Goal: Task Accomplishment & Management: Use online tool/utility

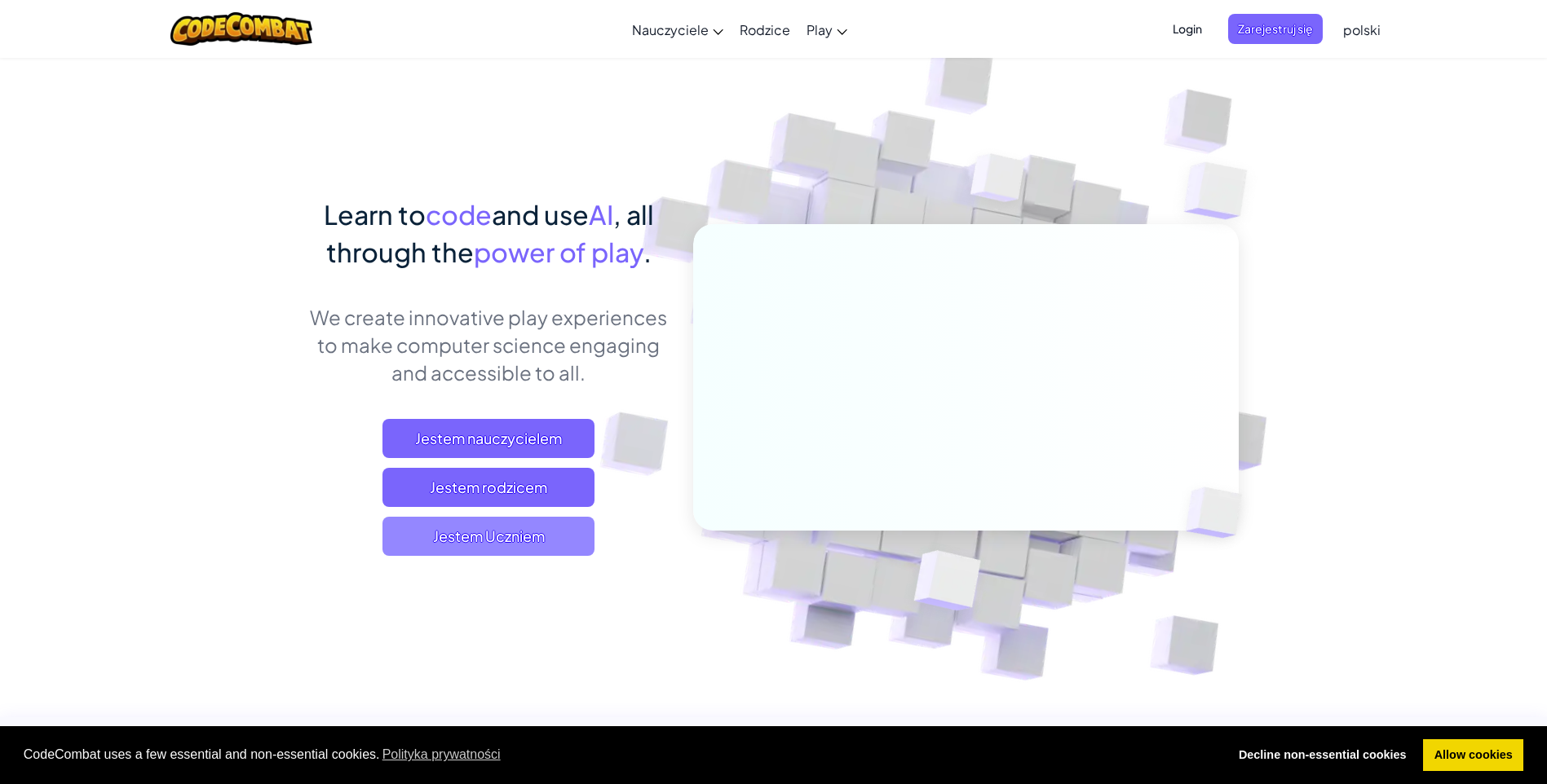
click at [571, 527] on span "Jestem Uczniem" at bounding box center [489, 535] width 212 height 39
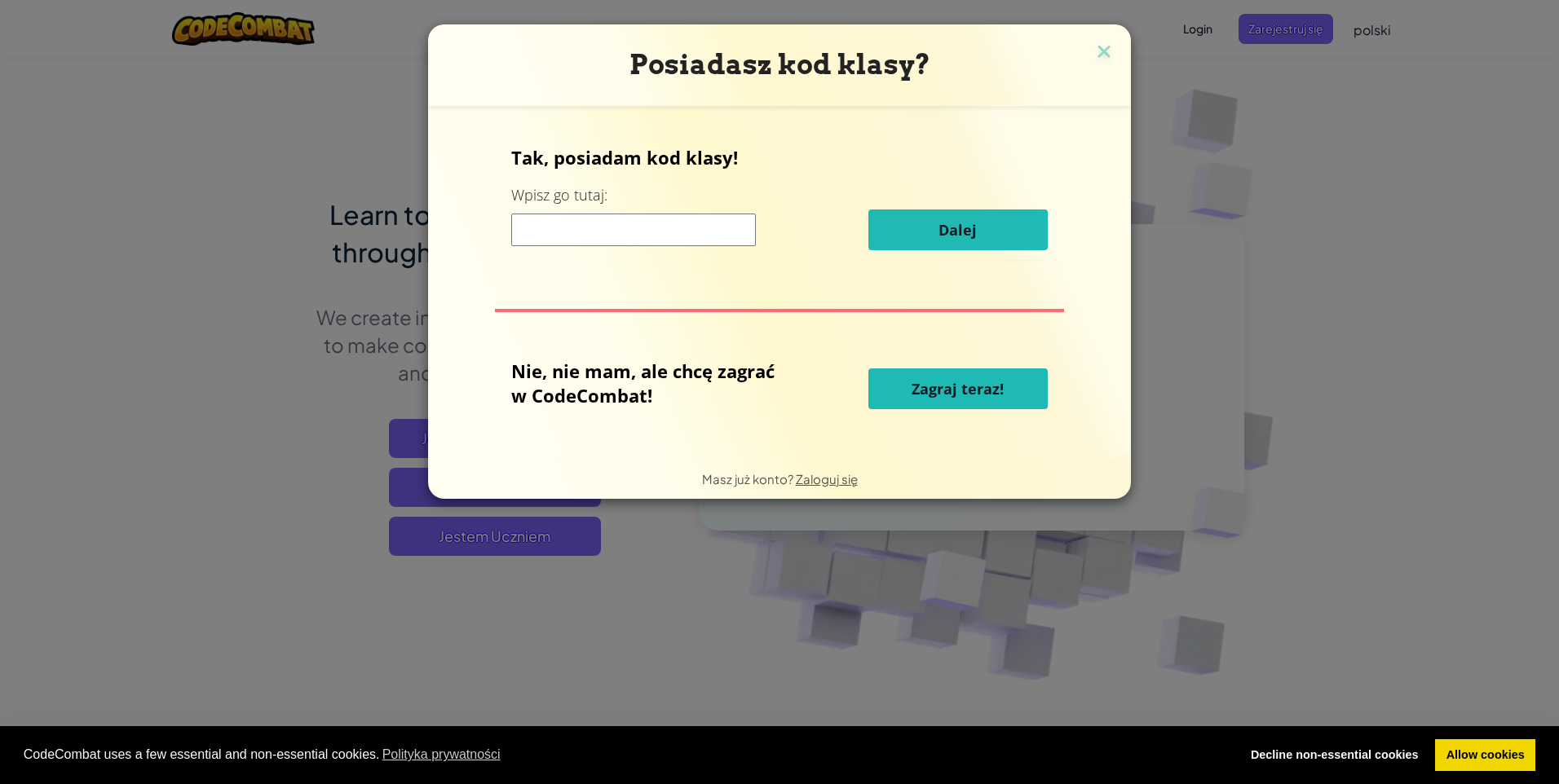
click at [594, 245] on input at bounding box center [634, 230] width 245 height 33
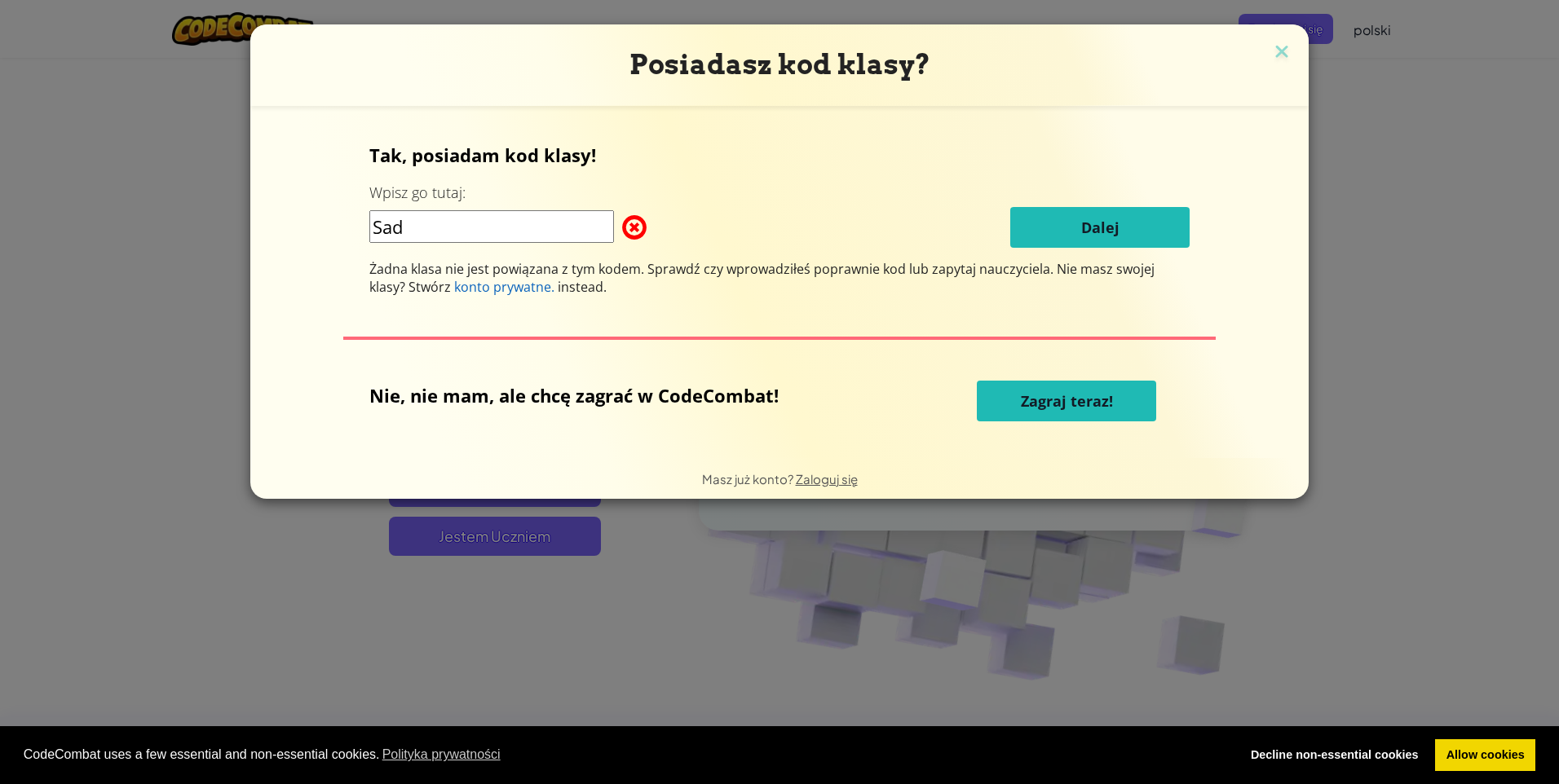
click at [504, 215] on input "Sad" at bounding box center [492, 227] width 245 height 33
click at [504, 224] on input "Sad" at bounding box center [492, 227] width 245 height 33
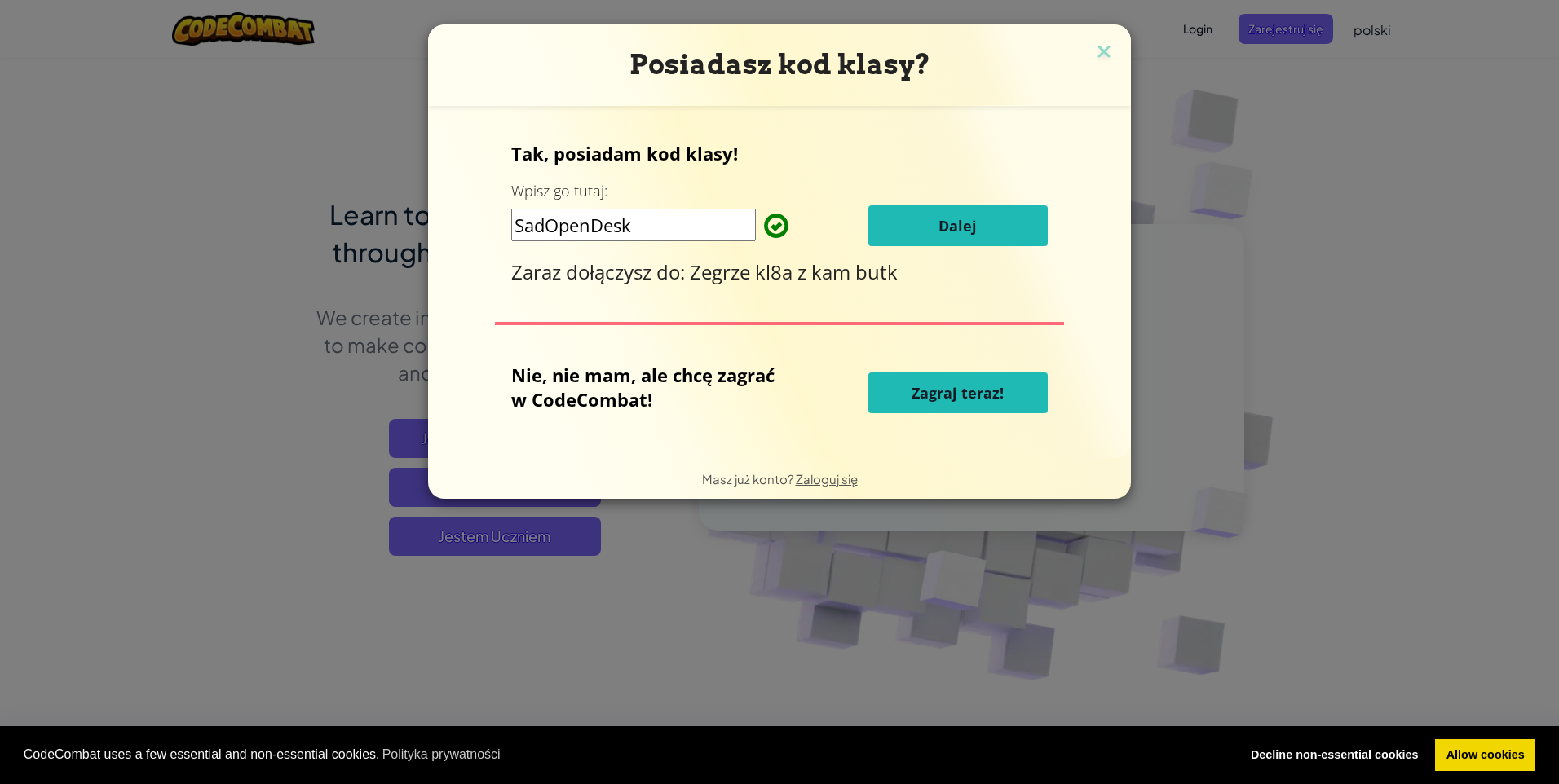
type input "SadOpenDesk"
click at [964, 209] on button "Dalej" at bounding box center [958, 226] width 180 height 41
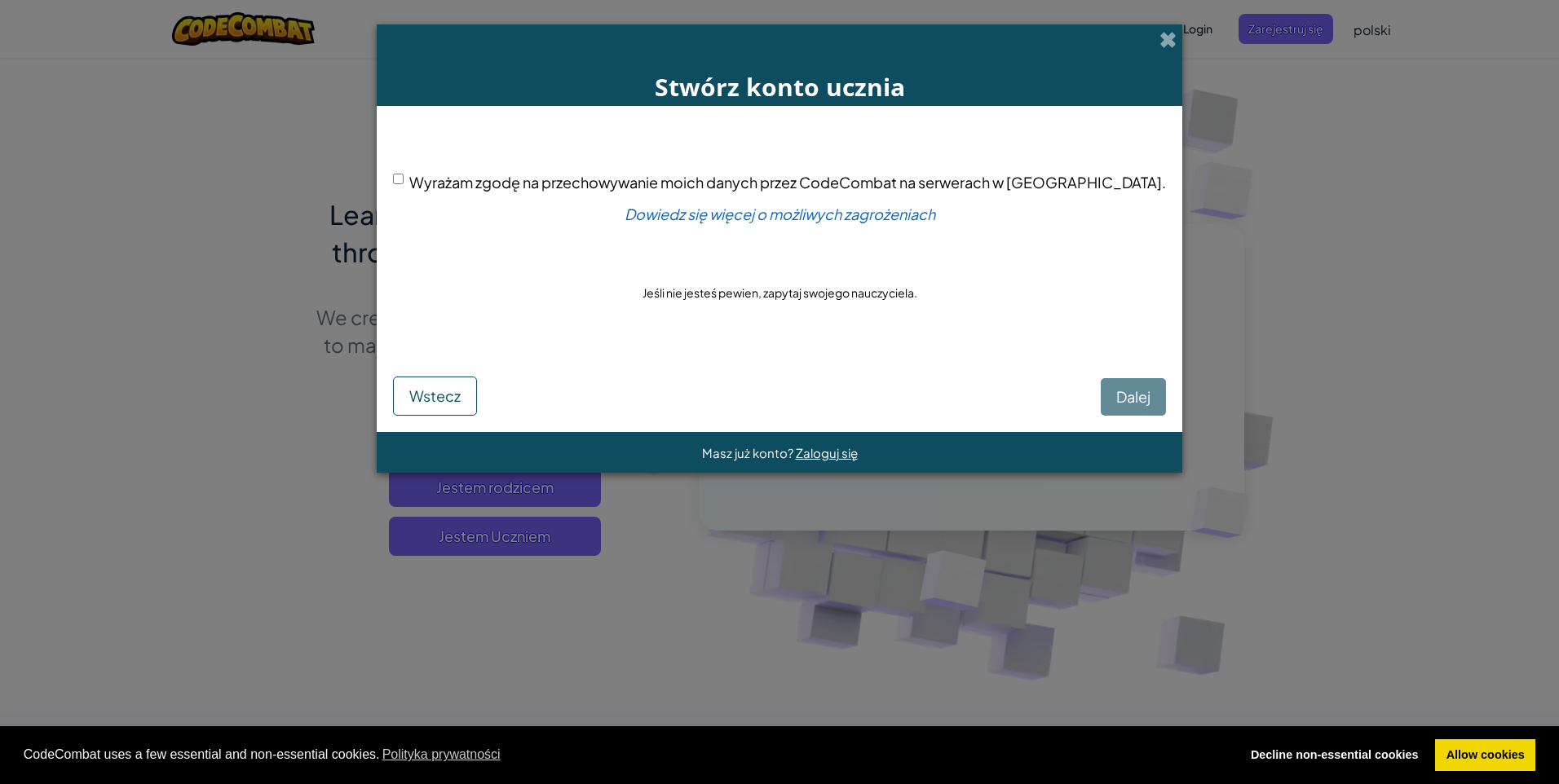
click at [466, 187] on div "Wyrażam zgodę na przechowywanie moich danych przez CodeCombat na serwerach w US…" at bounding box center [780, 183] width 774 height 24
click at [404, 184] on input "Wyrażam zgodę na przechowywanie moich danych przez CodeCombat na serwerach w US…" at bounding box center [398, 179] width 11 height 11
checkbox input "true"
click at [1116, 388] on span "Dalej" at bounding box center [1133, 396] width 34 height 19
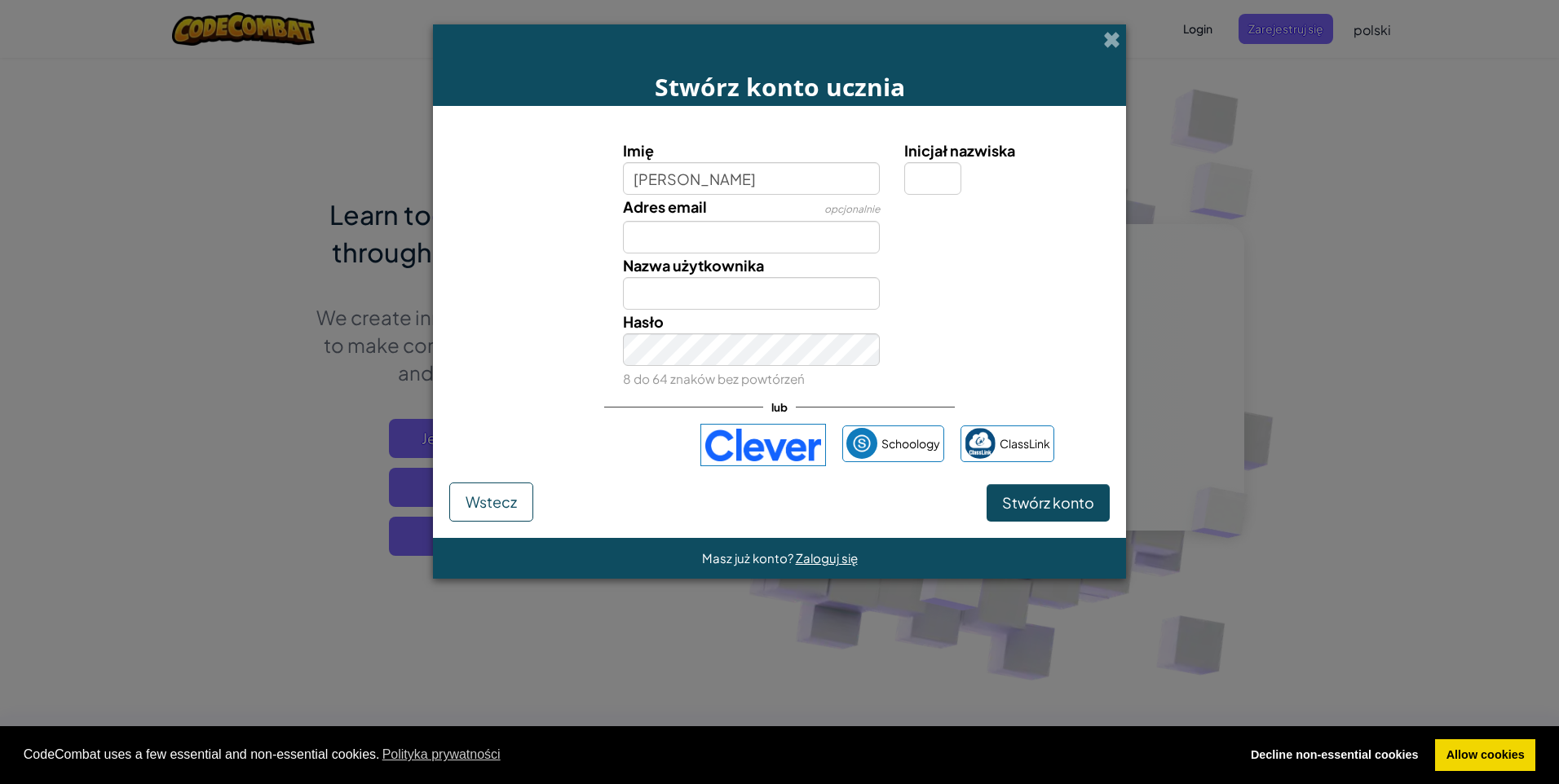
type input "Barbara"
click at [929, 176] on input "Inicjał nazwiska" at bounding box center [932, 178] width 57 height 33
type input "K"
click at [726, 229] on input "Adres email" at bounding box center [752, 237] width 258 height 33
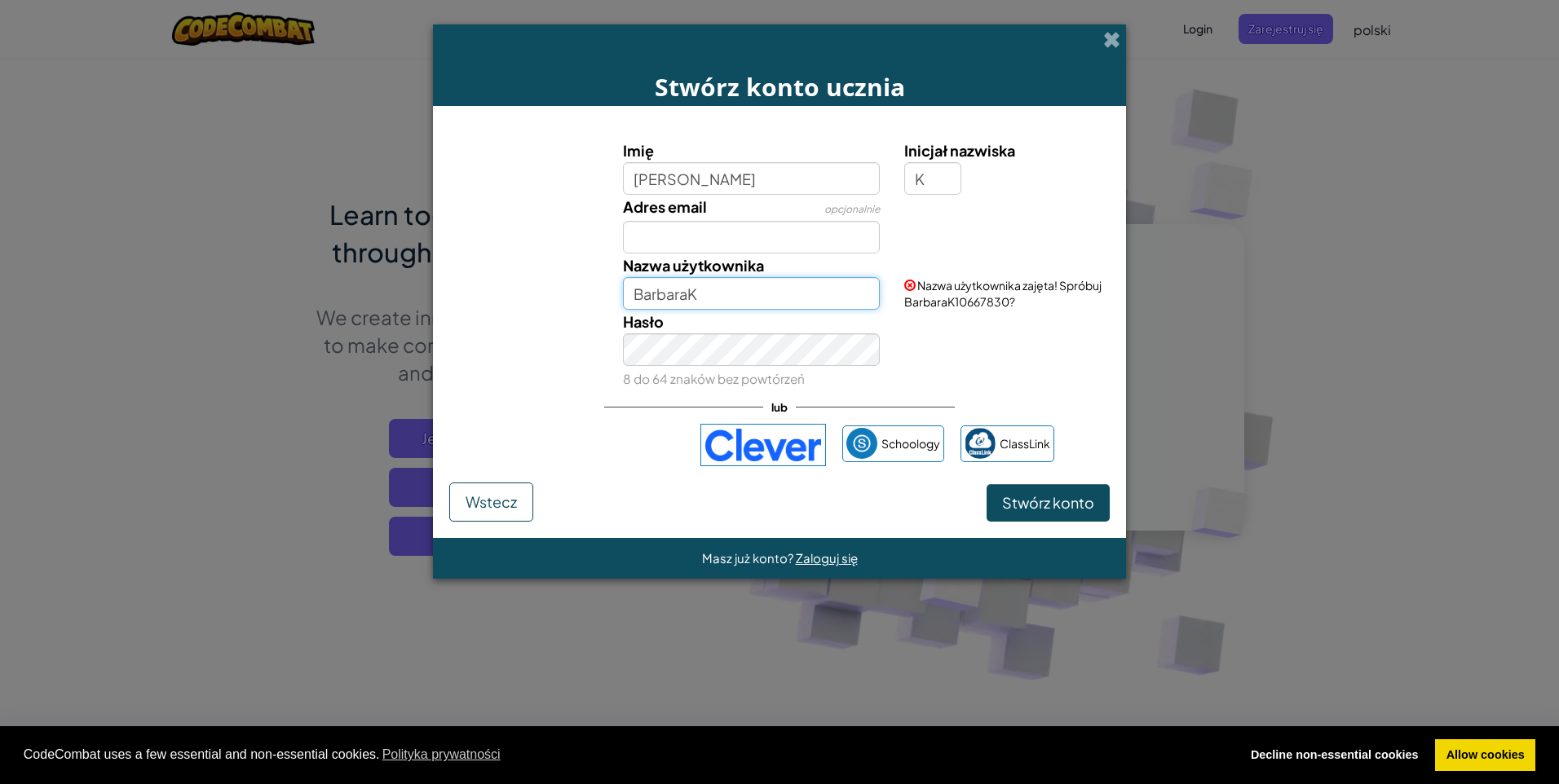
click at [712, 286] on input "BarbaraK" at bounding box center [752, 293] width 258 height 33
click at [740, 246] on input "Adres email" at bounding box center [752, 237] width 258 height 33
click at [722, 295] on input "Basiami" at bounding box center [752, 293] width 258 height 33
click at [717, 253] on input "Adres email" at bounding box center [752, 237] width 258 height 33
click at [726, 302] on input "BasiaK" at bounding box center [752, 293] width 258 height 33
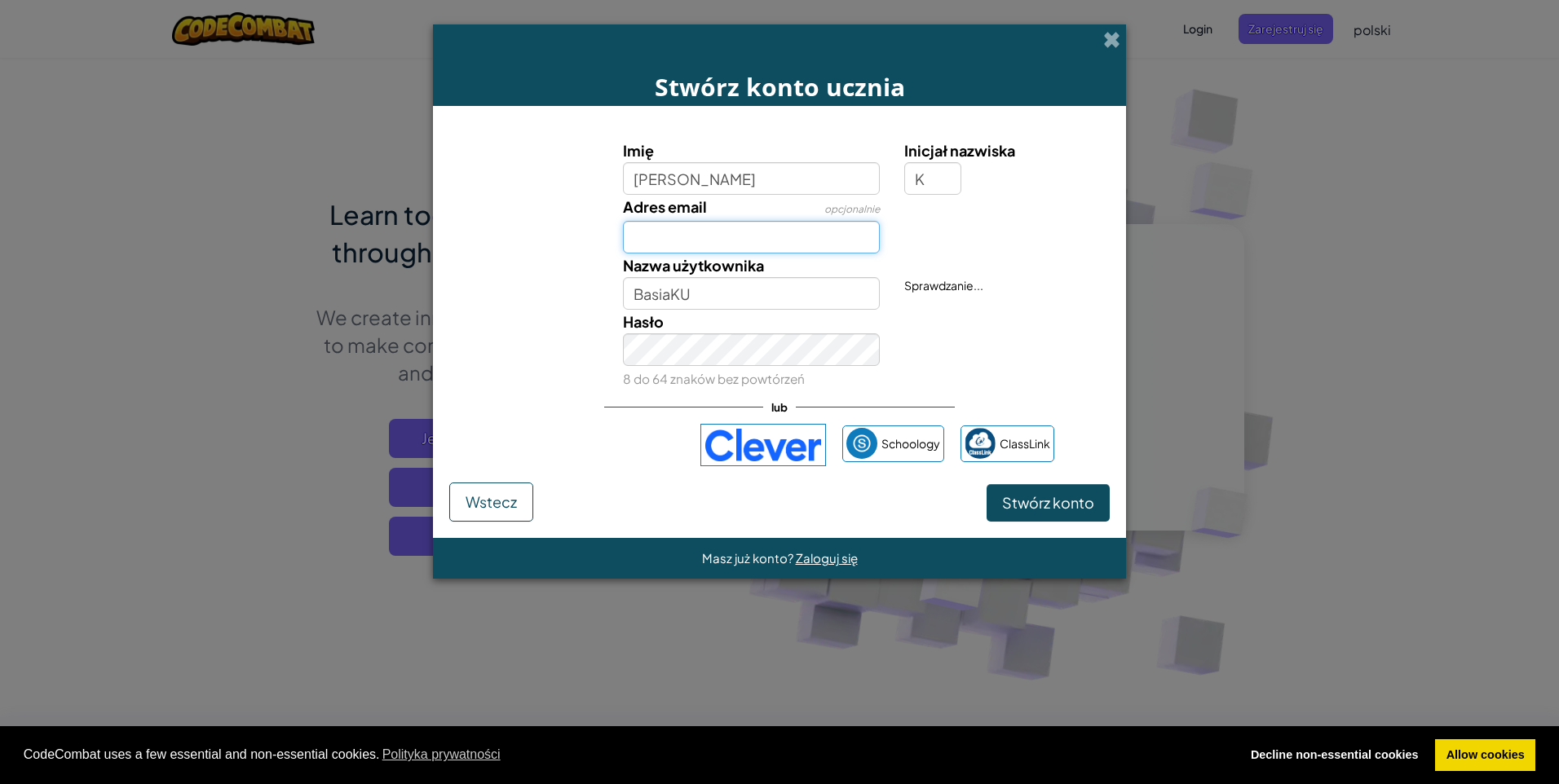
click at [743, 236] on input "Adres email" at bounding box center [752, 237] width 258 height 33
click at [822, 302] on input "BasiaKU" at bounding box center [752, 293] width 258 height 33
type input "BasiaKu"
click at [656, 238] on input "Adres email" at bounding box center [752, 237] width 258 height 33
click at [736, 304] on input "BasiaKu" at bounding box center [752, 293] width 258 height 33
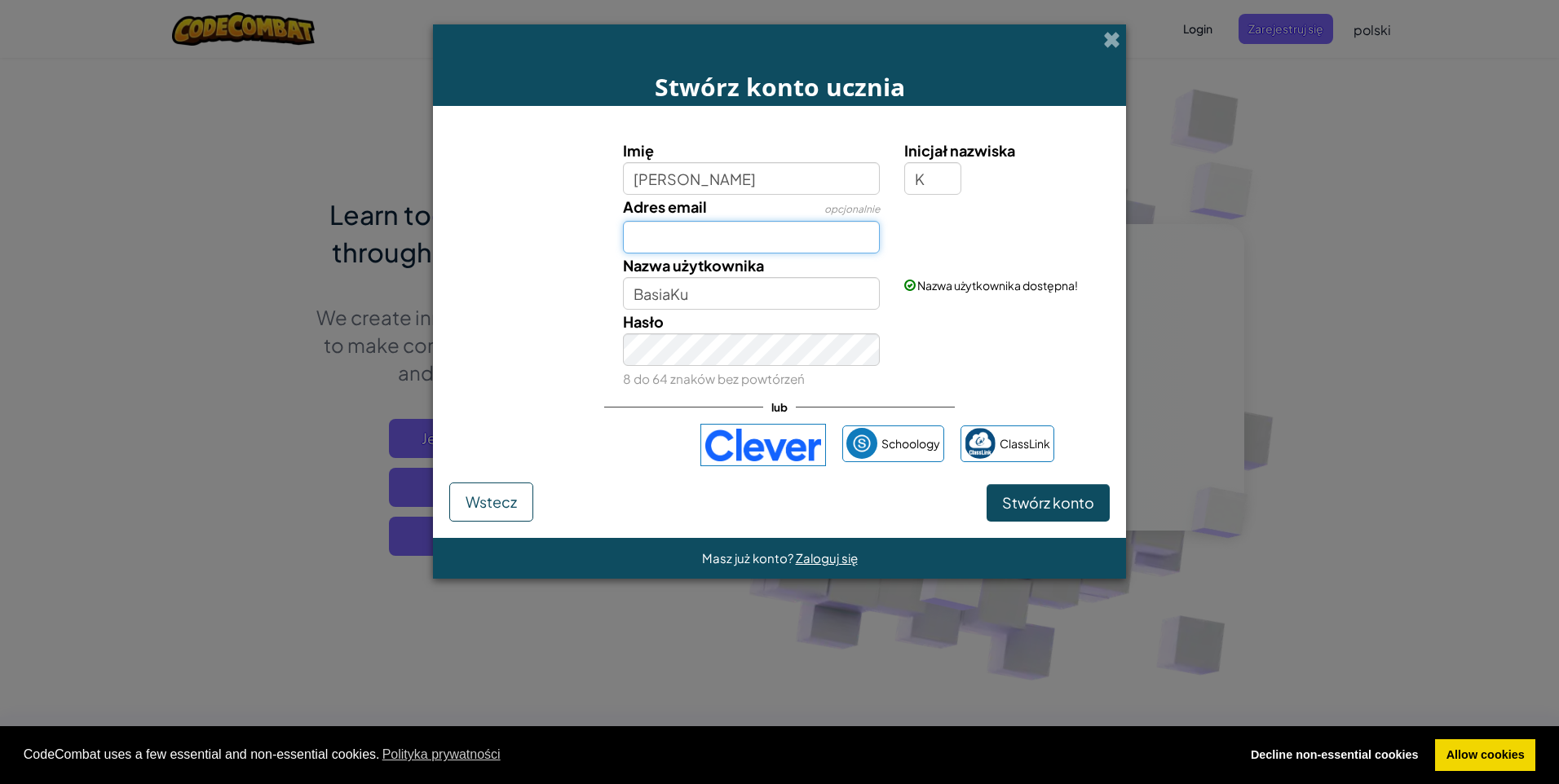
click at [796, 245] on input "Adres email" at bounding box center [752, 237] width 258 height 33
click at [1013, 494] on span "Stwórz konto" at bounding box center [1048, 502] width 92 height 19
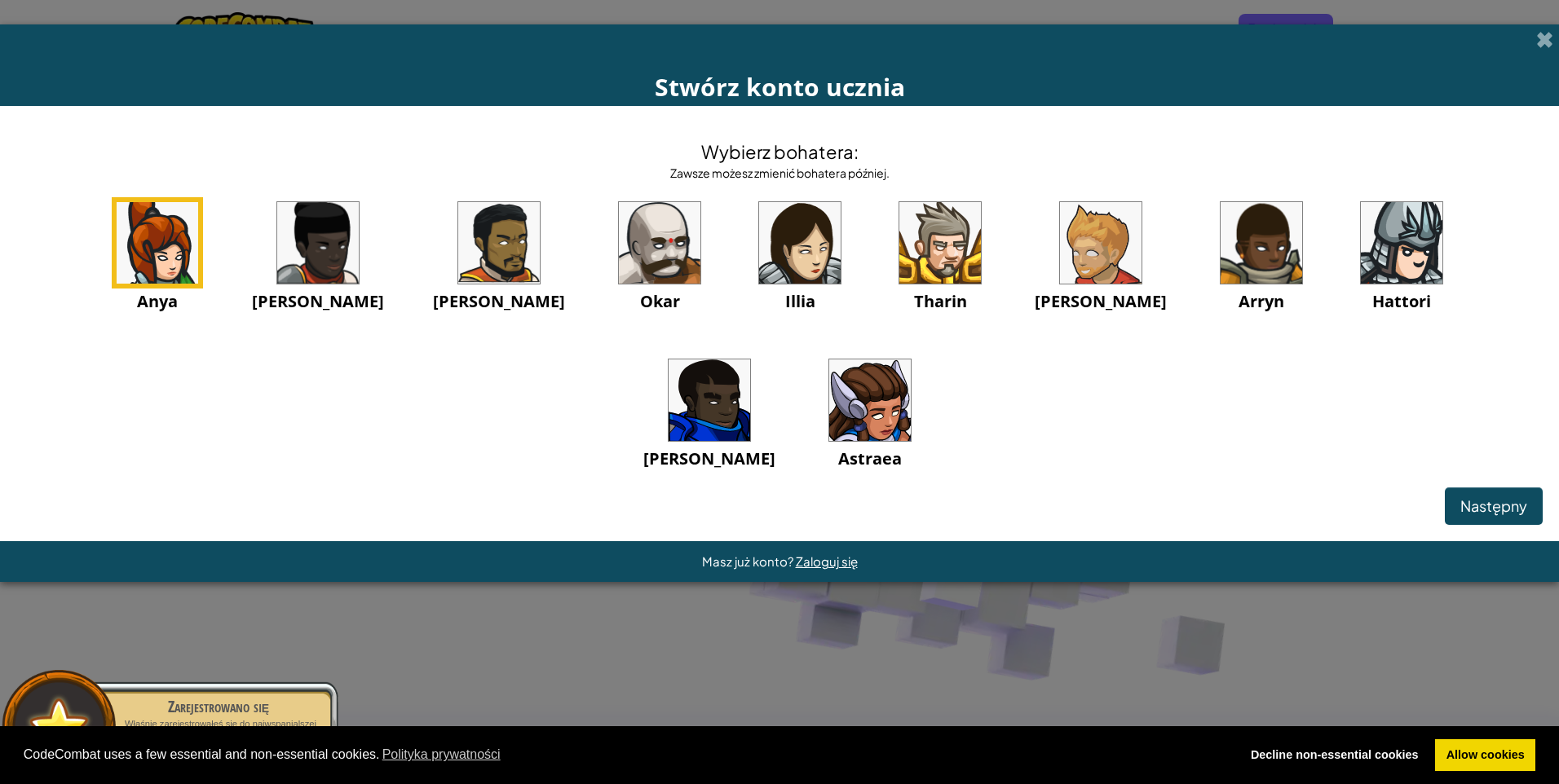
click at [760, 260] on img at bounding box center [800, 243] width 82 height 82
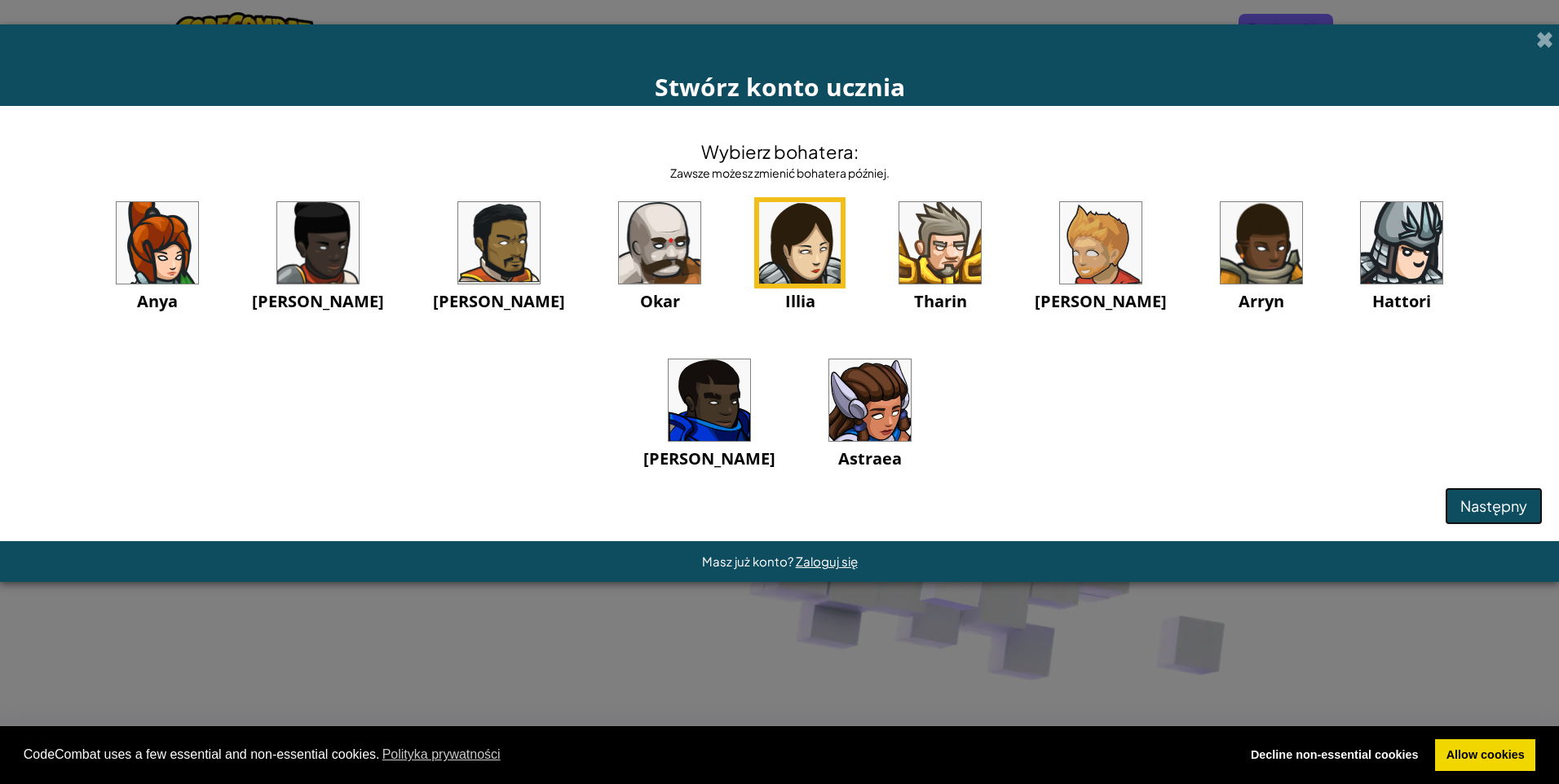
click at [1488, 498] on span "Następny" at bounding box center [1494, 505] width 67 height 19
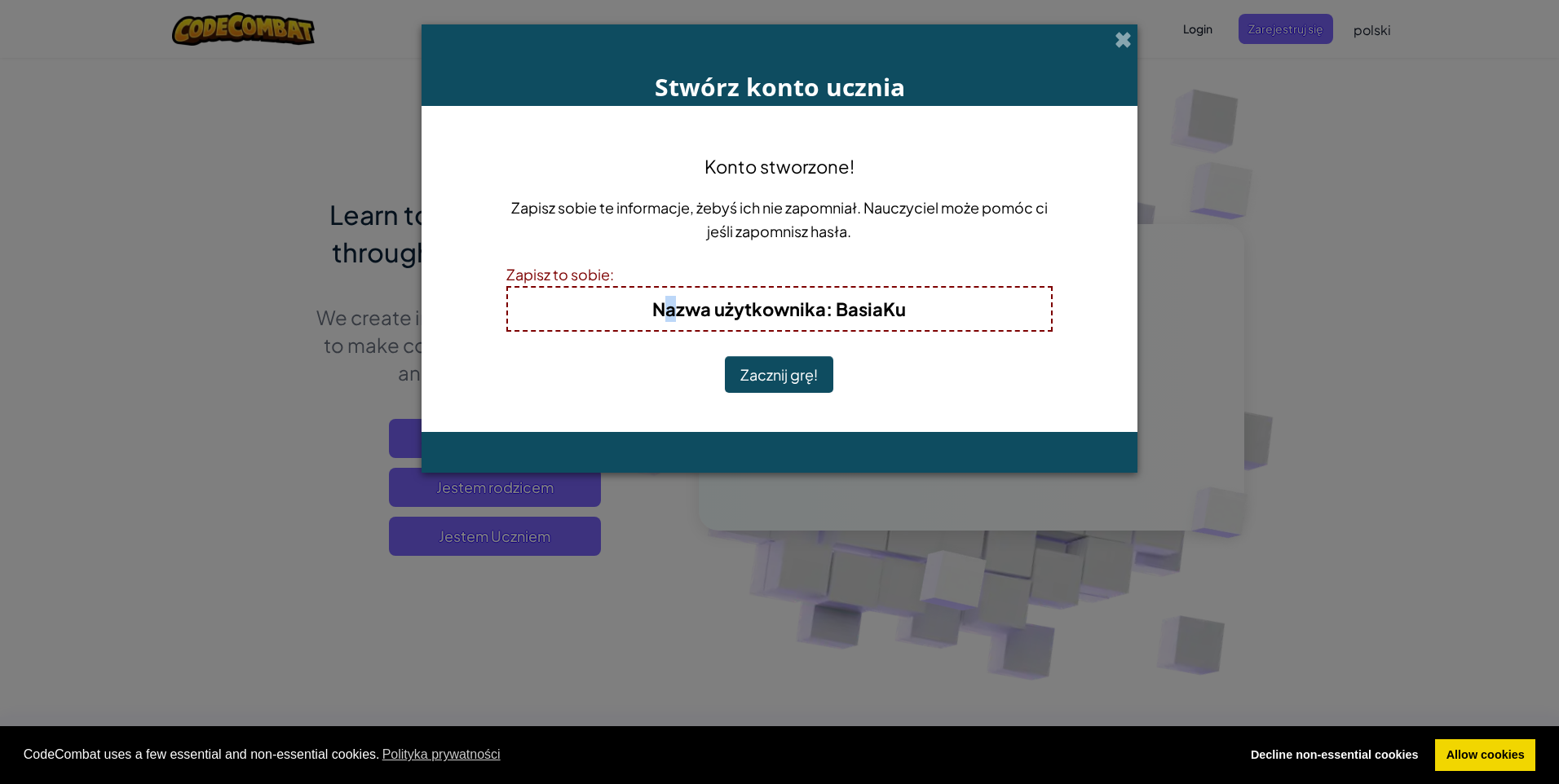
click at [673, 308] on span "Nazwa użytkownika" at bounding box center [740, 309] width 174 height 23
drag, startPoint x: 673, startPoint y: 308, endPoint x: 924, endPoint y: 308, distance: 251.0
click at [924, 308] on h4 "Nazwa użytkownika : BasiaKu" at bounding box center [780, 309] width 511 height 26
drag, startPoint x: 924, startPoint y: 308, endPoint x: 915, endPoint y: 348, distance: 41.0
click at [915, 348] on div "Konto stworzone! Zapisz sobie te informacje, żebyś ich nie zapomniał. Nauczycie…" at bounding box center [780, 269] width 547 height 294
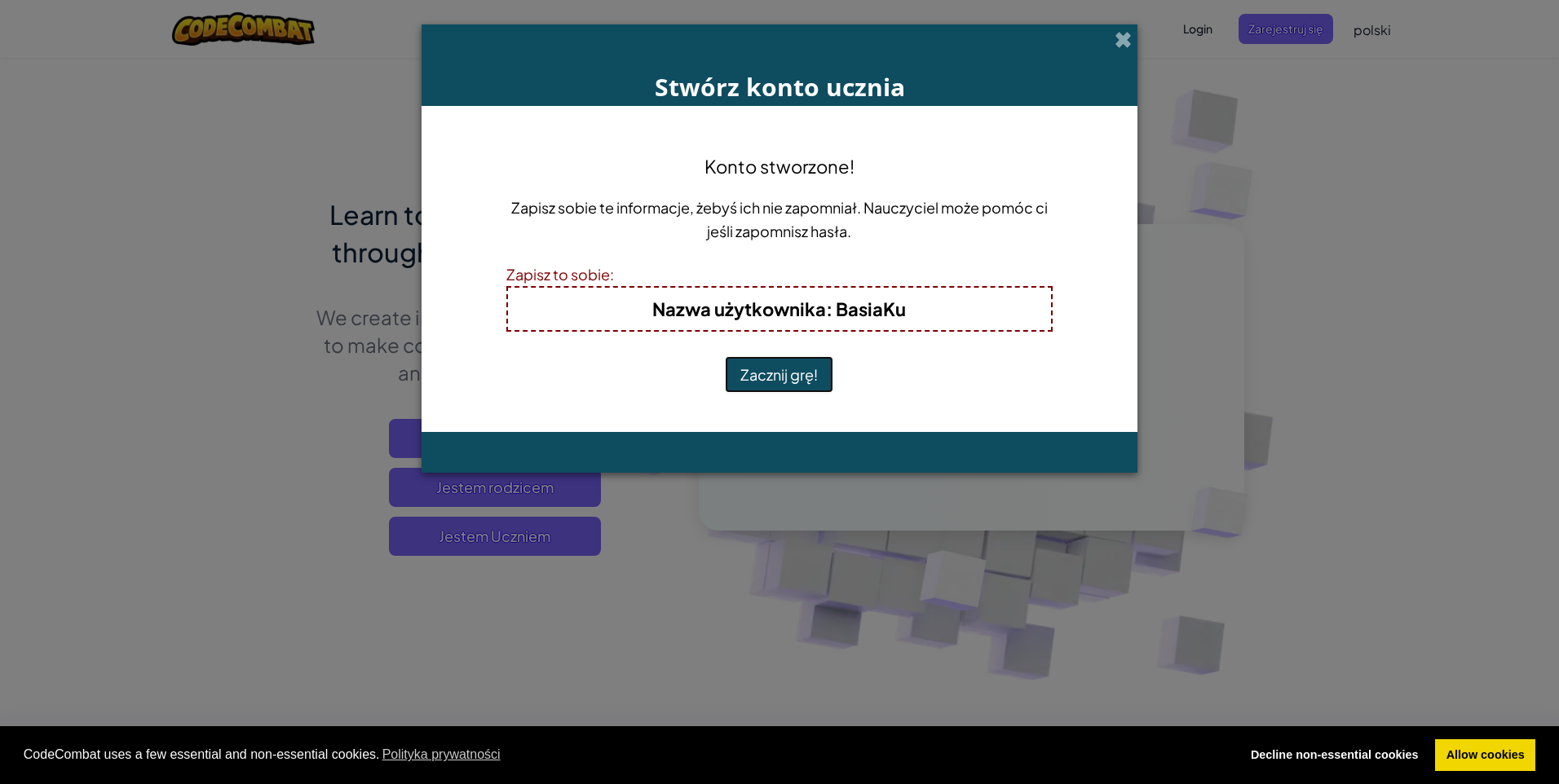
click at [800, 375] on button "Zacznij grę!" at bounding box center [780, 376] width 109 height 38
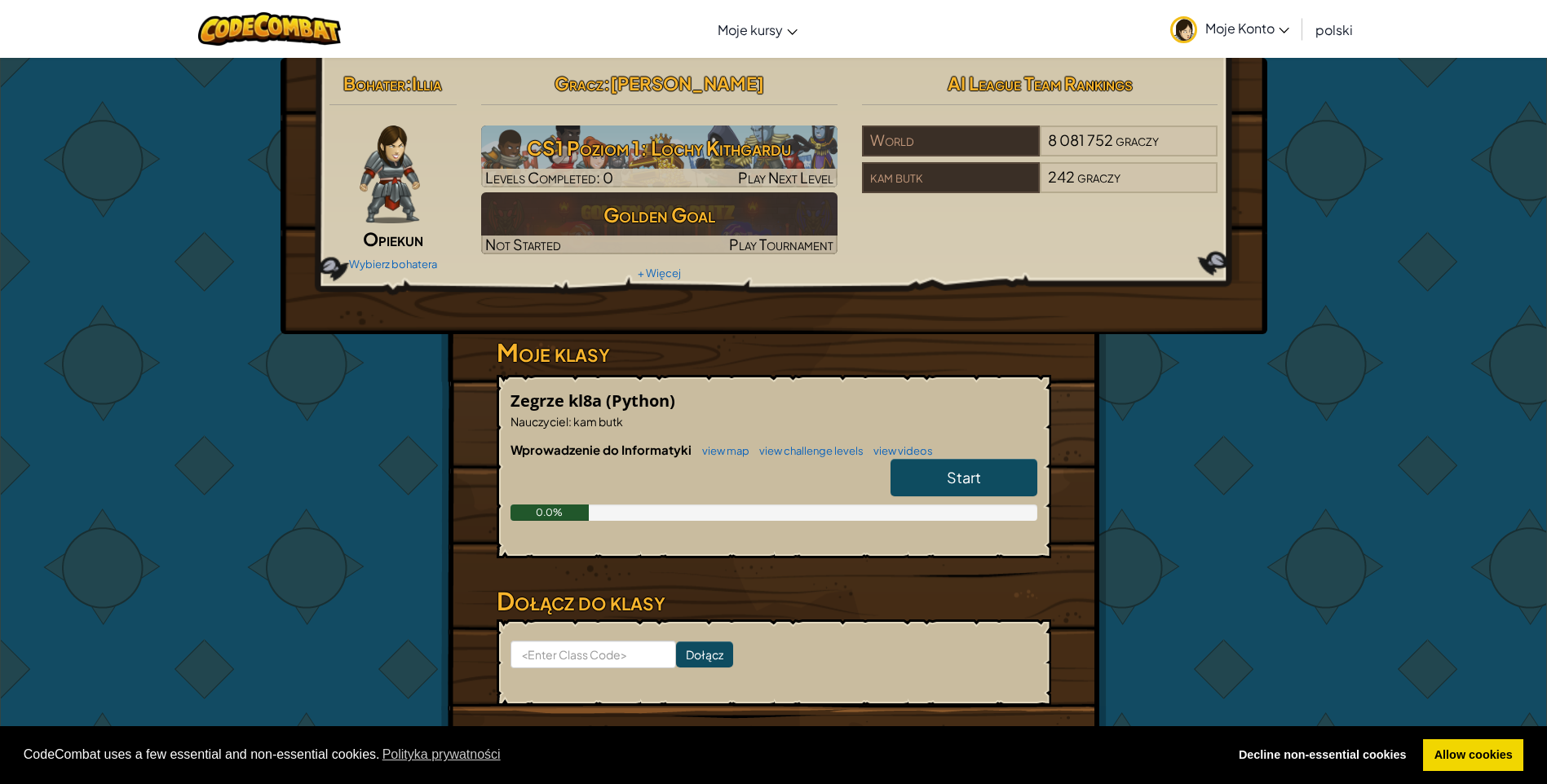
click at [973, 483] on span "Start" at bounding box center [963, 476] width 34 height 19
select select "pl"
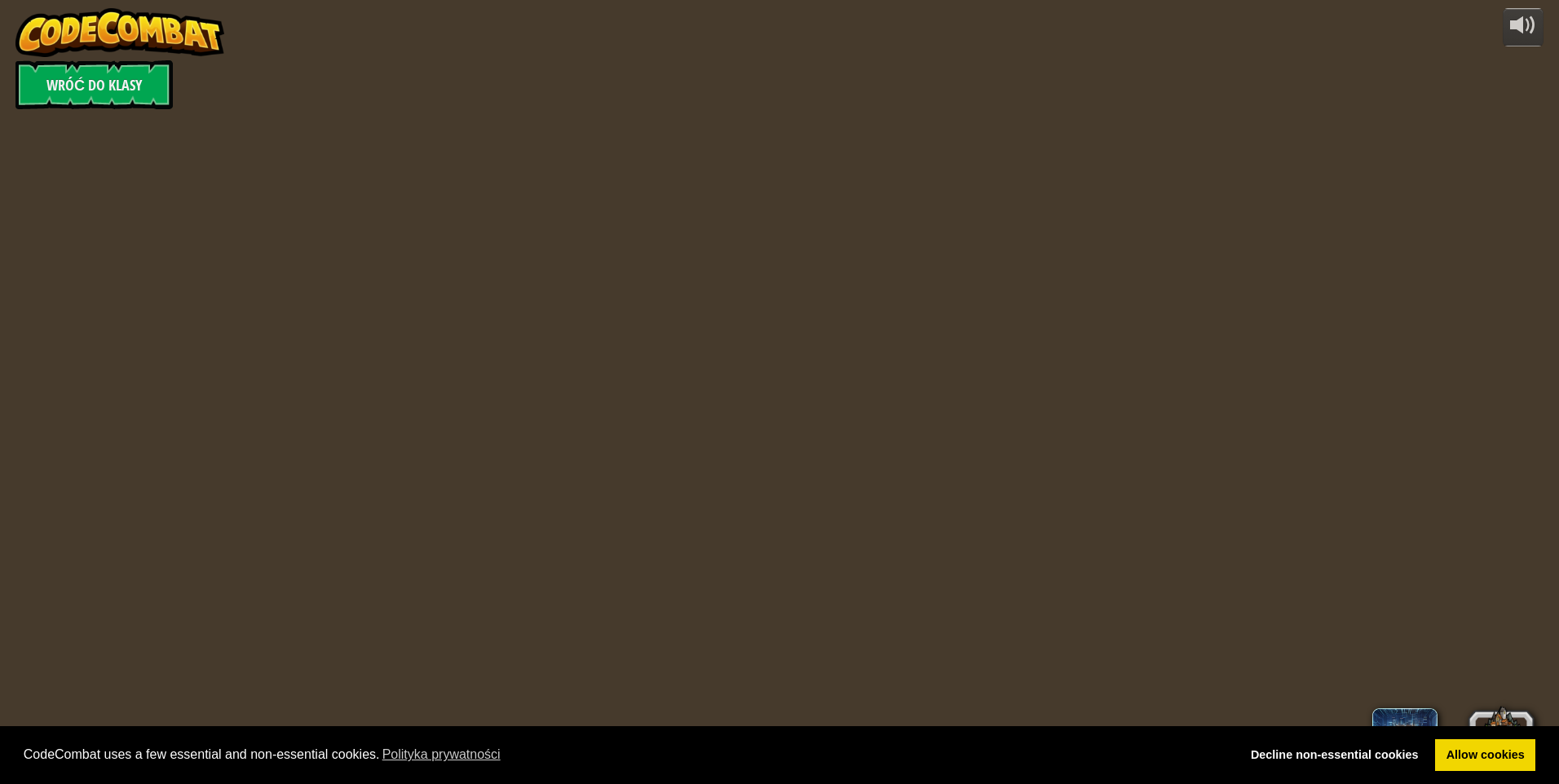
select select "pl"
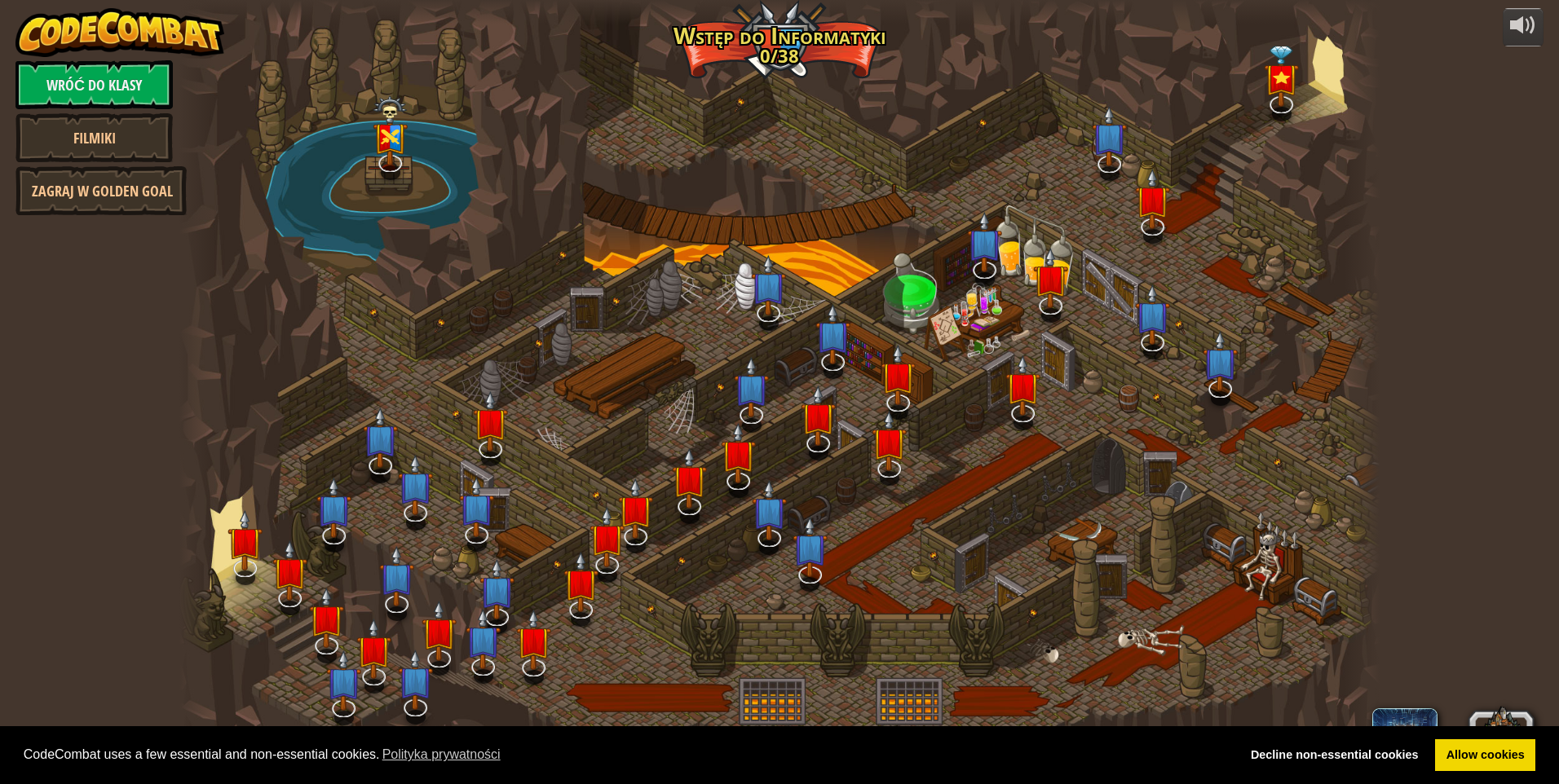
select select "pl"
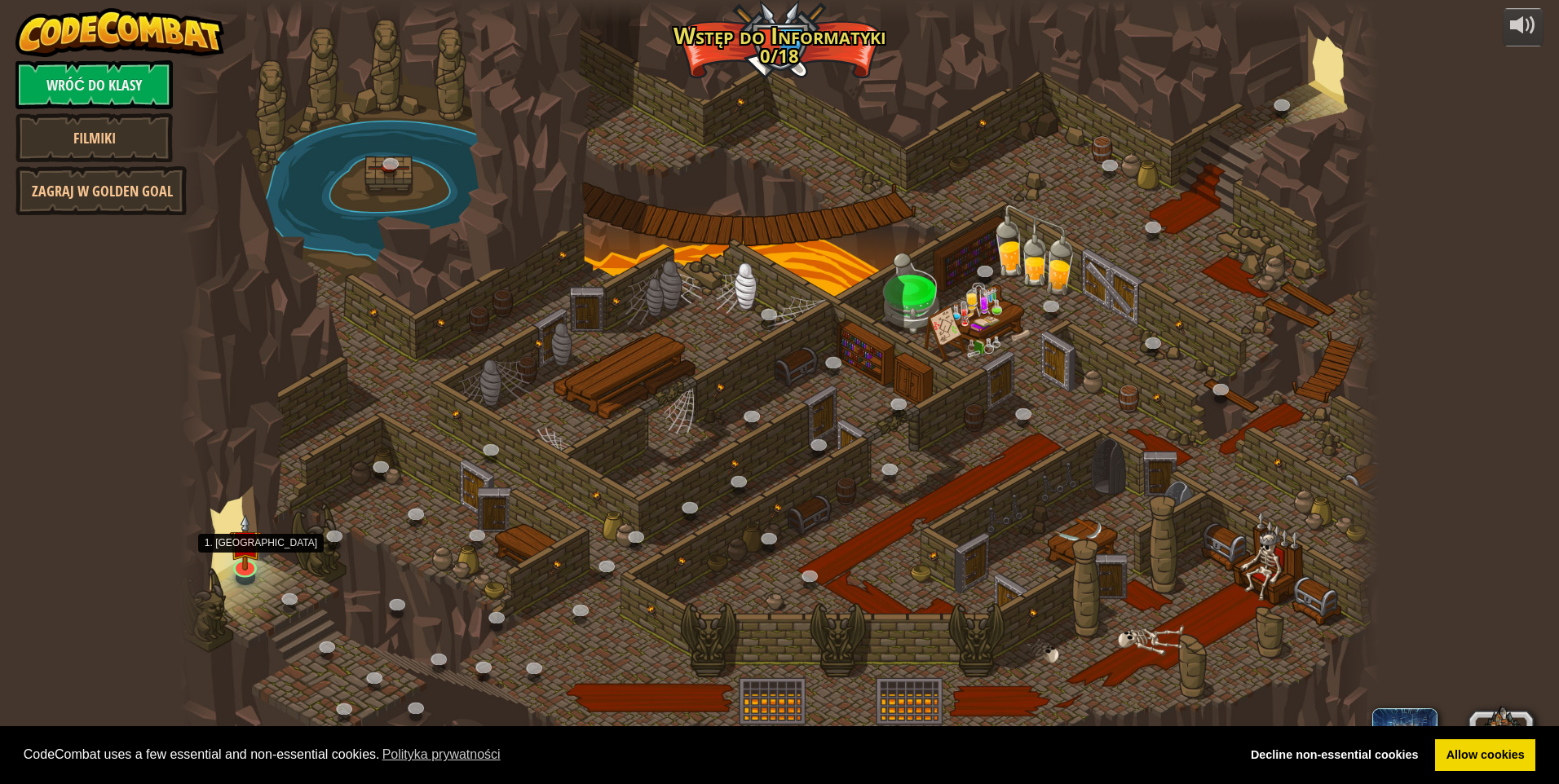
select select "pl"
click at [246, 553] on img at bounding box center [245, 528] width 33 height 74
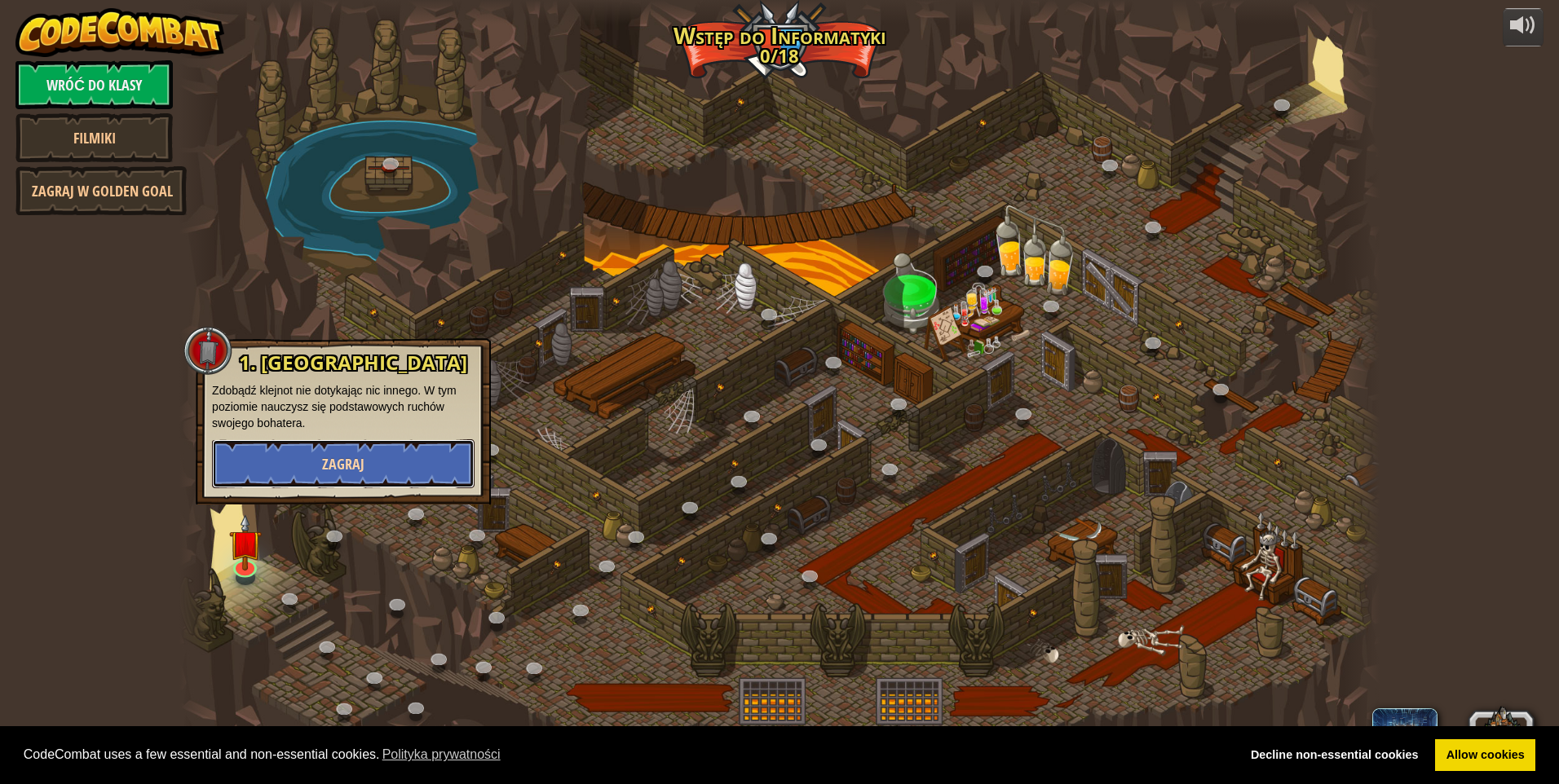
click at [435, 445] on button "Zagraj" at bounding box center [343, 463] width 263 height 49
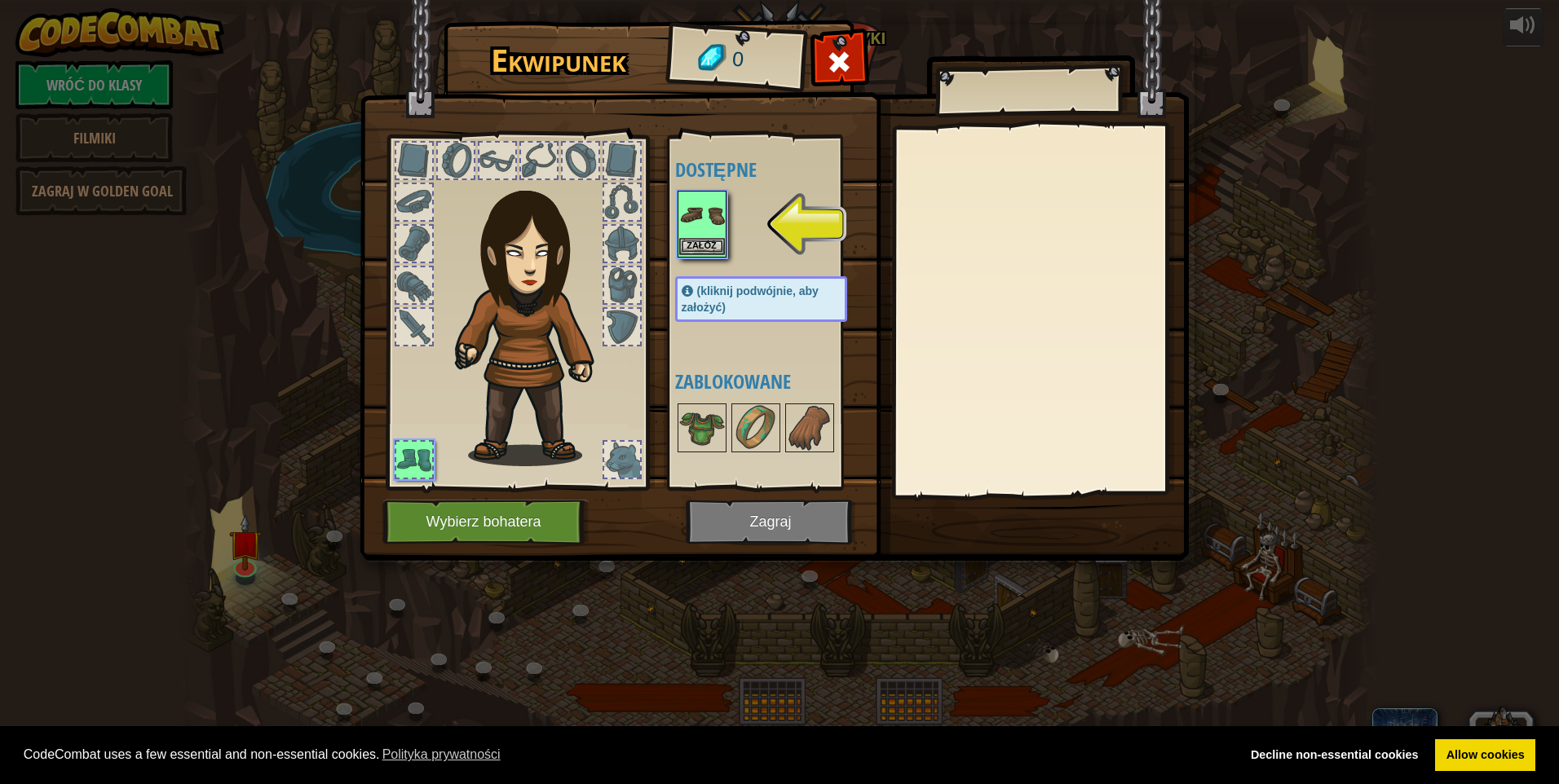
click at [713, 235] on img at bounding box center [703, 216] width 46 height 46
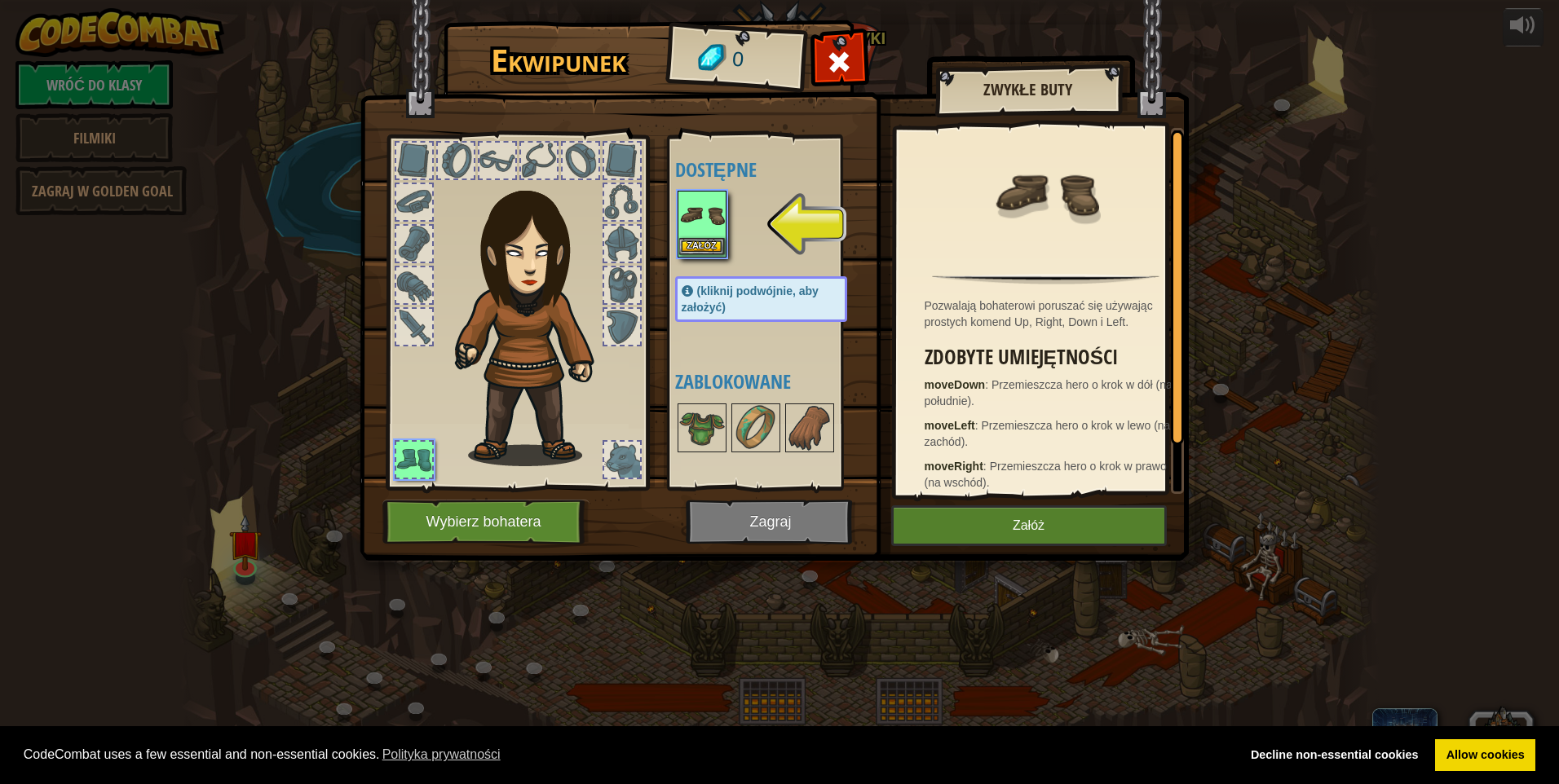
click at [701, 224] on img at bounding box center [703, 216] width 46 height 46
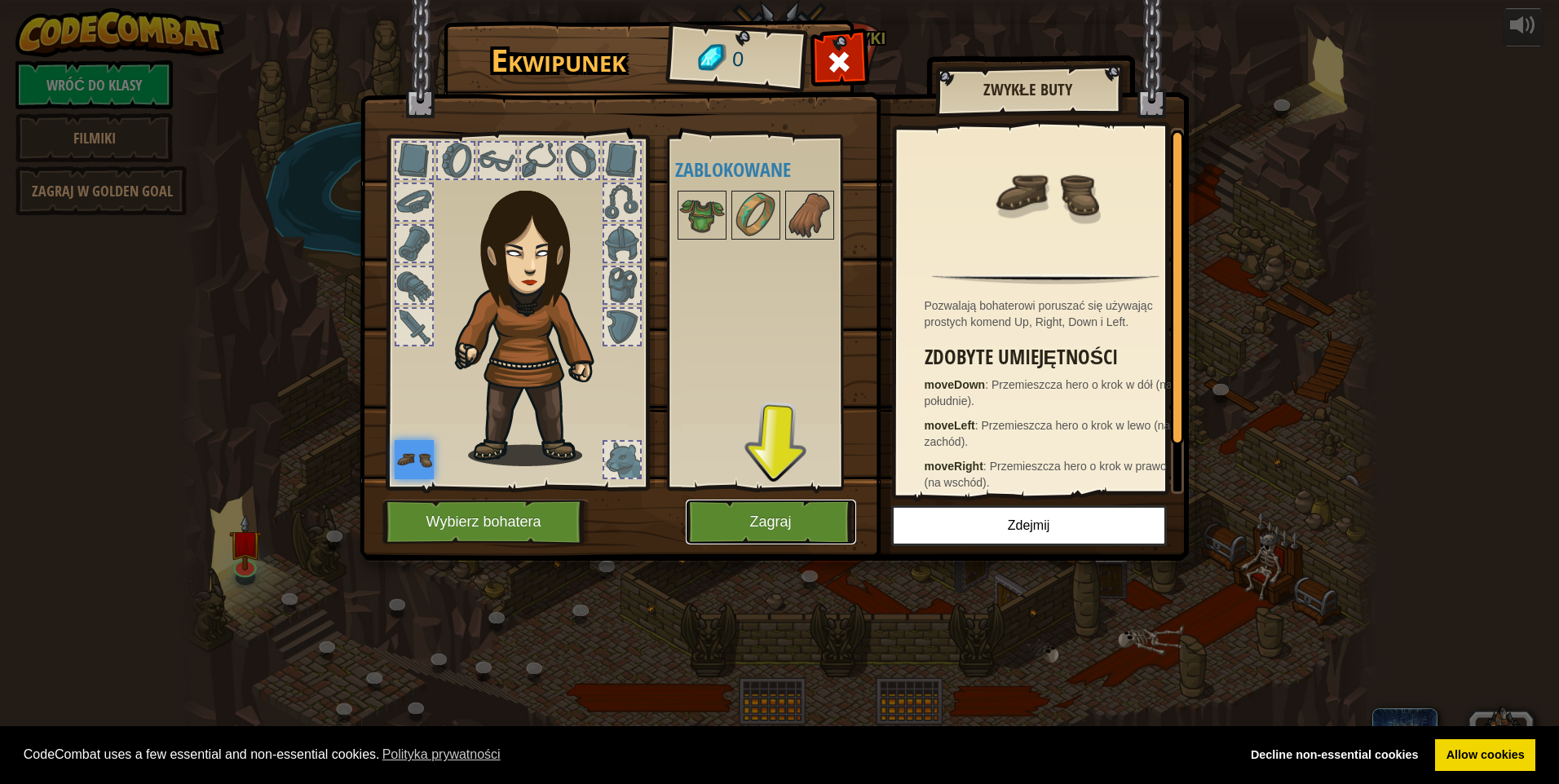
click at [779, 516] on button "Zagraj" at bounding box center [771, 521] width 171 height 45
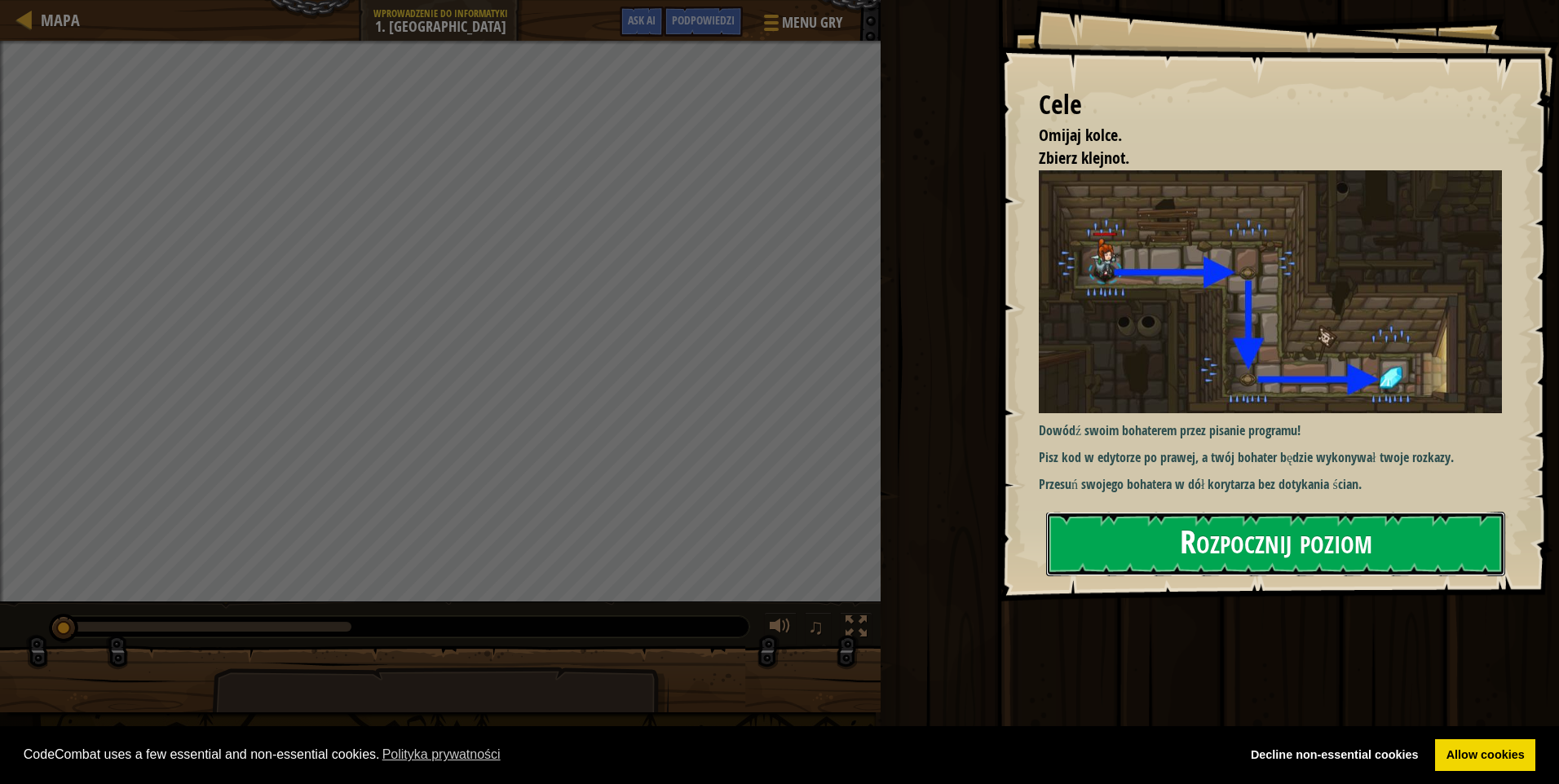
click at [1130, 539] on button "Rozpocznij poziom" at bounding box center [1275, 544] width 459 height 64
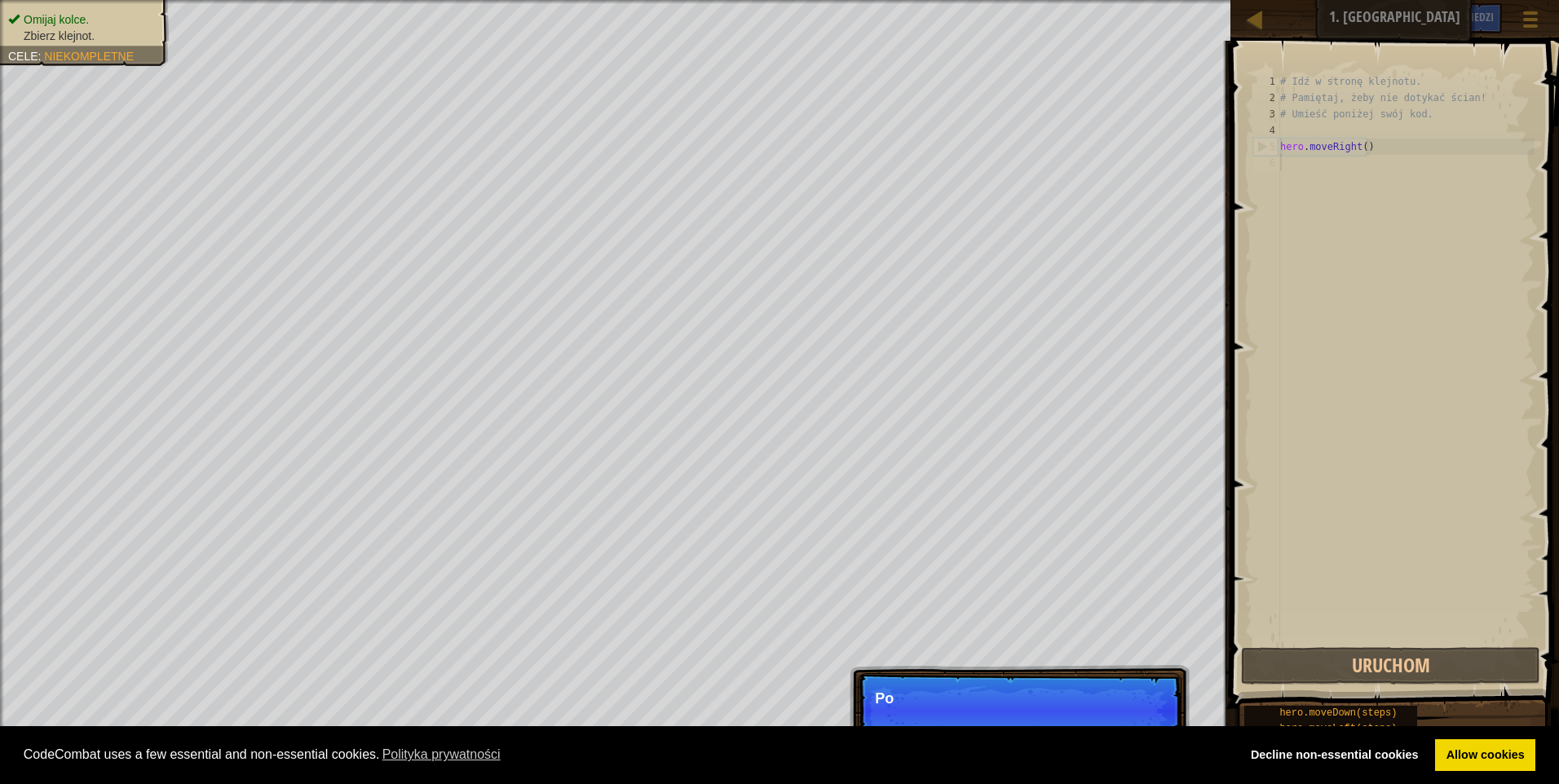
click at [1302, 172] on div "# Idź w stronę klejnotu. # Pamiętaj, żeby nie dotykać ścian! # Umieść poniżej s…" at bounding box center [1406, 375] width 258 height 603
click at [1298, 176] on div "# Idź w stronę klejnotu. # Pamiętaj, żeby nie dotykać ścian! # Umieść poniżej s…" at bounding box center [1406, 375] width 258 height 603
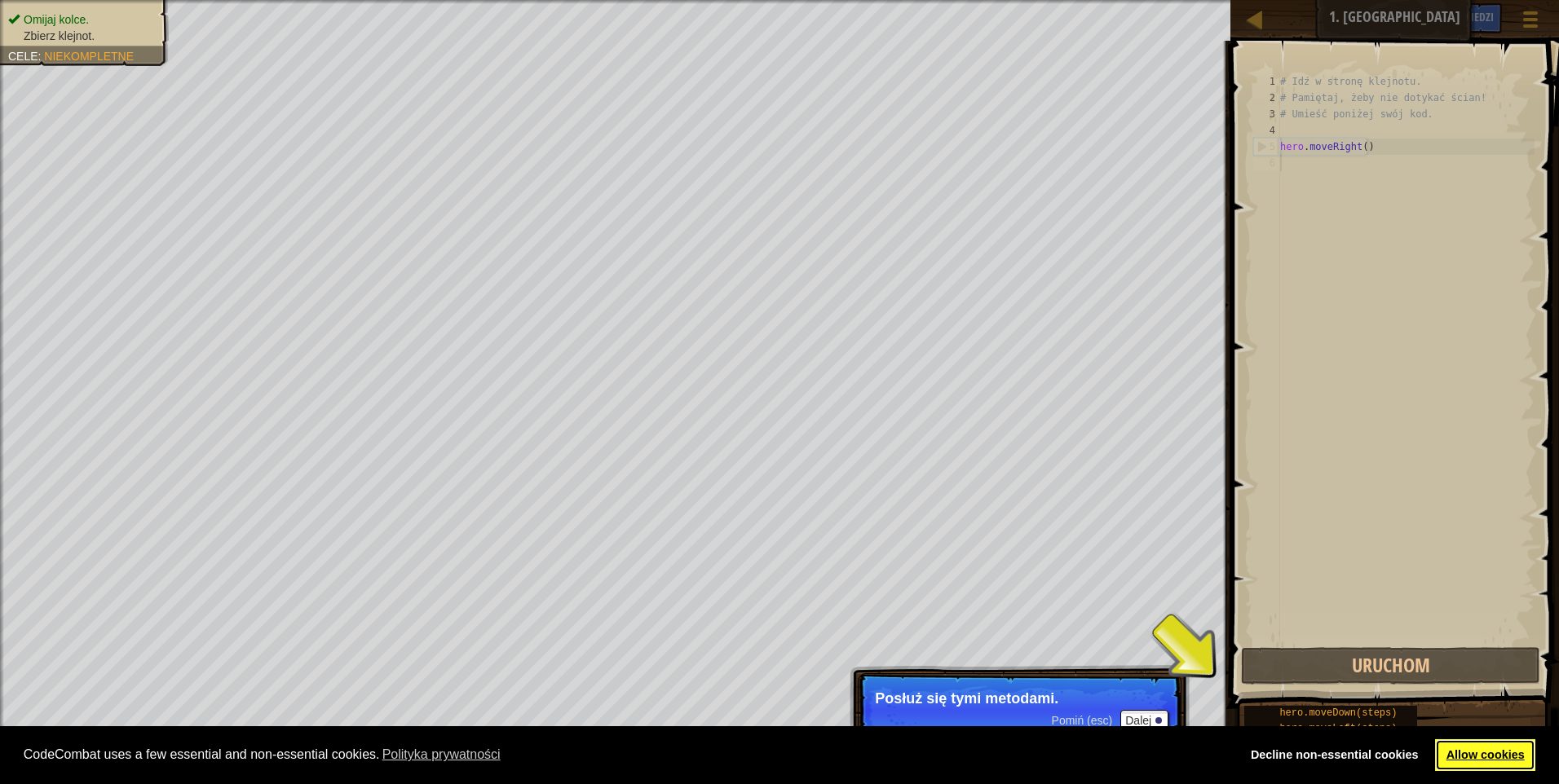
click at [1456, 757] on link "Allow cookies" at bounding box center [1485, 755] width 100 height 33
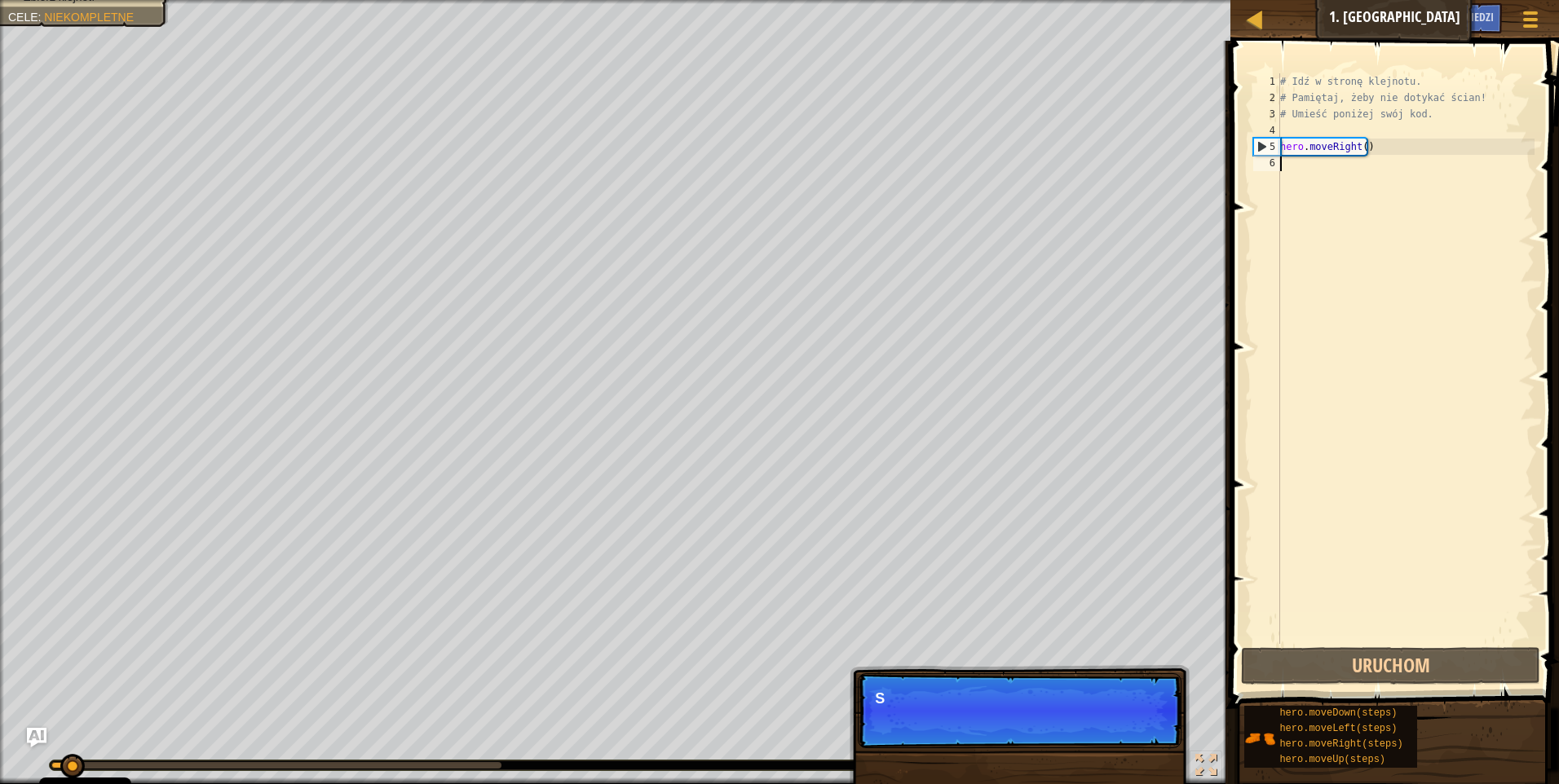
scroll to position [7, 0]
click at [1324, 172] on div "# Idź w stronę klejnotu. # Pamiętaj, żeby nie dotykać ścian! # Umieść poniżej s…" at bounding box center [1406, 375] width 258 height 603
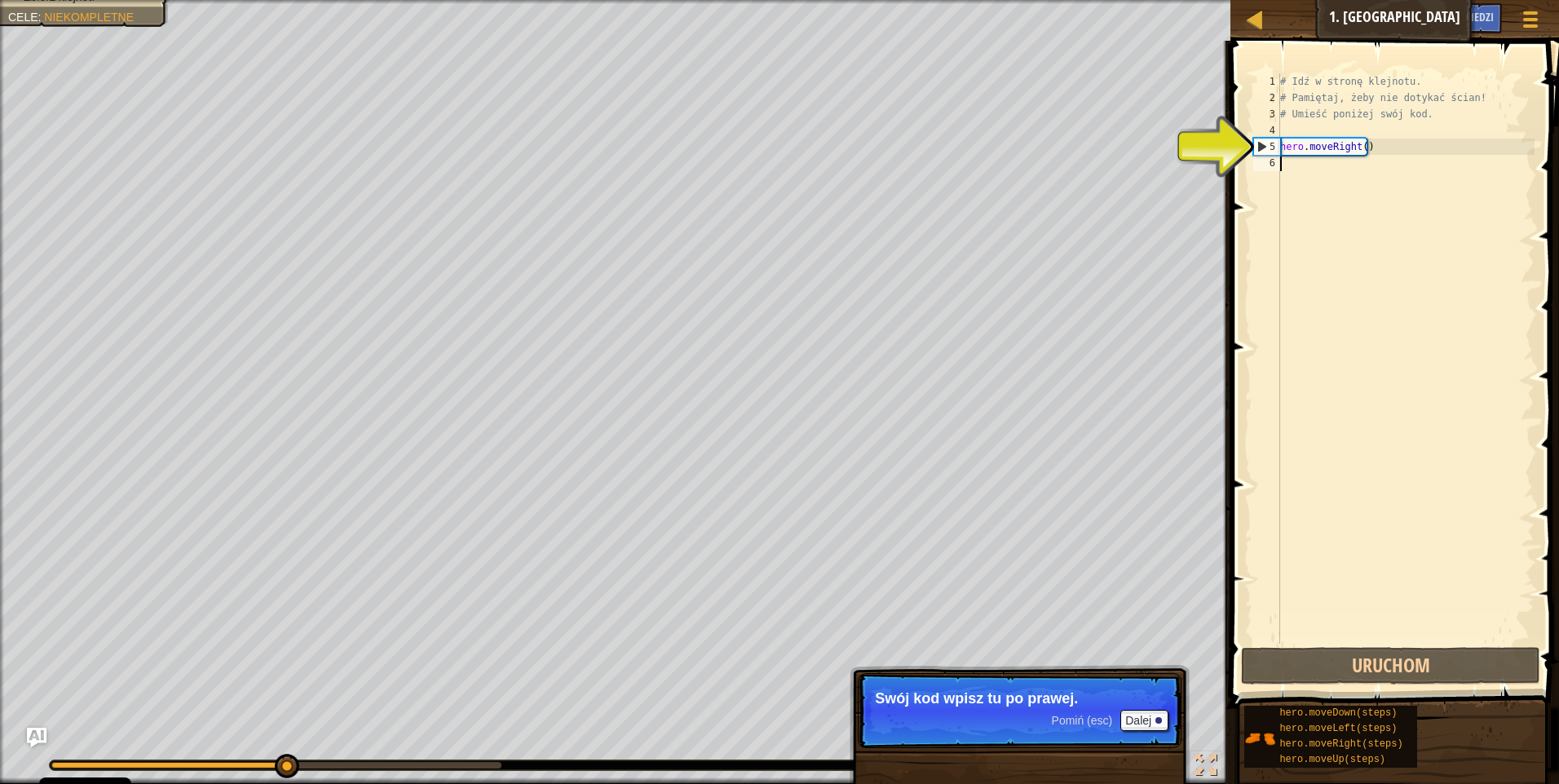
type textarea "h"
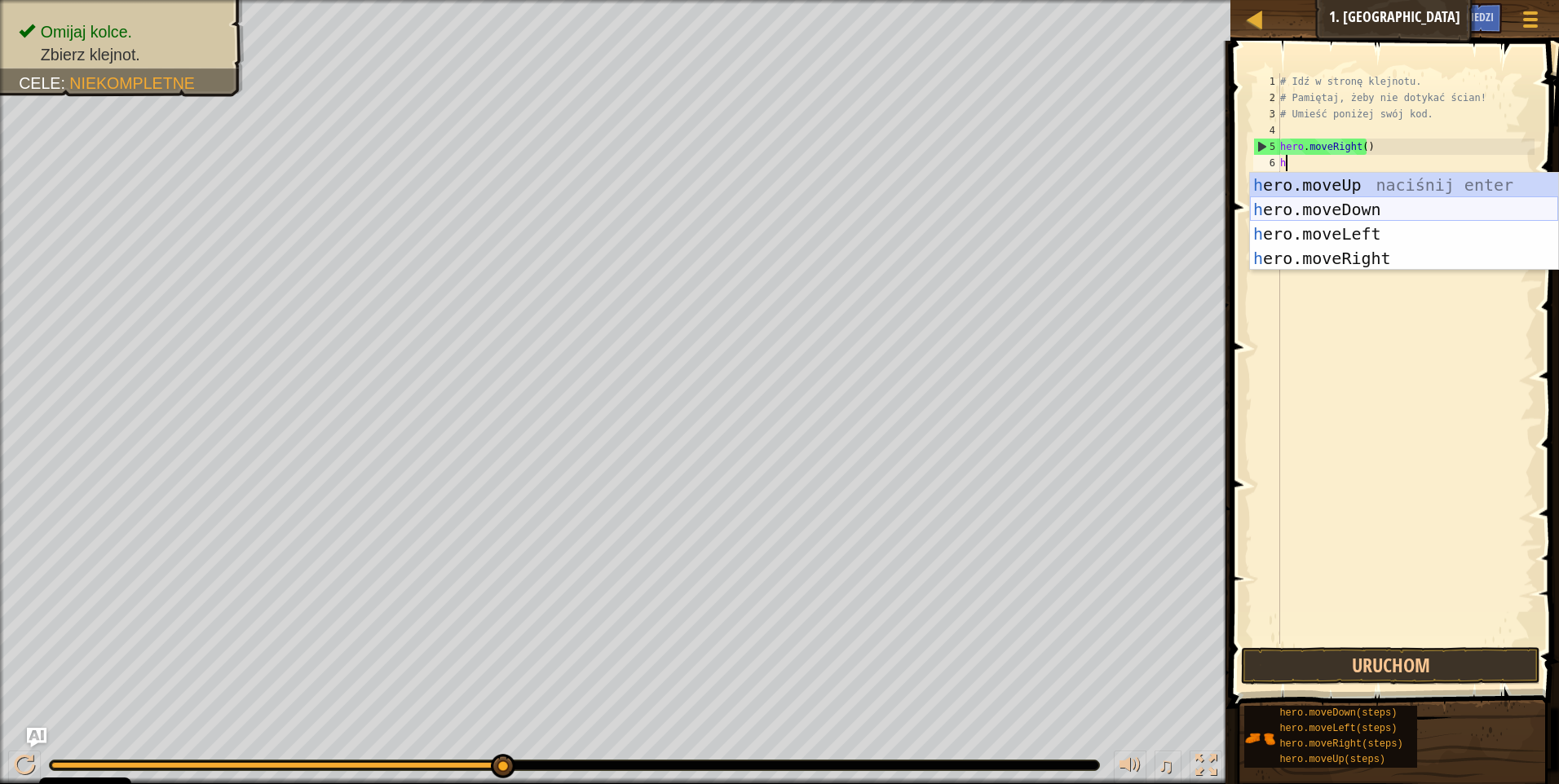
click at [1366, 206] on div "h ero.moveUp naciśnij enter h ero.moveDown naciśnij enter h ero.moveLeft naciśn…" at bounding box center [1404, 246] width 308 height 147
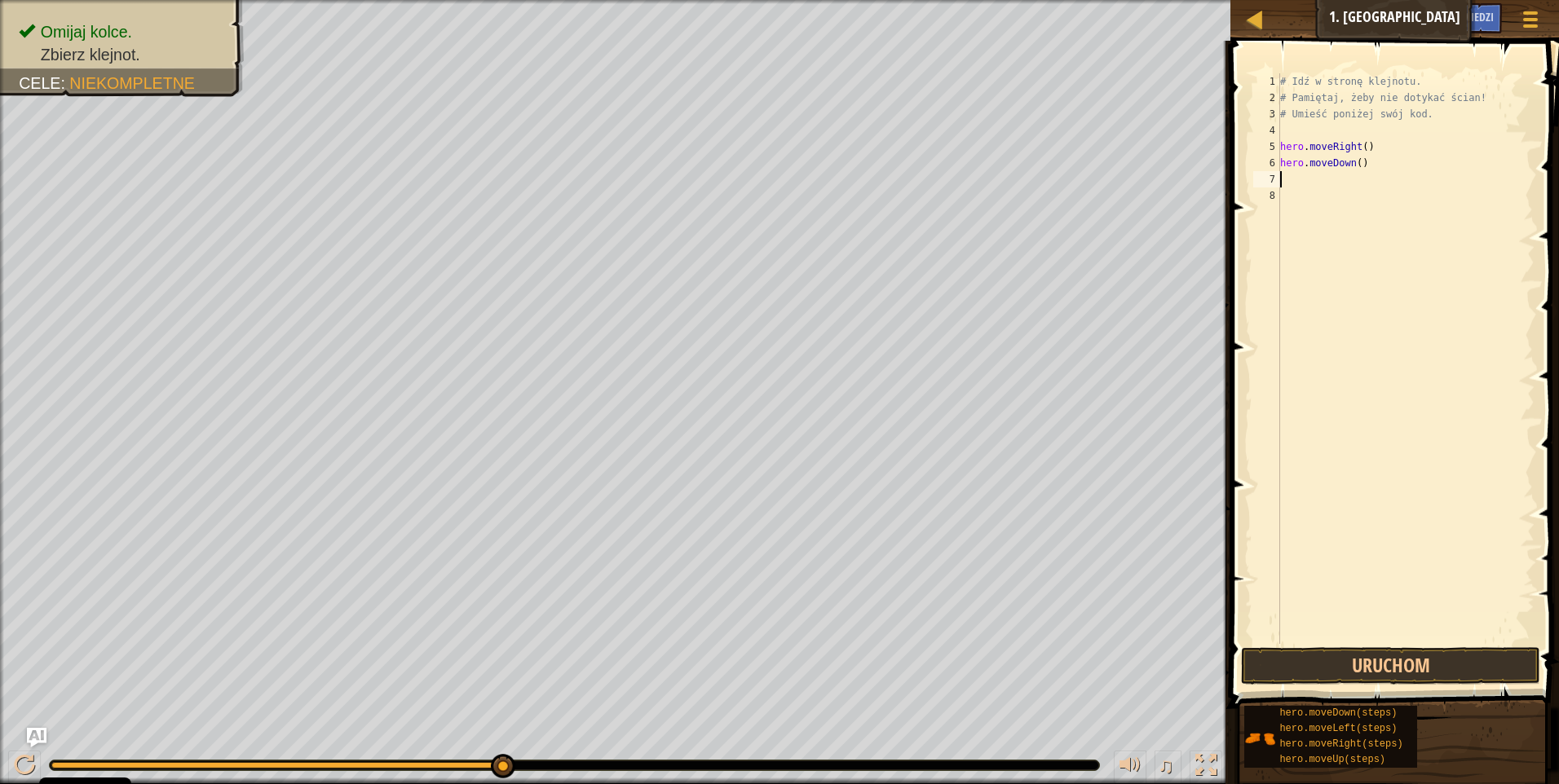
click at [1312, 189] on div "# Idź w stronę klejnotu. # Pamiętaj, żeby nie dotykać ścian! # Umieść poniżej s…" at bounding box center [1406, 375] width 258 height 603
click at [1306, 175] on div "# Idź w stronę klejnotu. # Pamiętaj, żeby nie dotykać ścian! # Umieść poniżej s…" at bounding box center [1406, 375] width 258 height 603
type textarea "h"
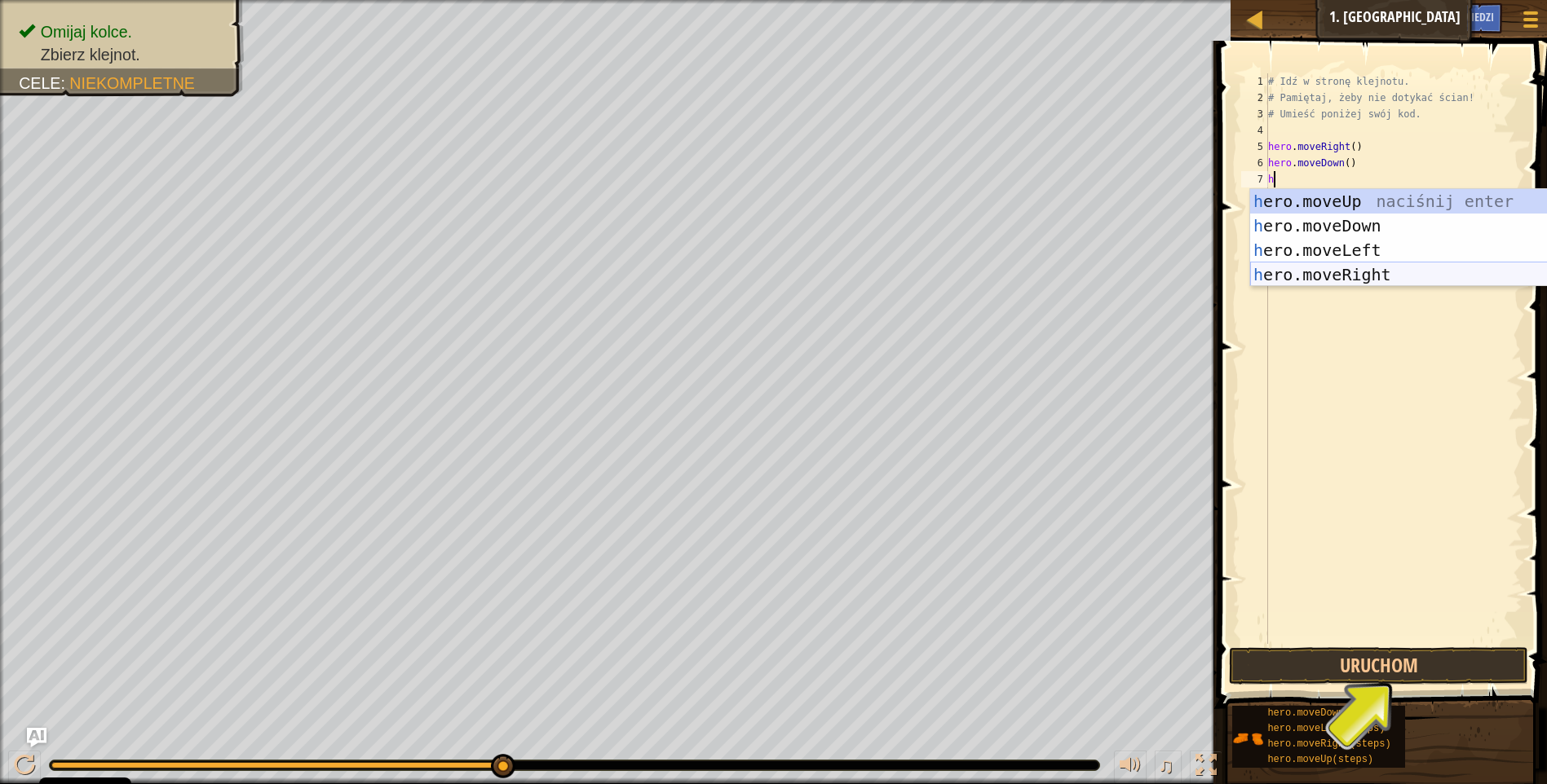
click at [1358, 272] on div "h ero.moveUp naciśnij enter h ero.moveDown naciśnij enter h ero.moveLeft naciśn…" at bounding box center [1404, 262] width 308 height 147
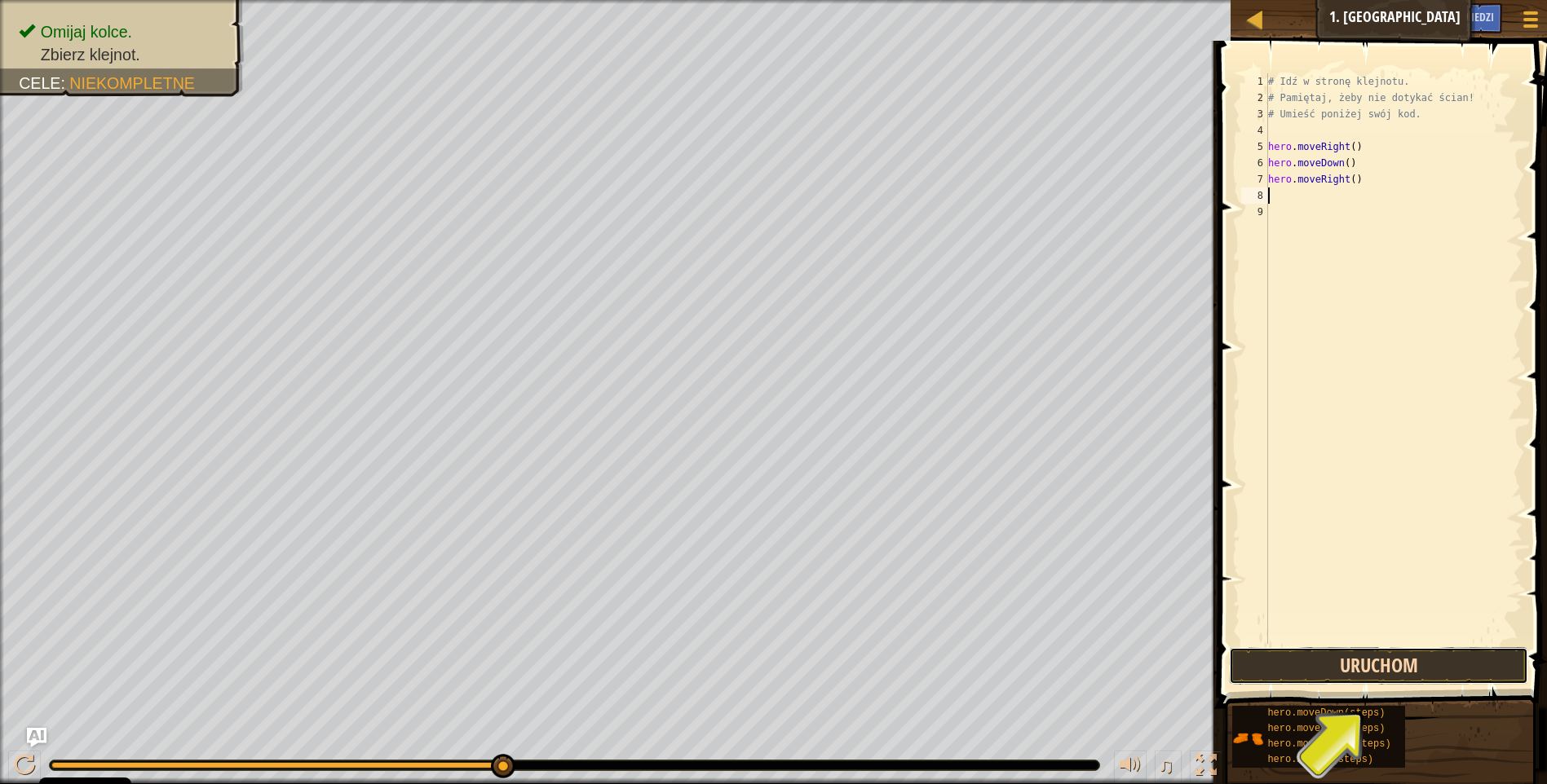
click at [1321, 671] on button "Uruchom" at bounding box center [1379, 666] width 300 height 38
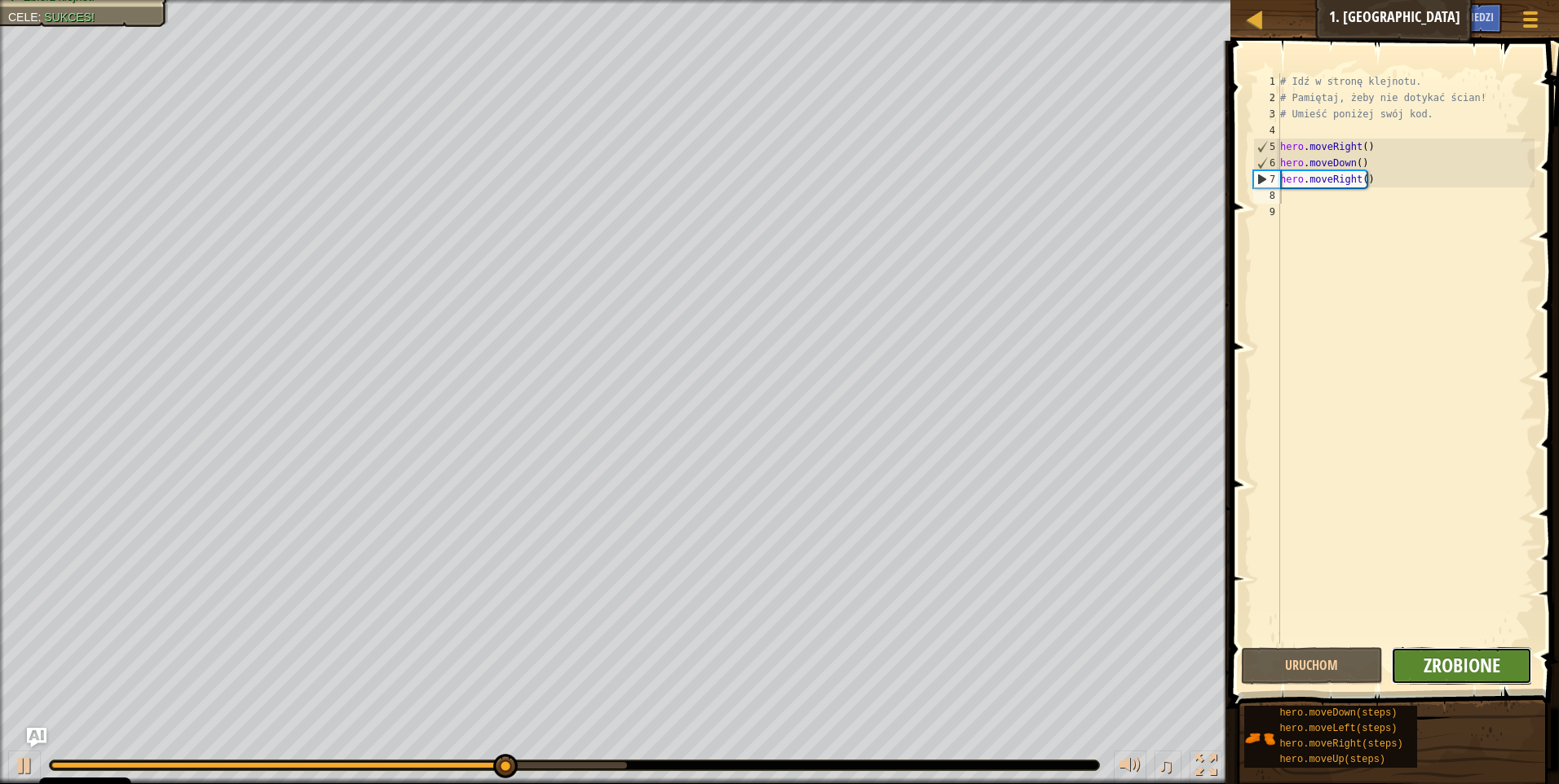
click at [1440, 664] on span "Zrobione" at bounding box center [1462, 665] width 77 height 26
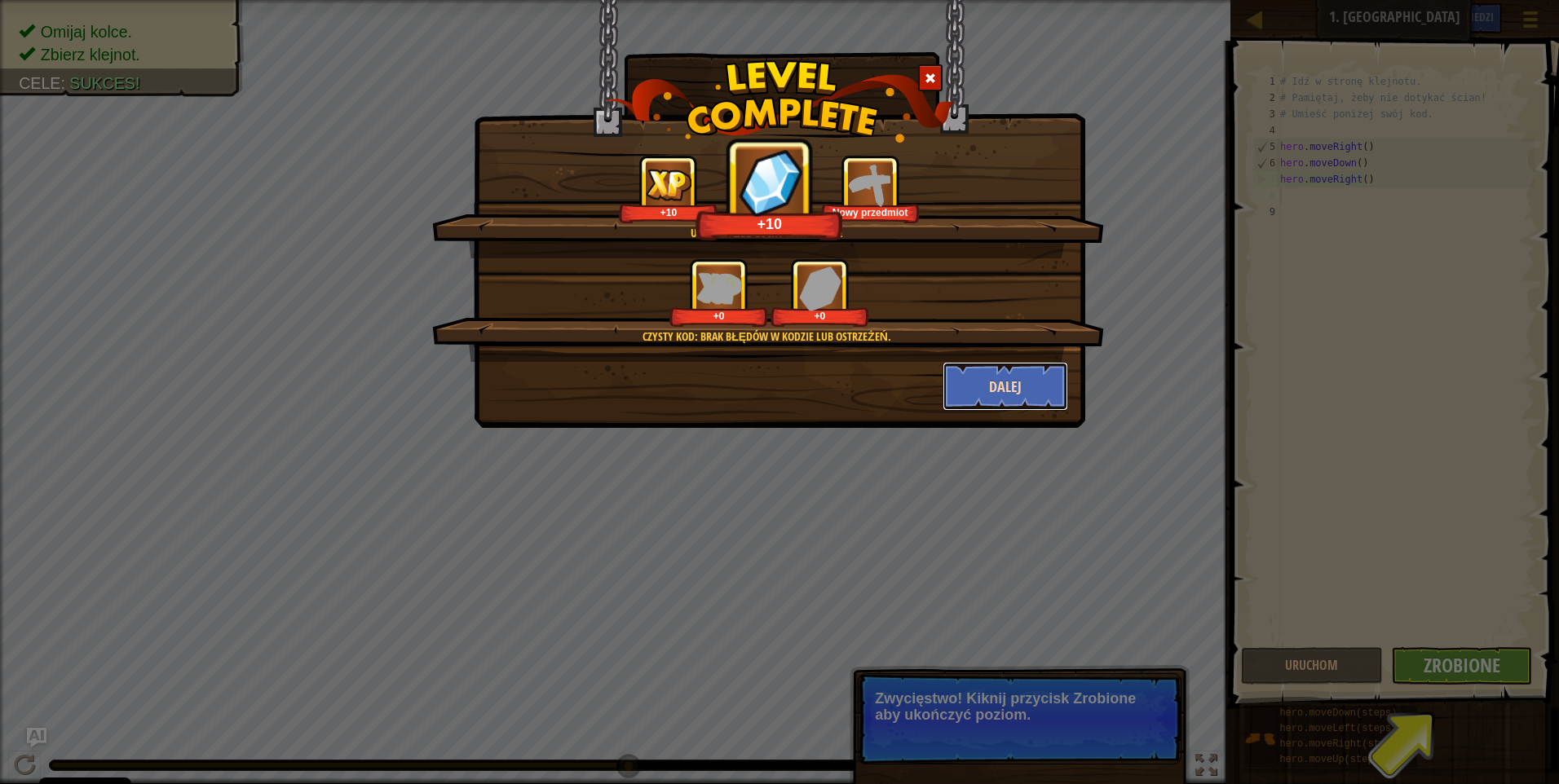
click at [1013, 380] on button "Dalej" at bounding box center [1005, 386] width 126 height 49
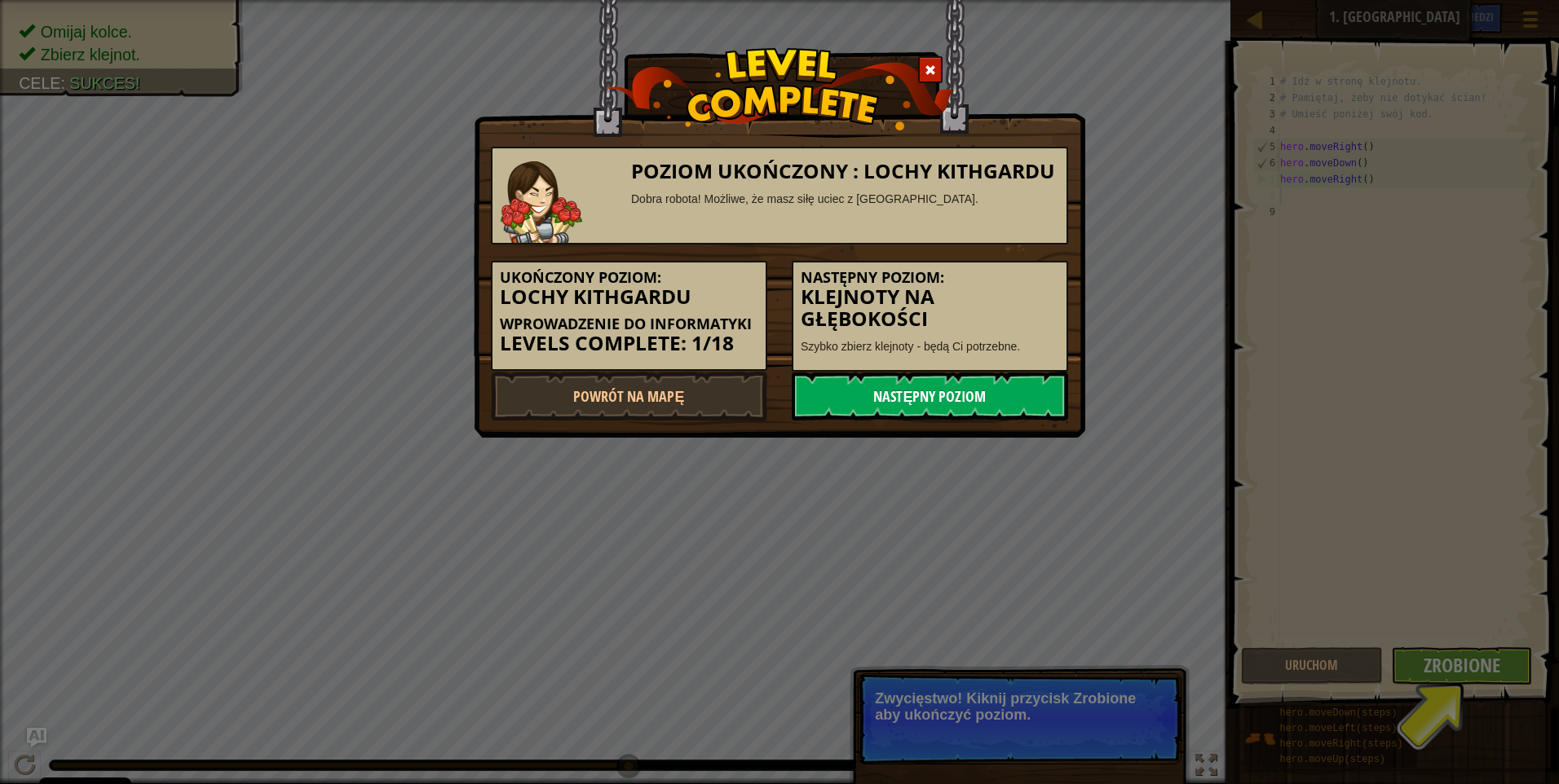
click at [834, 392] on link "Następny poziom" at bounding box center [929, 395] width 277 height 49
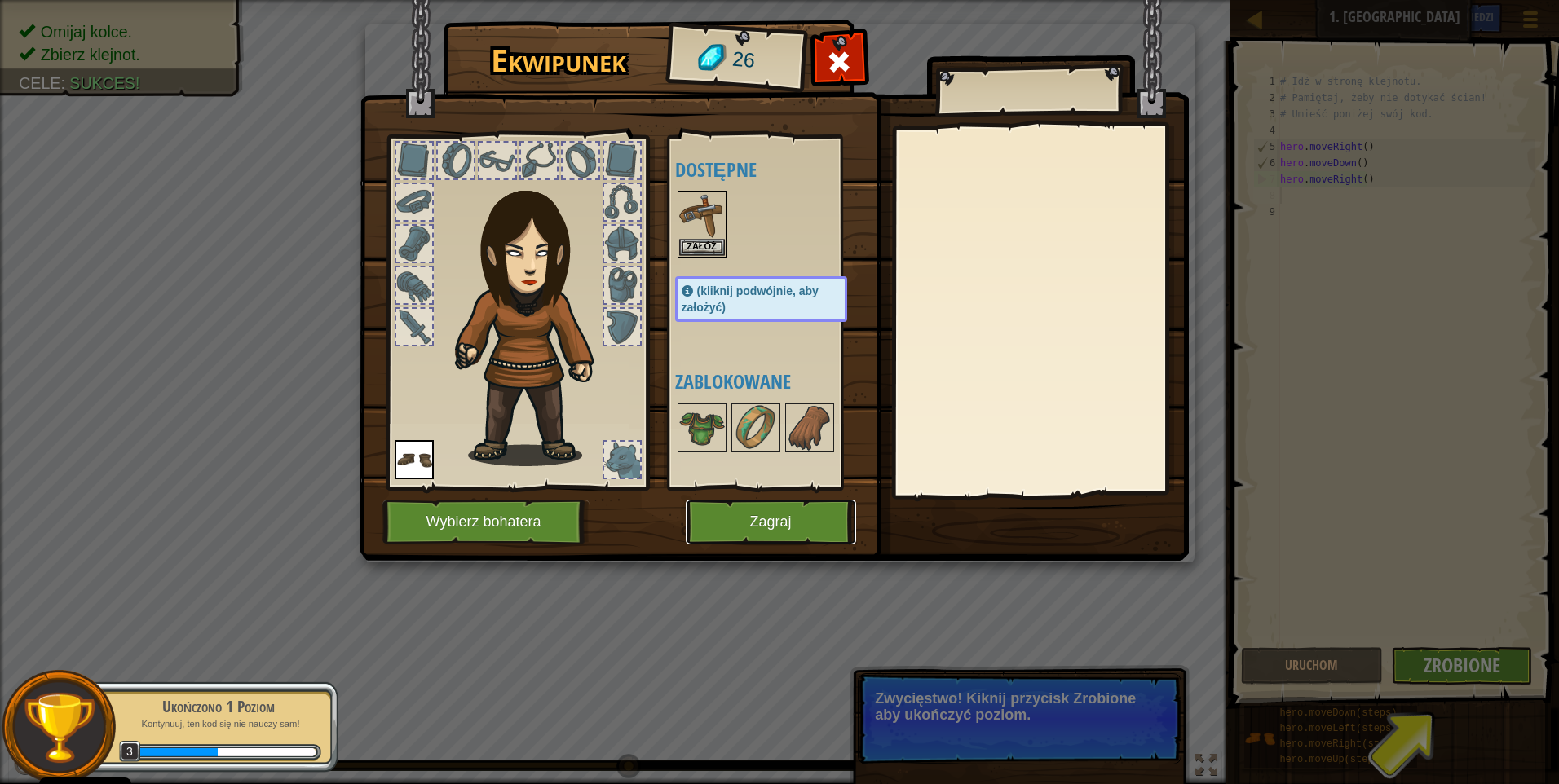
click at [786, 500] on button "Zagraj" at bounding box center [771, 521] width 171 height 45
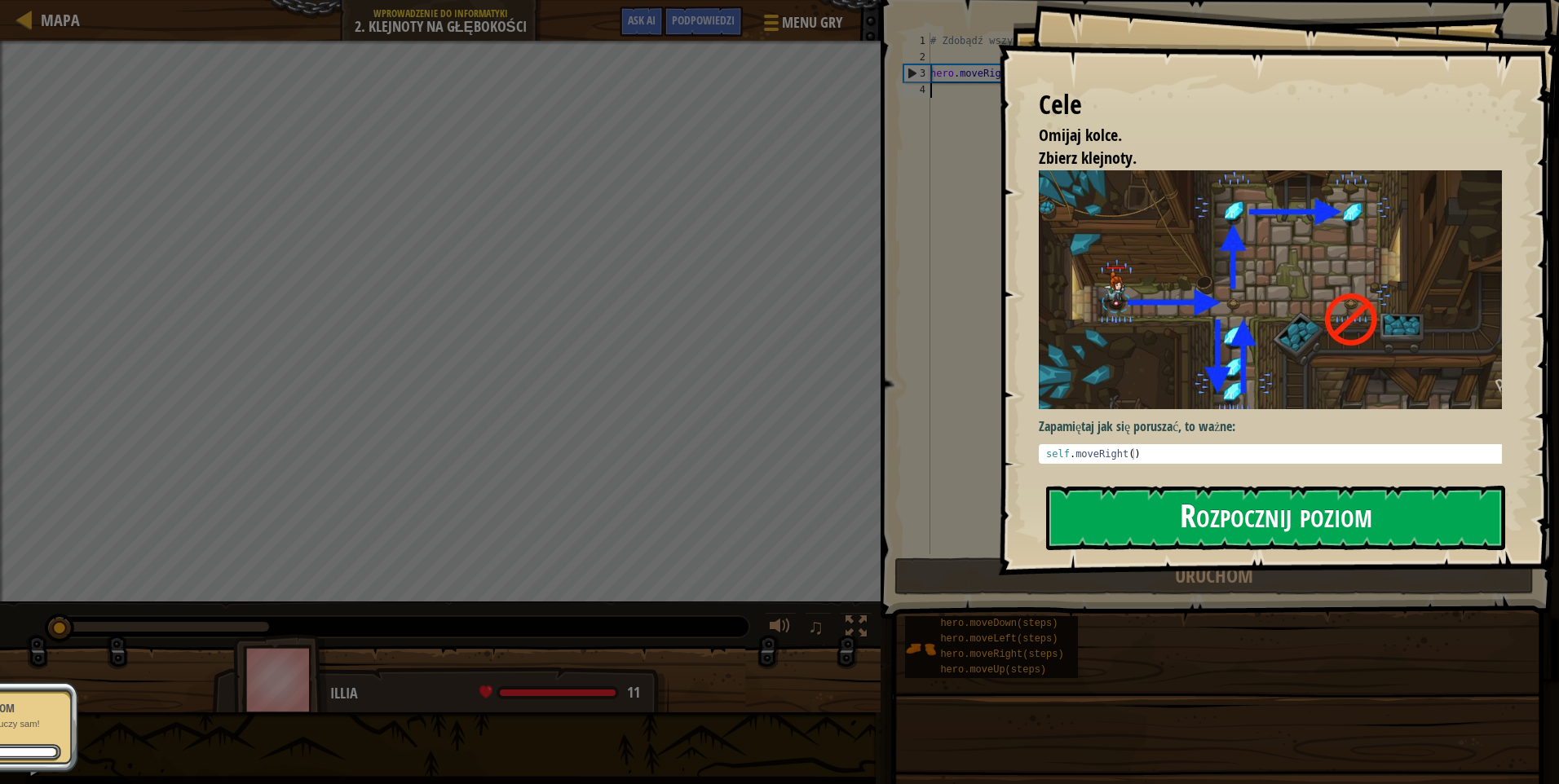
click at [1137, 513] on button "Rozpocznij poziom" at bounding box center [1275, 517] width 459 height 64
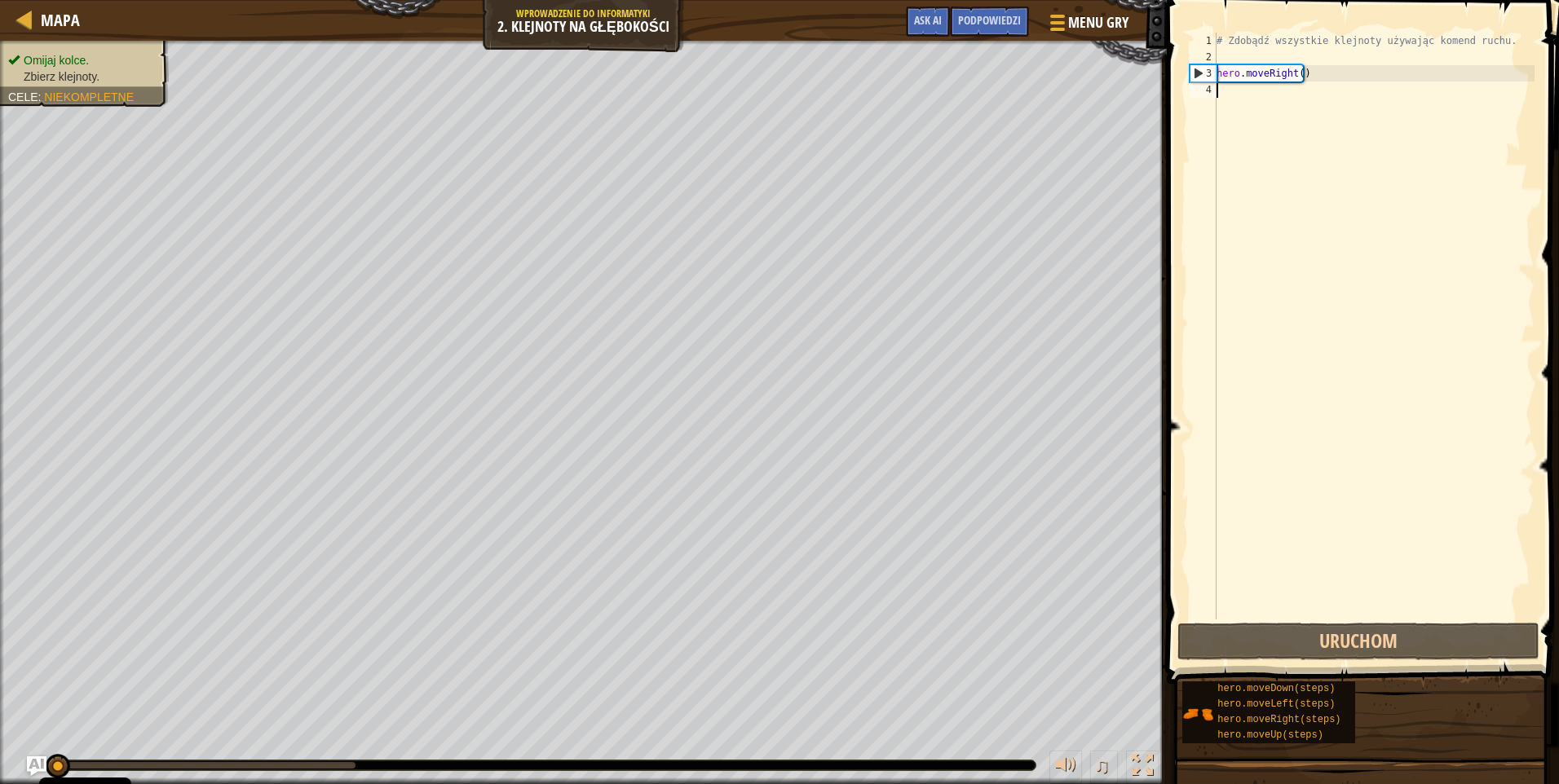
type textarea "h"
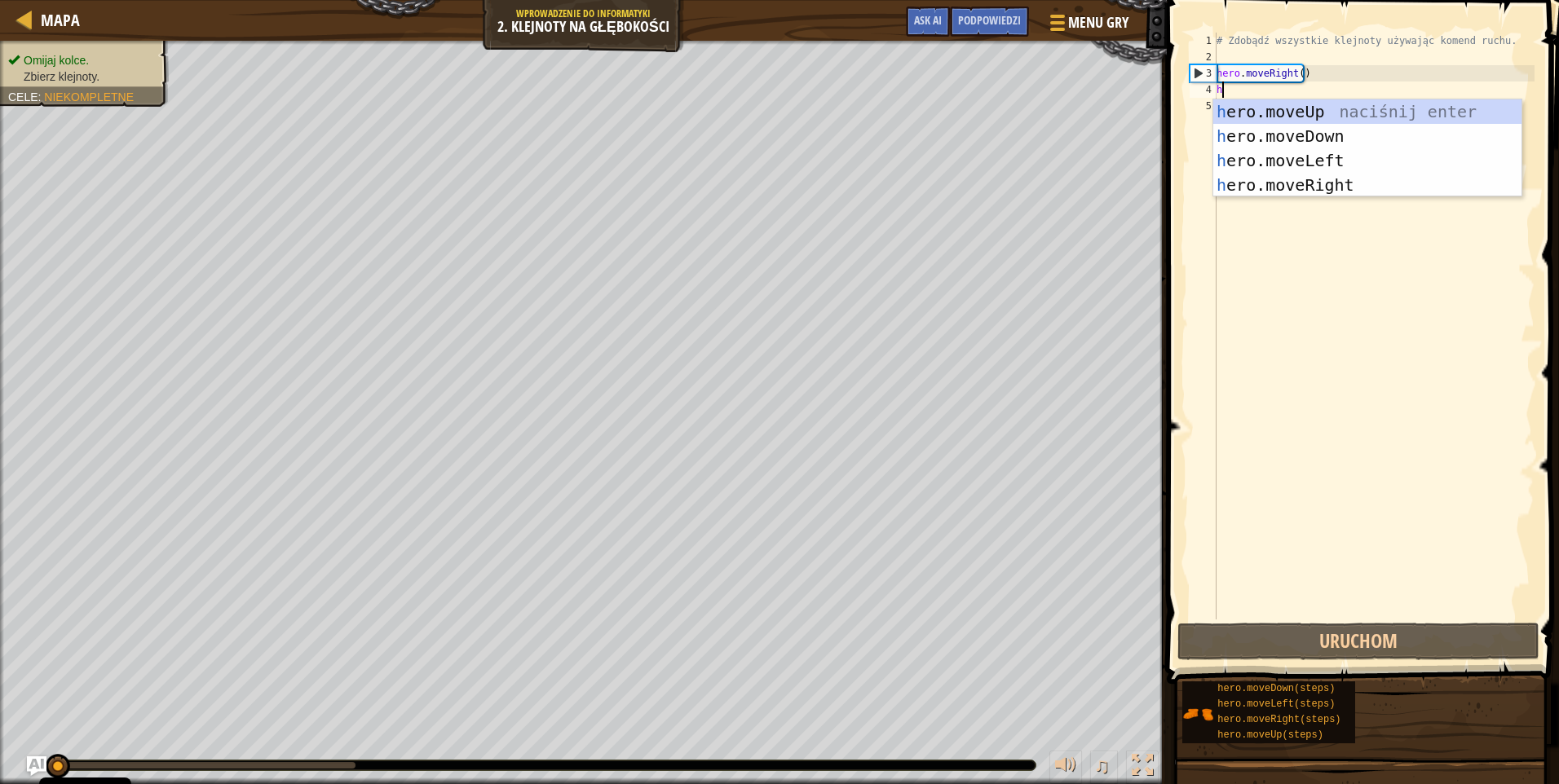
scroll to position [7, 0]
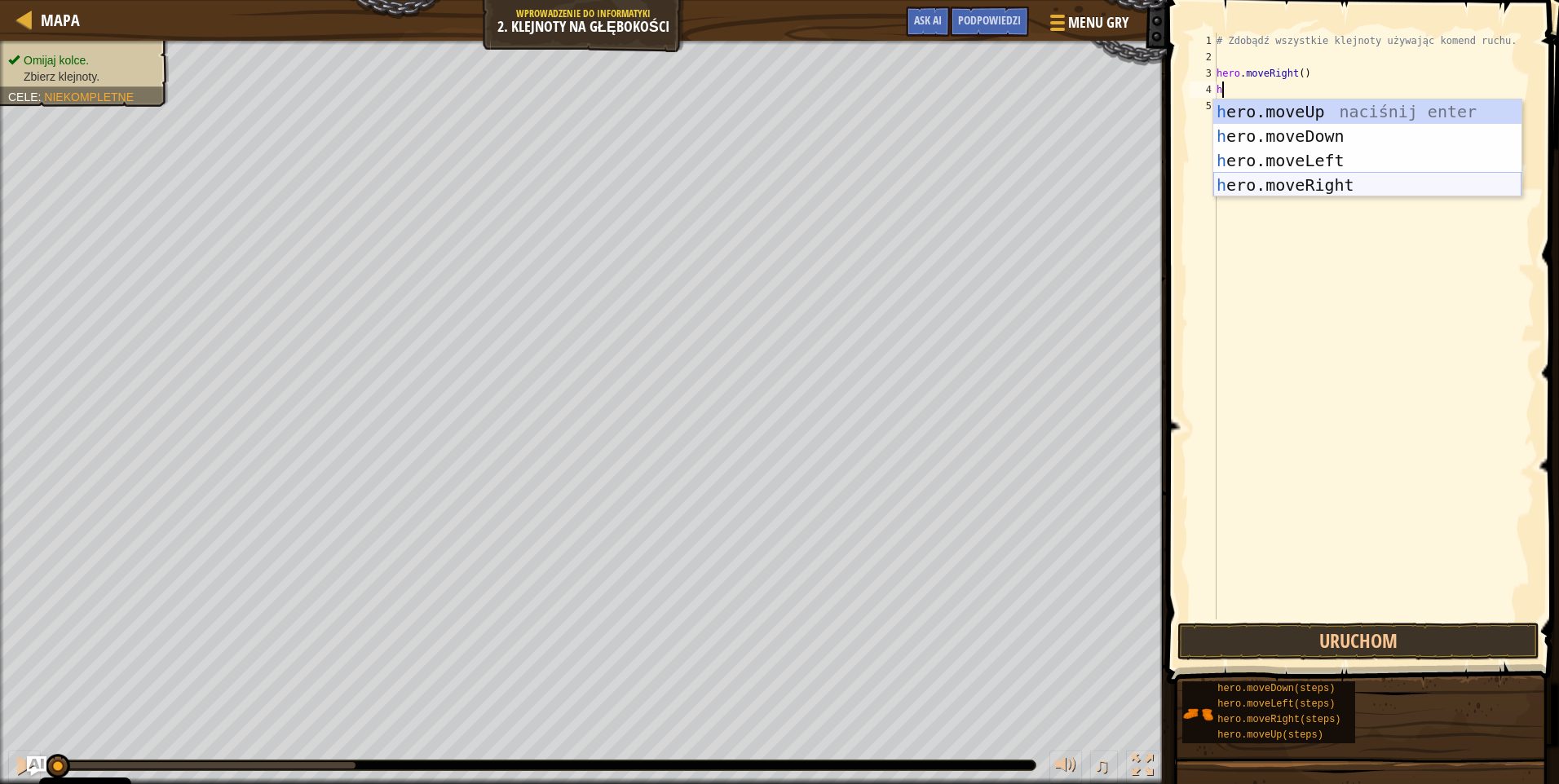
click at [1354, 180] on div "h ero.moveUp naciśnij enter h ero.moveDown naciśnij enter h ero.moveLeft naciśn…" at bounding box center [1367, 173] width 308 height 147
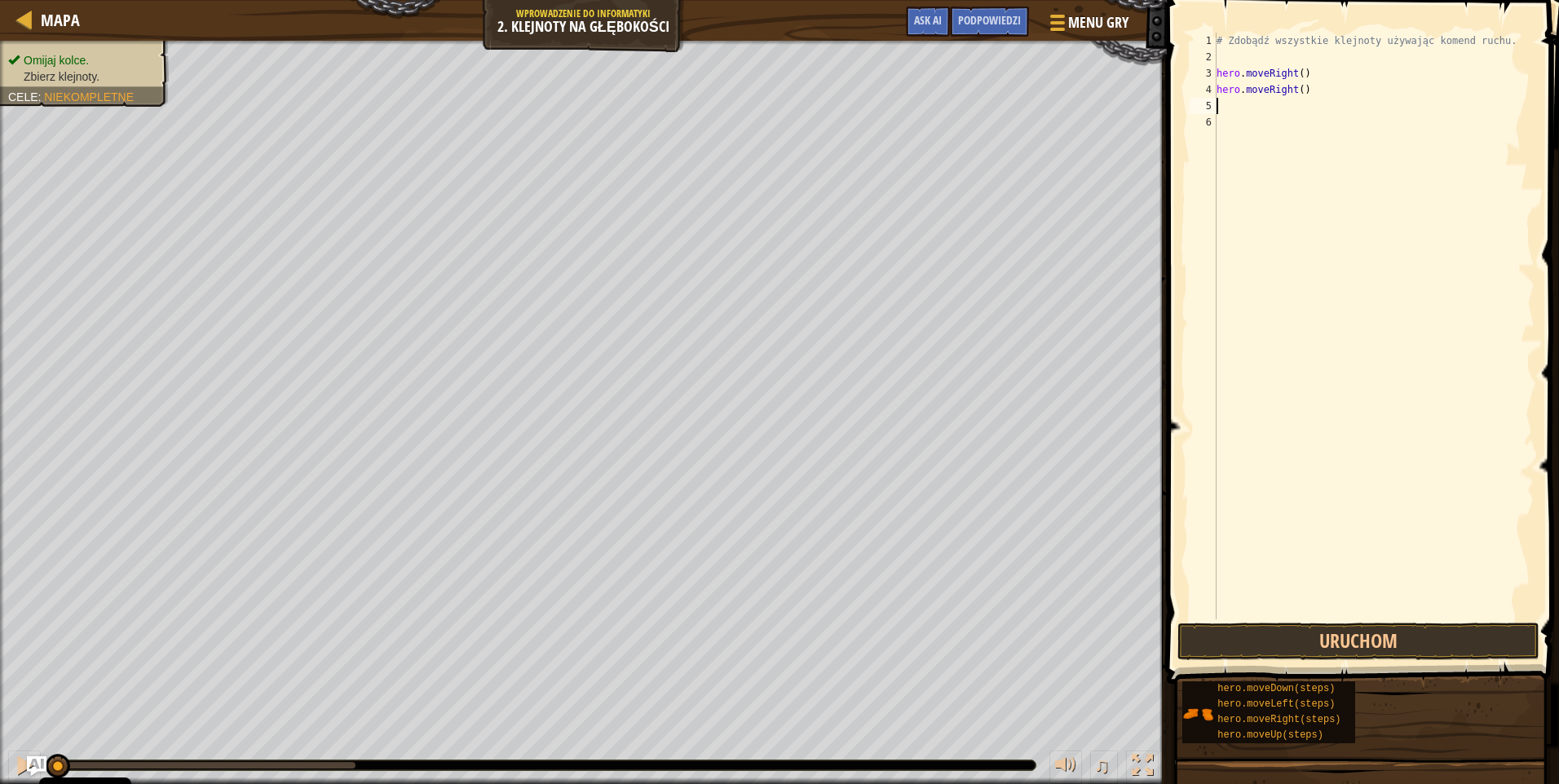
click at [1257, 113] on div "# Zdobądź wszystkie klejnoty używając komend ruchu. hero . moveRight ( ) hero .…" at bounding box center [1374, 343] width 322 height 619
type textarea "h"
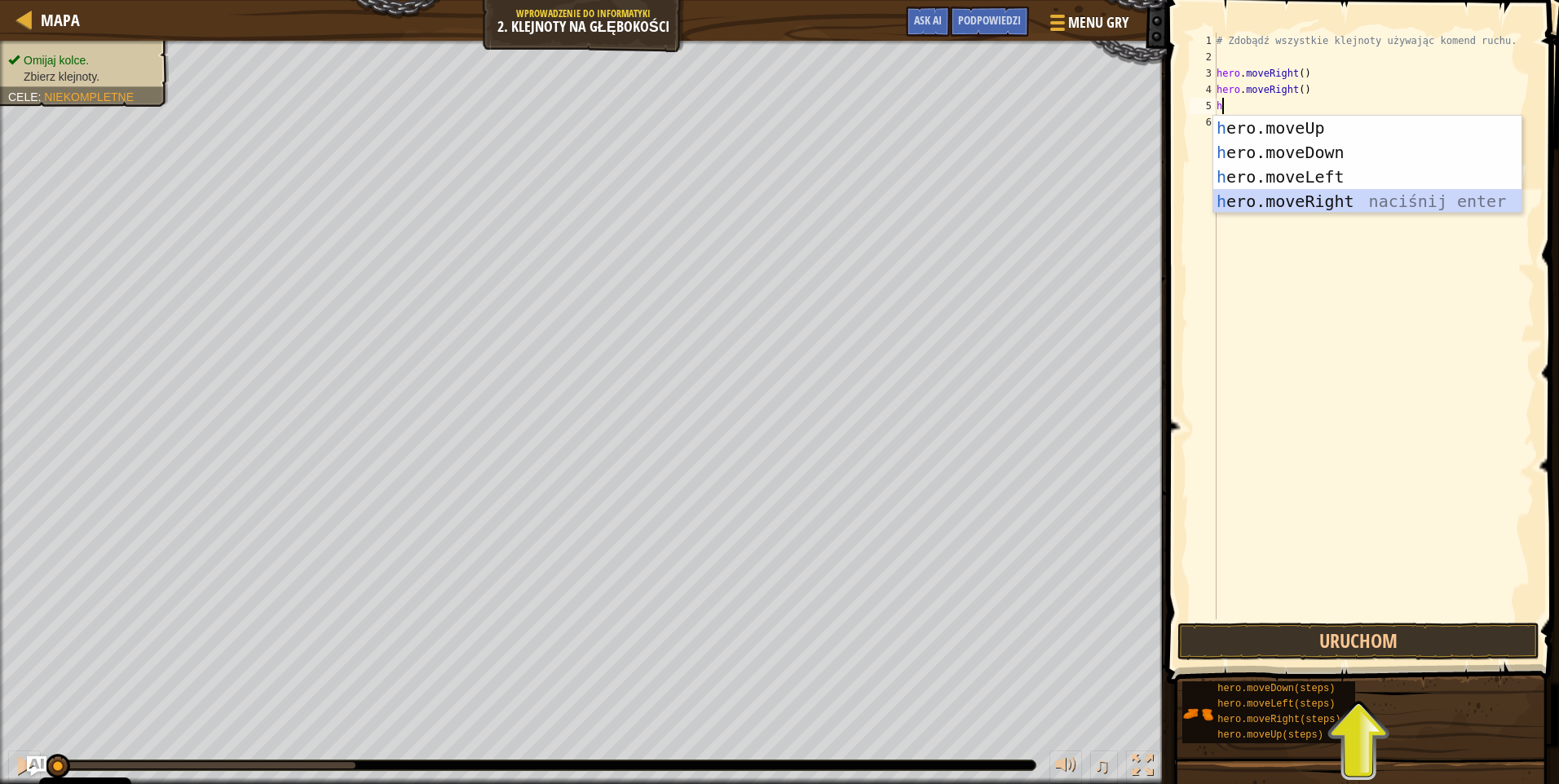
click at [1315, 197] on div "h ero.moveUp naciśnij enter h ero.moveDown naciśnij enter h ero.moveLeft naciśn…" at bounding box center [1367, 189] width 308 height 147
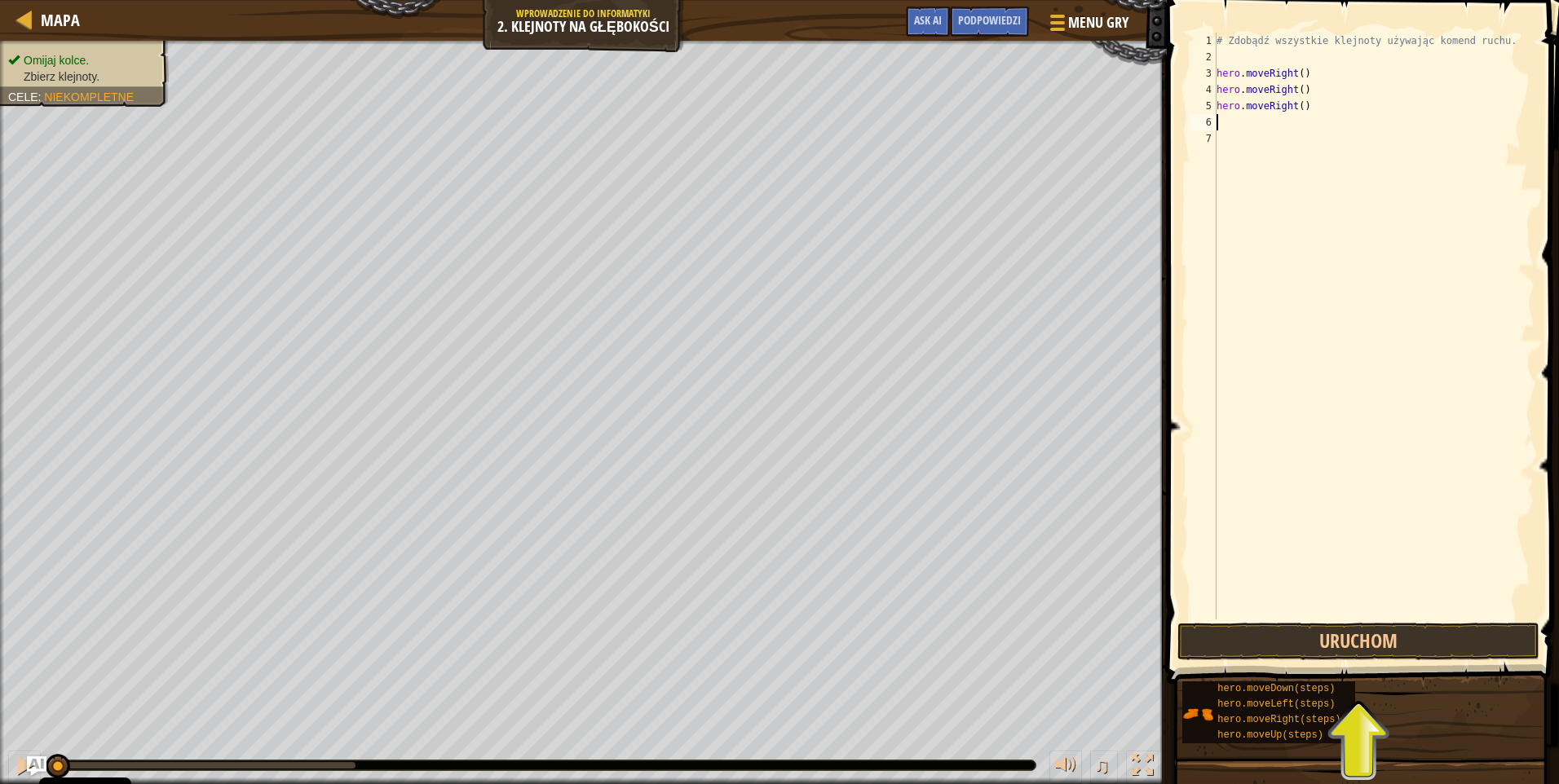
type textarea "h"
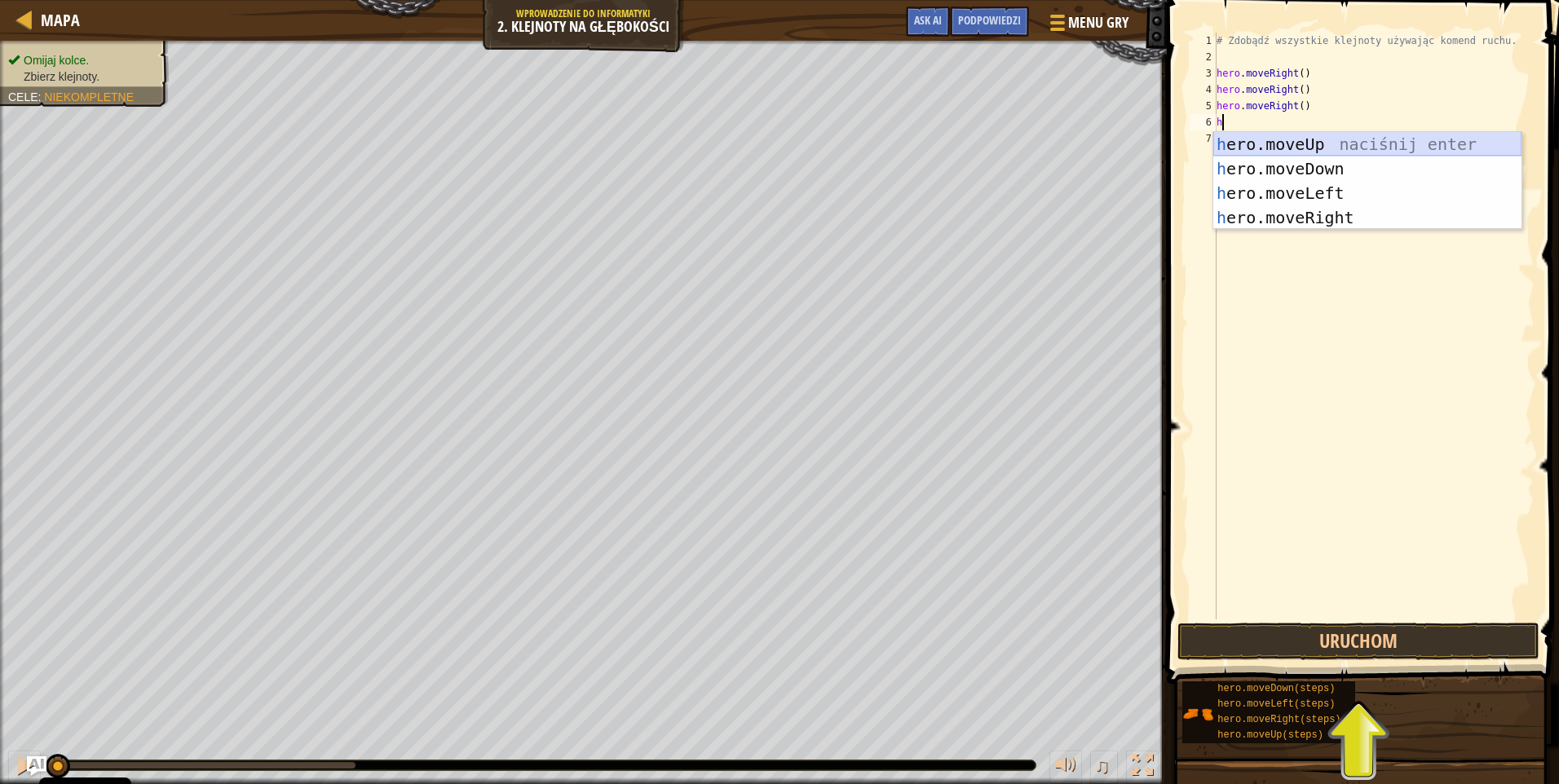
click at [1284, 137] on div "h ero.moveUp naciśnij enter h ero.moveDown naciśnij enter h ero.moveLeft naciśn…" at bounding box center [1367, 205] width 308 height 147
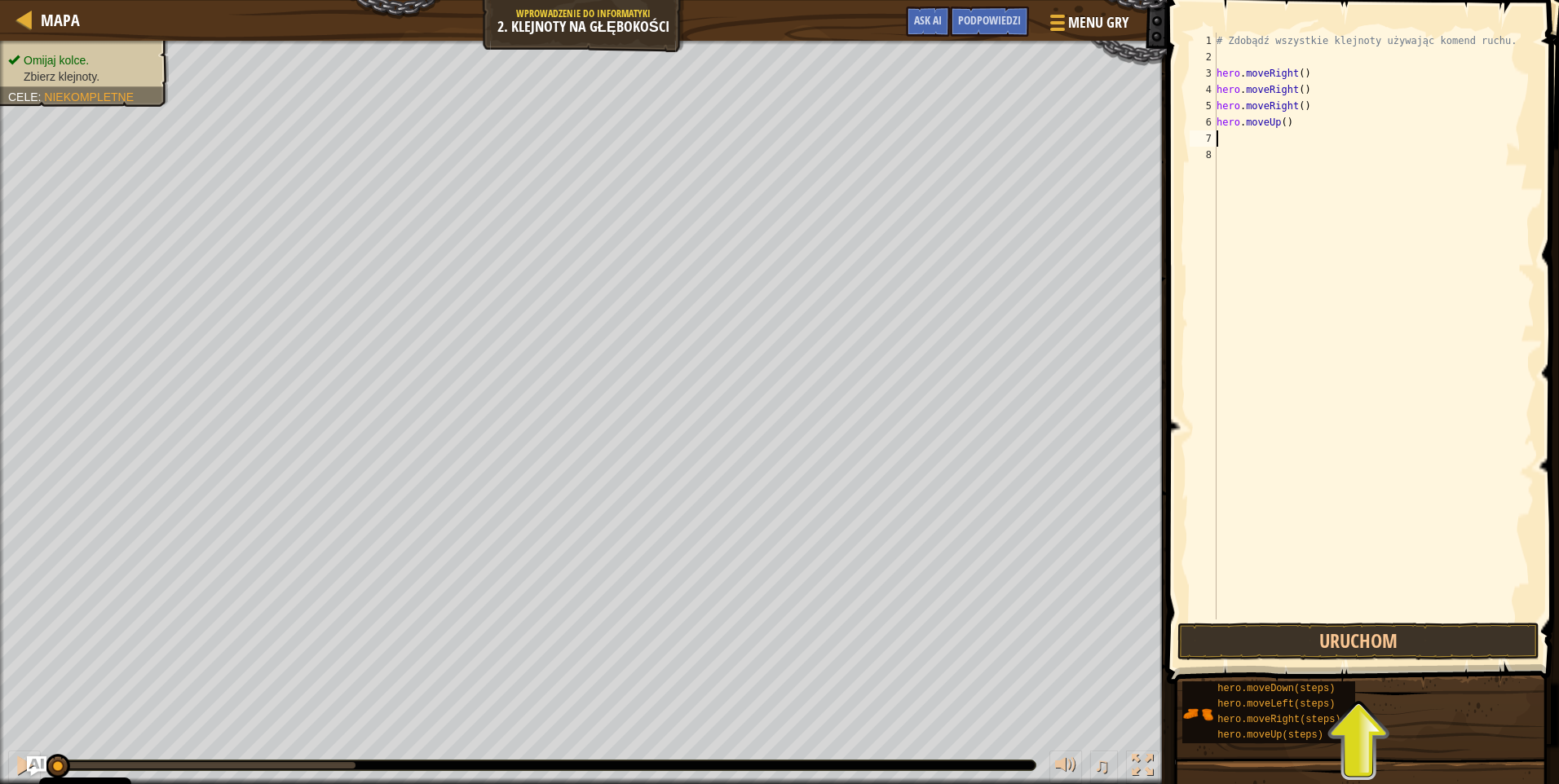
click at [1235, 142] on div "# Zdobądź wszystkie klejnoty używając komend ruchu. hero . moveRight ( ) hero .…" at bounding box center [1374, 343] width 322 height 619
type textarea "h"
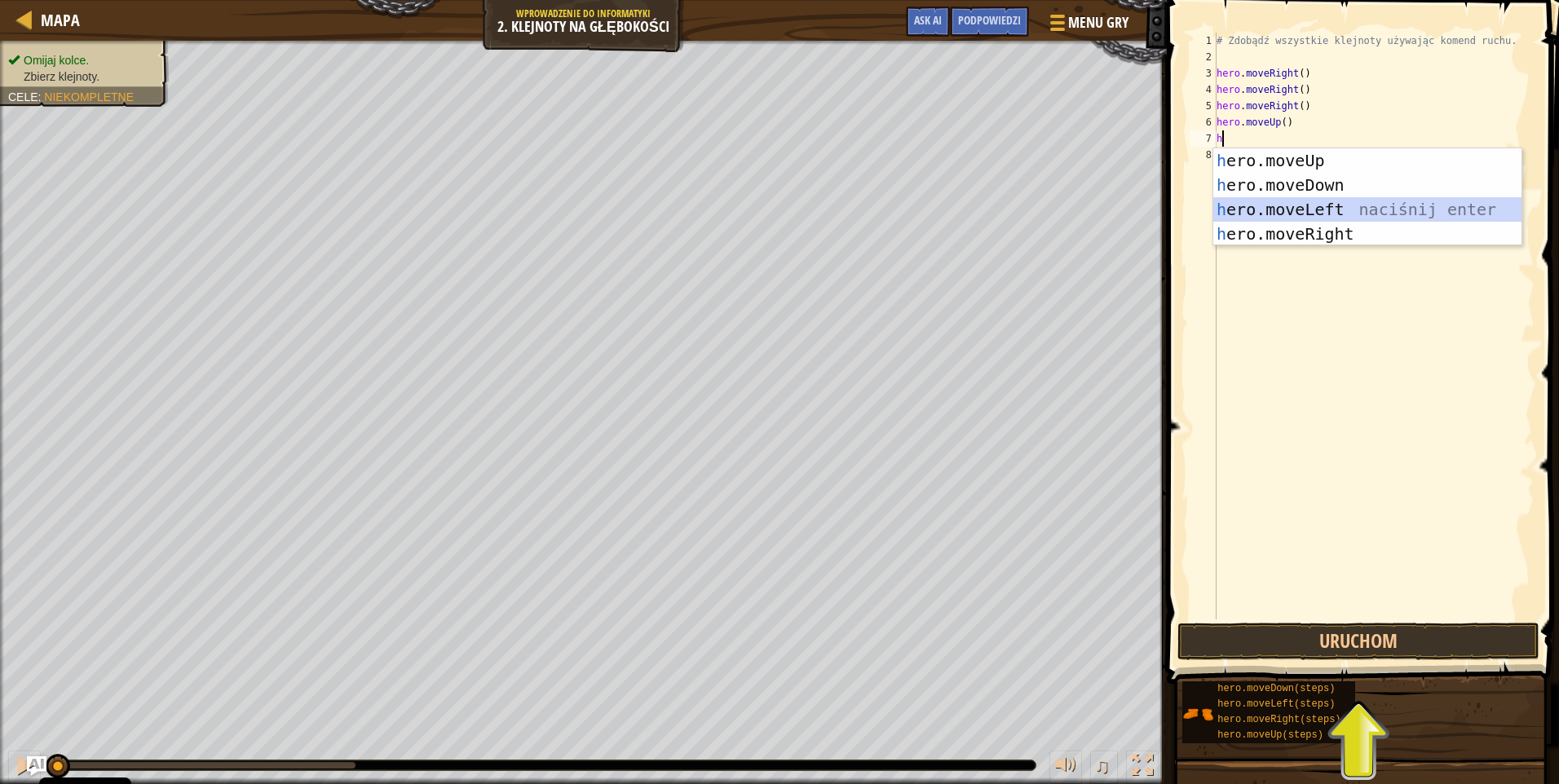
click at [1315, 208] on div "h ero.moveUp naciśnij enter h ero.moveDown naciśnij enter h ero.moveLeft naciśn…" at bounding box center [1367, 222] width 308 height 147
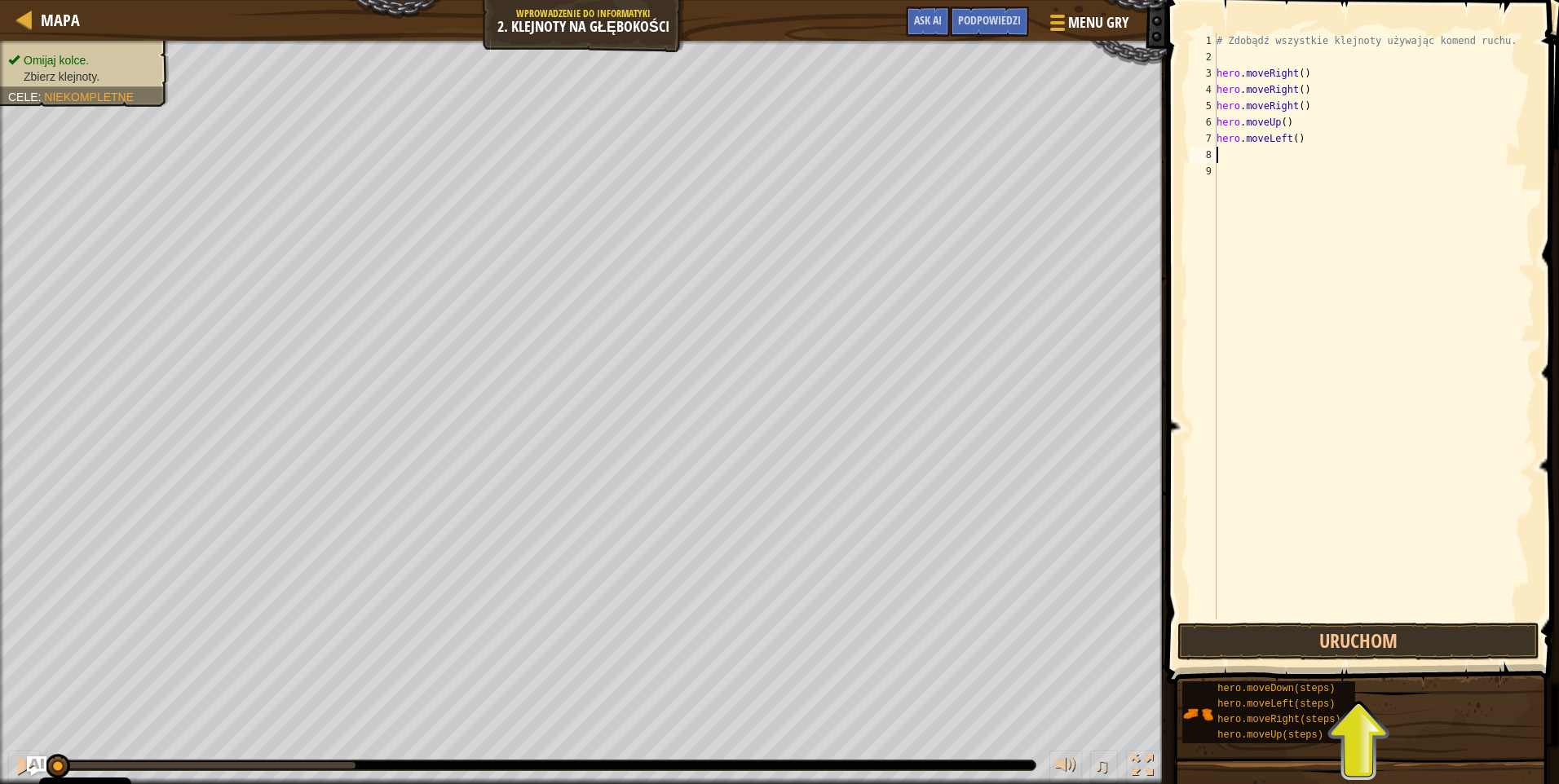
type textarea "h"
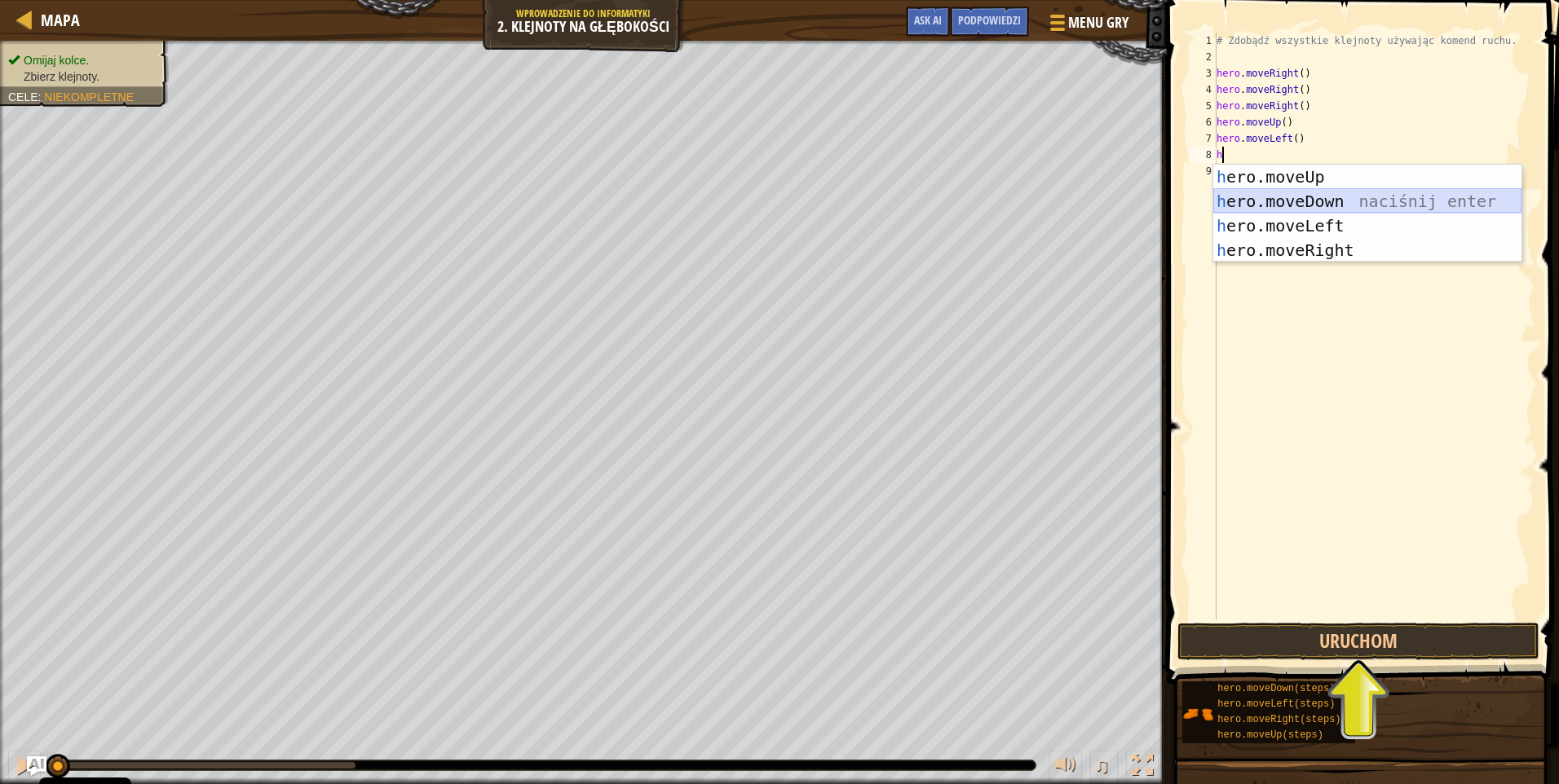
click at [1310, 202] on div "h ero.moveUp naciśnij enter h ero.moveDown naciśnij enter h ero.moveLeft naciśn…" at bounding box center [1367, 238] width 308 height 147
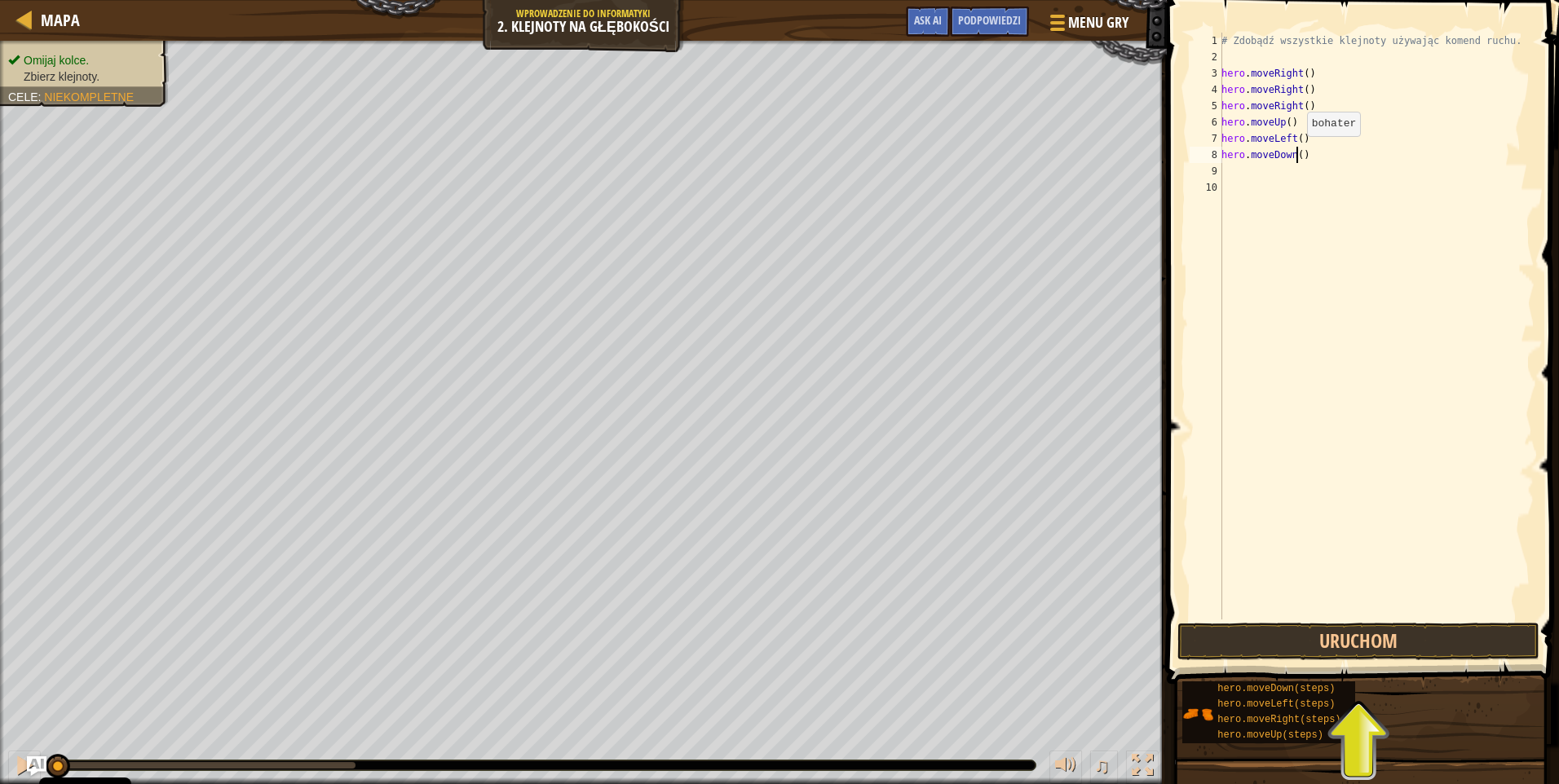
click at [1298, 153] on div "# Zdobądź wszystkie klejnoty używając komend ruchu. hero . moveRight ( ) hero .…" at bounding box center [1376, 343] width 317 height 619
click at [1307, 159] on div "# Zdobądź wszystkie klejnoty używając komend ruchu. hero . moveRight ( ) hero .…" at bounding box center [1376, 343] width 317 height 619
type textarea "h"
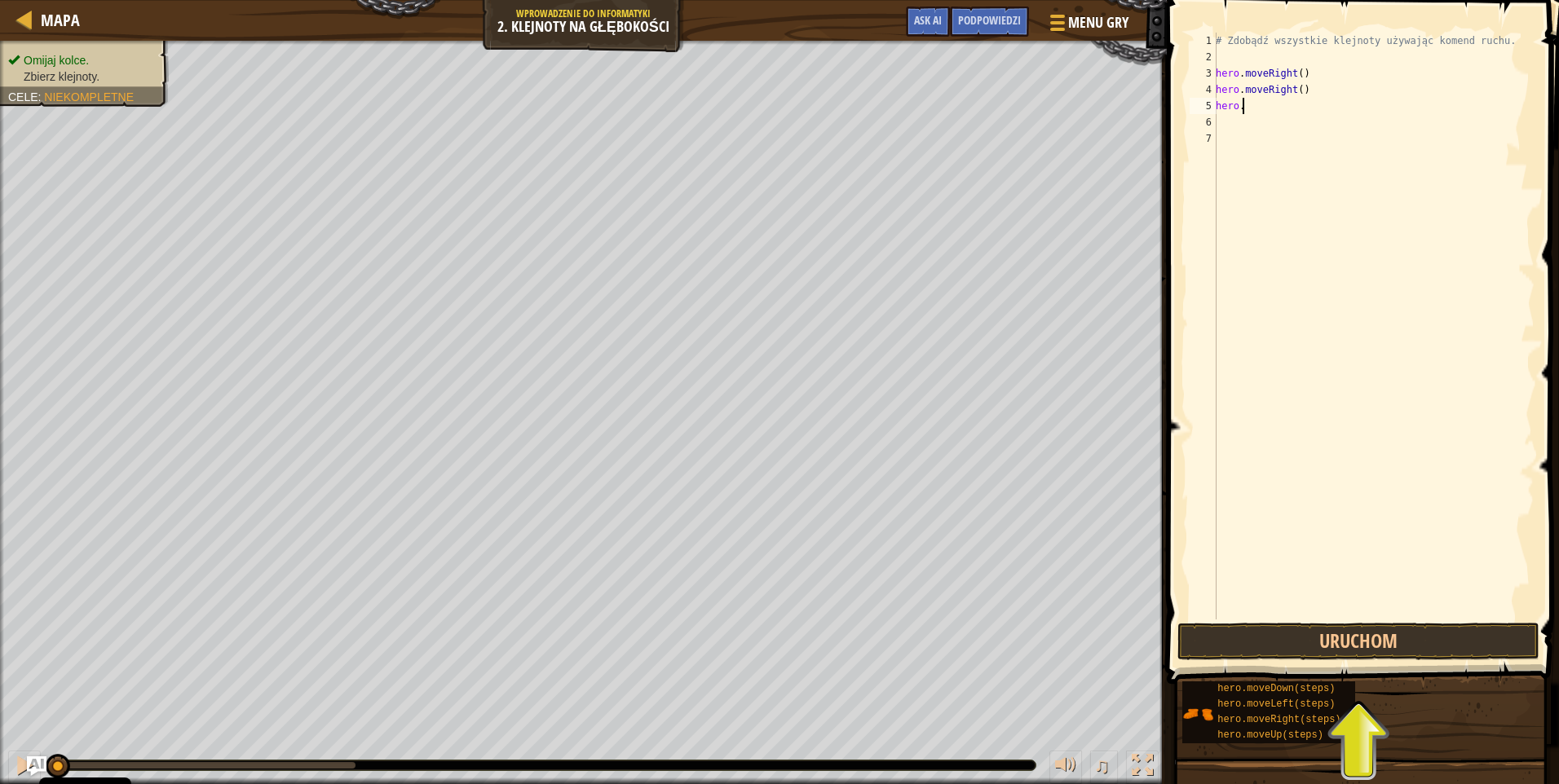
type textarea "h"
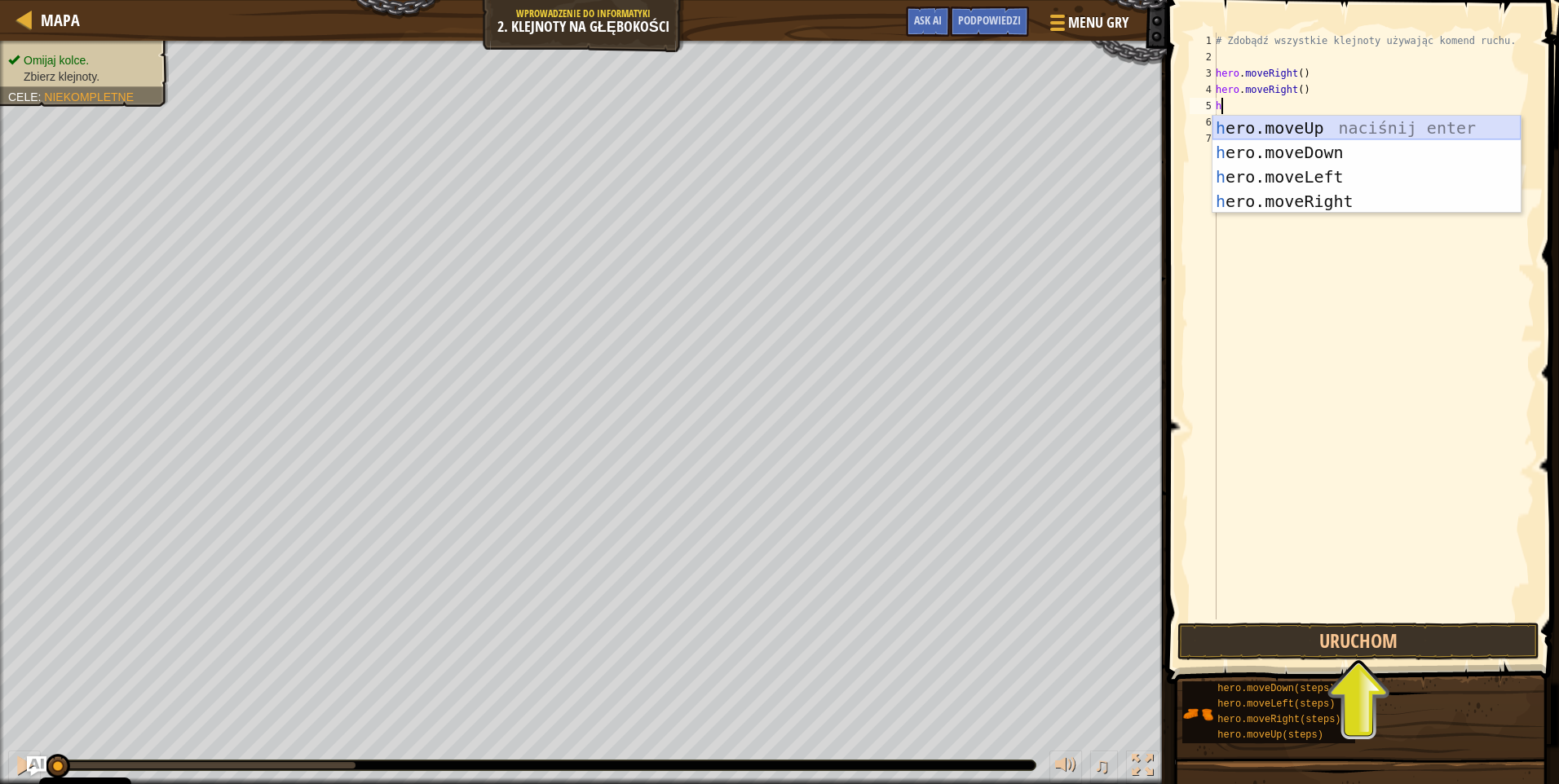
click at [1298, 131] on div "h ero.moveUp naciśnij enter h ero.moveDown naciśnij enter h ero.moveLeft naciśn…" at bounding box center [1367, 189] width 308 height 147
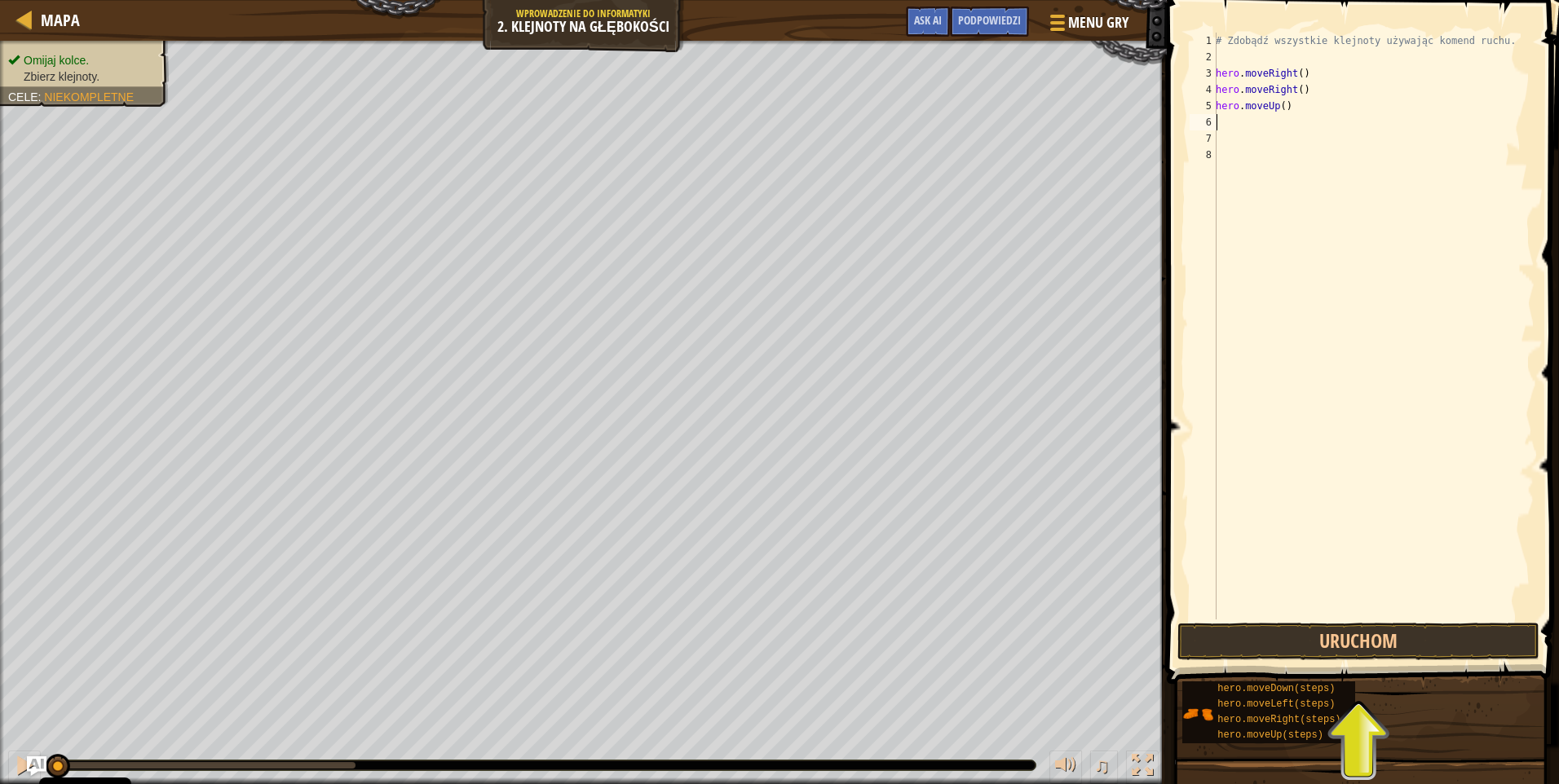
type textarea "h"
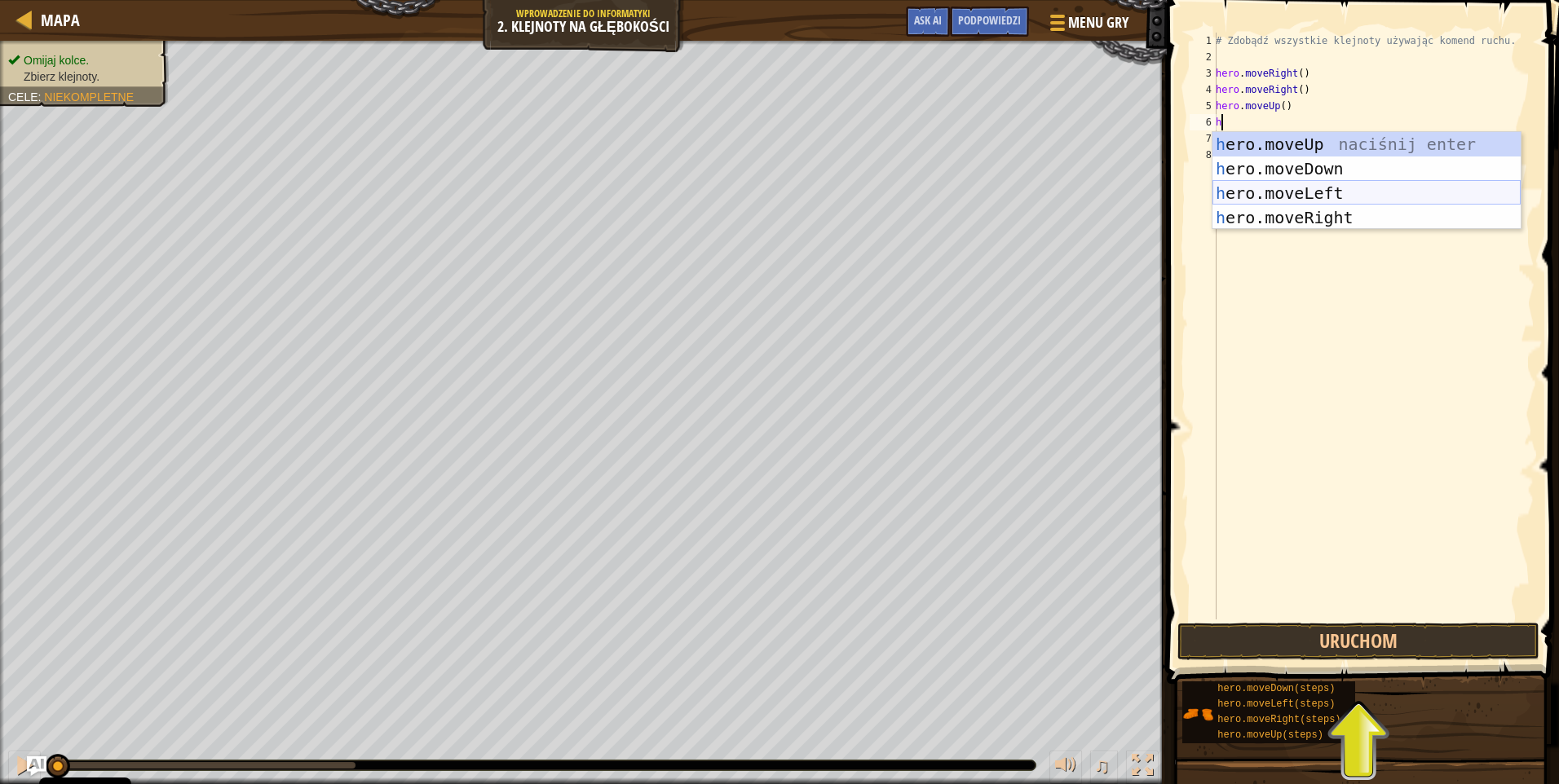
click at [1307, 189] on div "h ero.moveUp naciśnij enter h ero.moveDown naciśnij enter h ero.moveLeft naciśn…" at bounding box center [1367, 205] width 308 height 147
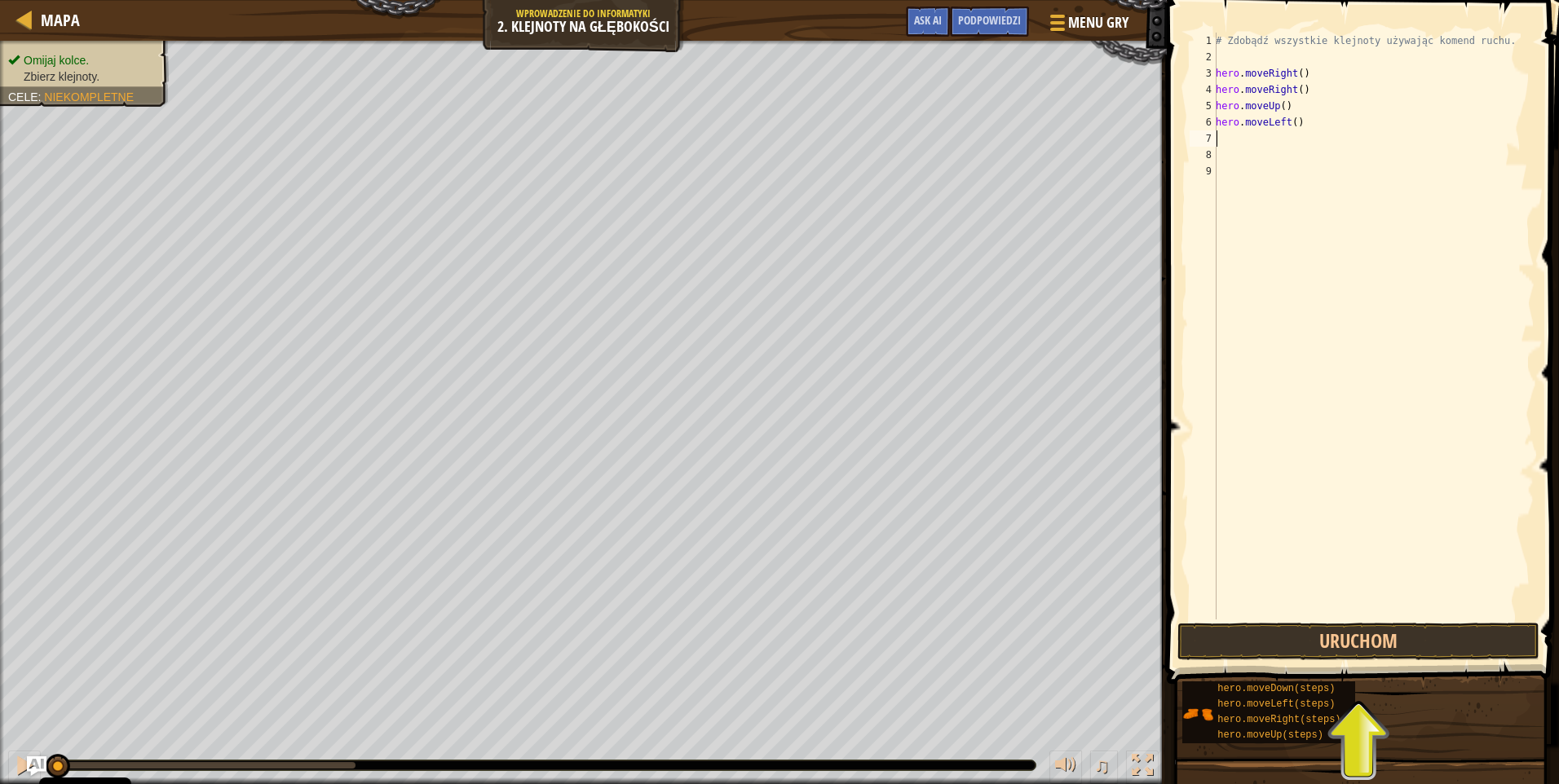
type textarea "h"
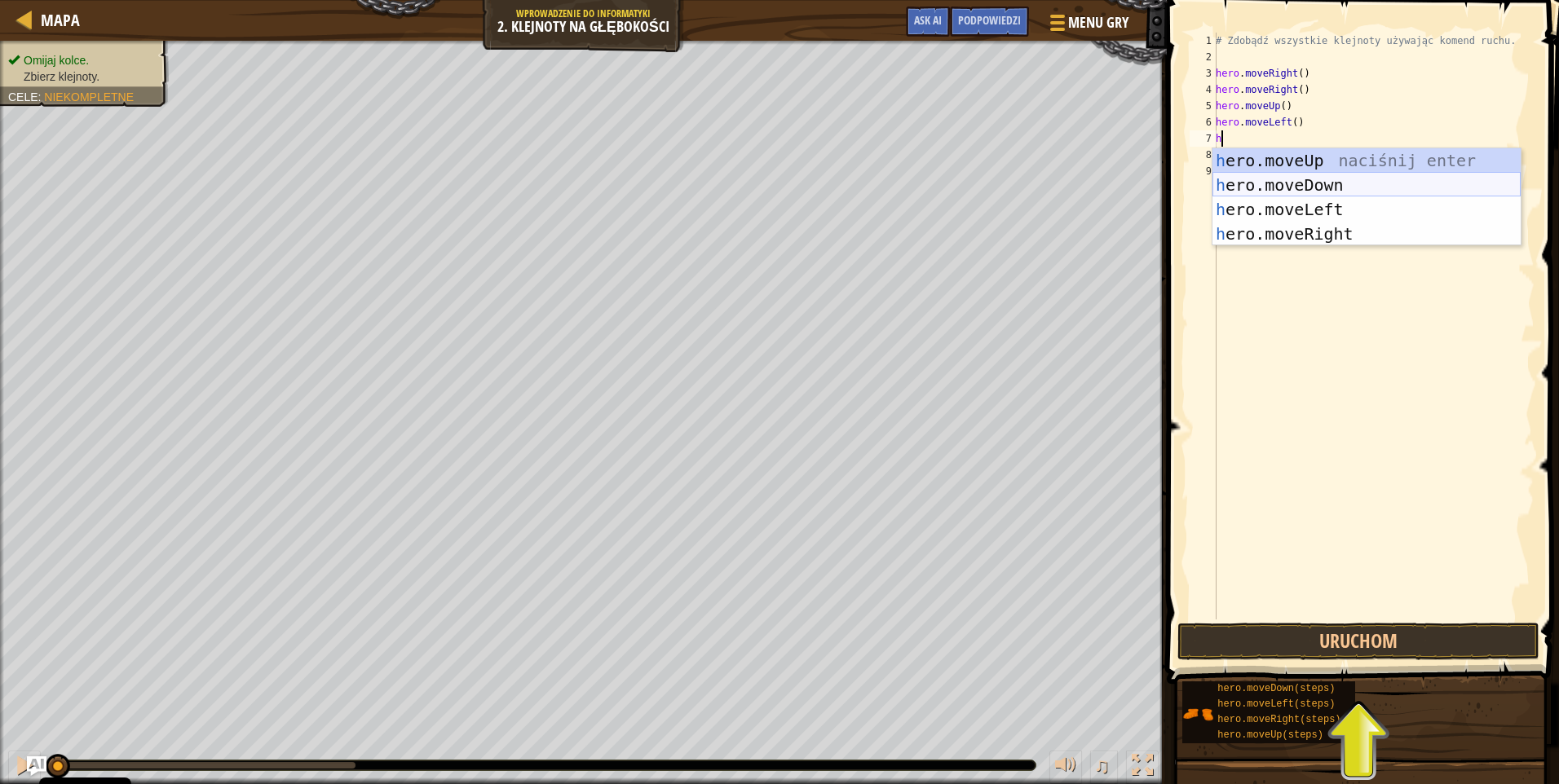
click at [1297, 180] on div "h ero.moveUp naciśnij enter h ero.moveDown naciśnij enter h ero.moveLeft naciśn…" at bounding box center [1367, 222] width 308 height 147
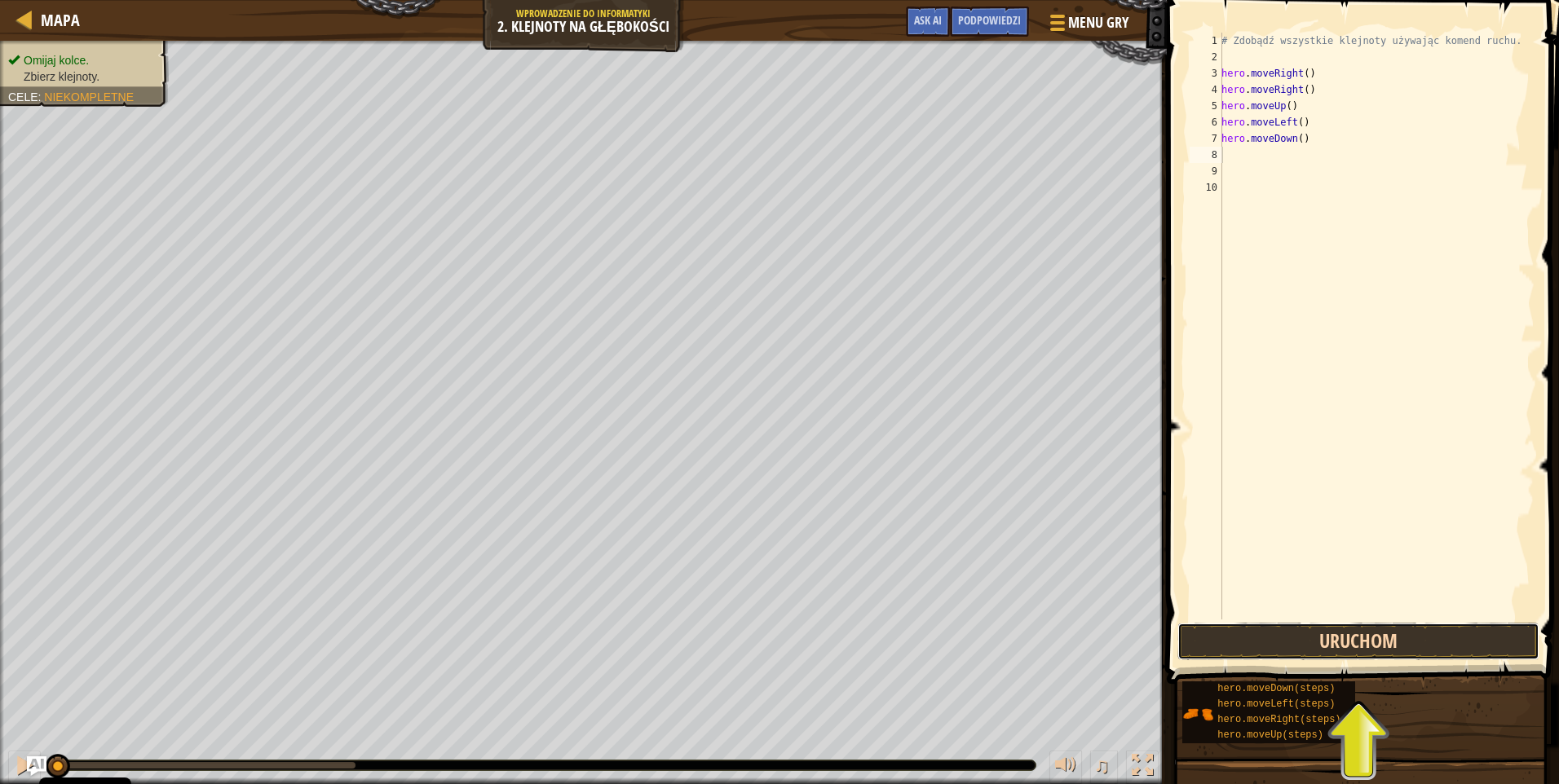
click at [1314, 638] on button "Uruchom" at bounding box center [1358, 641] width 362 height 38
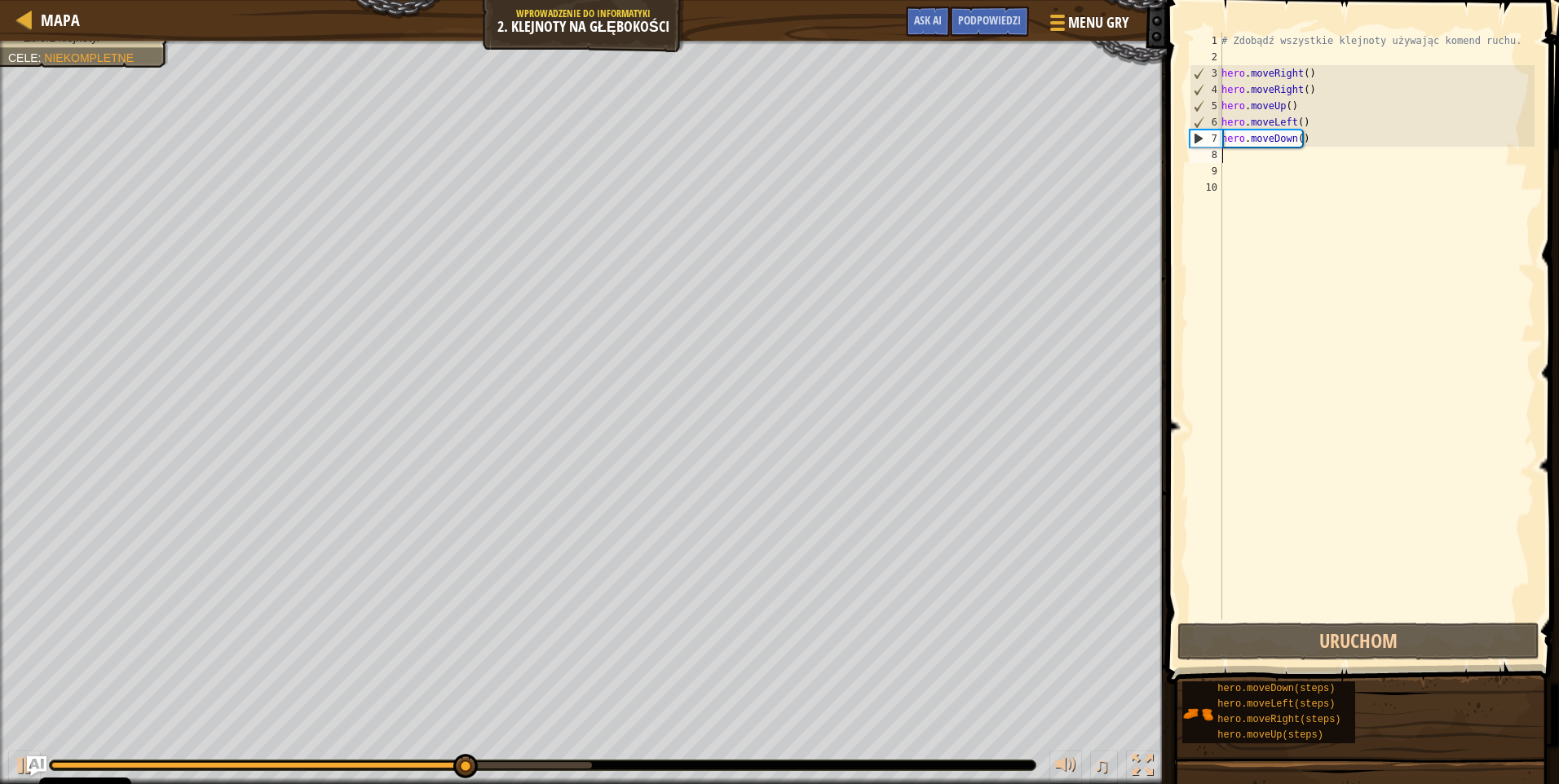
click at [1249, 162] on div "# Zdobądź wszystkie klejnoty używając komend ruchu. hero . moveRight ( ) hero .…" at bounding box center [1376, 343] width 317 height 619
type textarea "h"
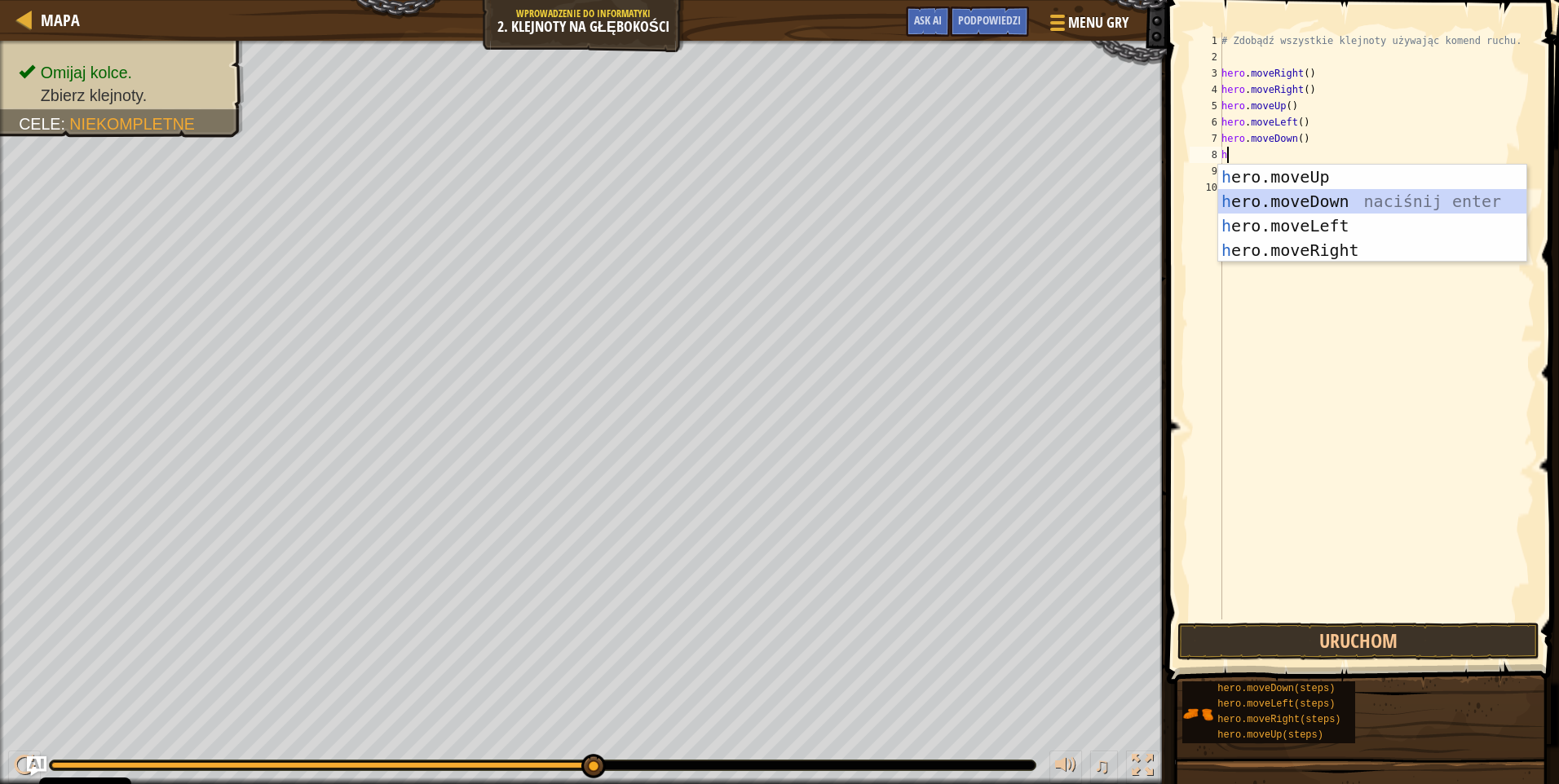
click at [1298, 206] on div "h ero.moveUp naciśnij enter h ero.moveDown naciśnij enter h ero.moveLeft naciśn…" at bounding box center [1372, 238] width 308 height 147
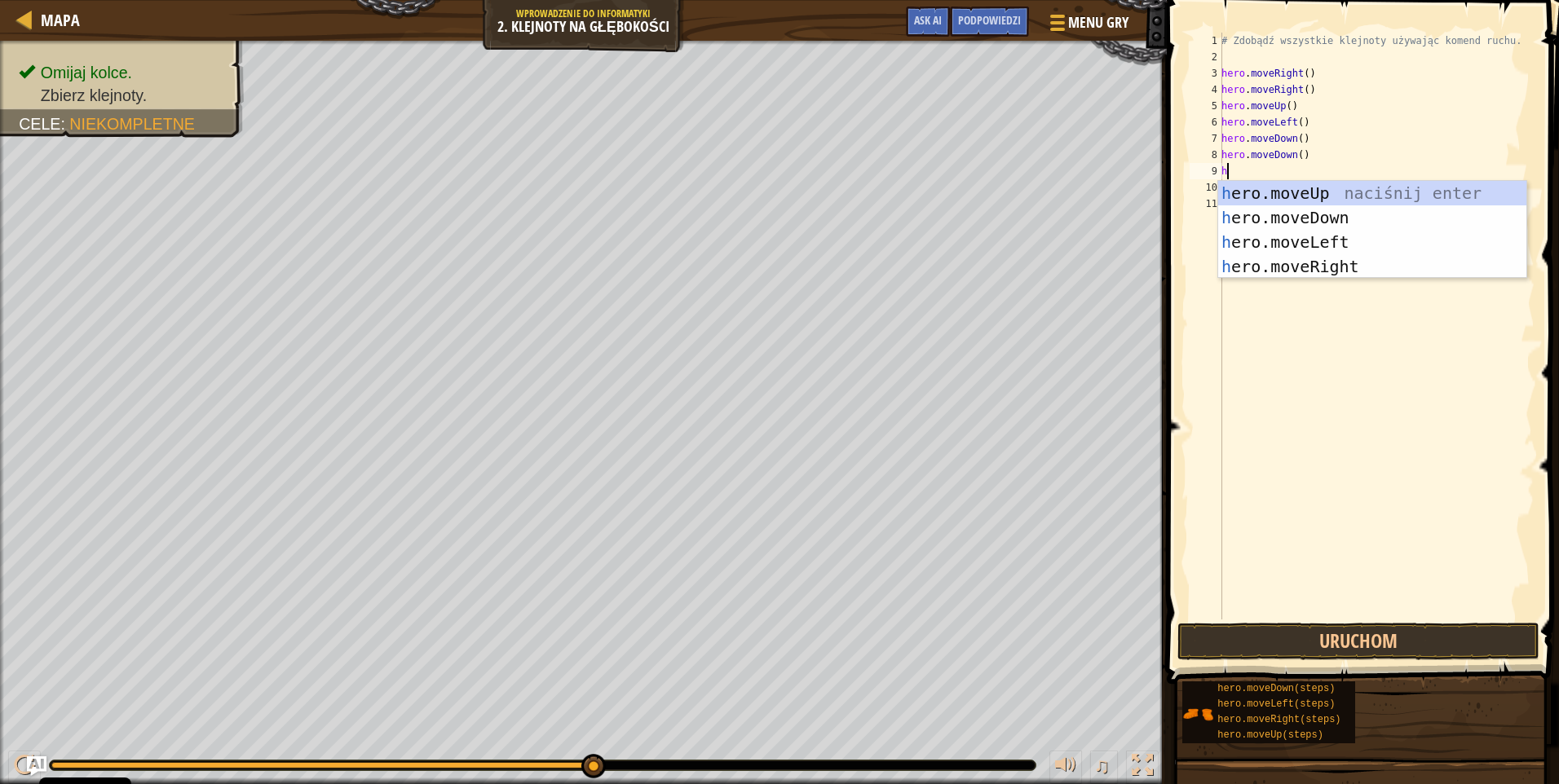
type textarea "h"
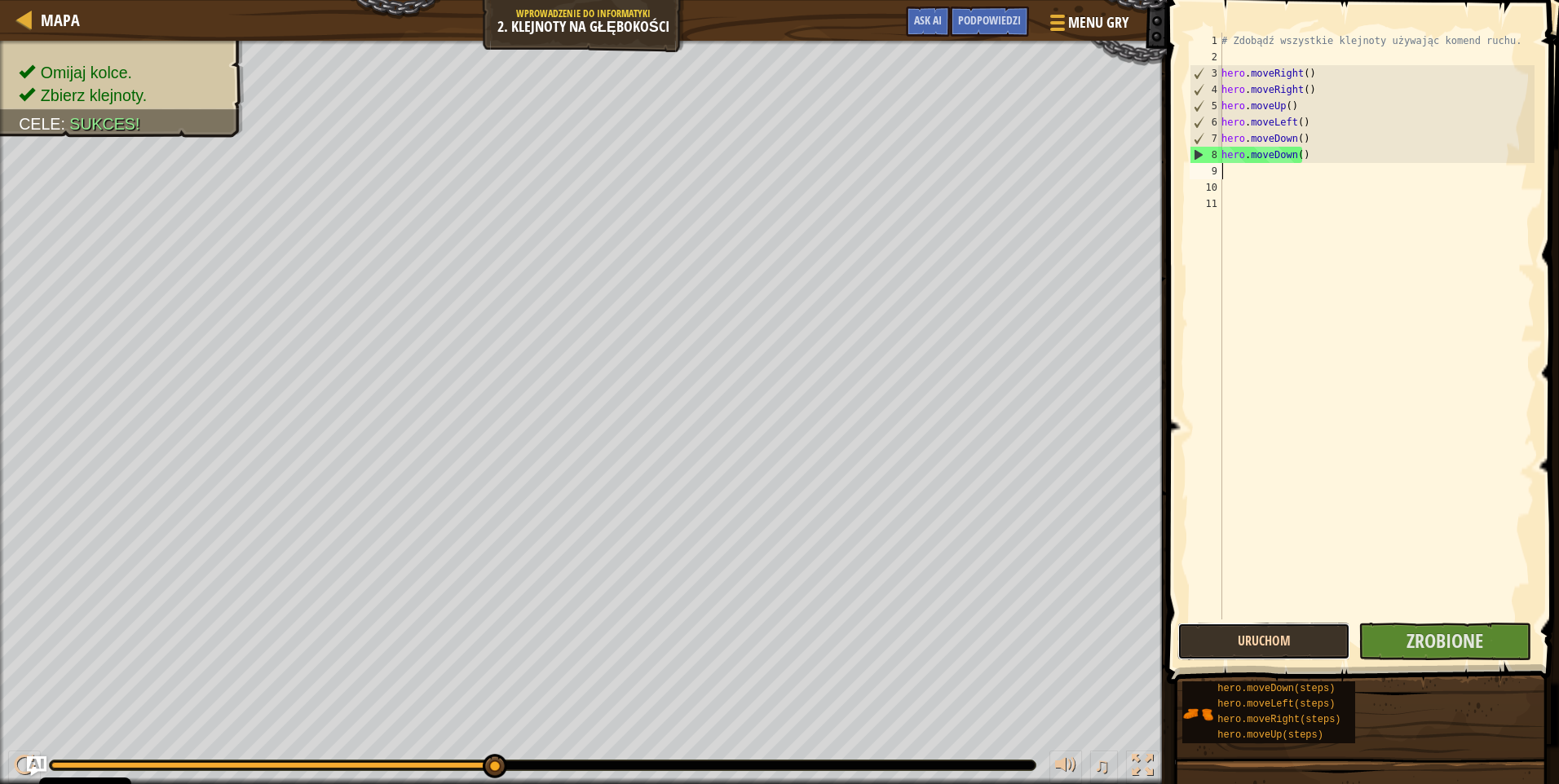
click at [1279, 635] on button "Uruchom" at bounding box center [1263, 641] width 173 height 38
click at [1485, 649] on button "Zrobione" at bounding box center [1445, 641] width 173 height 38
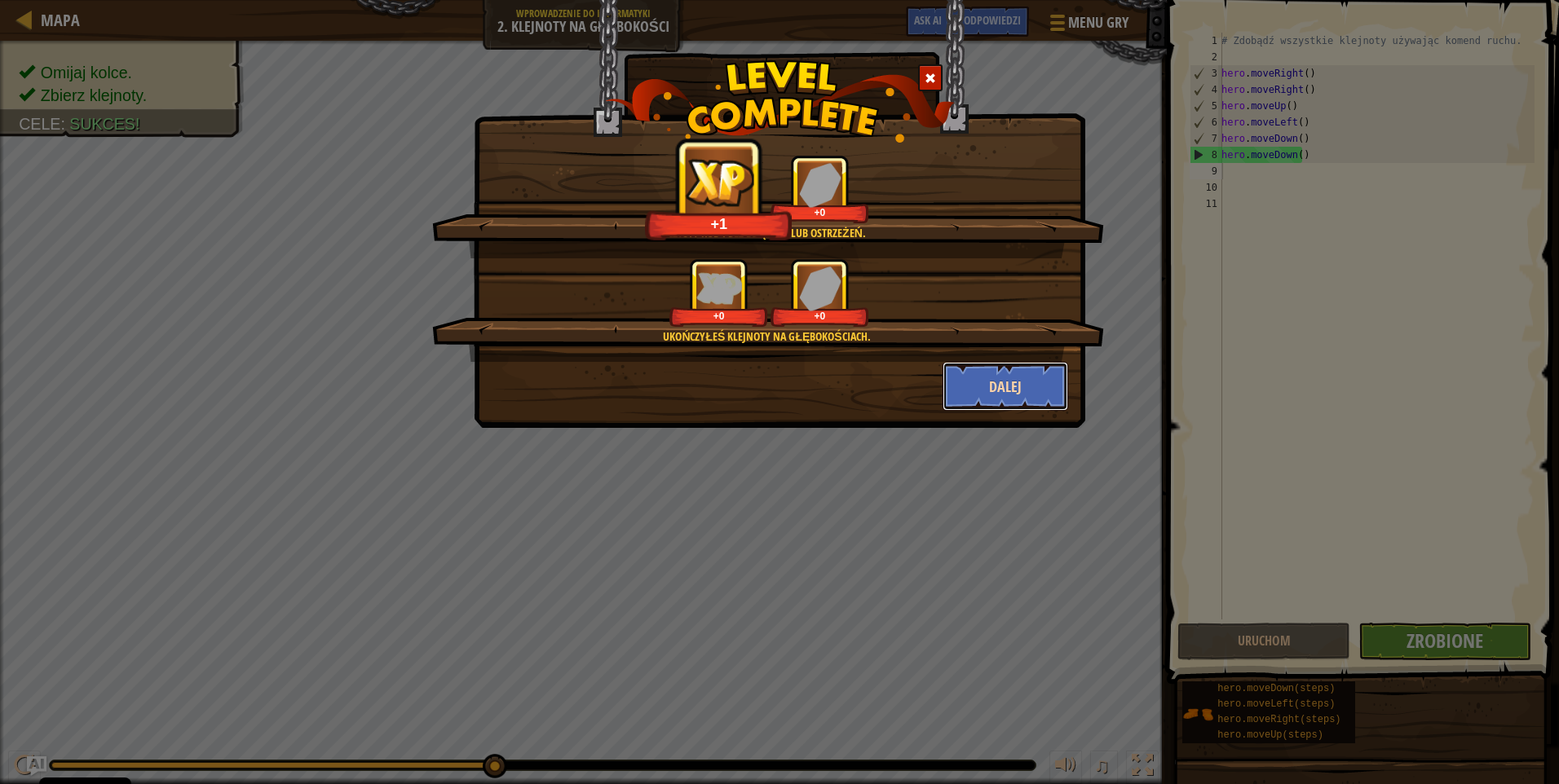
click at [991, 396] on button "Dalej" at bounding box center [1005, 386] width 126 height 49
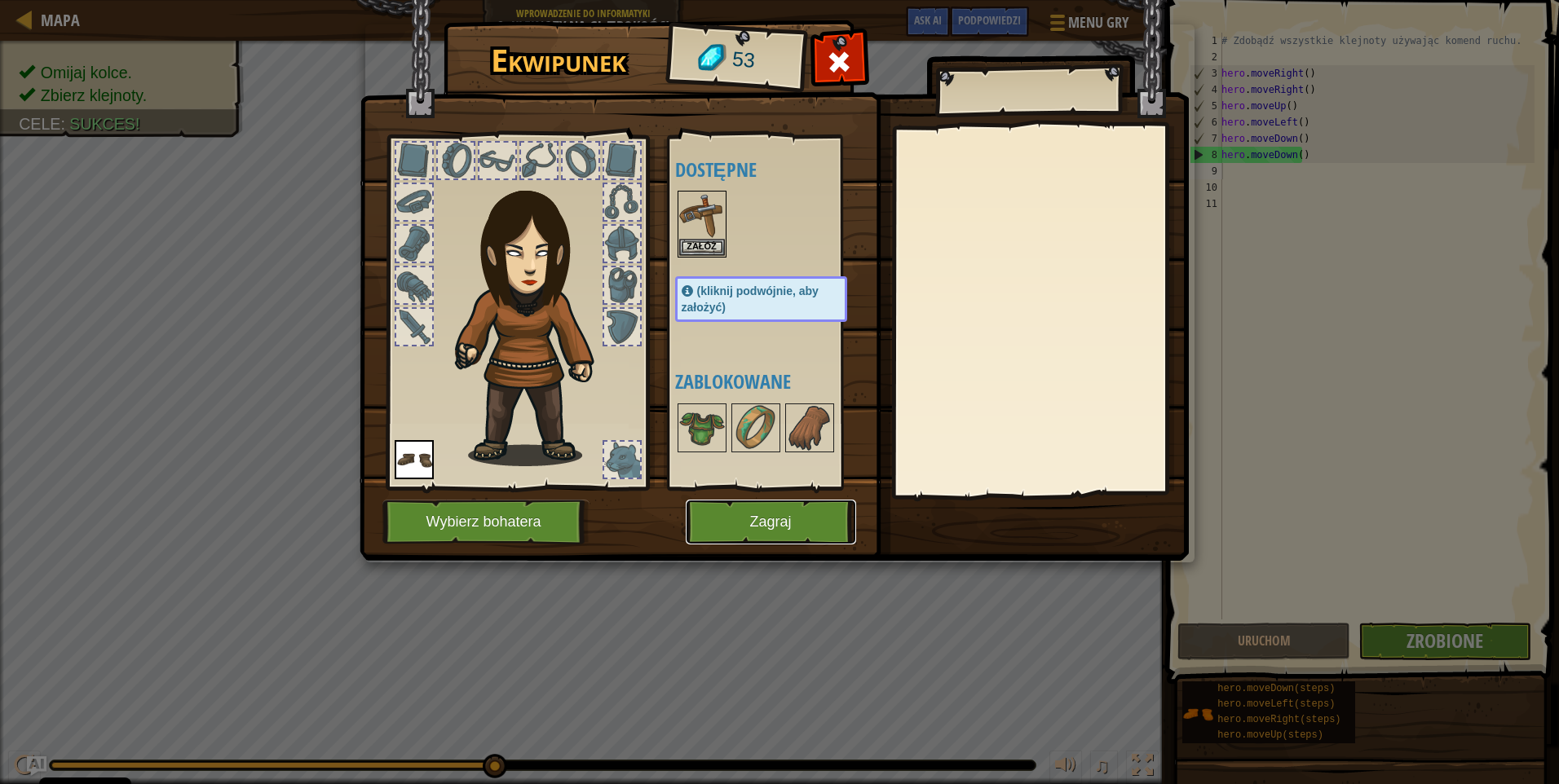
click at [752, 519] on button "Zagraj" at bounding box center [771, 521] width 171 height 45
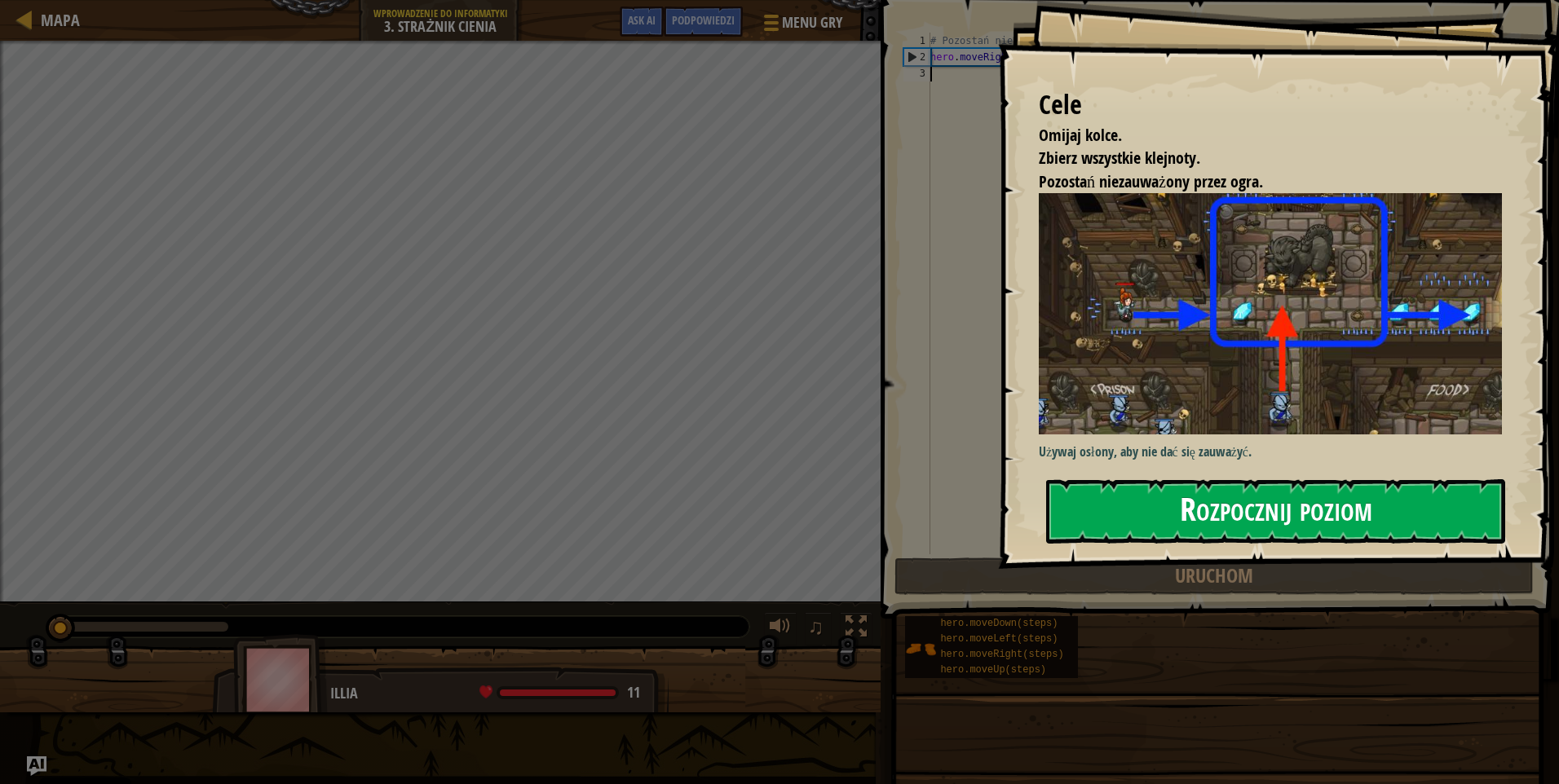
click at [1249, 501] on button "Rozpocznij poziom" at bounding box center [1275, 511] width 459 height 64
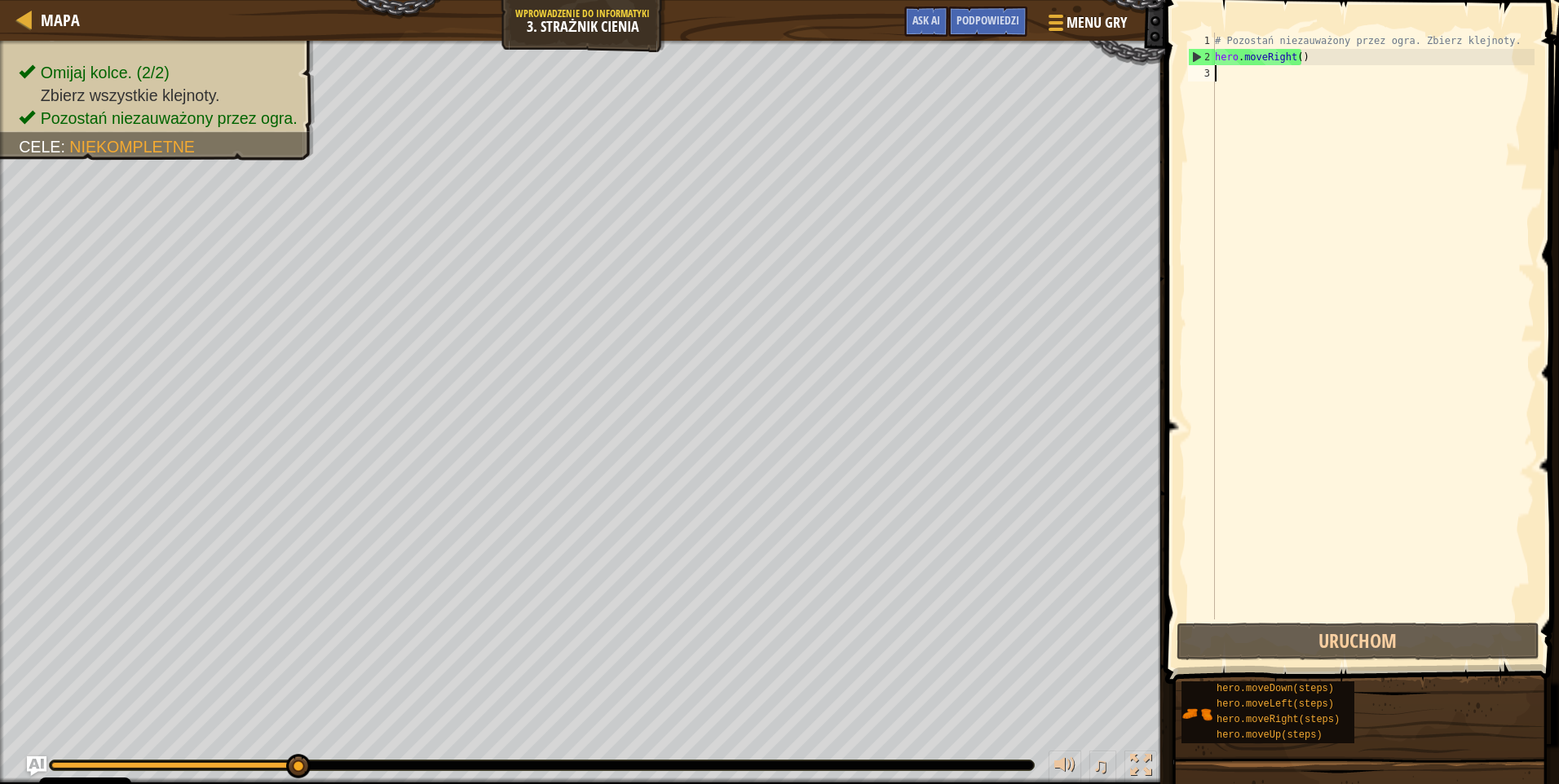
type textarea "h"
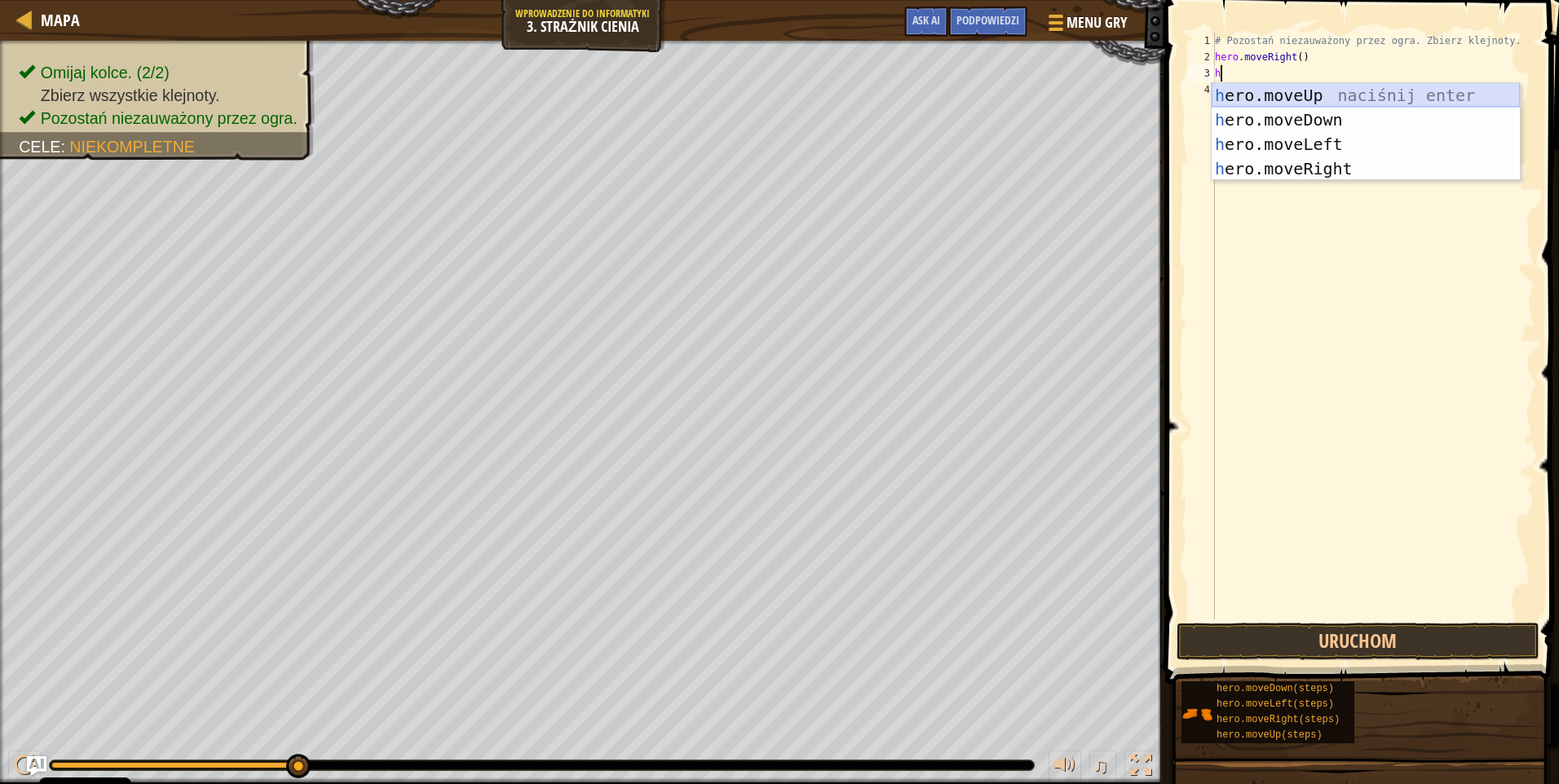
click at [1248, 97] on div "h ero.moveUp naciśnij enter h ero.moveDown naciśnij enter h ero.moveLeft naciśn…" at bounding box center [1366, 156] width 308 height 147
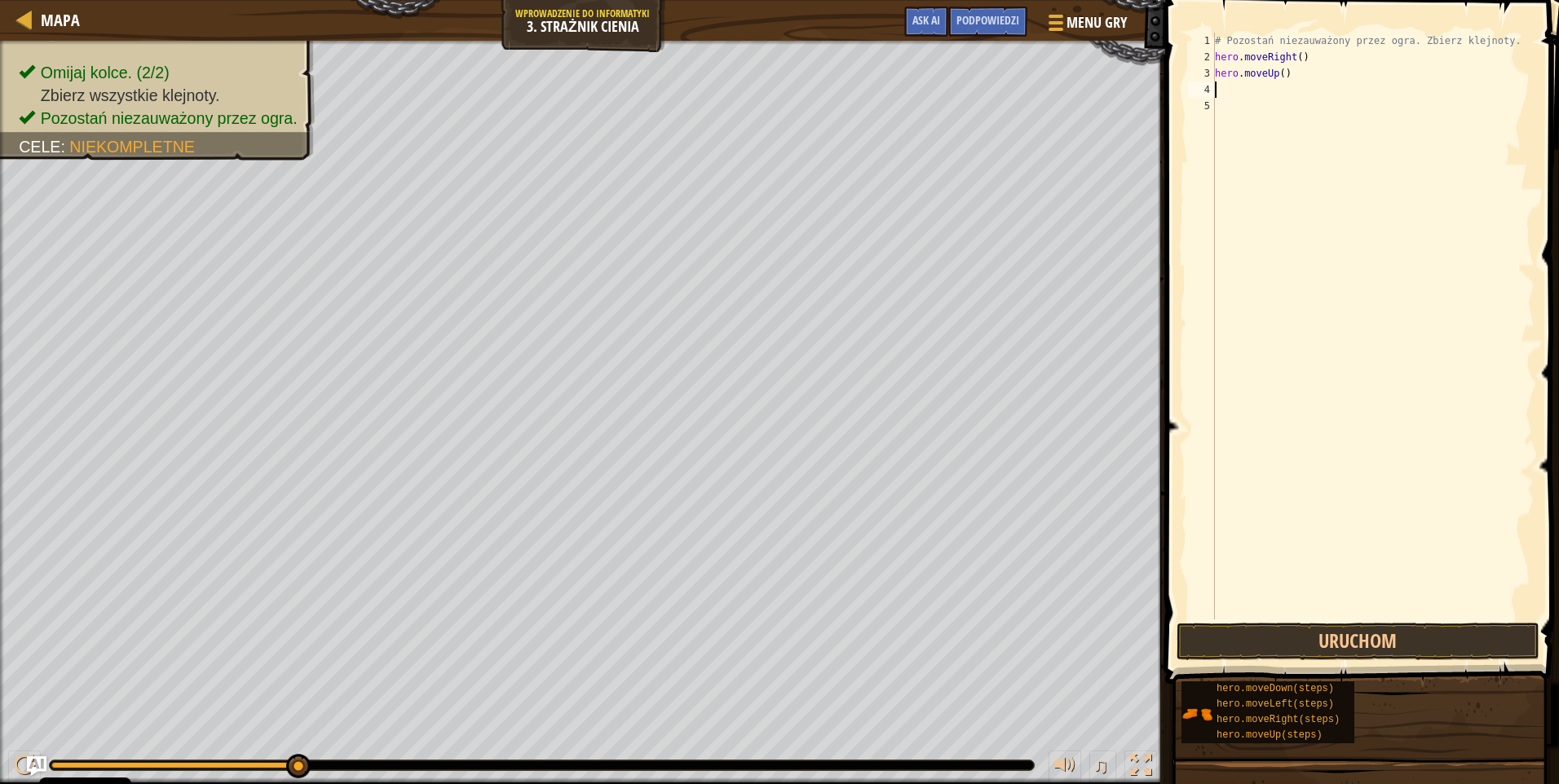
type textarea "h"
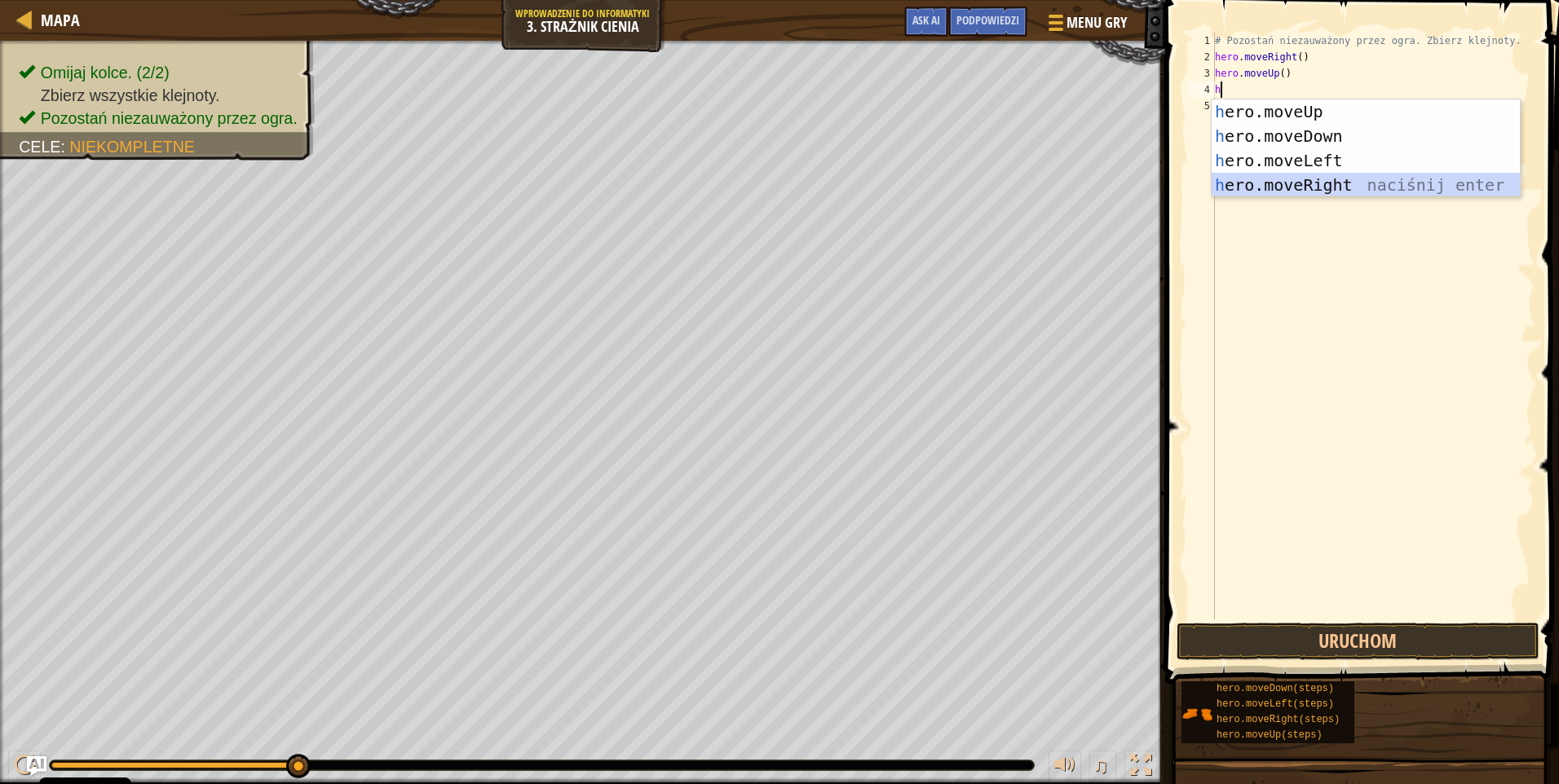
click at [1346, 179] on div "h ero.moveUp naciśnij enter h ero.moveDown naciśnij enter h ero.moveLeft naciśn…" at bounding box center [1366, 173] width 308 height 147
type textarea "h"
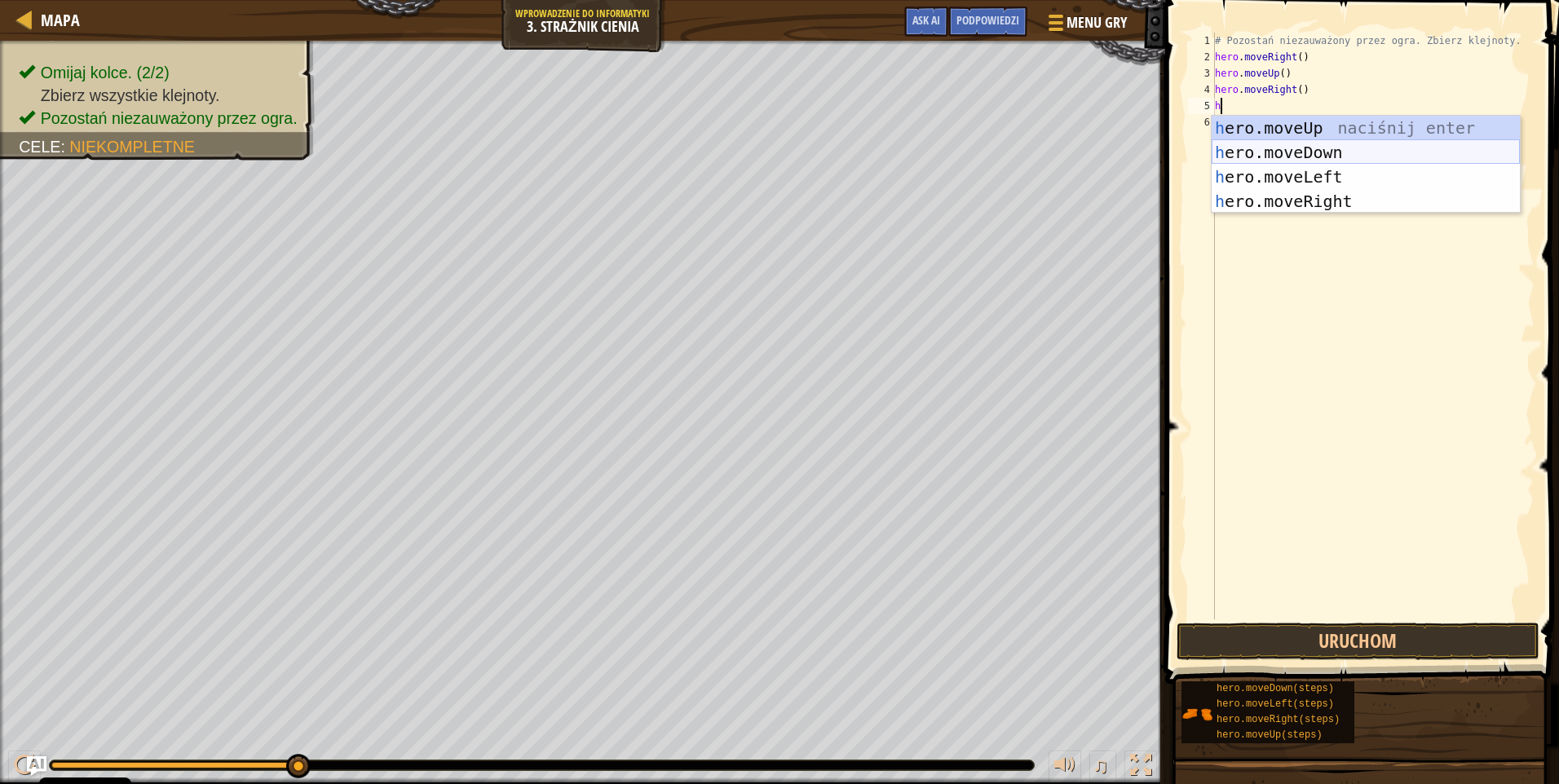
click at [1348, 149] on div "h ero.moveUp naciśnij enter h ero.moveDown naciśnij enter h ero.moveLeft naciśn…" at bounding box center [1366, 189] width 308 height 147
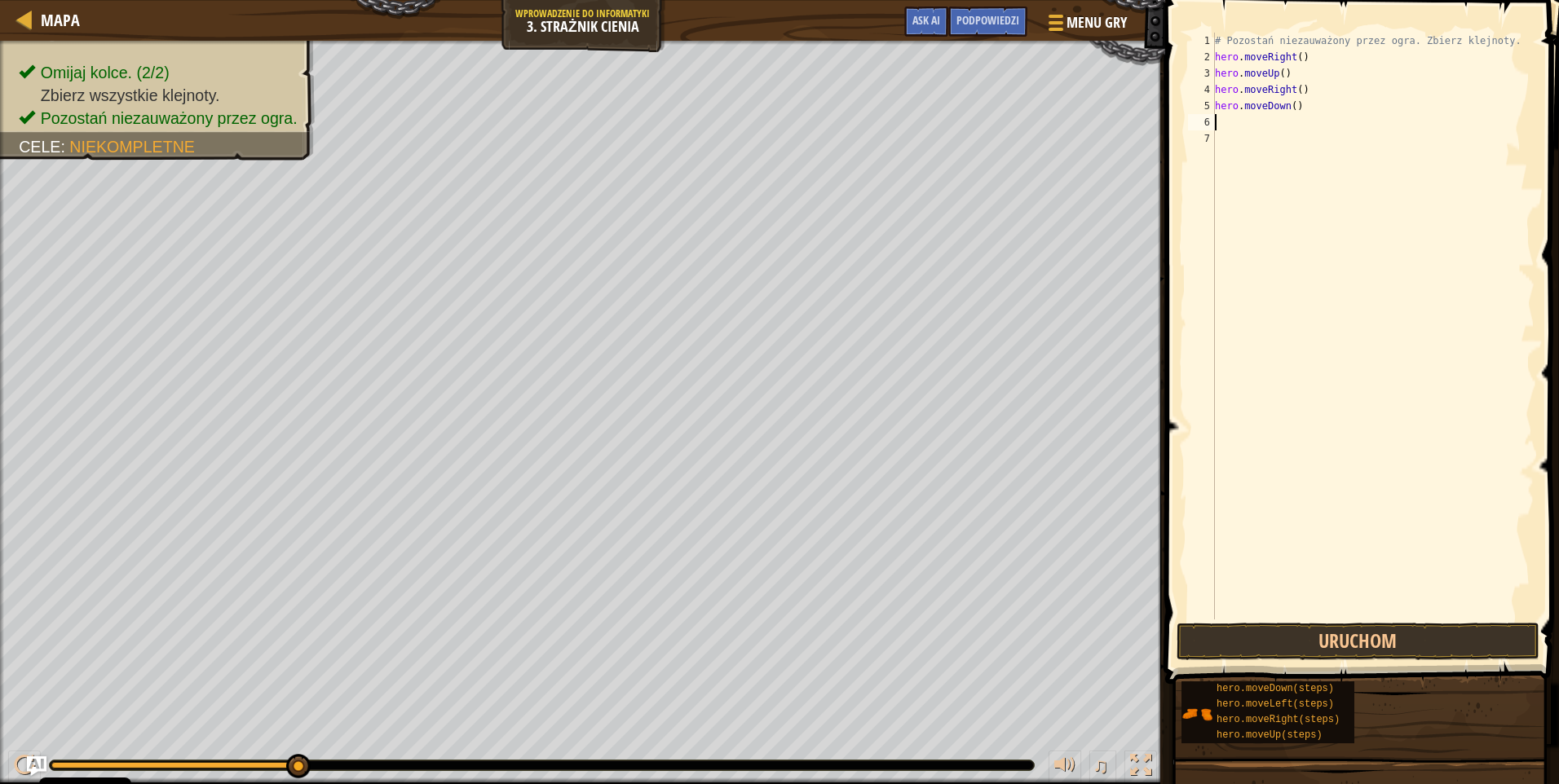
type textarea "h"
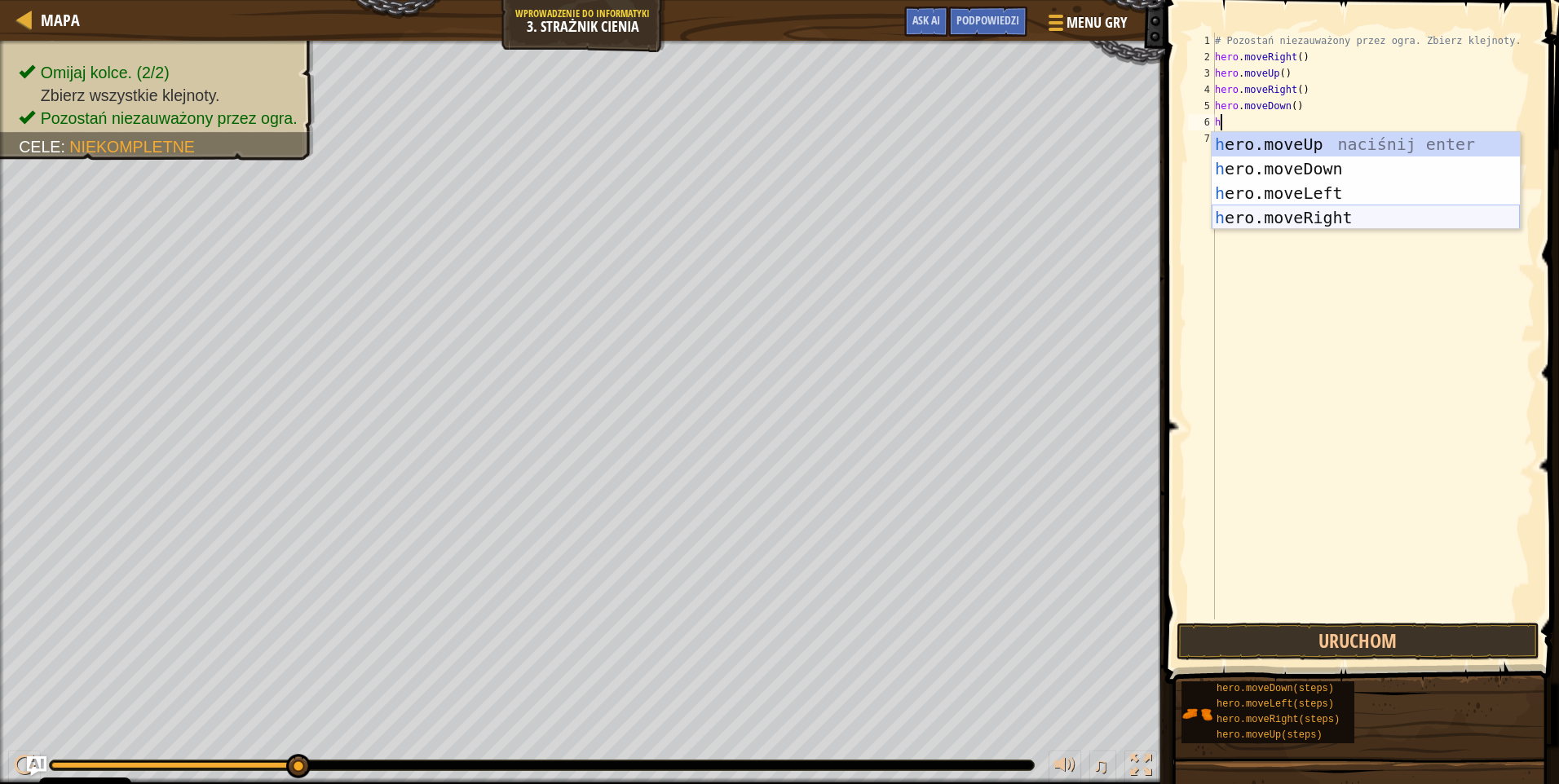
click at [1339, 211] on div "h ero.moveUp naciśnij enter h ero.moveDown naciśnij enter h ero.moveLeft naciśn…" at bounding box center [1366, 205] width 308 height 147
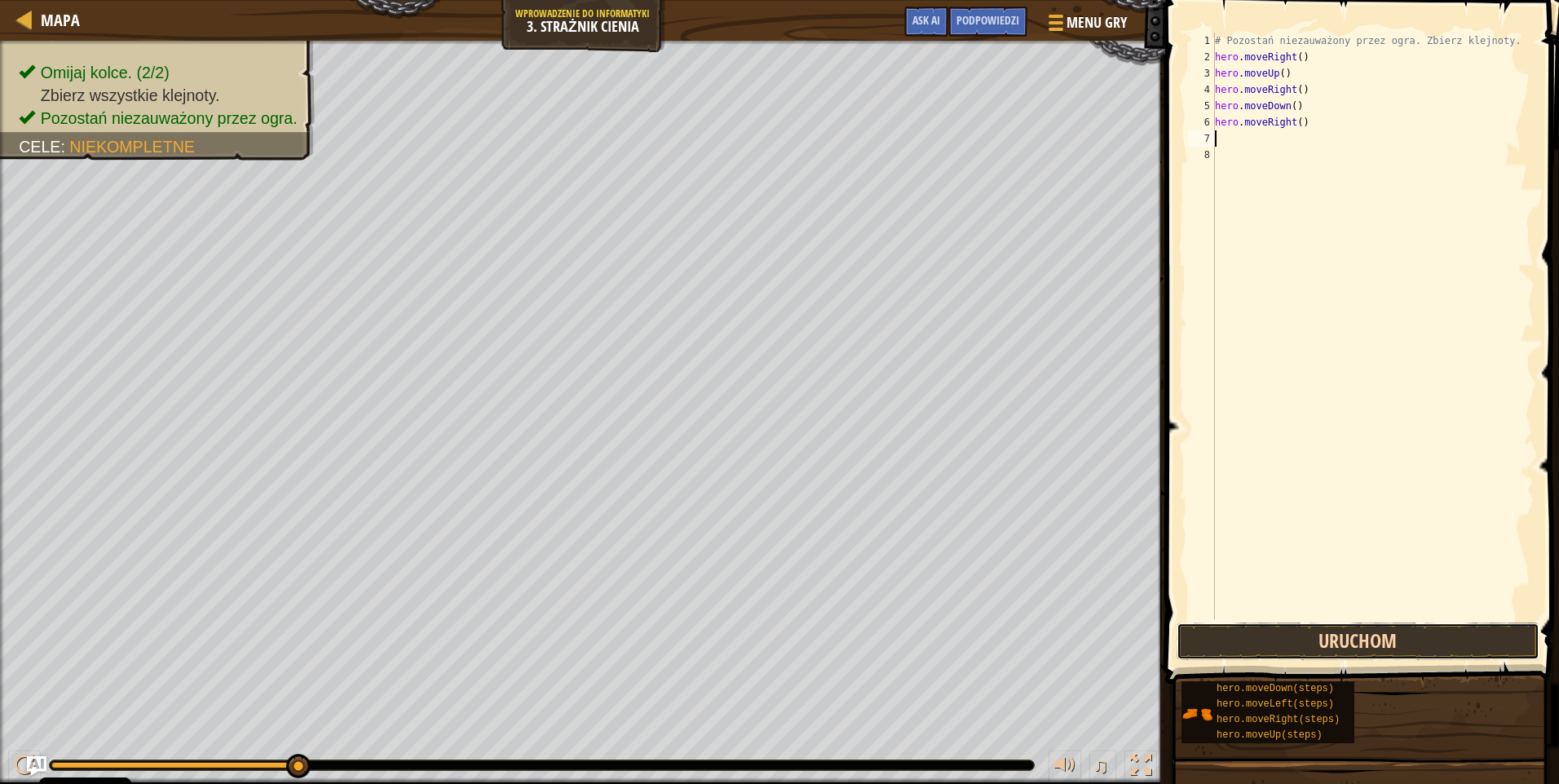
click at [1295, 638] on button "Uruchom" at bounding box center [1358, 641] width 363 height 38
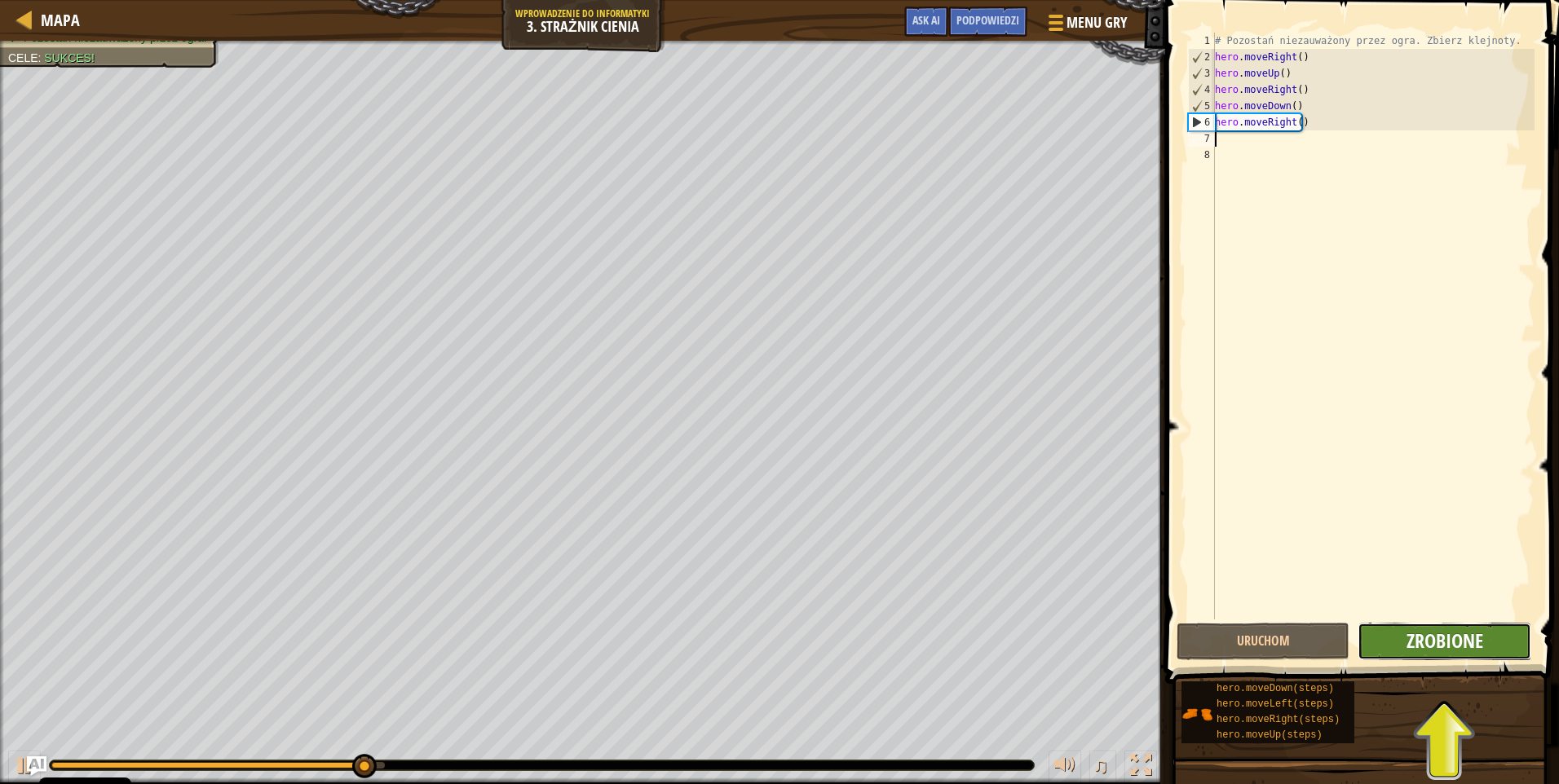
click at [1417, 651] on span "Zrobione" at bounding box center [1445, 640] width 77 height 26
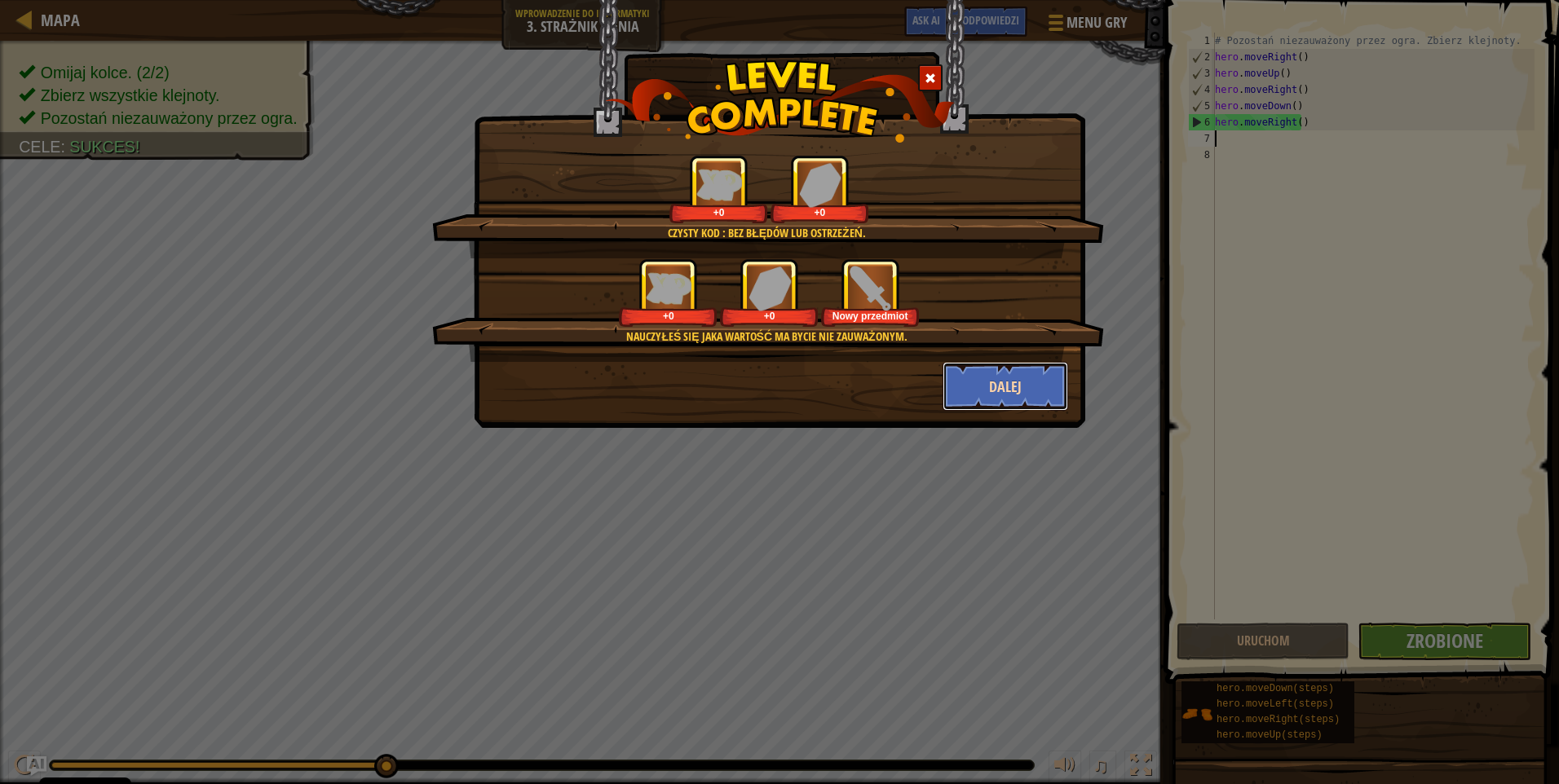
click at [1026, 396] on button "Dalej" at bounding box center [1005, 386] width 126 height 49
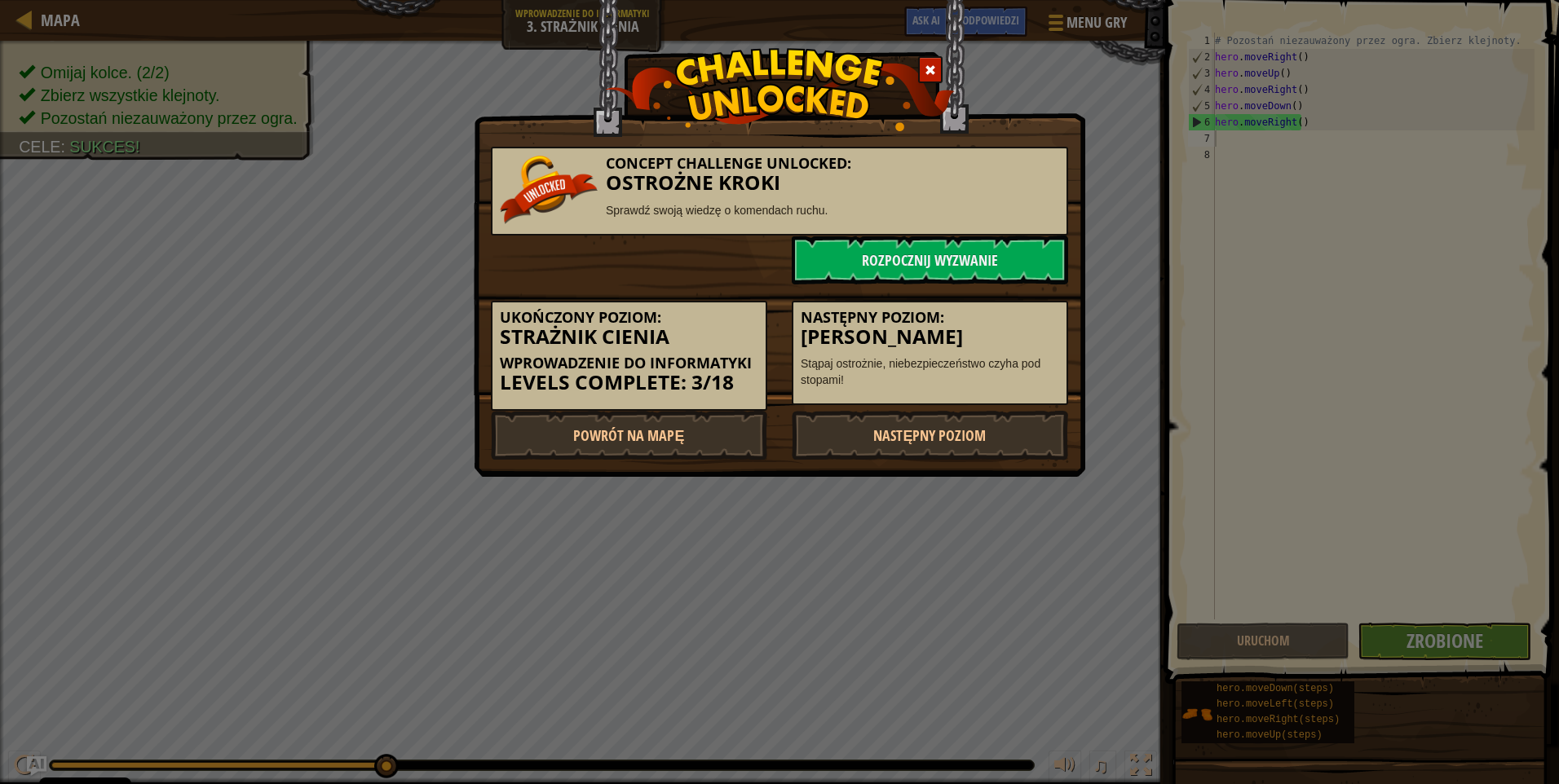
click at [1023, 392] on div "Następny poziom: Wroga Kopalnia Stąpaj ostrożnie, niebezpieczeństwo czyha pod s…" at bounding box center [929, 353] width 277 height 105
click at [936, 440] on link "Następny poziom" at bounding box center [929, 434] width 277 height 49
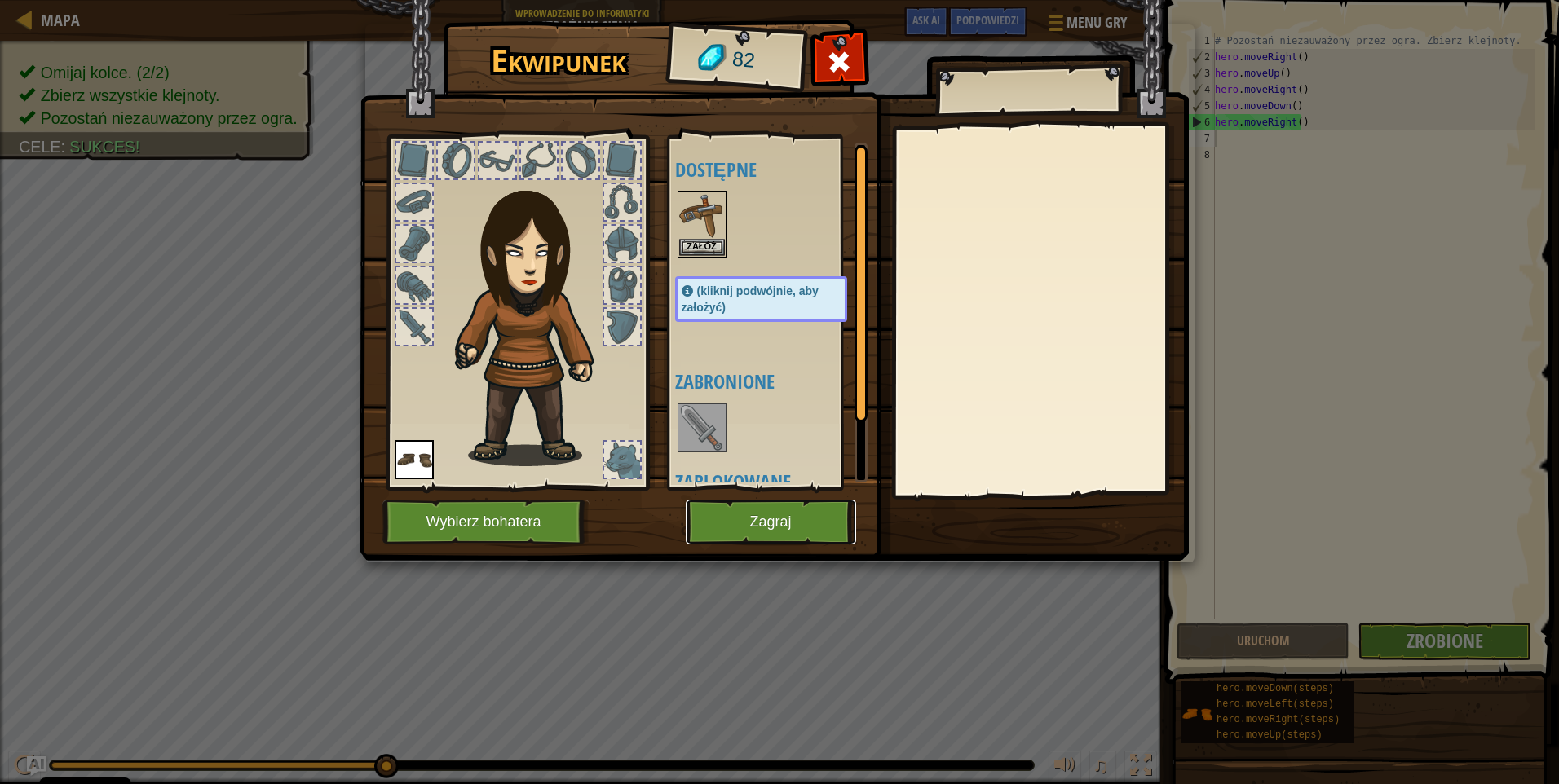
click at [772, 535] on button "Zagraj" at bounding box center [771, 521] width 171 height 45
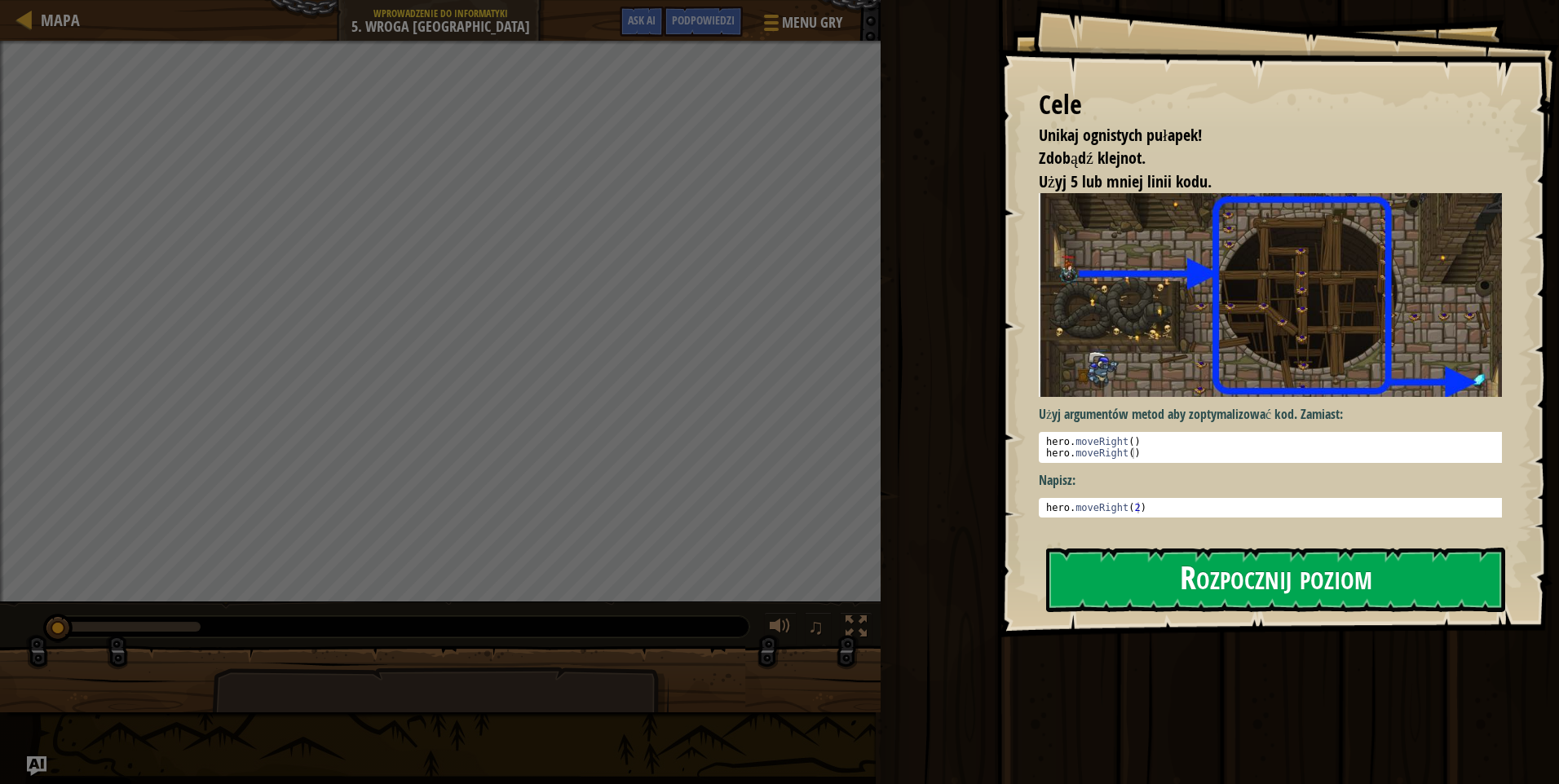
click at [1177, 575] on button "Rozpocznij poziom" at bounding box center [1275, 579] width 459 height 64
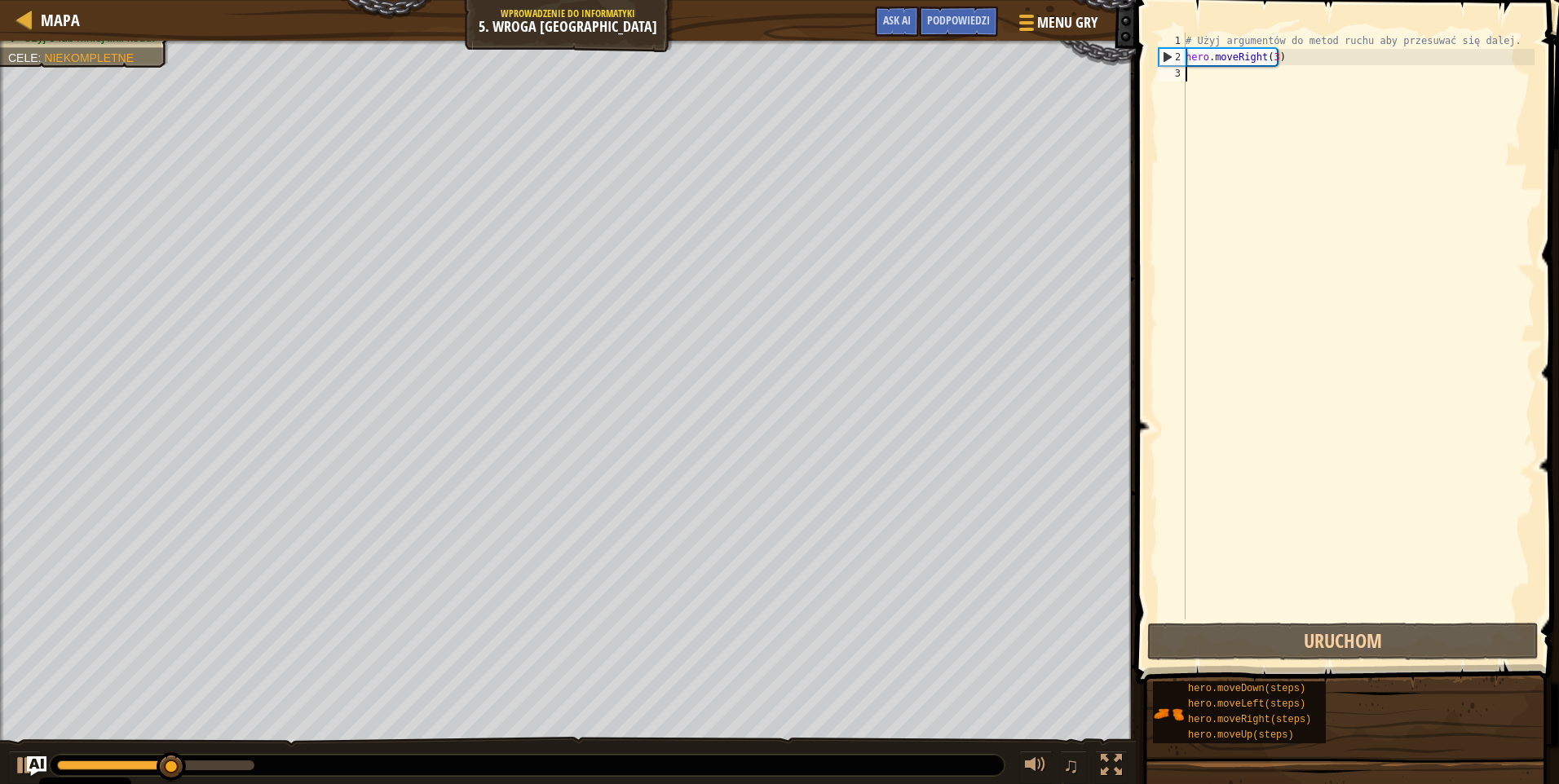
click at [1226, 215] on div "# Użyj argumentów do metod ruchu aby przesuwać się dalej. hero . moveRight ( 3 )" at bounding box center [1358, 343] width 353 height 619
type textarea "h"
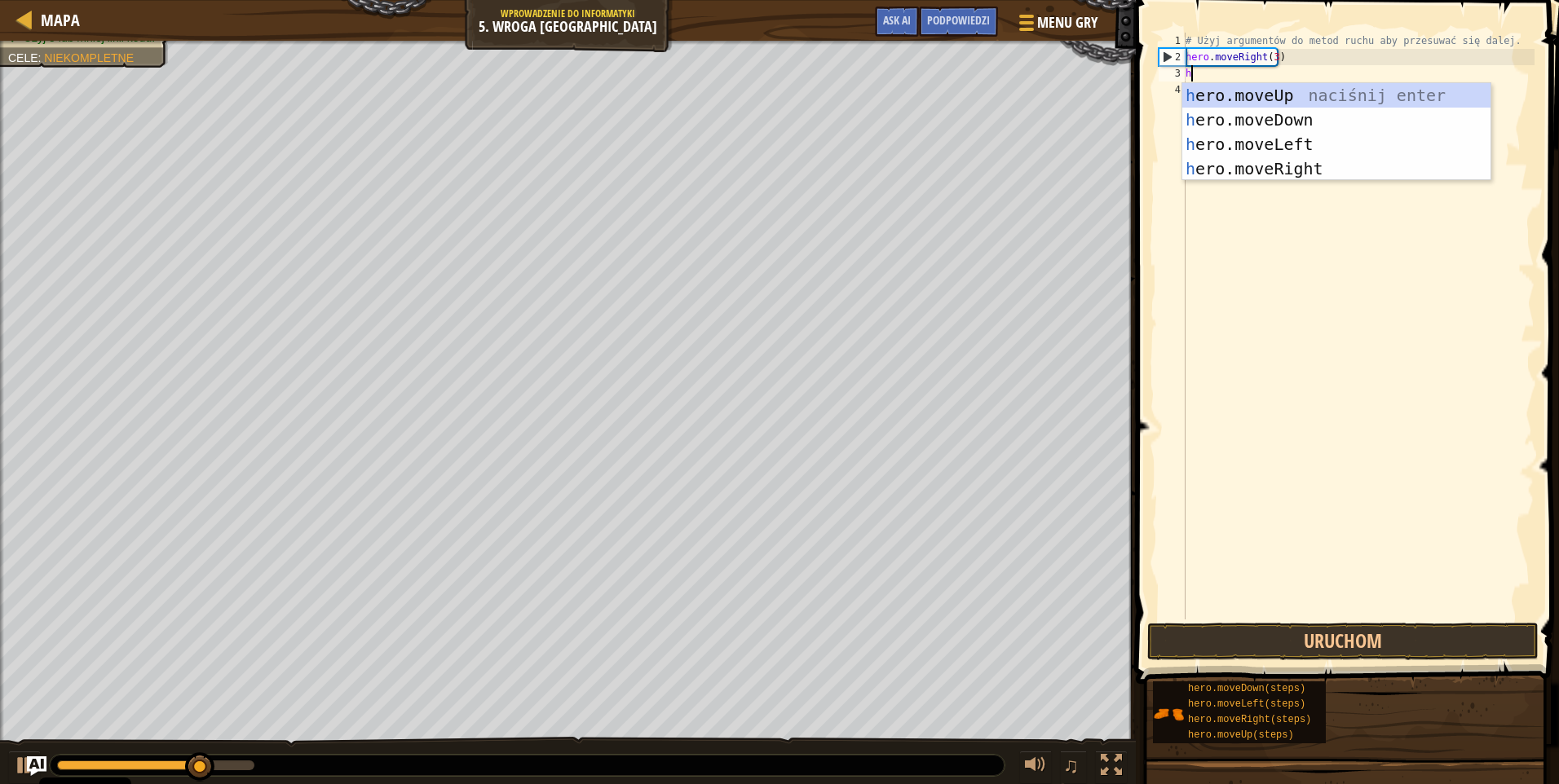
scroll to position [7, 0]
click at [1261, 89] on div "h ero.moveUp naciśnij enter h ero.moveDown naciśnij enter h ero.moveLeft naciśn…" at bounding box center [1336, 156] width 308 height 147
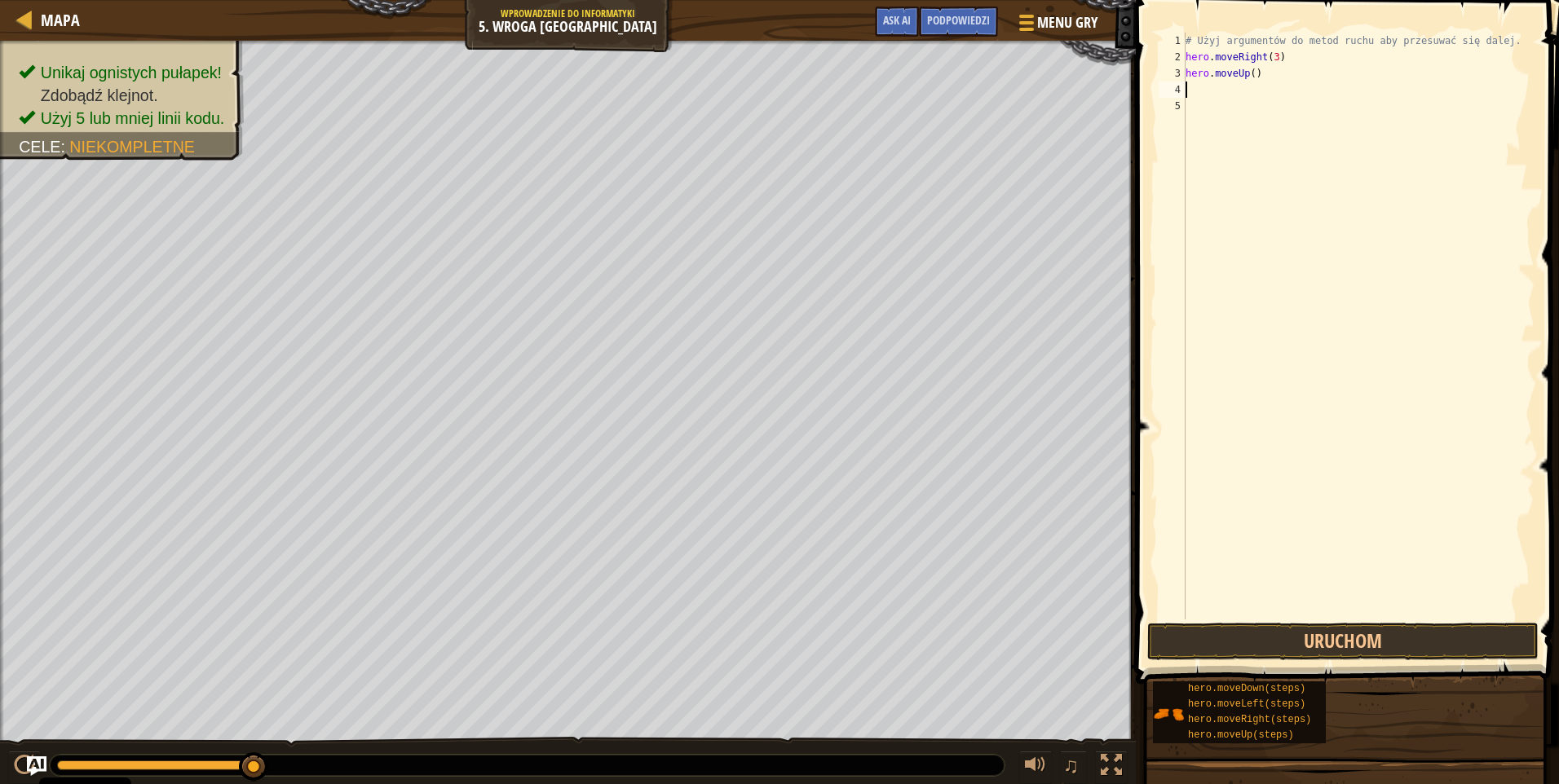
type textarea "h"
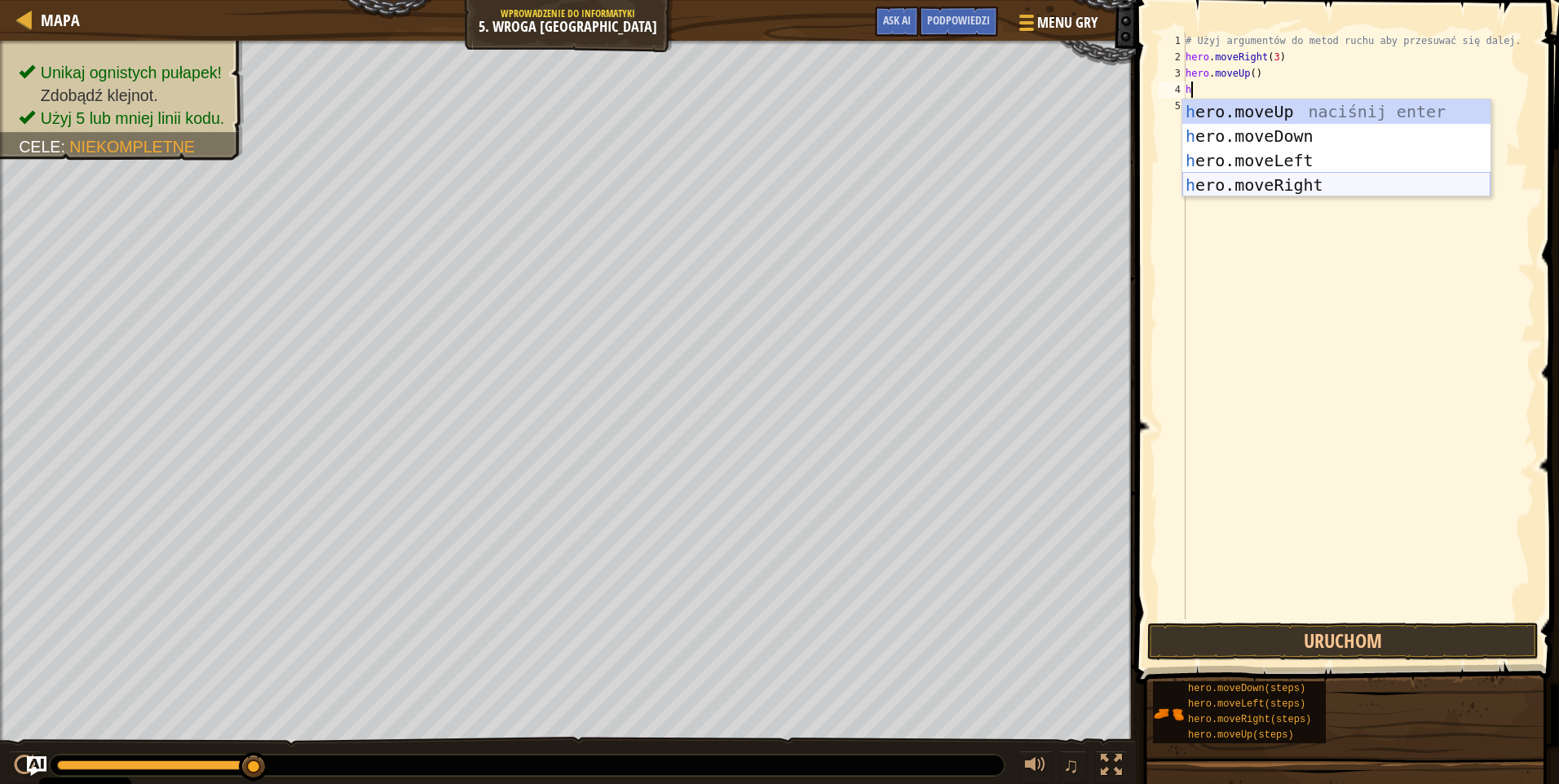
click at [1298, 180] on div "h ero.moveUp naciśnij enter h ero.moveDown naciśnij enter h ero.moveLeft naciśn…" at bounding box center [1336, 173] width 308 height 147
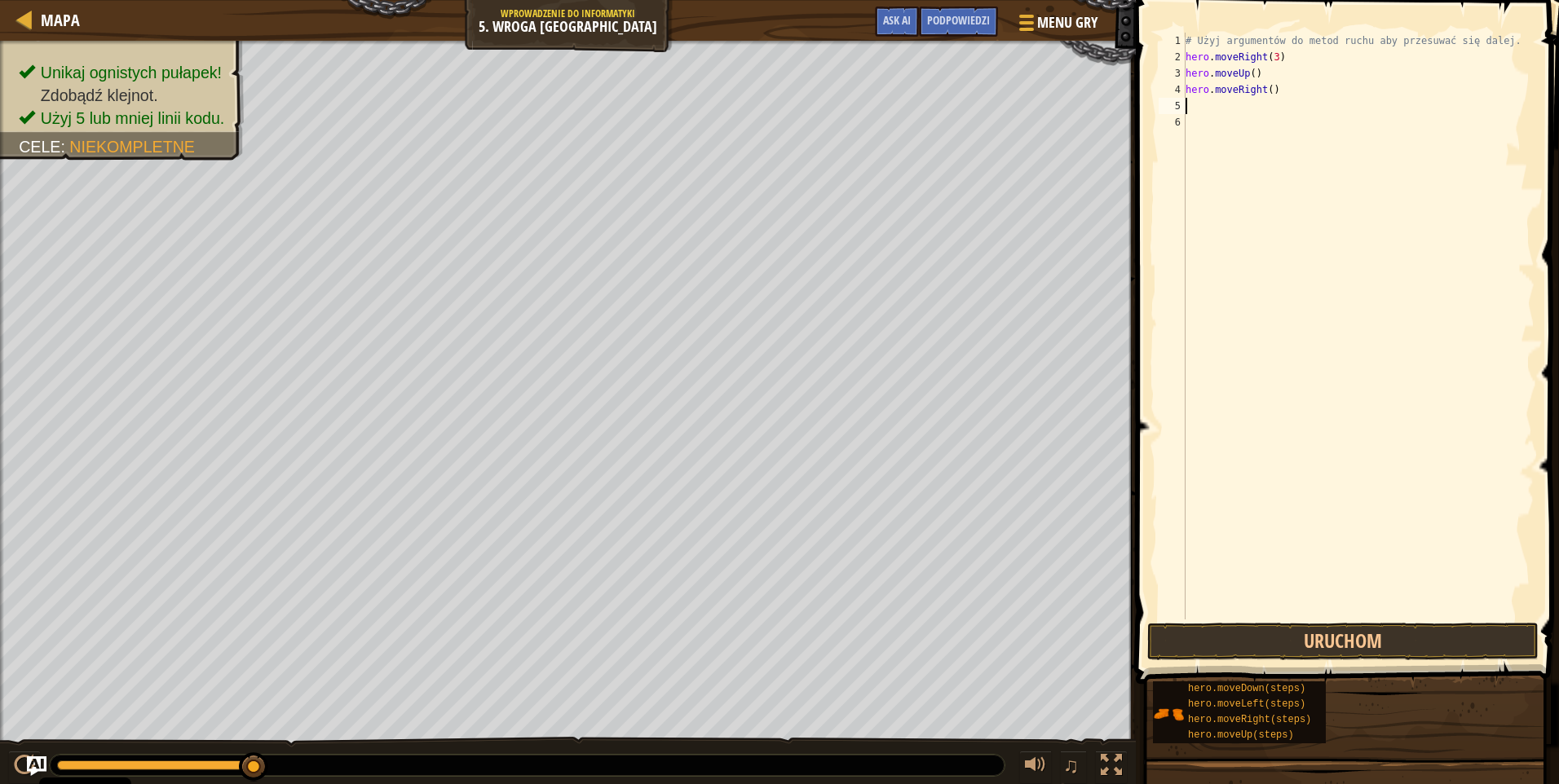
type textarea "h"
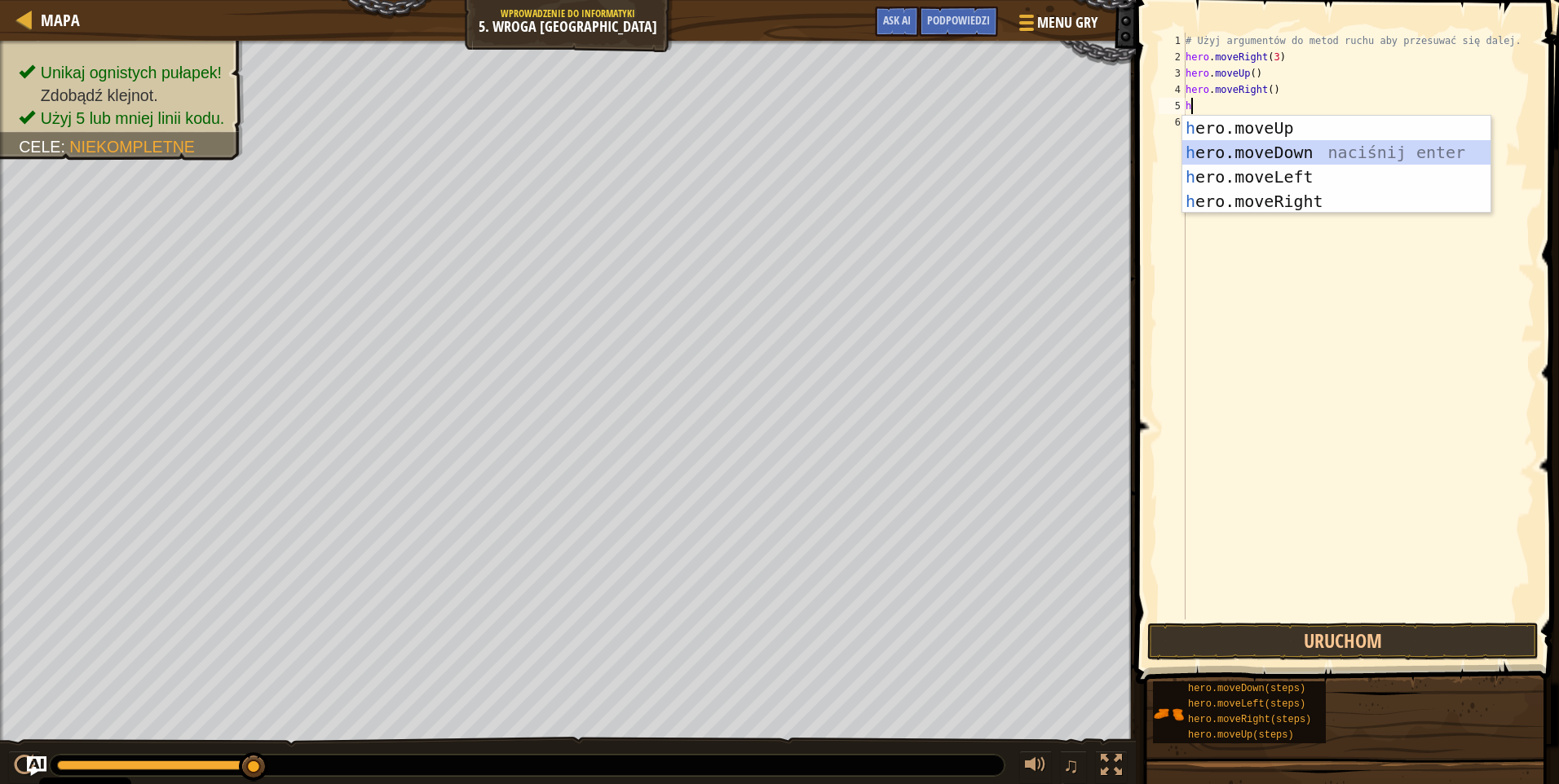
click at [1259, 153] on div "h ero.moveUp naciśnij enter h ero.moveDown naciśnij enter h ero.moveLeft naciśn…" at bounding box center [1336, 189] width 308 height 147
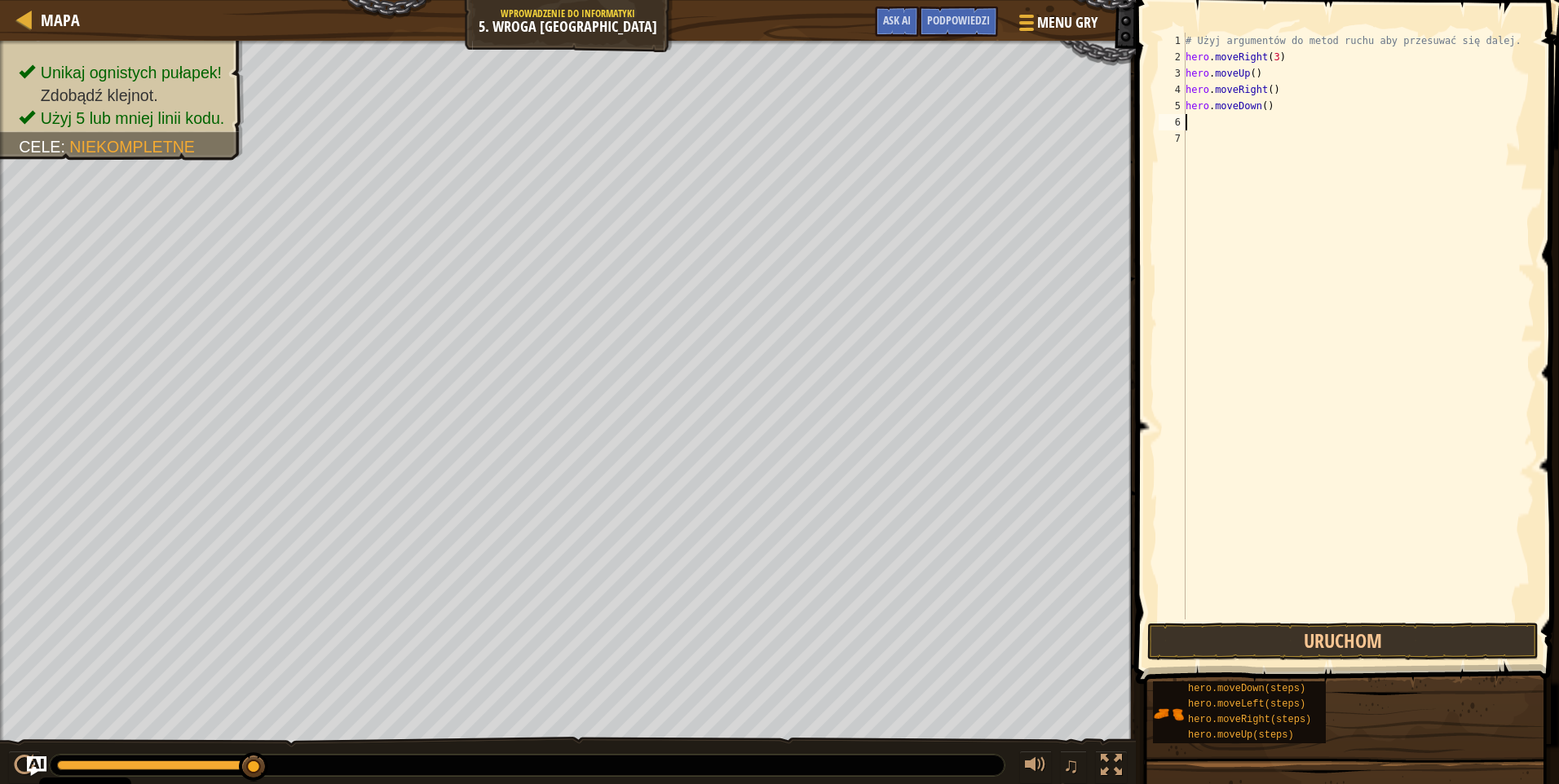
type textarea "h"
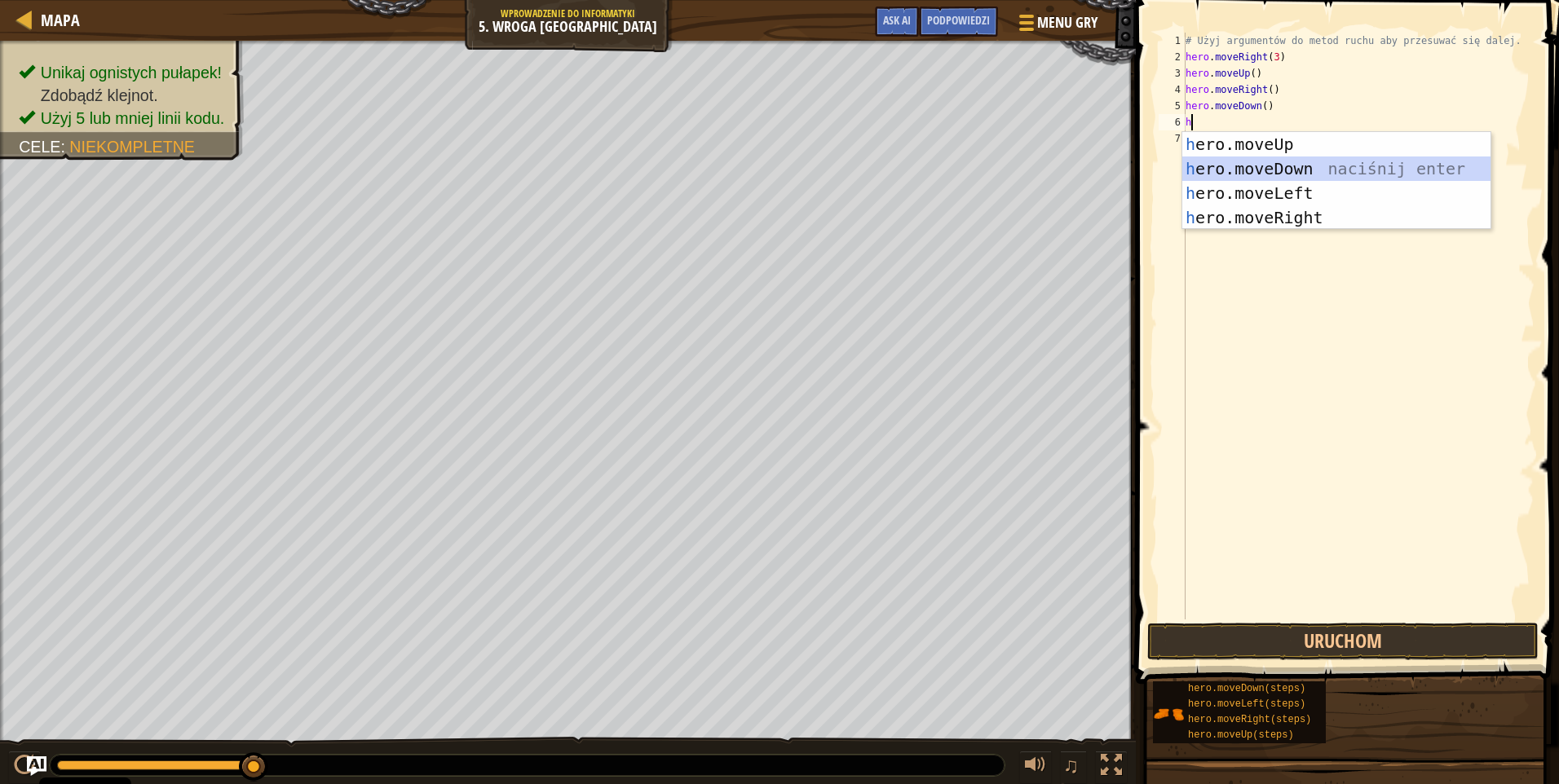
click at [1298, 159] on div "h ero.moveUp naciśnij enter h ero.moveDown naciśnij enter h ero.moveLeft naciśn…" at bounding box center [1336, 205] width 308 height 147
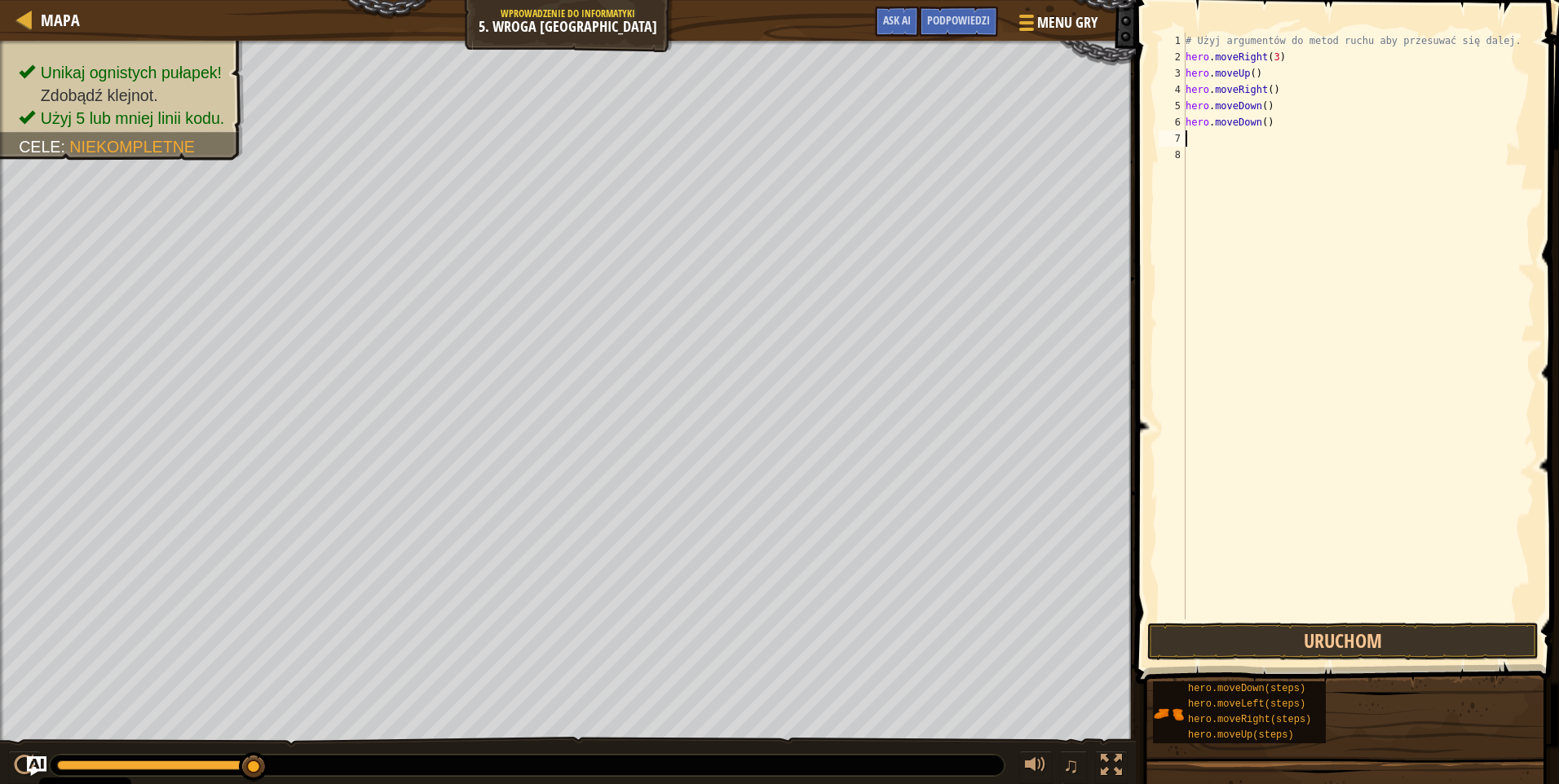
type textarea "h"
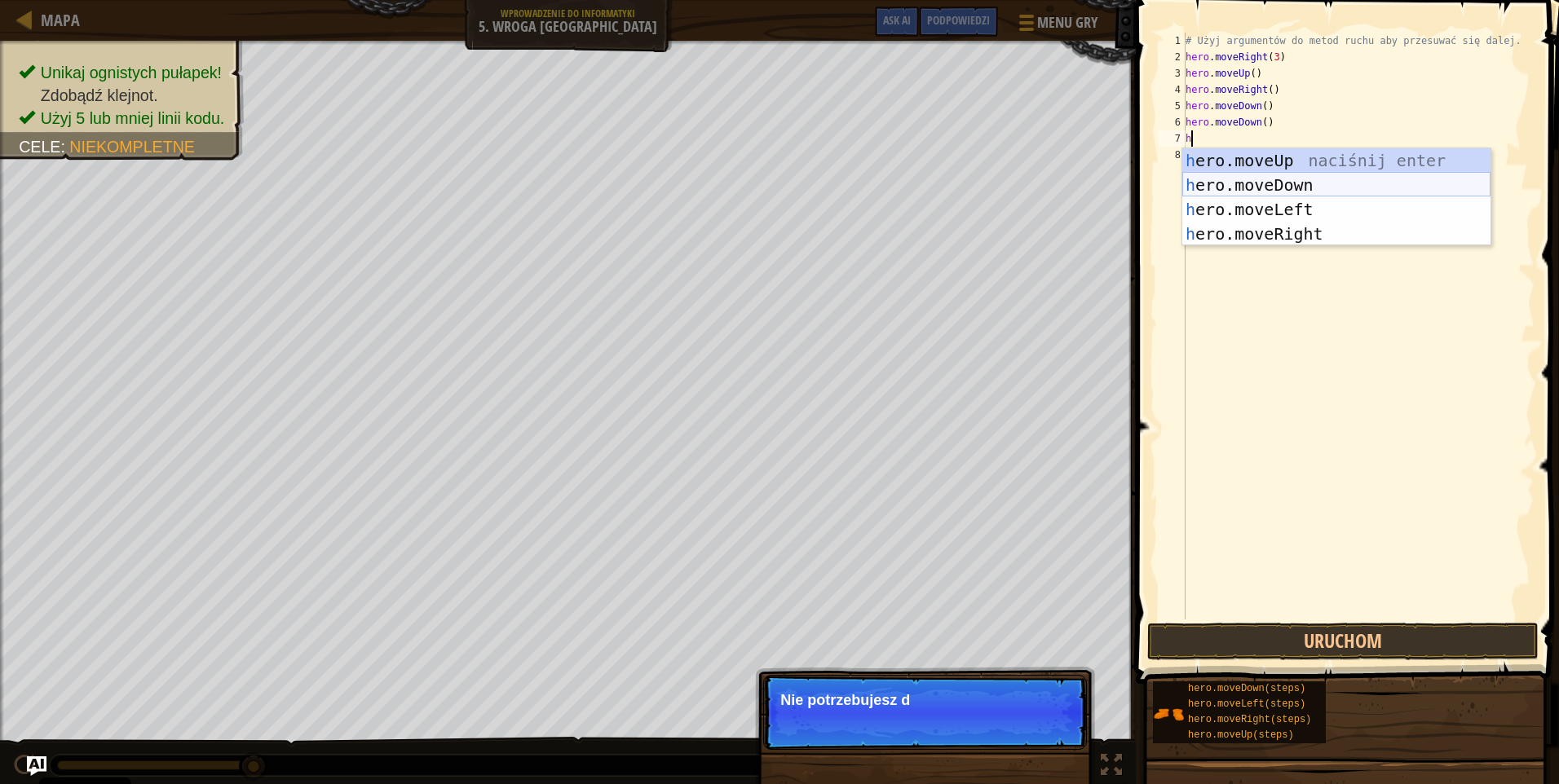
click at [1281, 180] on div "h ero.moveUp naciśnij enter h ero.moveDown naciśnij enter h ero.moveLeft naciśn…" at bounding box center [1336, 222] width 308 height 147
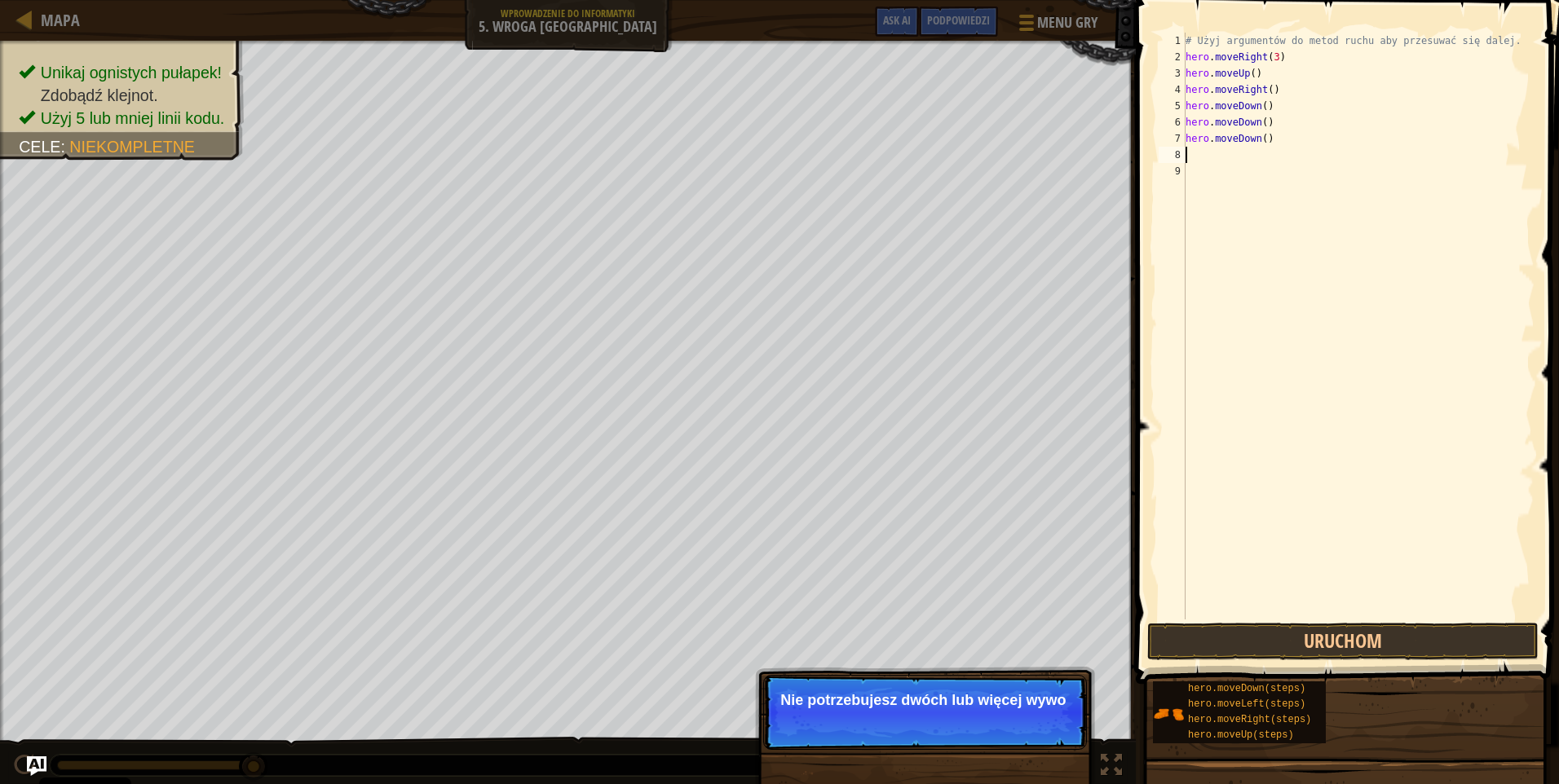
type textarea "h"
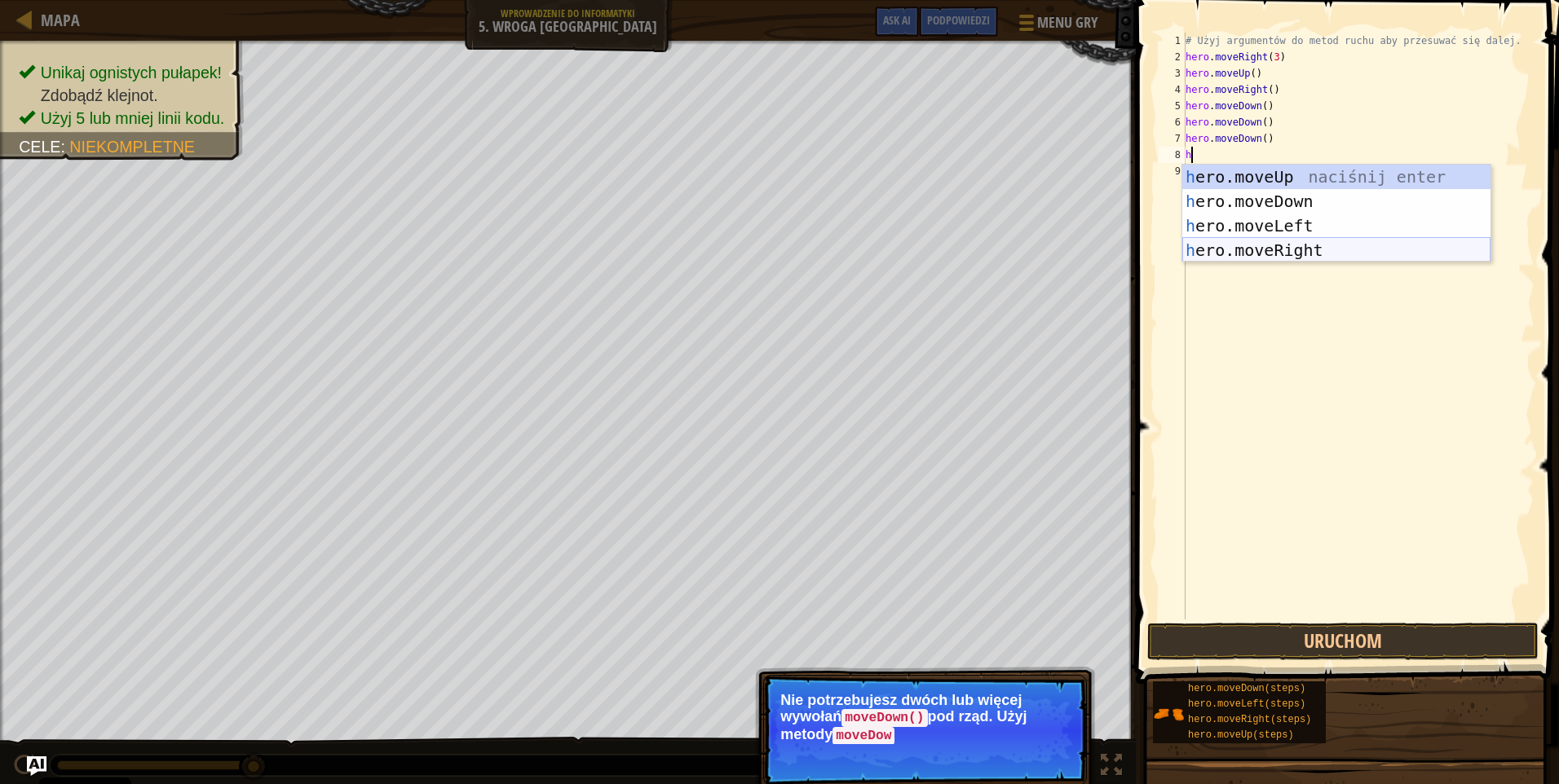
click at [1304, 240] on div "h ero.moveUp naciśnij enter h ero.moveDown naciśnij enter h ero.moveLeft naciśn…" at bounding box center [1336, 238] width 308 height 147
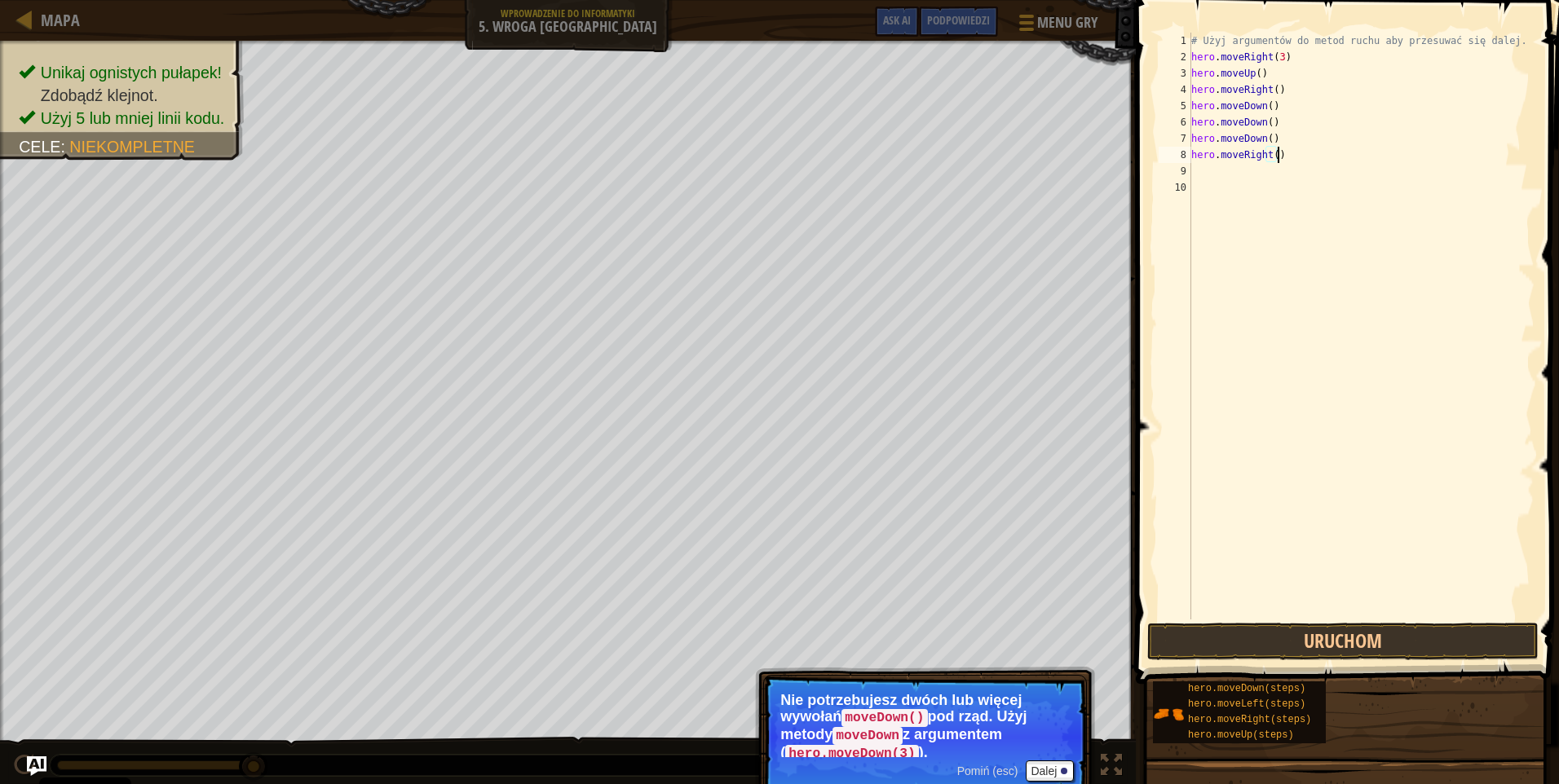
click at [1282, 158] on div "# Użyj argumentów do metod ruchu aby przesuwać się dalej. hero . moveRight ( 3 …" at bounding box center [1362, 343] width 348 height 619
type textarea "h"
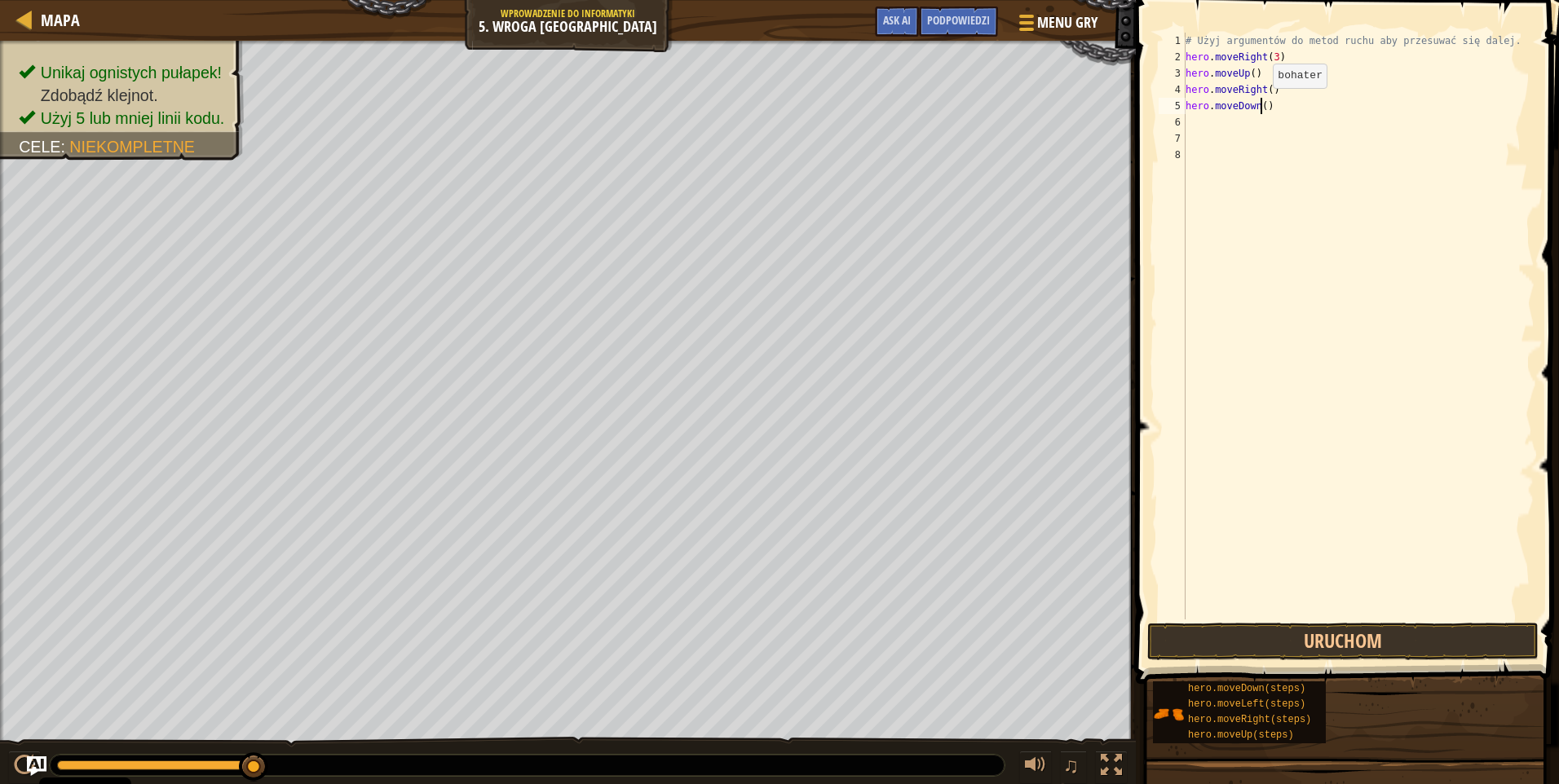
click at [1259, 104] on div "# Użyj argumentów do metod ruchu aby przesuwać się dalej. hero . moveRight ( 3 …" at bounding box center [1358, 343] width 353 height 619
type textarea "hero.moveDown(3)"
click at [1204, 123] on div "# Użyj argumentów do metod ruchu aby przesuwać się dalej. hero . moveRight ( 3 …" at bounding box center [1358, 343] width 353 height 619
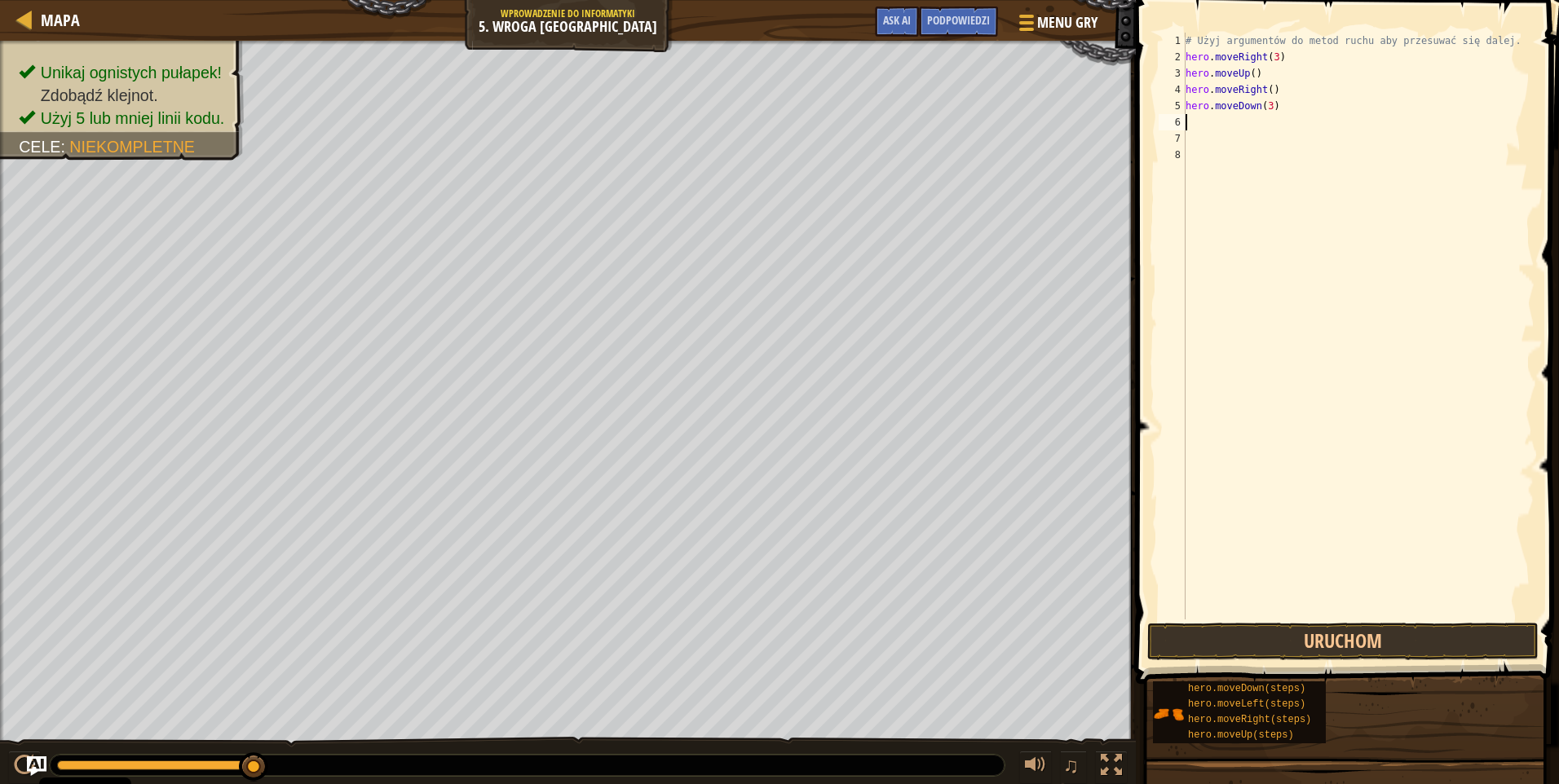
type textarea "h"
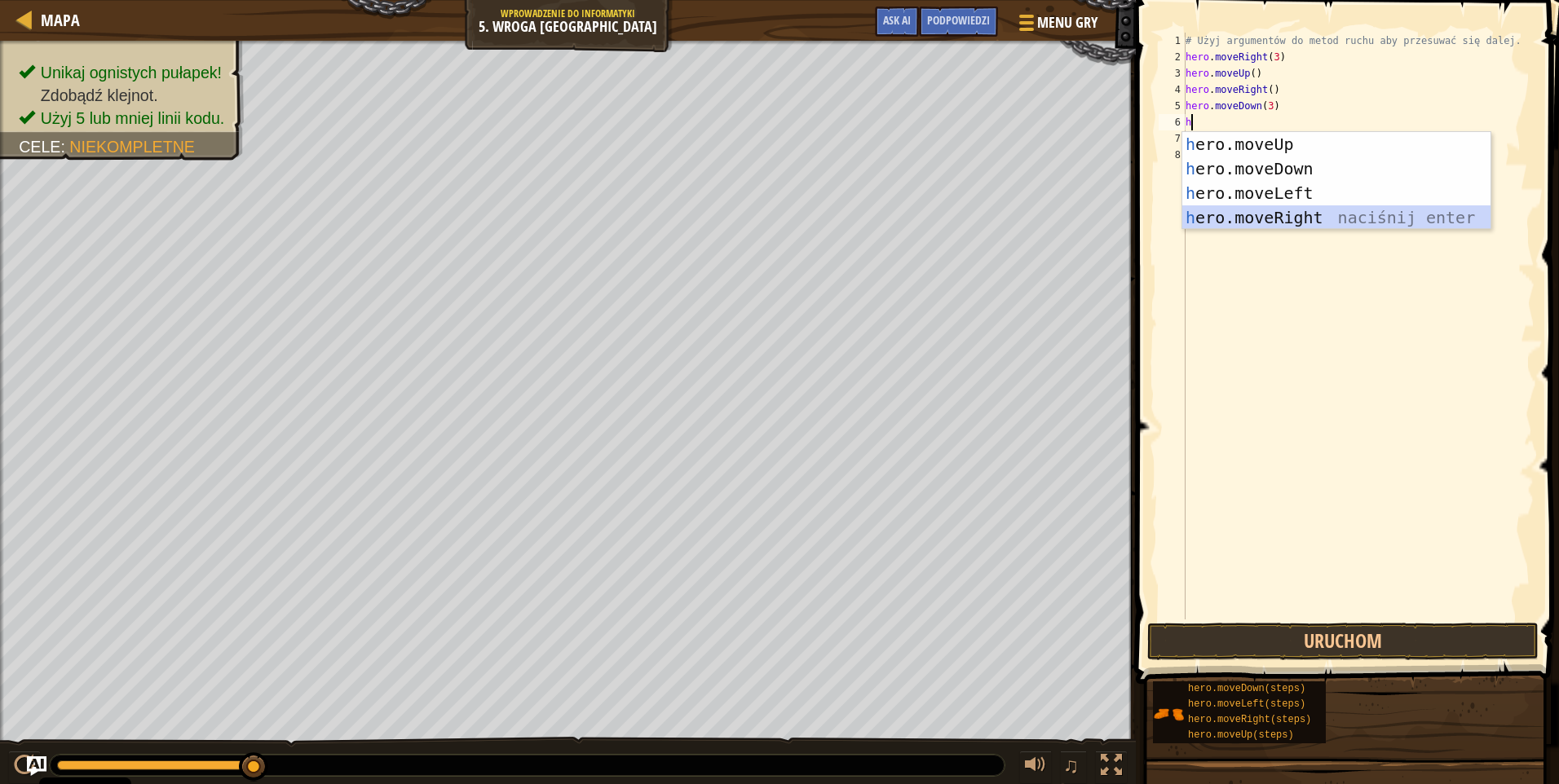
click at [1332, 215] on div "h ero.moveUp naciśnij enter h ero.moveDown naciśnij enter h ero.moveLeft naciśn…" at bounding box center [1336, 205] width 308 height 147
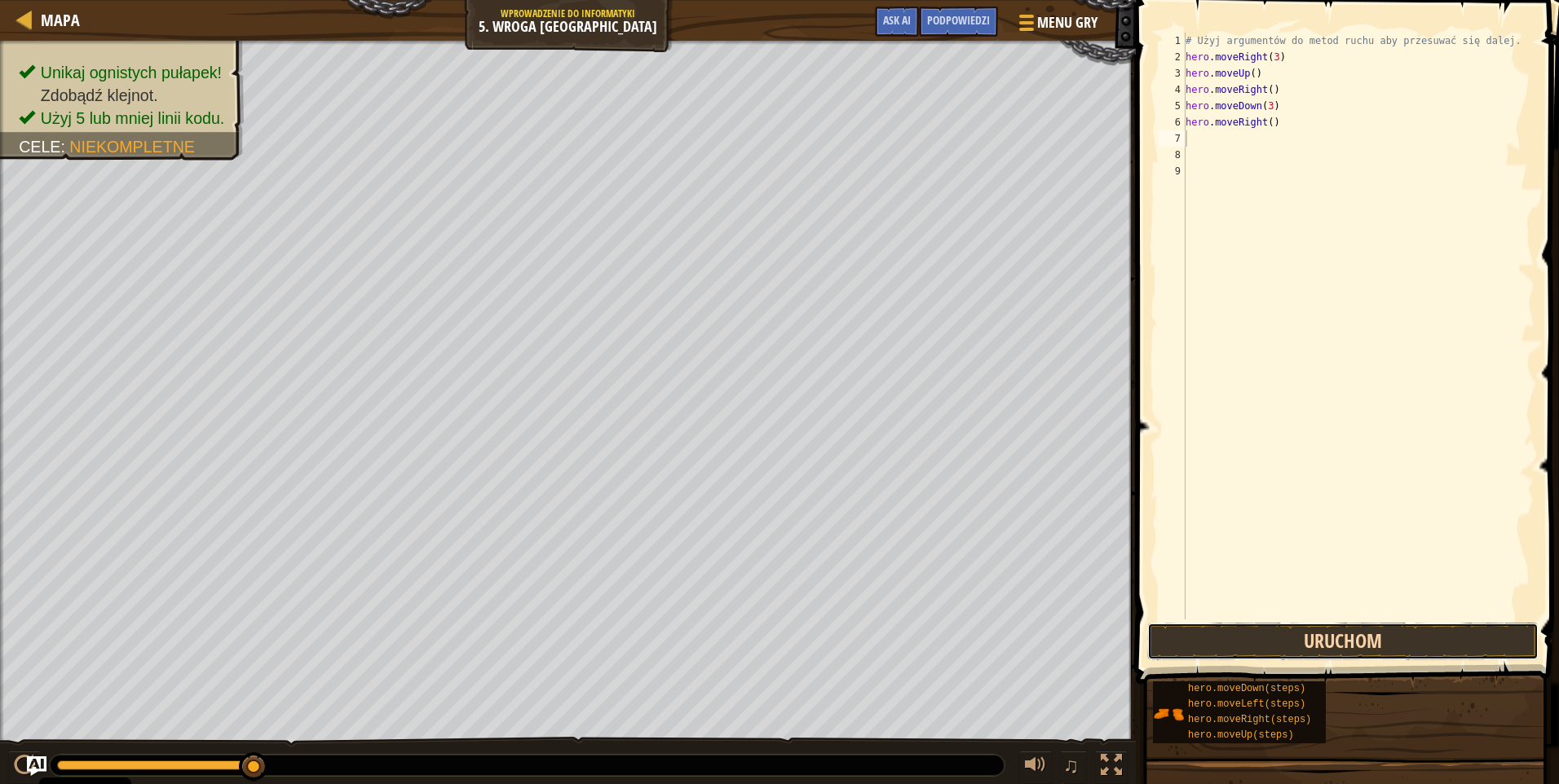
click at [1220, 638] on button "Uruchom" at bounding box center [1343, 641] width 392 height 38
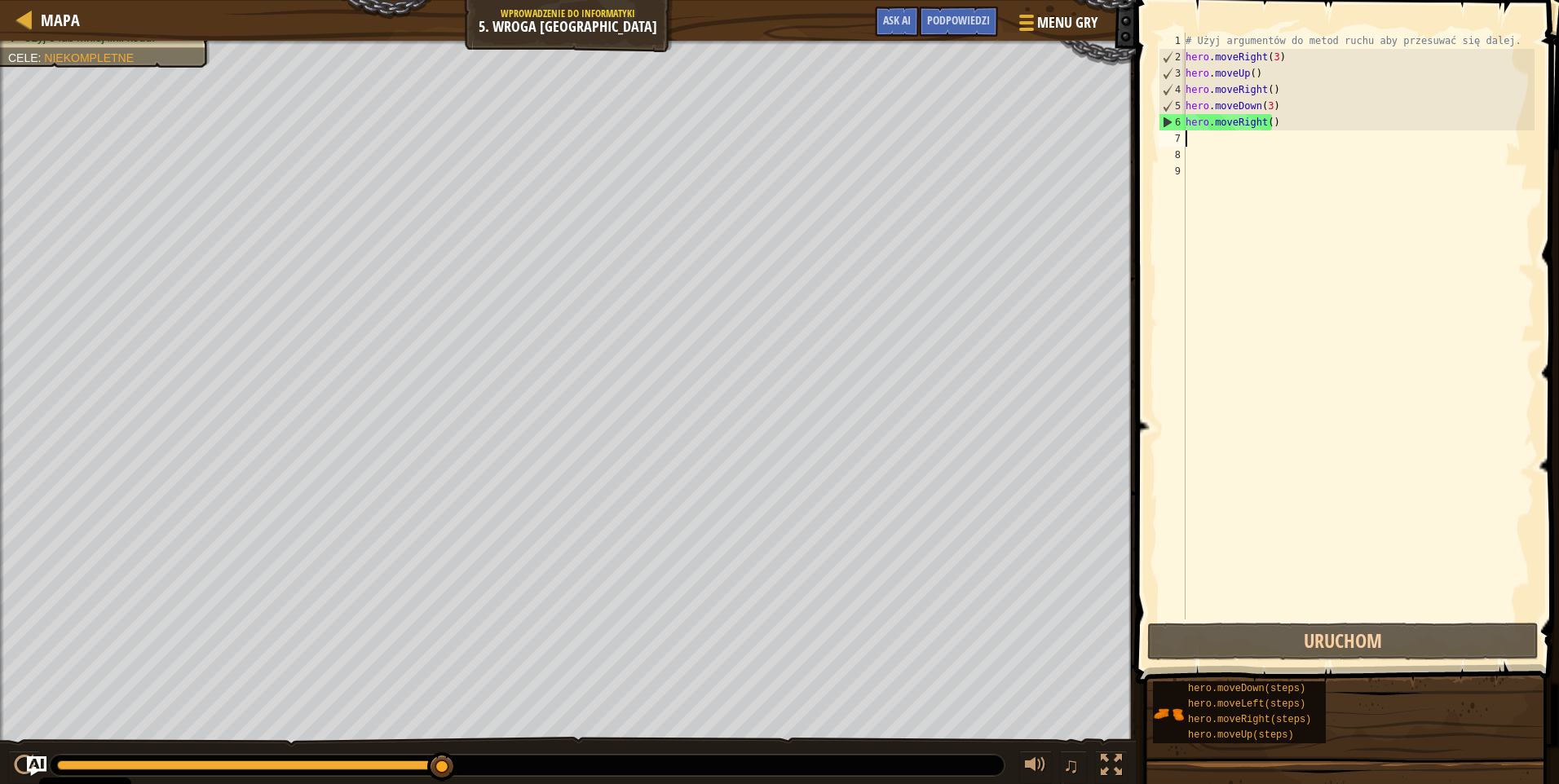
click at [1296, 118] on div "# Użyj argumentów do metod ruchu aby przesuwać się dalej. hero . moveRight ( 3 …" at bounding box center [1358, 343] width 353 height 619
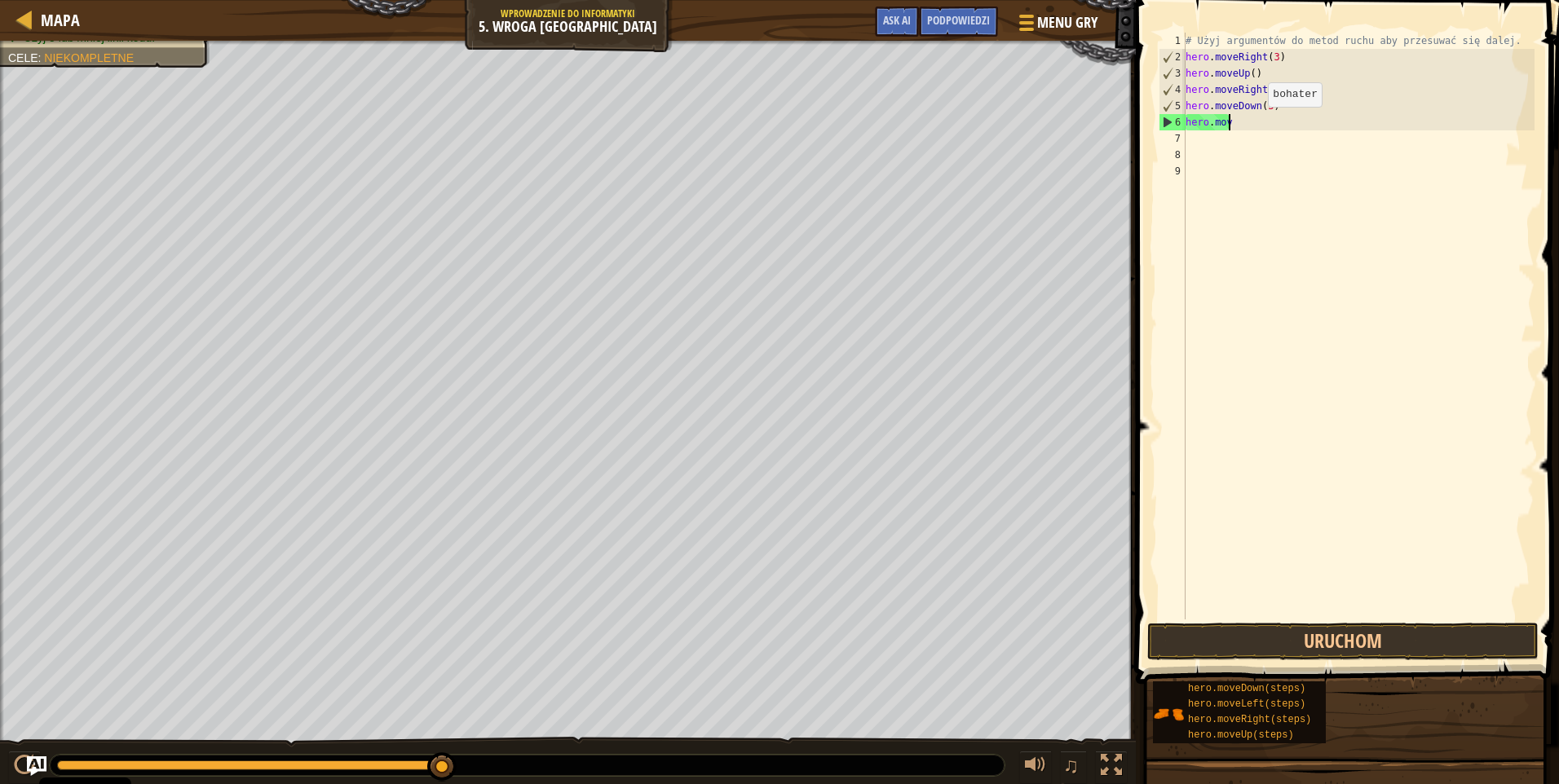
type textarea "h"
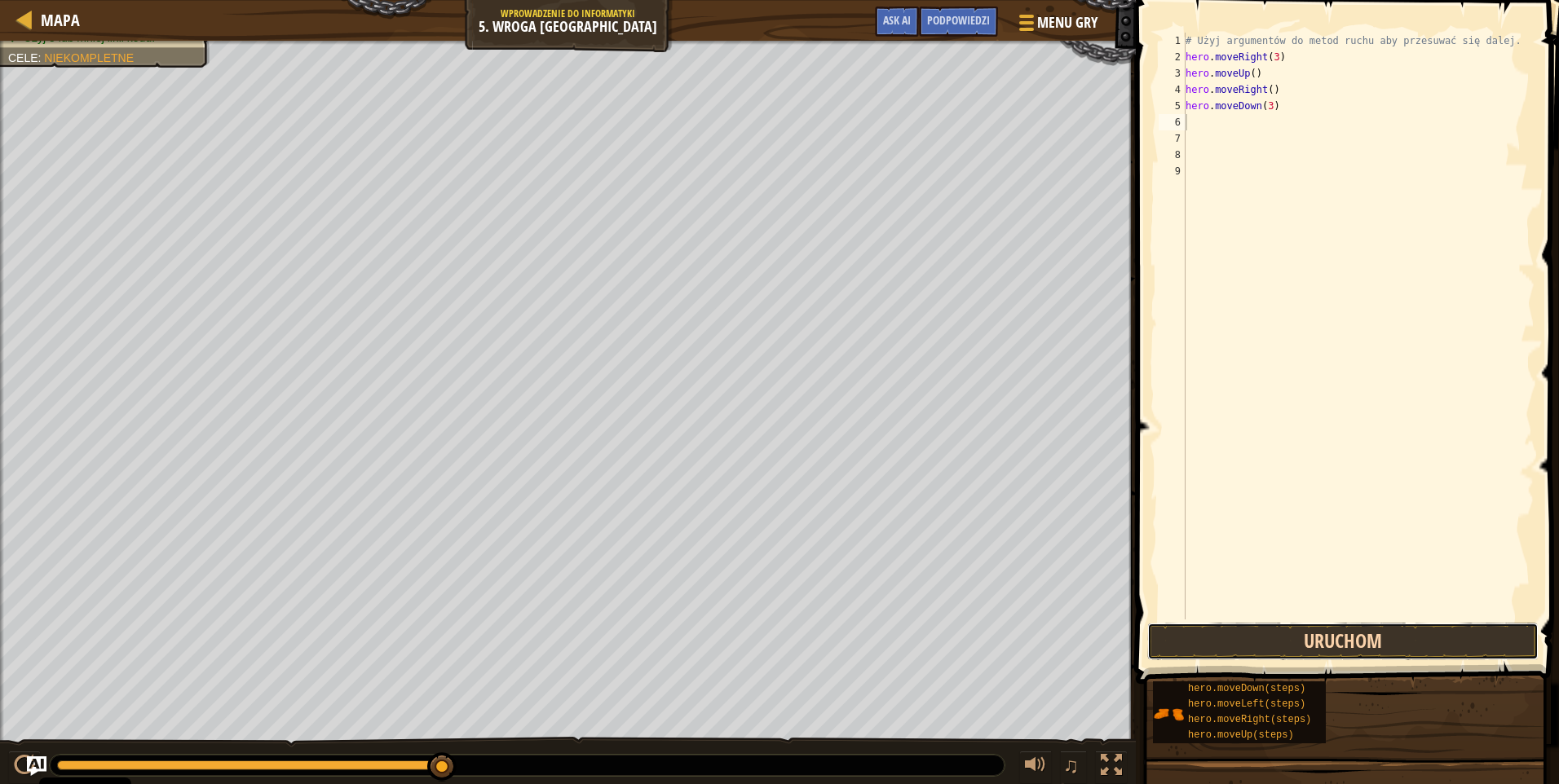
click at [1297, 640] on button "Uruchom" at bounding box center [1343, 641] width 392 height 38
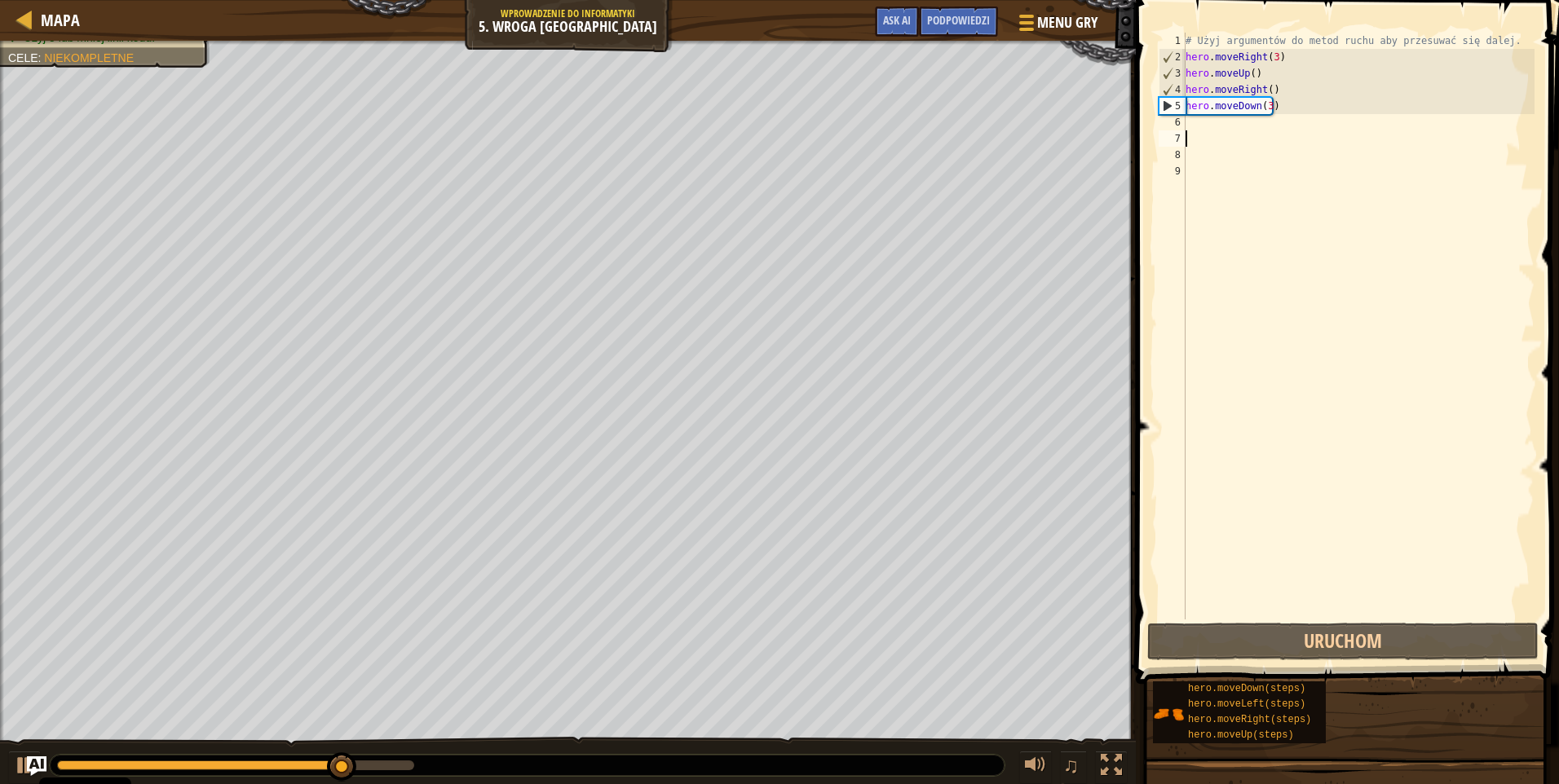
click at [1261, 135] on div "# Użyj argumentów do metod ruchu aby przesuwać się dalej. hero . moveRight ( 3 …" at bounding box center [1358, 343] width 353 height 619
type textarea "h"
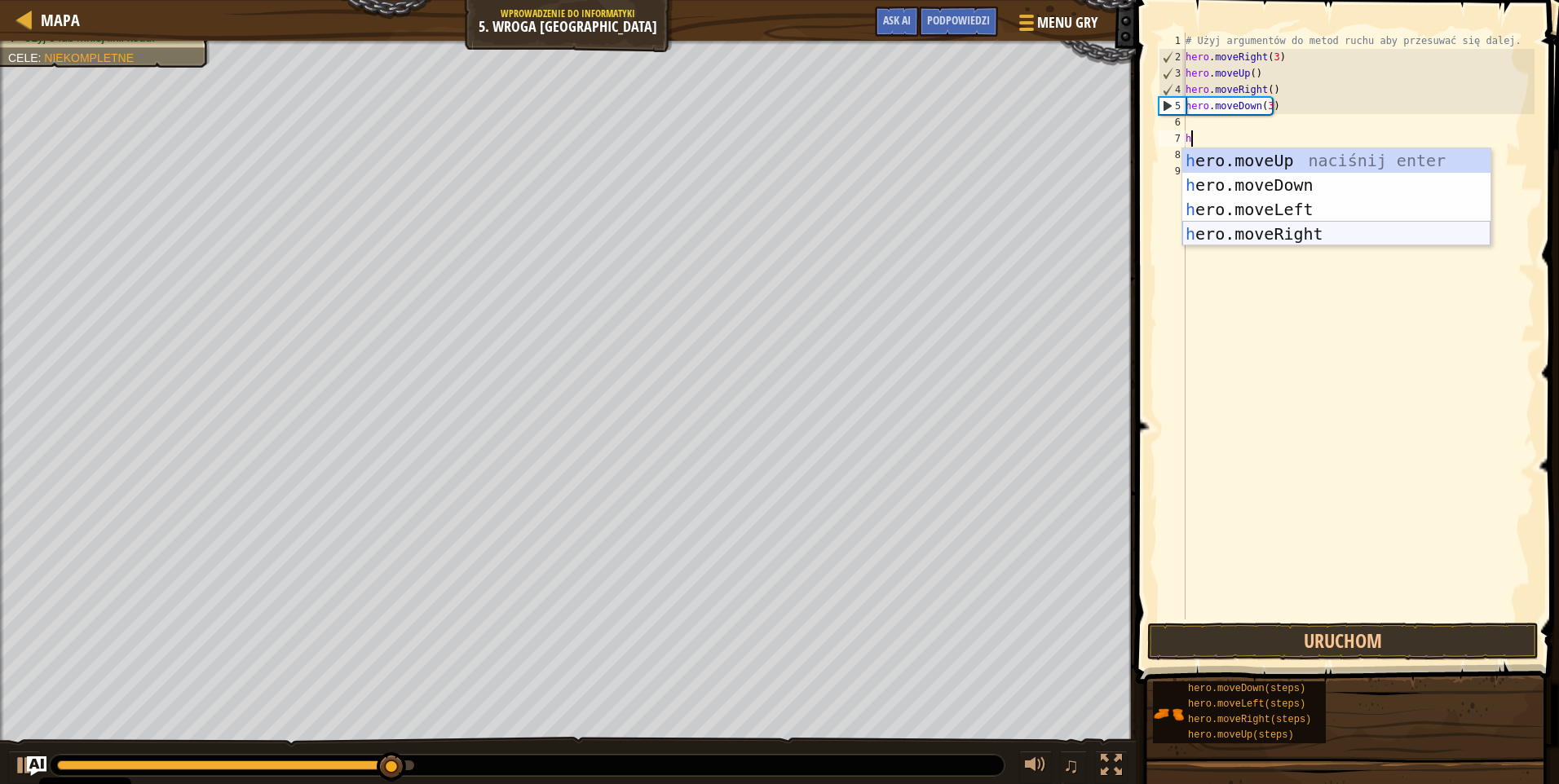
click at [1306, 237] on div "h ero.moveUp naciśnij enter h ero.moveDown naciśnij enter h ero.moveLeft naciśn…" at bounding box center [1336, 222] width 308 height 147
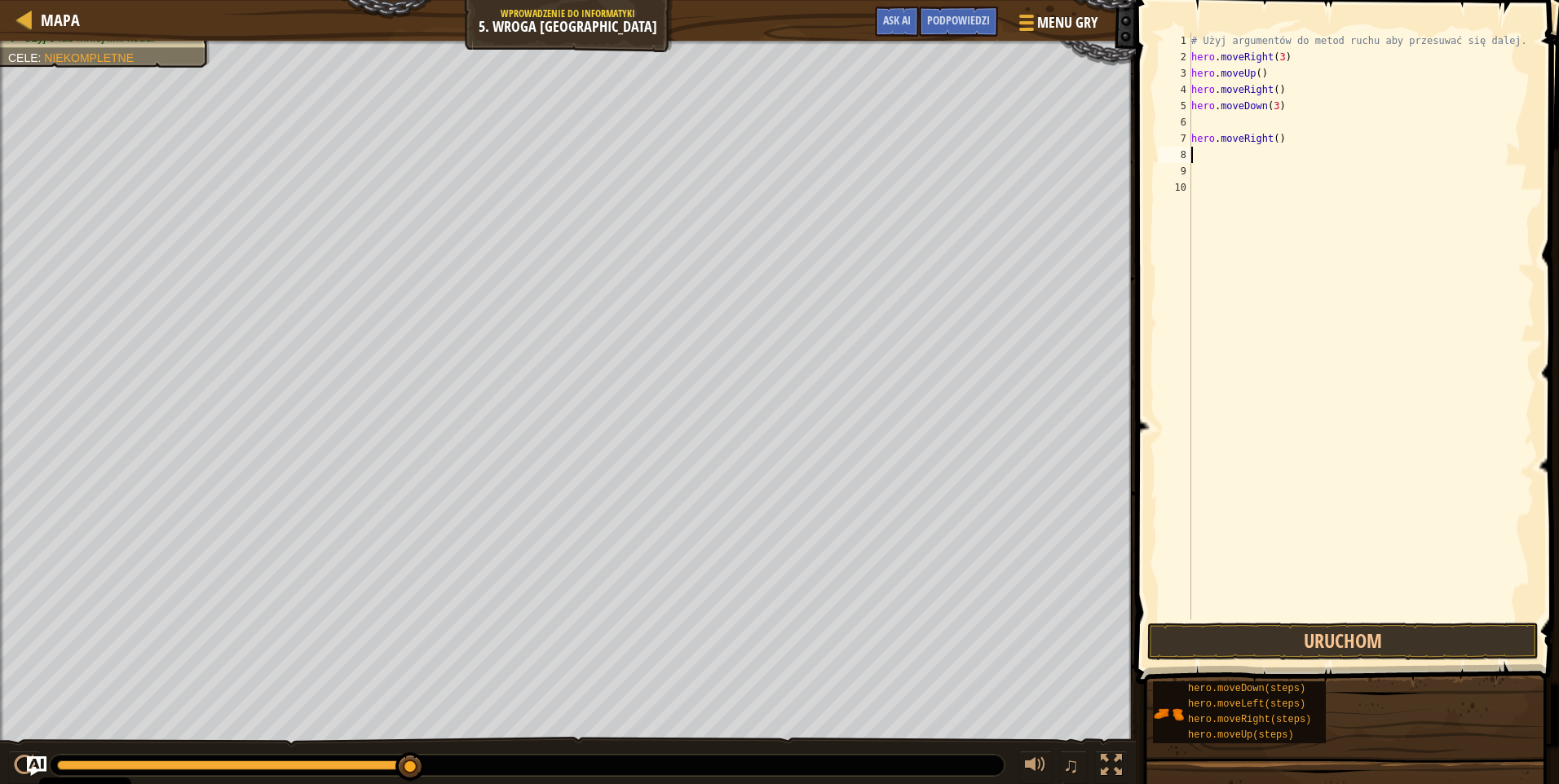
click at [1288, 144] on div "# Użyj argumentów do metod ruchu aby przesuwać się dalej. hero . moveRight ( 3 …" at bounding box center [1362, 343] width 348 height 619
type textarea "h"
click at [1324, 43] on div "# Użyj argumentów do metod ruchu aby przesuwać się dalej. hero . moveRight ( 3 …" at bounding box center [1362, 343] width 348 height 619
click at [1302, 43] on div "# Użyj argumentów do metod ruchu aby przesuwać się dalej. hero . moveRight ( 3 …" at bounding box center [1362, 343] width 348 height 619
click at [1501, 42] on div "# Użyj argumentów do metod ruchu aby przesuwać się dalej. hero . moveRight ( 3 …" at bounding box center [1362, 343] width 348 height 619
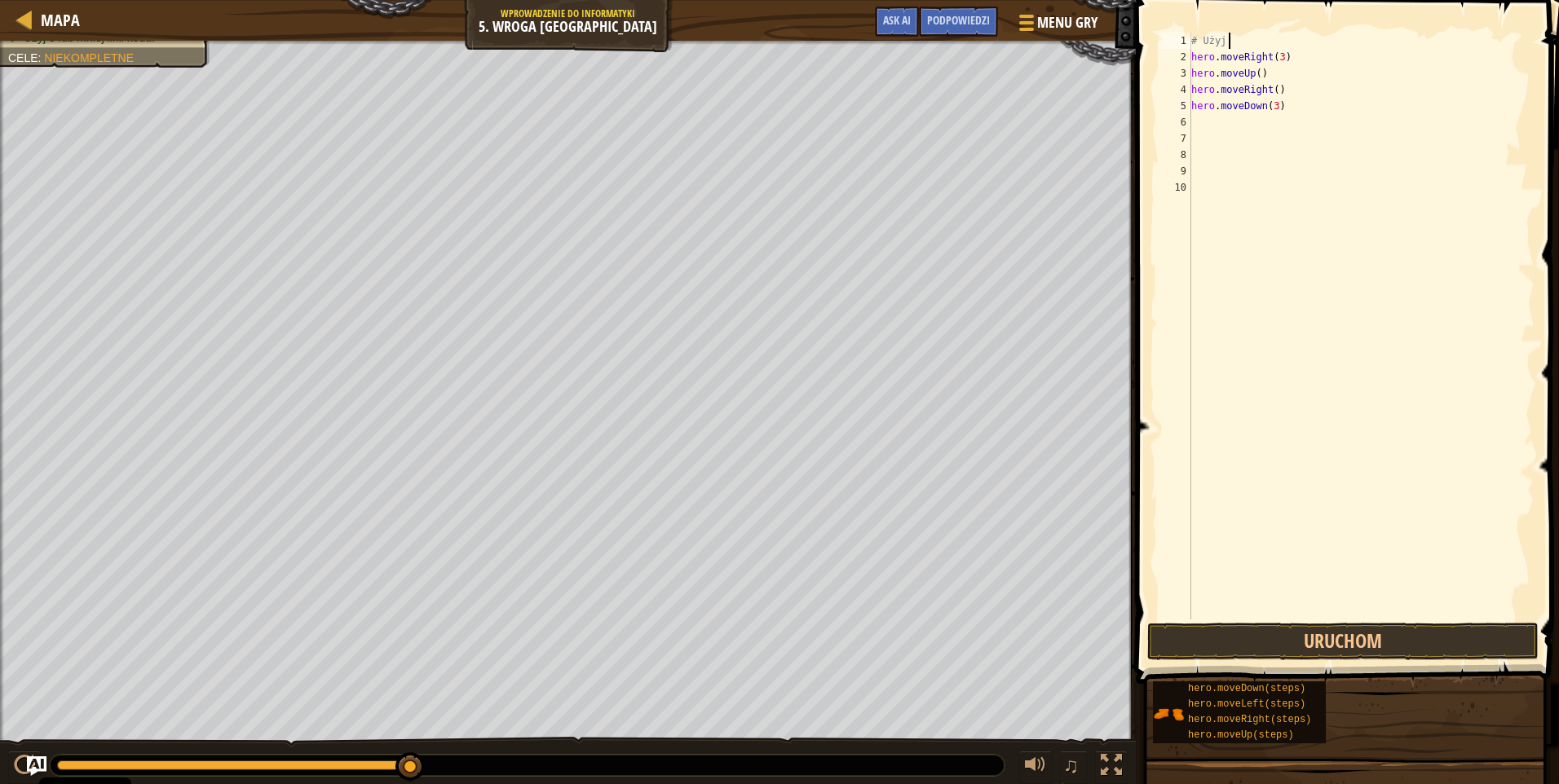
type textarea "#"
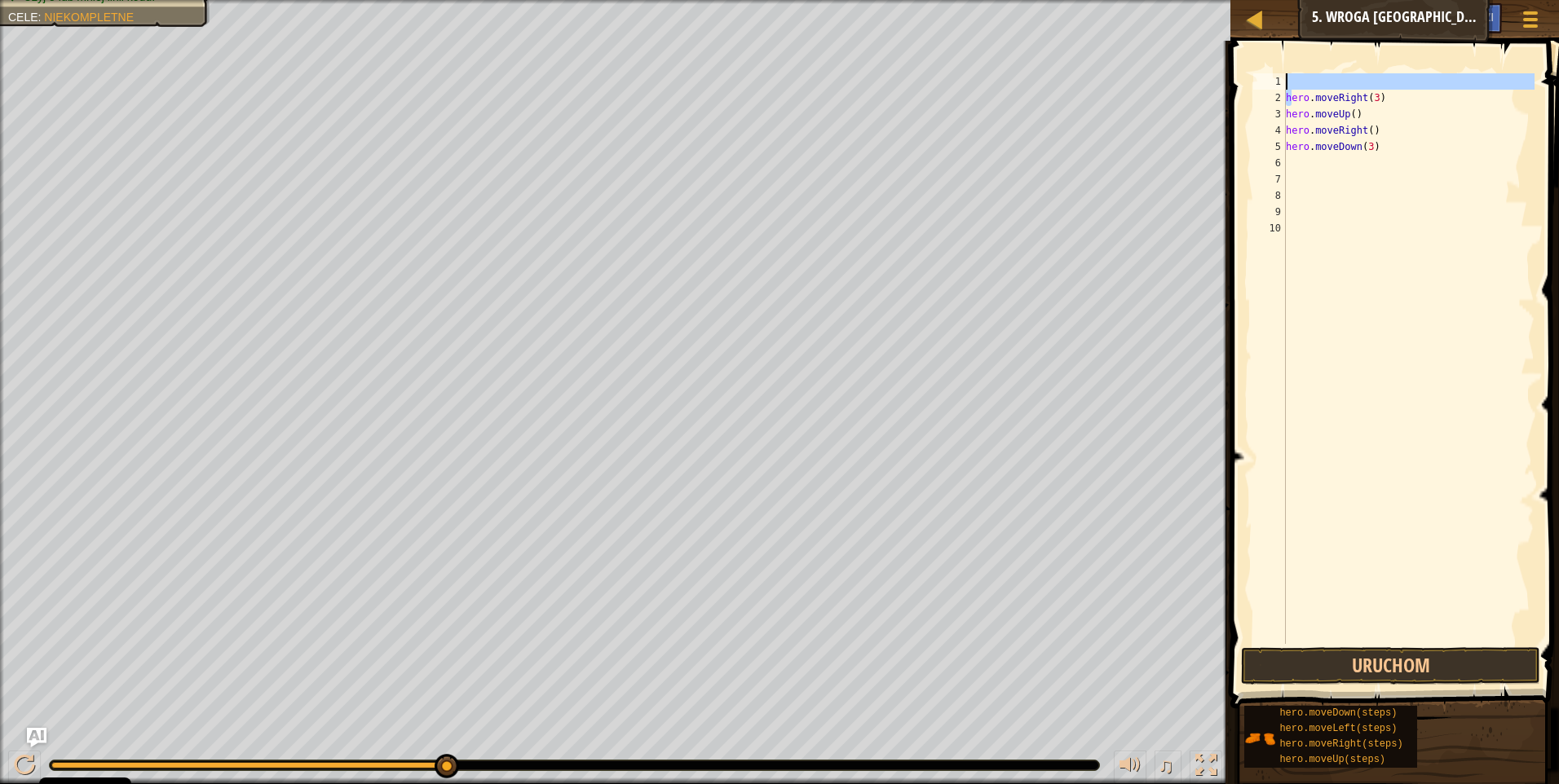
drag, startPoint x: 1289, startPoint y: 95, endPoint x: 1311, endPoint y: 63, distance: 38.8
click at [1311, 63] on div "1 2 3 4 5 6 7 8 9 10 hero . moveRight ( 3 ) hero . moveUp ( ) hero . moveRight …" at bounding box center [1393, 406] width 334 height 716
click at [1457, 131] on div "hero . moveRight ( 3 ) hero . moveUp ( ) hero . moveRight ( ) hero . moveDown (…" at bounding box center [1409, 375] width 252 height 603
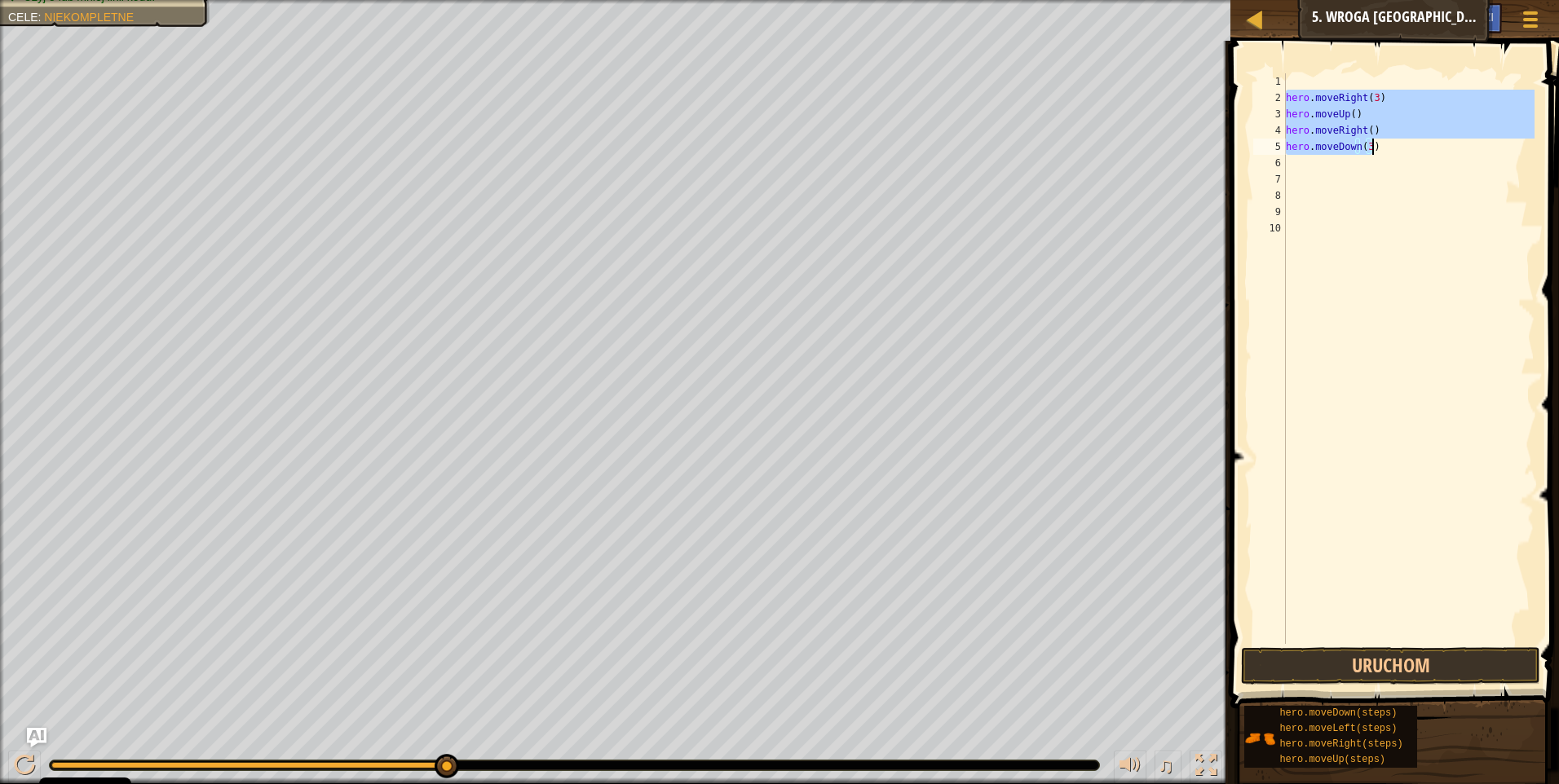
drag, startPoint x: 1287, startPoint y: 94, endPoint x: 1377, endPoint y: 149, distance: 105.5
click at [1377, 149] on div "hero . moveRight ( 3 ) hero . moveUp ( ) hero . moveRight ( ) hero . moveDown (…" at bounding box center [1409, 375] width 252 height 603
type textarea "hero.moveRight() hero.moveDown(3)"
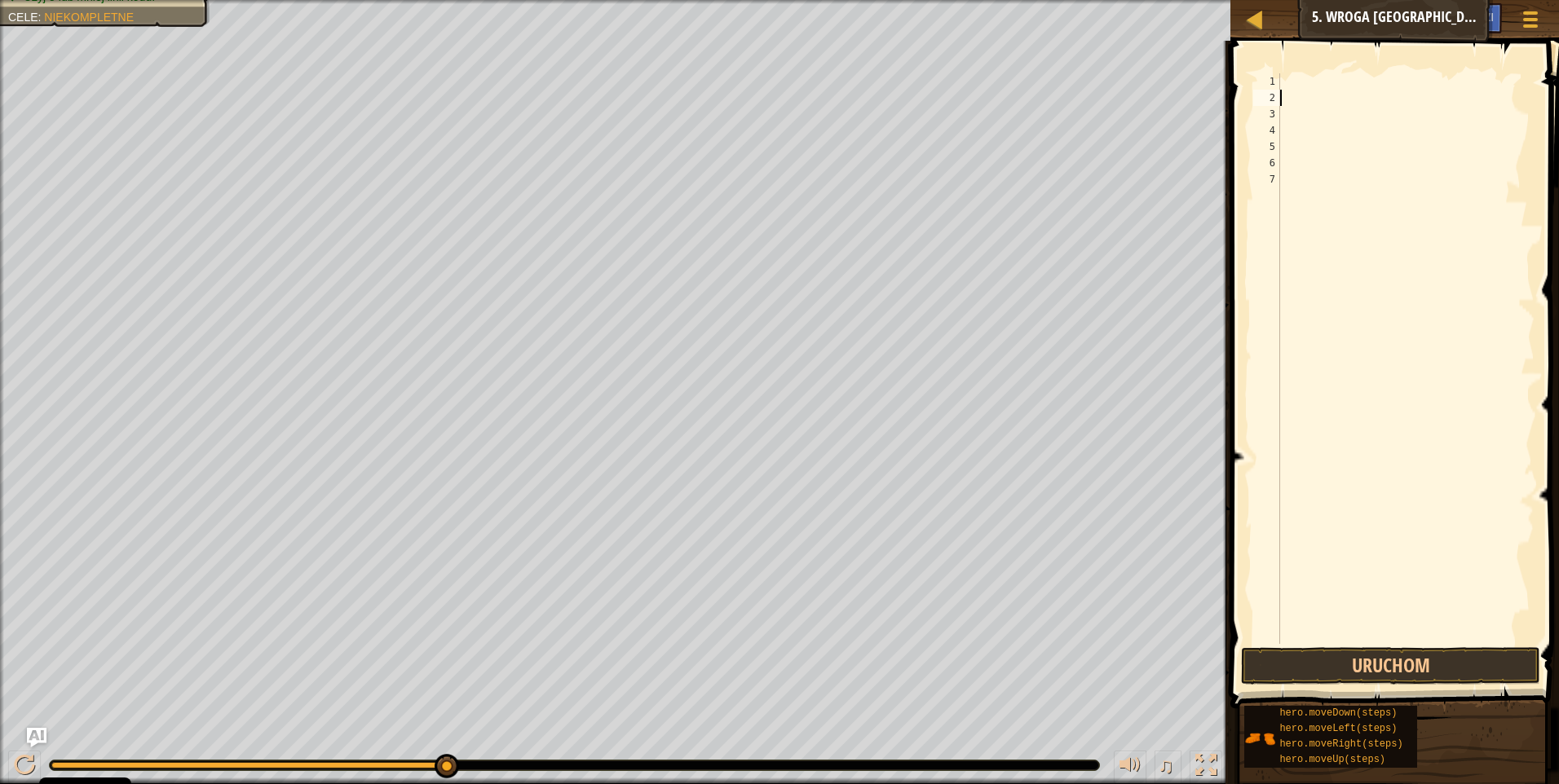
click at [1287, 79] on div at bounding box center [1406, 375] width 258 height 603
paste textarea "hero.moveDown(3)"
type textarea "hero.moveDown(3)"
click at [1316, 138] on div "hero . moveRight ( 3 ) hero . moveUp ( ) hero . moveRight ( ) hero . moveDown (…" at bounding box center [1408, 375] width 253 height 603
click at [1314, 152] on div "hero . moveRight ( 3 ) hero . moveUp ( ) hero . moveRight ( ) hero . moveDown (…" at bounding box center [1408, 375] width 253 height 603
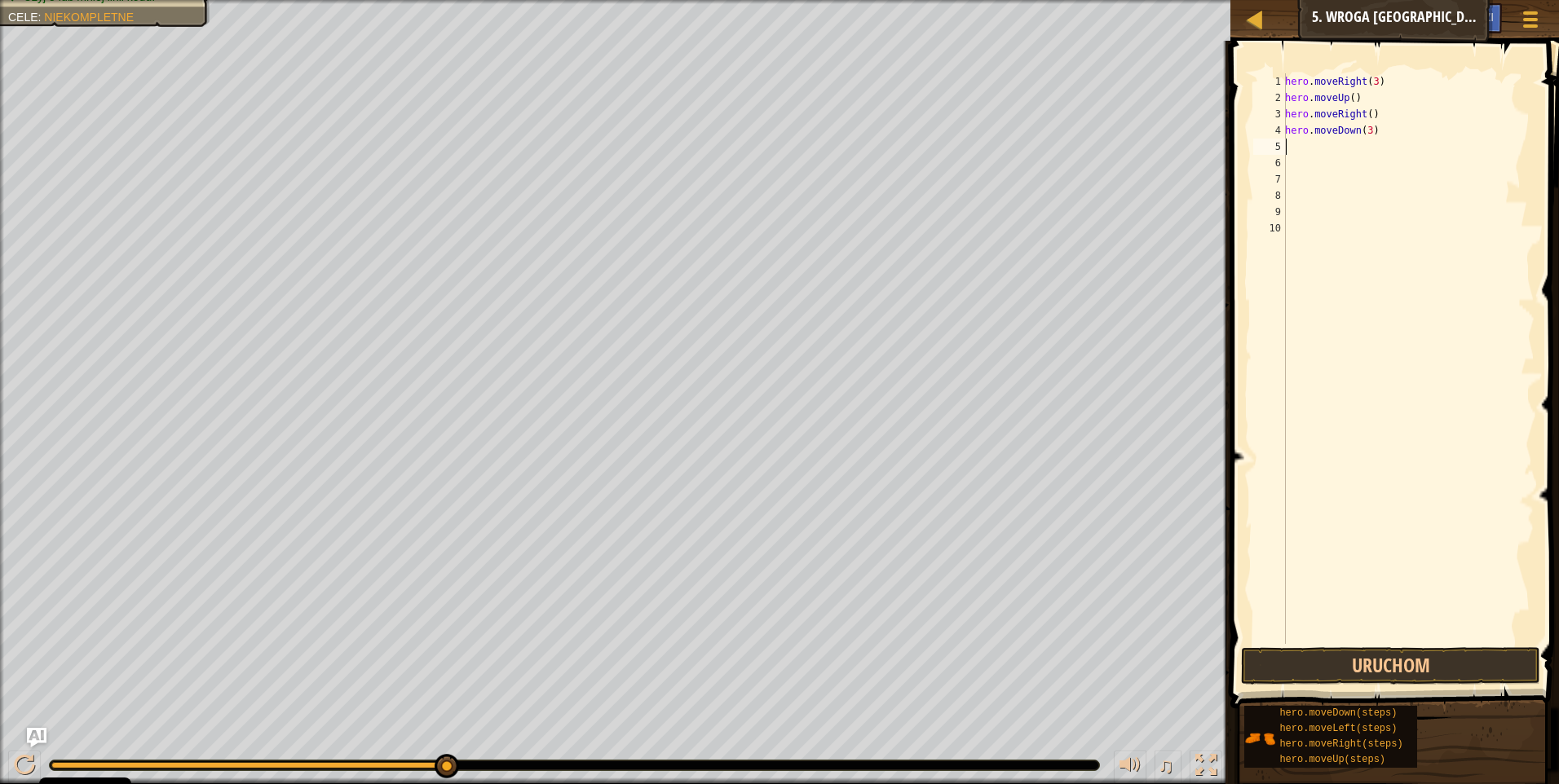
type textarea "h"
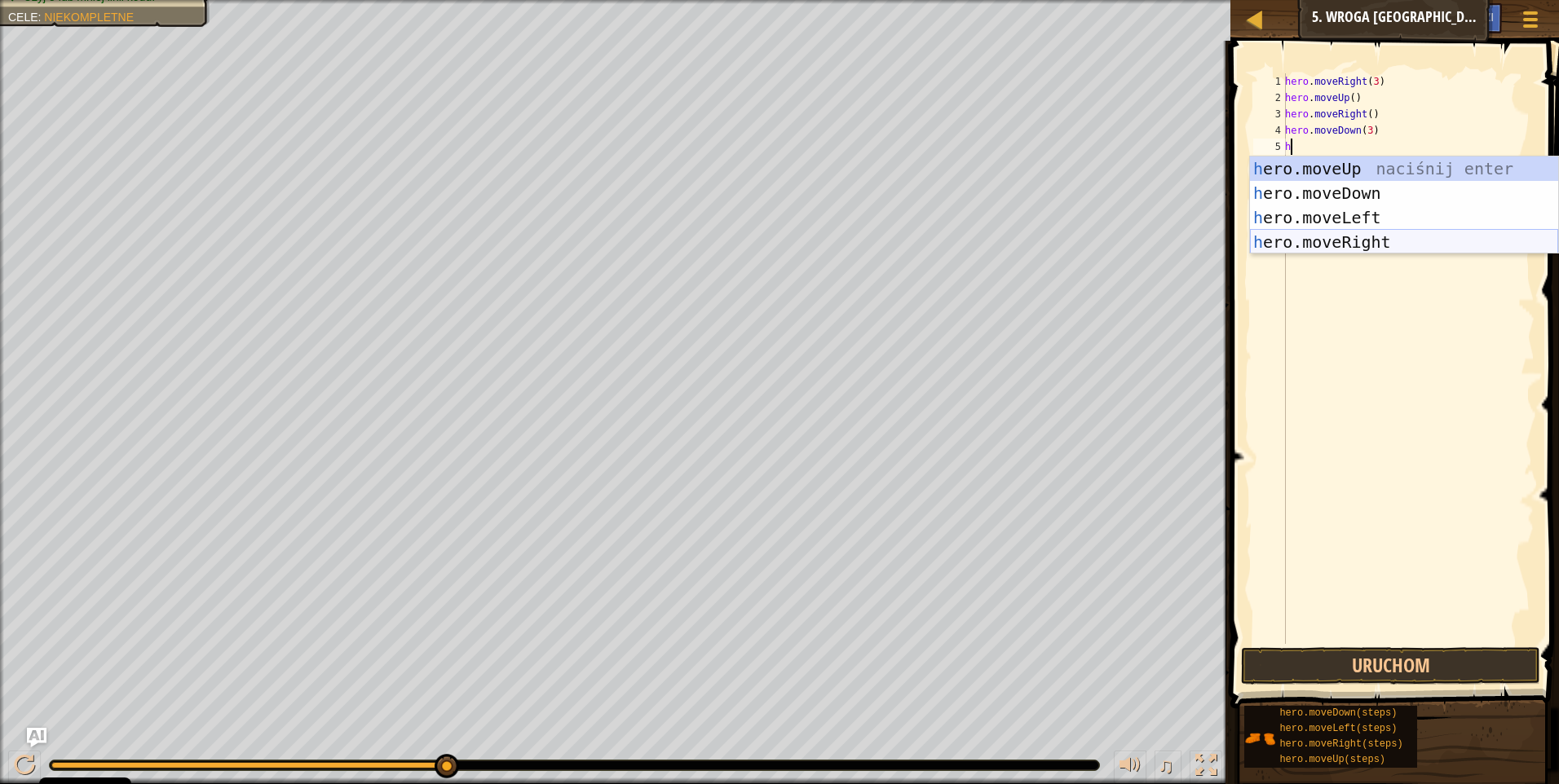
click at [1374, 237] on div "h ero.moveUp naciśnij enter h ero.moveDown naciśnij enter h ero.moveLeft naciśn…" at bounding box center [1404, 230] width 308 height 147
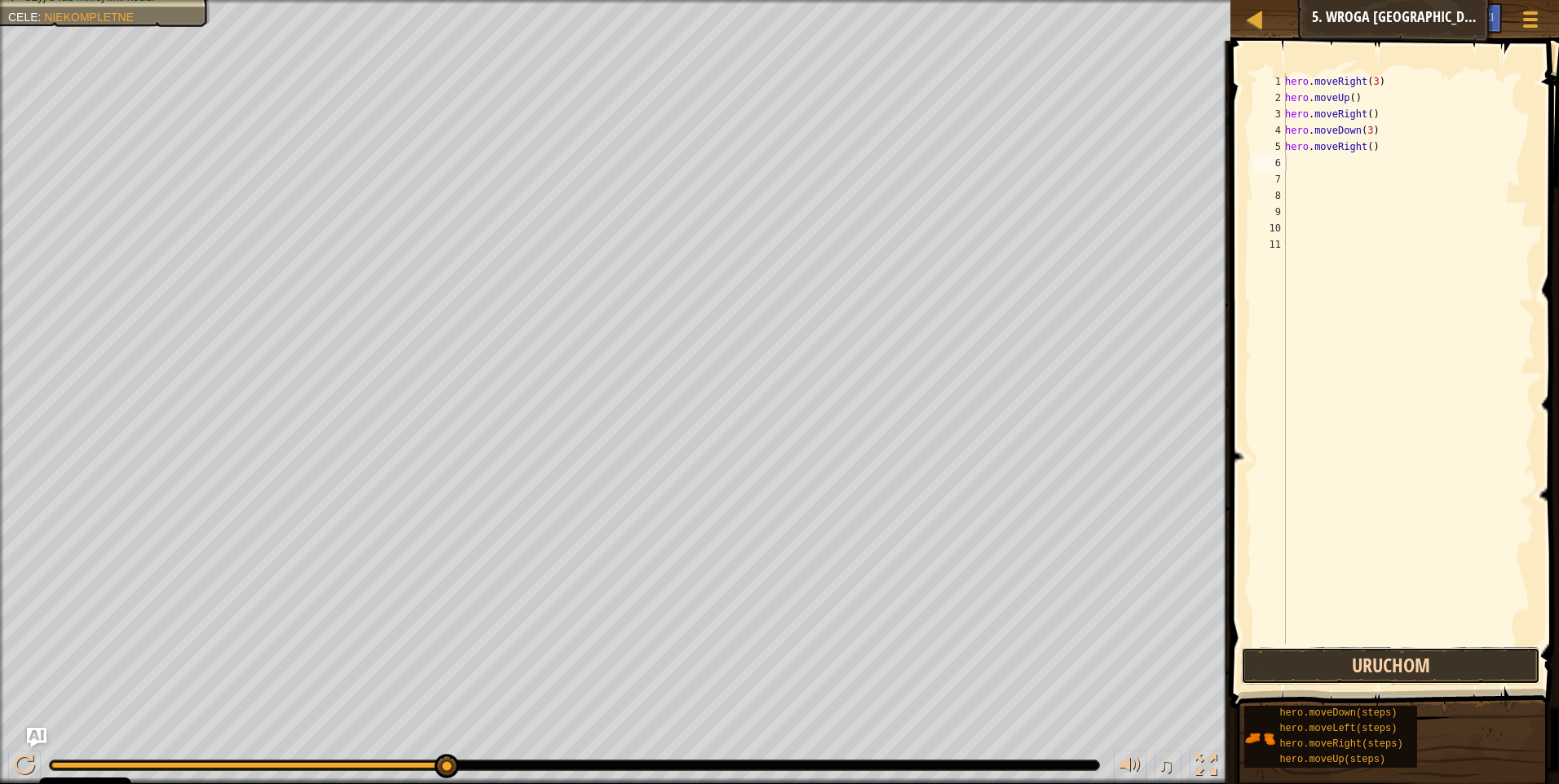
click at [1331, 655] on button "Uruchom" at bounding box center [1391, 666] width 300 height 38
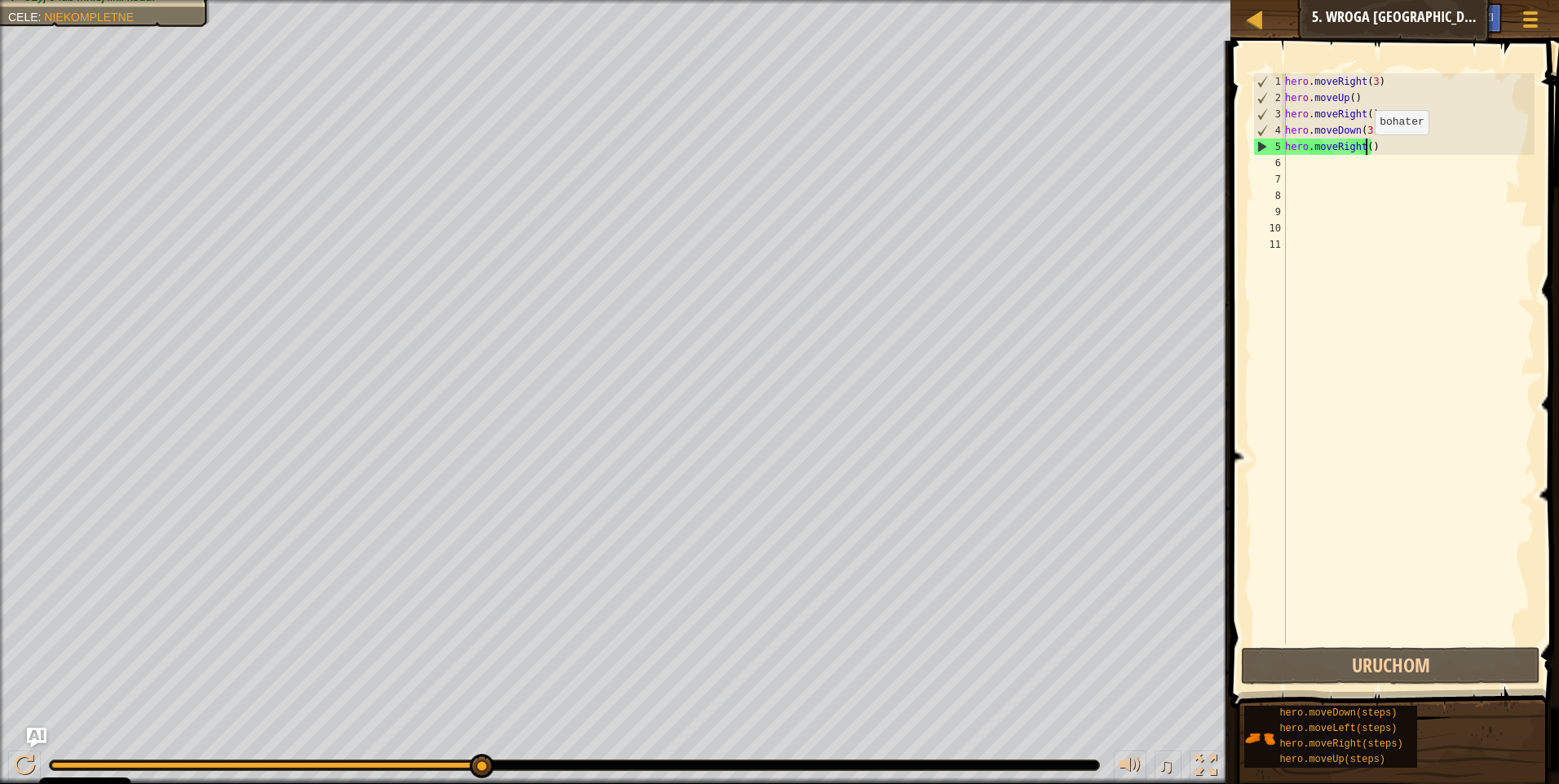
click at [1366, 151] on div "hero . moveRight ( 3 ) hero . moveUp ( ) hero . moveRight ( ) hero . moveDown (…" at bounding box center [1408, 375] width 253 height 603
type textarea "hero.moveRight(2)"
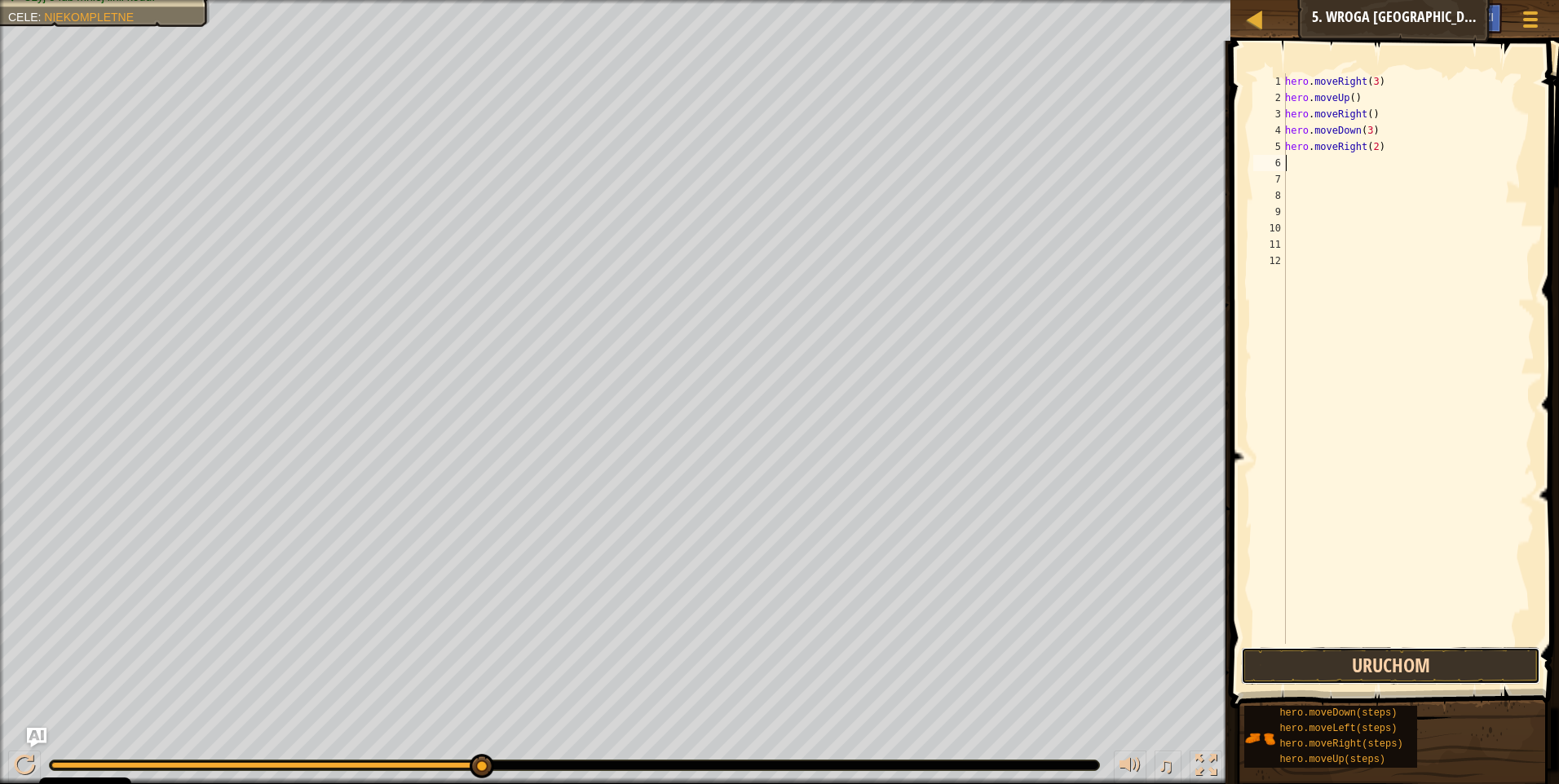
click at [1406, 676] on button "Uruchom" at bounding box center [1391, 666] width 300 height 38
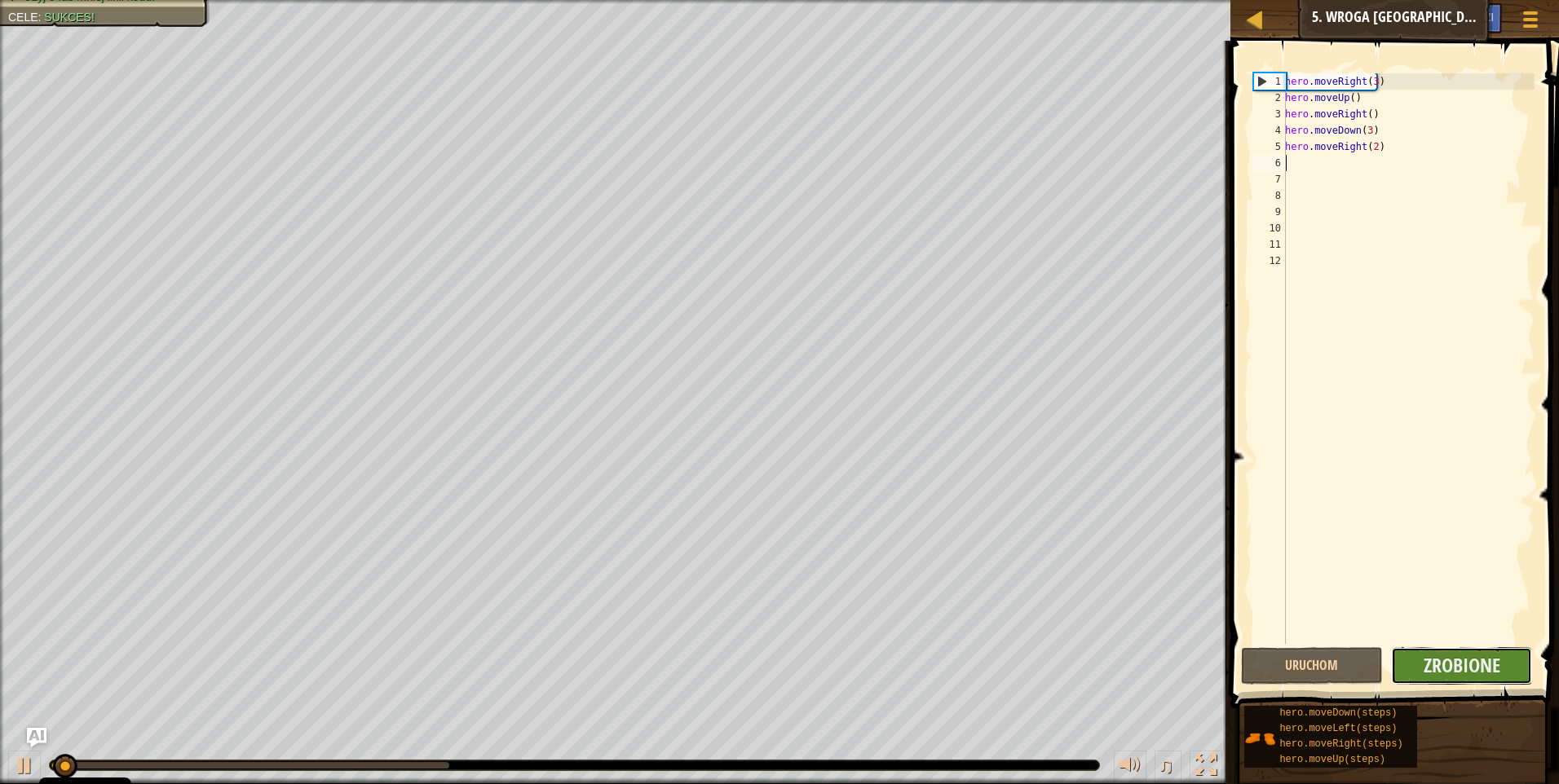
click at [1396, 665] on button "Zrobione" at bounding box center [1462, 666] width 142 height 38
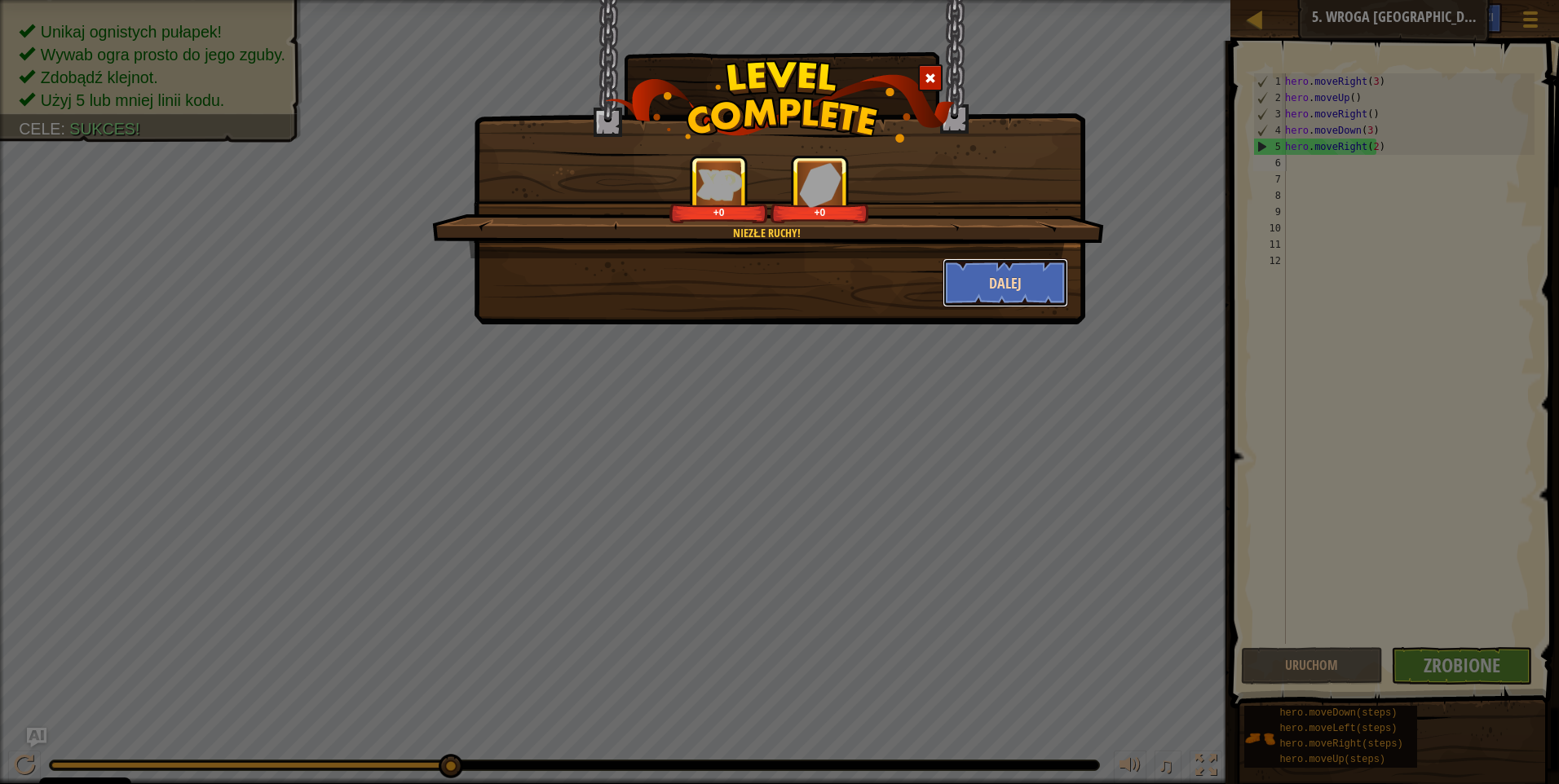
click at [981, 293] on button "Dalej" at bounding box center [1005, 283] width 126 height 49
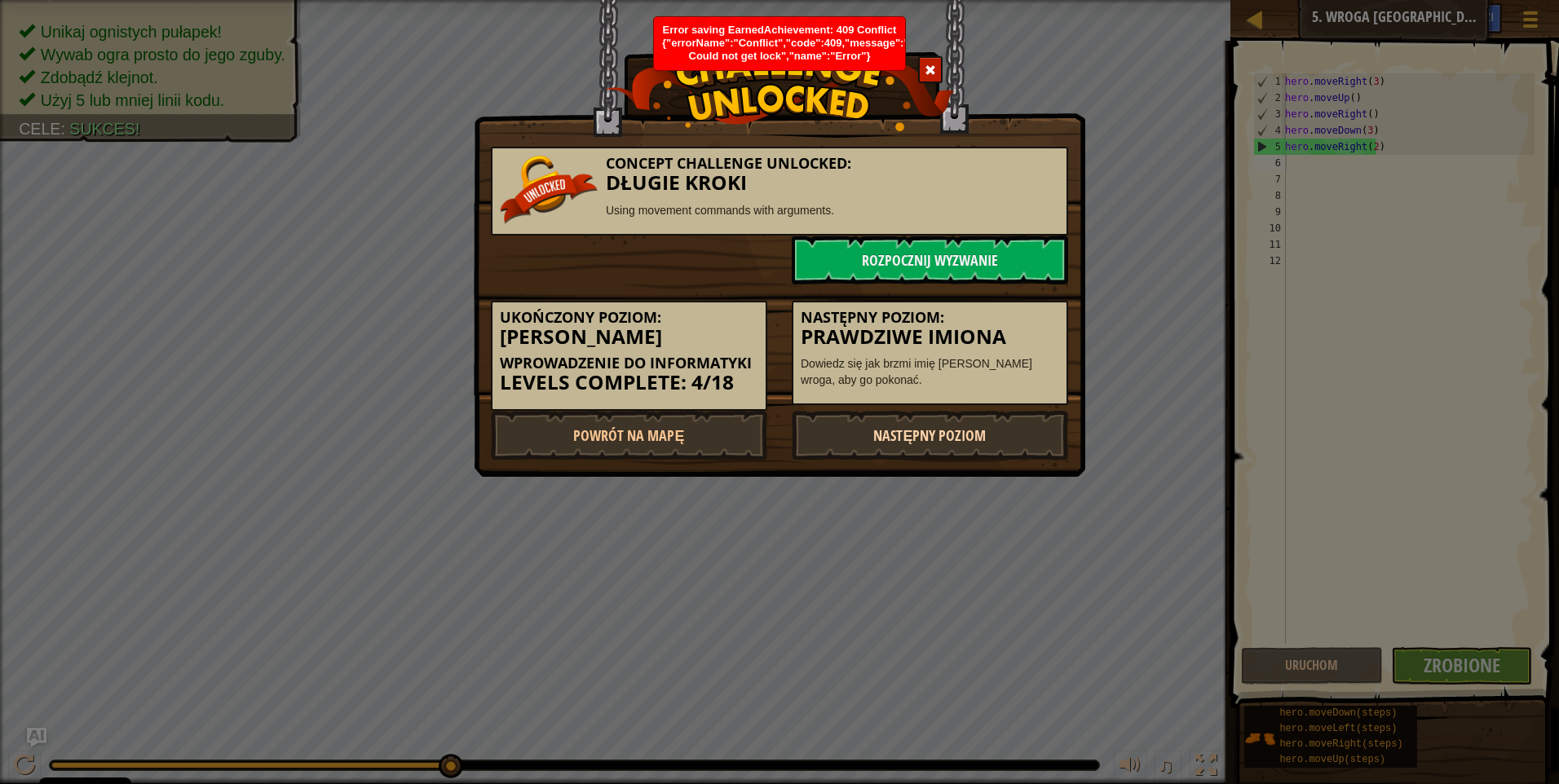
click at [912, 433] on link "Następny poziom" at bounding box center [929, 434] width 277 height 49
click at [906, 450] on link "Następny poziom" at bounding box center [929, 434] width 277 height 49
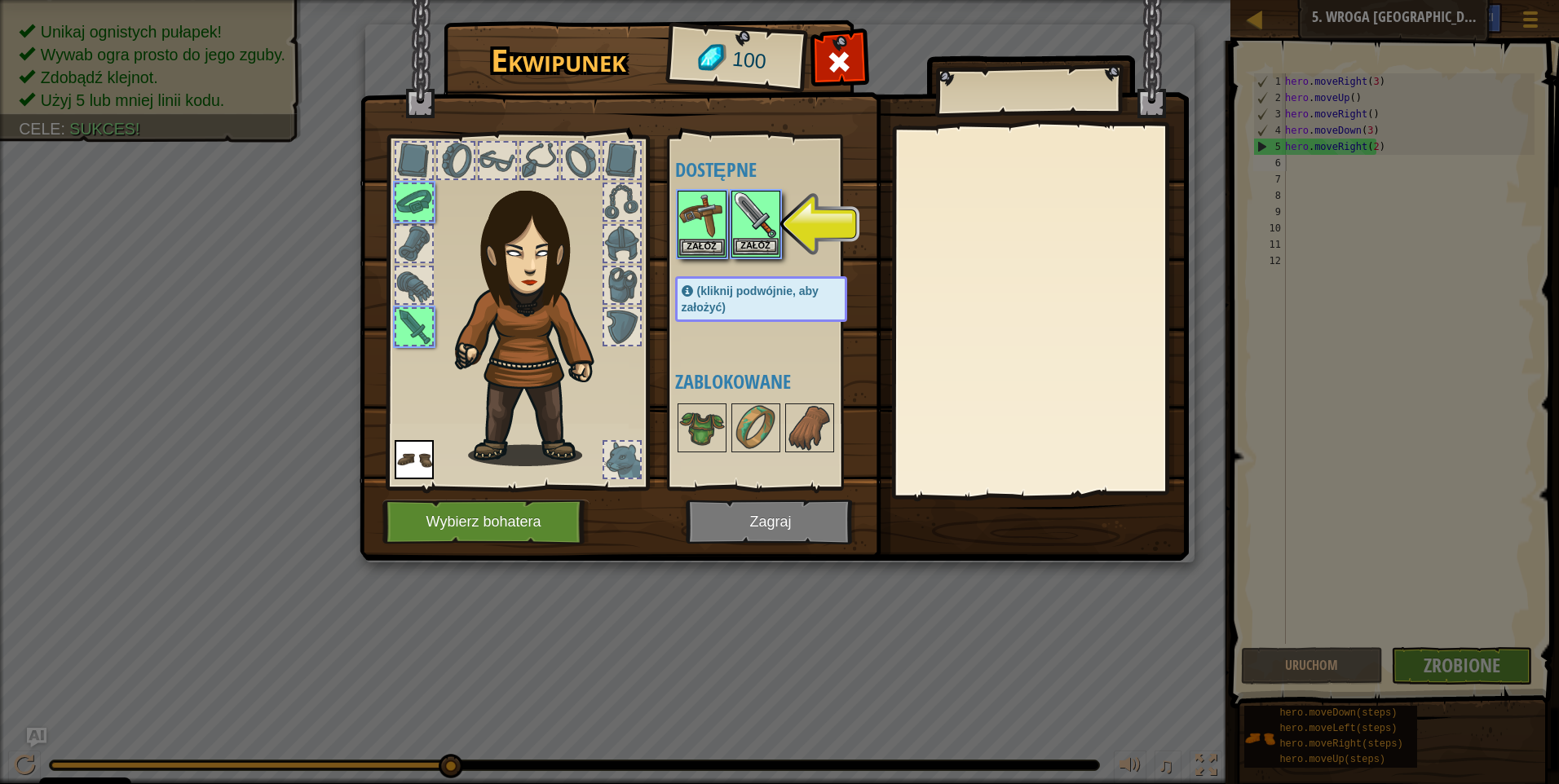
click at [759, 224] on img at bounding box center [757, 216] width 46 height 46
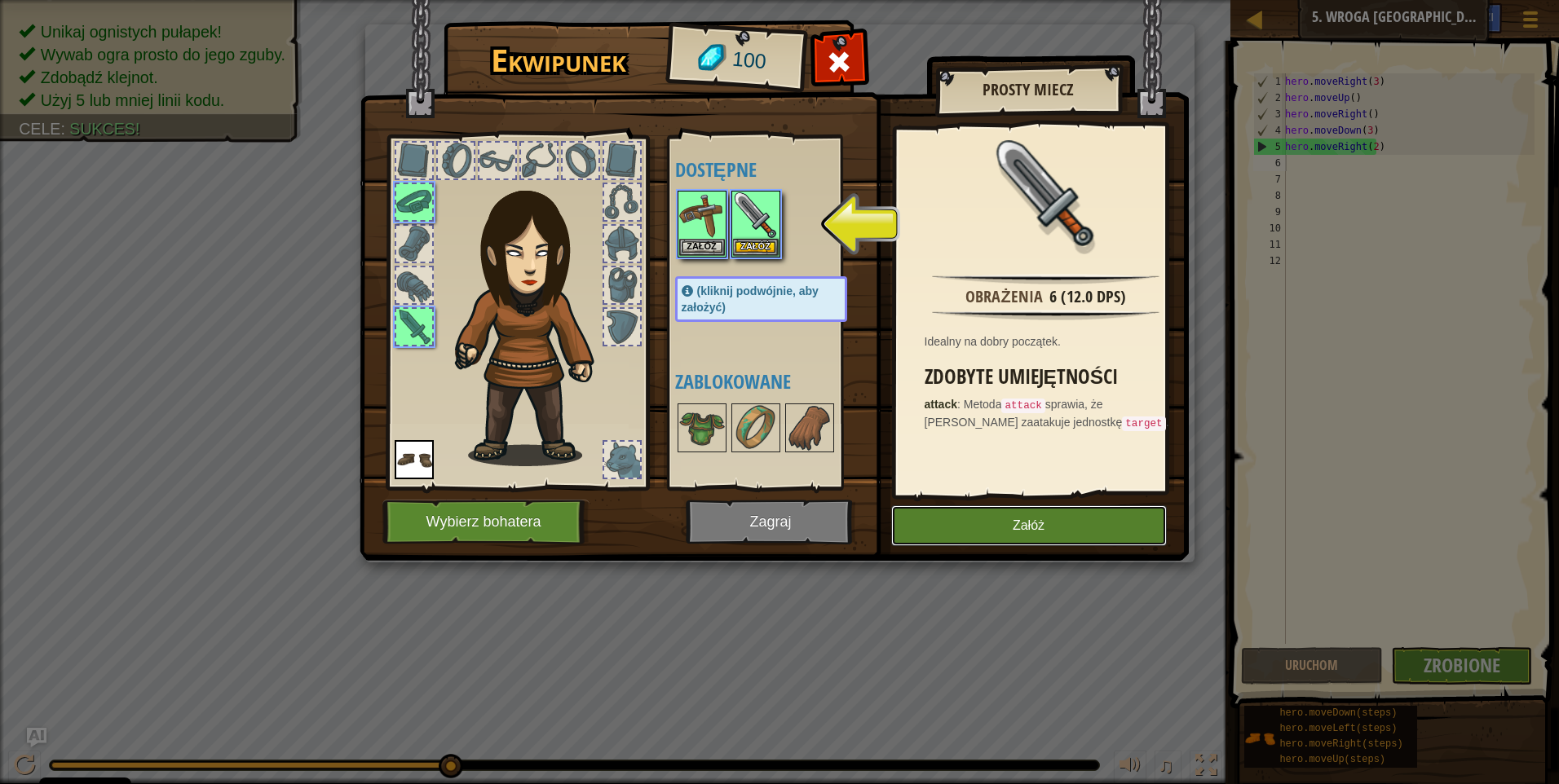
click at [982, 519] on button "Załóż" at bounding box center [1029, 525] width 276 height 41
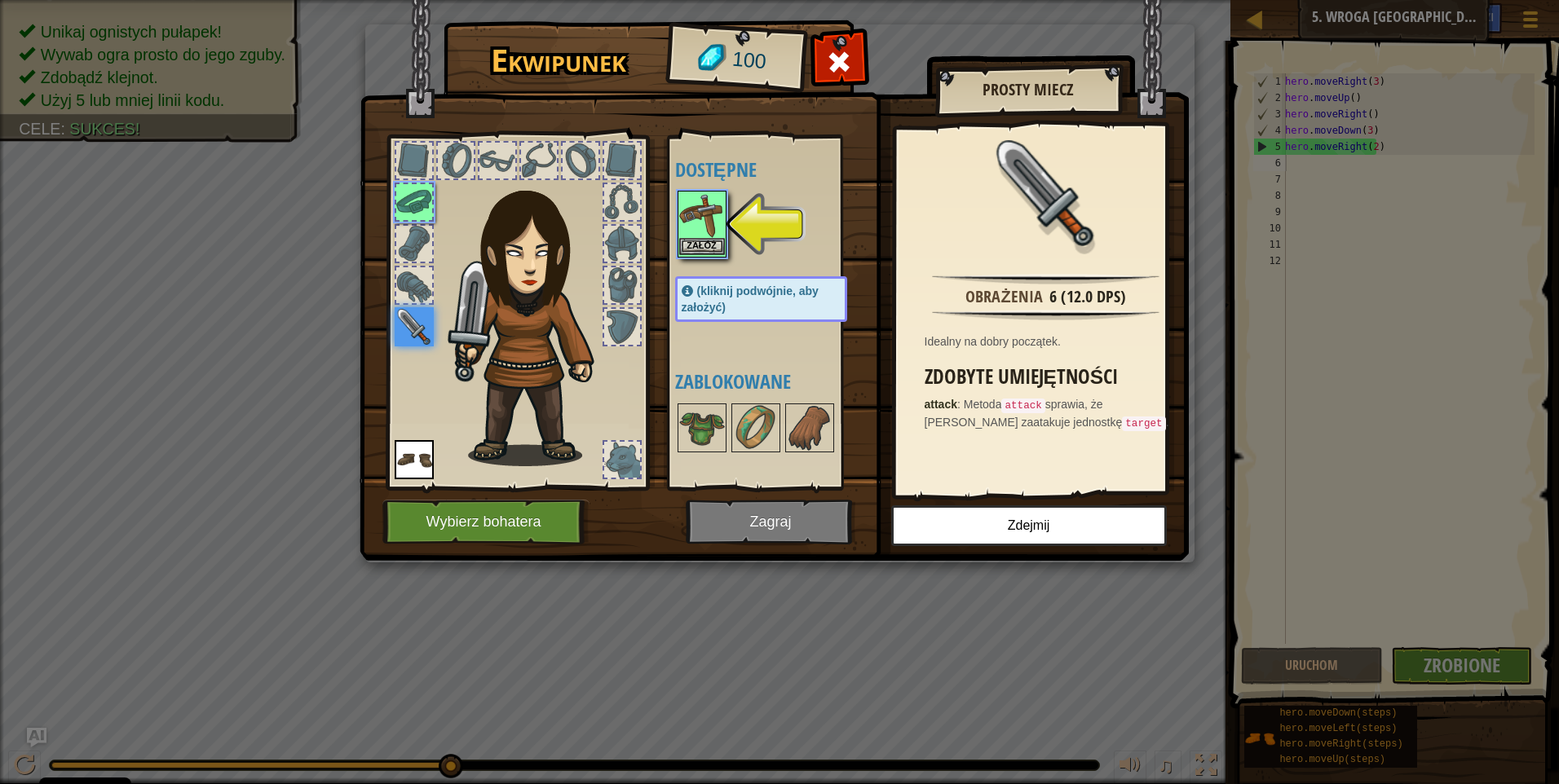
click at [703, 225] on img at bounding box center [703, 216] width 46 height 46
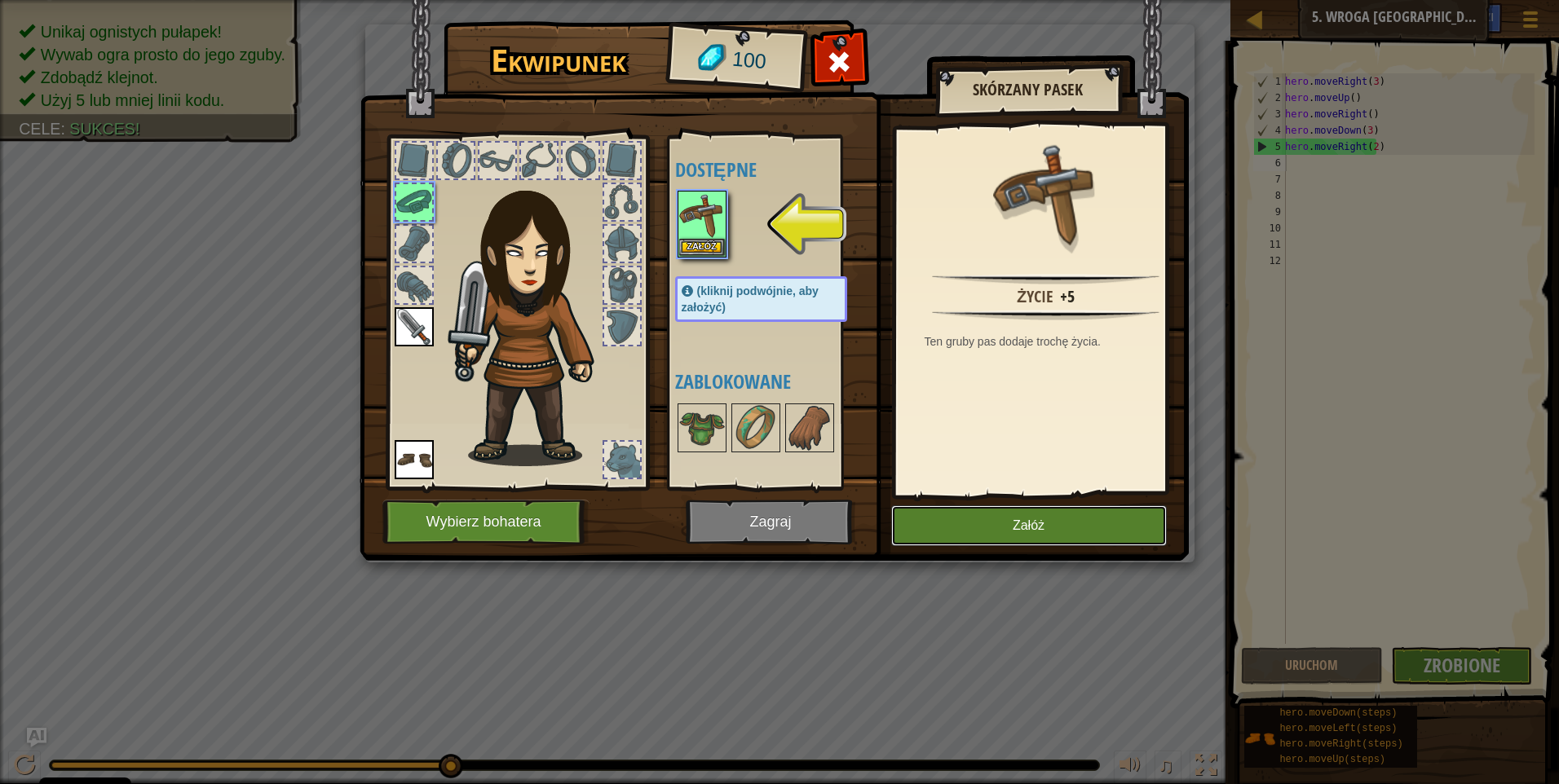
click at [1013, 528] on button "Załóż" at bounding box center [1029, 525] width 276 height 41
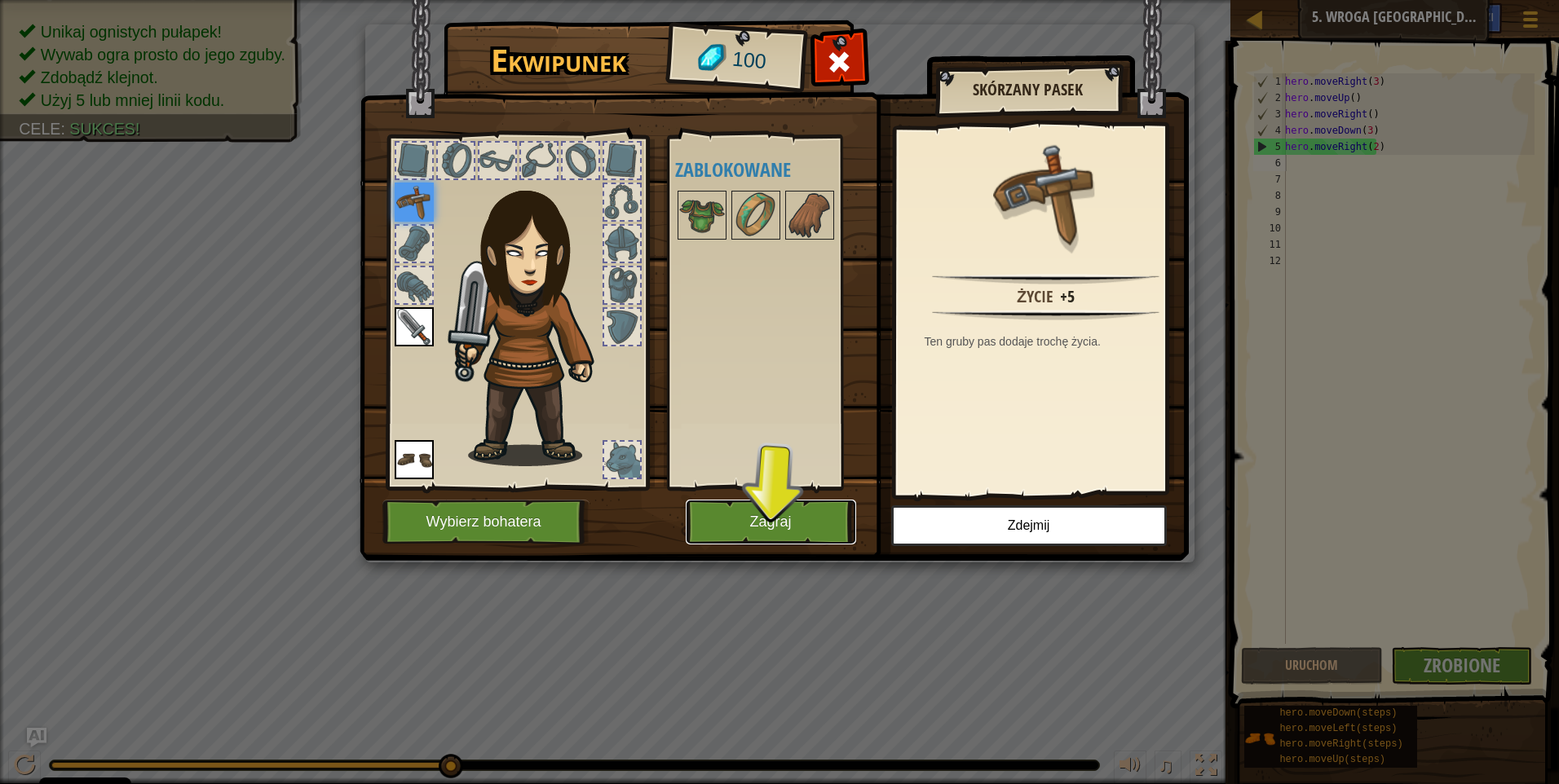
click at [779, 511] on button "Zagraj" at bounding box center [771, 521] width 171 height 45
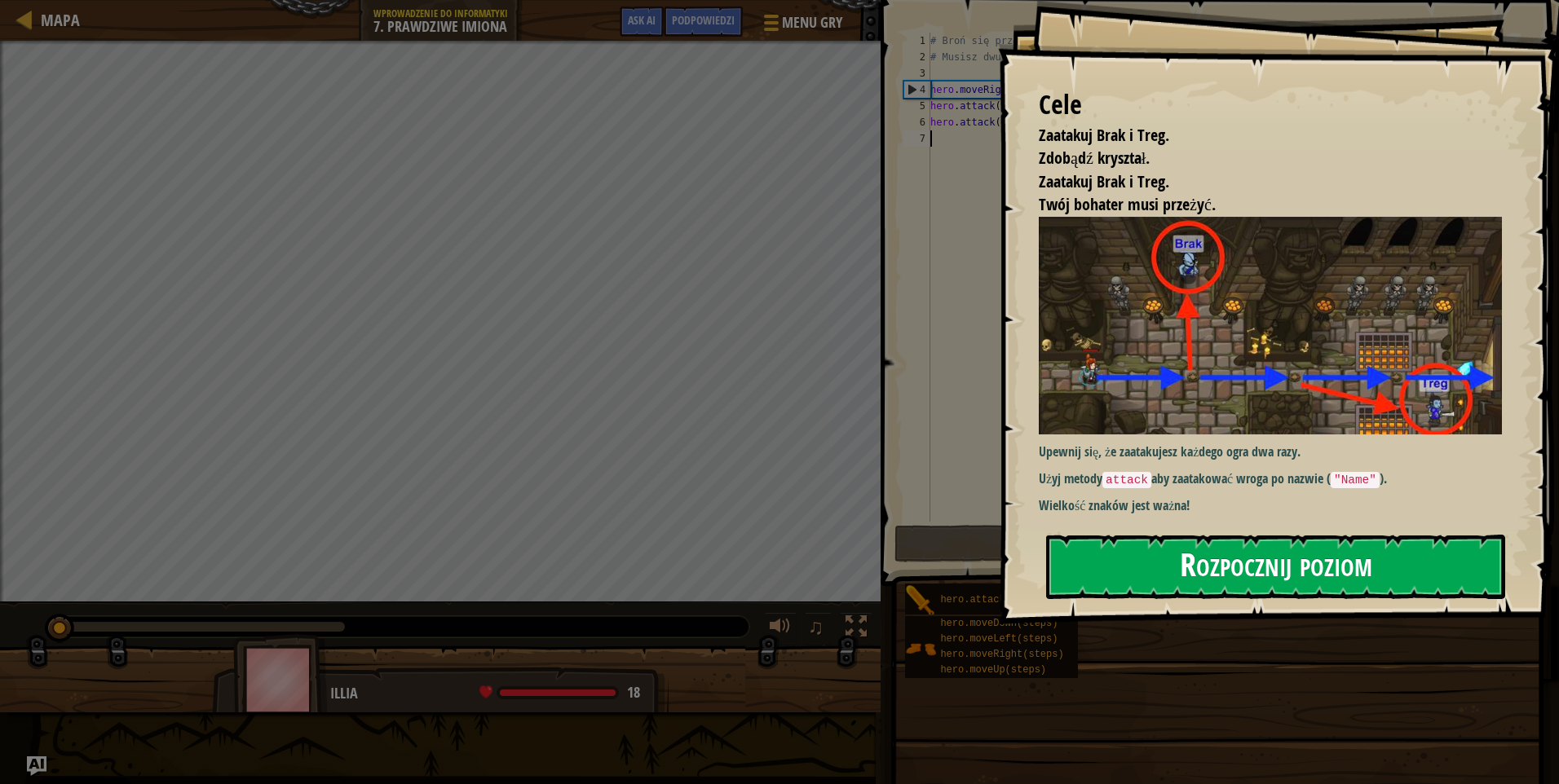
click at [1235, 565] on button "Rozpocznij poziom" at bounding box center [1275, 566] width 459 height 64
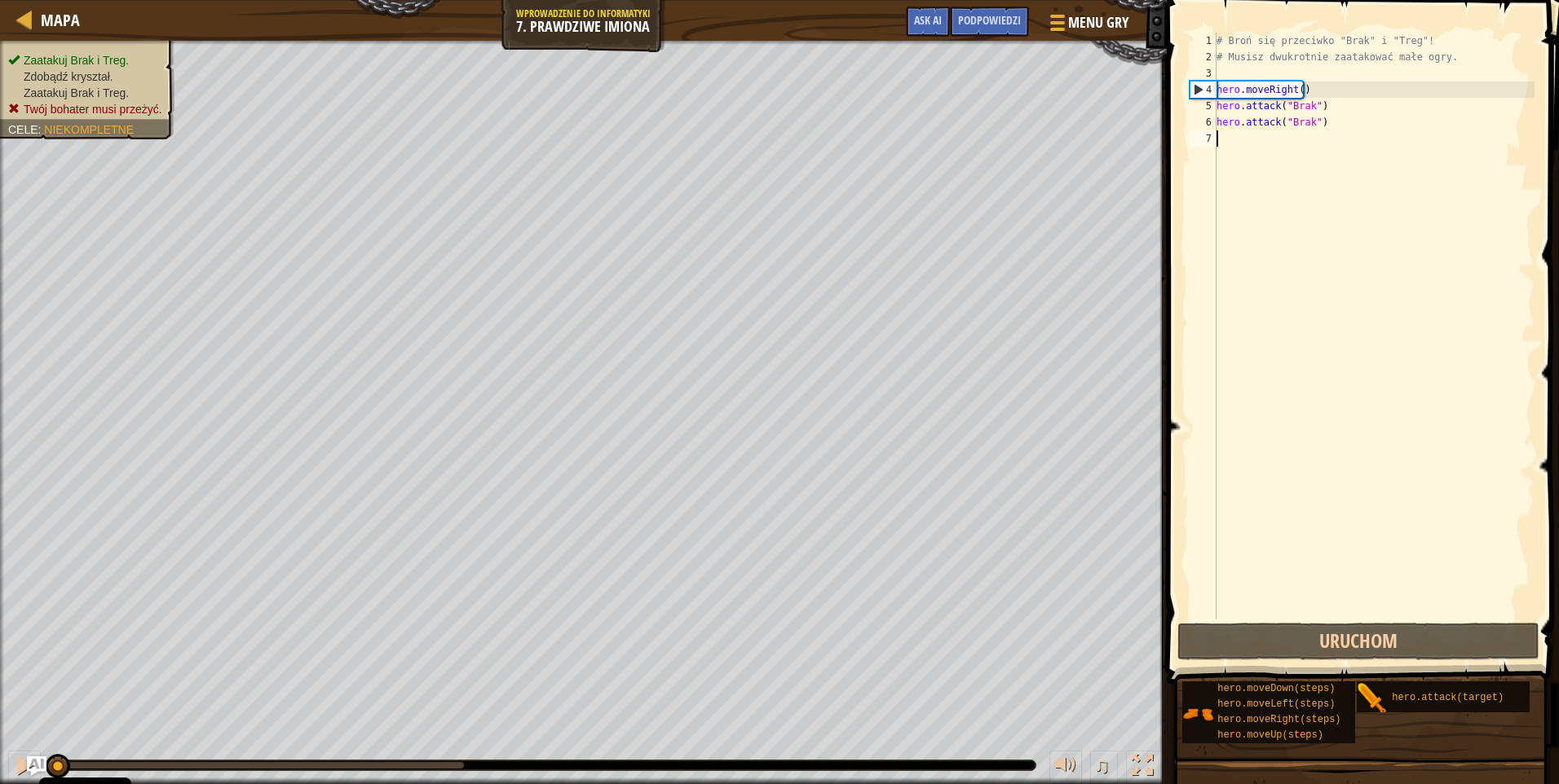
click at [1263, 65] on div "# Broń się przeciwko "Brak" i "Treg"! # Musisz dwukrotnie zaatakować małe ogry.…" at bounding box center [1374, 343] width 322 height 619
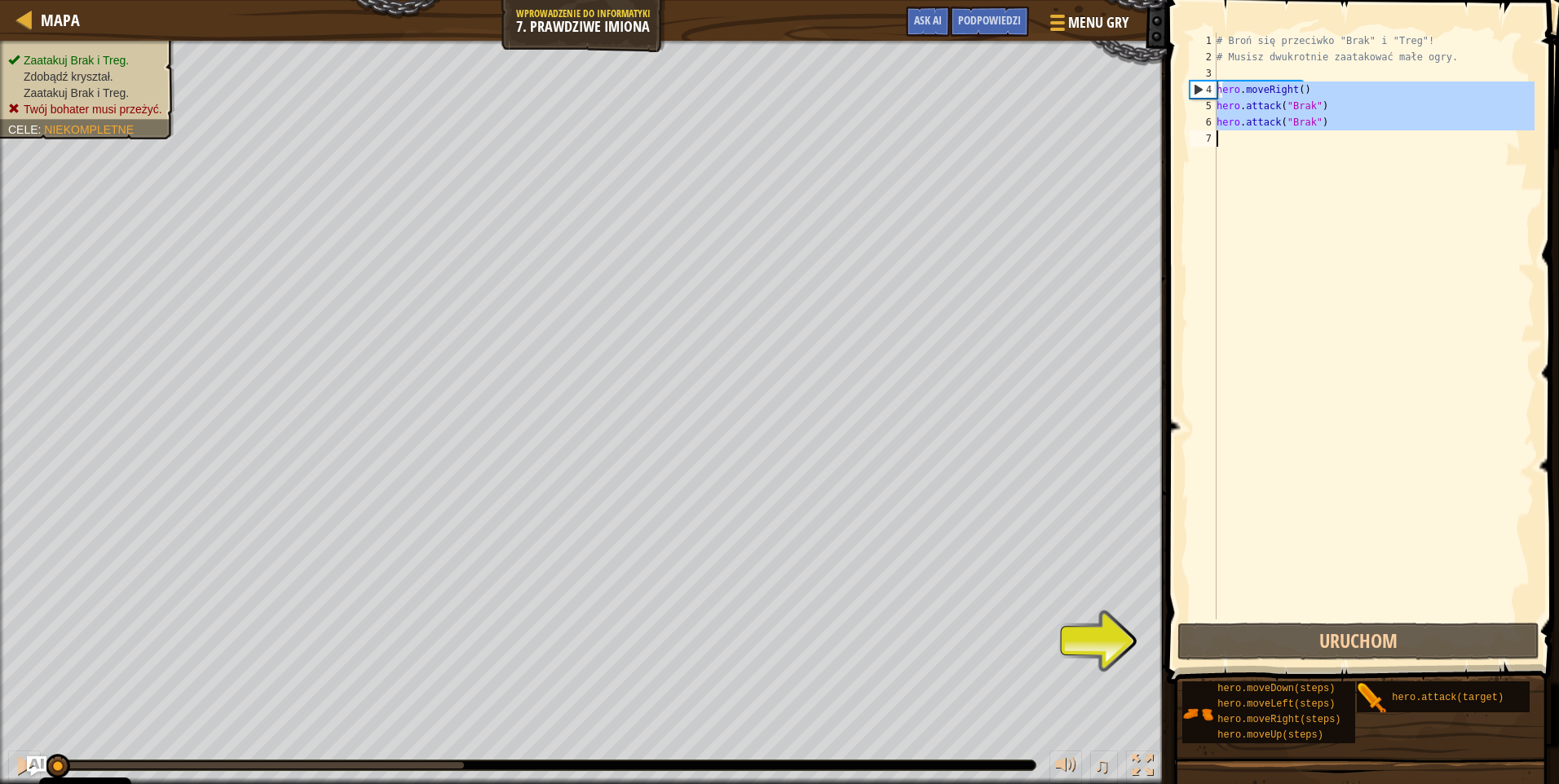
drag, startPoint x: 1224, startPoint y: 86, endPoint x: 1367, endPoint y: 147, distance: 155.5
click at [1367, 147] on div "# Broń się przeciwko "Brak" i "Treg"! # Musisz dwukrotnie zaatakować małe ogry.…" at bounding box center [1374, 343] width 322 height 619
type textarea "h"
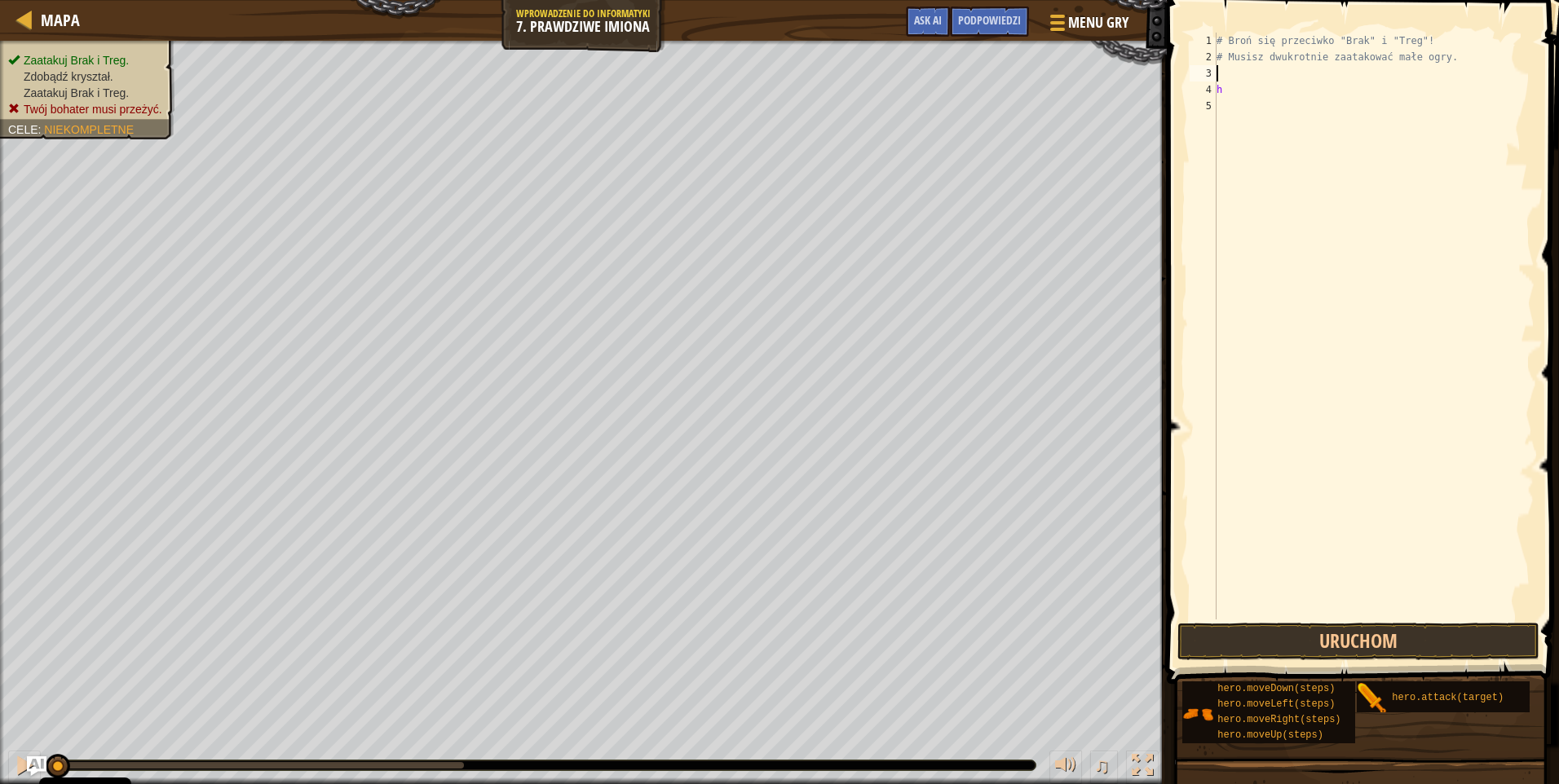
click at [1460, 68] on div "# Broń się przeciwko "Brak" i "Treg"! # Musisz dwukrotnie zaatakować małe ogry.…" at bounding box center [1374, 343] width 322 height 619
click at [1456, 68] on div "# Broń się przeciwko "Brak" i "Treg"! # Musisz dwukrotnie zaatakować małe ogry.…" at bounding box center [1374, 343] width 322 height 619
click at [1450, 64] on div "# Broń się przeciwko "Brak" i "Treg"! # Musisz dwukrotnie zaatakować małe ogry.…" at bounding box center [1374, 343] width 322 height 619
type textarea "#"
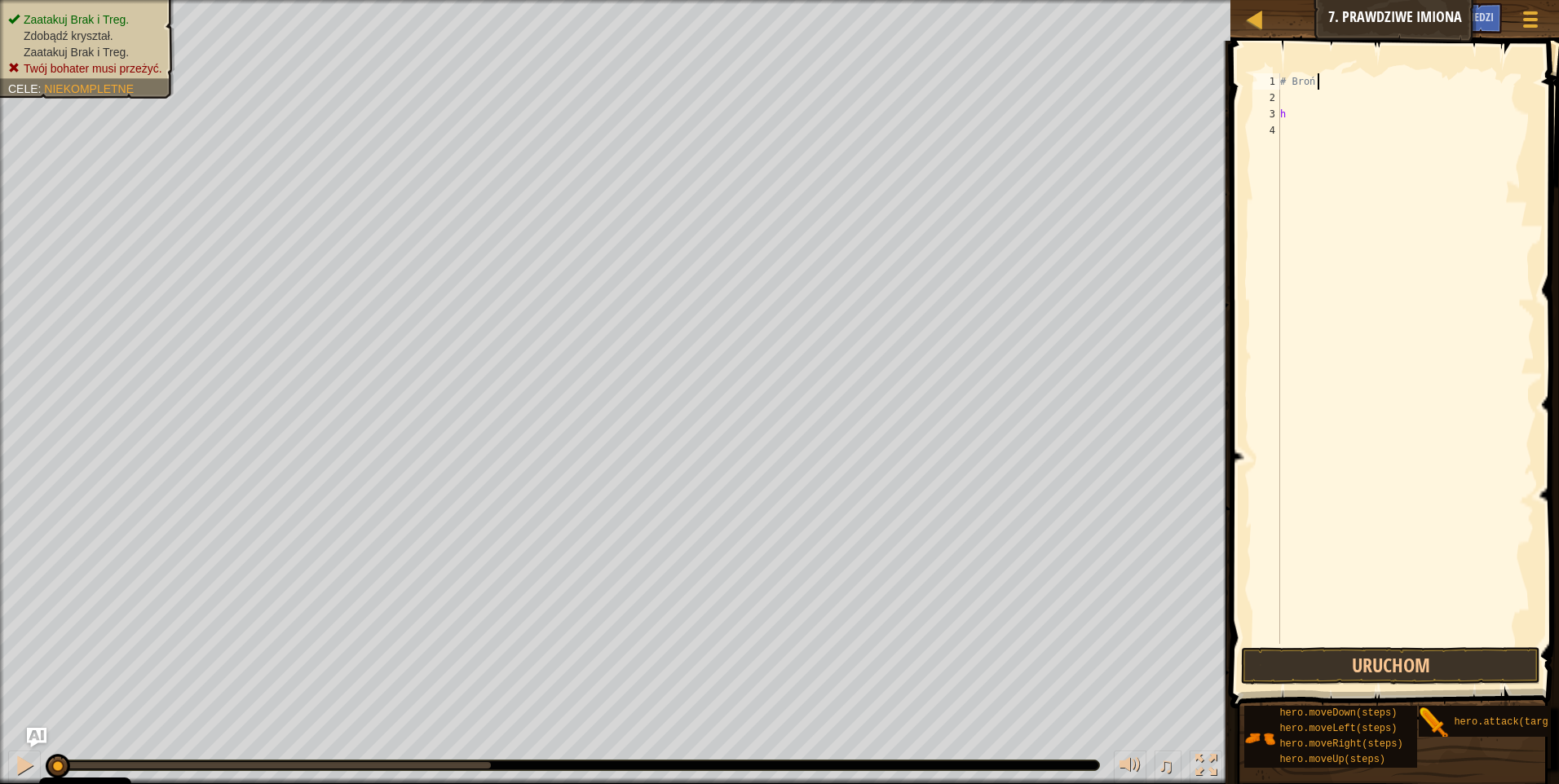
type textarea "#"
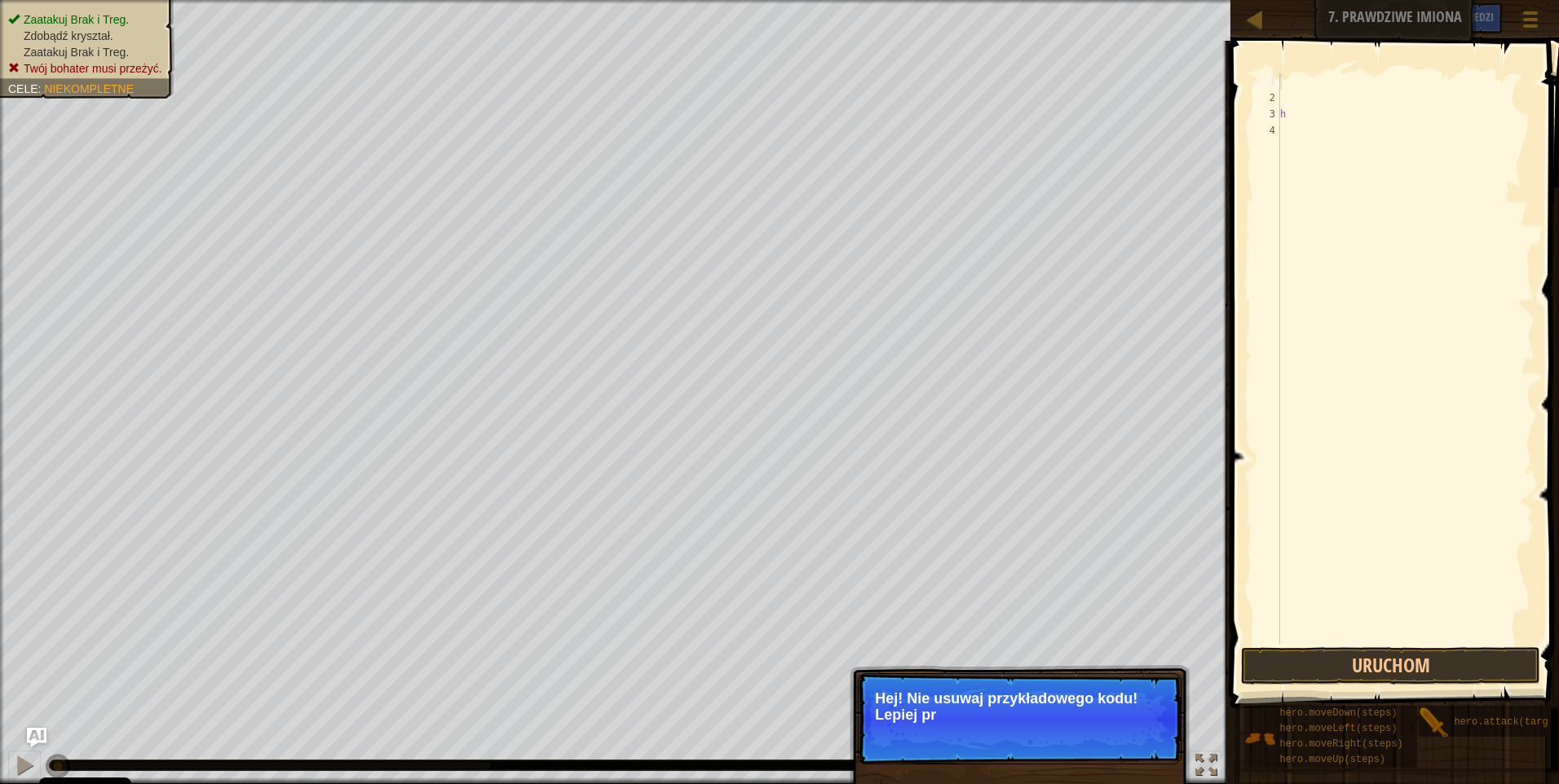
click at [1310, 87] on div "h" at bounding box center [1406, 375] width 258 height 603
click at [1297, 111] on div "h" at bounding box center [1406, 375] width 258 height 603
type textarea "h"
click at [1282, 87] on div "h" at bounding box center [1406, 375] width 258 height 603
click at [1284, 78] on div "h" at bounding box center [1406, 375] width 258 height 603
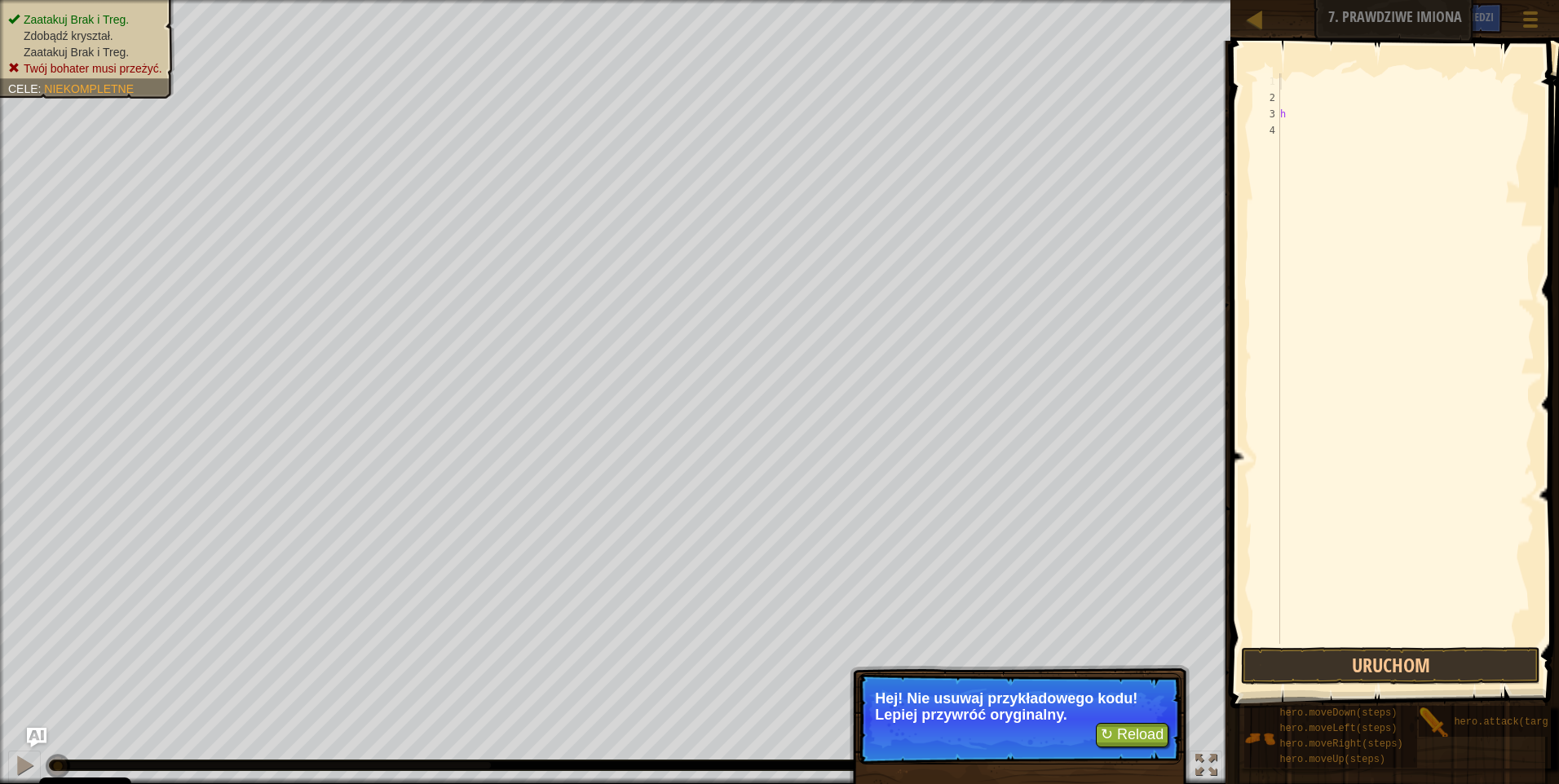
click at [1282, 106] on div "h" at bounding box center [1406, 375] width 258 height 603
type textarea "h"
click at [1290, 88] on div "h" at bounding box center [1406, 375] width 258 height 603
click at [1281, 203] on div "h" at bounding box center [1406, 375] width 258 height 603
click at [1130, 733] on button "↻ Reload" at bounding box center [1132, 735] width 73 height 24
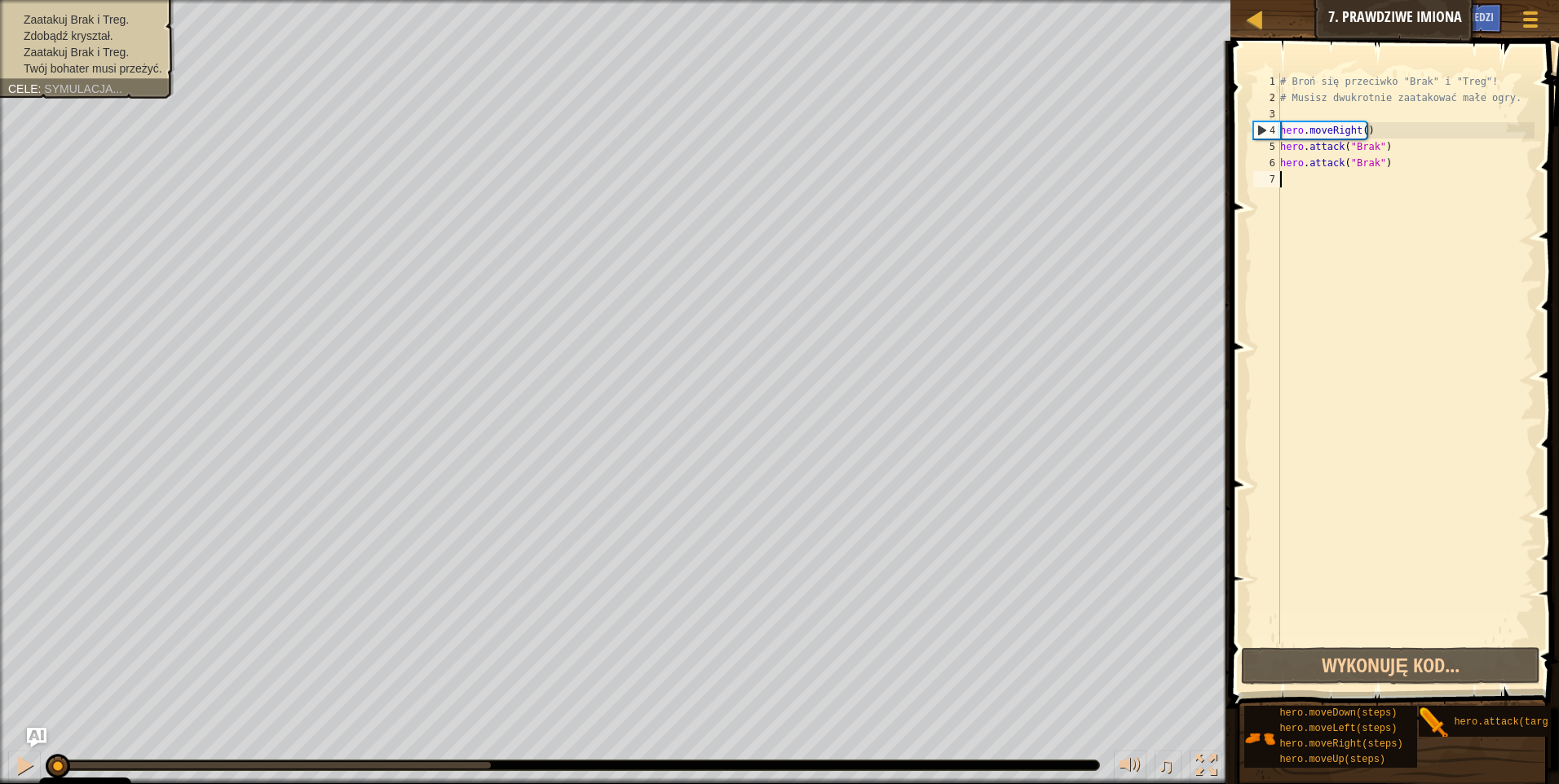
scroll to position [7, 0]
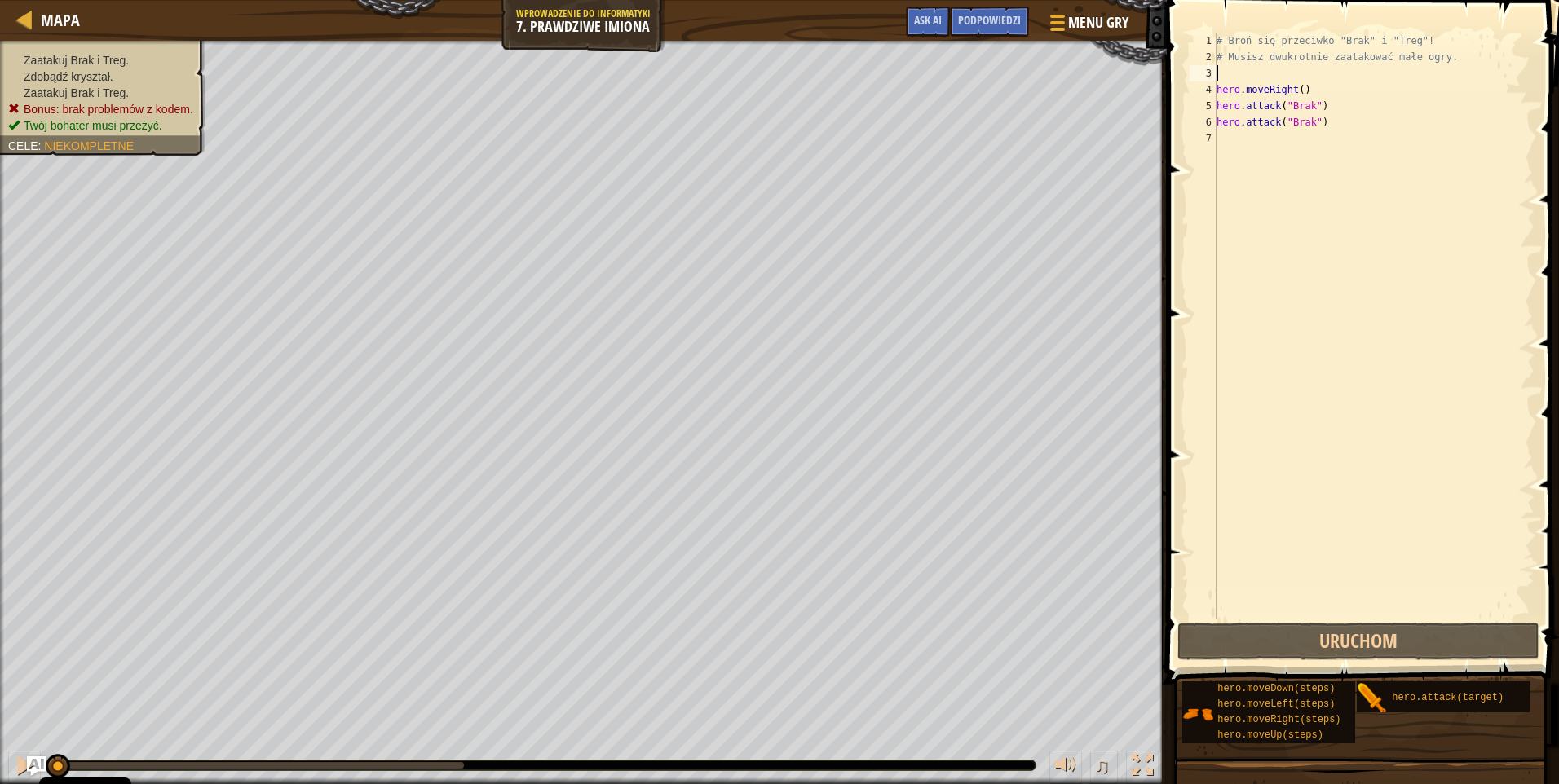
click at [1252, 73] on div "# Broń się przeciwko "Brak" i "Treg"! # Musisz dwukrotnie zaatakować małe ogry.…" at bounding box center [1374, 343] width 322 height 619
click at [1423, 46] on div "# Broń się przeciwko "Brak" i "Treg"! # Musisz dwukrotnie zaatakować małe ogry.…" at bounding box center [1374, 343] width 322 height 619
click at [1431, 46] on div "# Broń się przeciwko "Brak" i "Treg"! # Musisz dwukrotnie zaatakować małe ogry.…" at bounding box center [1374, 343] width 322 height 619
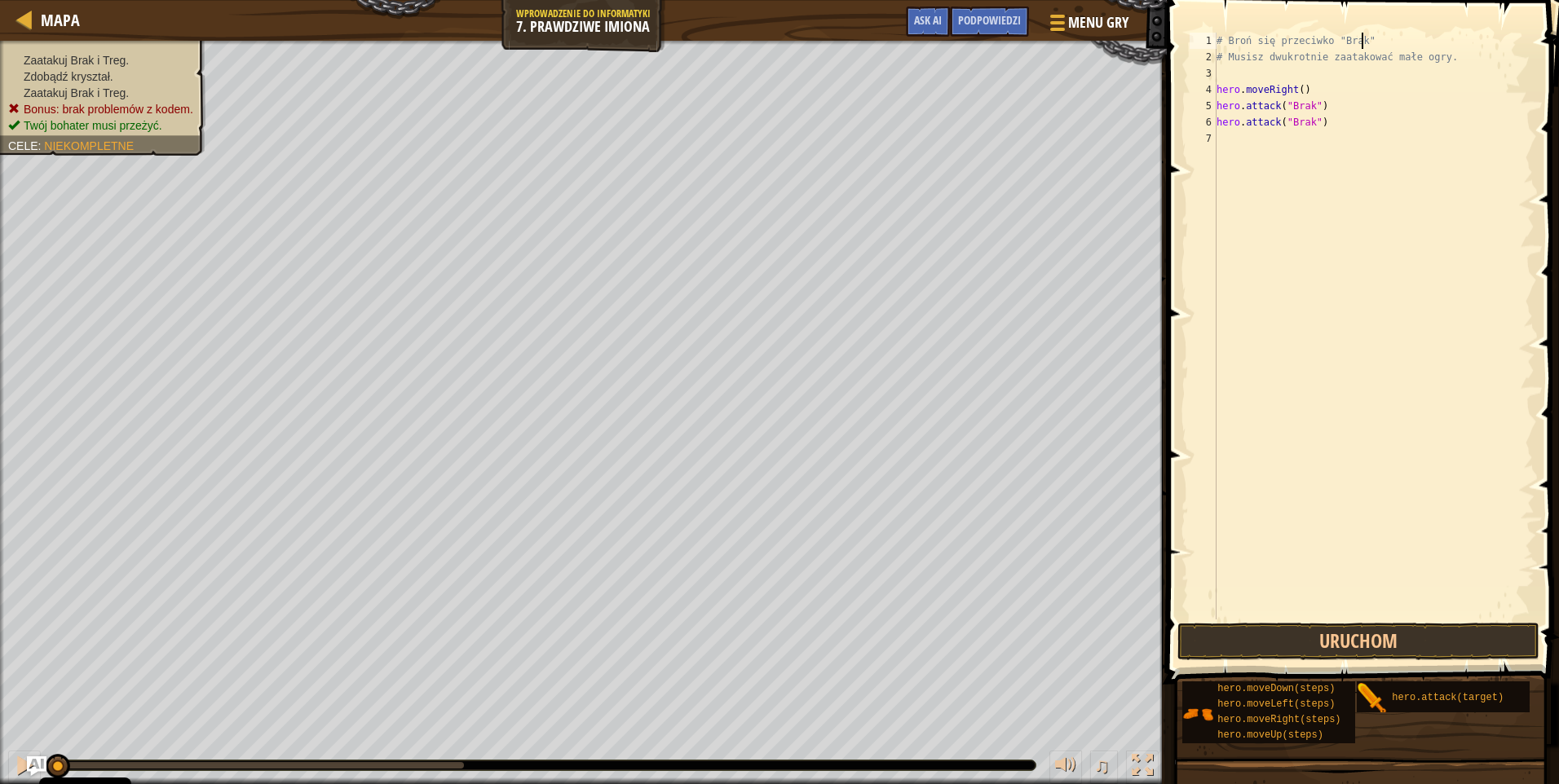
type textarea "# Broń się przeciwko"
click at [1246, 132] on div "# Broń się przeciwko # Musisz dwukrotnie zaatakować małe ogry. hero . moveRight…" at bounding box center [1374, 343] width 322 height 619
type textarea "h"
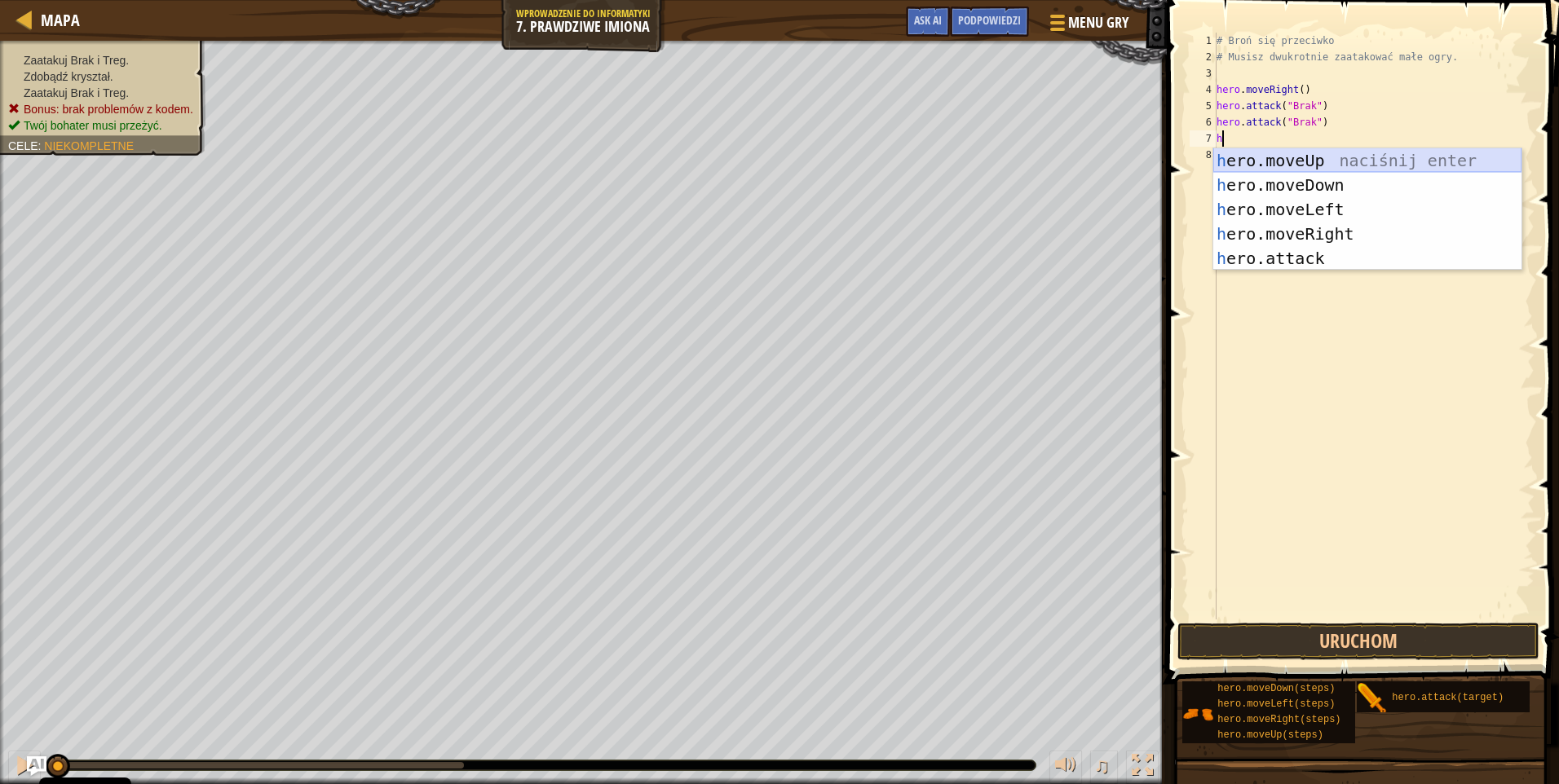
click at [1290, 154] on div "h ero.moveUp naciśnij enter h ero.moveDown naciśnij enter h ero.moveLeft naciśn…" at bounding box center [1367, 234] width 308 height 171
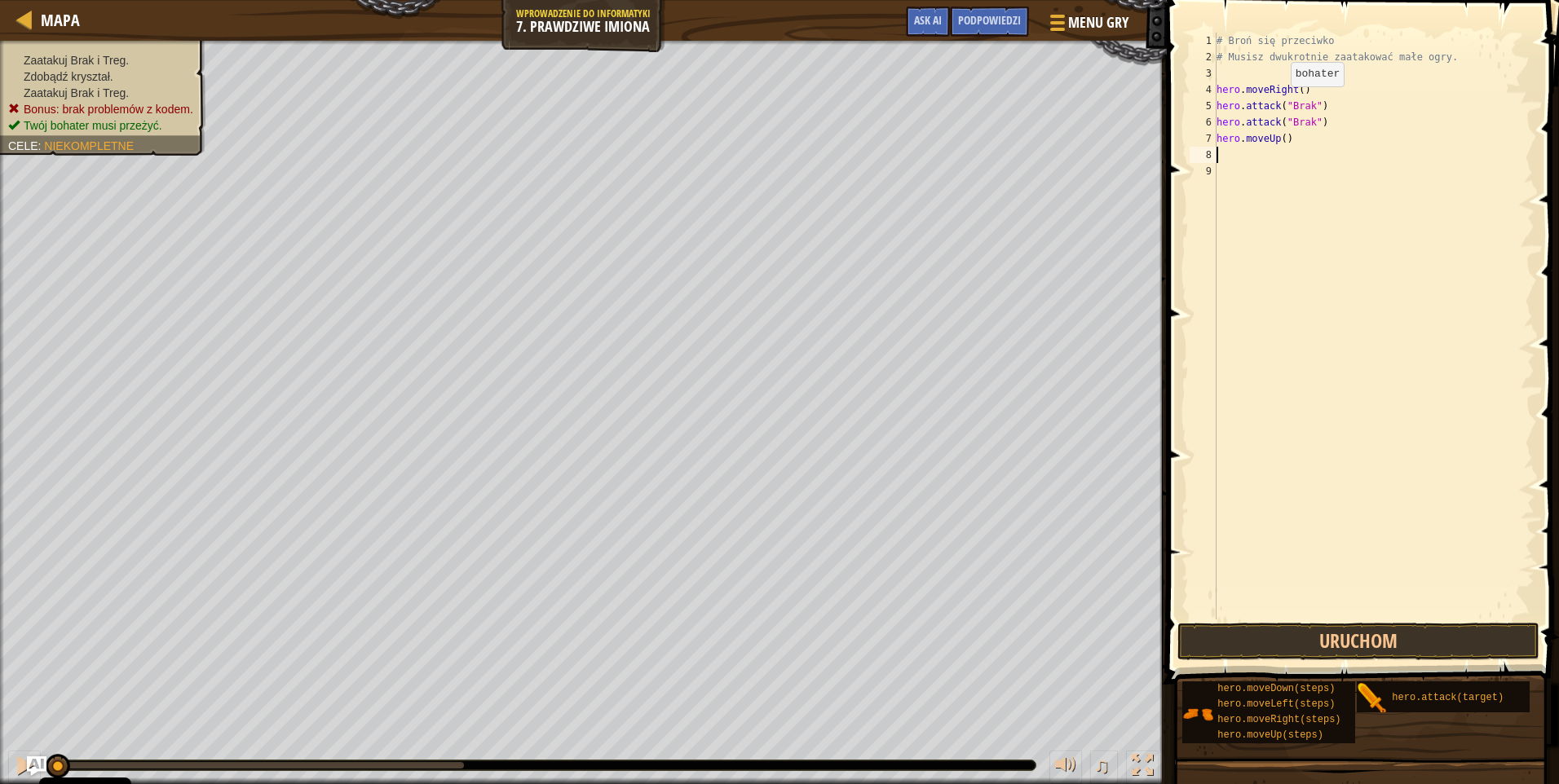
click at [1277, 103] on div "# Broń się przeciwko # Musisz dwukrotnie zaatakować małe ogry. hero . moveRight…" at bounding box center [1374, 343] width 322 height 619
type textarea "hero.attack("Brak")"
click at [1303, 98] on div "# Broń się przeciwko # Musisz dwukrotnie zaatakować małe ogry. hero . moveRight…" at bounding box center [1374, 343] width 322 height 619
click at [1306, 104] on div "# Broń się przeciwko # Musisz dwukrotnie zaatakować małe ogry. hero . moveRight…" at bounding box center [1374, 343] width 322 height 619
click at [1287, 154] on div "# Broń się przeciwko # Musisz dwukrotnie zaatakować małe ogry. hero . moveRight…" at bounding box center [1374, 343] width 322 height 619
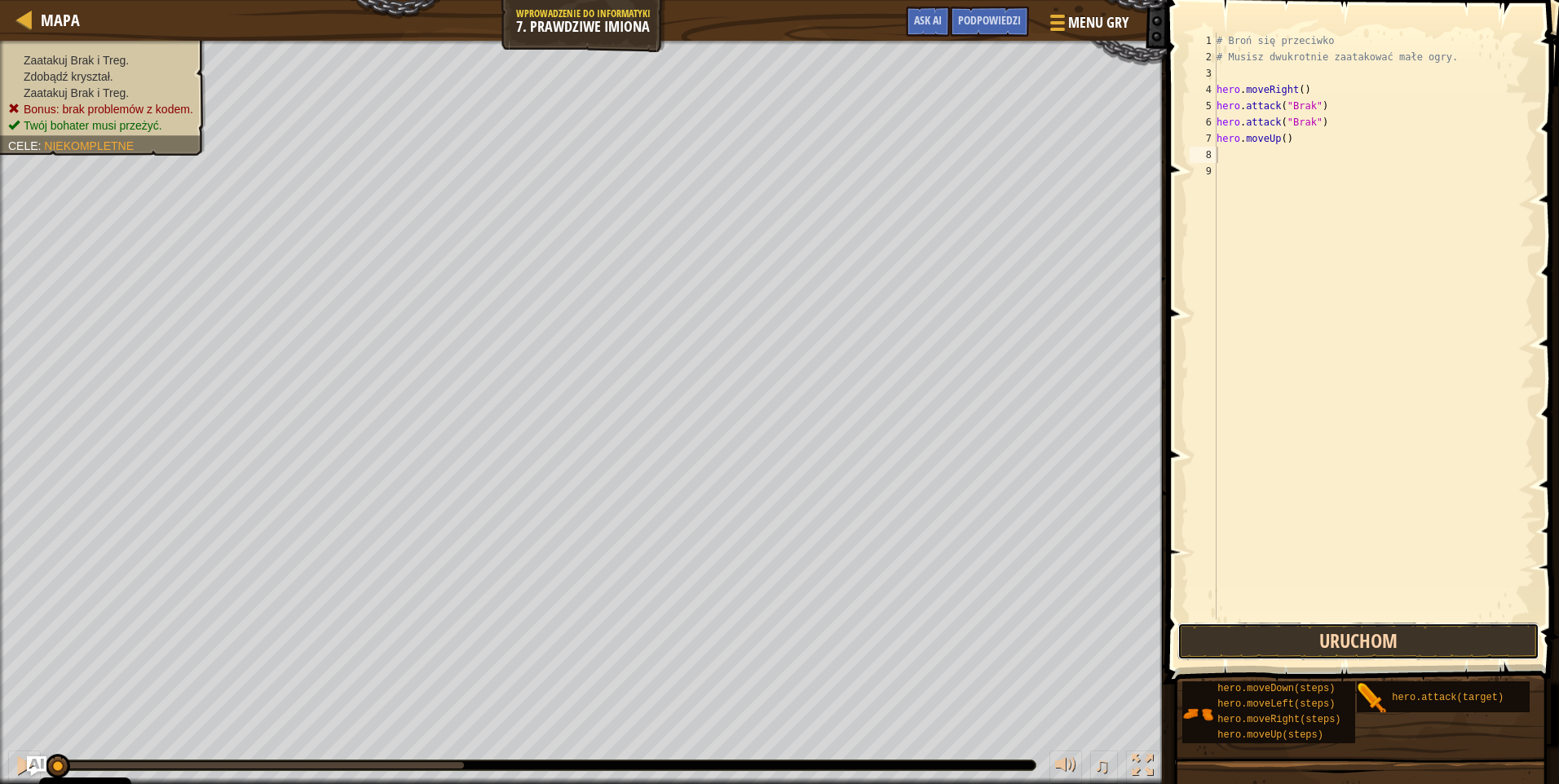
click at [1303, 626] on button "Uruchom" at bounding box center [1358, 641] width 362 height 38
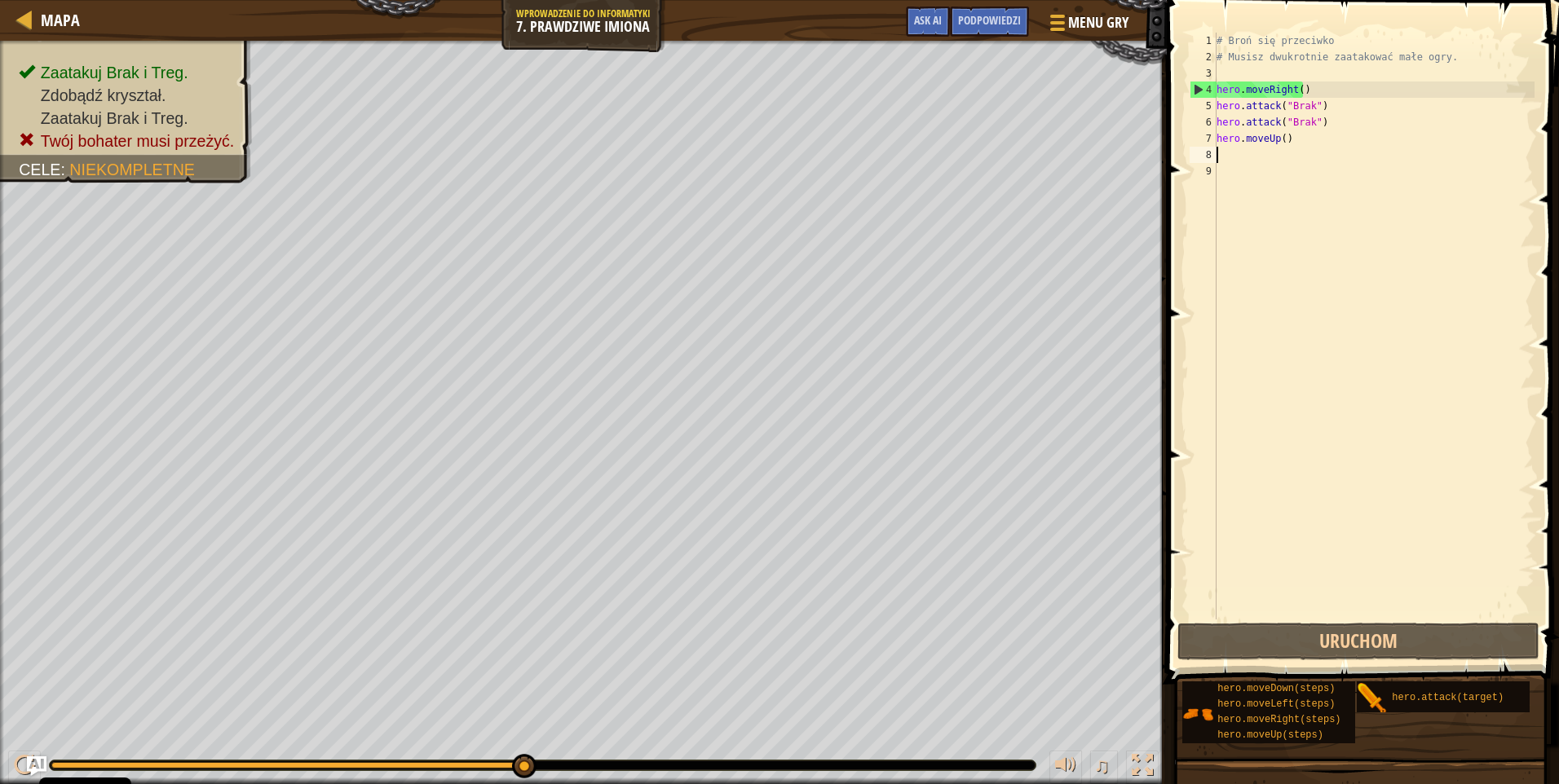
click at [1226, 157] on div "# Broń się przeciwko # Musisz dwukrotnie zaatakować małe ogry. hero . moveRight…" at bounding box center [1374, 343] width 322 height 619
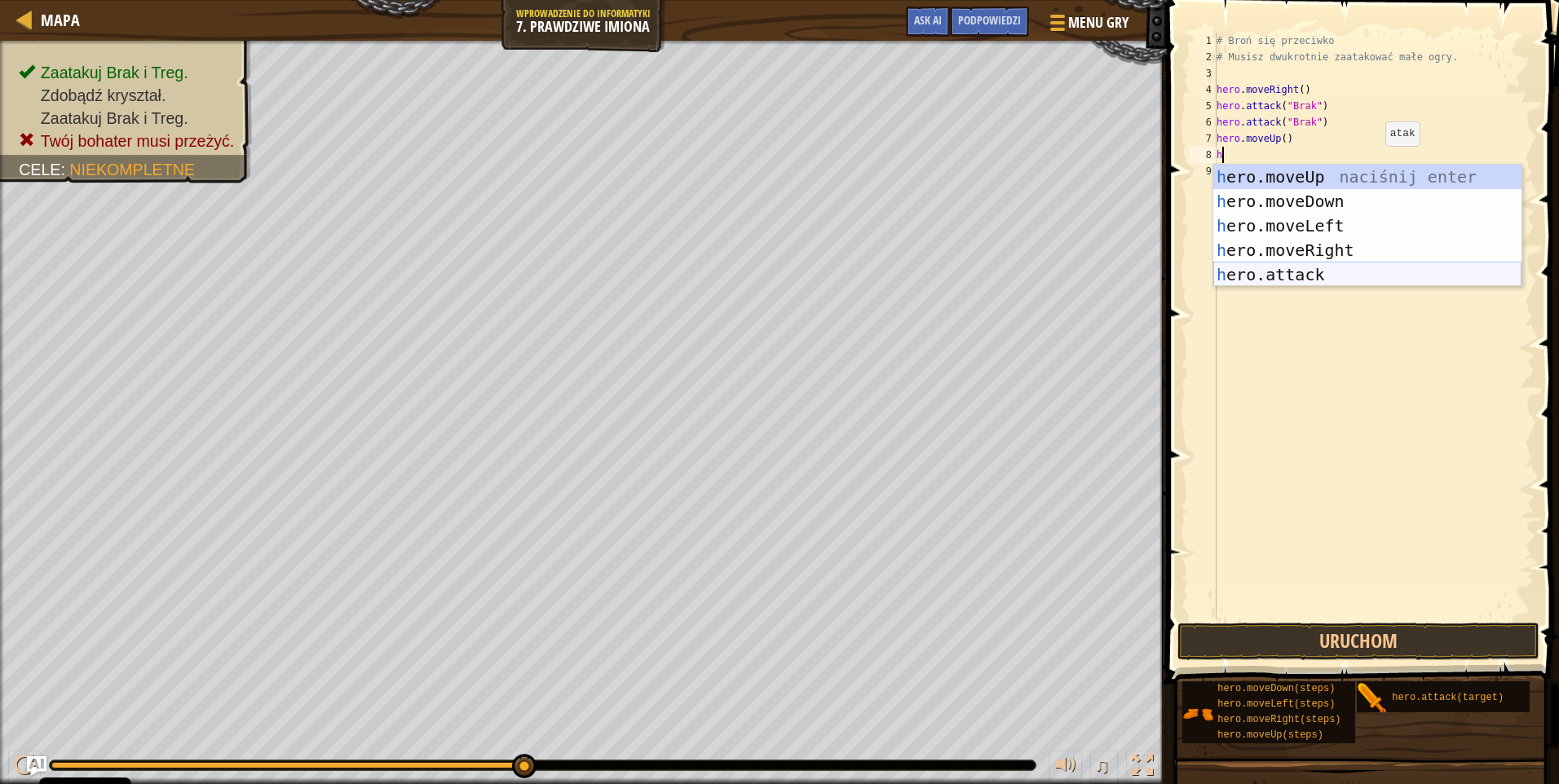
click at [1323, 268] on div "h ero.moveUp naciśnij enter h ero.moveDown naciśnij enter h ero.moveLeft naciśn…" at bounding box center [1367, 250] width 308 height 171
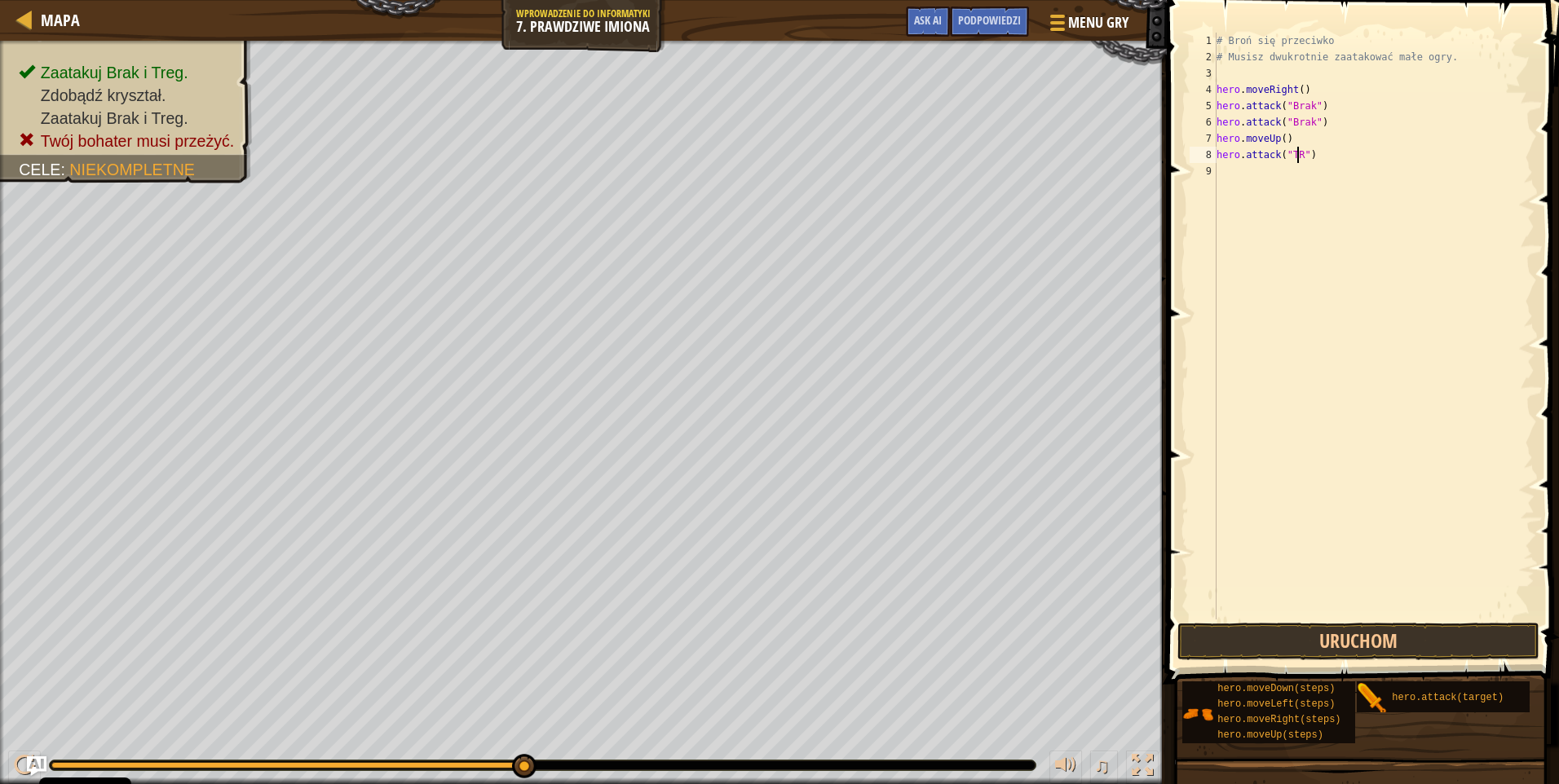
scroll to position [7, 7]
type textarea "hero.attack("Teg")"
click at [1254, 183] on div "# Broń się przeciwko # Musisz dwukrotnie zaatakować małe ogry. hero . moveRight…" at bounding box center [1374, 343] width 322 height 619
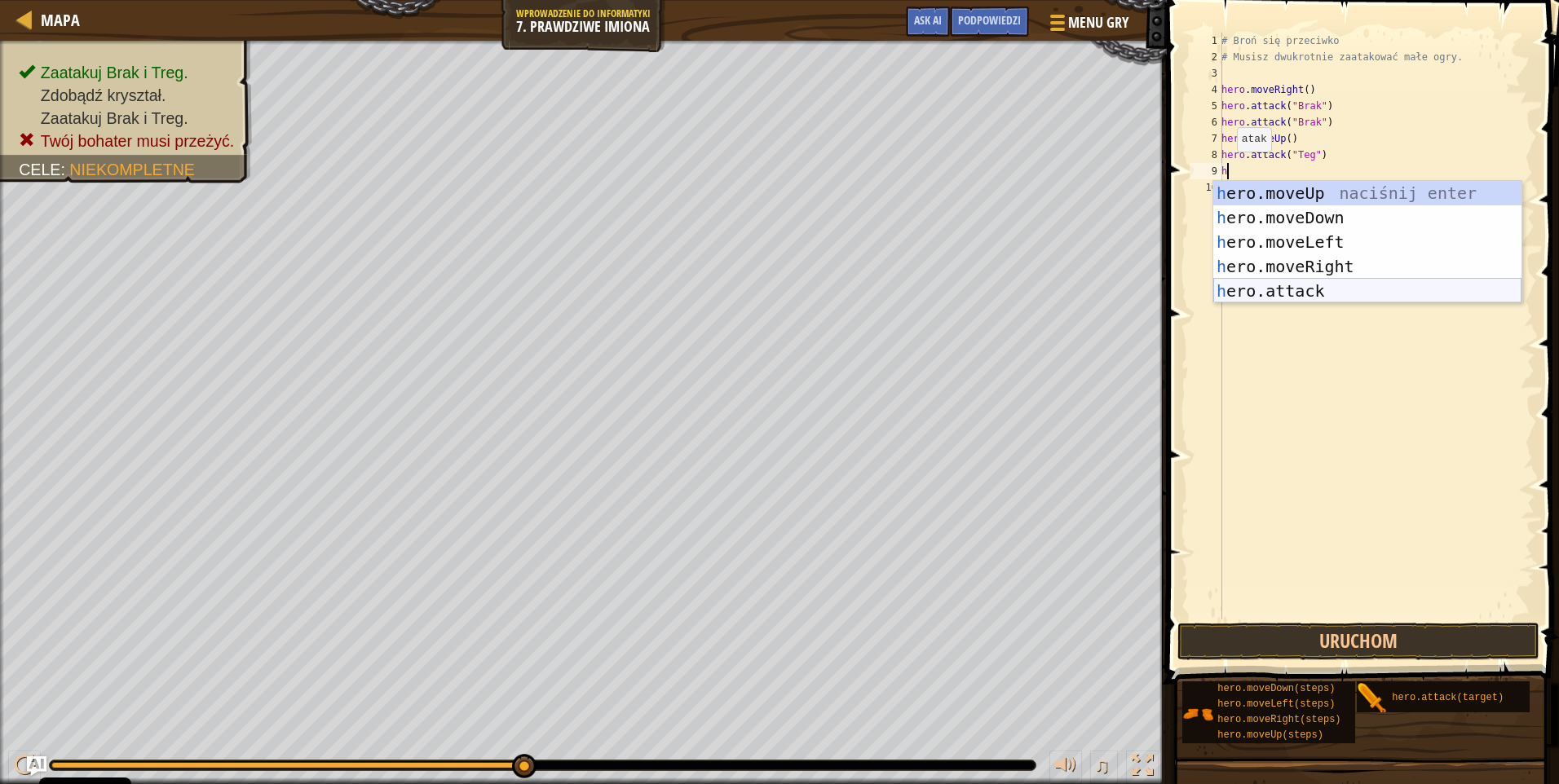
click at [1291, 288] on div "h ero.moveUp naciśnij enter h ero.moveDown naciśnij enter h ero.moveLeft naciśn…" at bounding box center [1367, 266] width 308 height 171
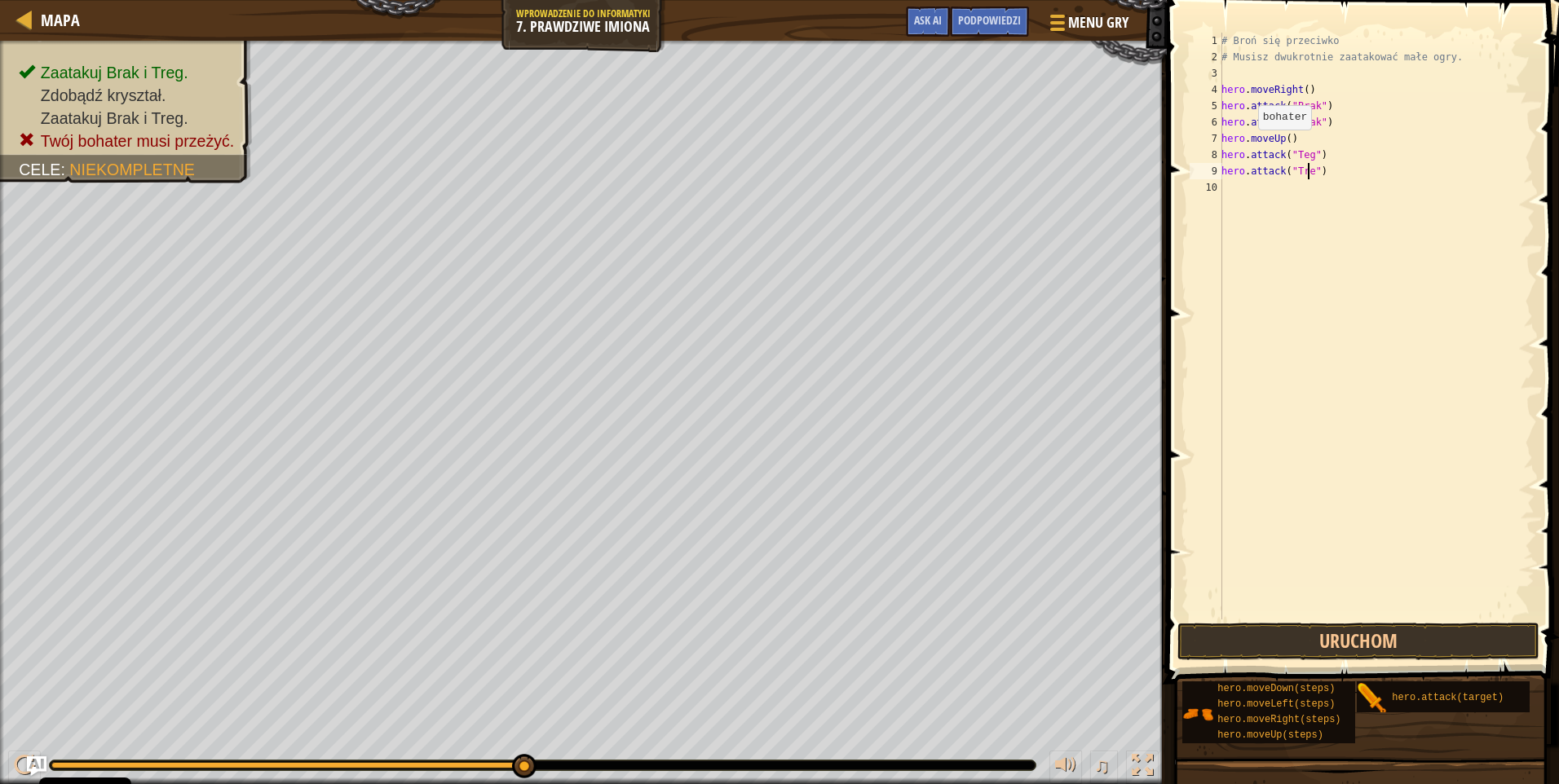
scroll to position [7, 7]
click at [1301, 156] on div "# Broń się przeciwko # Musisz dwukrotnie zaatakować małe ogry. hero . moveRight…" at bounding box center [1376, 343] width 317 height 619
click at [1297, 157] on div "# Broń się przeciwko # Musisz dwukrotnie zaatakować małe ogry. hero . moveRight…" at bounding box center [1376, 343] width 317 height 619
type textarea "hero.attack("Treg")"
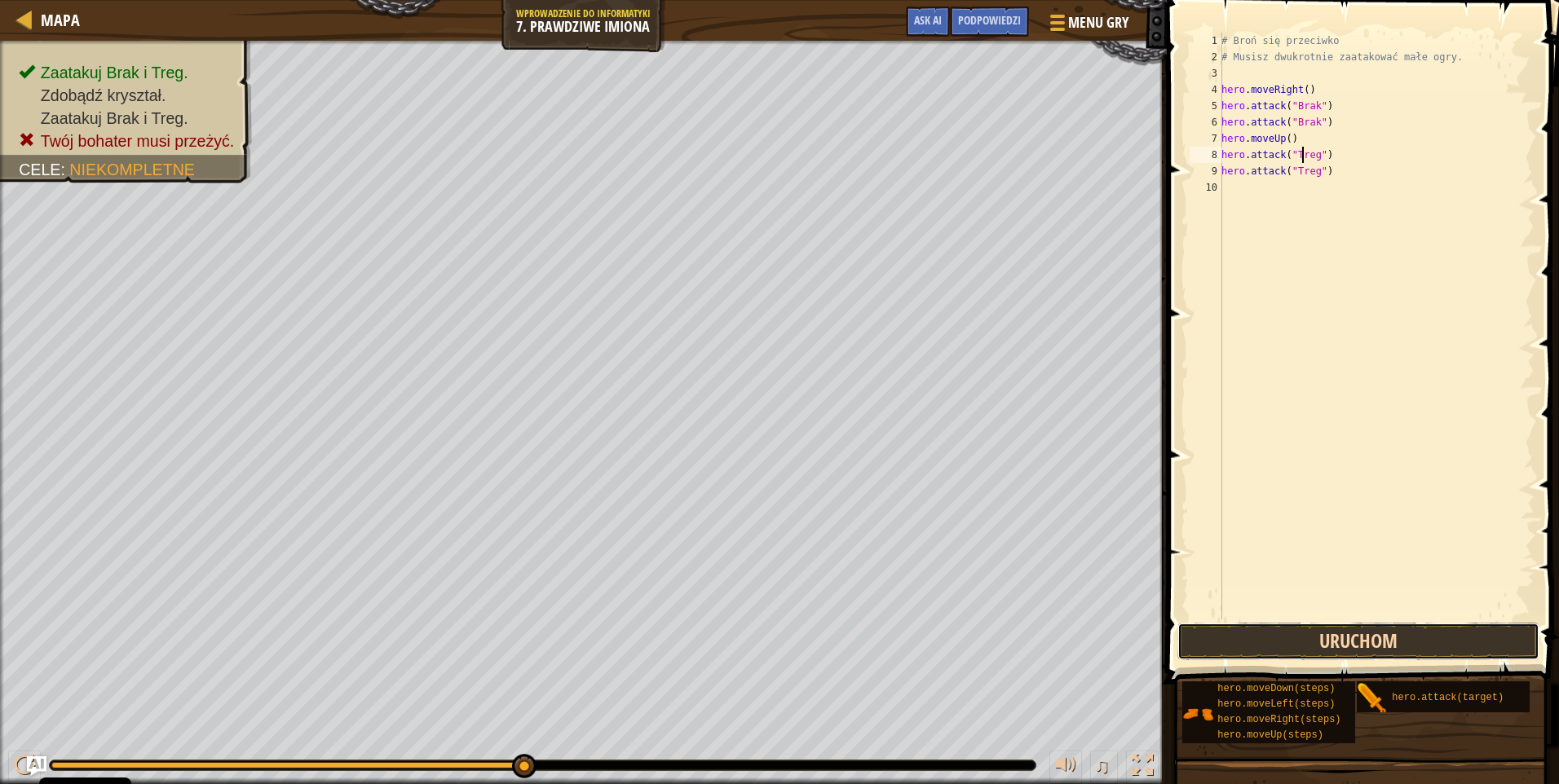
click at [1388, 645] on button "Uruchom" at bounding box center [1358, 641] width 362 height 38
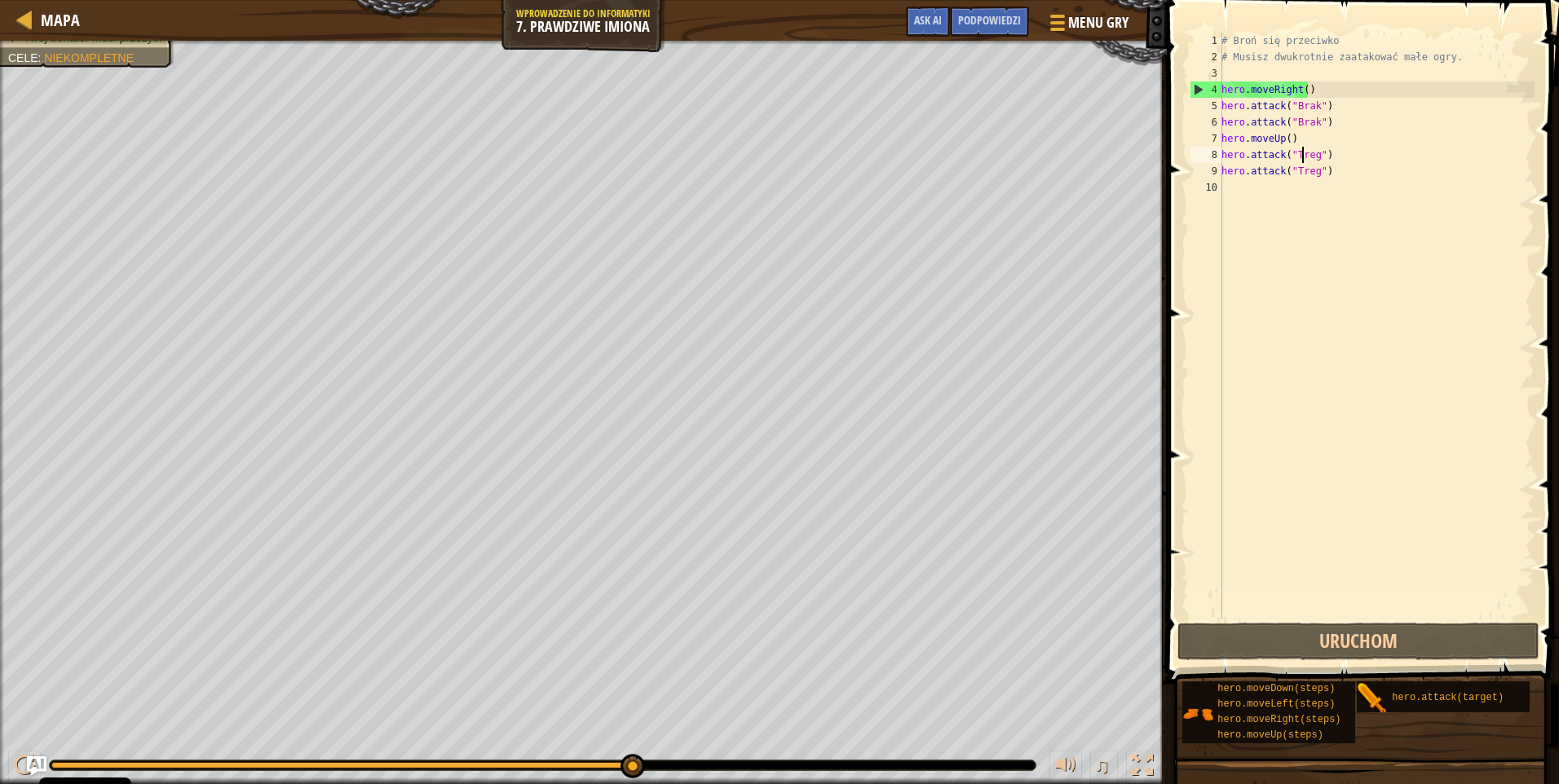
click at [1227, 203] on div "# Broń się przeciwko # Musisz dwukrotnie zaatakować małe ogry. hero . moveRight…" at bounding box center [1376, 343] width 317 height 619
type textarea "h"
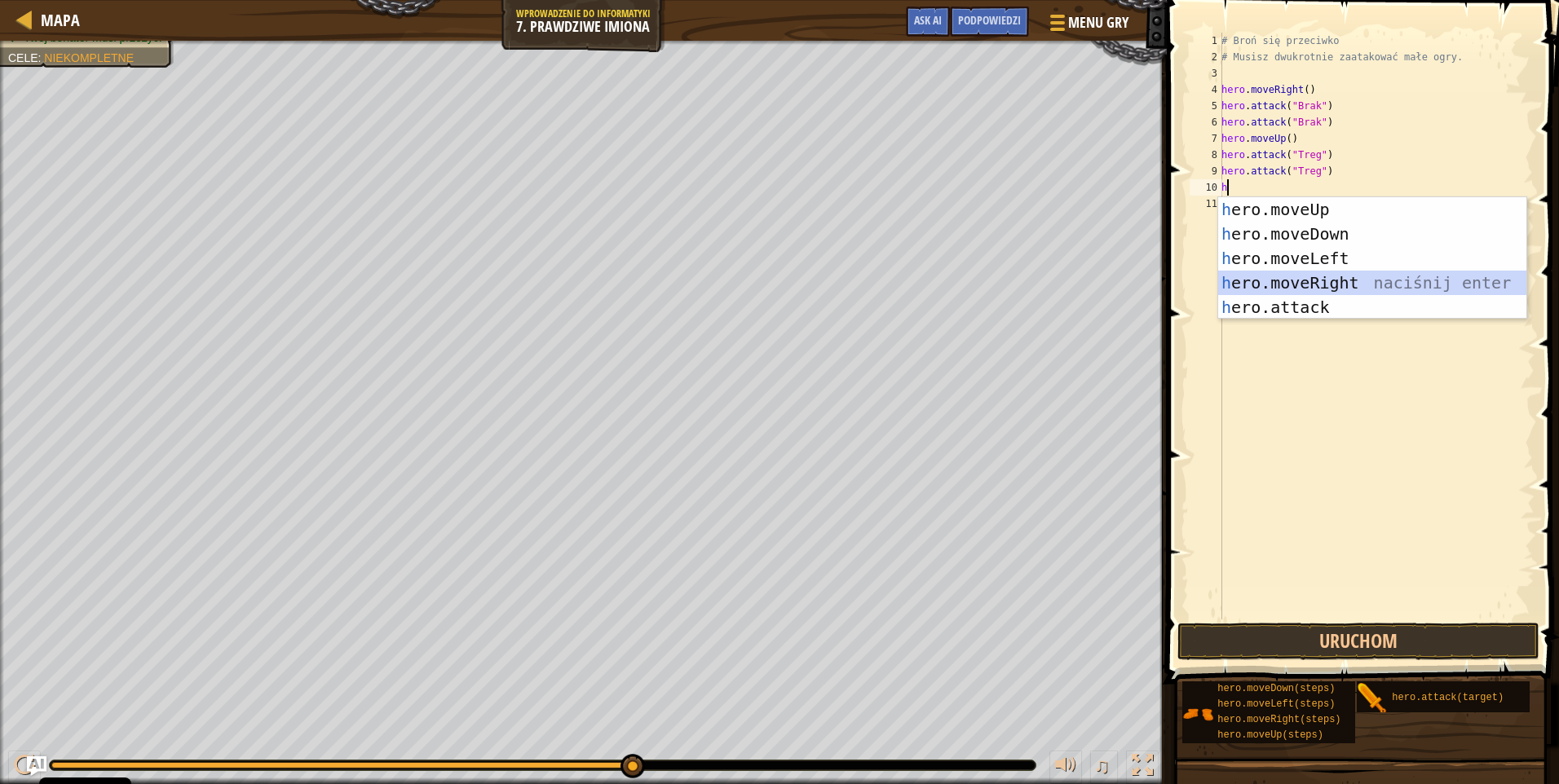
click at [1347, 281] on div "h ero.moveUp naciśnij enter h ero.moveDown naciśnij enter h ero.moveLeft naciśn…" at bounding box center [1372, 282] width 308 height 171
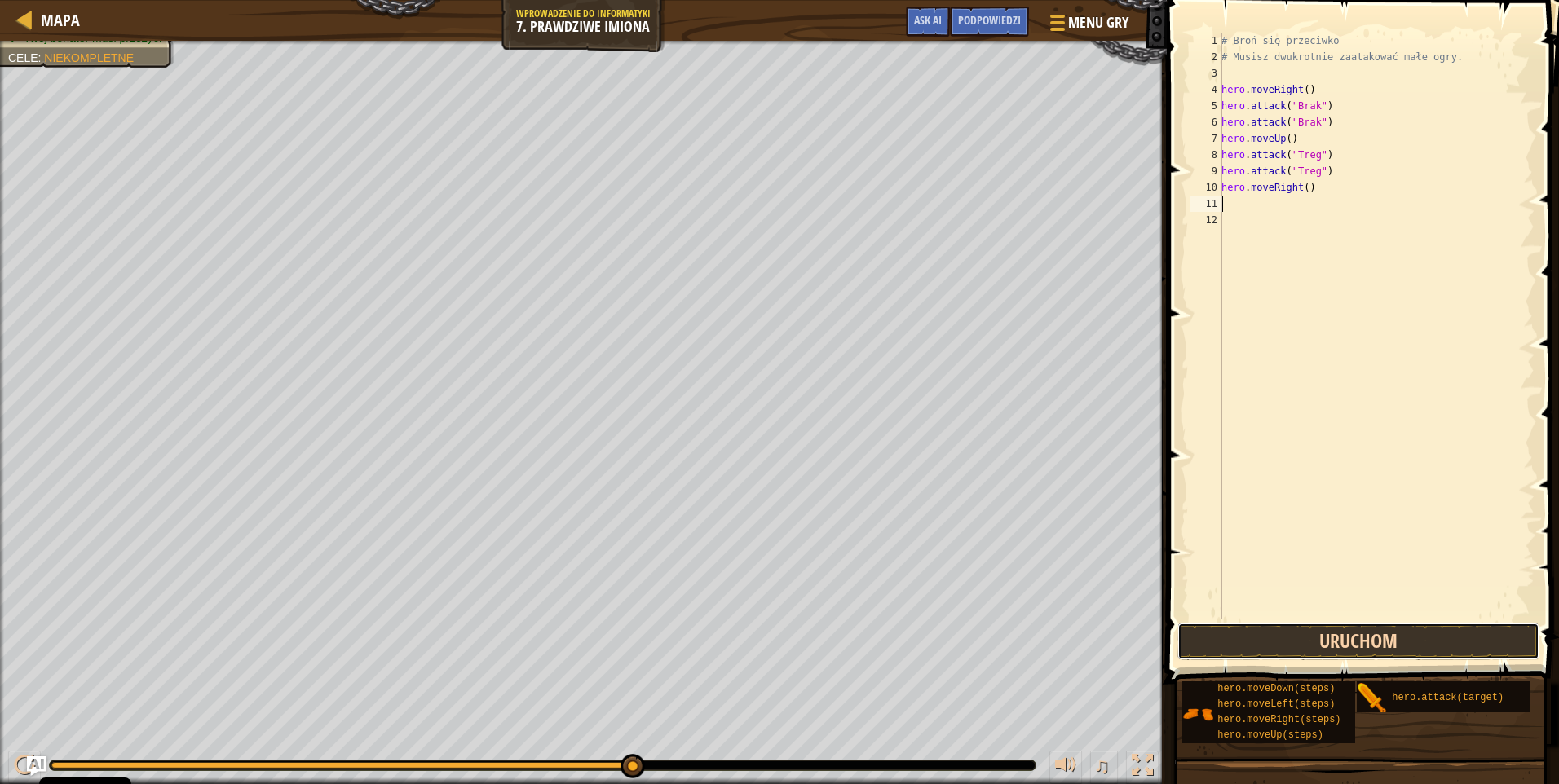
click at [1470, 651] on button "Uruchom" at bounding box center [1358, 641] width 362 height 38
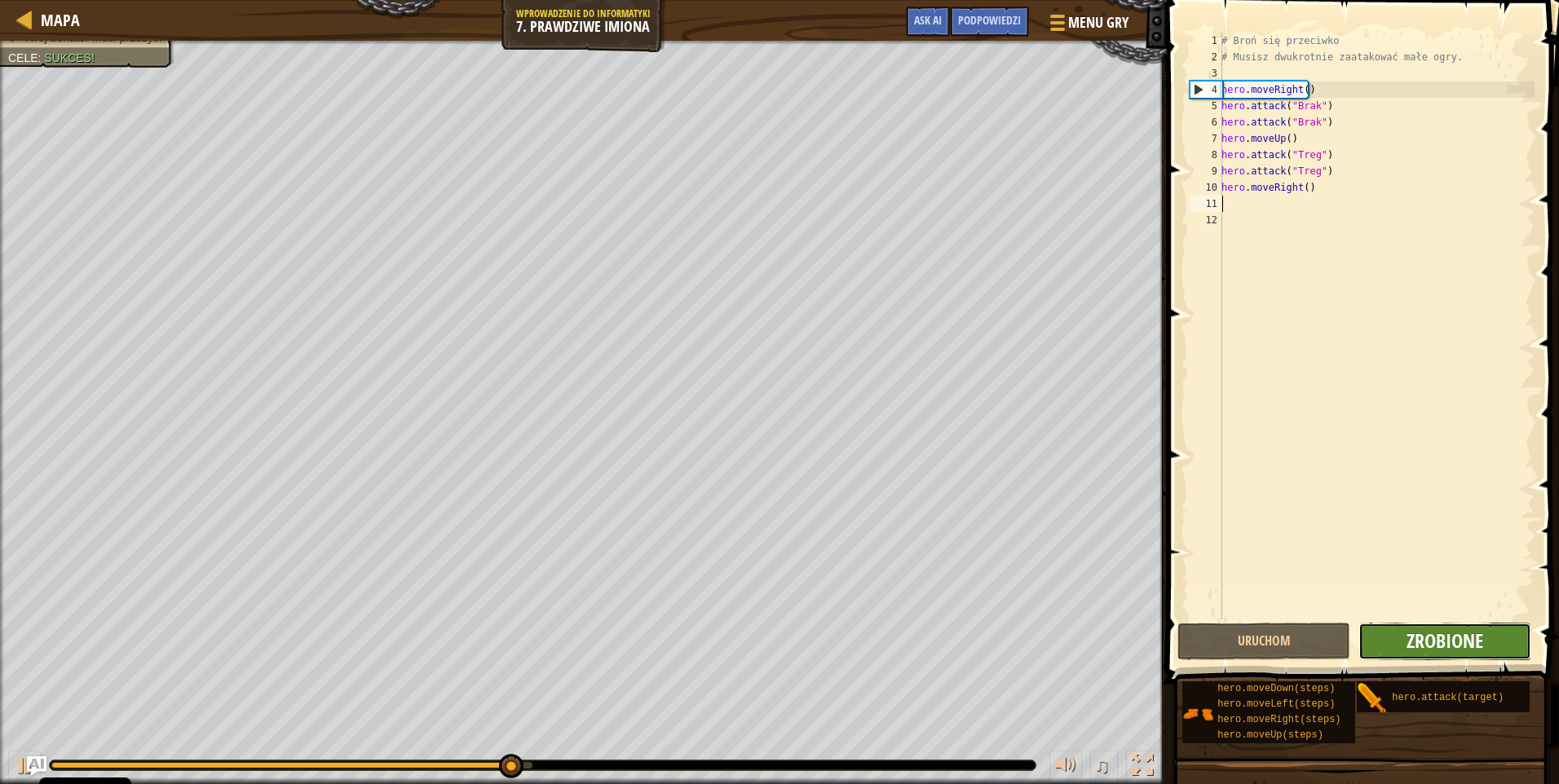
click at [1425, 640] on span "Zrobione" at bounding box center [1445, 640] width 77 height 26
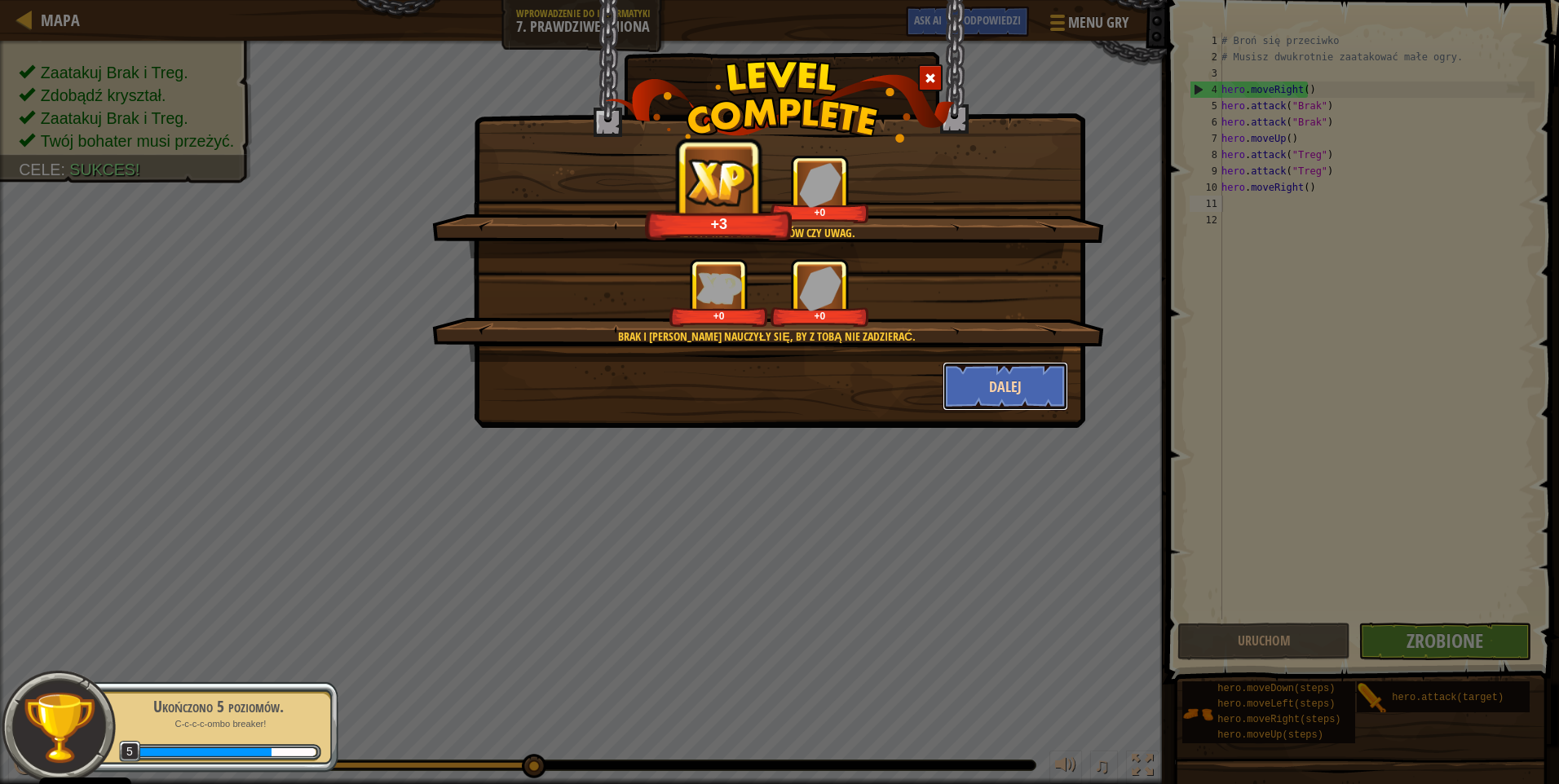
click at [1014, 396] on button "Dalej" at bounding box center [1005, 386] width 126 height 49
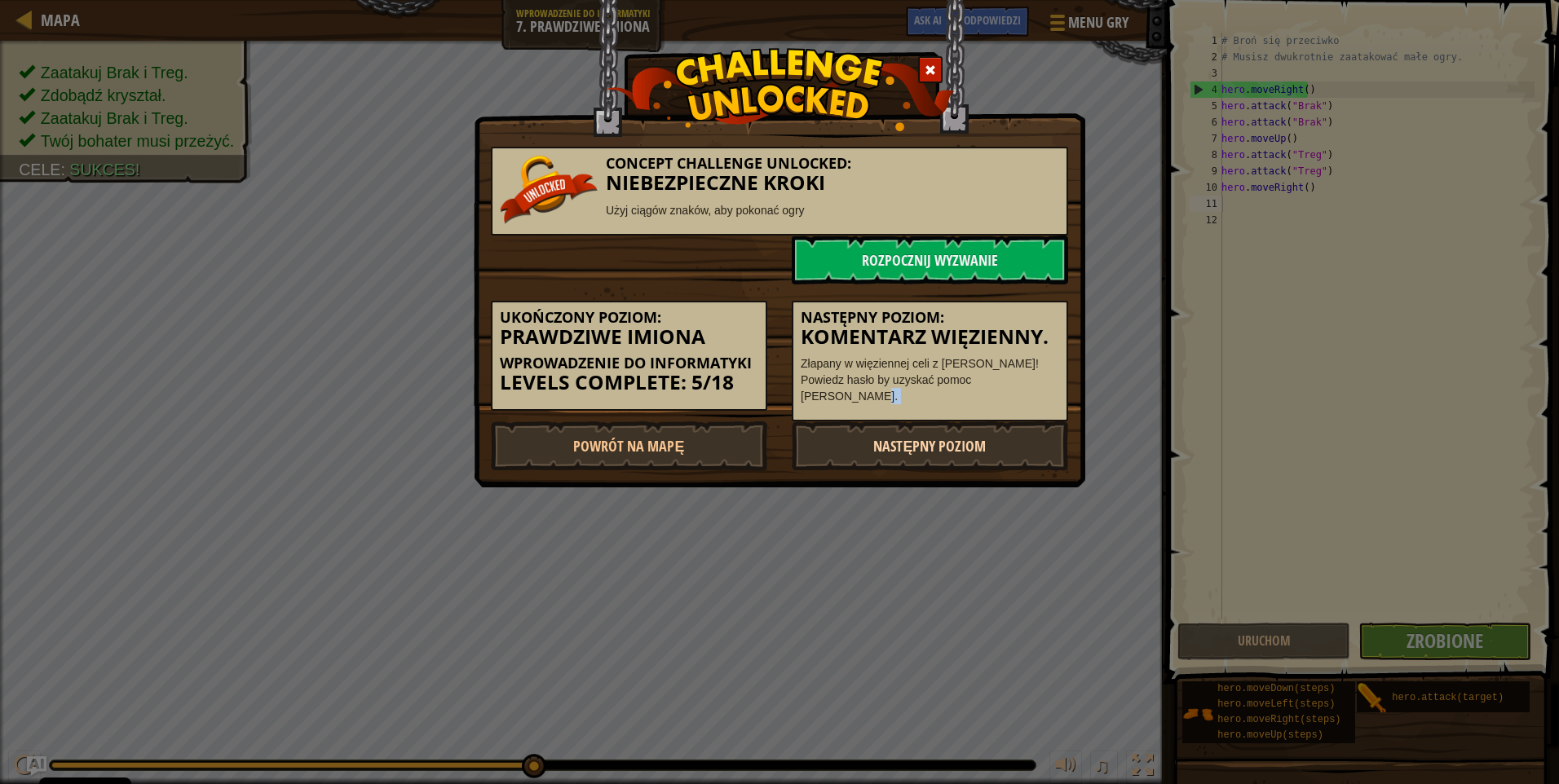
drag, startPoint x: 1014, startPoint y: 396, endPoint x: 969, endPoint y: 435, distance: 59.5
click at [971, 435] on link "Następny poziom" at bounding box center [929, 445] width 277 height 49
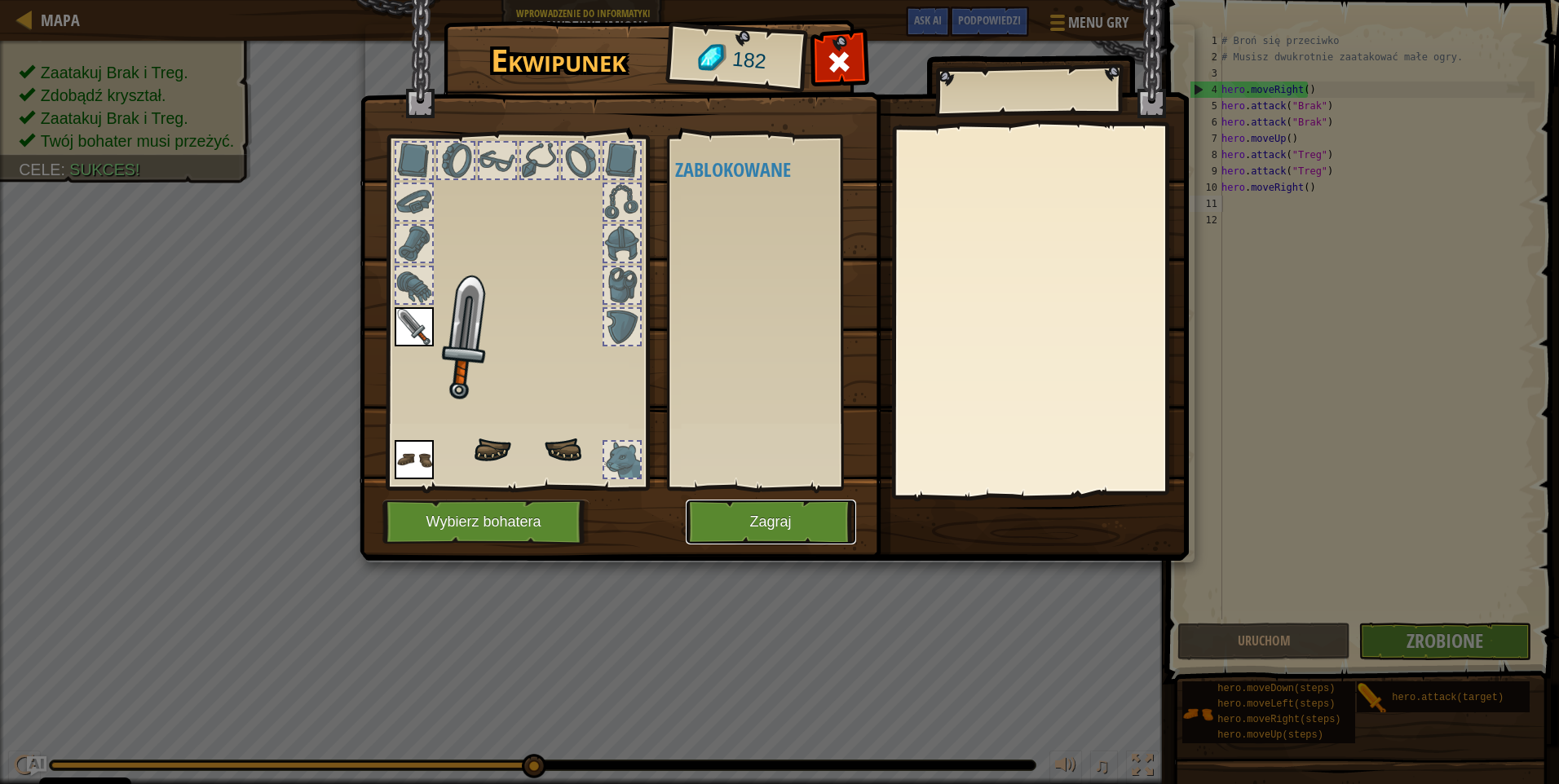
click at [784, 507] on button "Zagraj" at bounding box center [771, 521] width 171 height 45
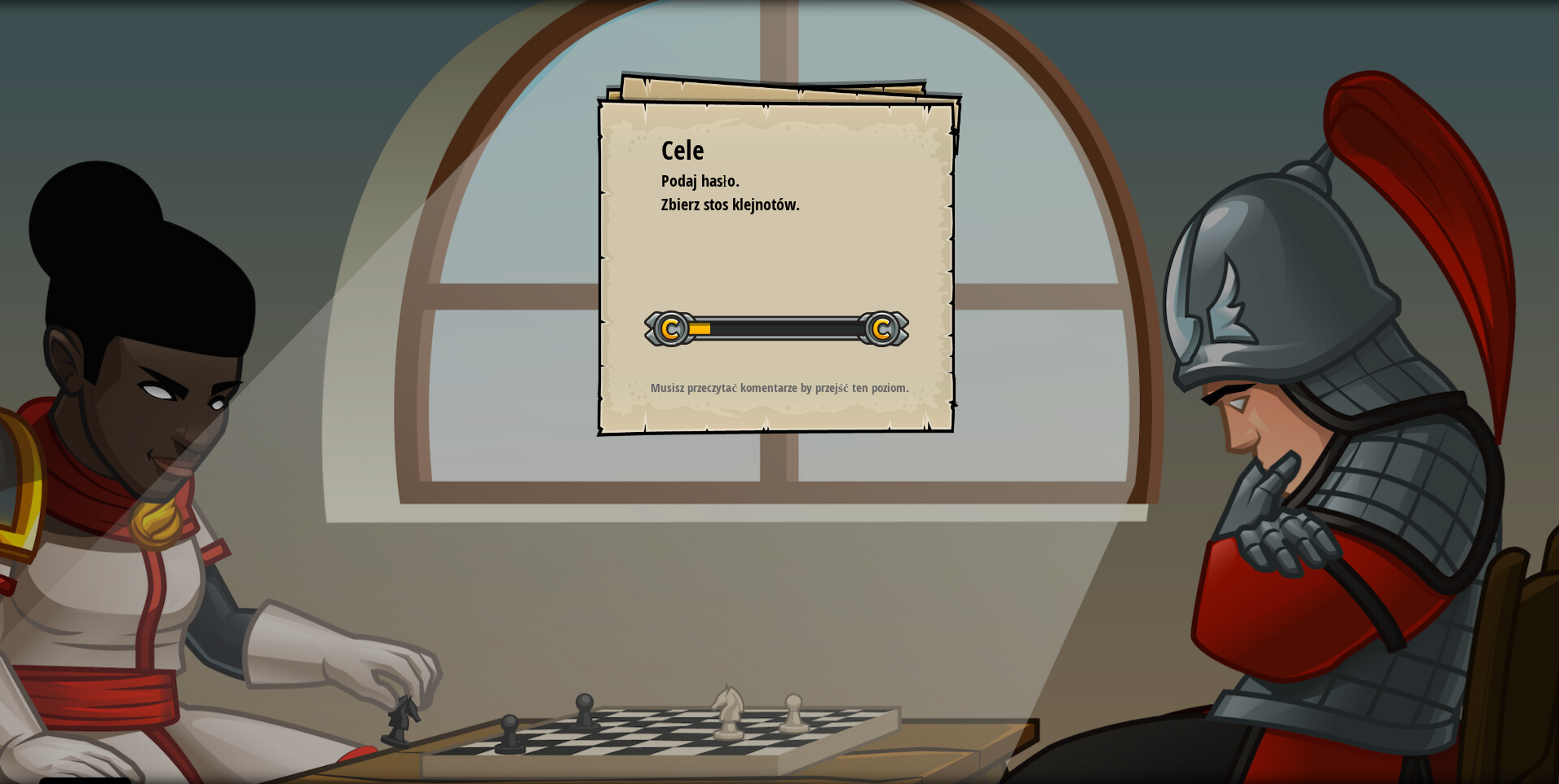
click at [702, 377] on div "Cele Podaj hasło. Zbierz stos klejnotów. Rozpocznij poziom Błąd podczas ładowan…" at bounding box center [780, 253] width 367 height 367
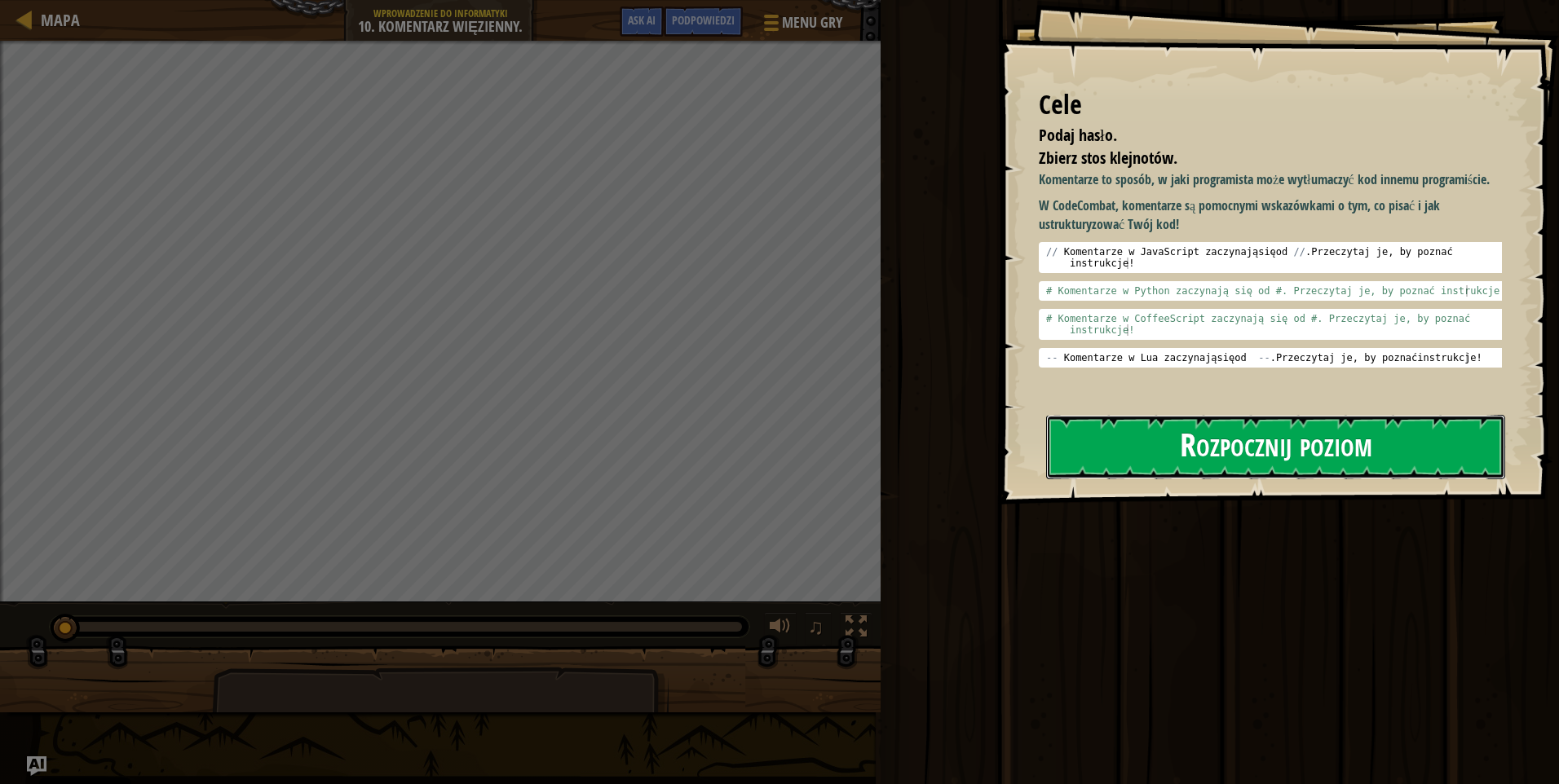
click at [1299, 450] on button "Rozpocznij poziom" at bounding box center [1275, 446] width 459 height 64
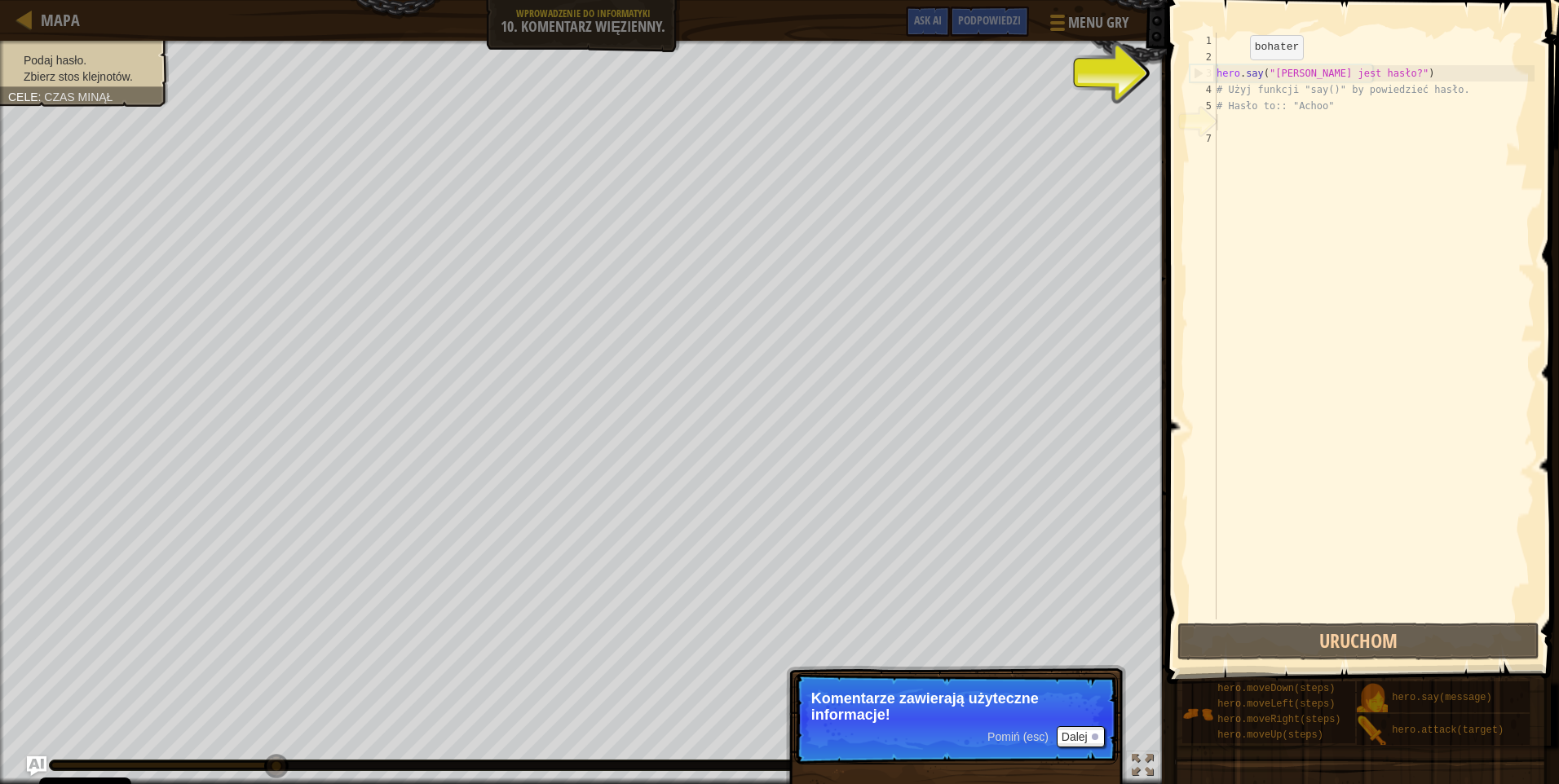
click at [1239, 76] on div "hero . say ( "Jakie jest hasło?" ) # Użyj funkcji "say()" by powiedzieć hasło. …" at bounding box center [1374, 343] width 322 height 619
type textarea "hero.say("Jakie jest hasło?")"
click at [1291, 73] on div "hero . say ( "Jakie jest hasło?" ) # Użyj funkcji "say()" by powiedzieć hasło. …" at bounding box center [1374, 343] width 322 height 619
click at [1352, 75] on div "hero . say ( "Jakie jest hasło?" ) # Użyj funkcji "say()" by powiedzieć hasło. …" at bounding box center [1374, 343] width 322 height 619
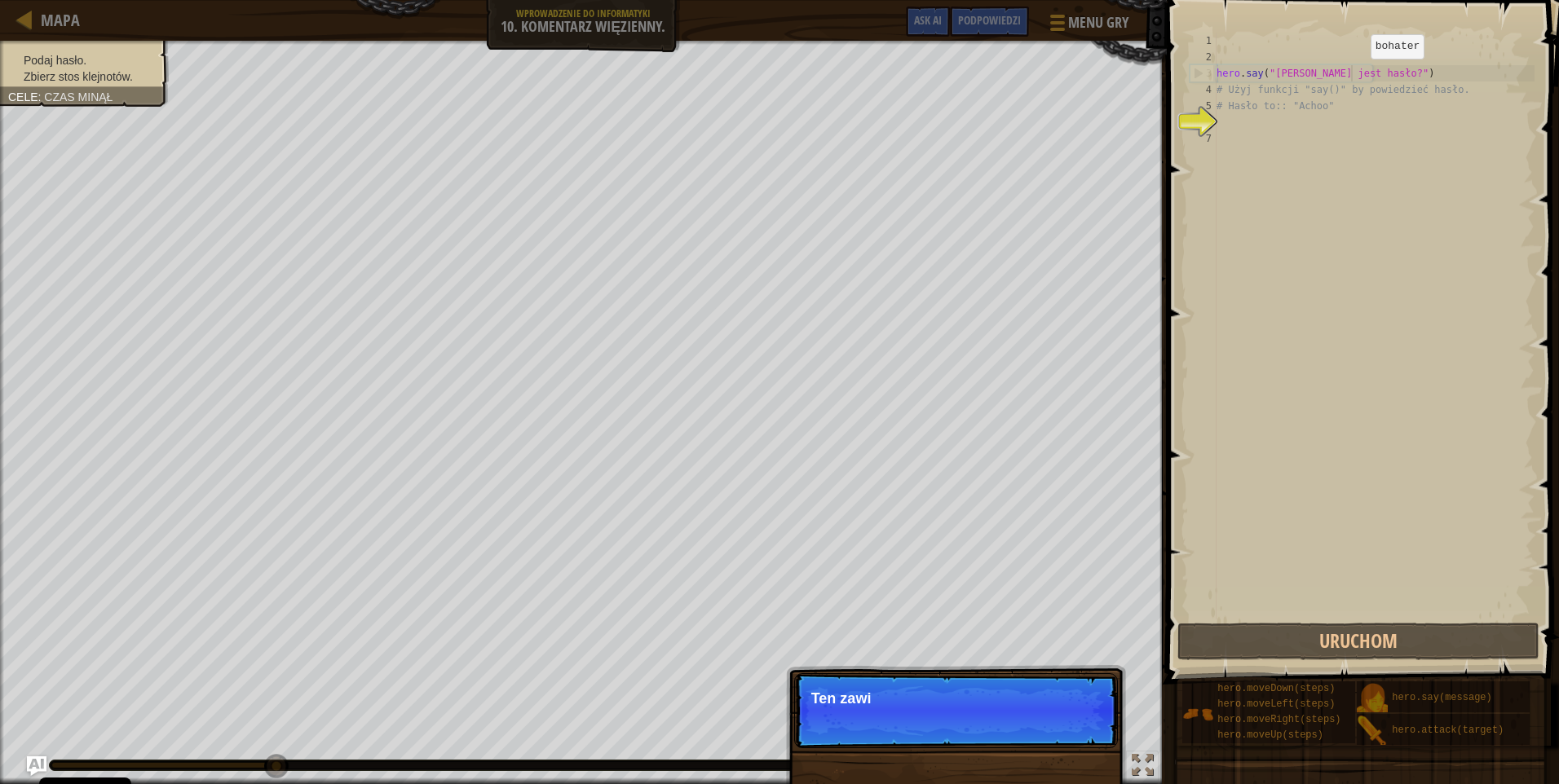
click at [1357, 75] on div "hero . say ( "Jakie jest hasło?" ) # Użyj funkcji "say()" by powiedzieć hasło. …" at bounding box center [1374, 343] width 322 height 619
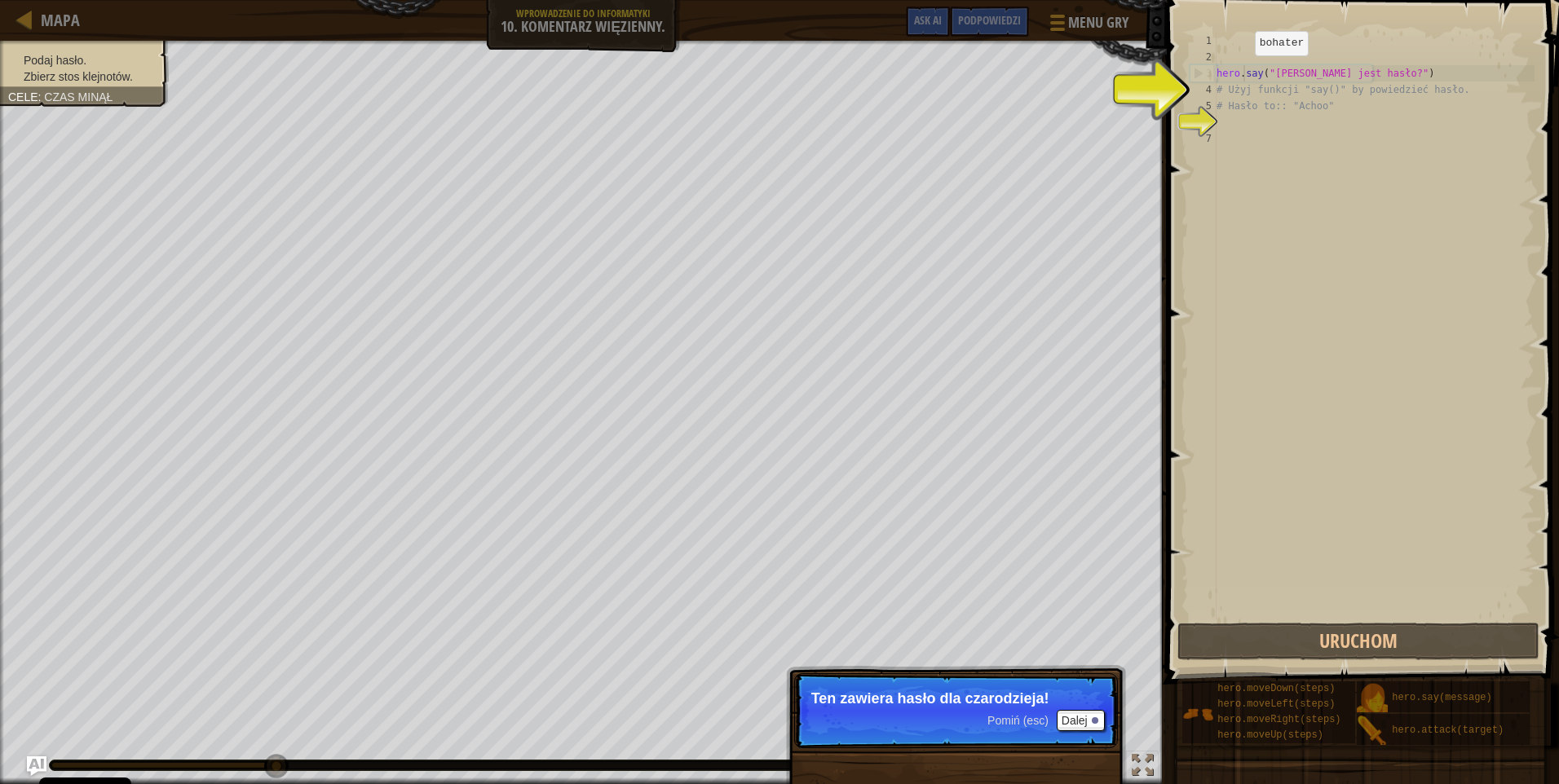
click at [1241, 72] on div "hero . say ( "Jakie jest hasło?" ) # Użyj funkcji "say()" by powiedzieć hasło. …" at bounding box center [1374, 343] width 322 height 619
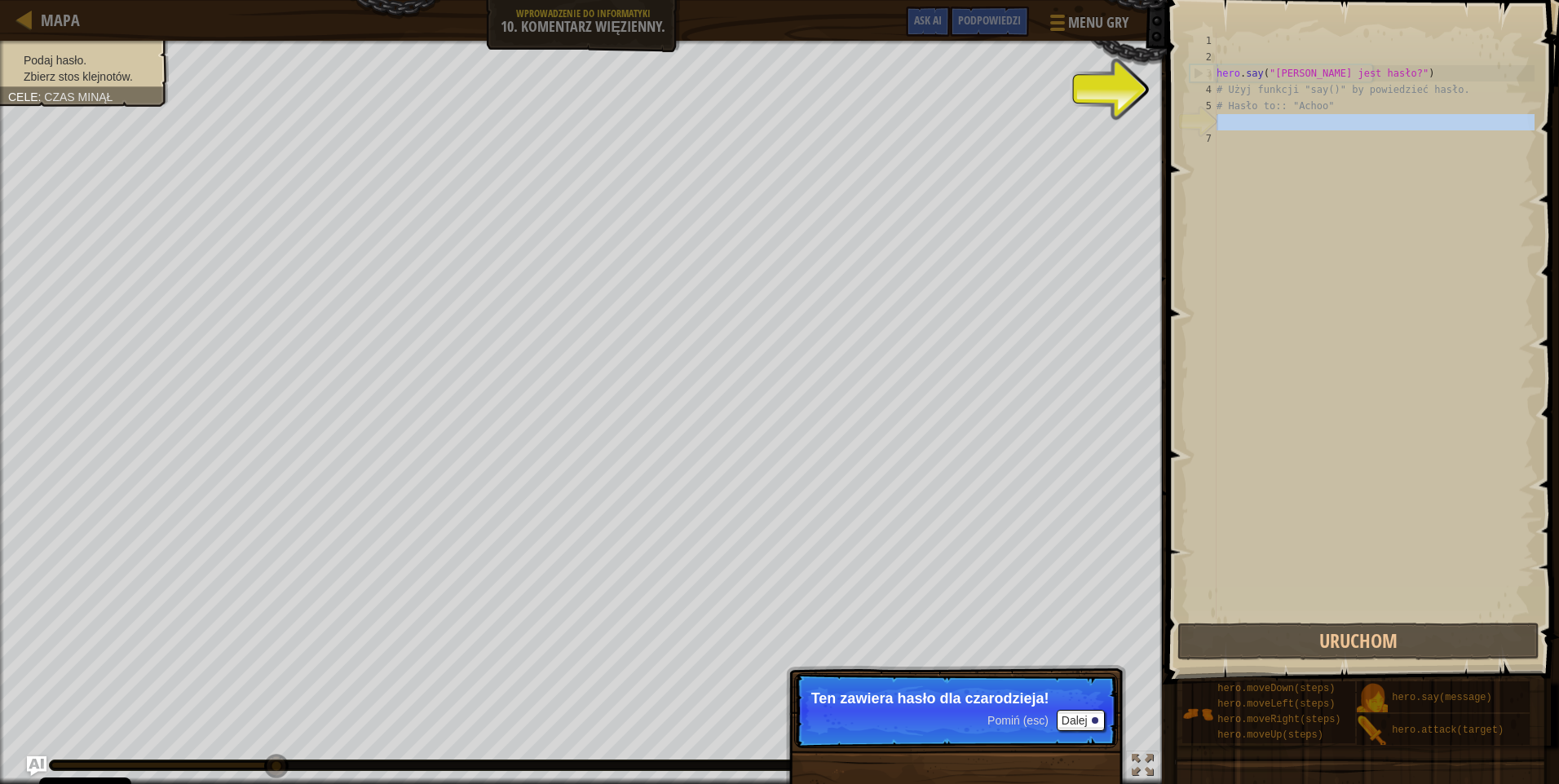
click at [1208, 114] on div "6" at bounding box center [1203, 122] width 27 height 16
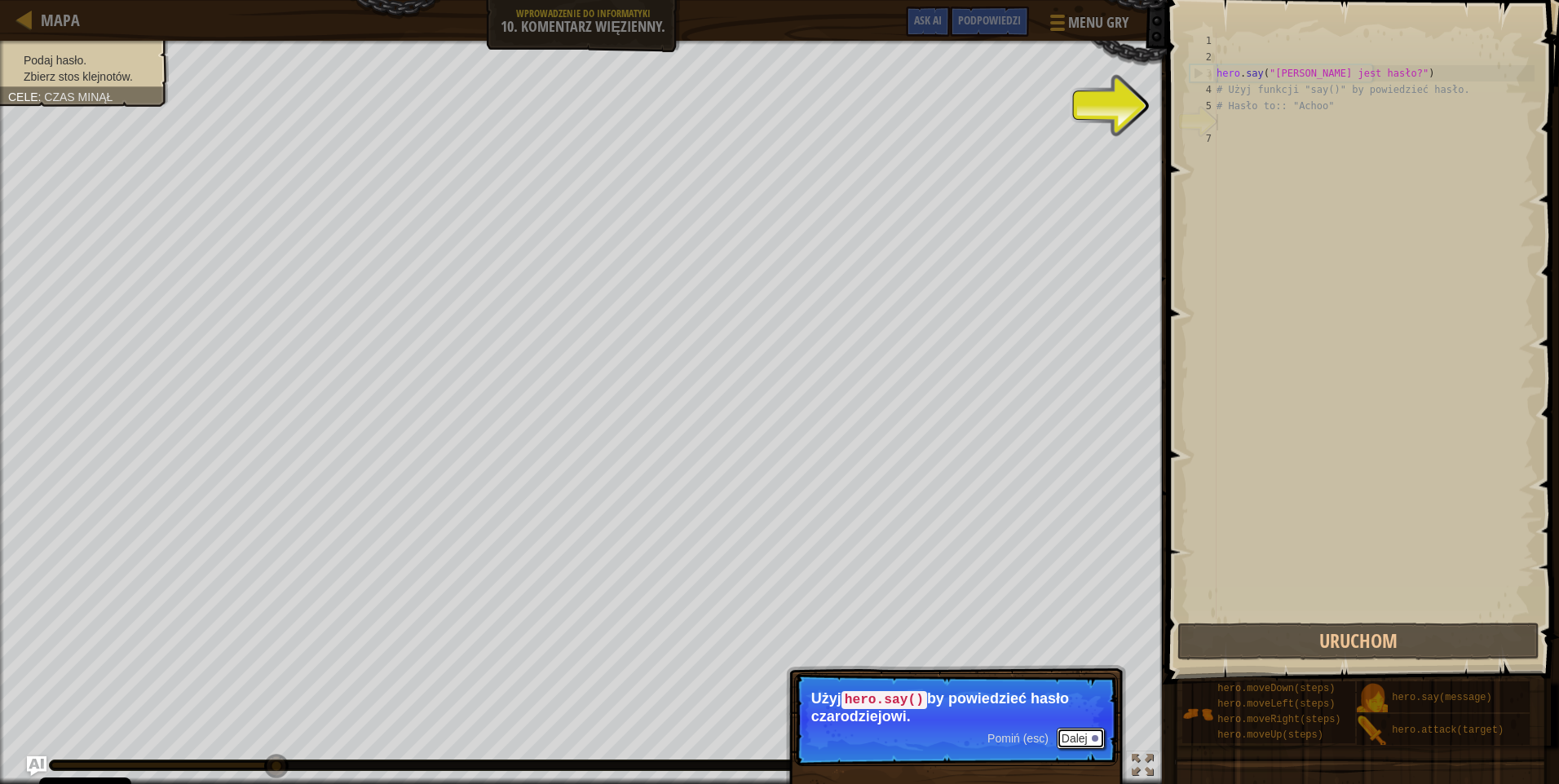
click at [1082, 737] on button "Dalej" at bounding box center [1081, 738] width 48 height 21
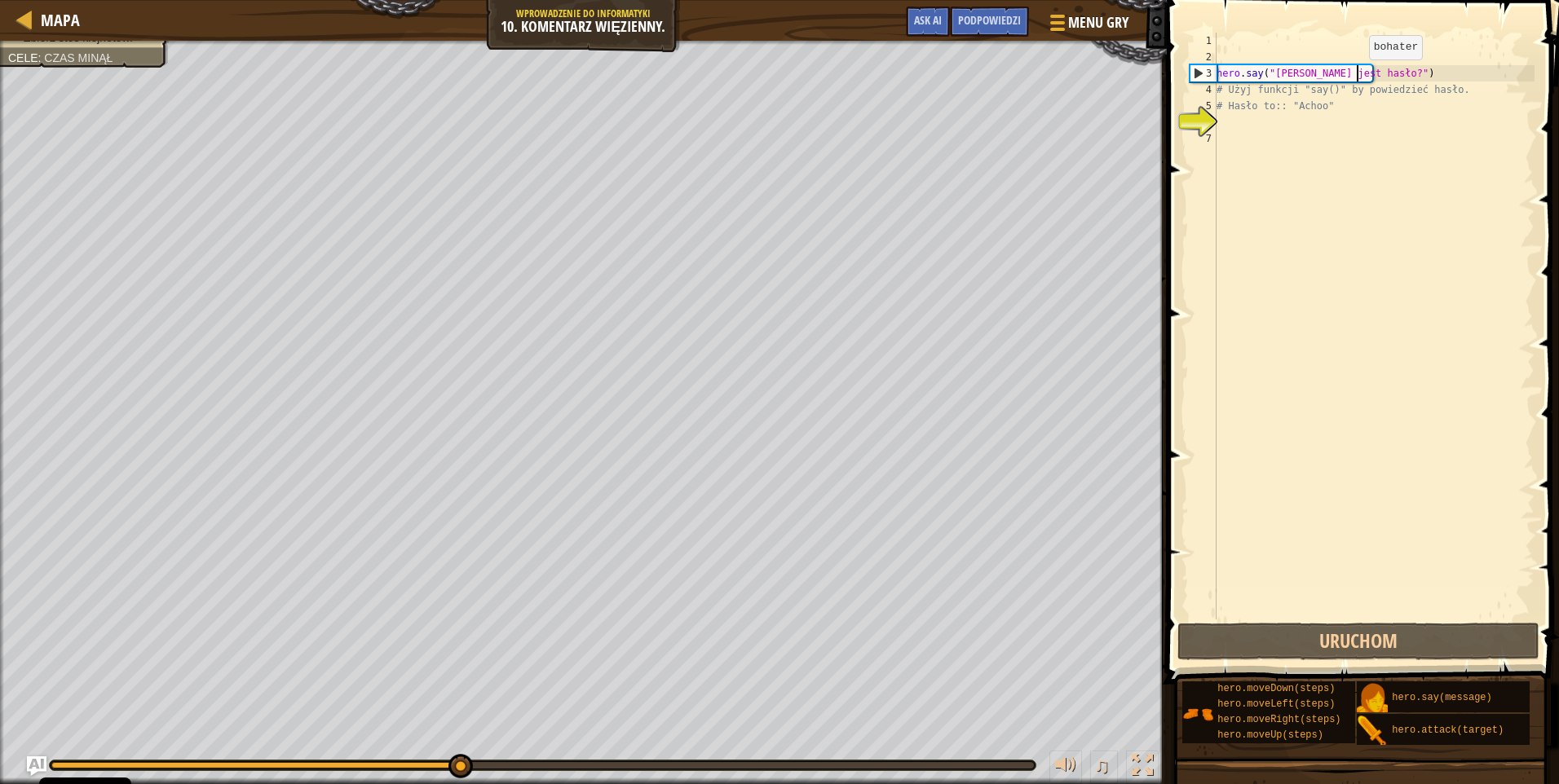
click at [1355, 76] on div "hero . say ( "Jakie jest hasło?" ) # Użyj funkcji "say()" by powiedzieć hasło. …" at bounding box center [1374, 343] width 322 height 619
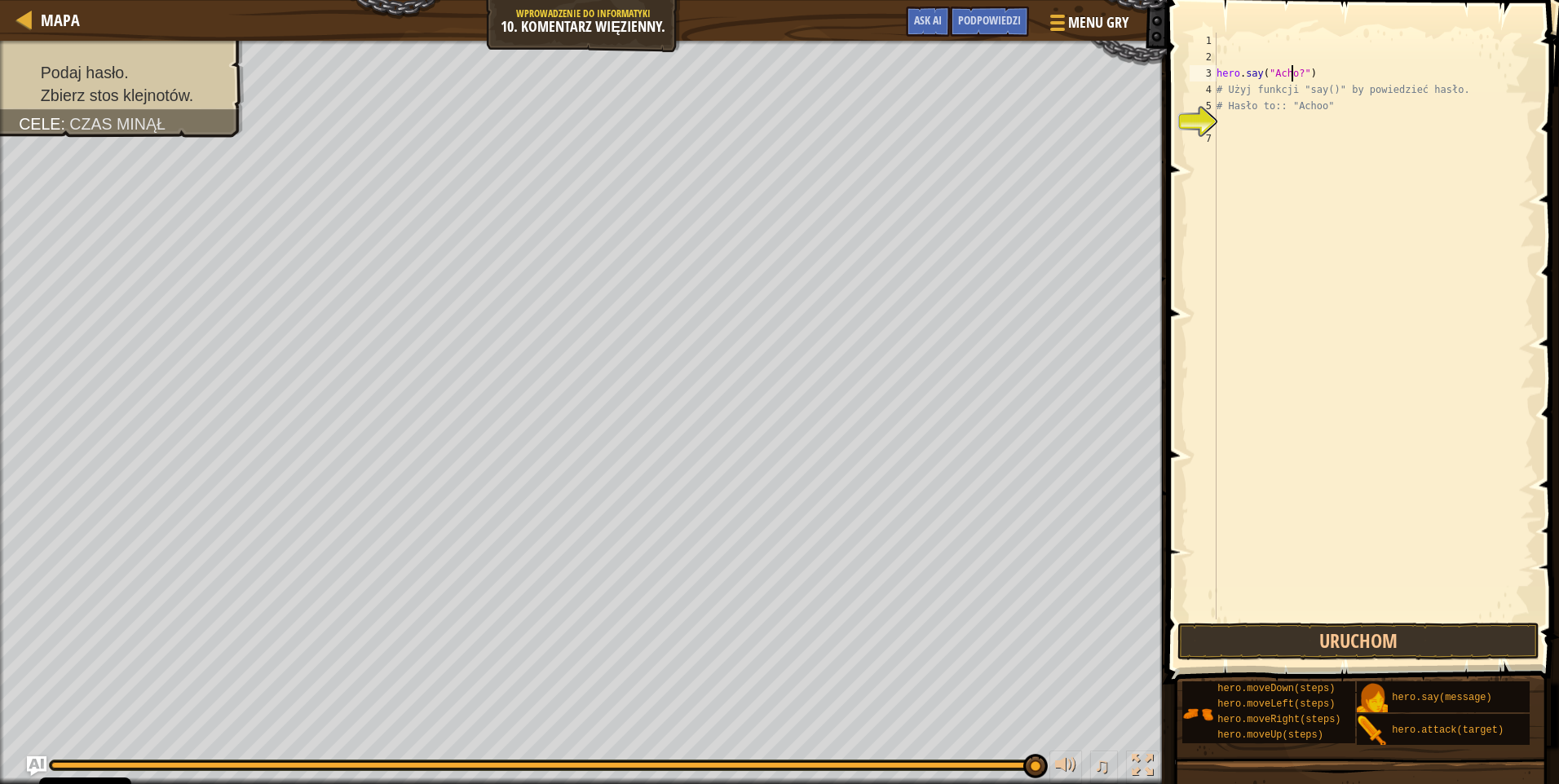
scroll to position [7, 7]
click at [1302, 654] on button "Uruchom" at bounding box center [1358, 641] width 362 height 38
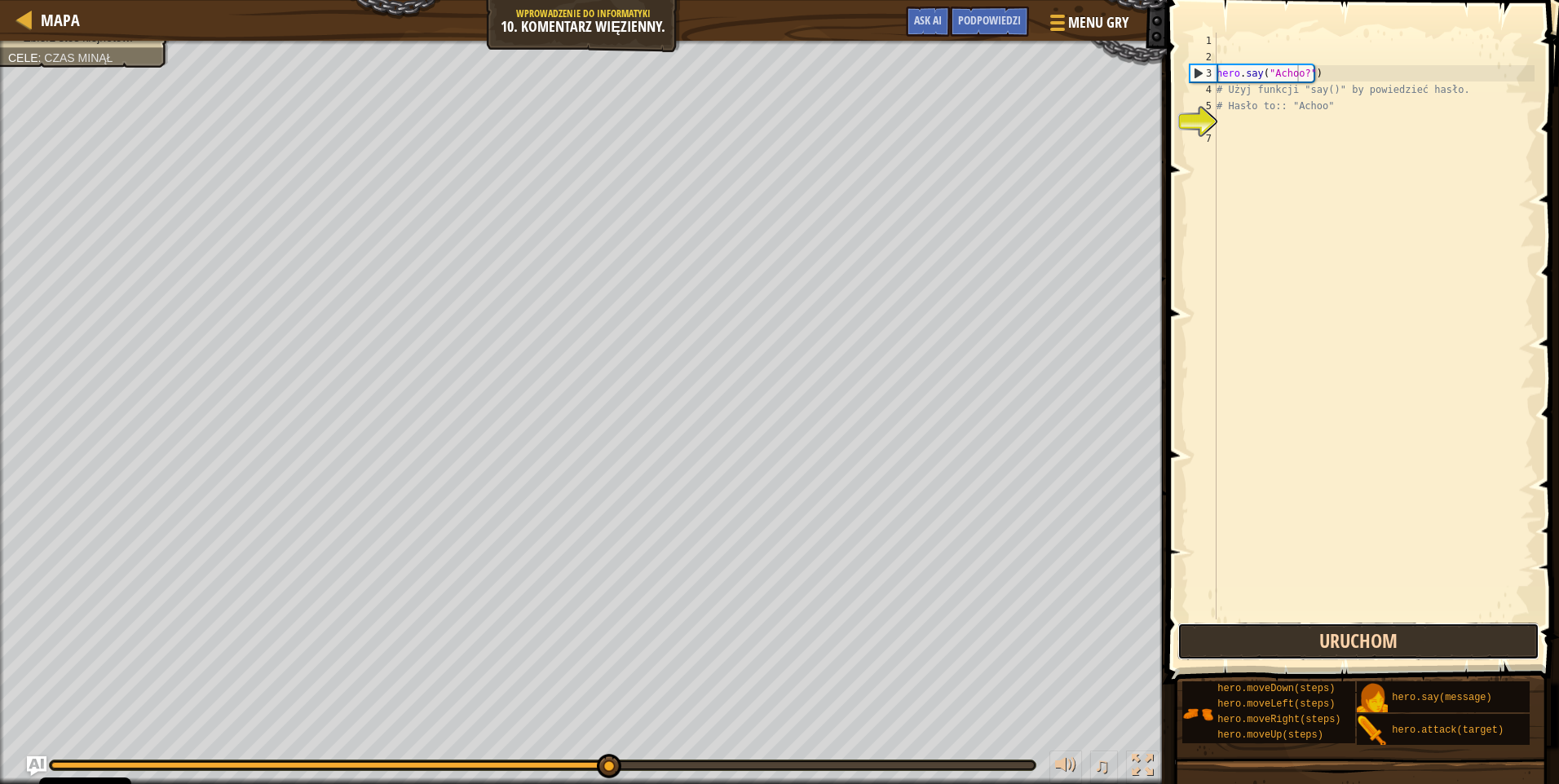
click at [1319, 628] on button "Uruchom" at bounding box center [1358, 641] width 362 height 38
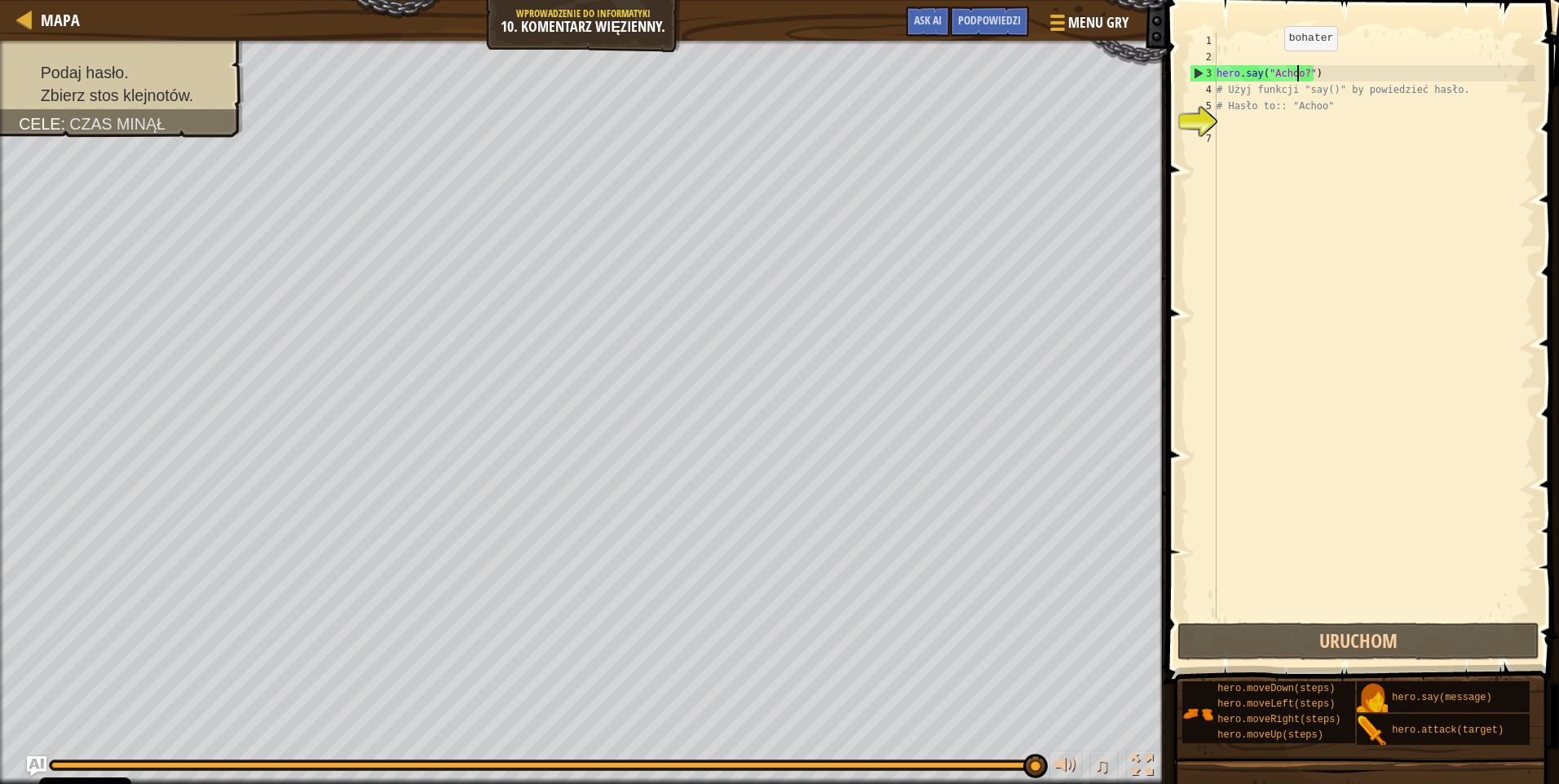
click at [1270, 67] on div "hero . say ( "Achoo?" ) # Użyj funkcji "say()" by powiedzieć hasło. # Hasło to:…" at bounding box center [1374, 343] width 322 height 619
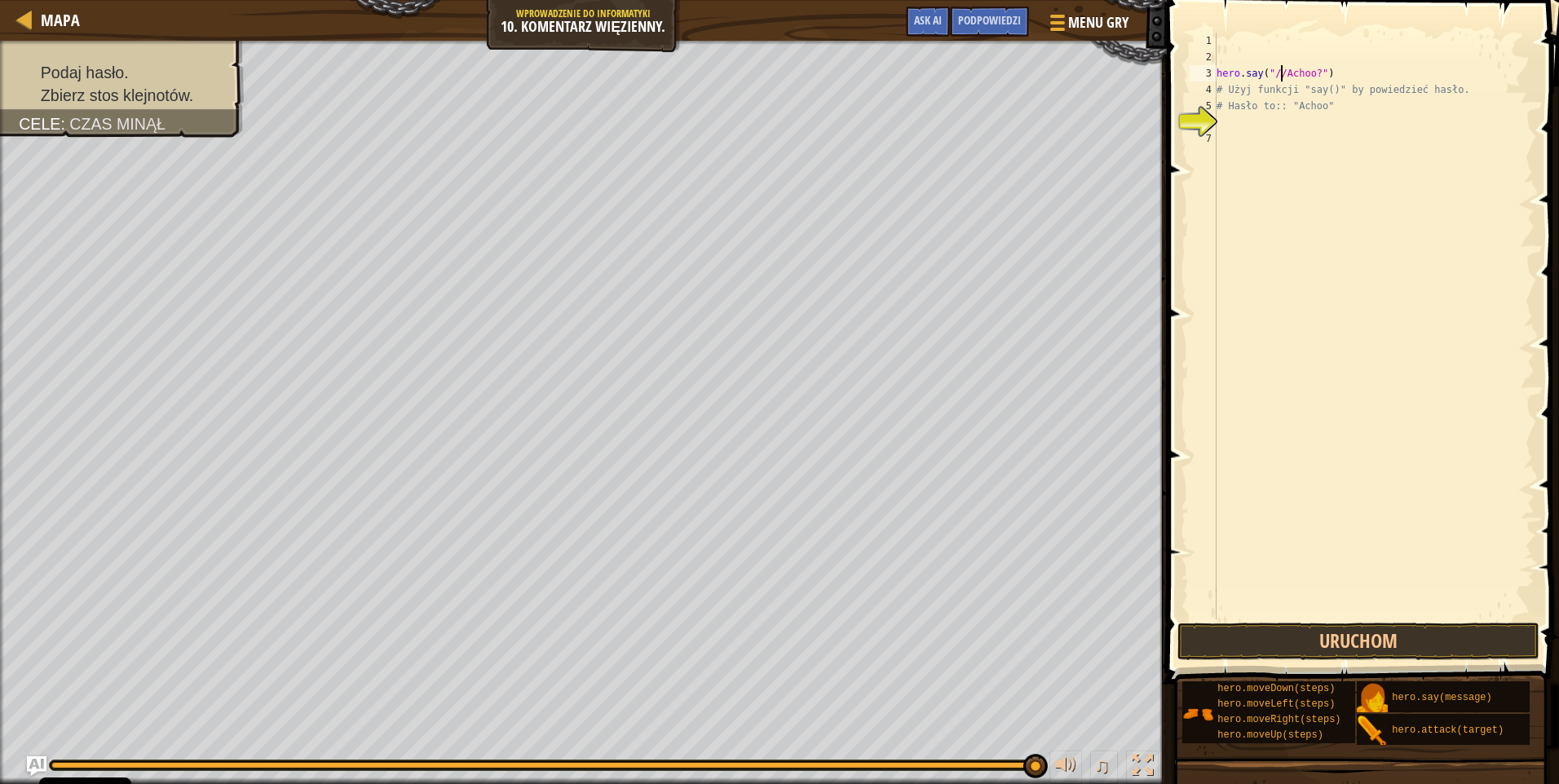
scroll to position [7, 6]
click at [1312, 634] on button "Uruchom" at bounding box center [1358, 641] width 362 height 38
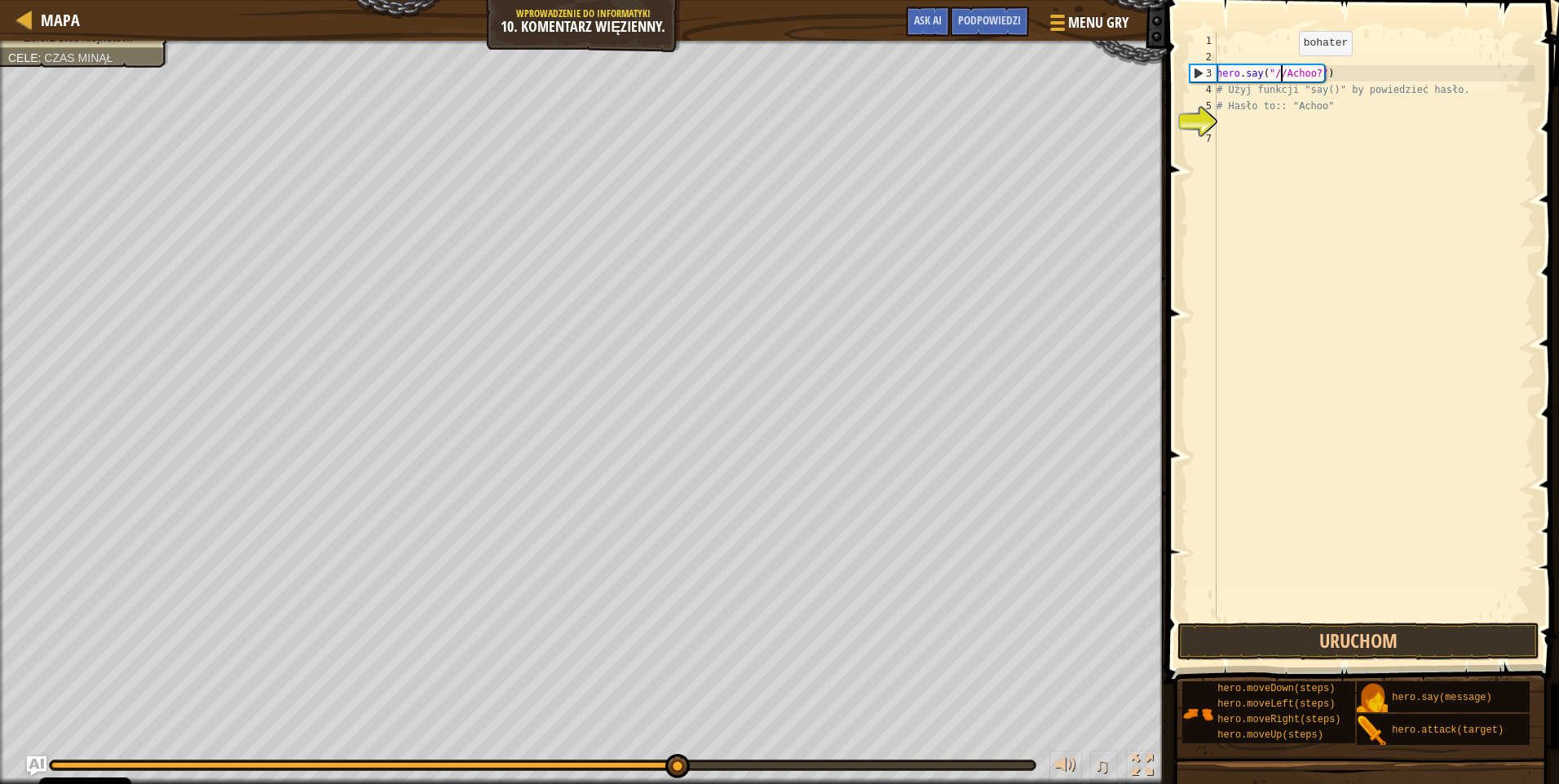
type textarea "hero.say("Achoo?")"
click at [1249, 49] on div "hero . say ( "Achoo?" ) # Użyj funkcji "say()" by powiedzieć hasło. # Hasło to:…" at bounding box center [1374, 343] width 322 height 619
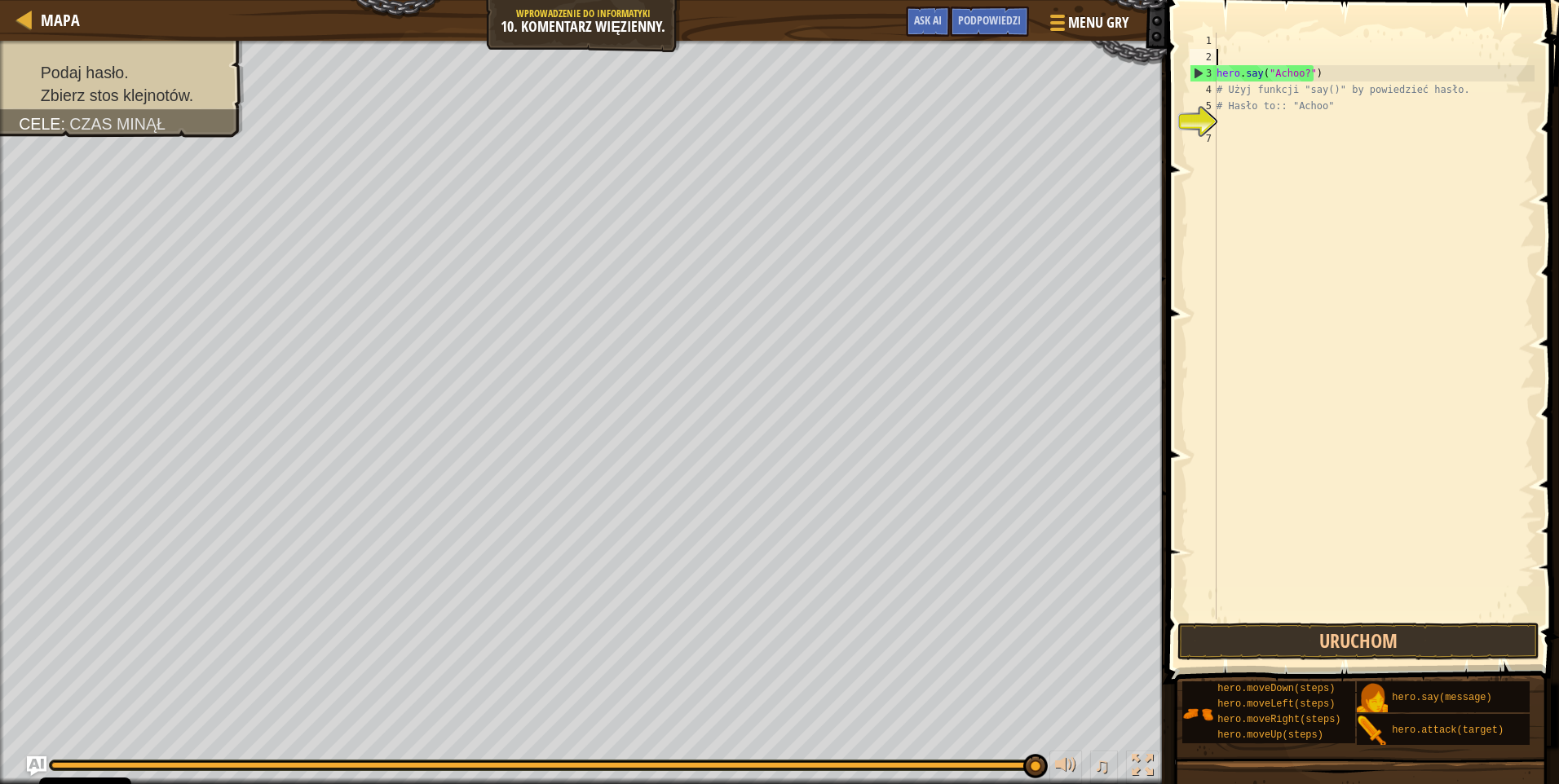
type textarea "h"
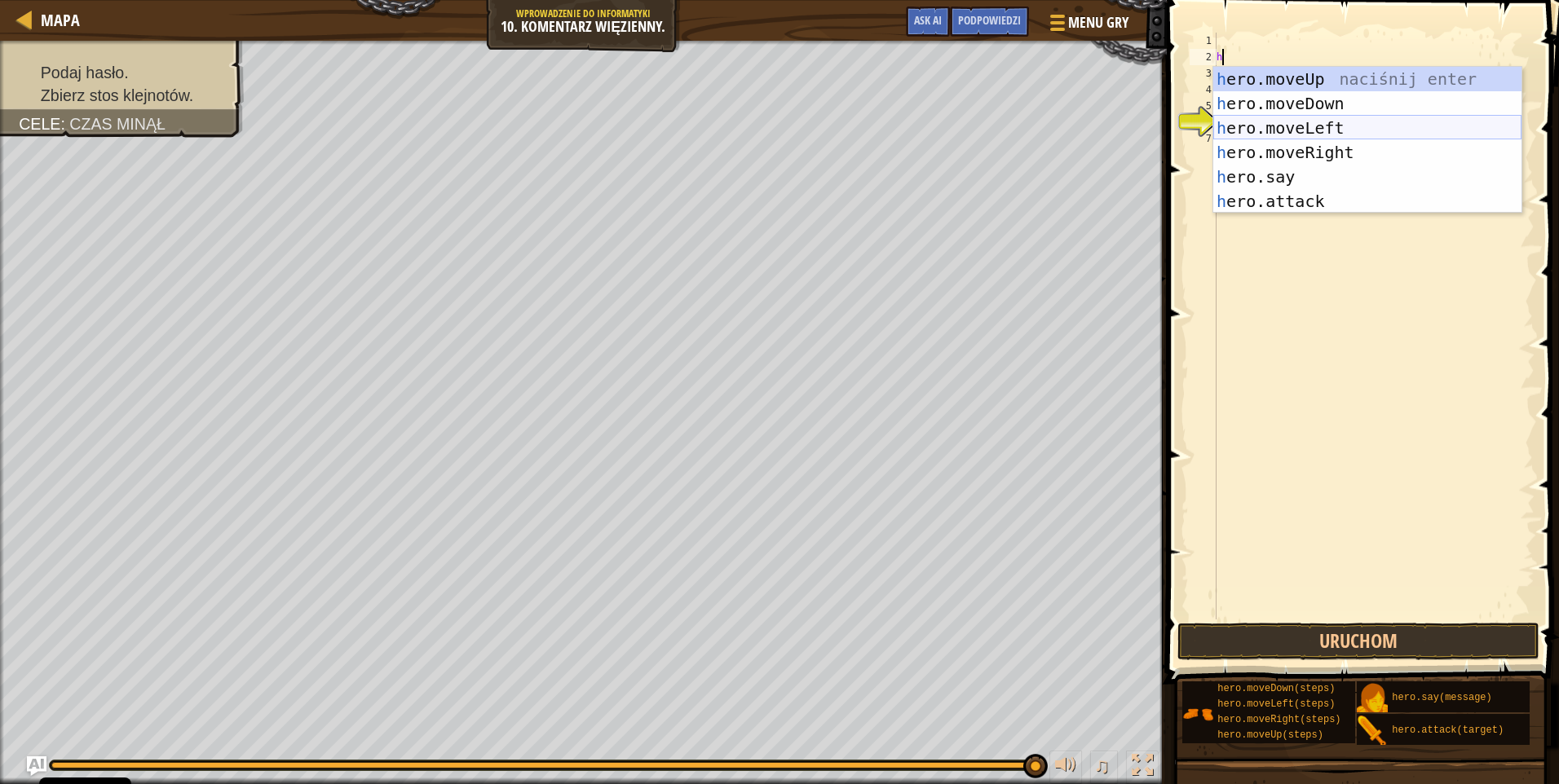
click at [1332, 126] on div "h ero.moveUp naciśnij enter h ero.moveDown naciśnij enter h ero.moveLeft naciśn…" at bounding box center [1367, 165] width 308 height 196
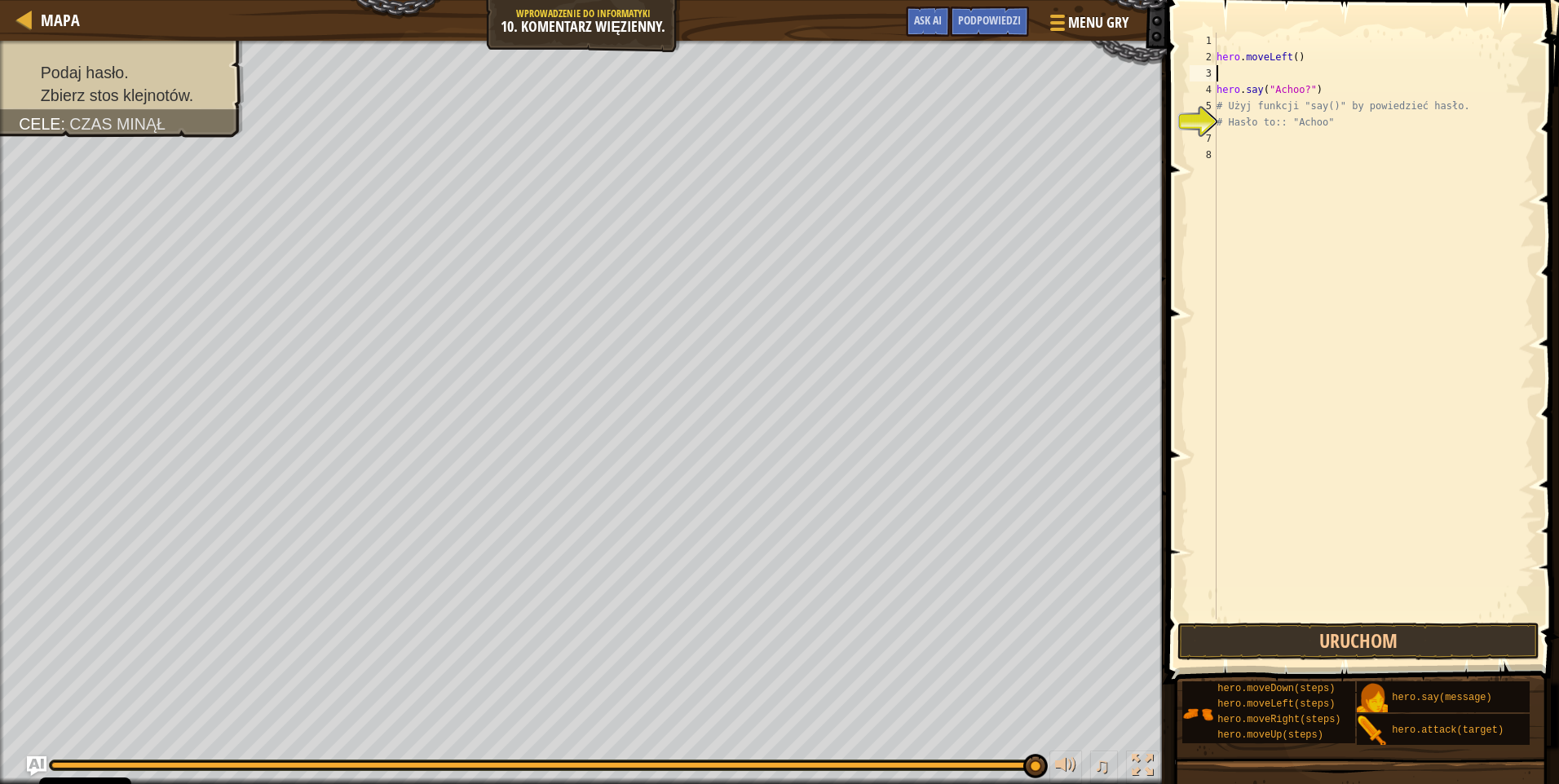
type textarea "h"
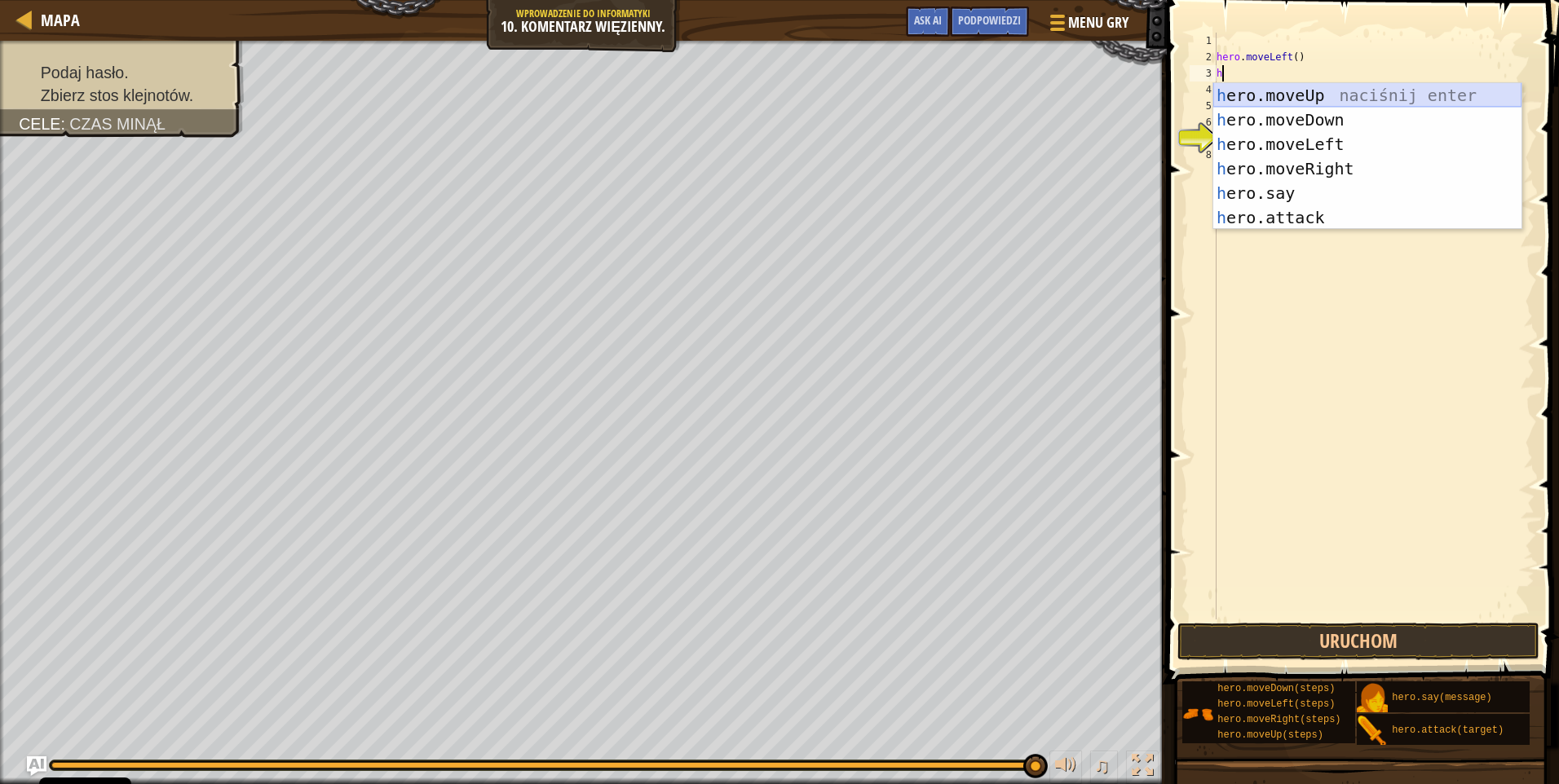
click at [1291, 95] on div "h ero.moveUp naciśnij enter h ero.moveDown naciśnij enter h ero.moveLeft naciśn…" at bounding box center [1367, 181] width 308 height 196
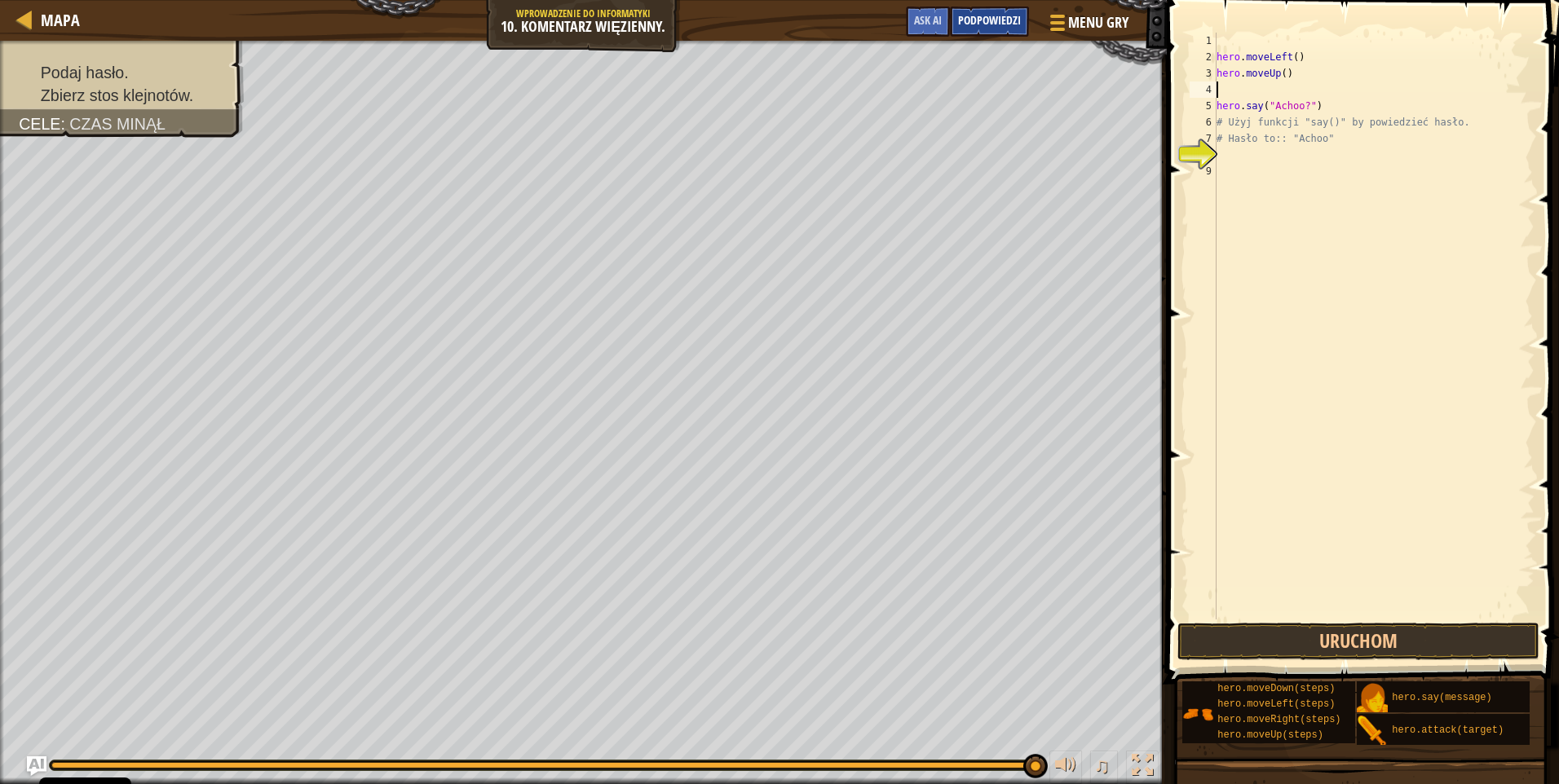
click at [997, 27] on span "Podpowiedzi" at bounding box center [989, 20] width 63 height 16
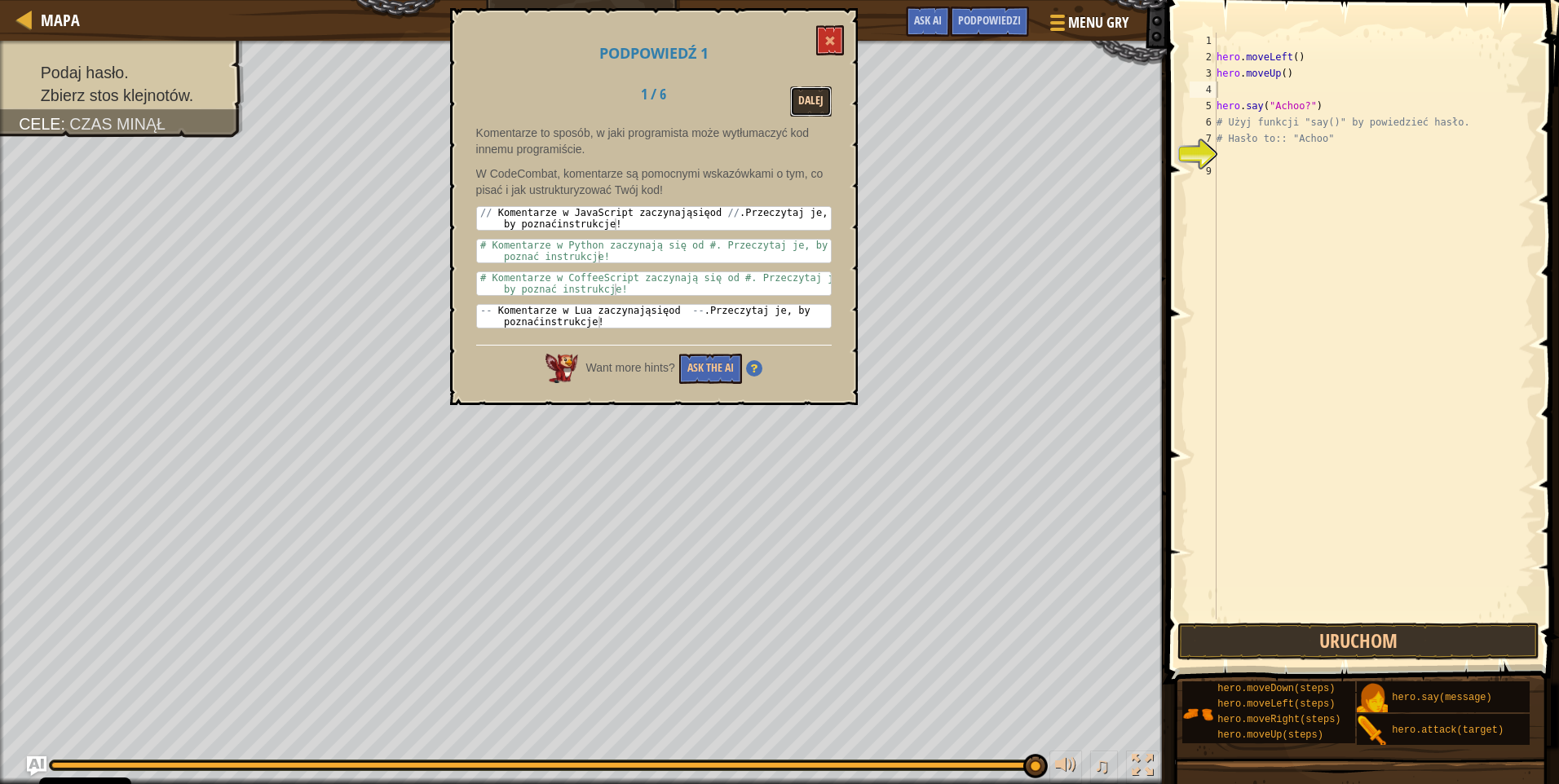
click at [805, 94] on button "Dalej" at bounding box center [811, 102] width 42 height 30
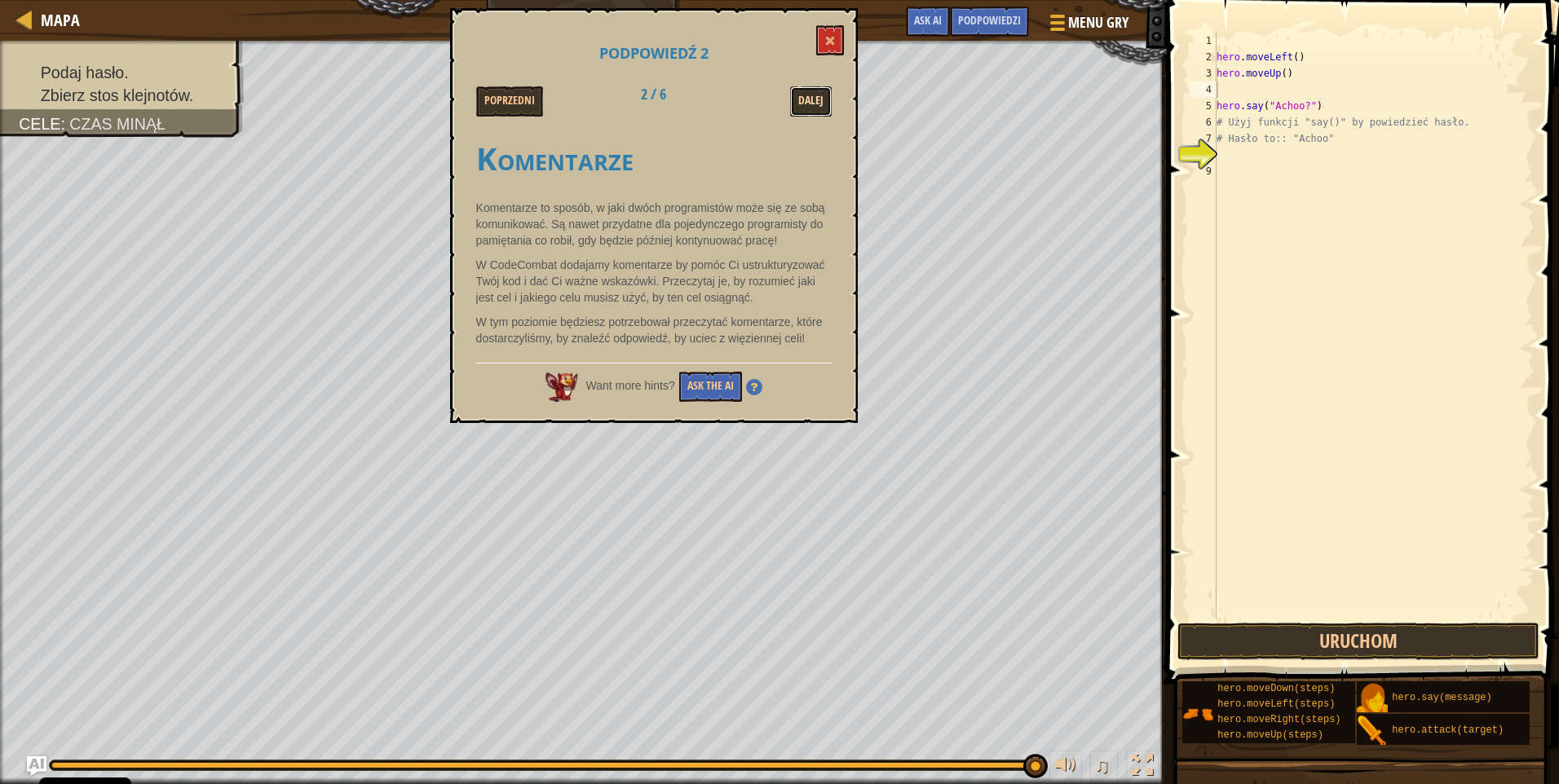
click at [813, 95] on button "Dalej" at bounding box center [811, 102] width 42 height 30
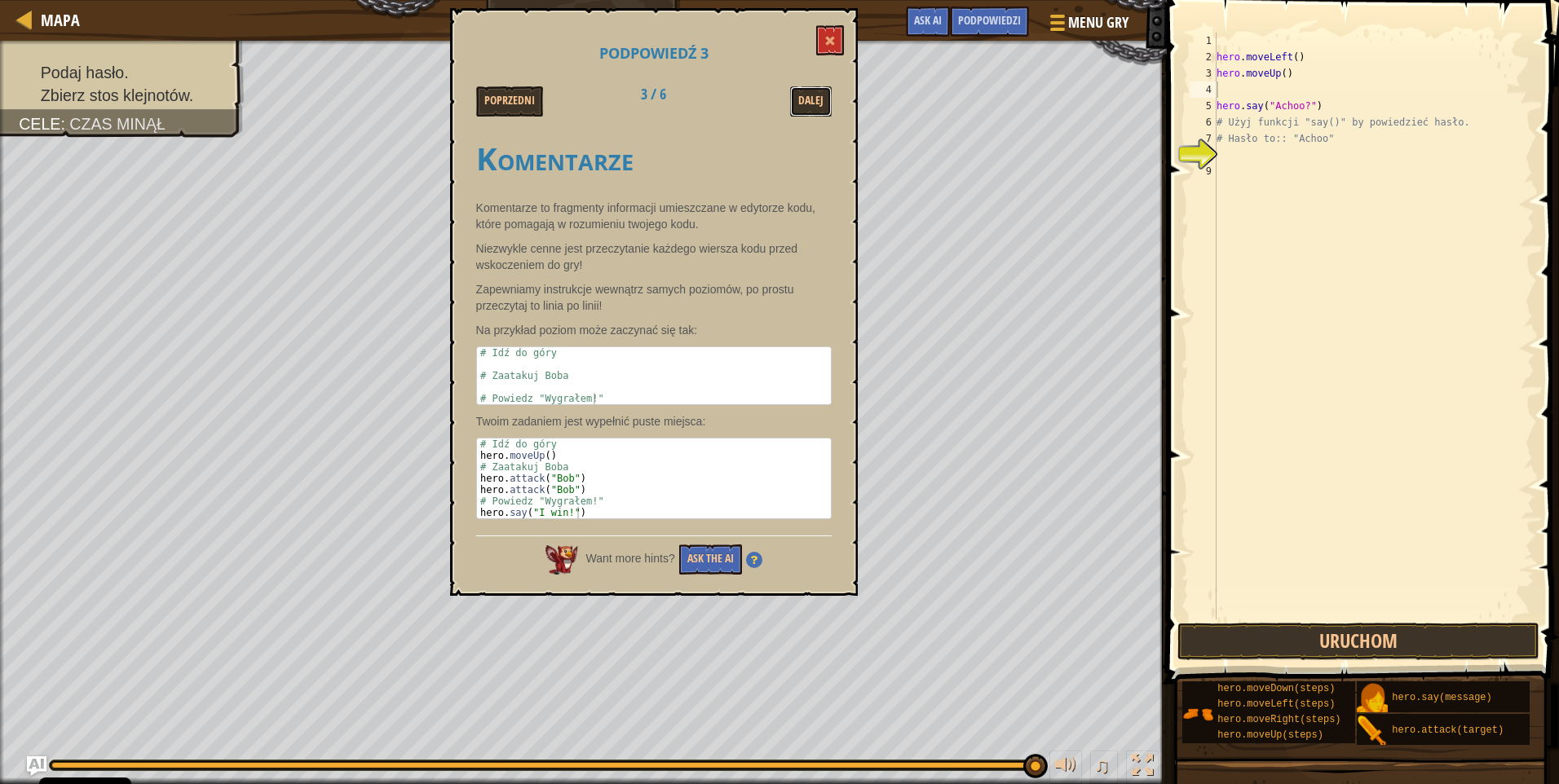
click at [813, 95] on button "Dalej" at bounding box center [811, 102] width 42 height 30
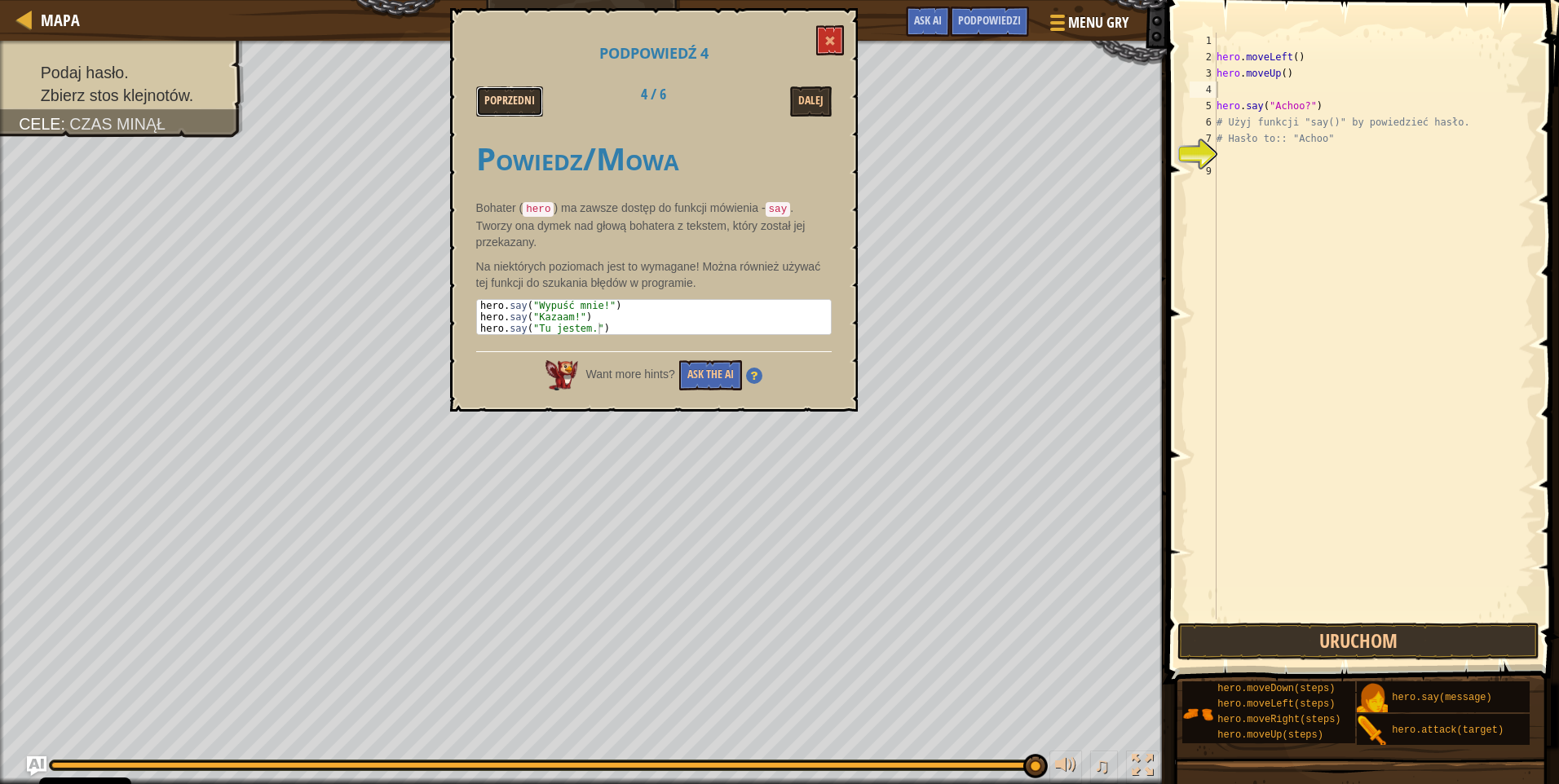
click at [506, 109] on button "Poprzedni" at bounding box center [510, 102] width 67 height 30
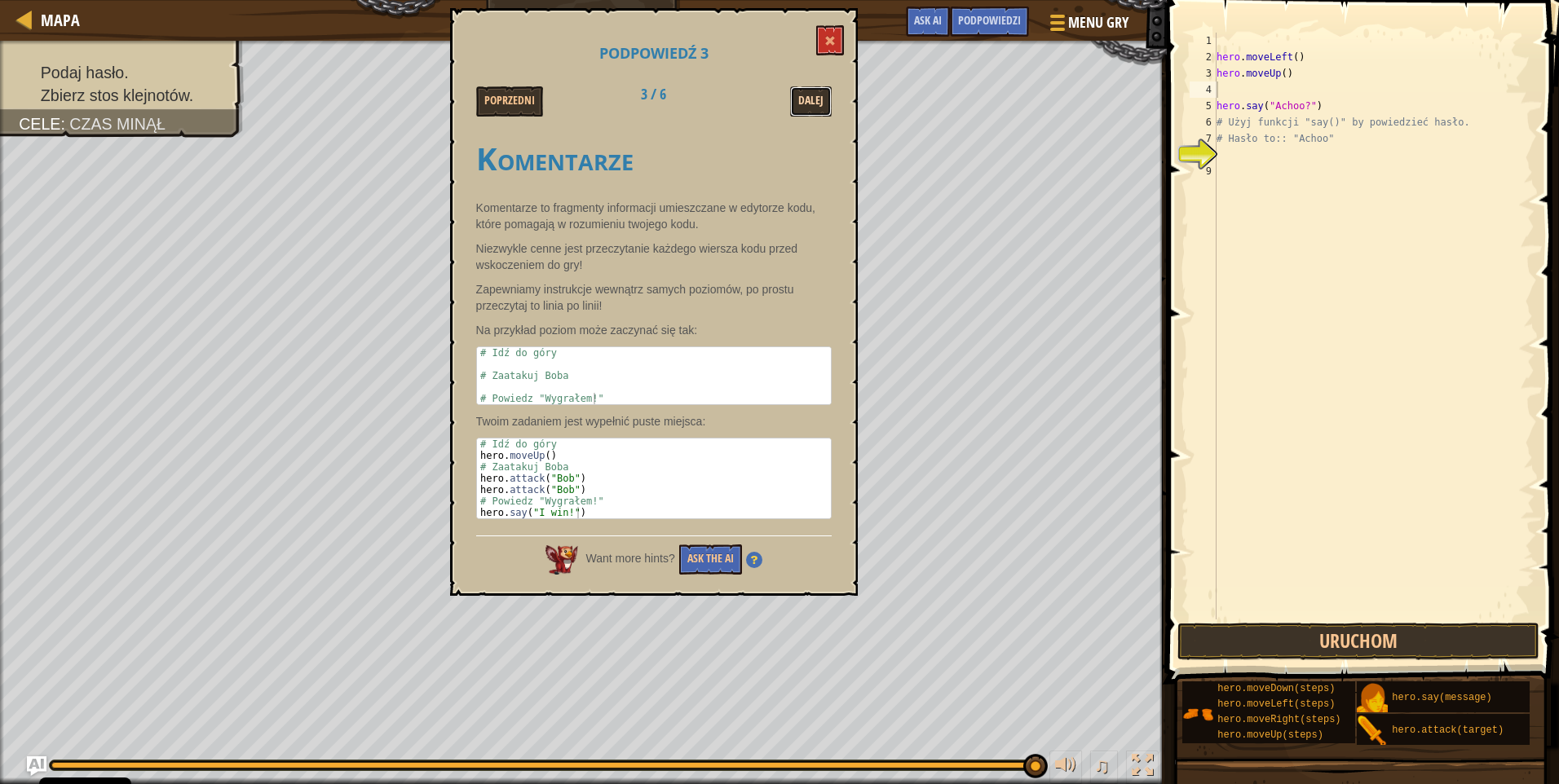
click at [804, 95] on button "Dalej" at bounding box center [811, 102] width 42 height 30
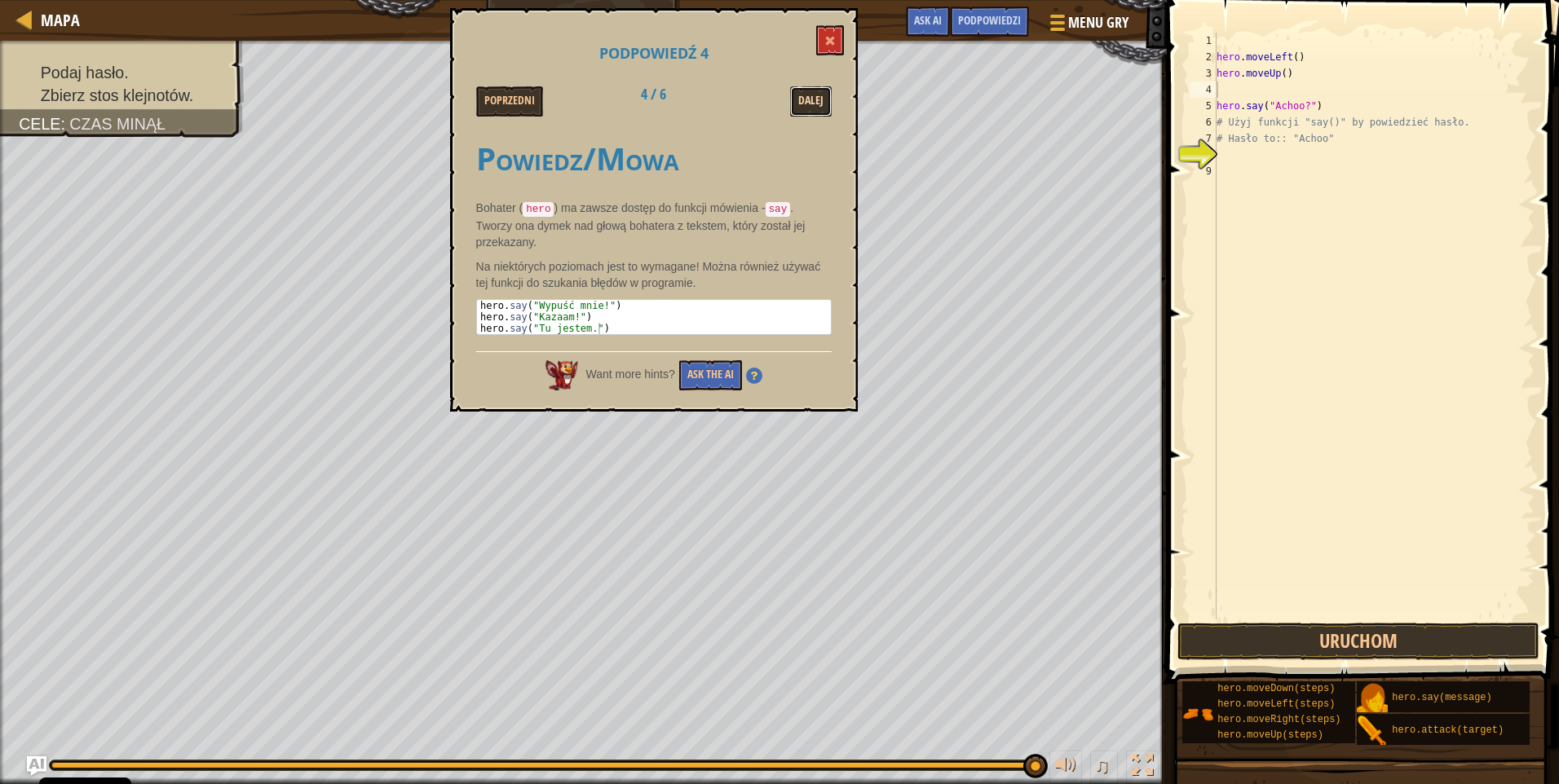
click at [804, 95] on button "Dalej" at bounding box center [811, 102] width 42 height 30
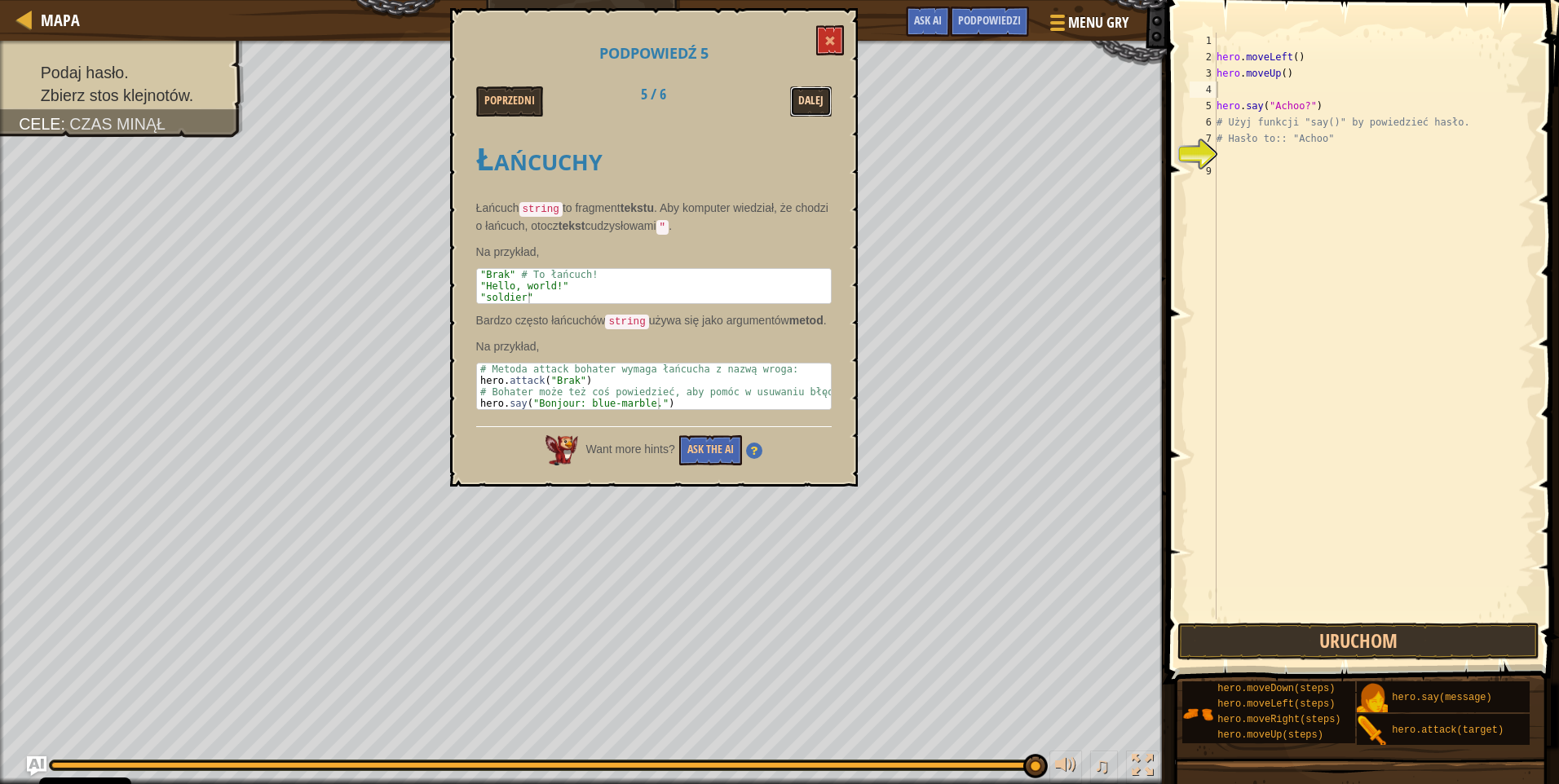
click at [818, 93] on button "Dalej" at bounding box center [811, 102] width 42 height 30
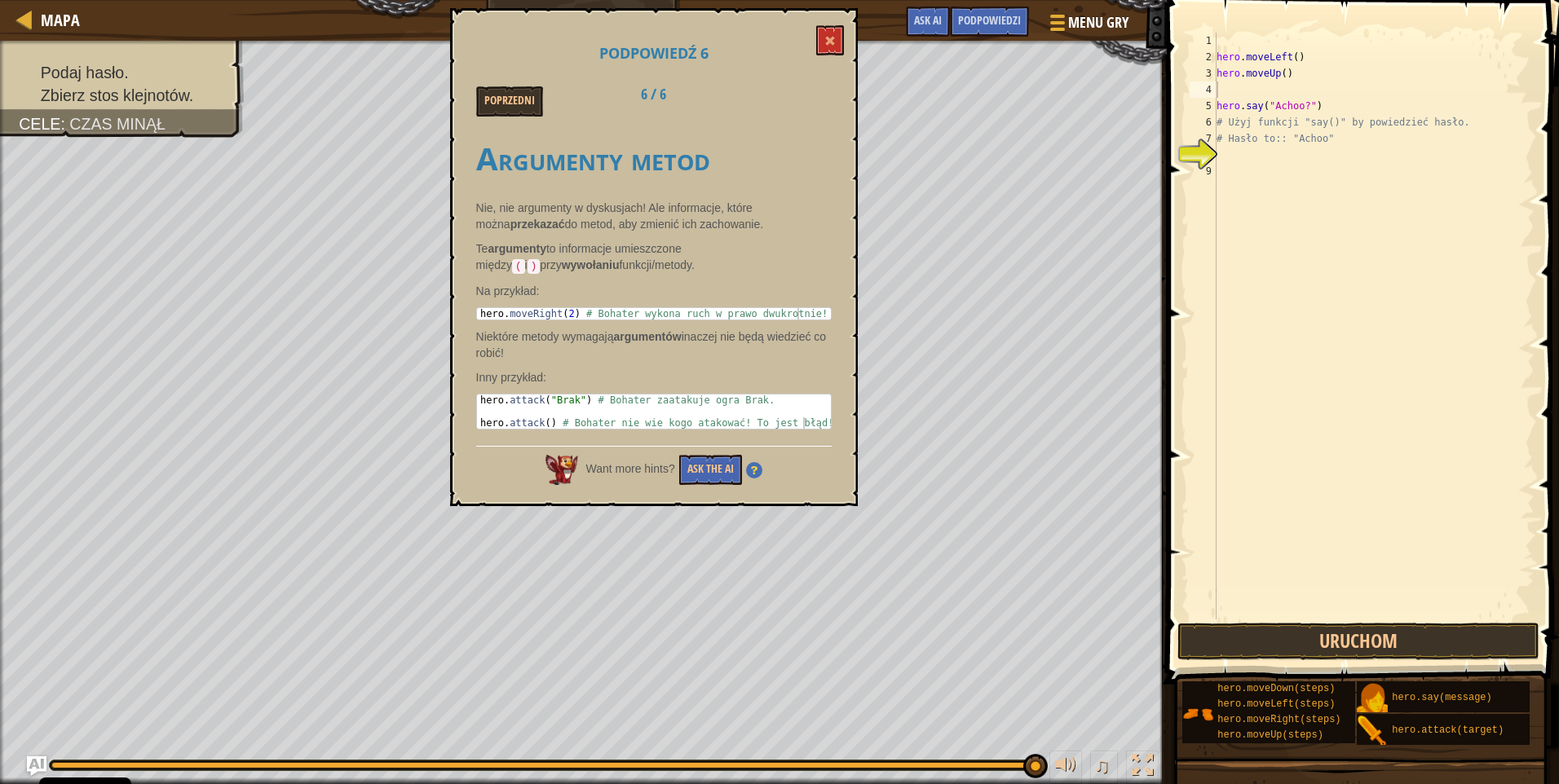
click at [832, 58] on div "Podpowiedź 6 Poprzedni 6 / 6 Argumenty metod Nie, nie argumenty w dyskusjach! A…" at bounding box center [654, 257] width 408 height 498
click at [835, 42] on button at bounding box center [830, 40] width 28 height 30
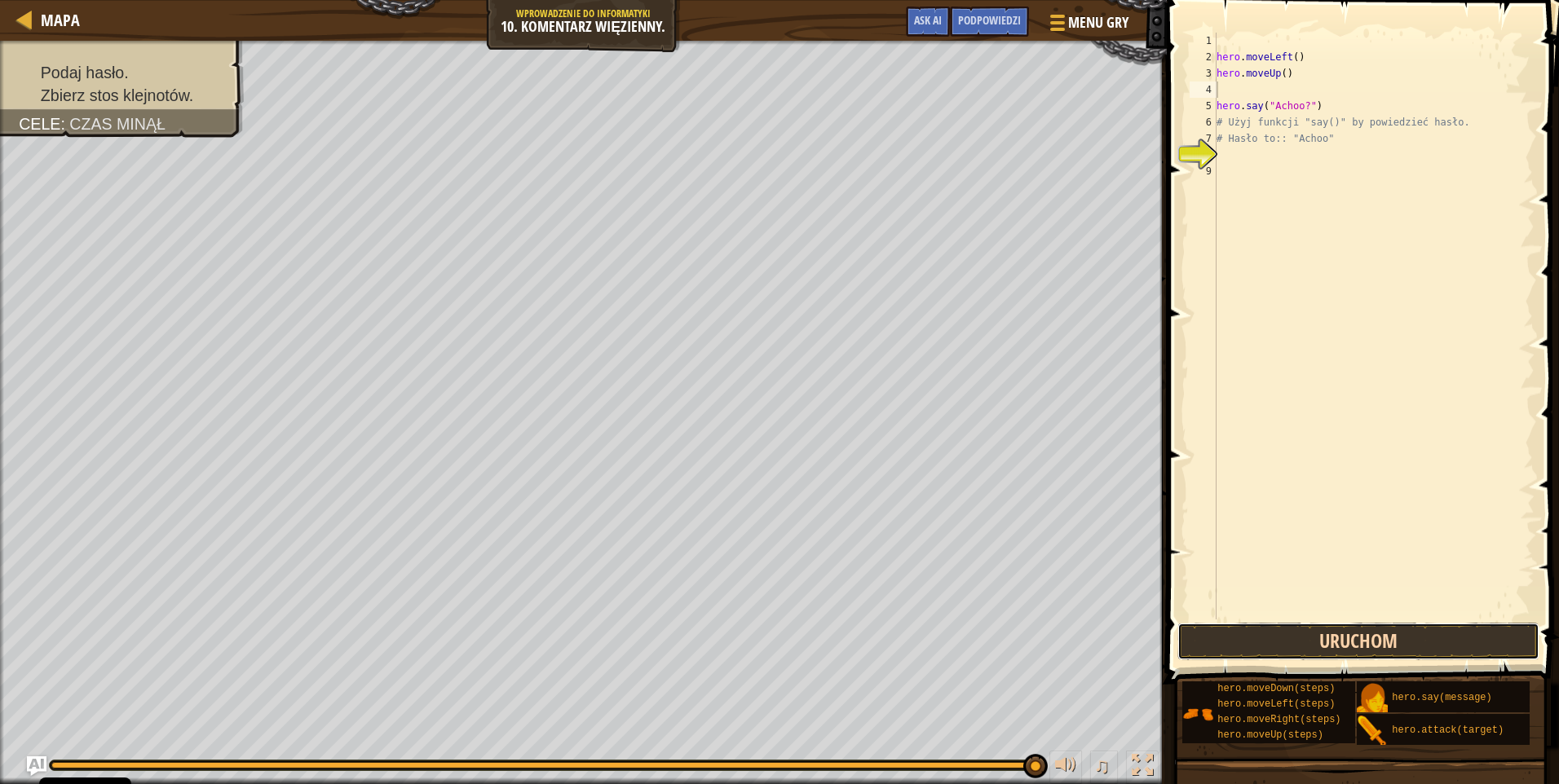
click at [1340, 633] on button "Uruchom" at bounding box center [1358, 641] width 362 height 38
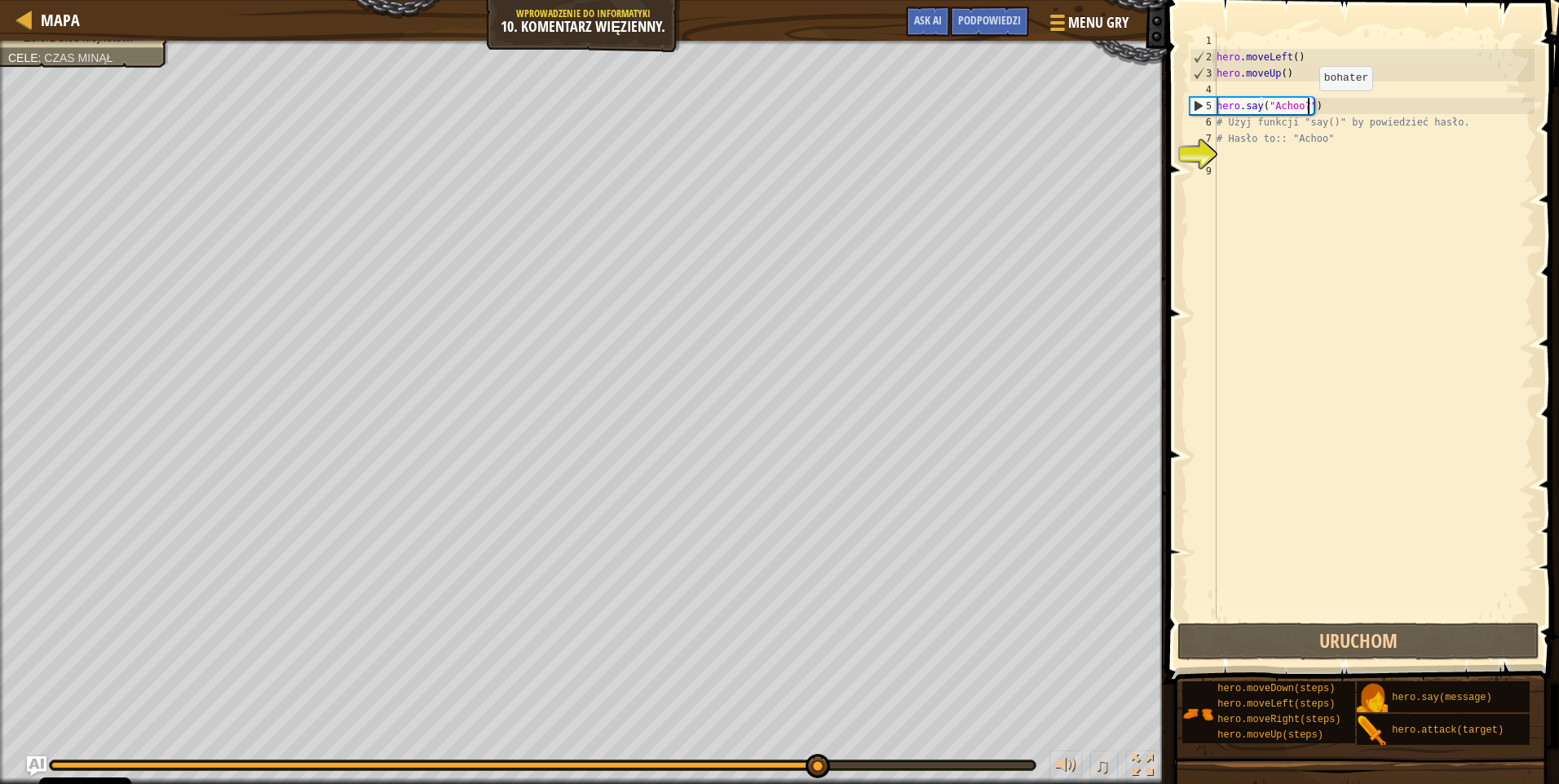
click at [1306, 107] on div "hero . moveLeft ( ) hero . moveUp ( ) hero . say ( "Achoo?" ) # Użyj funkcji "s…" at bounding box center [1374, 343] width 322 height 619
click at [1301, 107] on div "hero . moveLeft ( ) hero . moveUp ( ) hero . say ( "Achoo?" ) # Użyj funkcji "s…" at bounding box center [1374, 343] width 322 height 619
type textarea "hero.say("Achoo")"
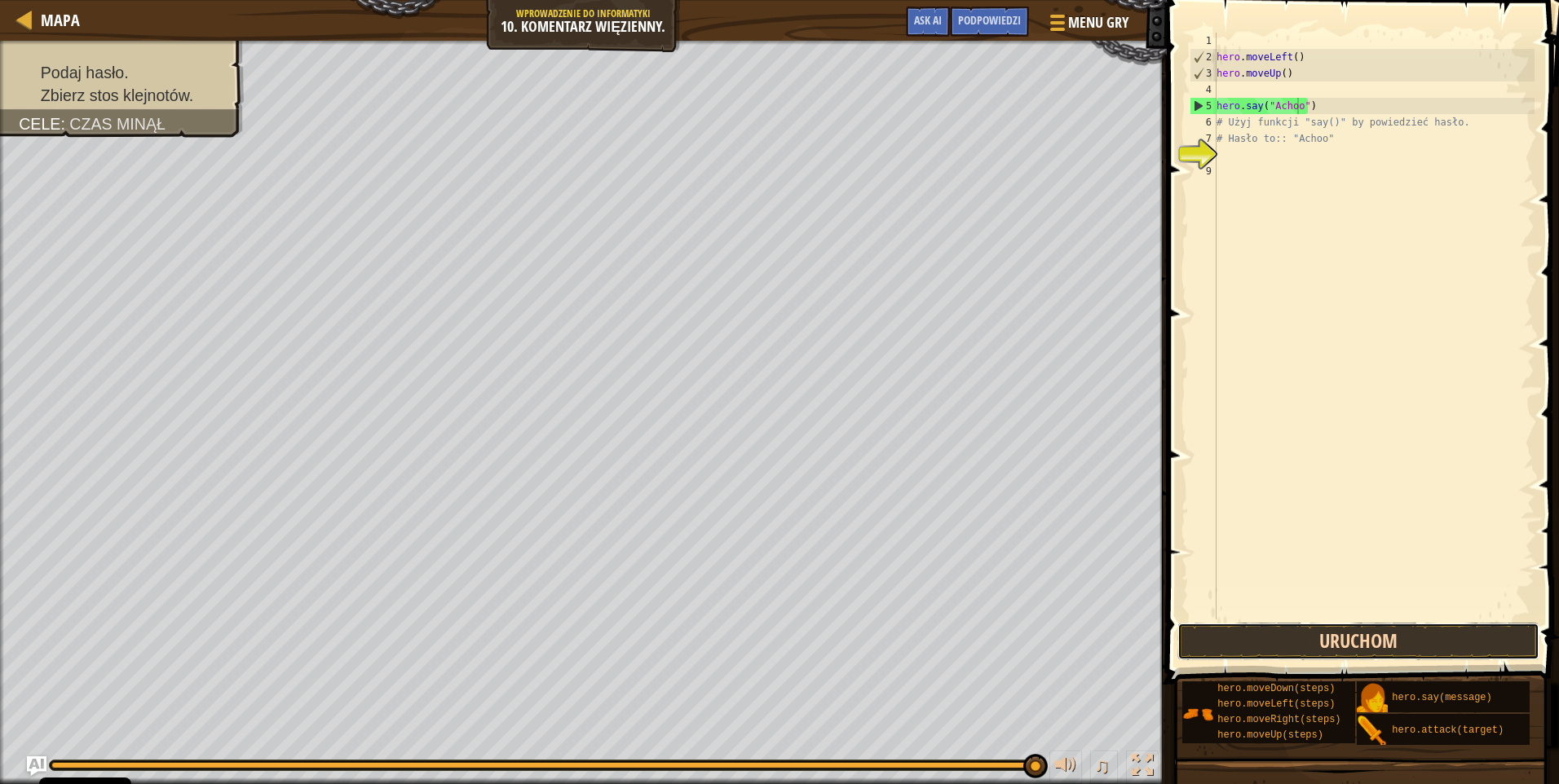
click at [1351, 649] on button "Uruchom" at bounding box center [1358, 641] width 362 height 38
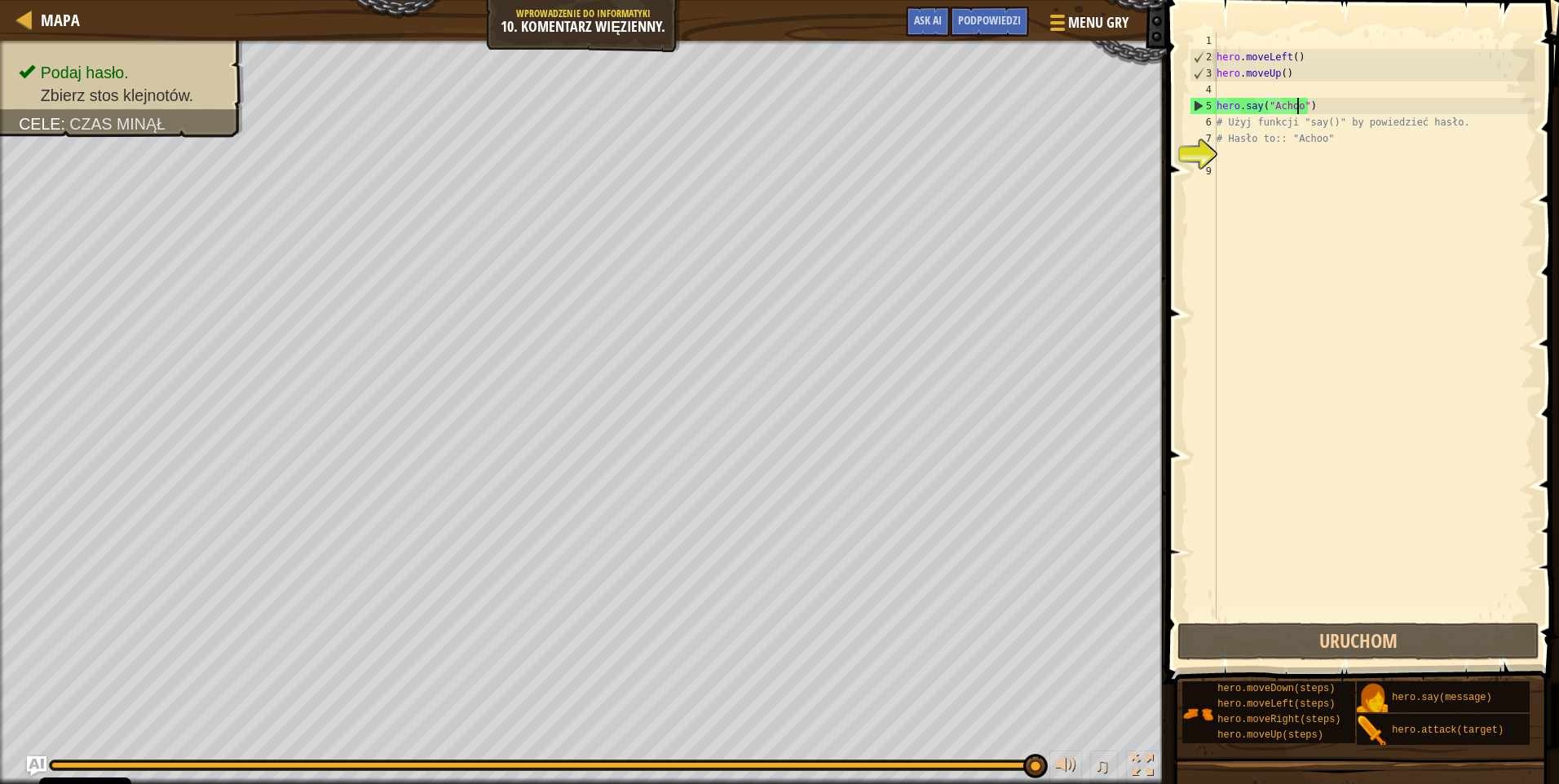
click at [1316, 106] on div "hero . moveLeft ( ) hero . moveUp ( ) hero . say ( "Achoo" ) # Użyj funkcji "sa…" at bounding box center [1374, 343] width 322 height 619
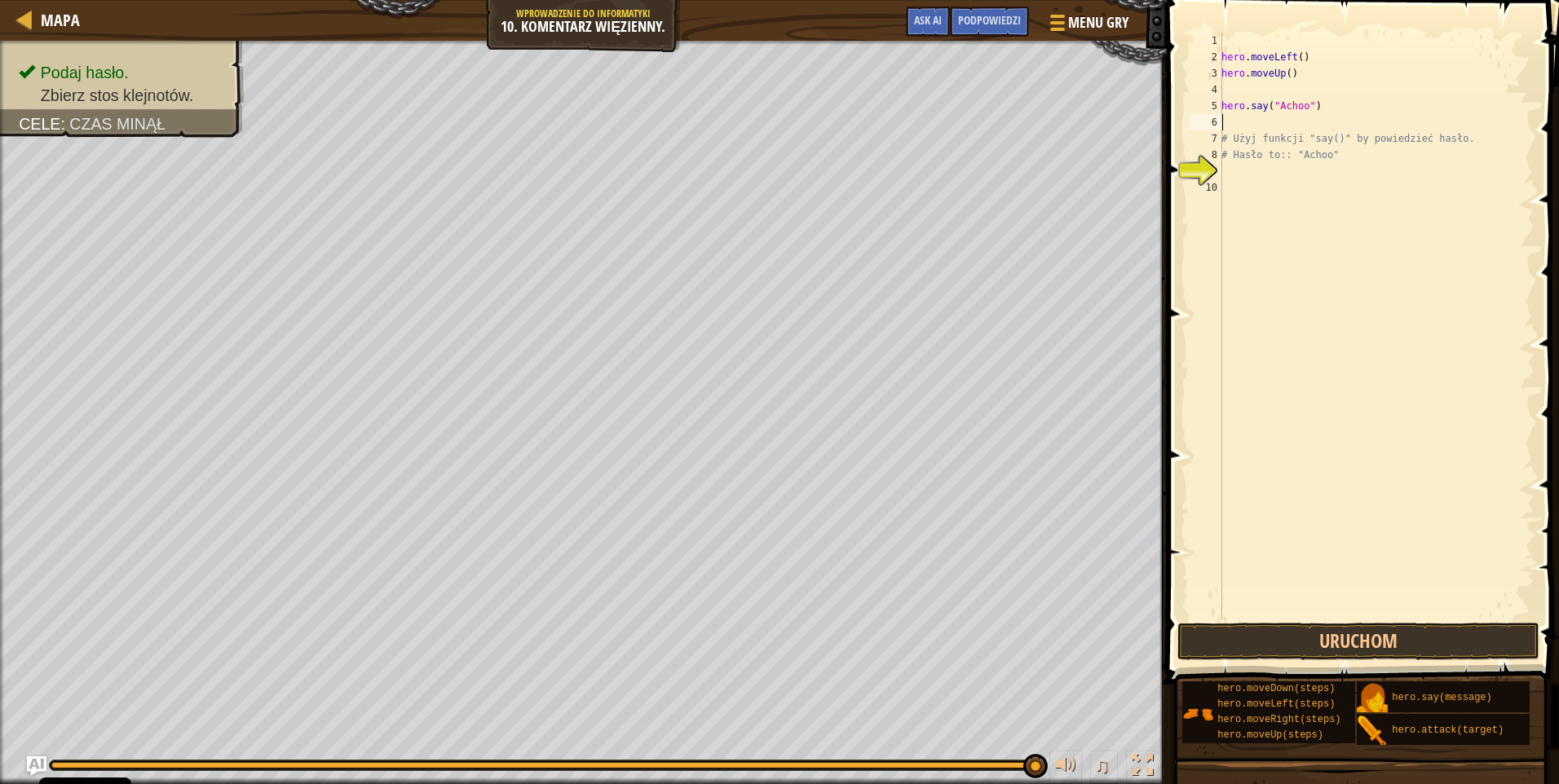
type textarea "h"
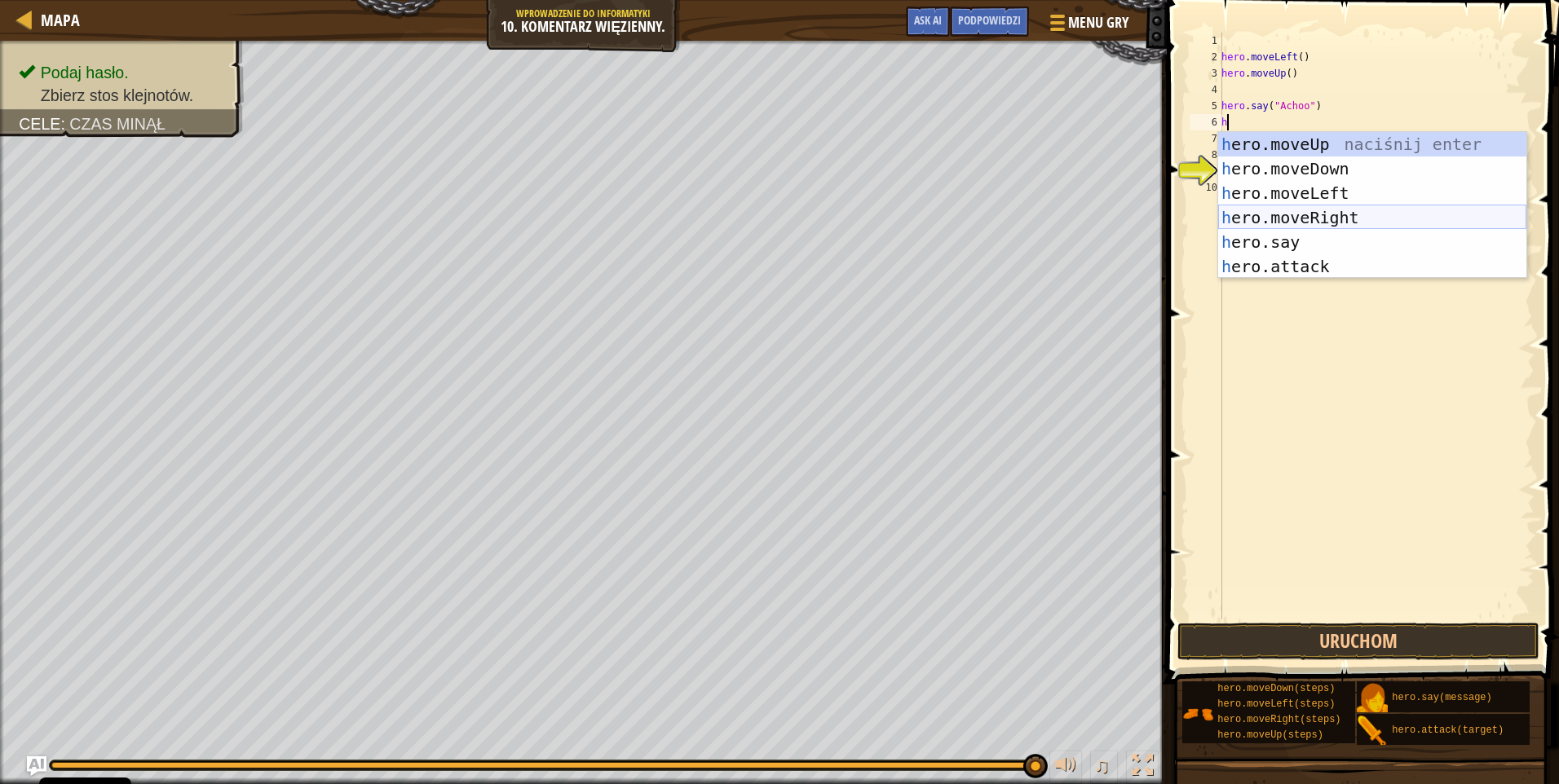
click at [1341, 210] on div "h ero.moveUp naciśnij enter h ero.moveDown naciśnij enter h ero.moveLeft naciśn…" at bounding box center [1372, 230] width 308 height 196
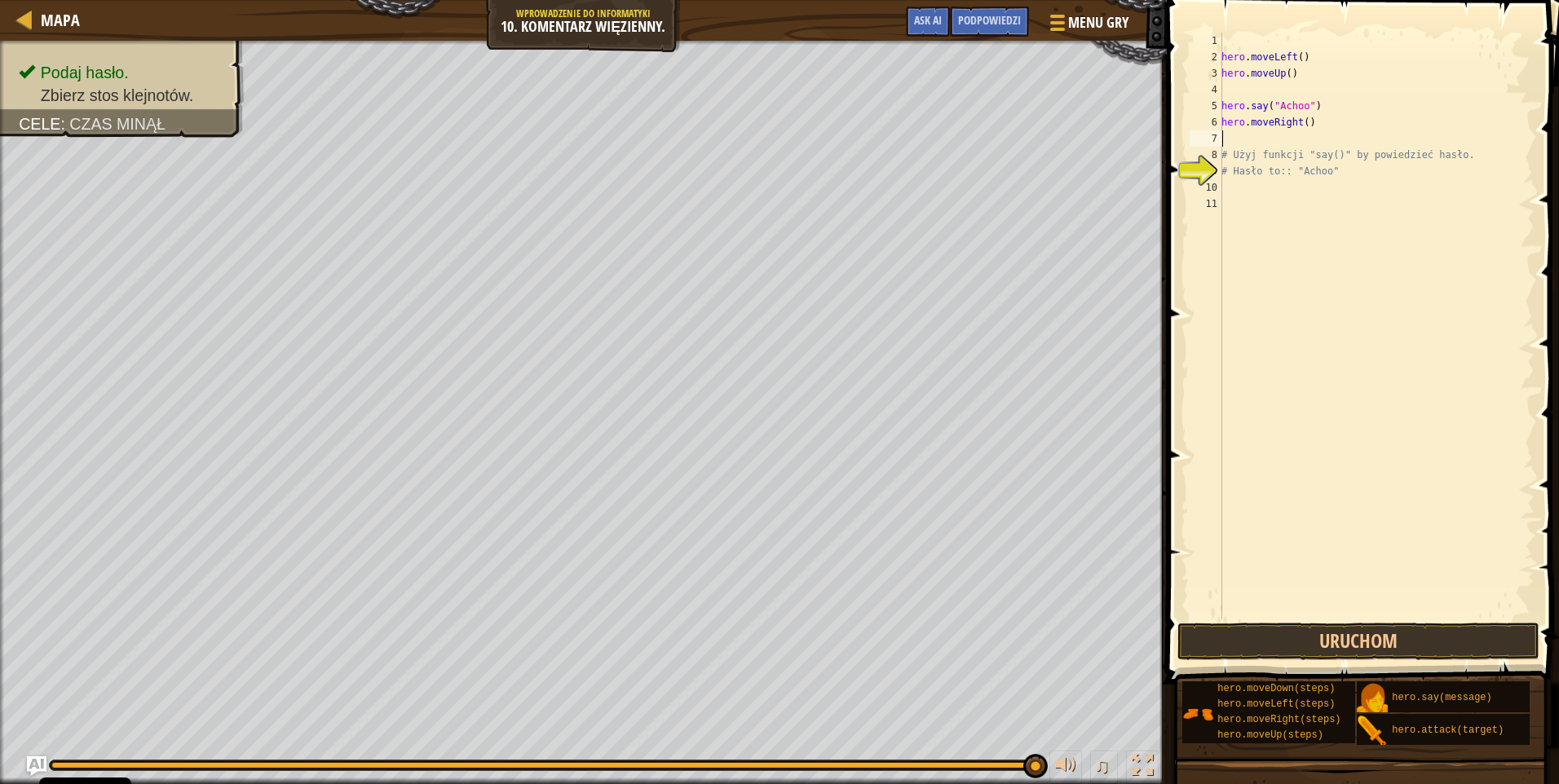
type textarea "h"
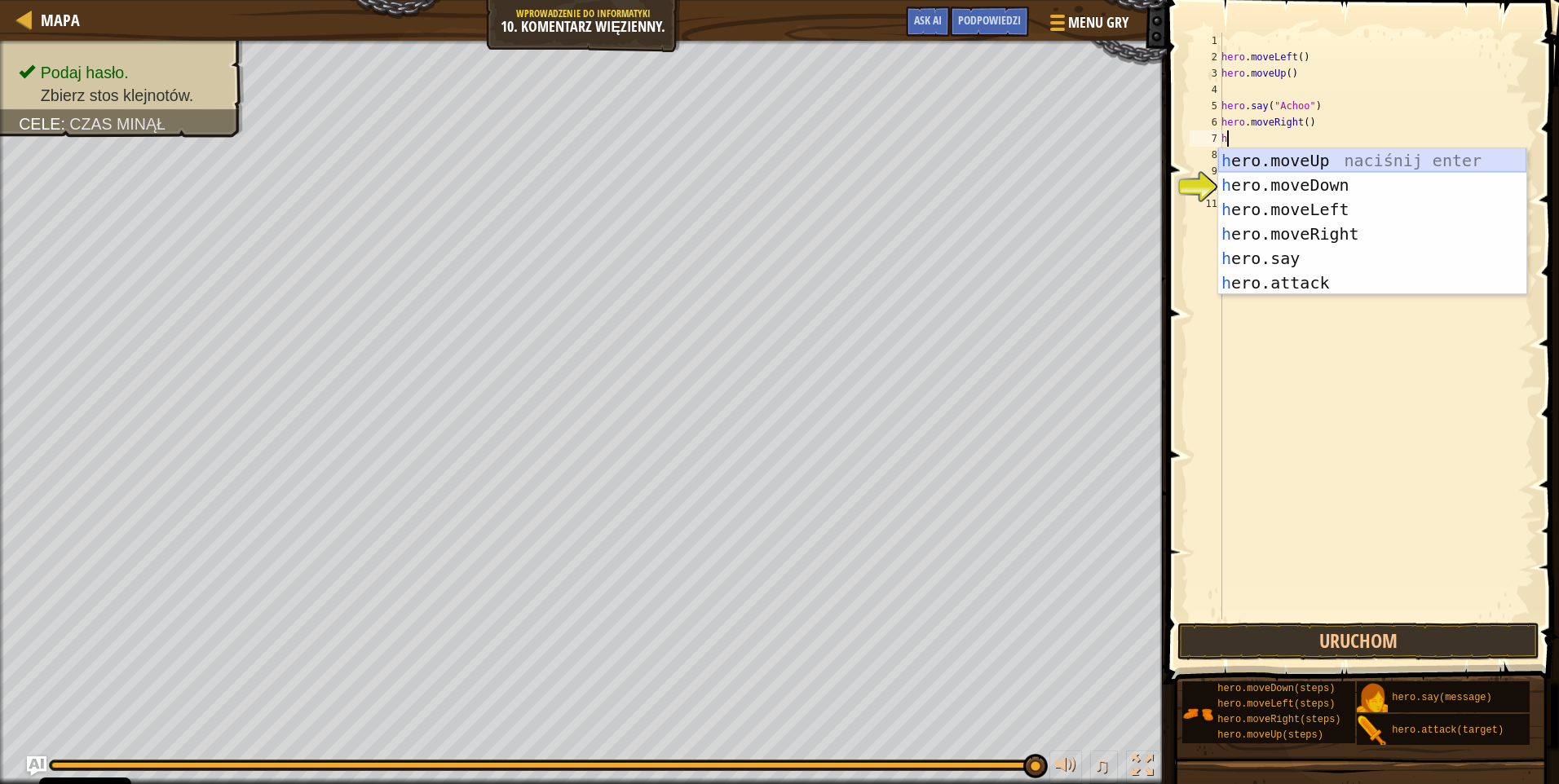
click at [1314, 162] on div "h ero.moveUp naciśnij enter h ero.moveDown naciśnij enter h ero.moveLeft naciśn…" at bounding box center [1372, 247] width 308 height 196
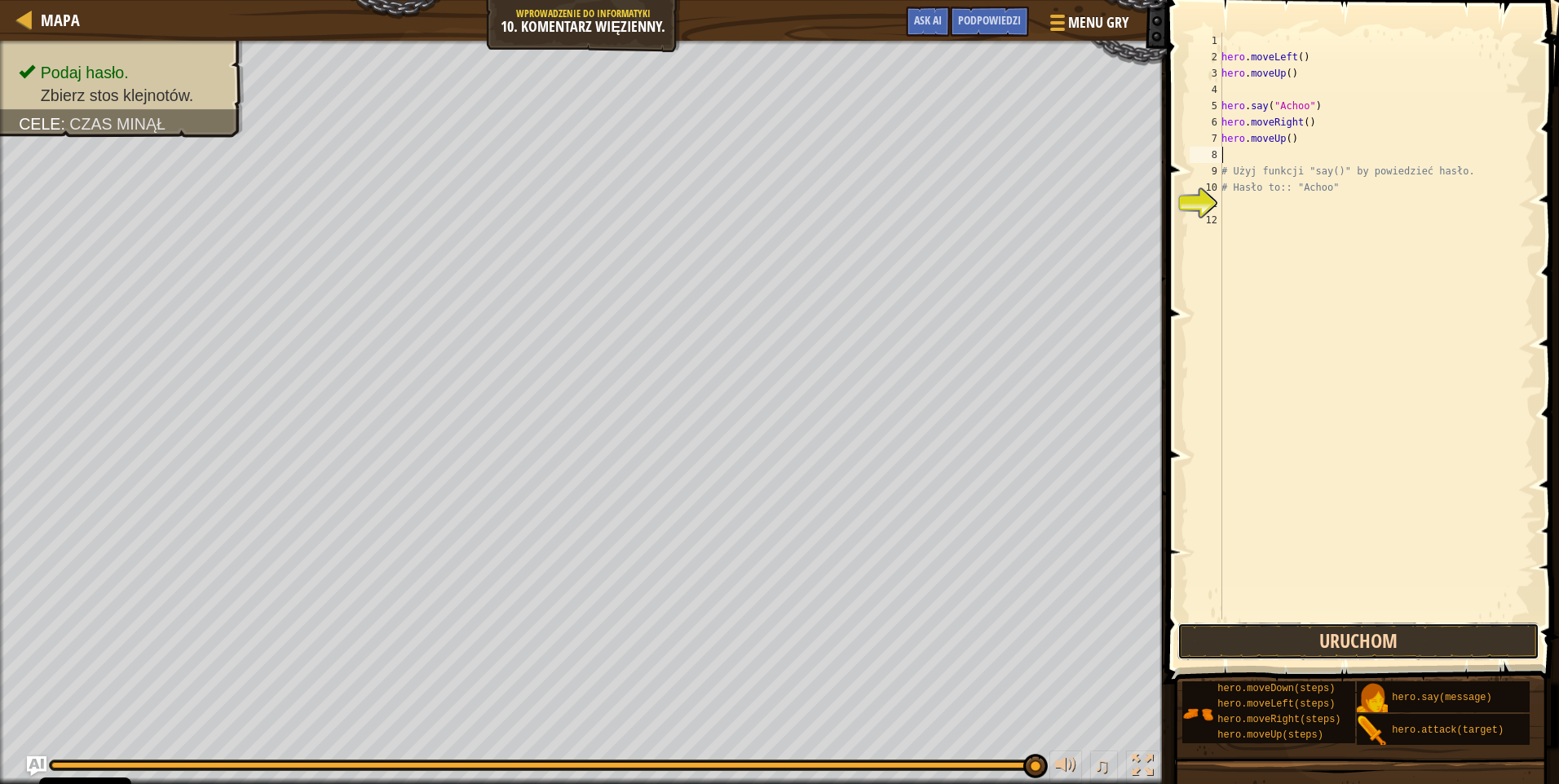
click at [1318, 639] on button "Uruchom" at bounding box center [1358, 641] width 362 height 38
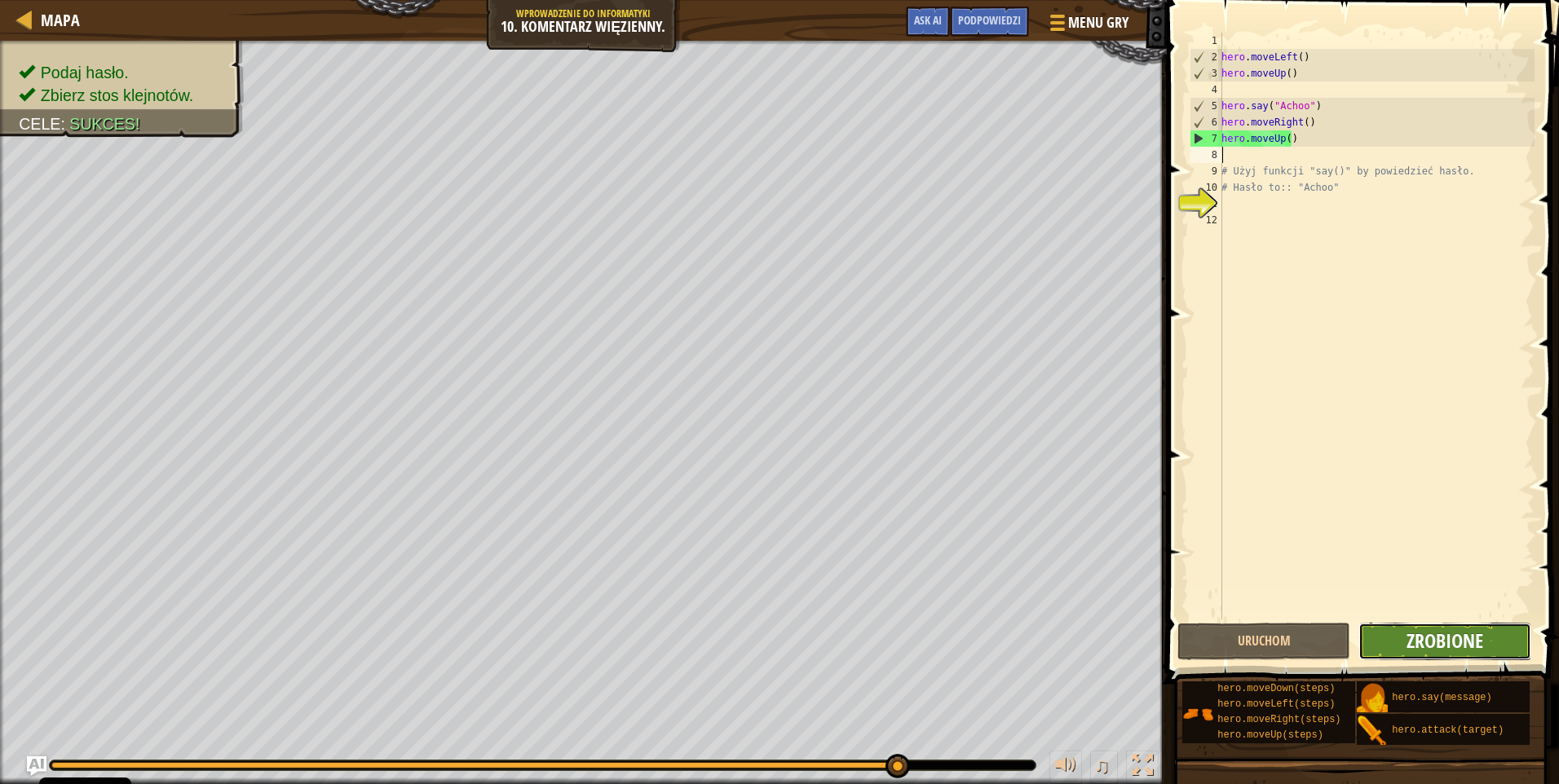
click at [1408, 640] on span "Zrobione" at bounding box center [1445, 640] width 77 height 26
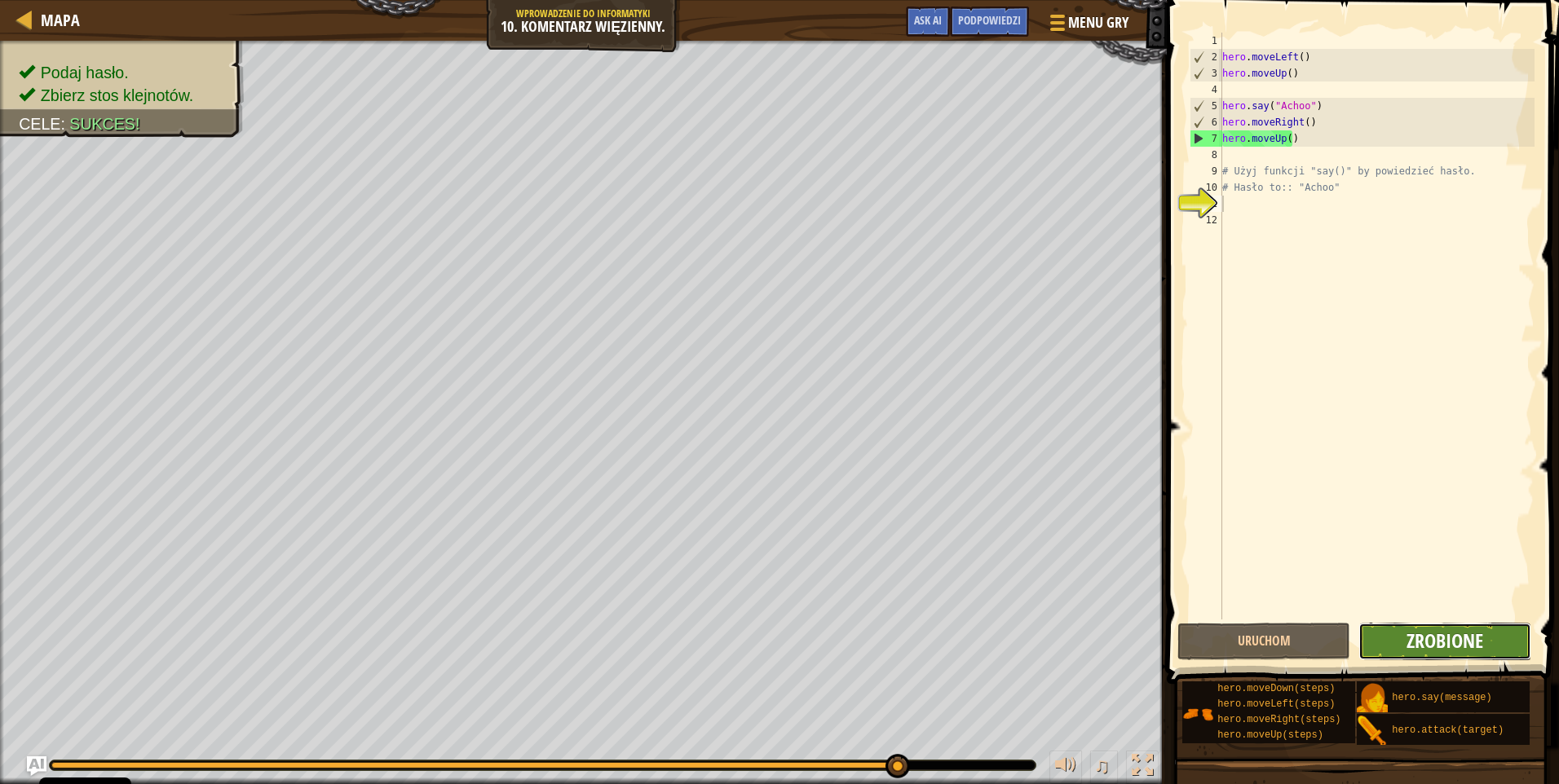
click at [1426, 641] on span "Zrobione" at bounding box center [1445, 640] width 77 height 26
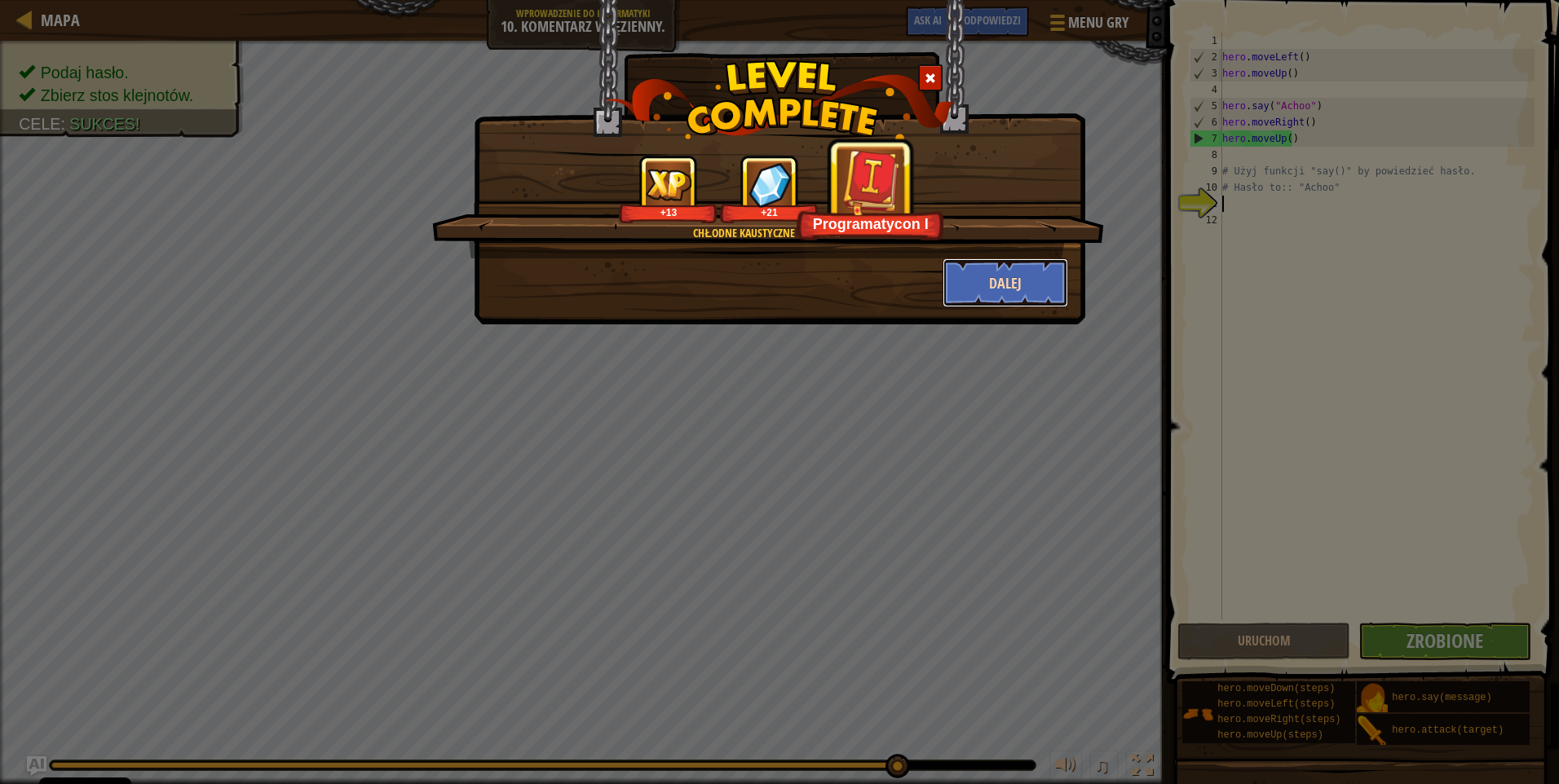
click at [1029, 282] on button "Dalej" at bounding box center [1005, 283] width 126 height 49
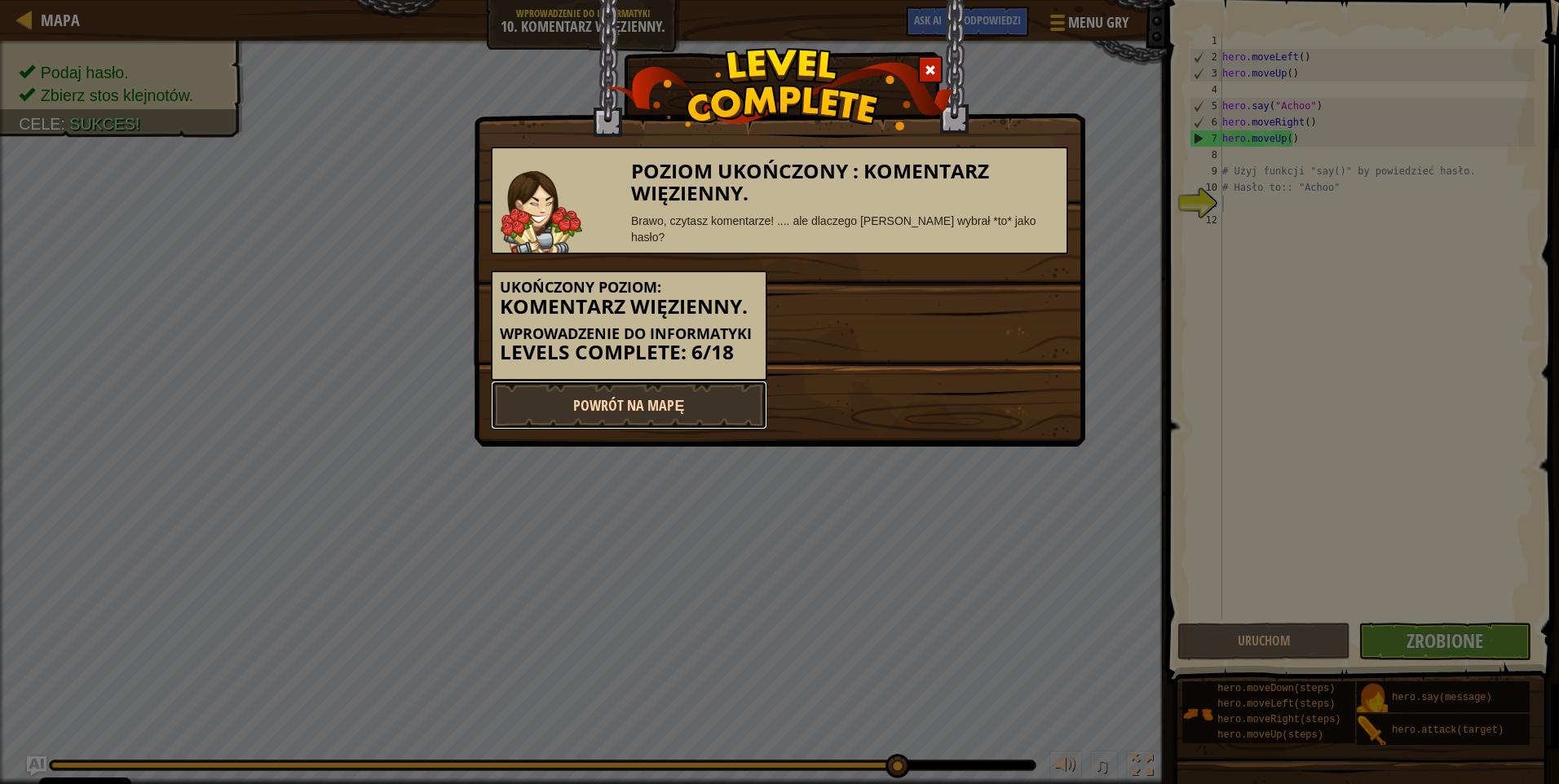
click at [686, 383] on link "Powrót na Mapę" at bounding box center [629, 404] width 277 height 49
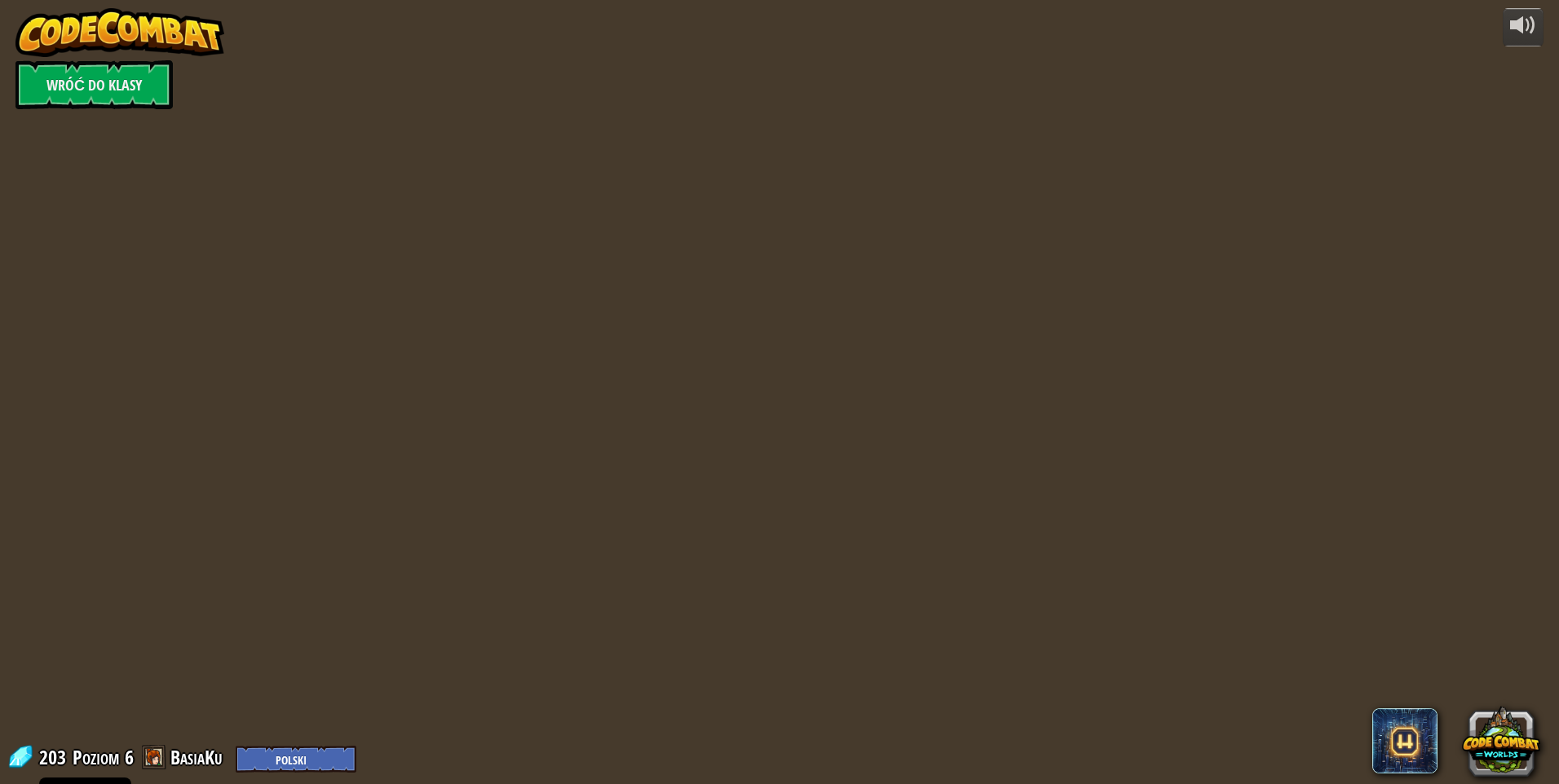
select select "pl"
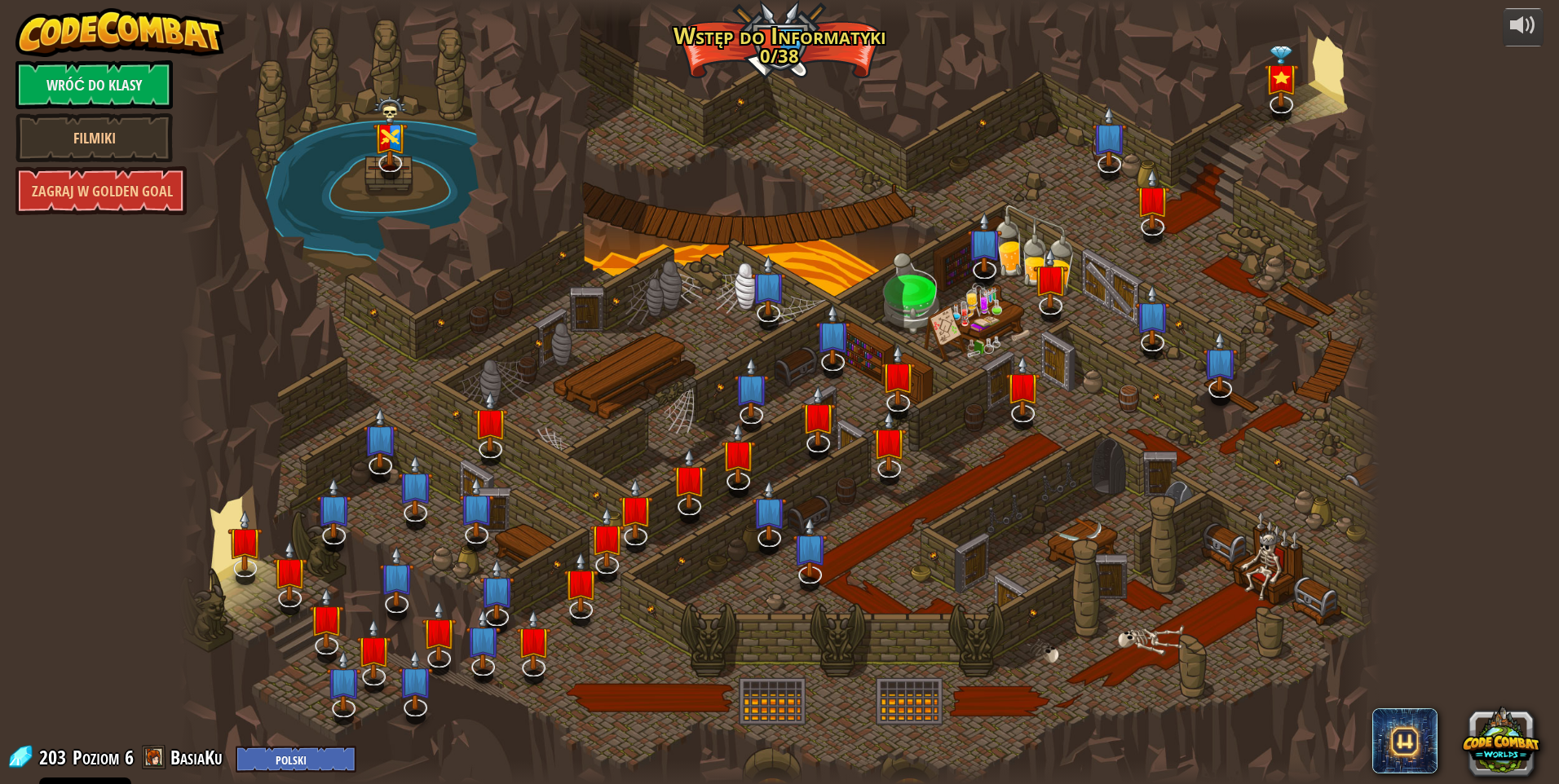
select select "pl"
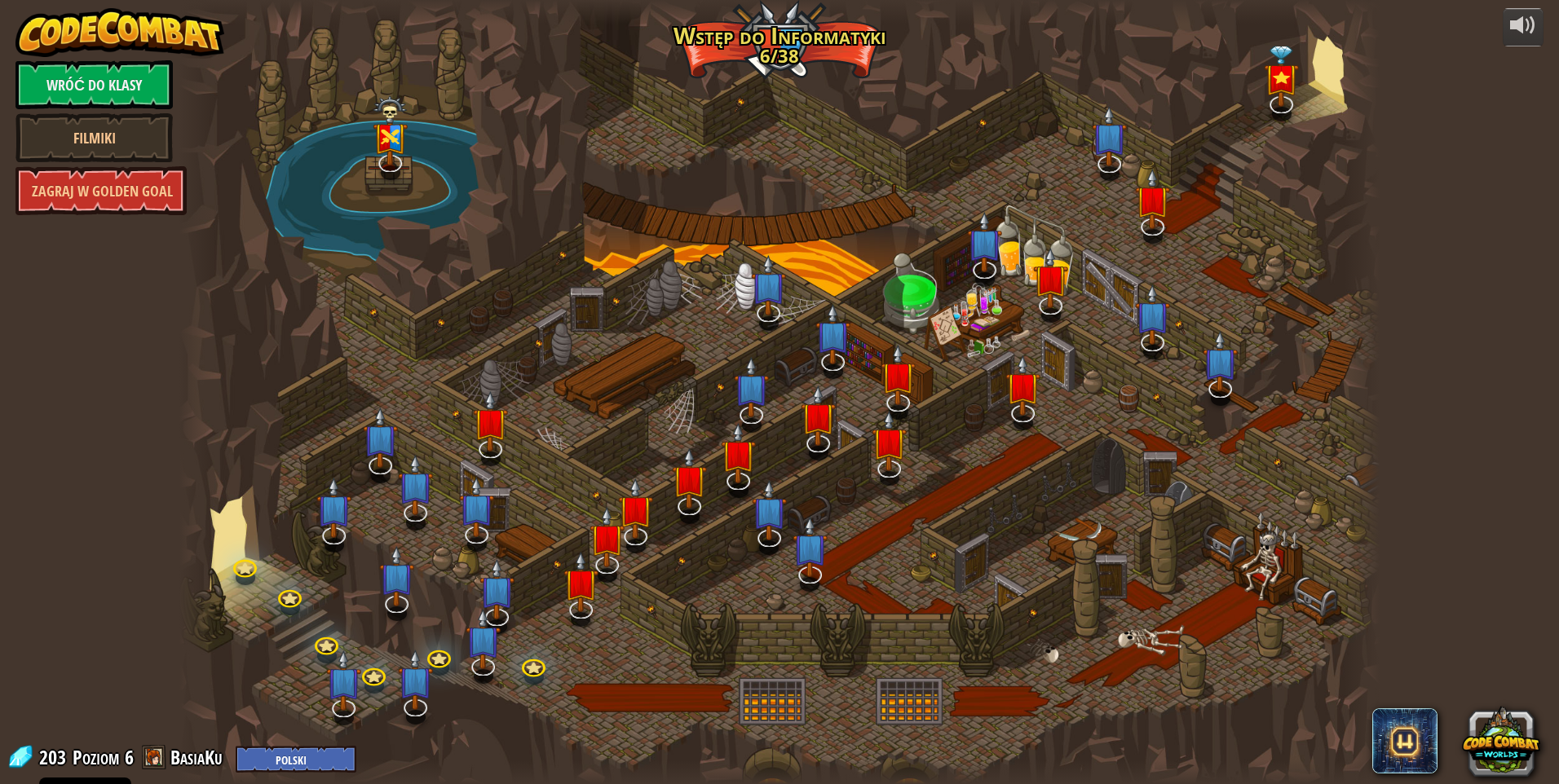
select select "pl"
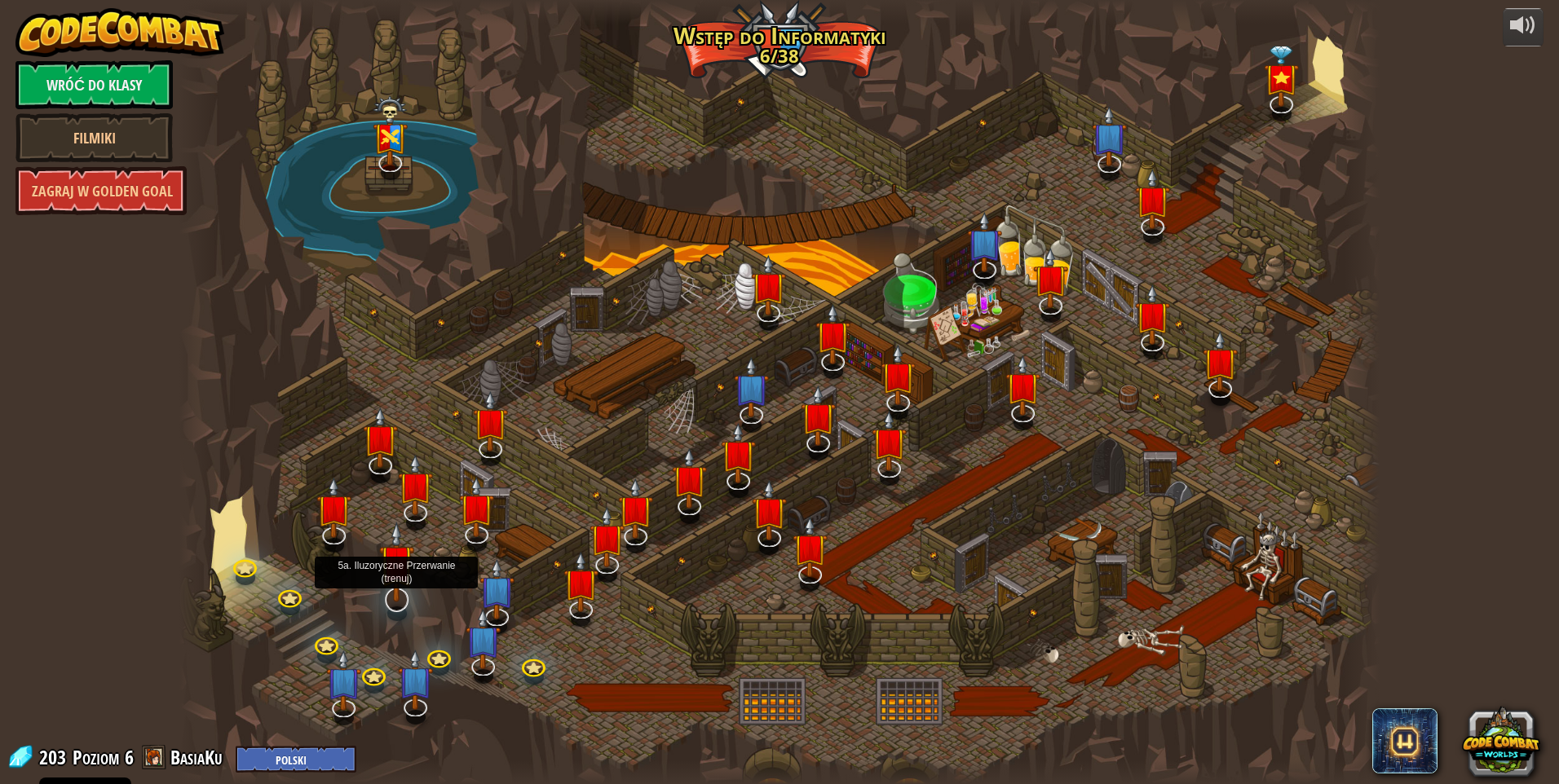
click at [400, 581] on img at bounding box center [396, 561] width 35 height 81
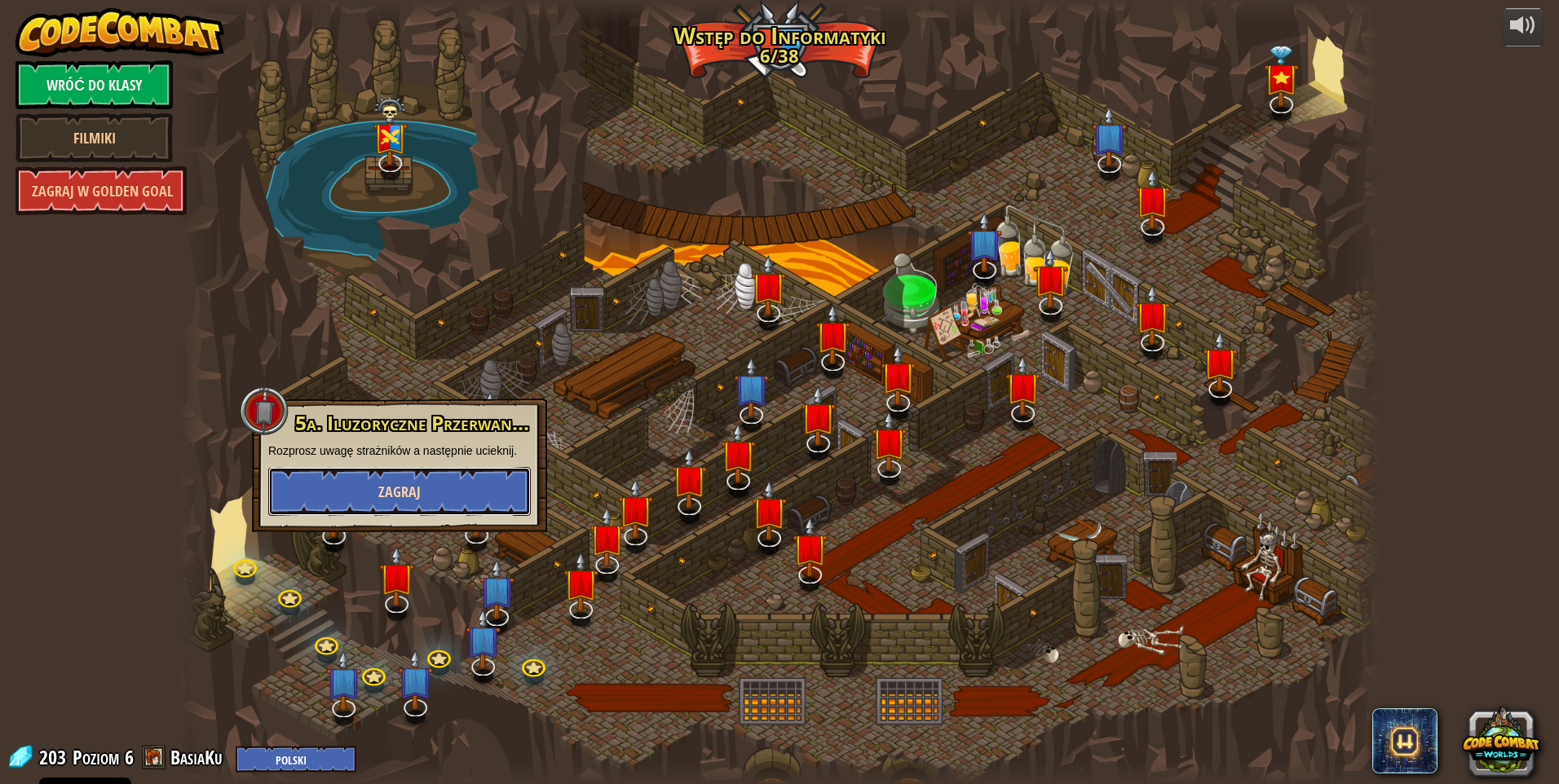
click at [436, 478] on button "Zagraj" at bounding box center [399, 491] width 263 height 49
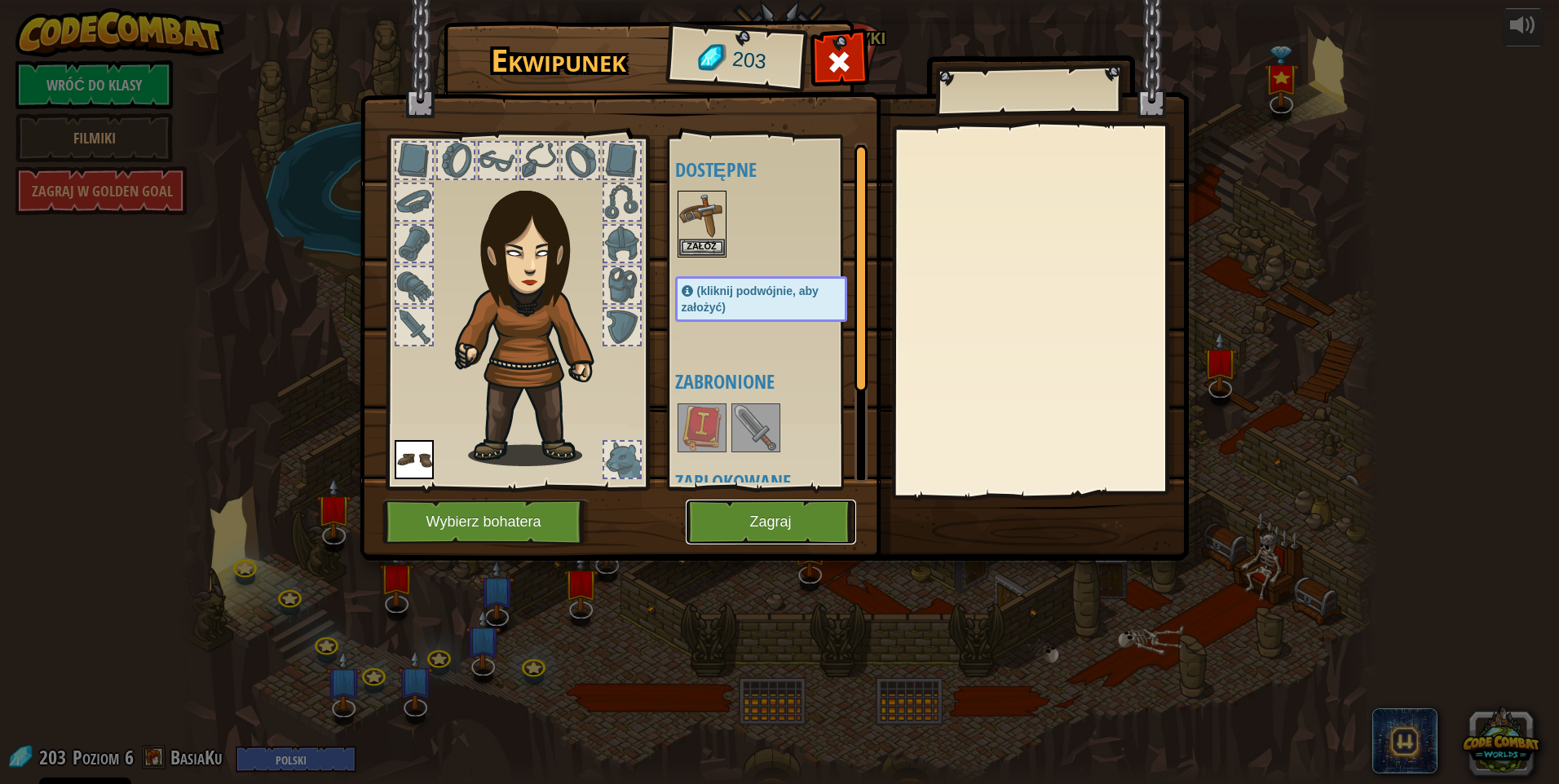
click at [780, 528] on button "Zagraj" at bounding box center [771, 521] width 171 height 45
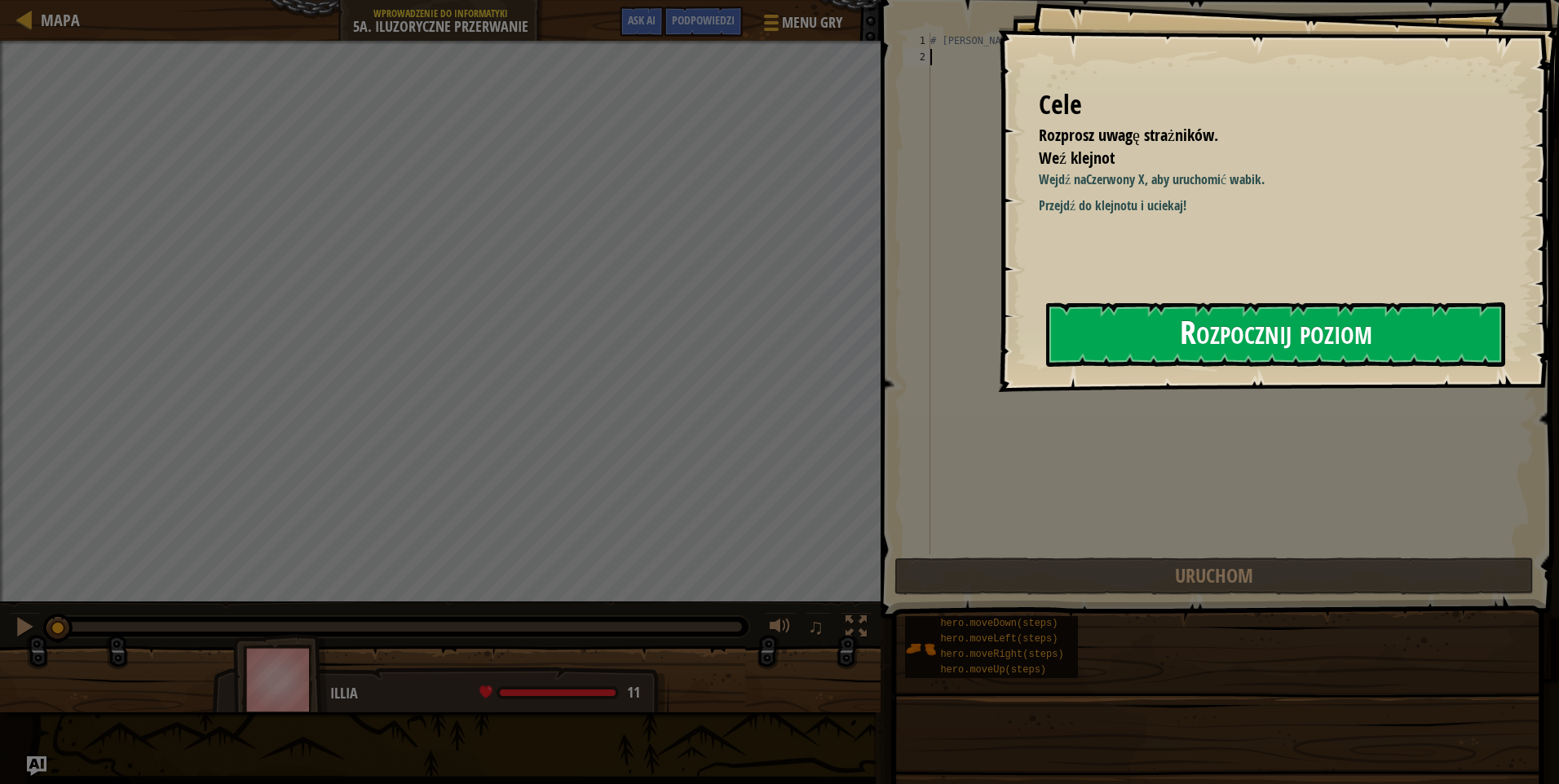
click at [1180, 333] on button "Rozpocznij poziom" at bounding box center [1275, 335] width 459 height 64
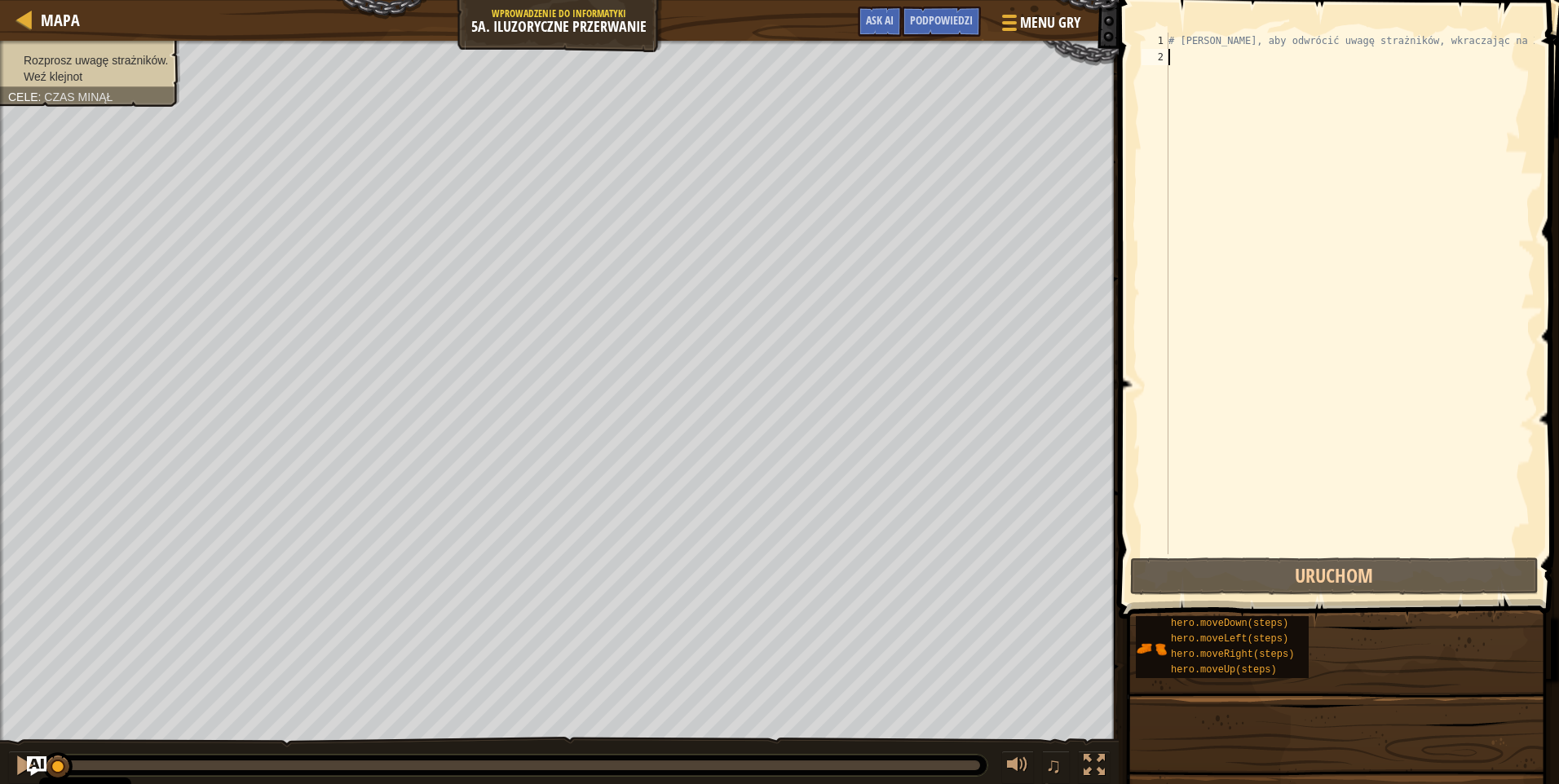
type textarea "h"
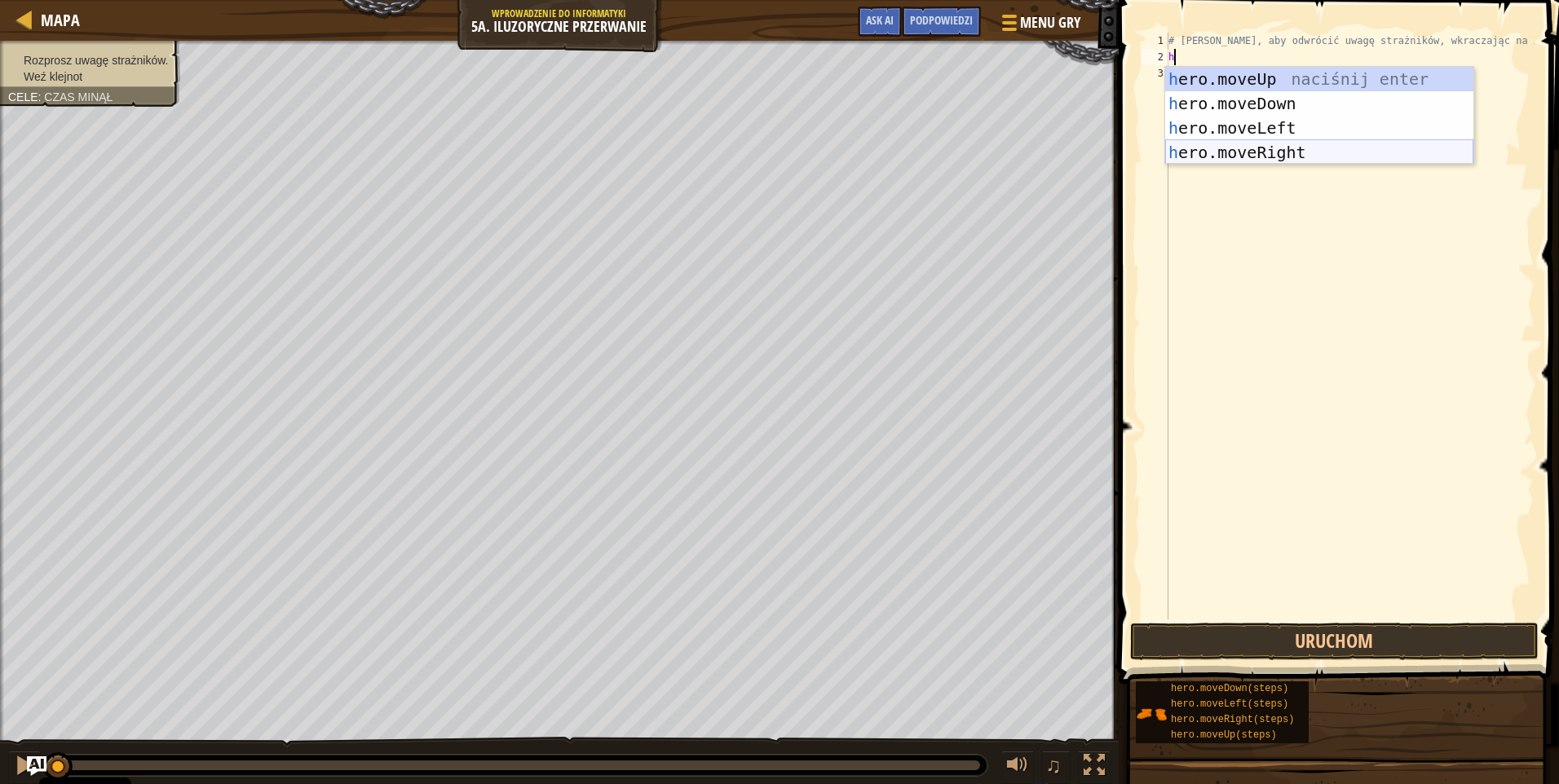
click at [1262, 153] on div "h ero.moveUp naciśnij enter h ero.moveDown naciśnij enter h ero.moveLeft naciśn…" at bounding box center [1319, 140] width 308 height 147
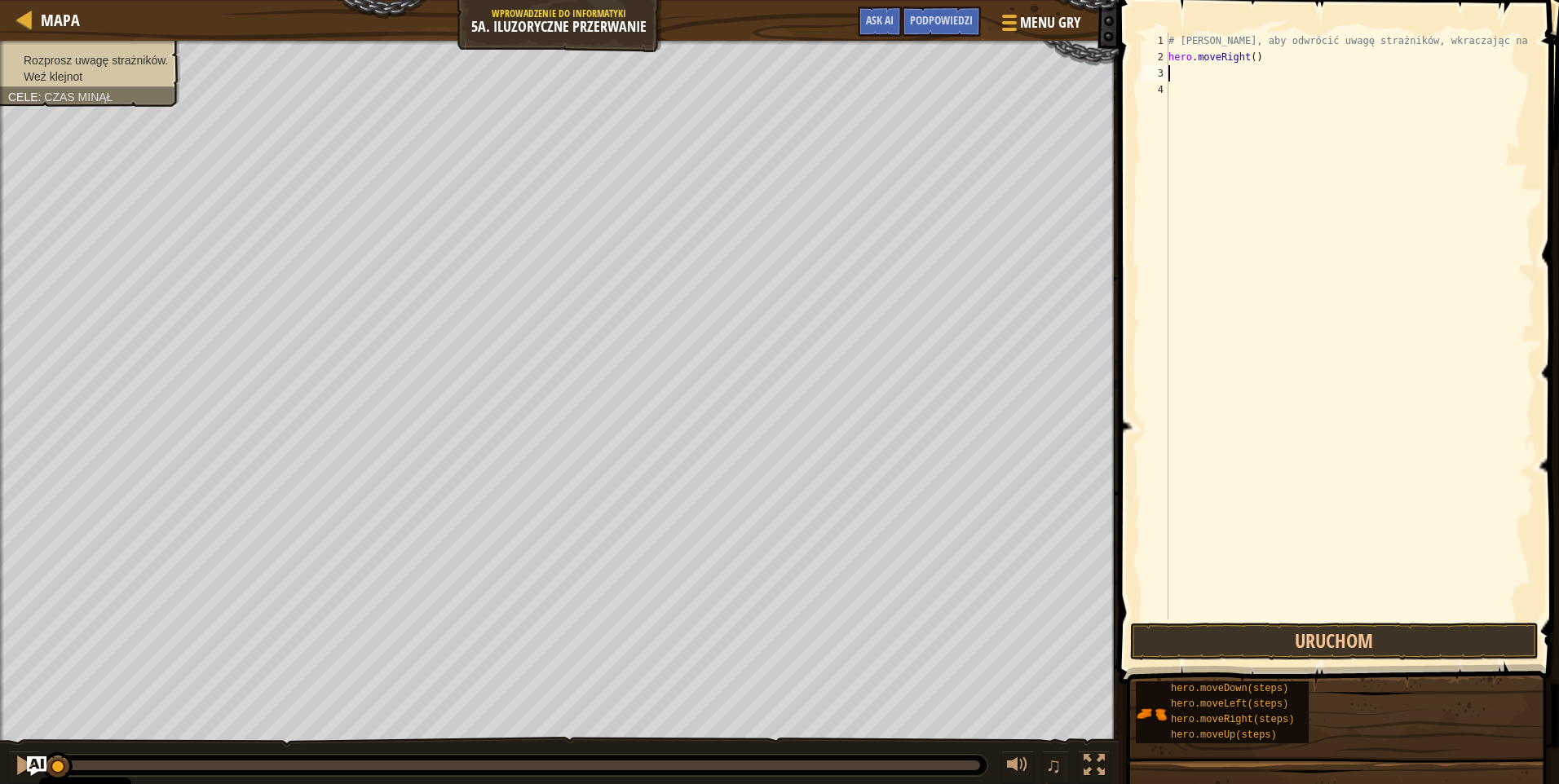
type textarea "h"
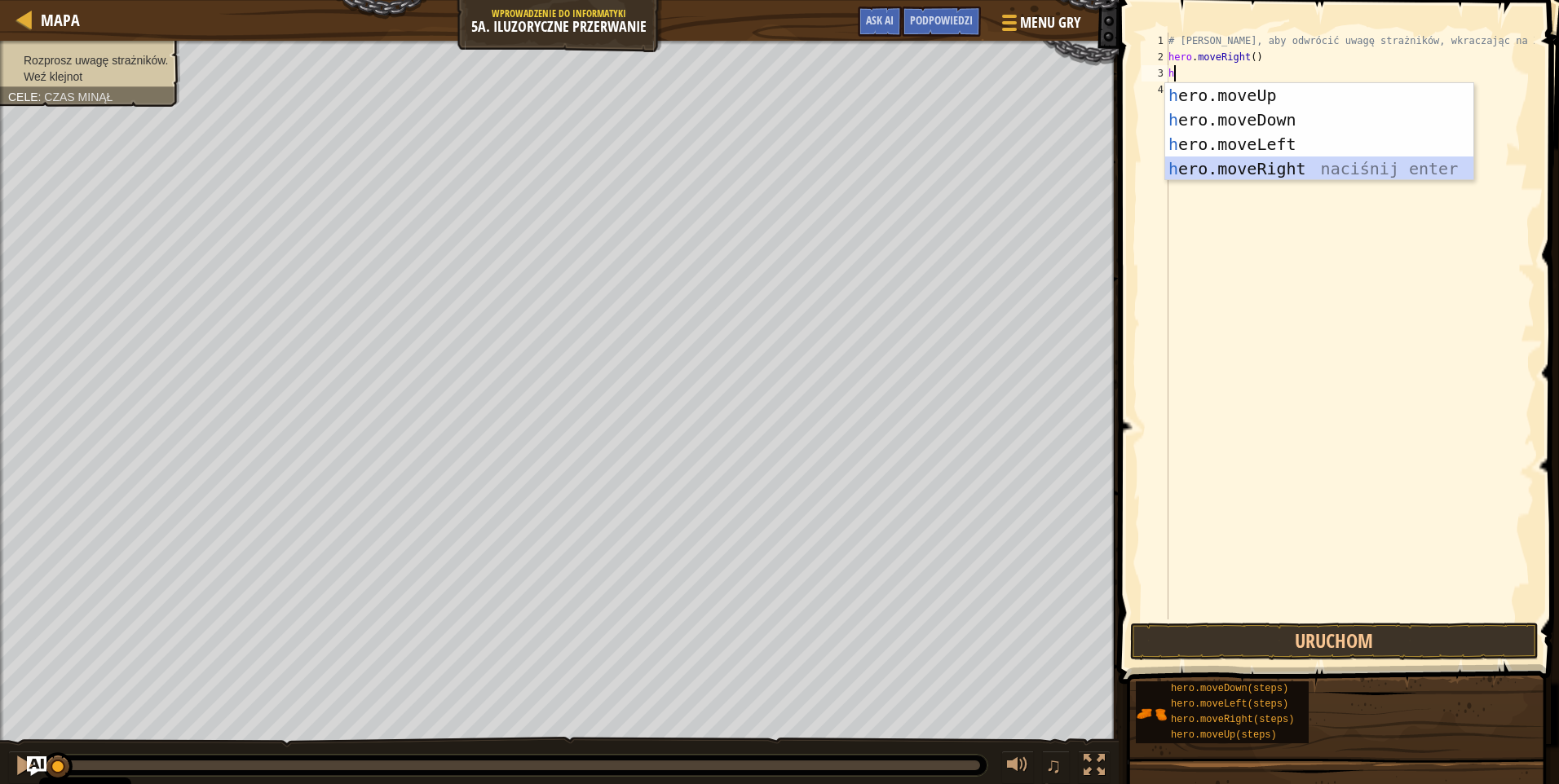
click at [1280, 168] on div "h ero.moveUp naciśnij enter h ero.moveDown naciśnij enter h ero.moveLeft naciśn…" at bounding box center [1319, 156] width 308 height 147
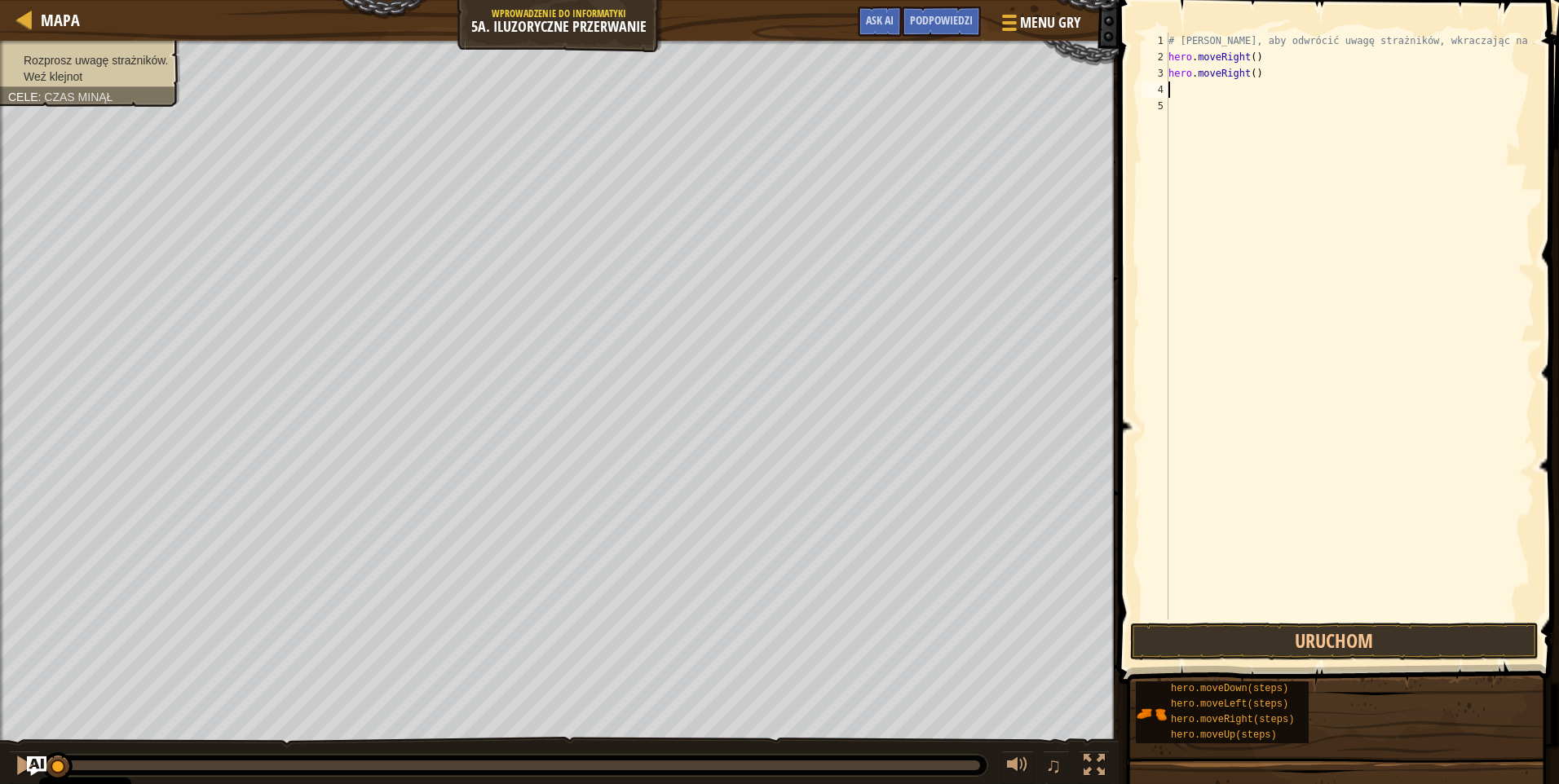
type textarea "h"
click at [1258, 81] on div "# [PERSON_NAME], aby odwrócić uwagę strażników, wkraczając na X. hero . moveRig…" at bounding box center [1350, 343] width 370 height 619
type textarea "h"
click at [1263, 61] on div "# [PERSON_NAME], aby odwrócić uwagę strażników, wkraczając na X. hero . moveRig…" at bounding box center [1350, 343] width 370 height 619
type textarea "h"
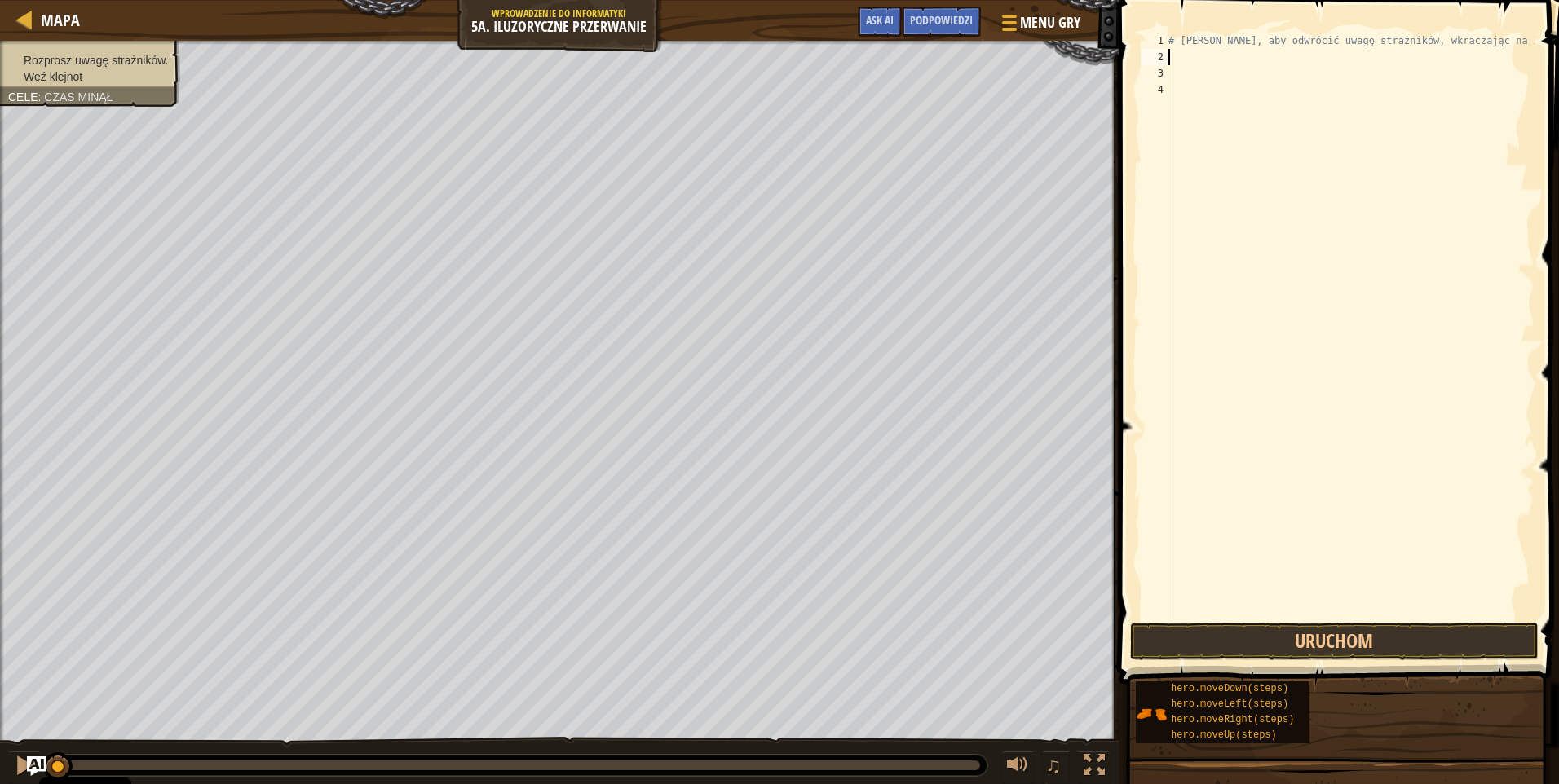
type textarea "h"
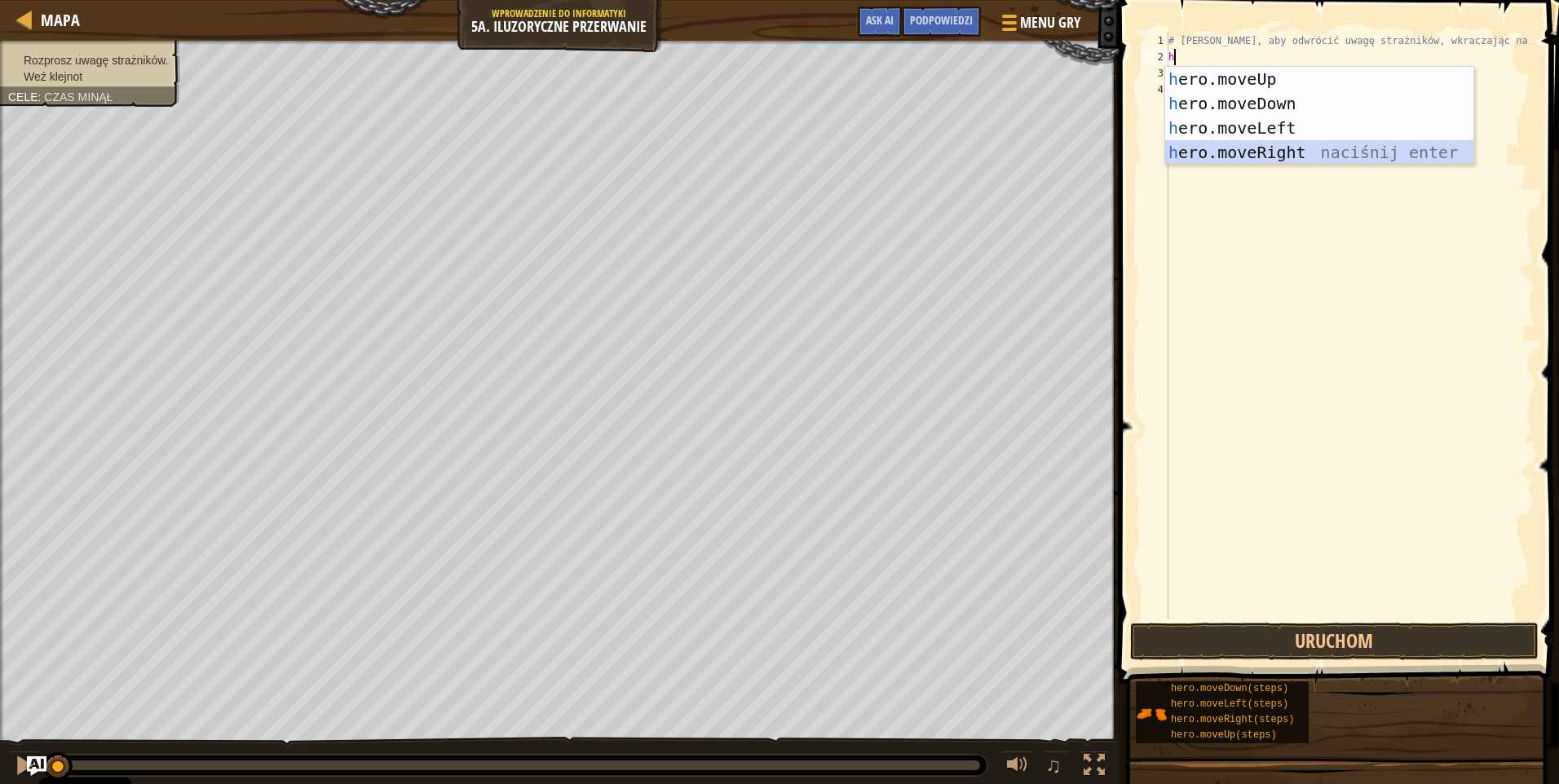
click at [1300, 145] on div "h ero.moveUp naciśnij enter h ero.moveDown naciśnij enter h ero.moveLeft naciśn…" at bounding box center [1319, 140] width 308 height 147
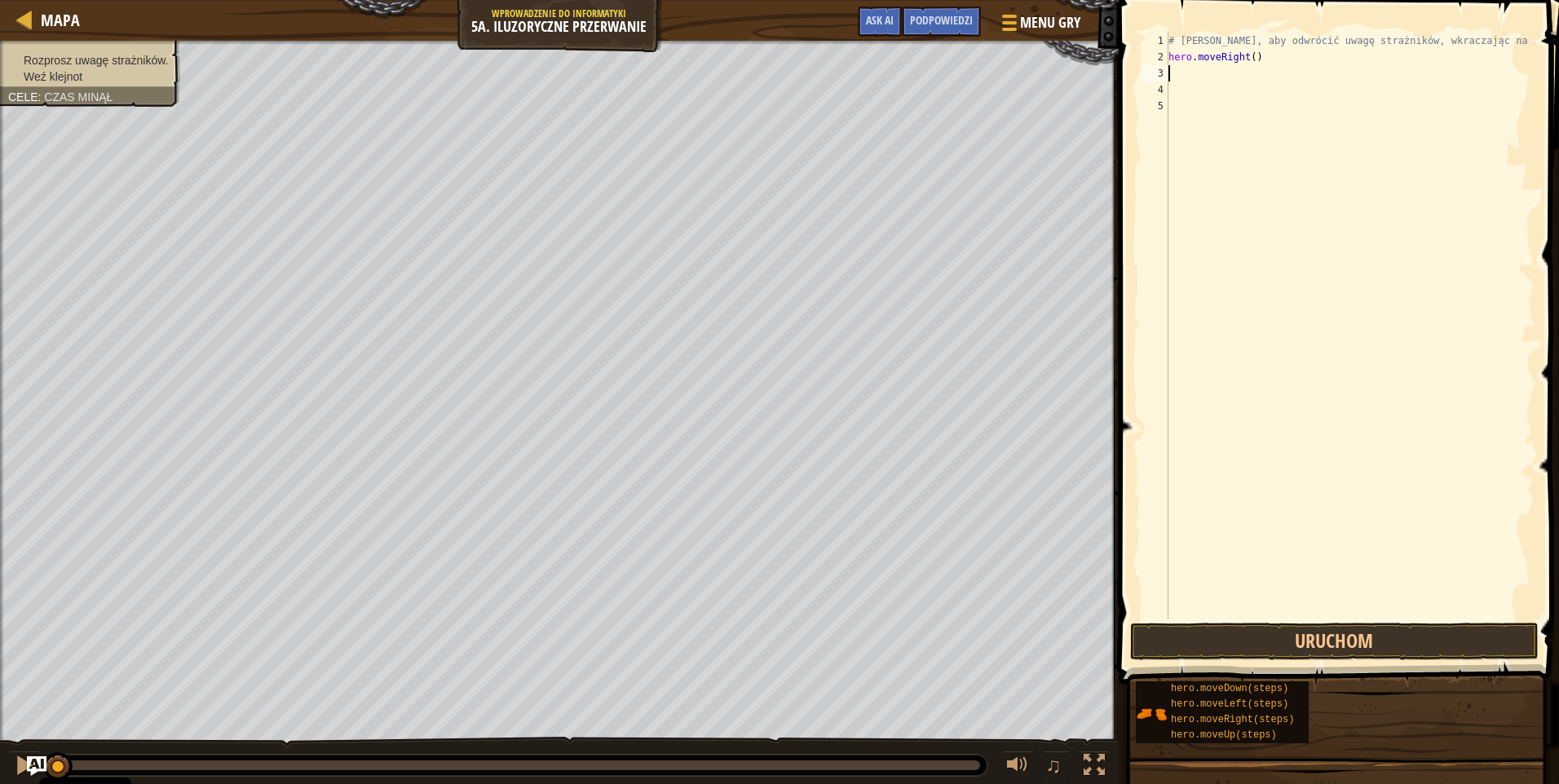
type textarea "h"
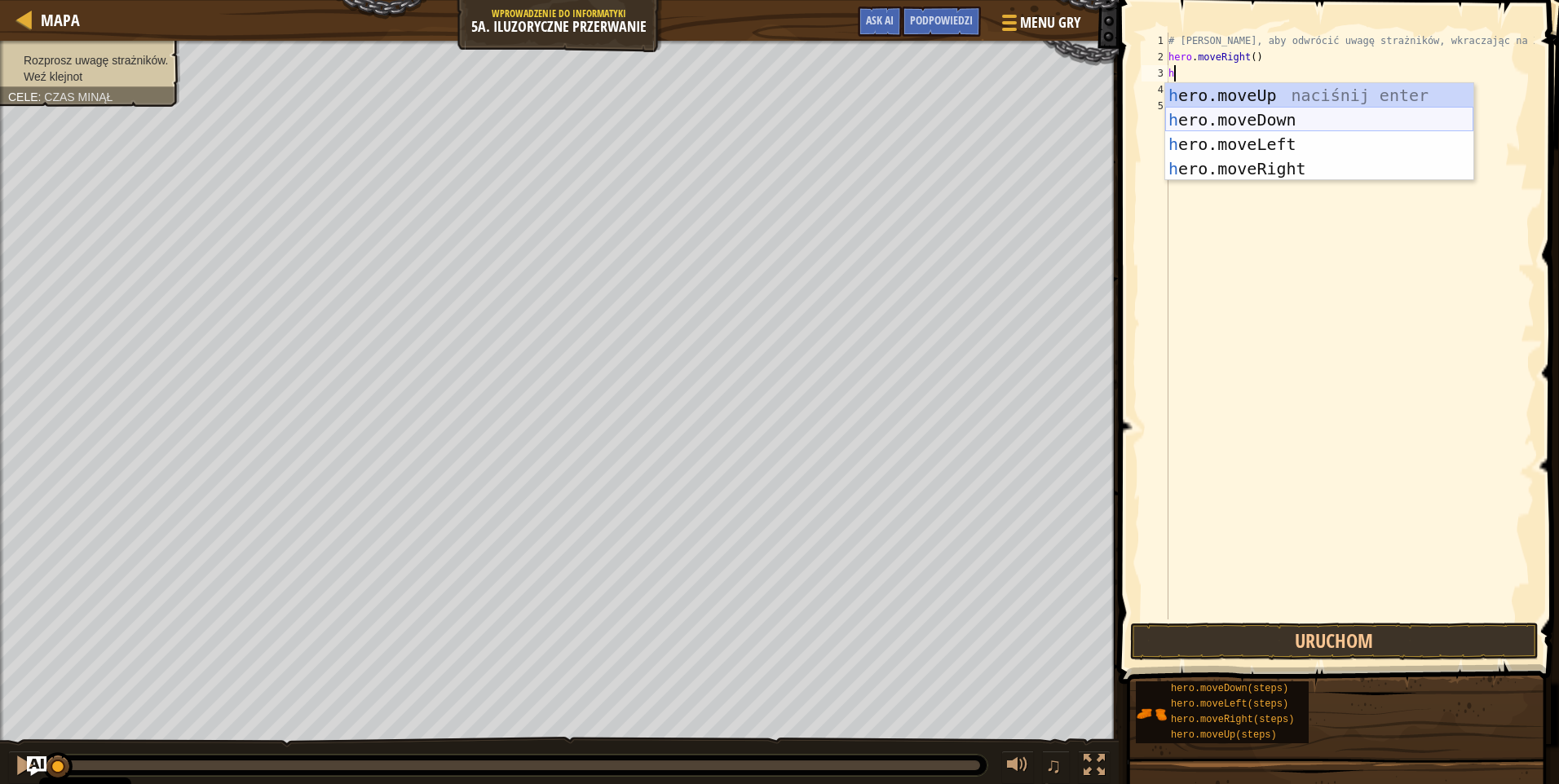
click at [1283, 130] on div "h ero.moveUp naciśnij enter h ero.moveDown naciśnij enter h ero.moveLeft naciśn…" at bounding box center [1319, 156] width 308 height 147
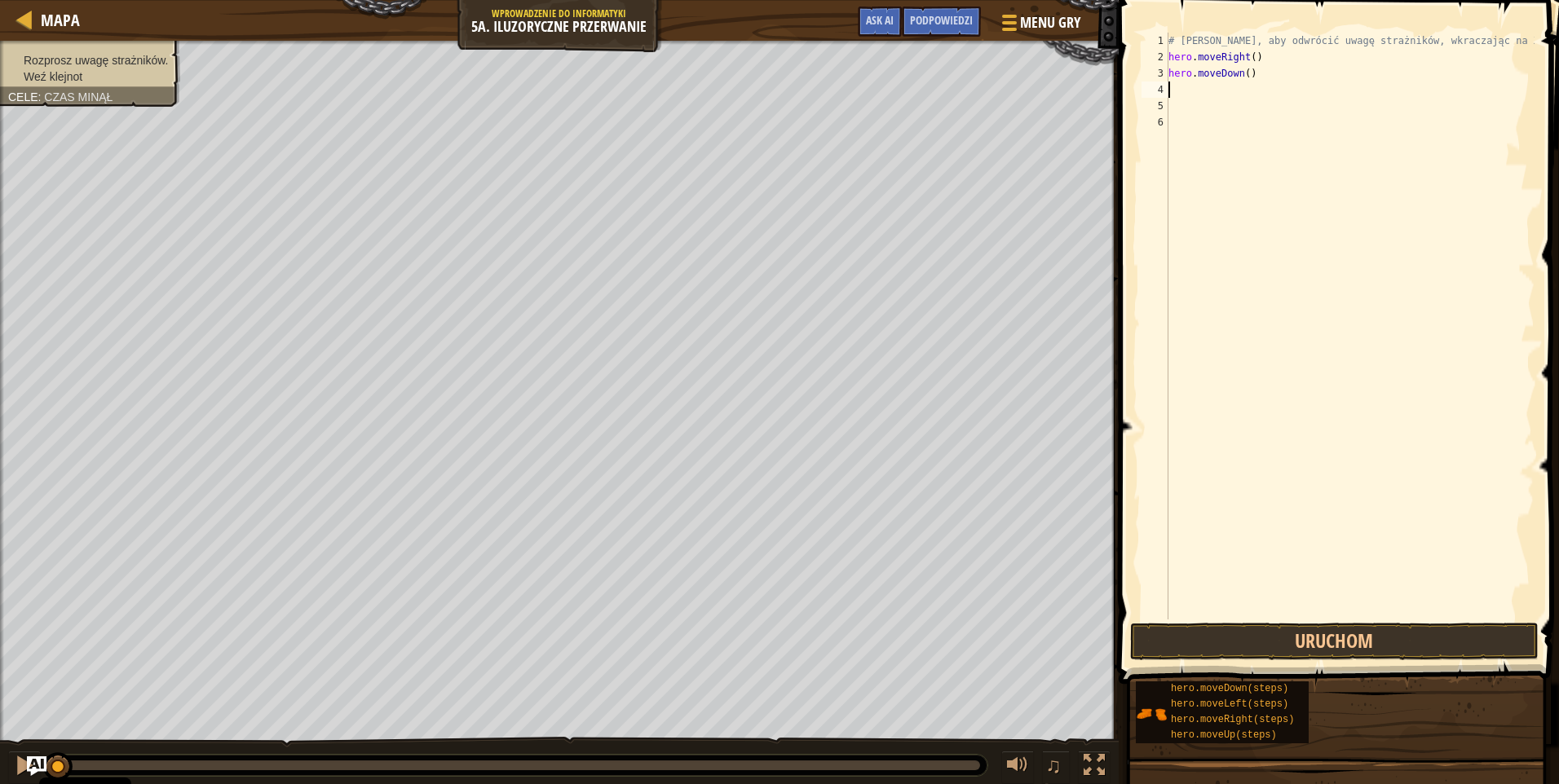
type textarea "h"
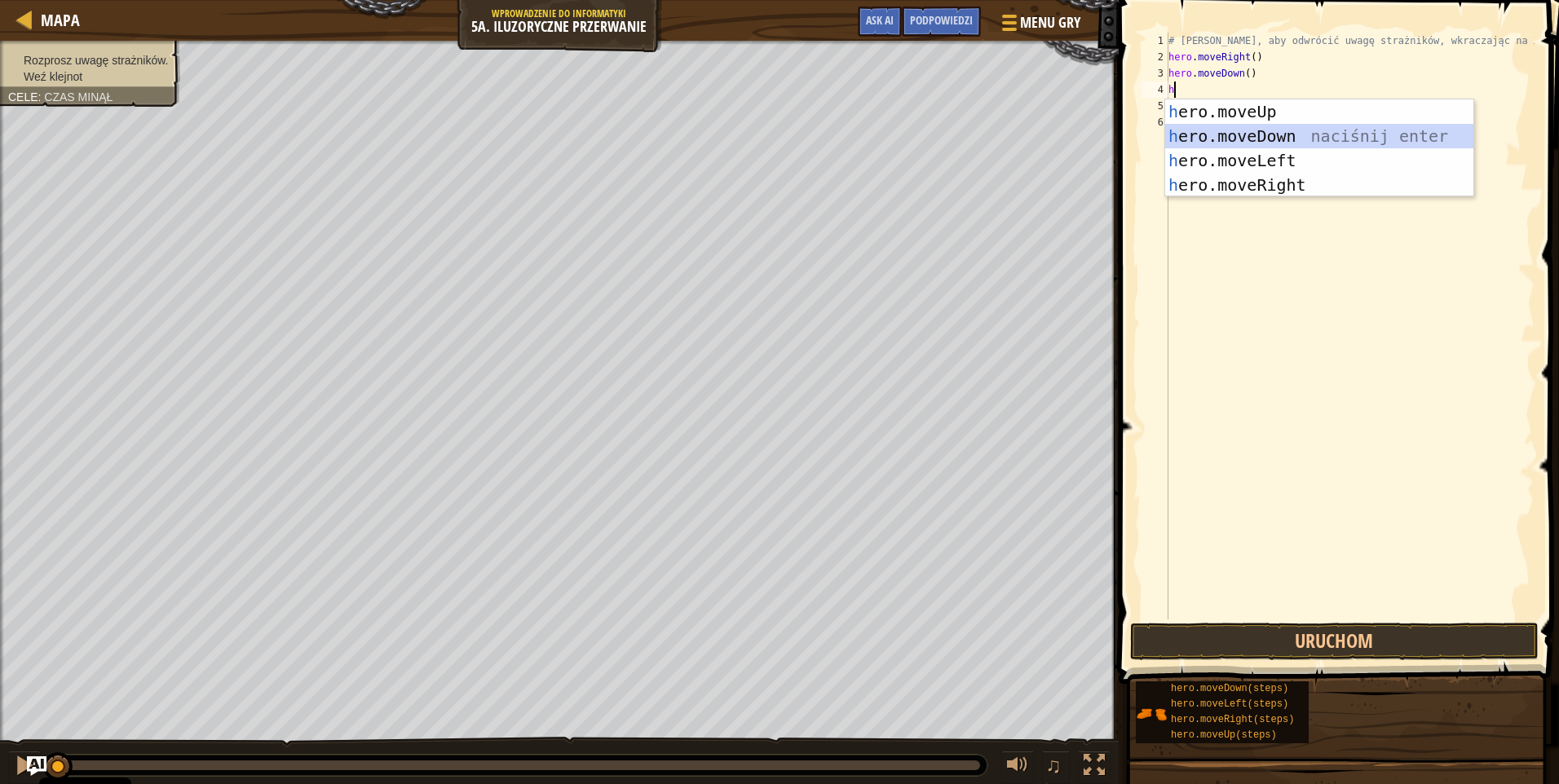
click at [1285, 131] on div "h ero.moveUp naciśnij enter h ero.moveDown naciśnij enter h ero.moveLeft naciśn…" at bounding box center [1319, 173] width 308 height 147
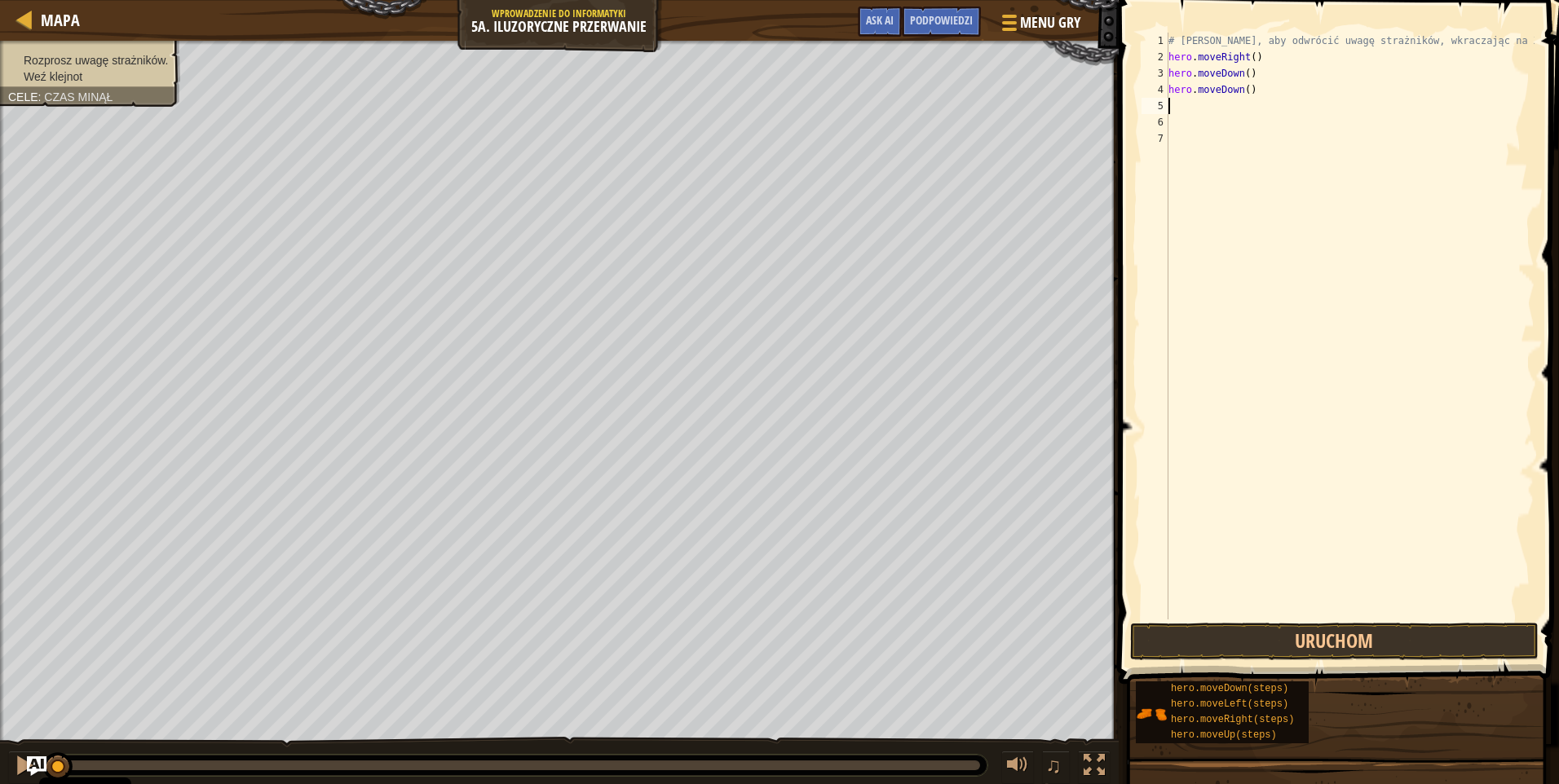
type textarea "h"
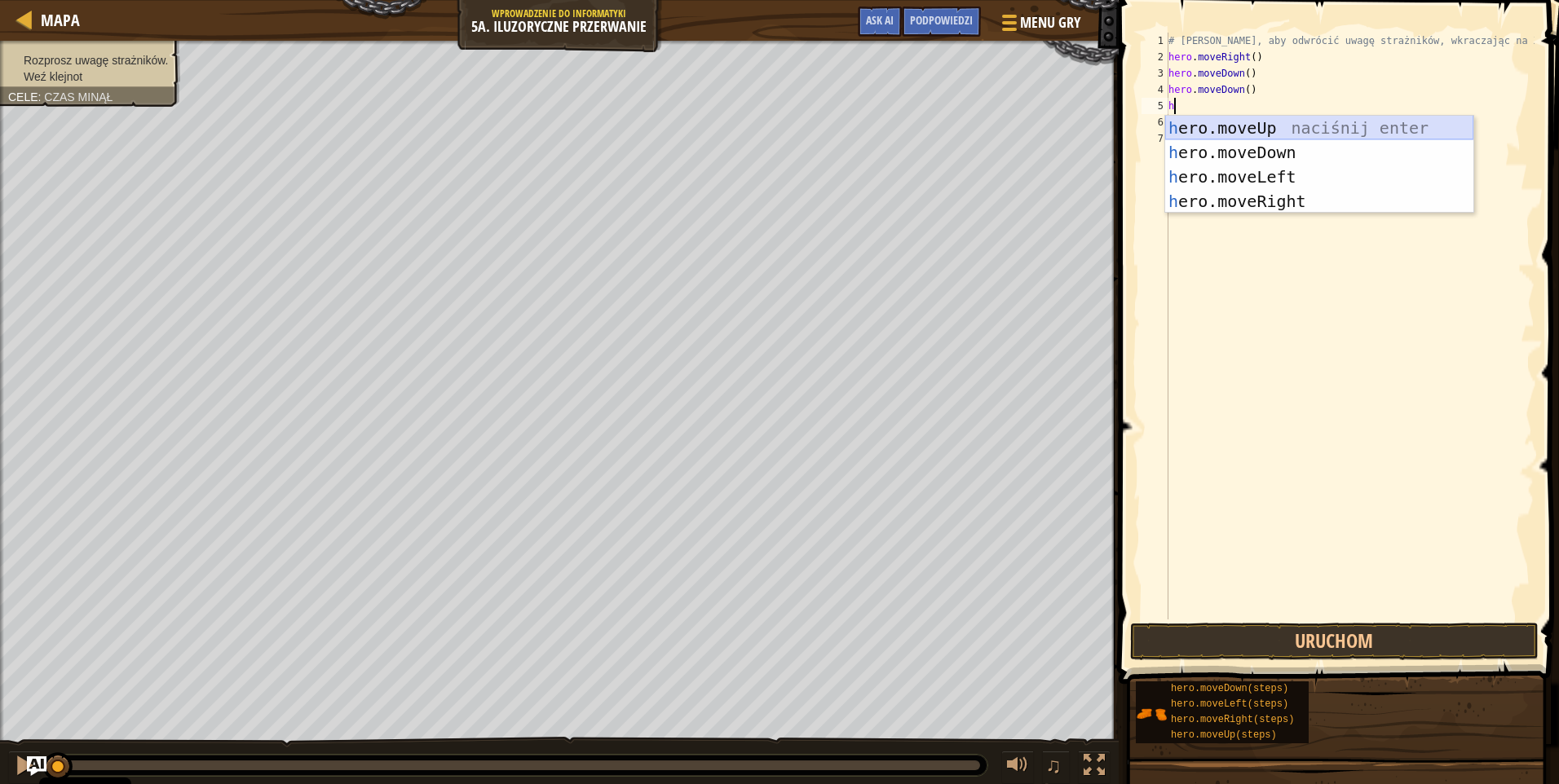
click at [1250, 127] on div "h ero.moveUp naciśnij enter h ero.moveDown naciśnij enter h ero.moveLeft naciśn…" at bounding box center [1319, 189] width 308 height 147
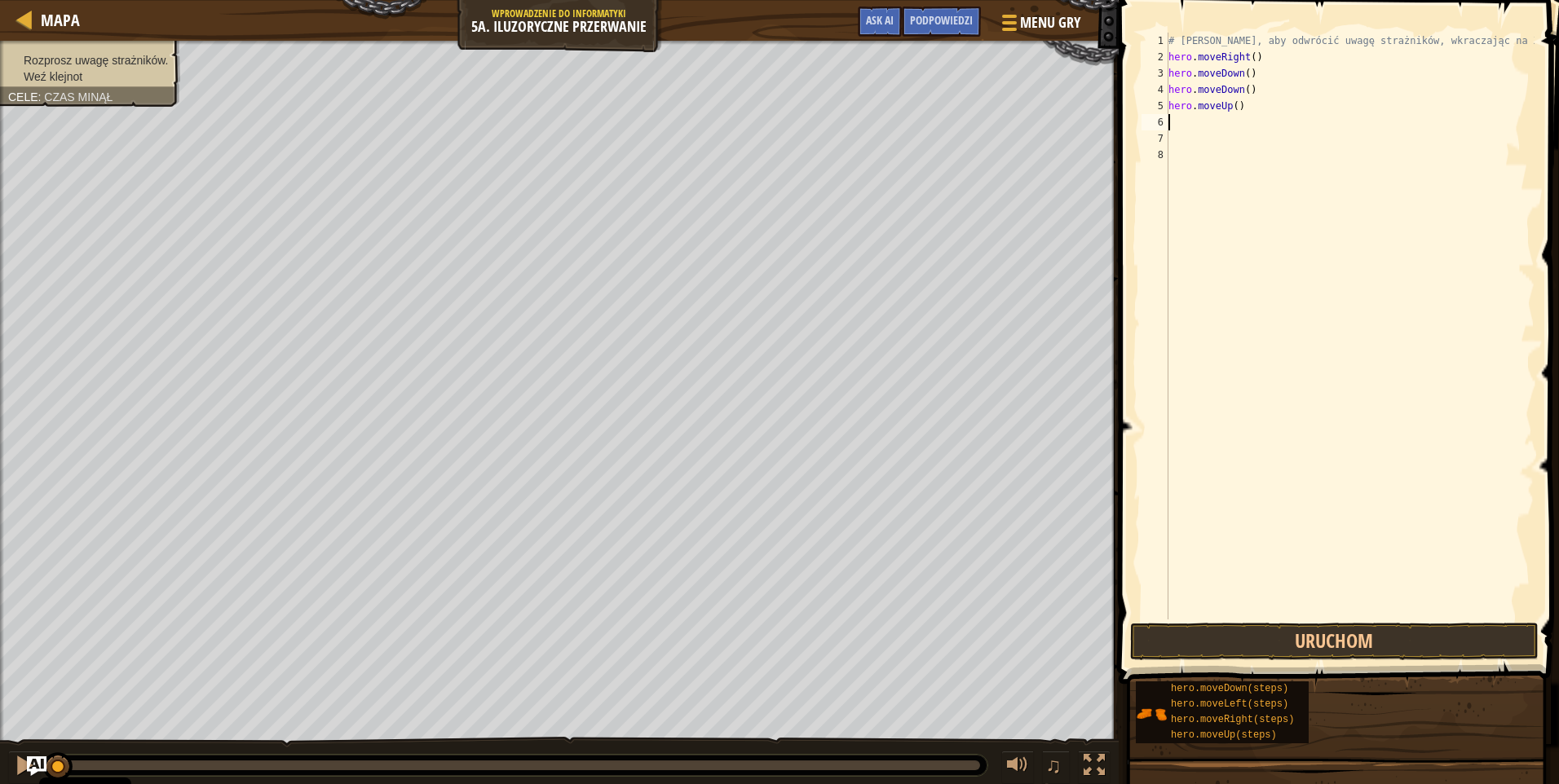
type textarea "h"
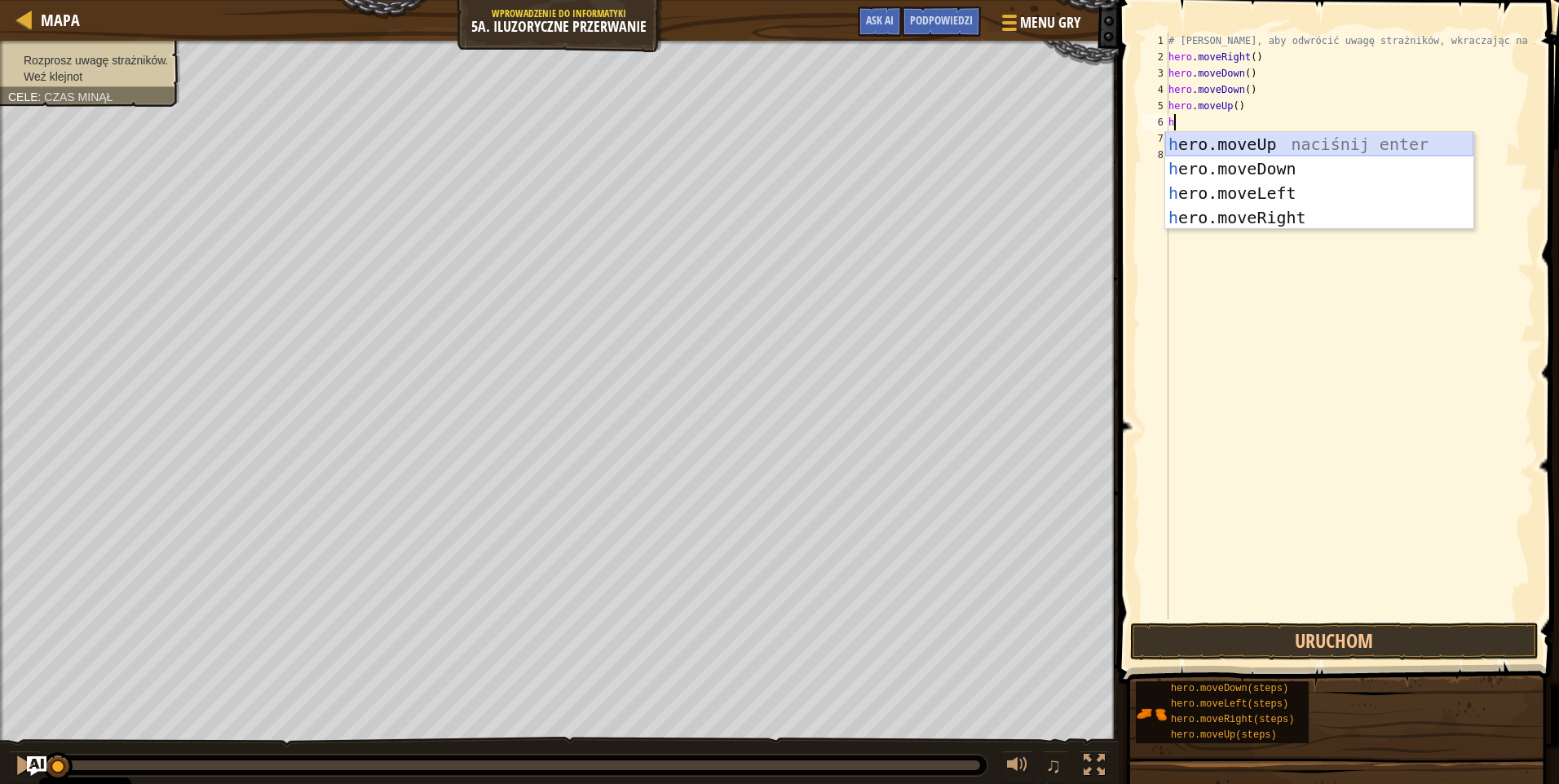
click at [1249, 142] on div "h ero.moveUp naciśnij enter h ero.moveDown naciśnij enter h ero.moveLeft naciśn…" at bounding box center [1319, 205] width 308 height 147
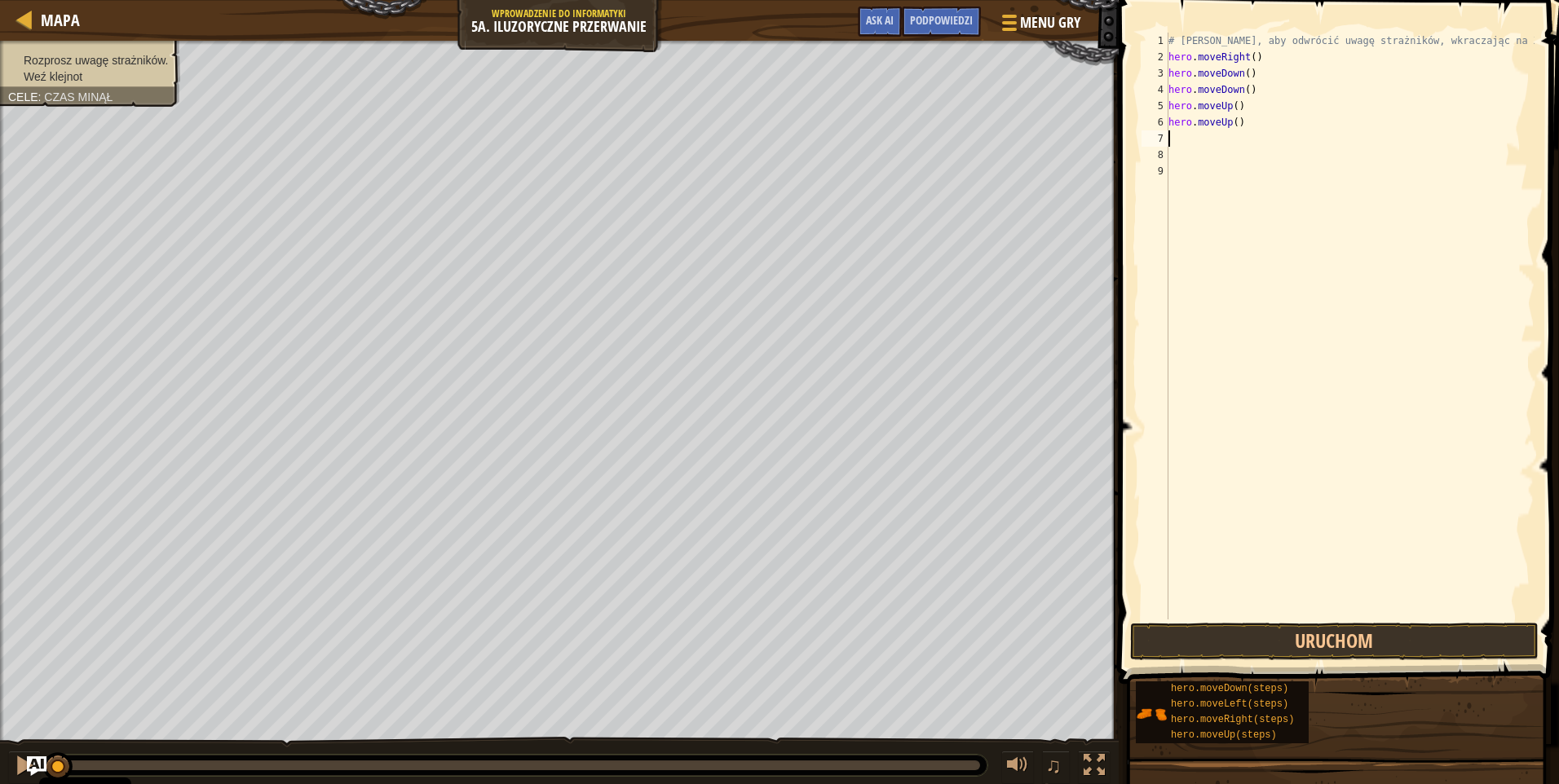
type textarea "h"
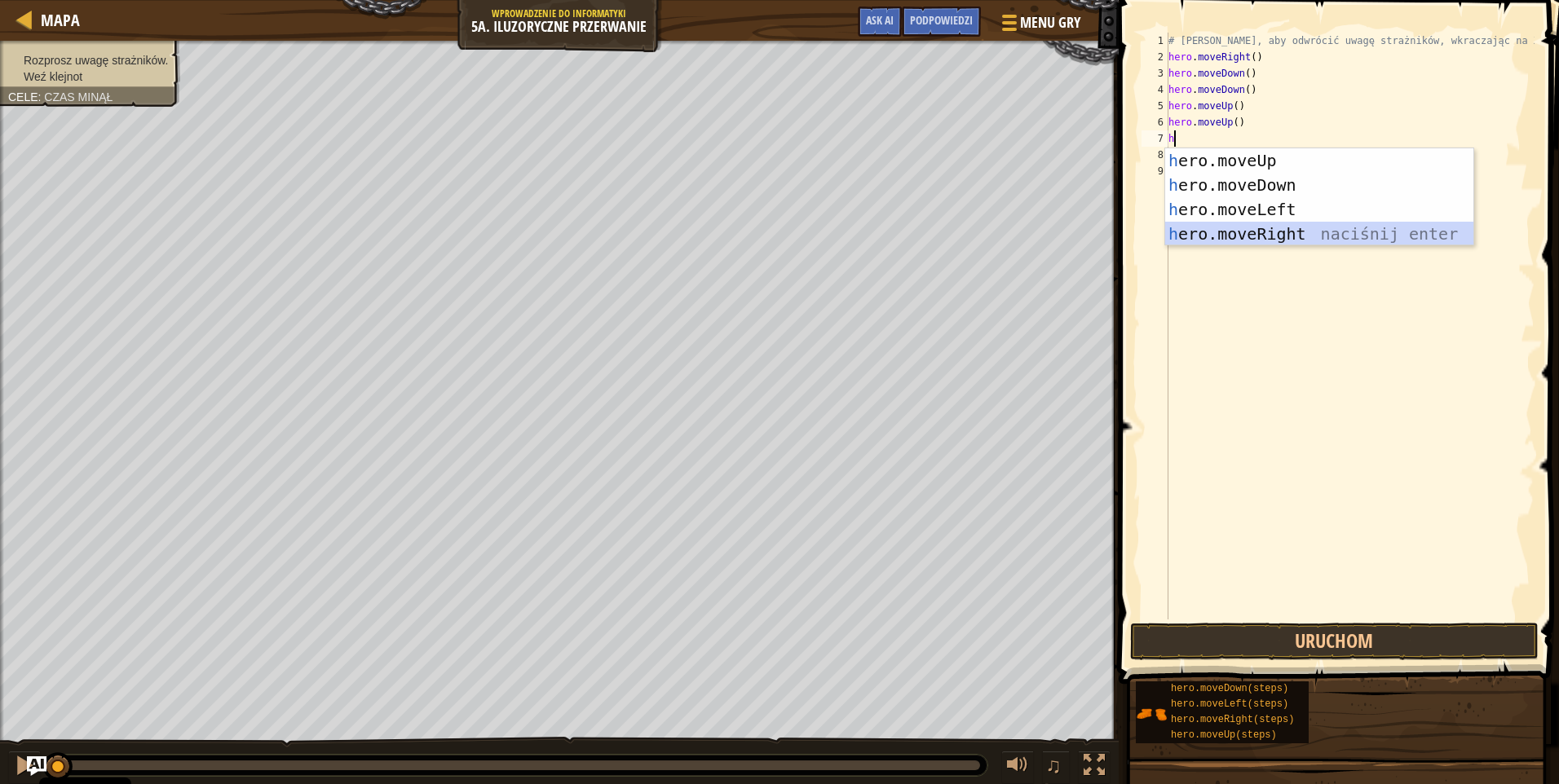
click at [1270, 232] on div "h ero.moveUp naciśnij enter h ero.moveDown naciśnij enter h ero.moveLeft naciśn…" at bounding box center [1319, 222] width 308 height 147
type textarea "h"
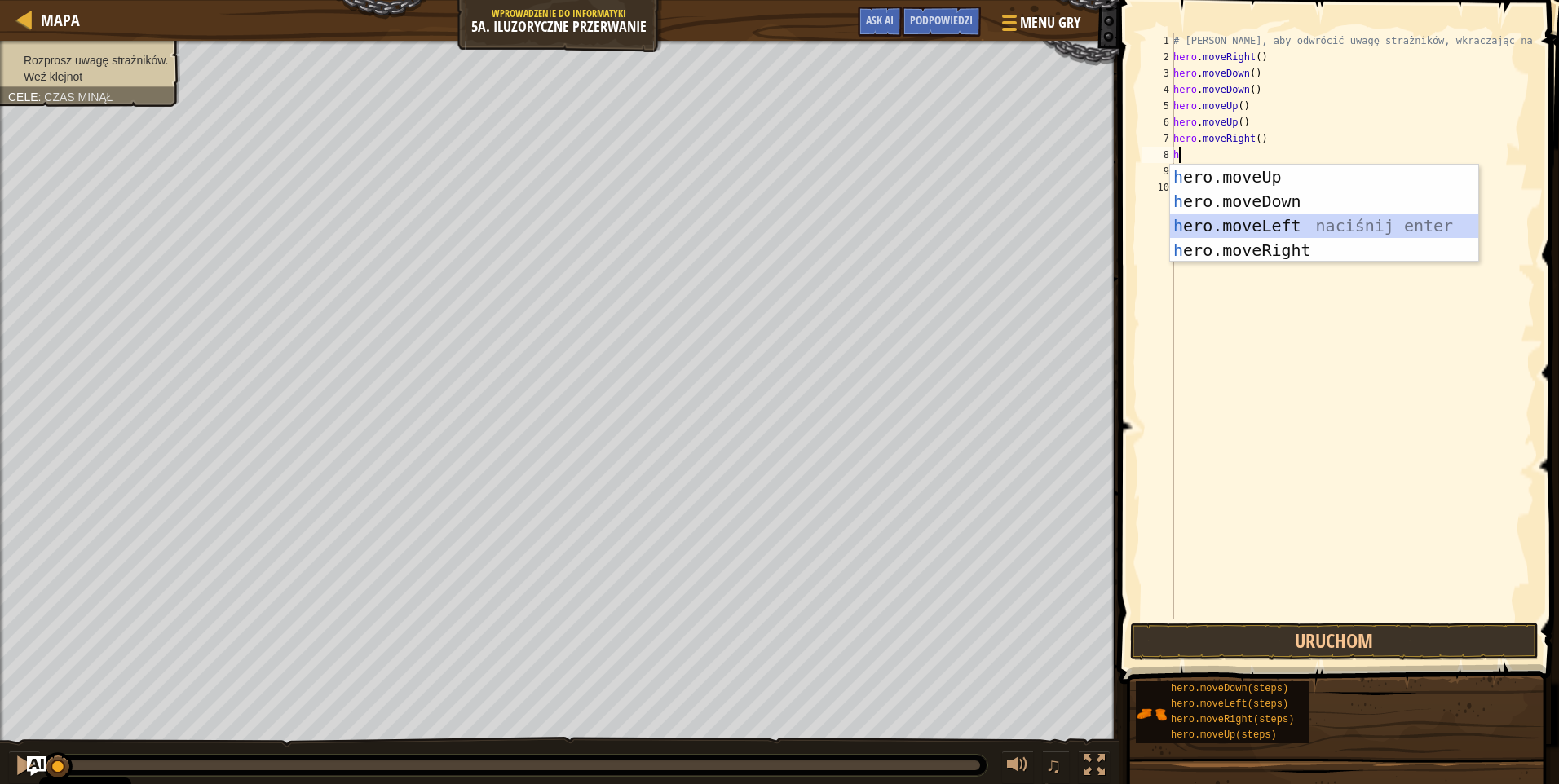
click at [1270, 232] on div "h ero.moveUp naciśnij enter h ero.moveDown naciśnij enter h ero.moveLeft naciśn…" at bounding box center [1324, 238] width 308 height 147
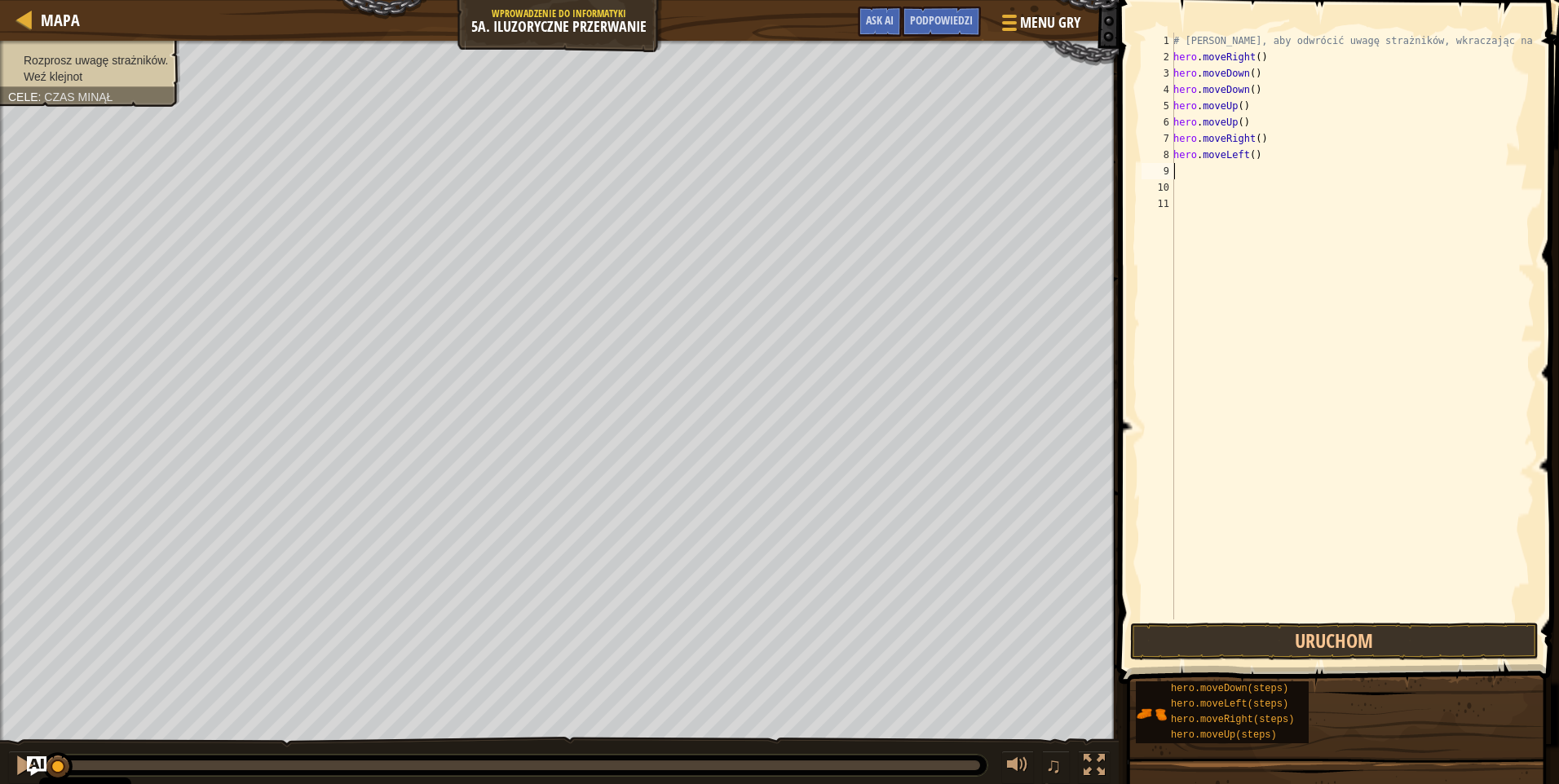
type textarea "h"
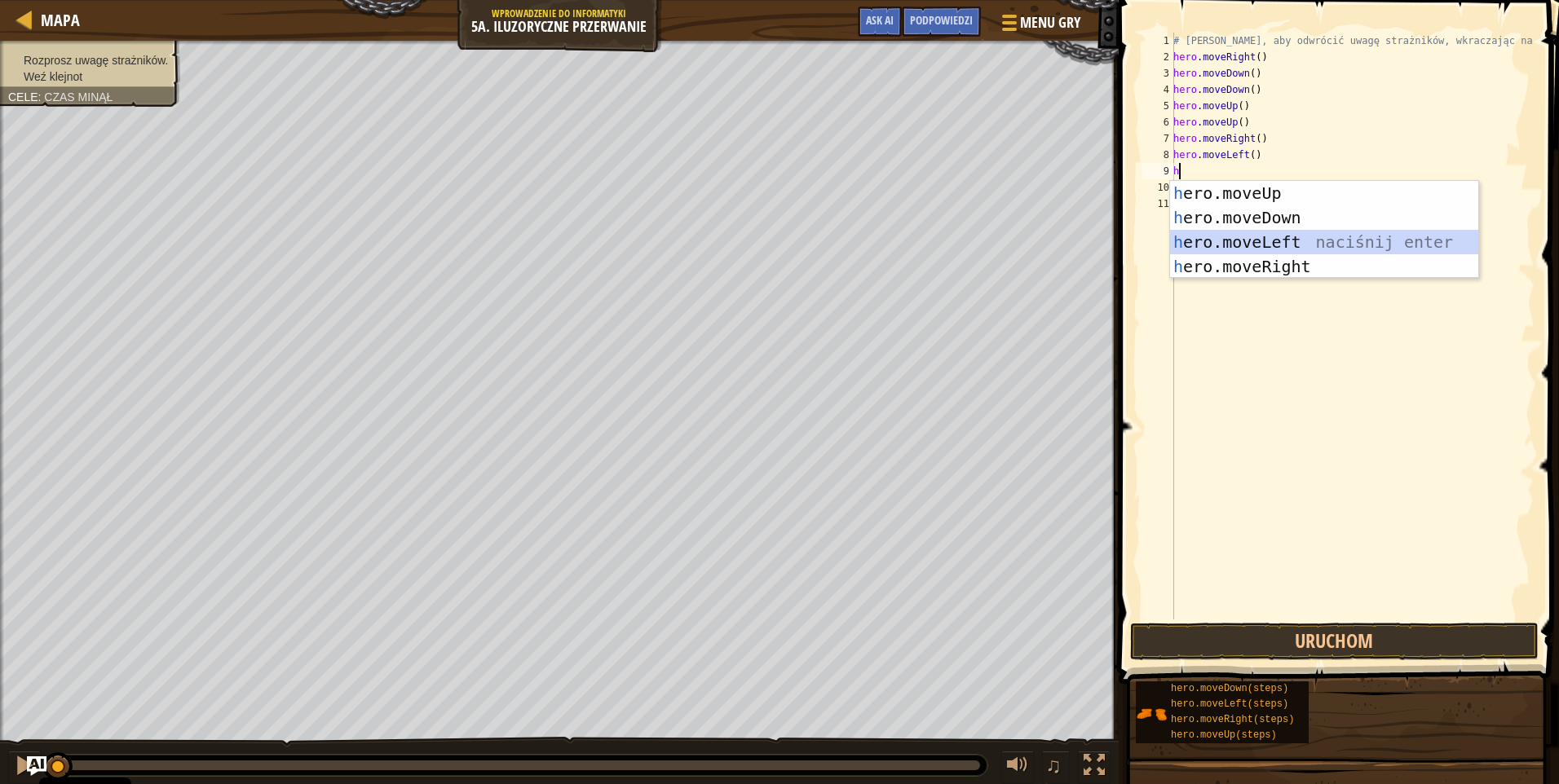
click at [1270, 232] on div "h ero.moveUp naciśnij enter h ero.moveDown naciśnij enter h ero.moveLeft naciśn…" at bounding box center [1324, 254] width 308 height 147
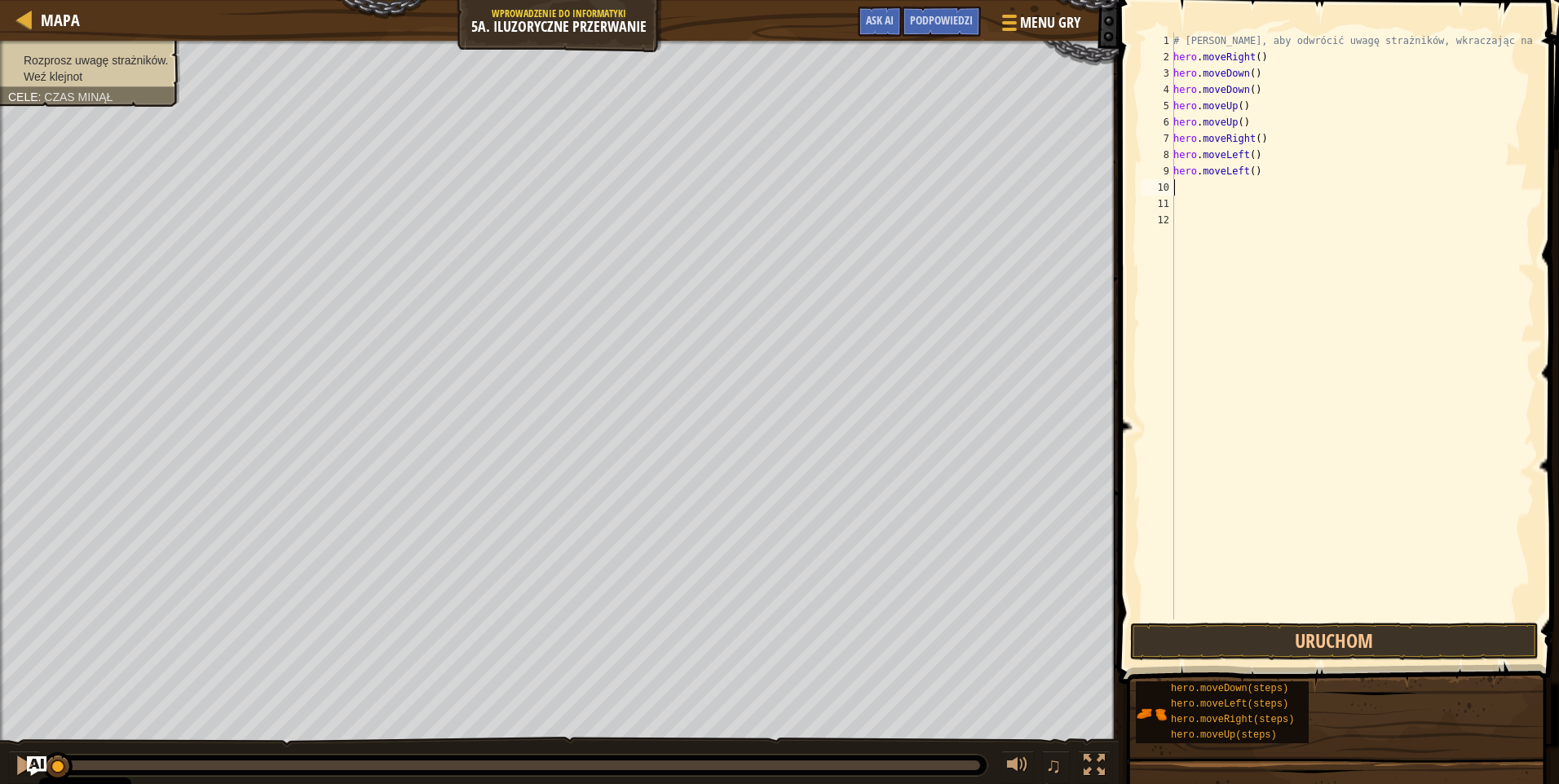
click at [1264, 171] on div "# Użyj Wabika, aby odwrócić uwagę strażników, wkraczając na X. hero . moveRight…" at bounding box center [1352, 343] width 365 height 619
type textarea "hero.moveR"
click at [1263, 185] on div "hero.moveR ight naciśnij enter" at bounding box center [1324, 217] width 308 height 73
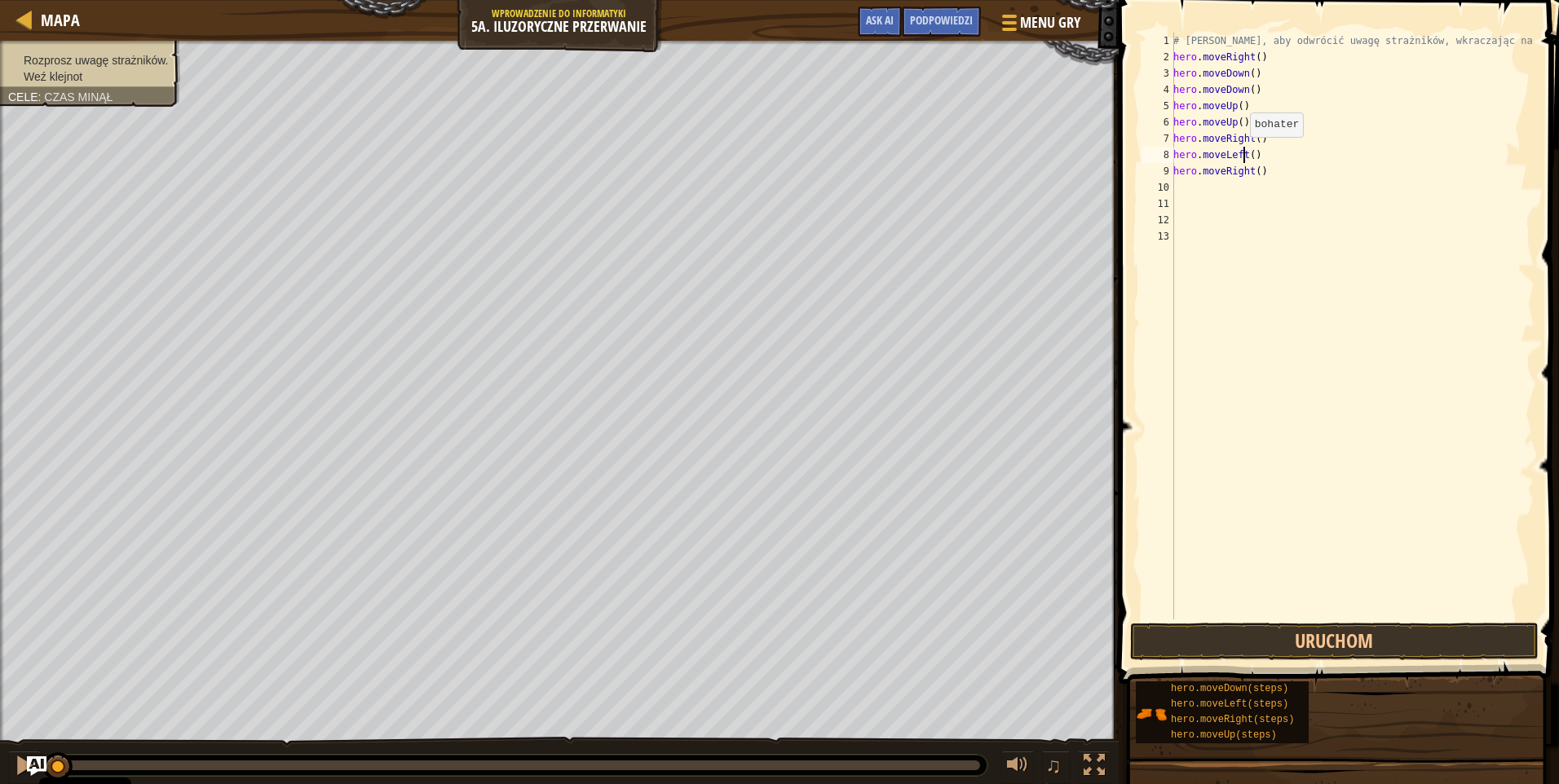
click at [1241, 153] on div "# Użyj Wabika, aby odwrócić uwagę strażników, wkraczając na X. hero . moveRight…" at bounding box center [1352, 343] width 365 height 619
click at [1306, 177] on div "hero.moveR ight naciśnij enter" at bounding box center [1324, 201] width 308 height 73
type textarea "hero.moveRight"
click at [1216, 199] on div "# Użyj Wabika, aby odwrócić uwagę strażników, wkraczając na X. hero . moveRight…" at bounding box center [1352, 343] width 365 height 619
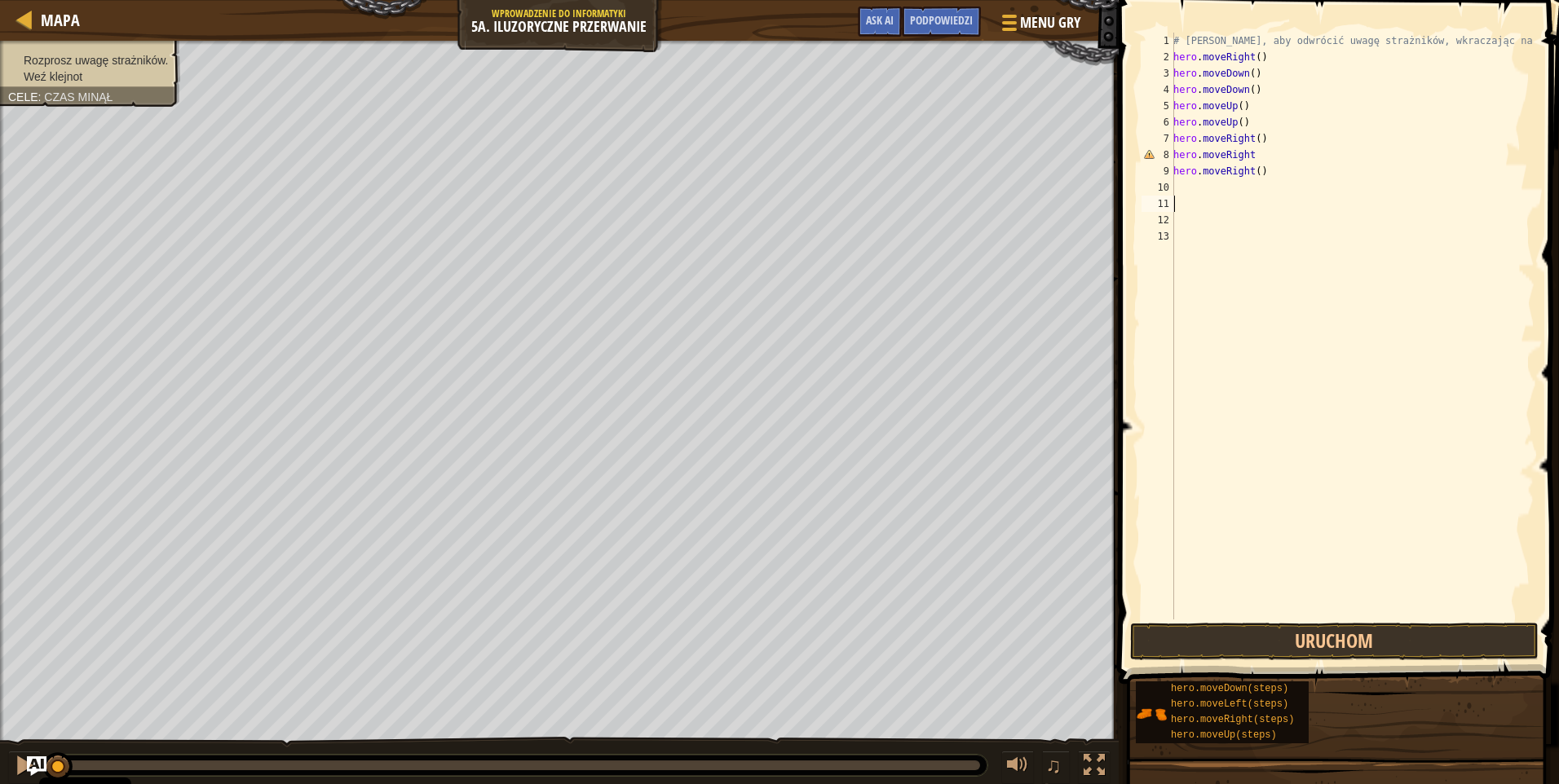
scroll to position [7, 0]
type textarea "h"
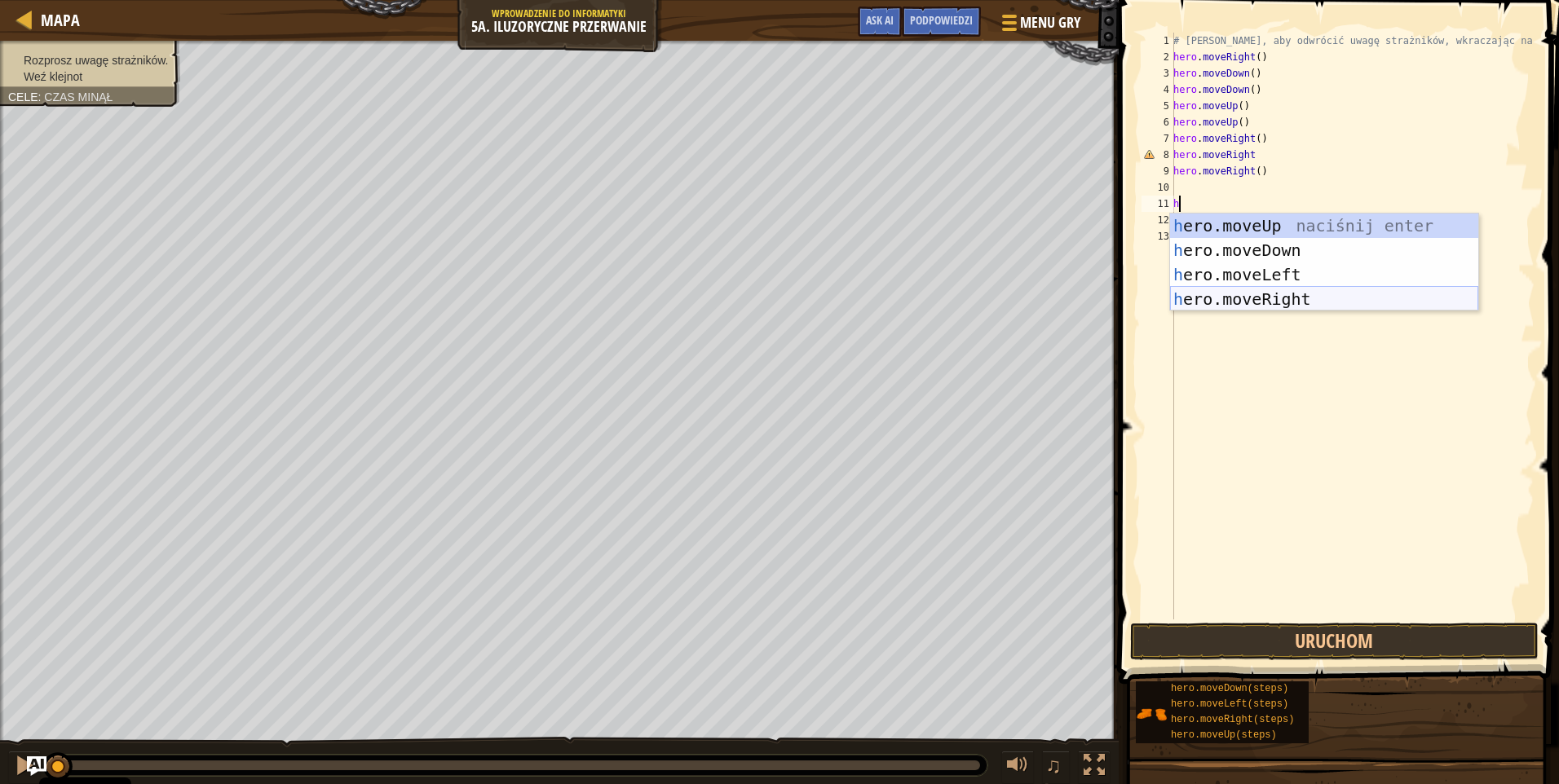
click at [1279, 301] on div "h ero.moveUp naciśnij enter h ero.moveDown naciśnij enter h ero.moveLeft naciśn…" at bounding box center [1324, 287] width 308 height 147
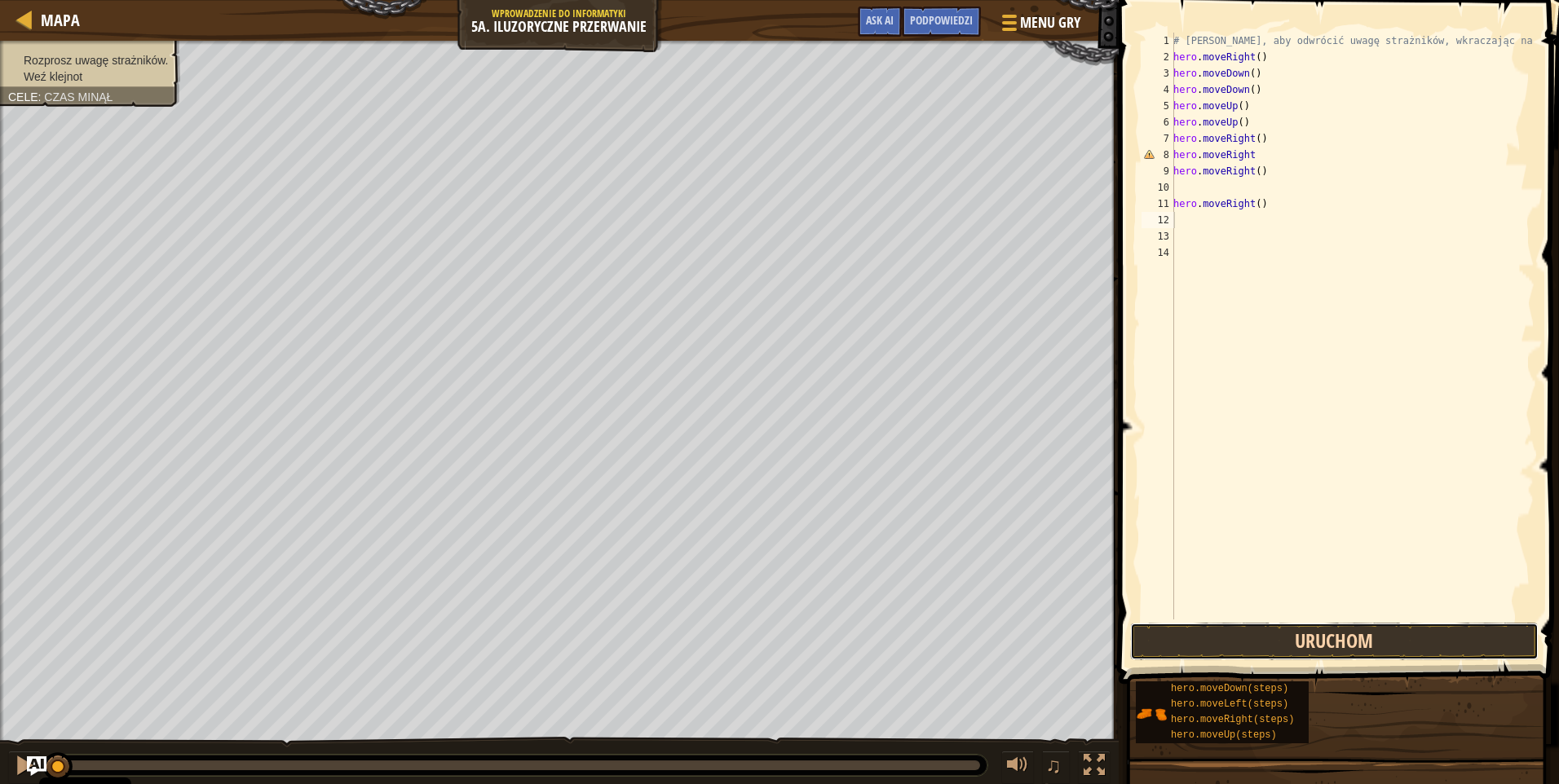
click at [1266, 636] on button "Uruchom" at bounding box center [1334, 641] width 409 height 38
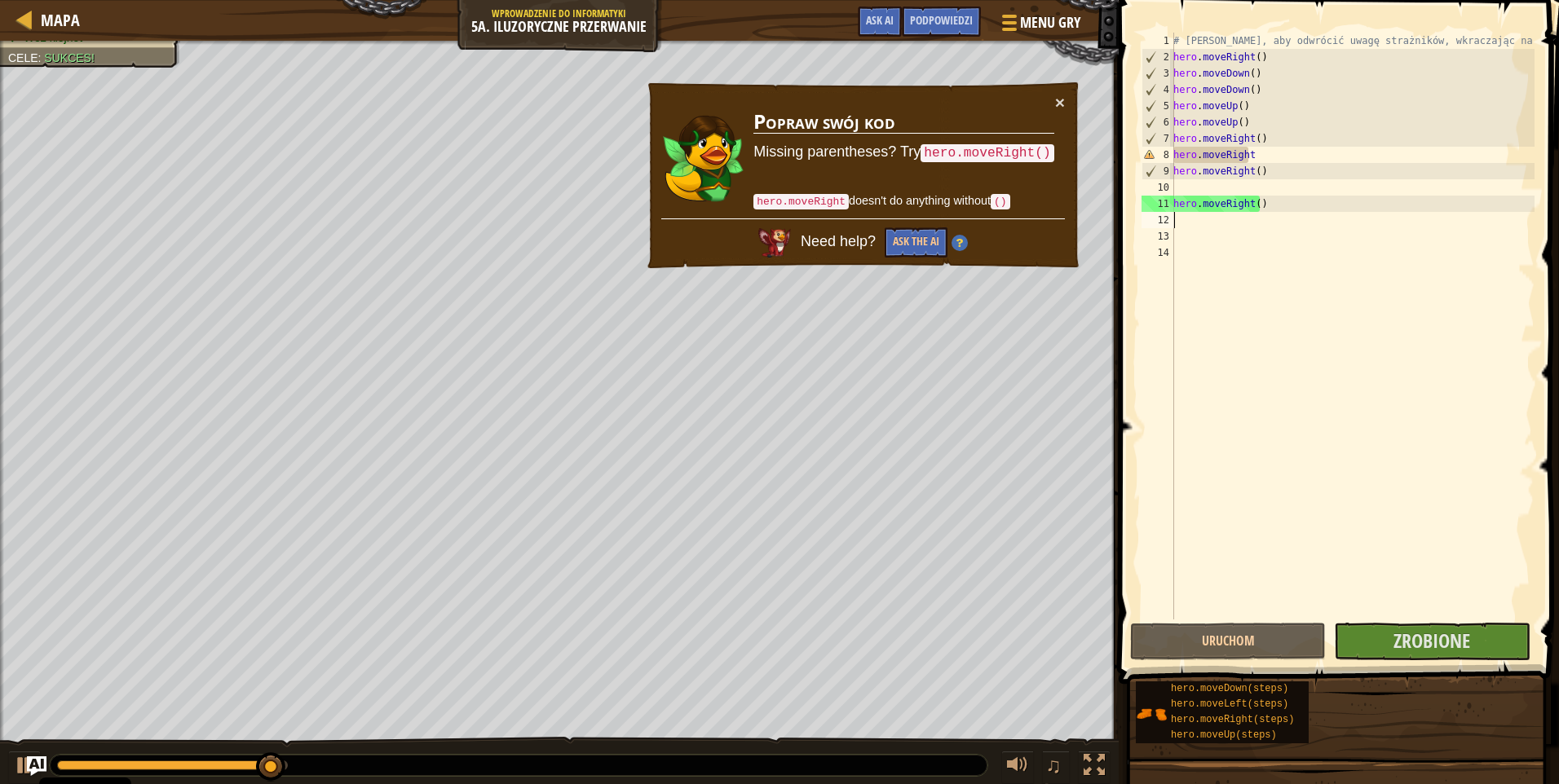
click at [1248, 156] on div "# Użyj Wabika, aby odwrócić uwagę strażników, wkraczając na X. hero . moveRight…" at bounding box center [1352, 343] width 365 height 619
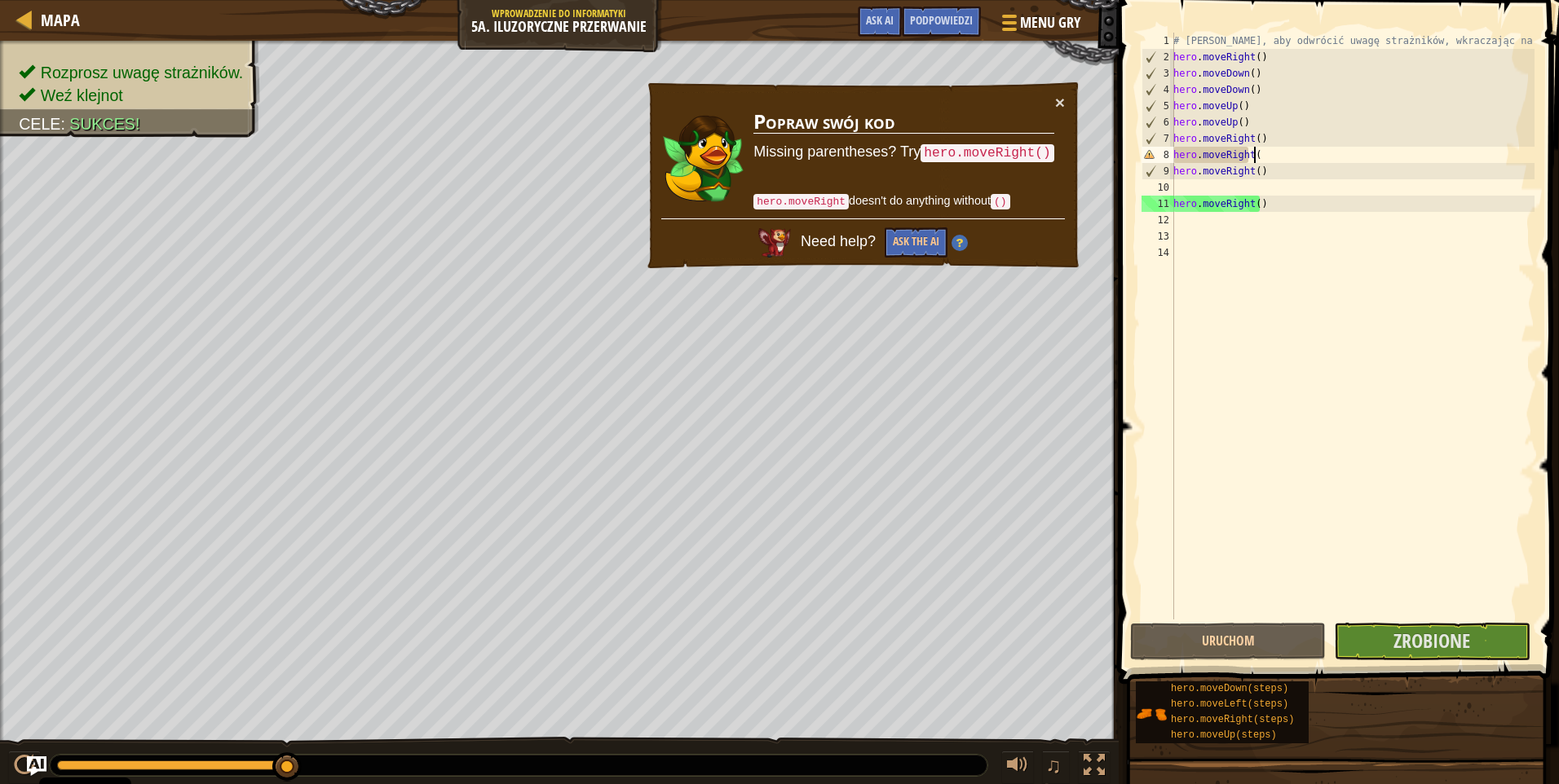
scroll to position [7, 6]
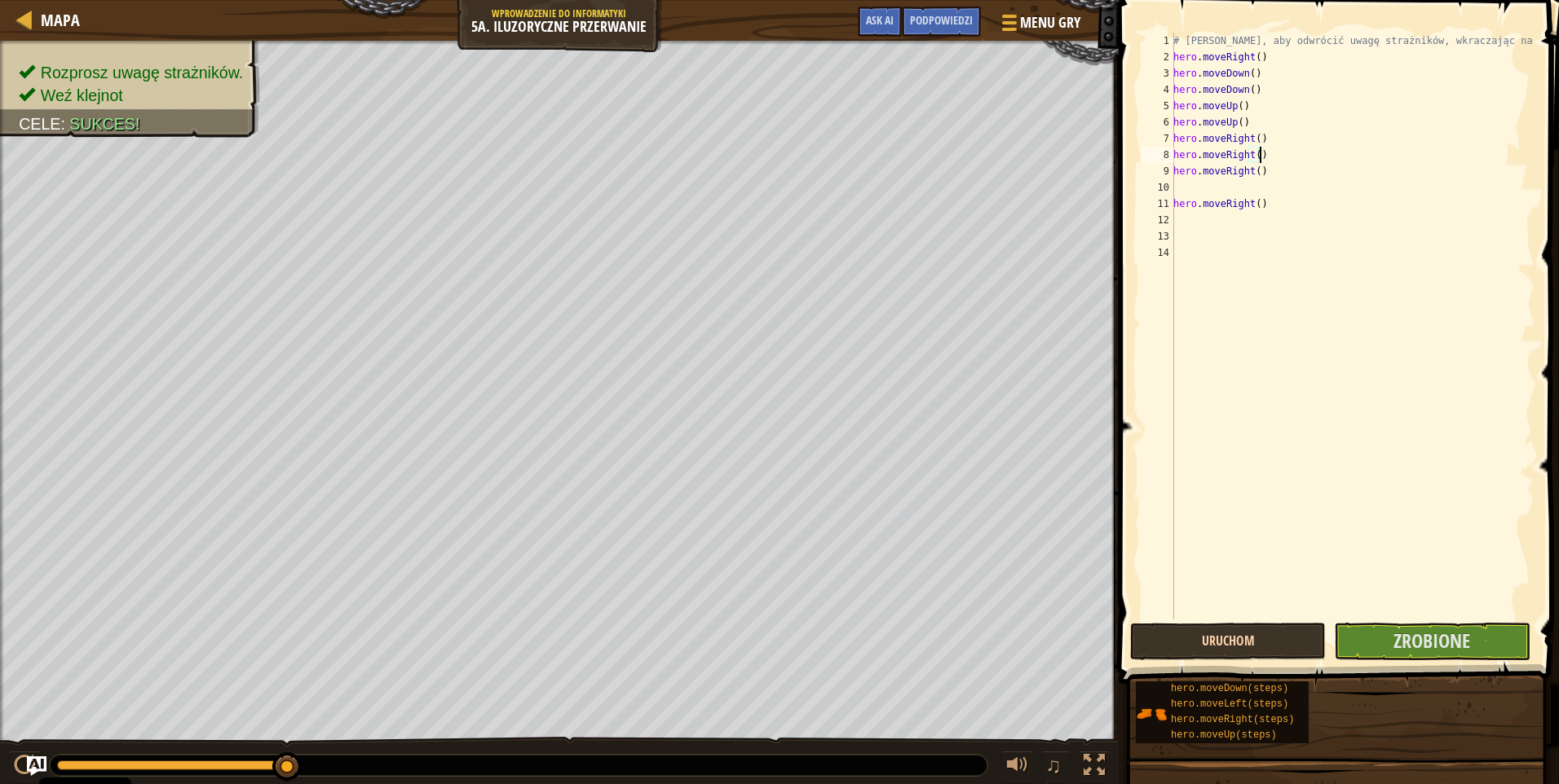
type textarea "hero.moveRight()"
click at [1290, 629] on button "Uruchom" at bounding box center [1228, 641] width 196 height 38
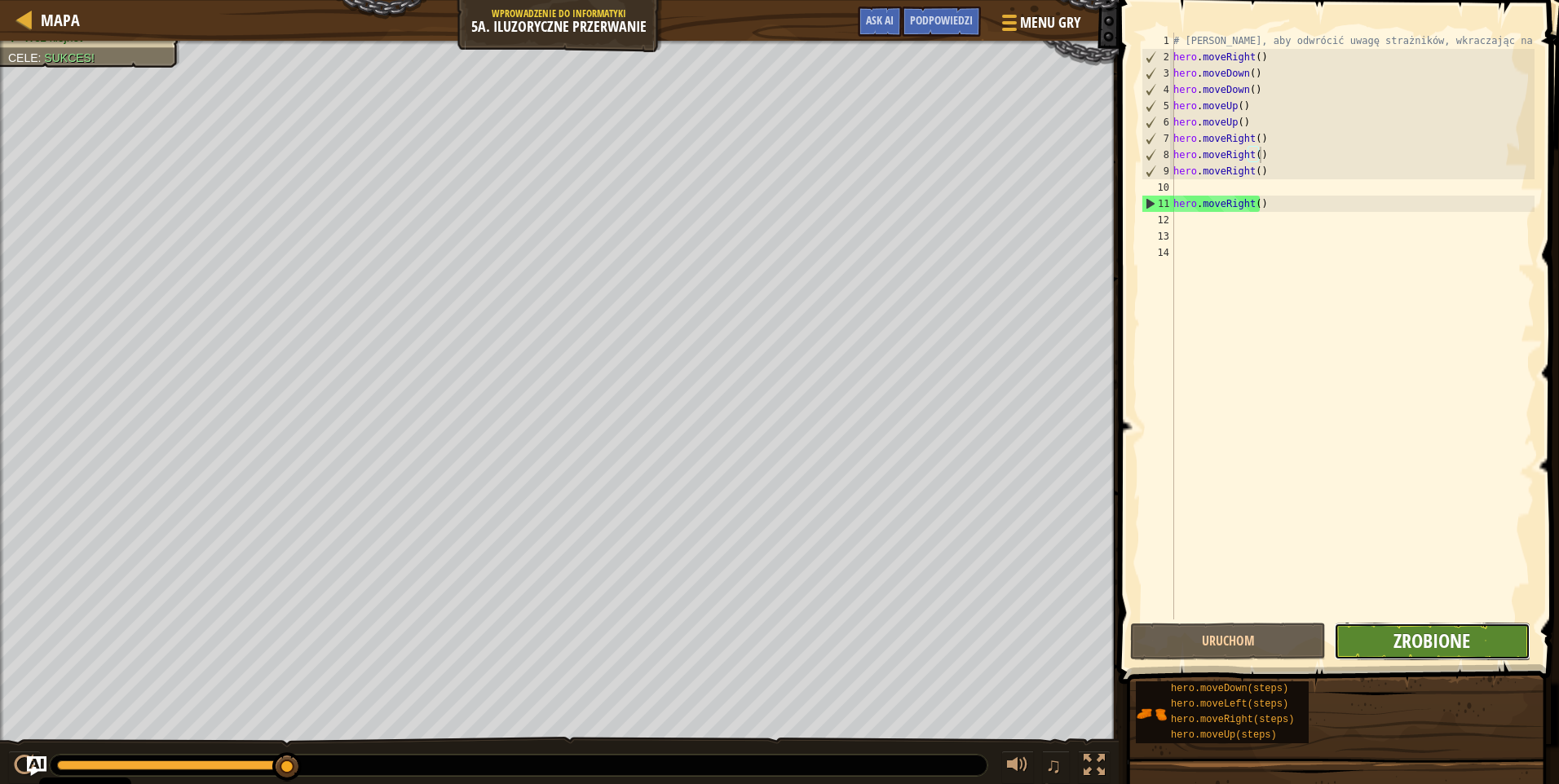
click at [1396, 636] on span "Zrobione" at bounding box center [1432, 640] width 77 height 26
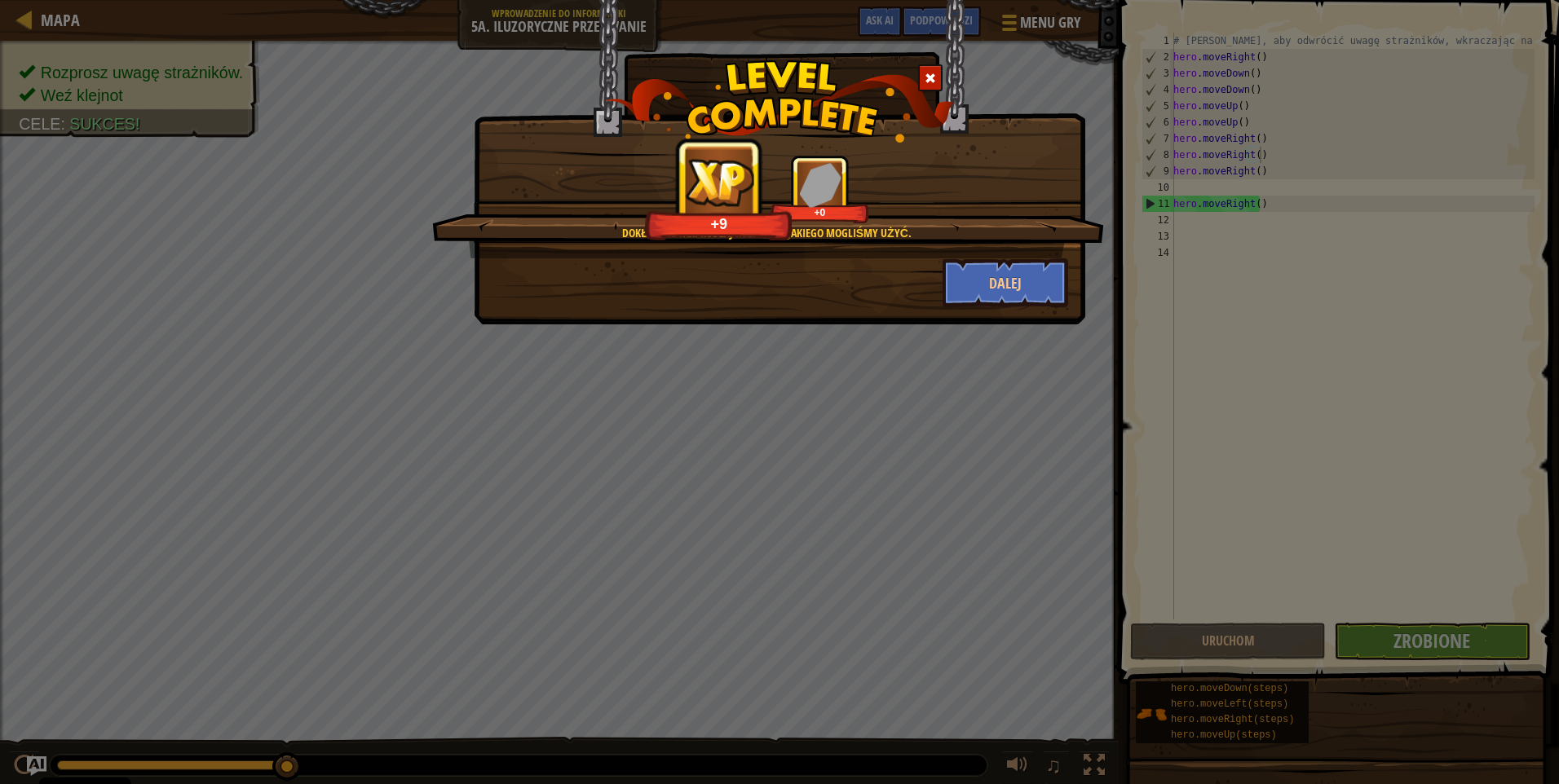
click at [930, 79] on span at bounding box center [929, 78] width 11 height 11
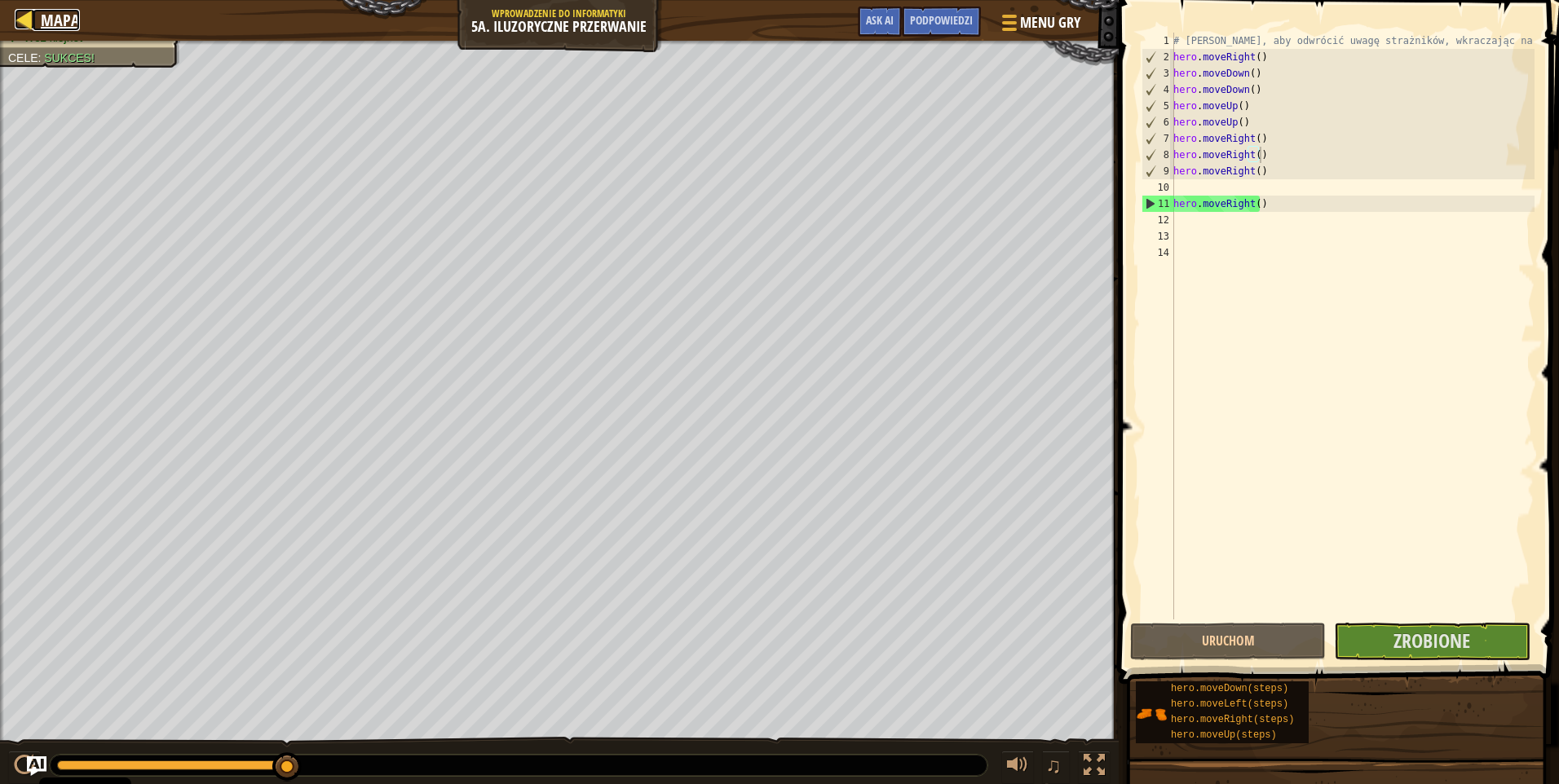
click at [59, 17] on span "Mapa" at bounding box center [60, 20] width 39 height 22
select select "pl"
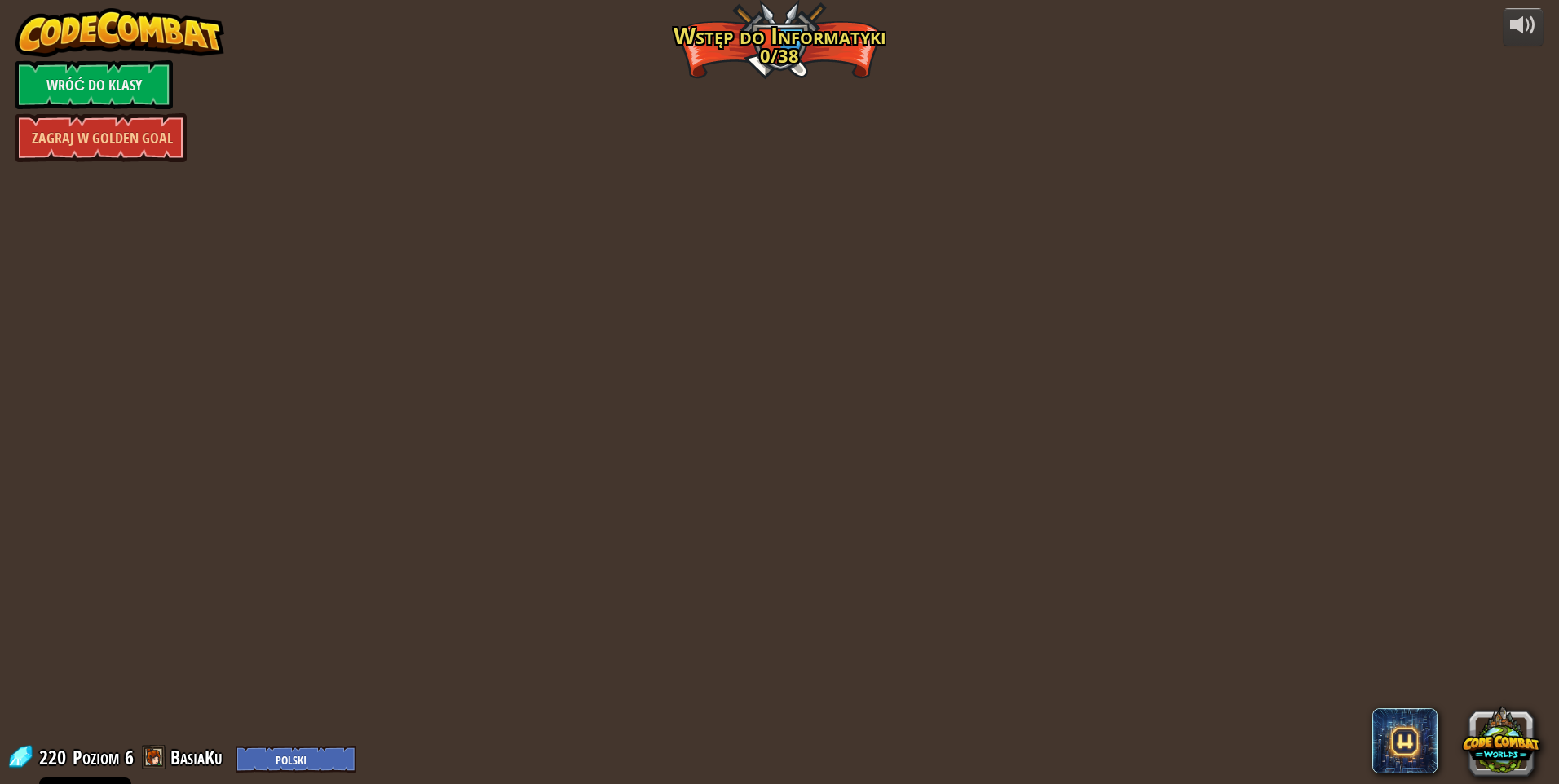
select select "pl"
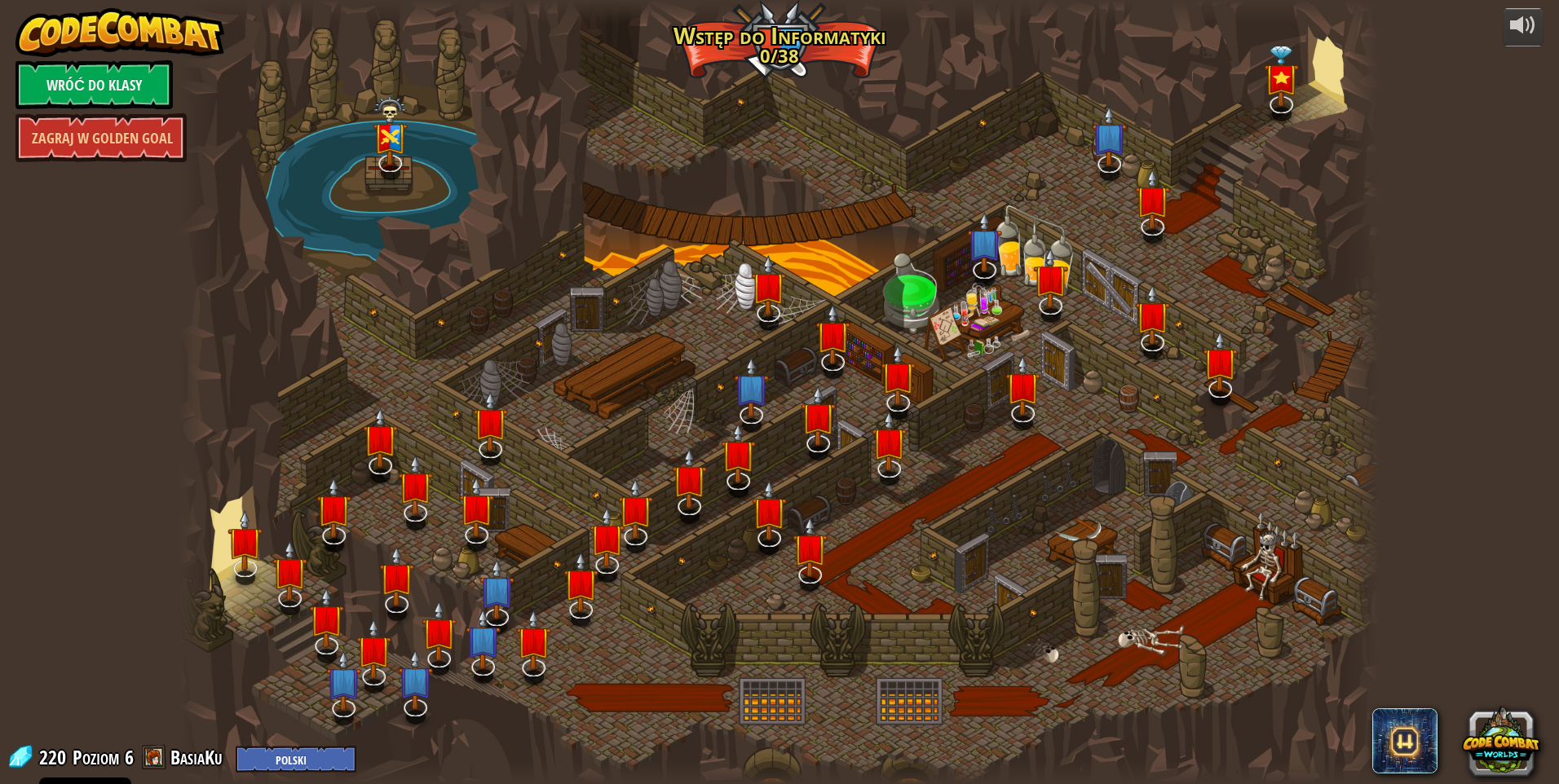
select select "pl"
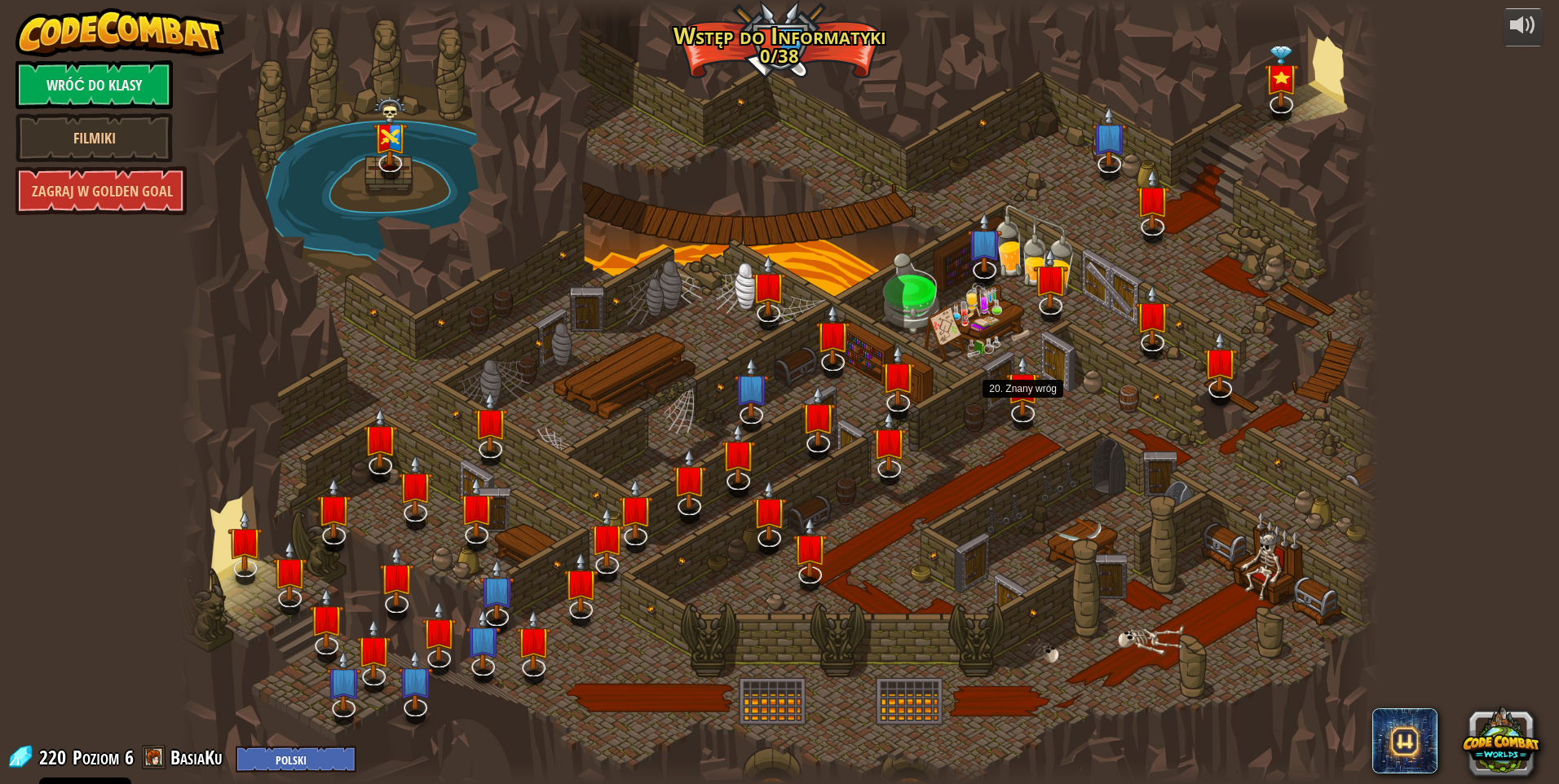
select select "pl"
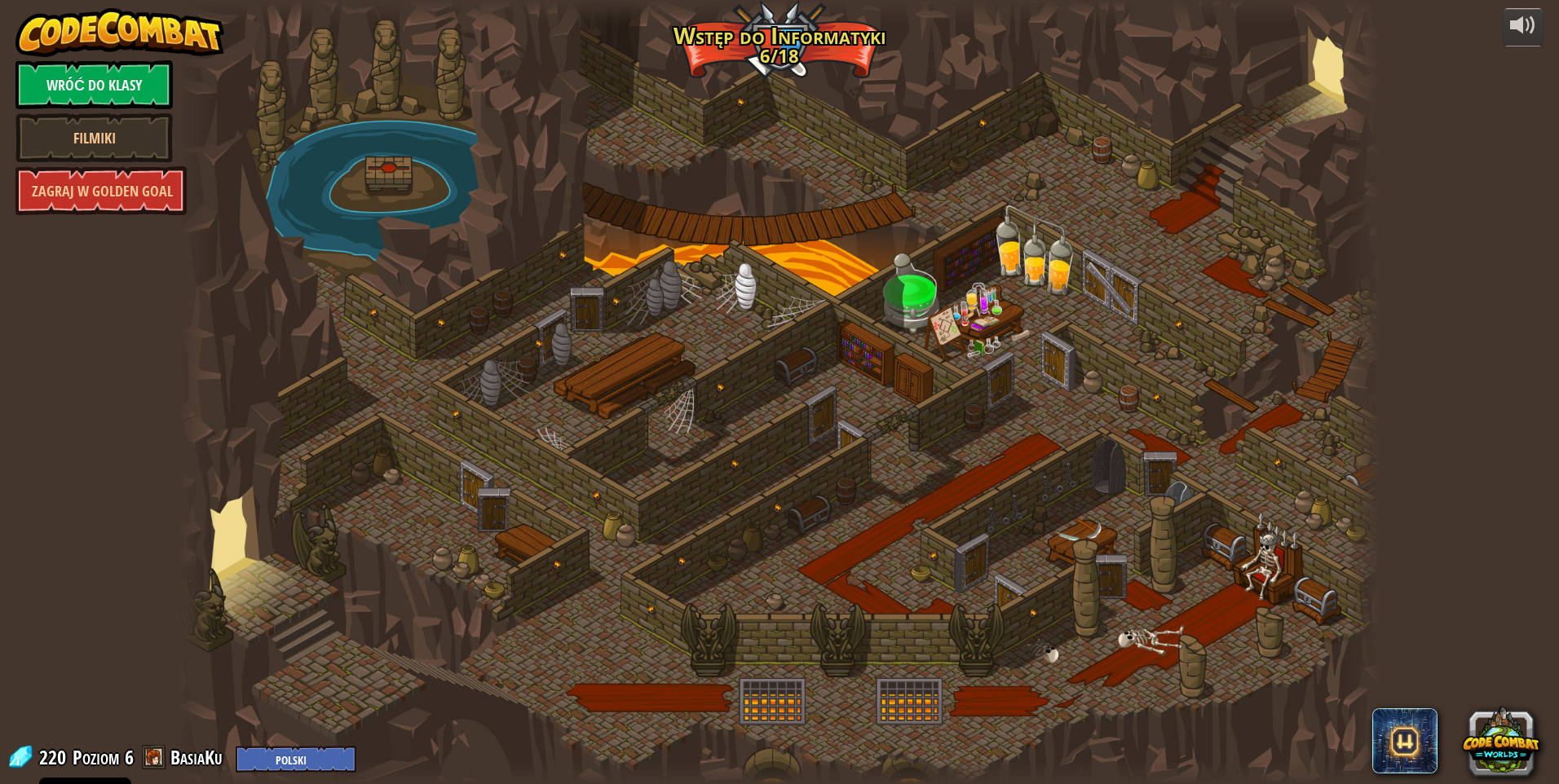
select select "pl"
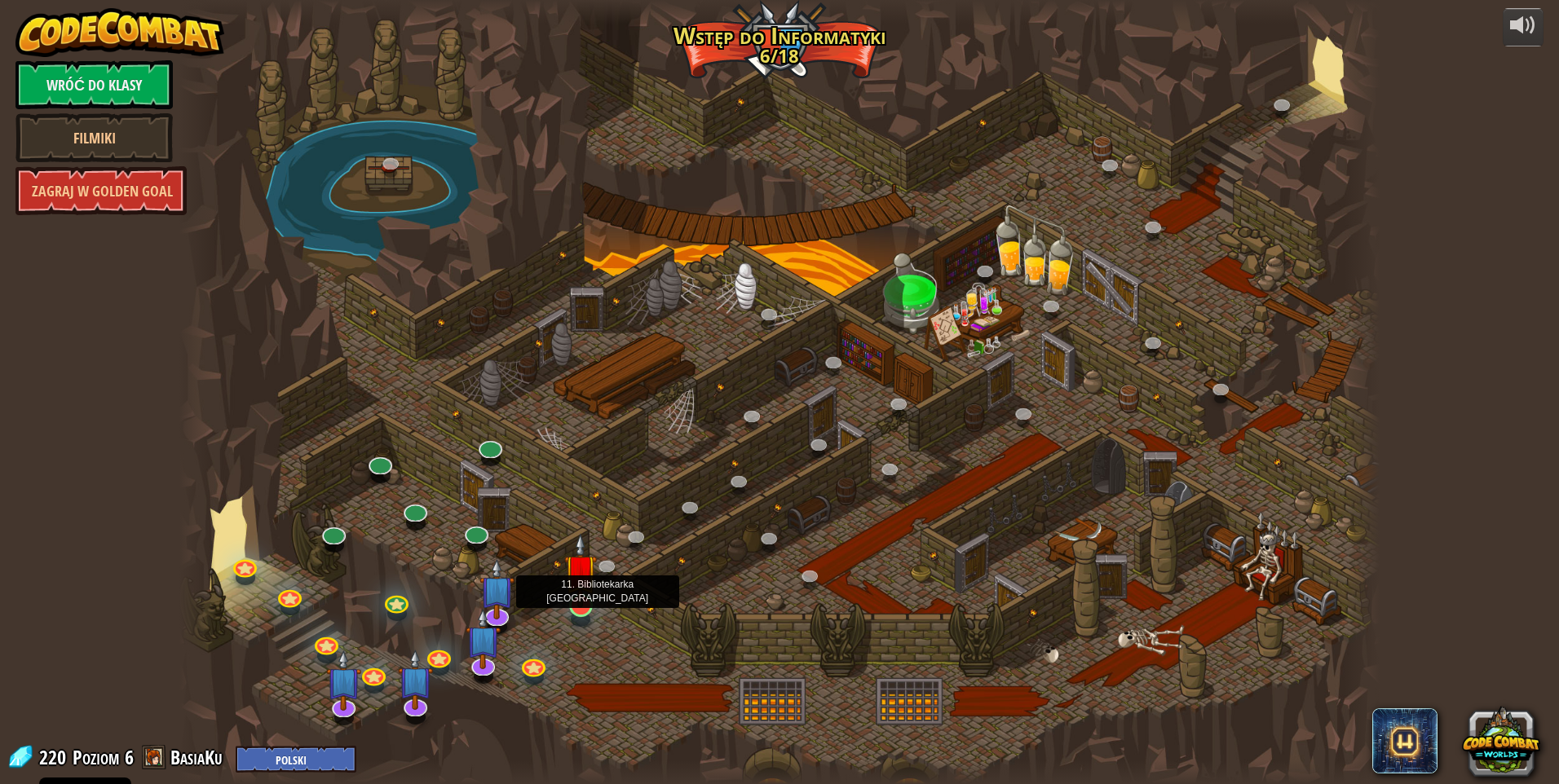
click at [575, 590] on img at bounding box center [581, 570] width 33 height 74
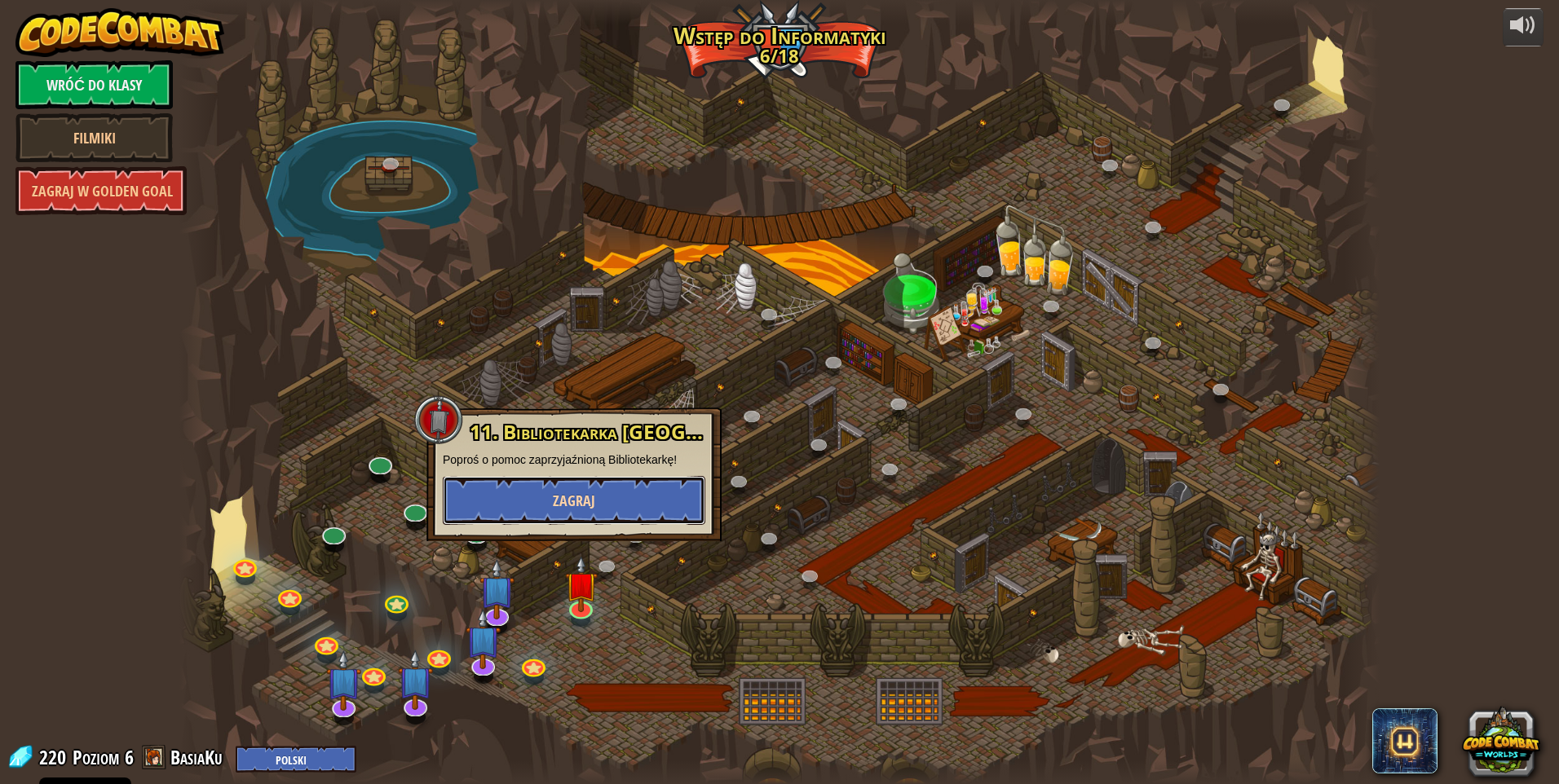
click at [609, 497] on button "Zagraj" at bounding box center [574, 500] width 263 height 49
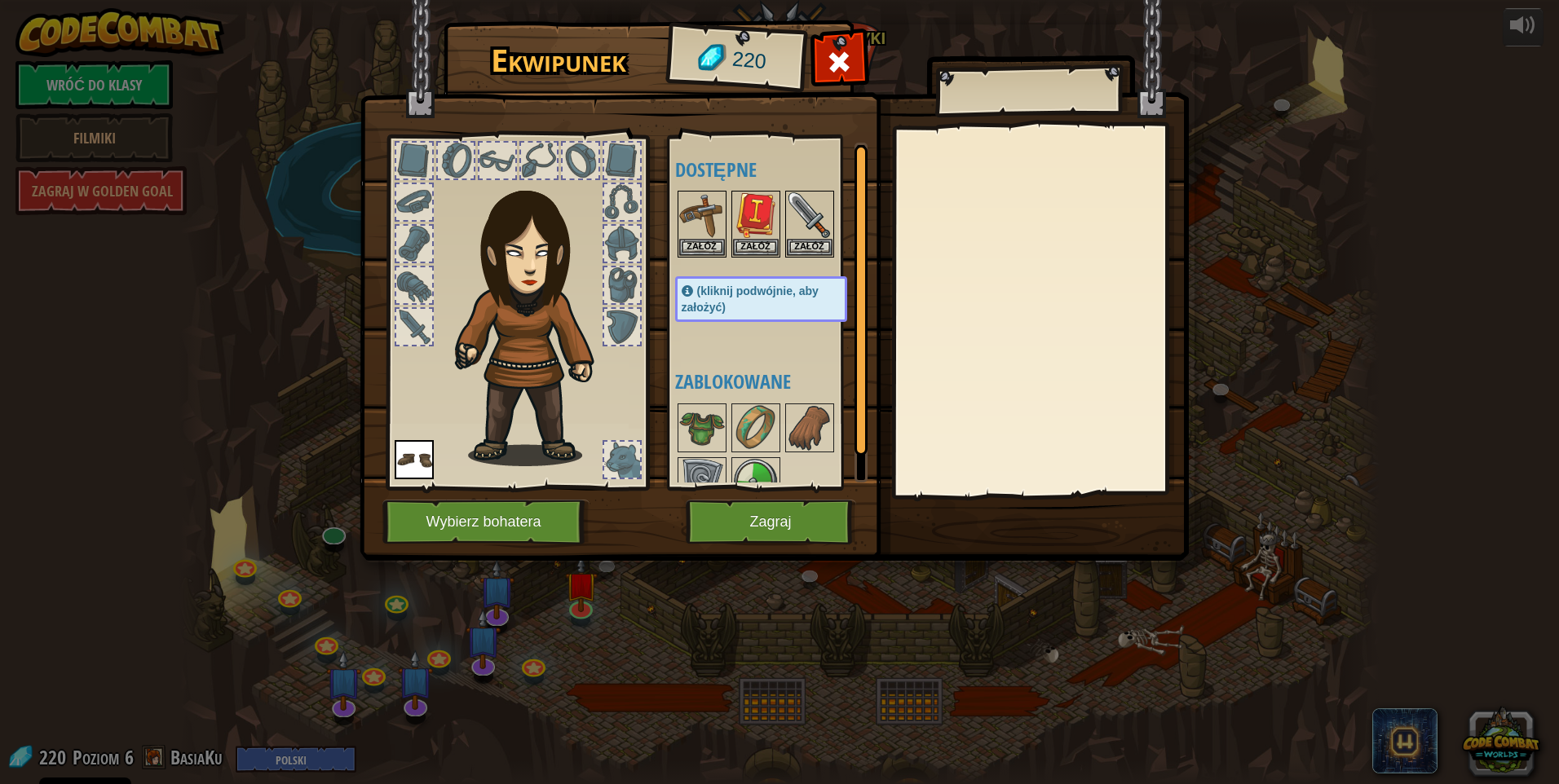
select select "pl"
click at [743, 247] on button "Załóż" at bounding box center [757, 246] width 46 height 17
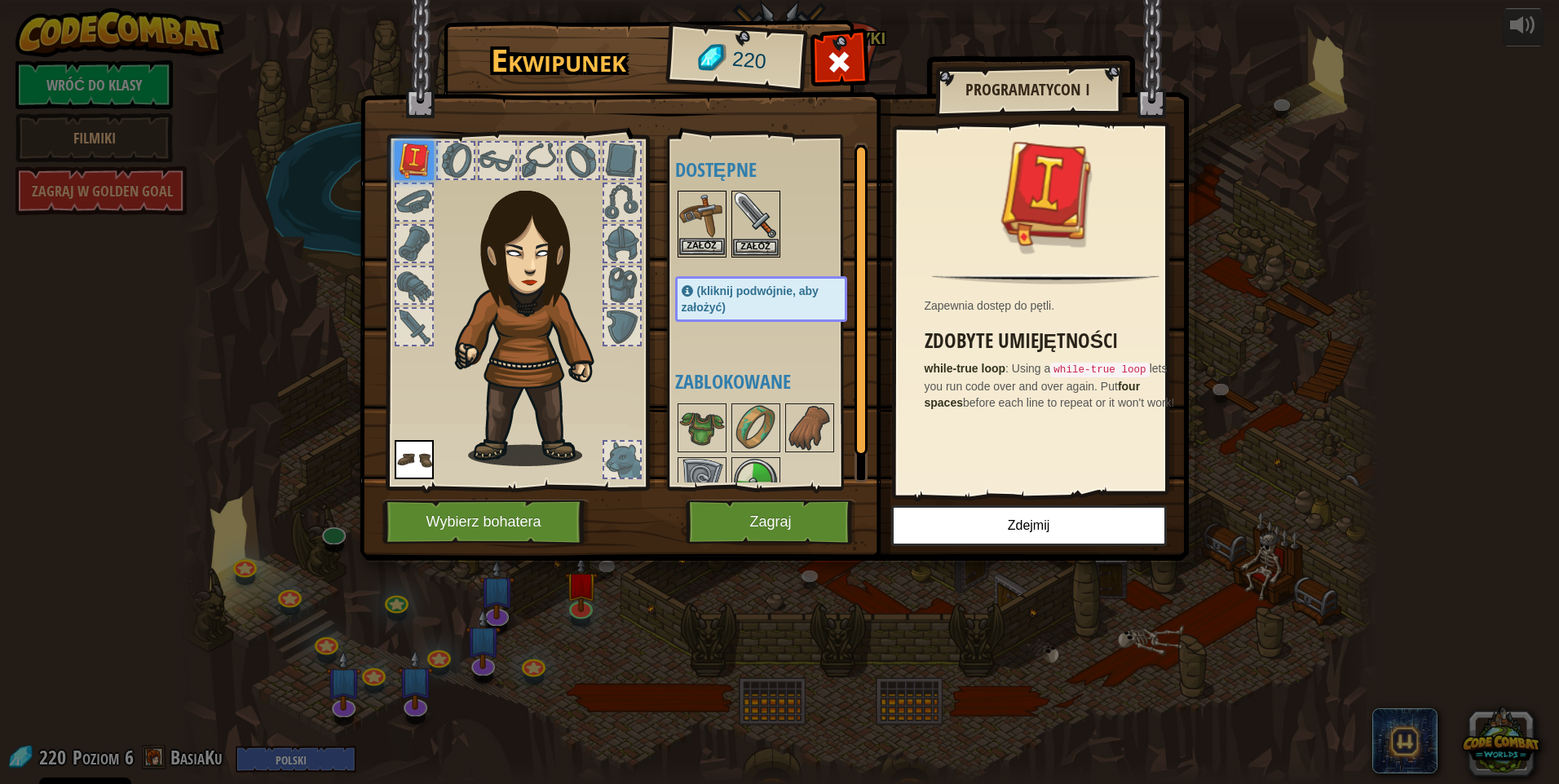
click at [723, 224] on img at bounding box center [703, 216] width 46 height 46
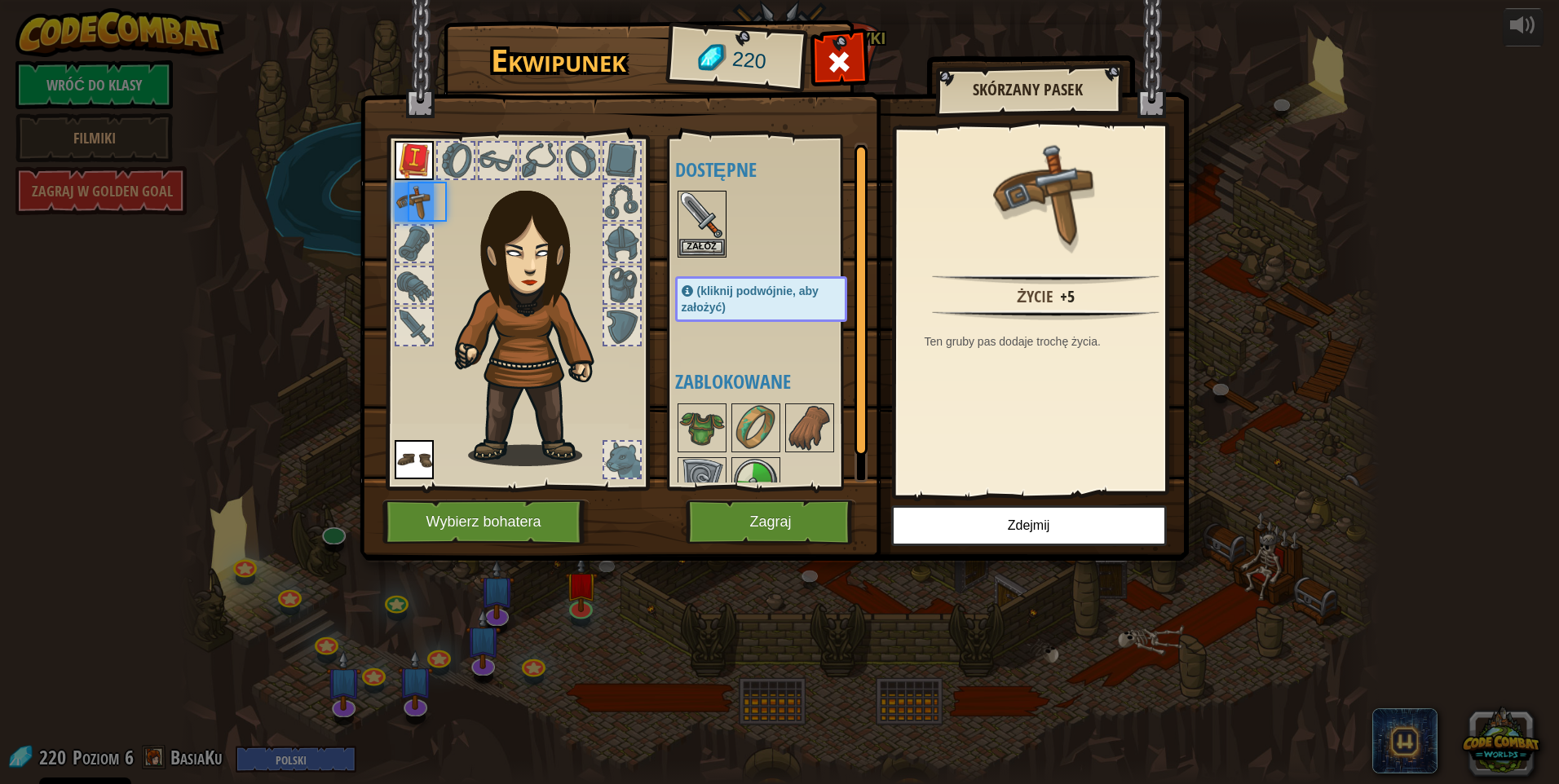
click at [739, 224] on div at bounding box center [778, 225] width 205 height 72
click at [713, 221] on img at bounding box center [703, 216] width 46 height 46
click at [699, 224] on img at bounding box center [703, 216] width 46 height 46
click at [704, 224] on img at bounding box center [703, 216] width 46 height 46
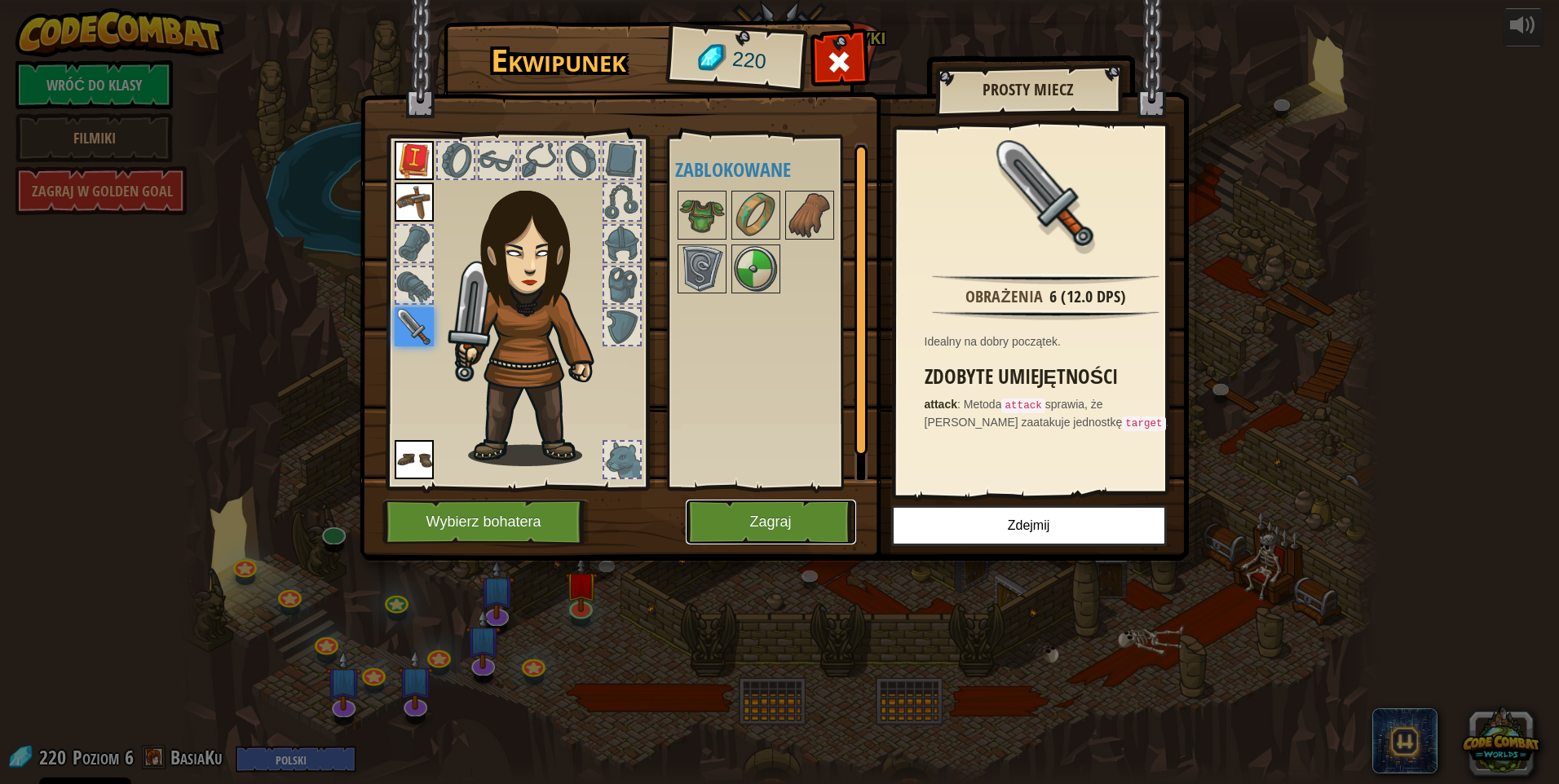
click at [736, 517] on button "Zagraj" at bounding box center [771, 521] width 171 height 45
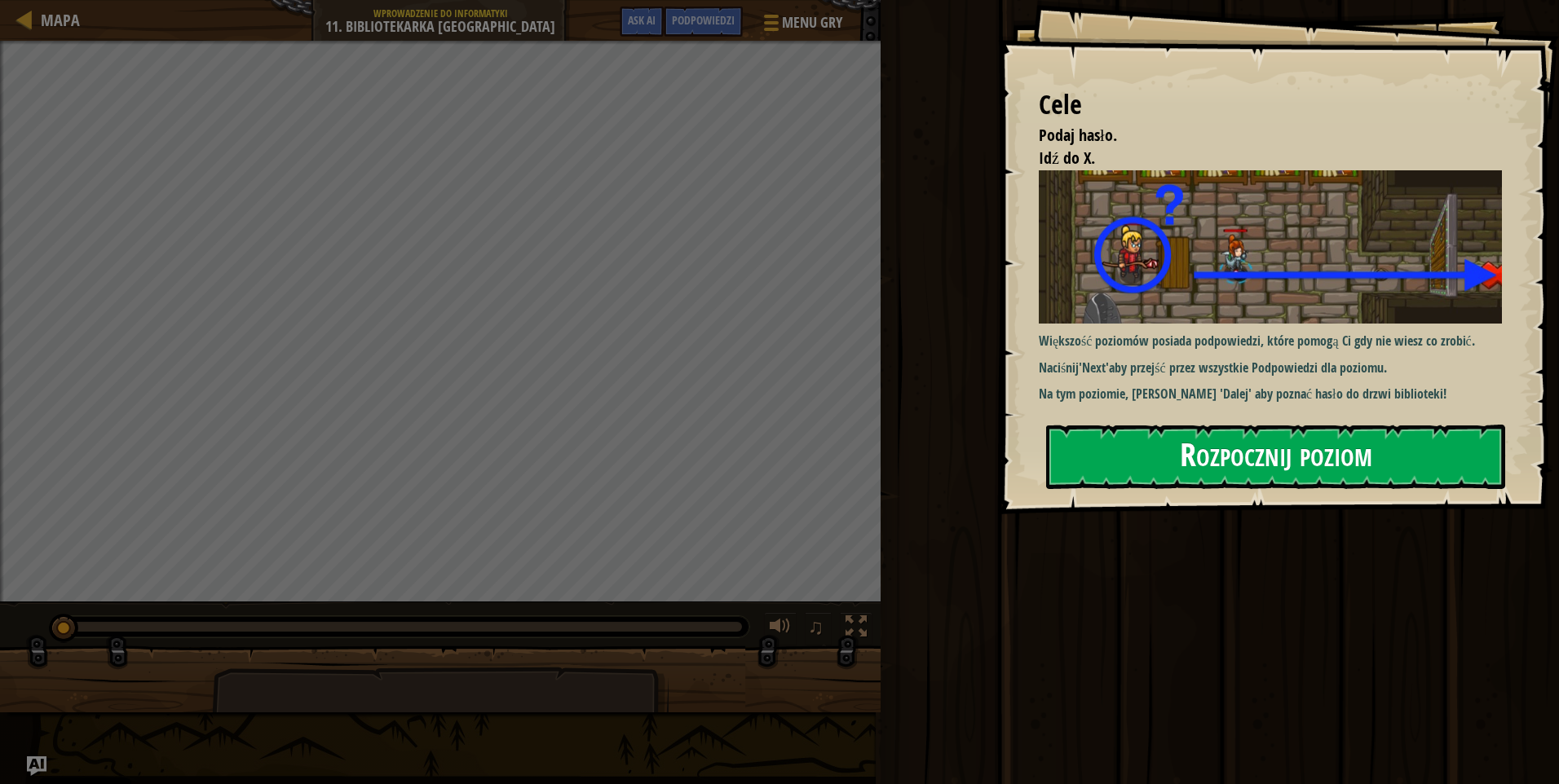
click at [1170, 449] on button "Rozpocznij poziom" at bounding box center [1275, 456] width 459 height 64
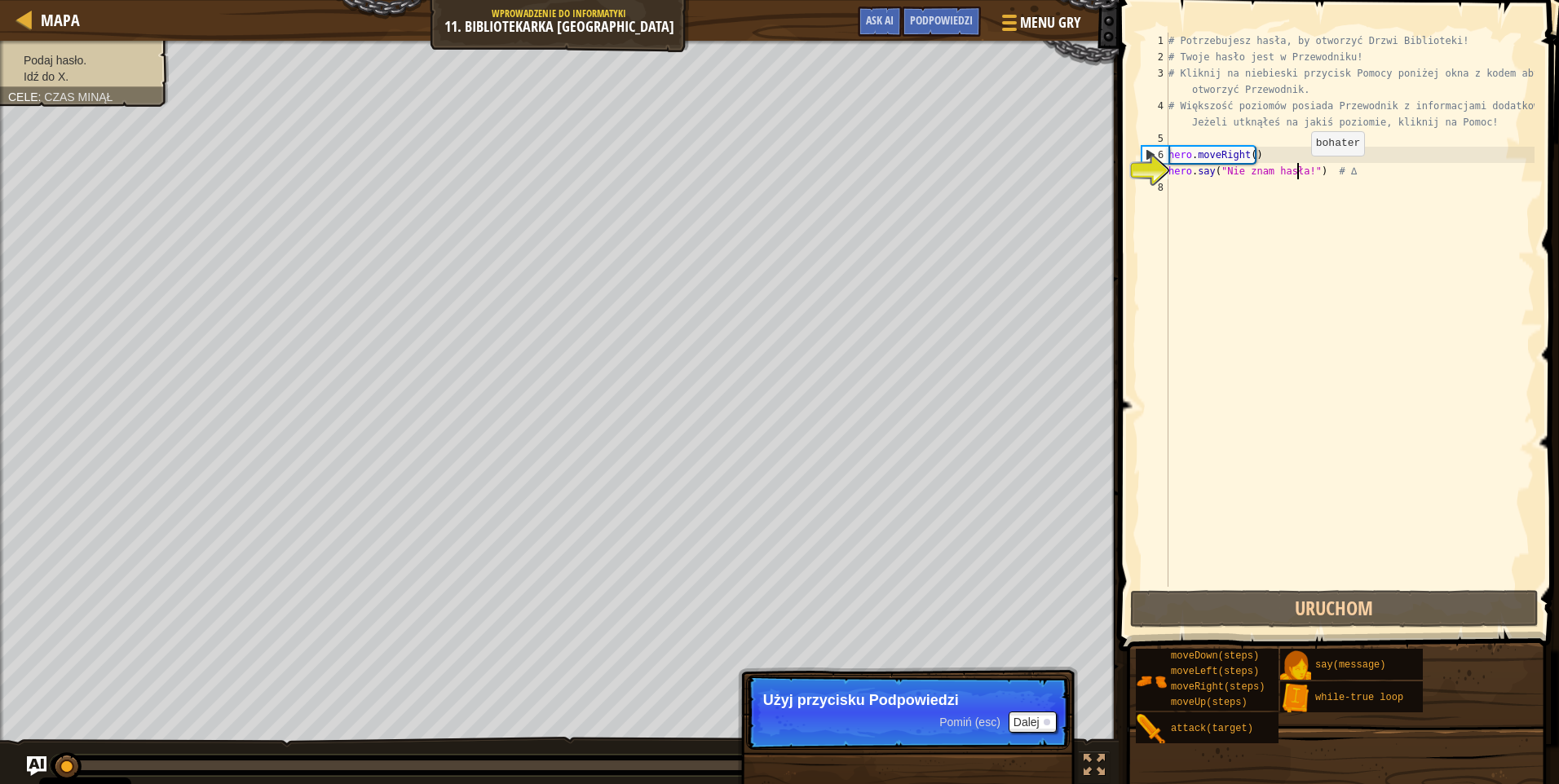
click at [1297, 172] on div "# Potrzebujesz hasła, by otworzyć Drzwi Biblioteki! # Twoje hasło jest w Przewo…" at bounding box center [1350, 327] width 370 height 587
click at [1301, 171] on div "# Potrzebujesz hasła, by otworzyć Drzwi Biblioteki! # Twoje hasło jest w Przewo…" at bounding box center [1350, 327] width 370 height 587
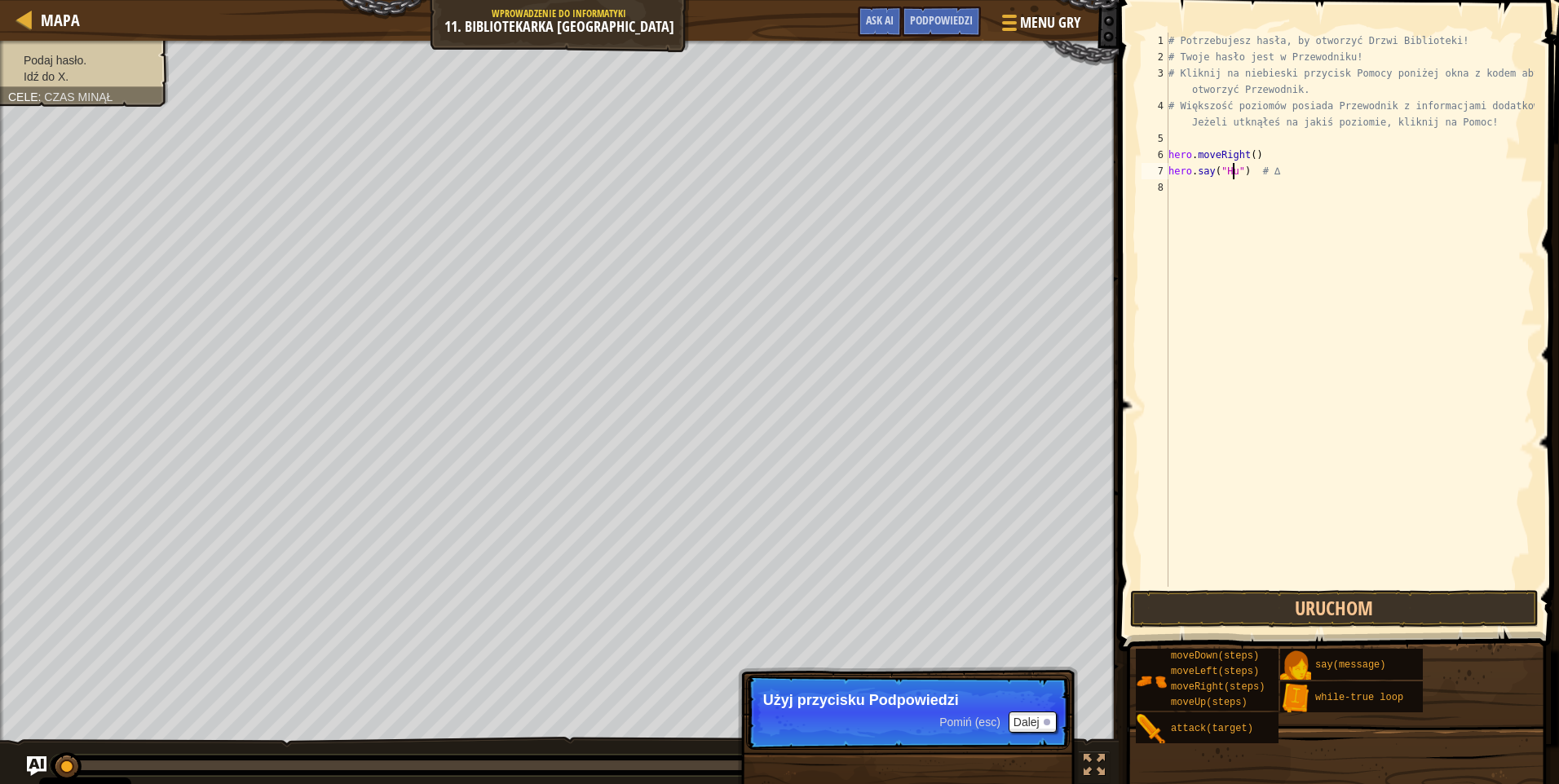
scroll to position [7, 6]
type textarea "hero.say("Hush") # ∆"
click at [1026, 719] on button "Dalej" at bounding box center [1033, 721] width 48 height 21
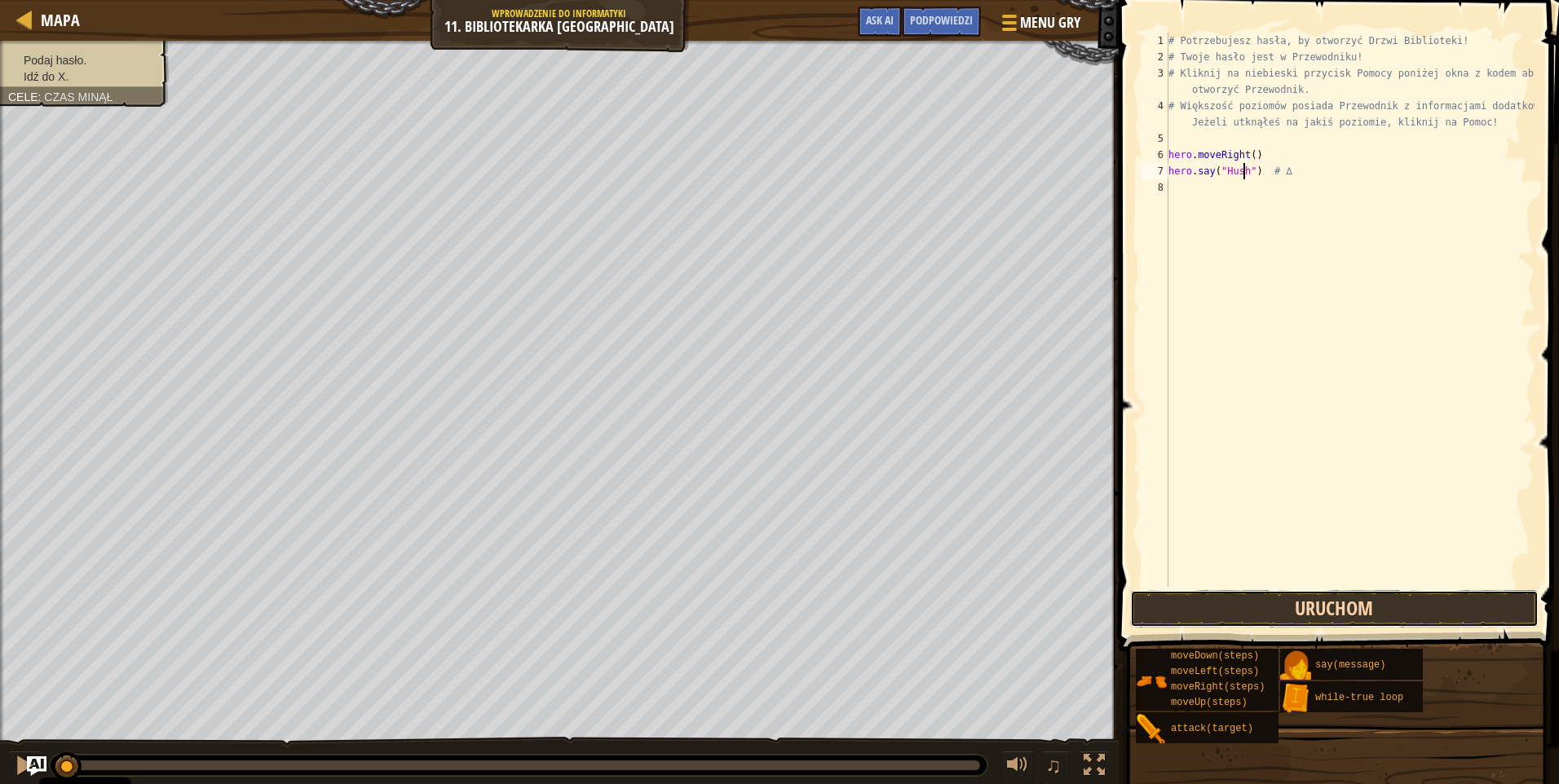
click at [1191, 606] on button "Uruchom" at bounding box center [1334, 609] width 409 height 38
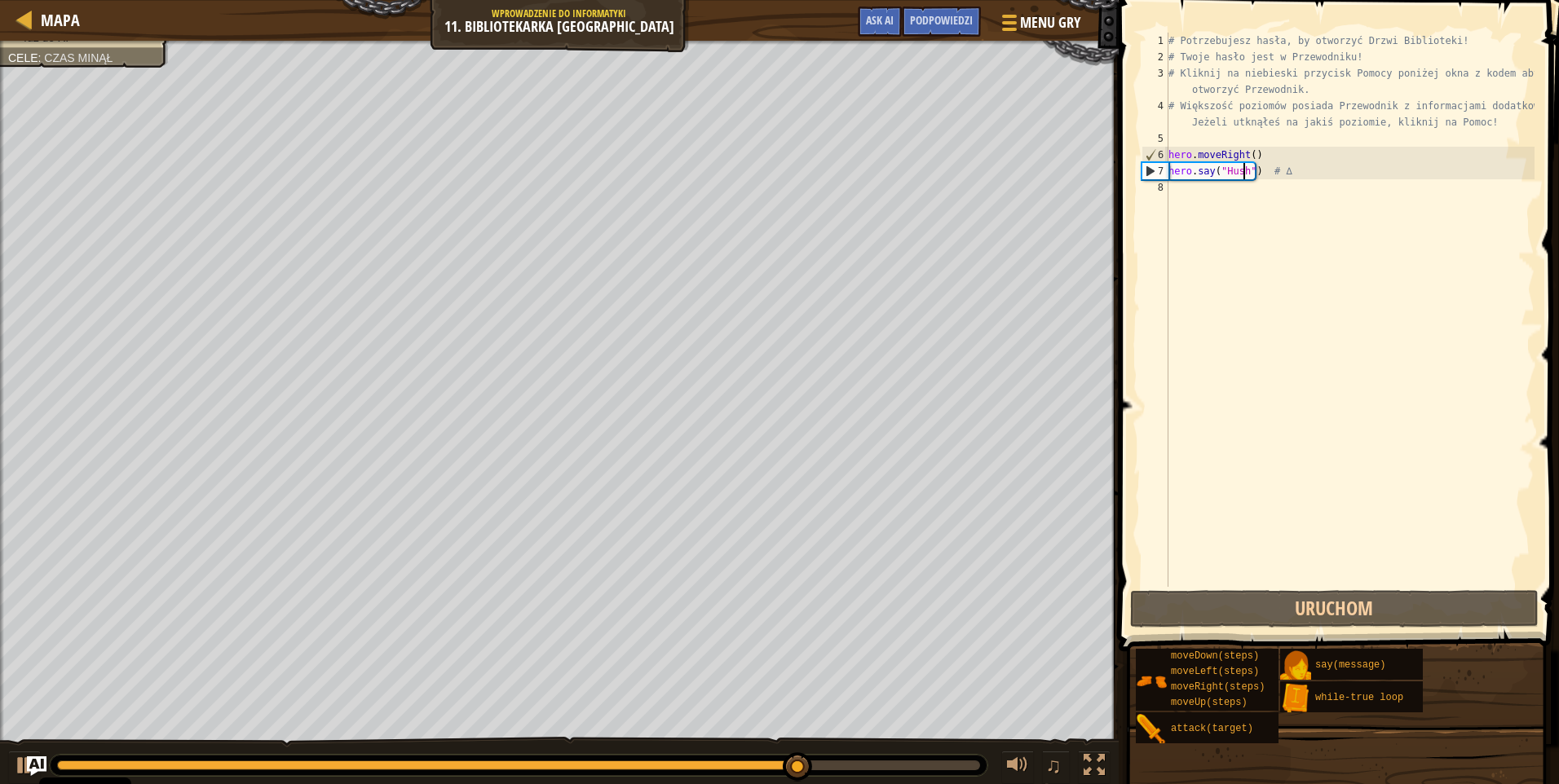
click at [1212, 197] on div "# Potrzebujesz hasła, by otworzyć Drzwi Biblioteki! # Twoje hasło jest w Przewo…" at bounding box center [1350, 327] width 370 height 587
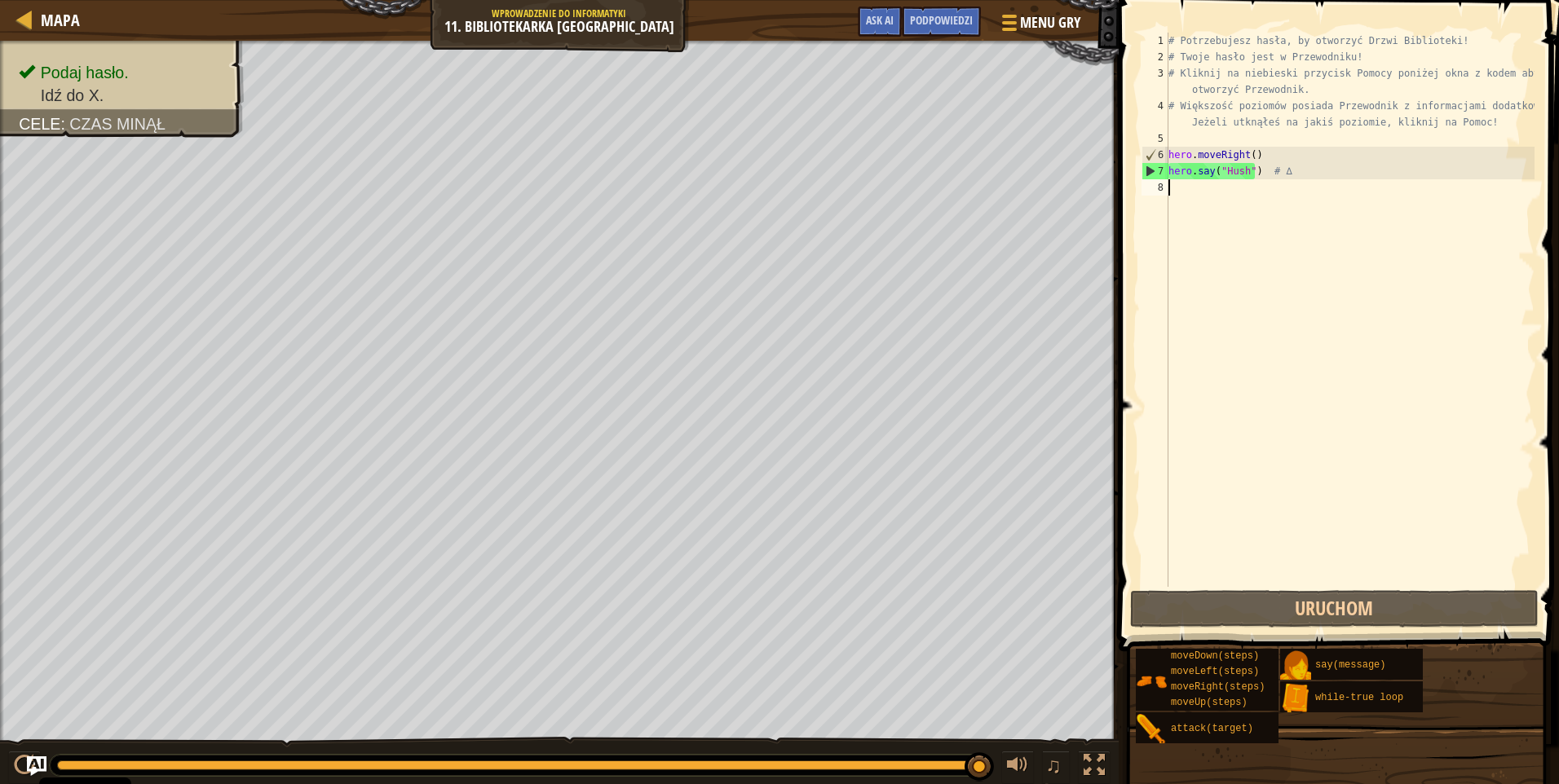
type textarea "h"
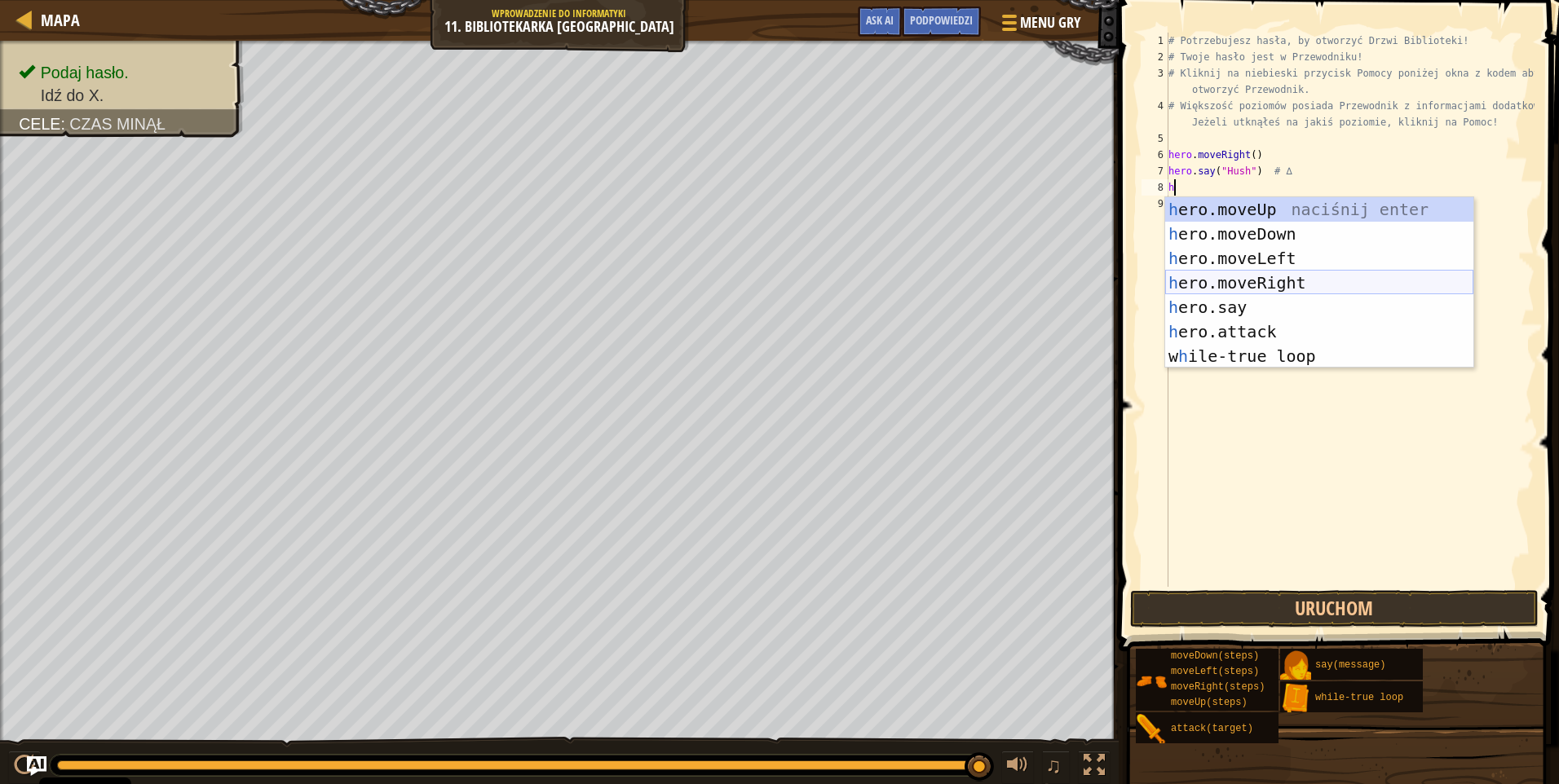
click at [1295, 273] on div "h ero.moveUp naciśnij enter h ero.moveDown naciśnij enter h ero.moveLeft naciśn…" at bounding box center [1319, 307] width 308 height 220
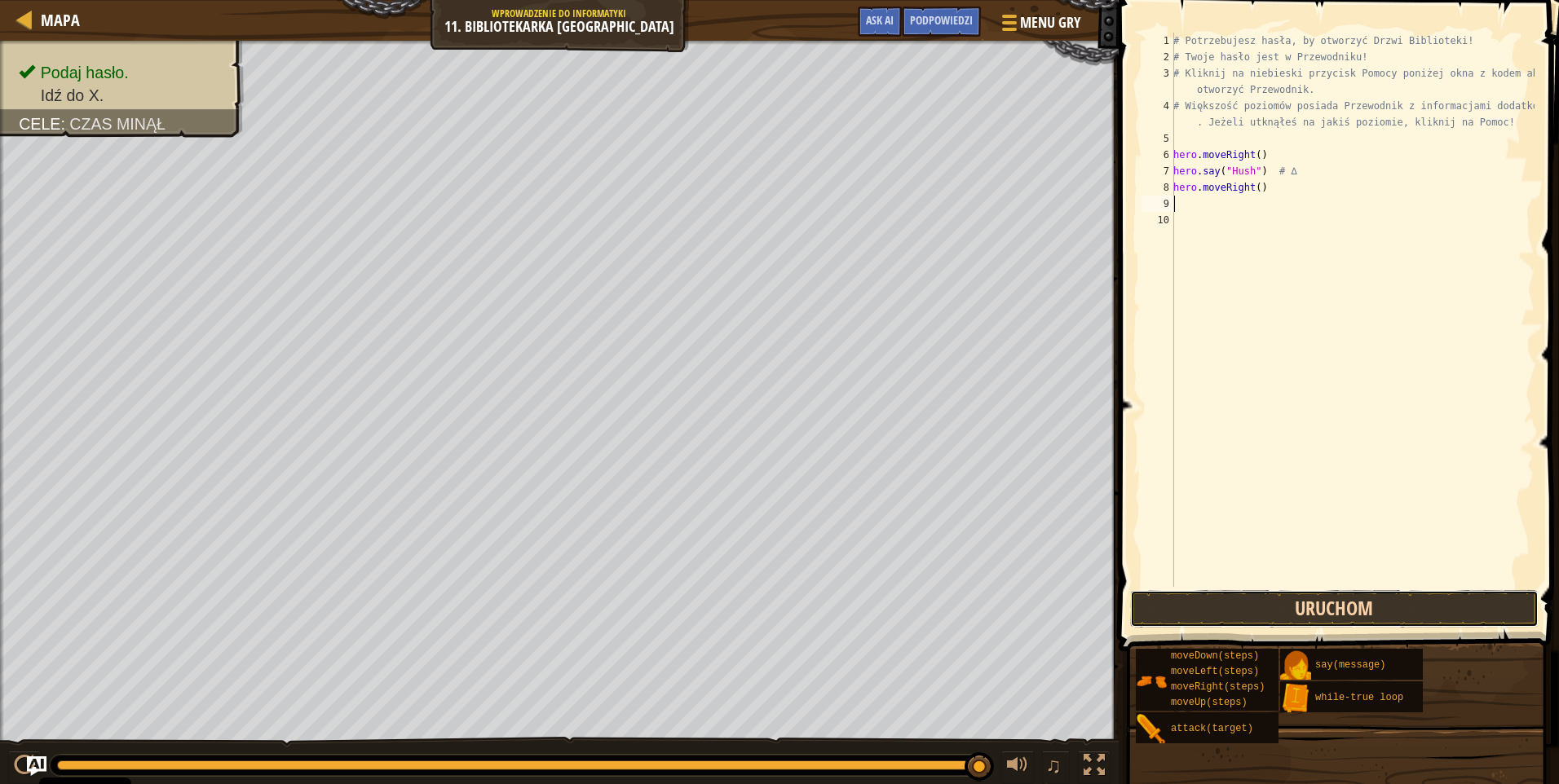
click at [1268, 614] on button "Uruchom" at bounding box center [1334, 609] width 409 height 38
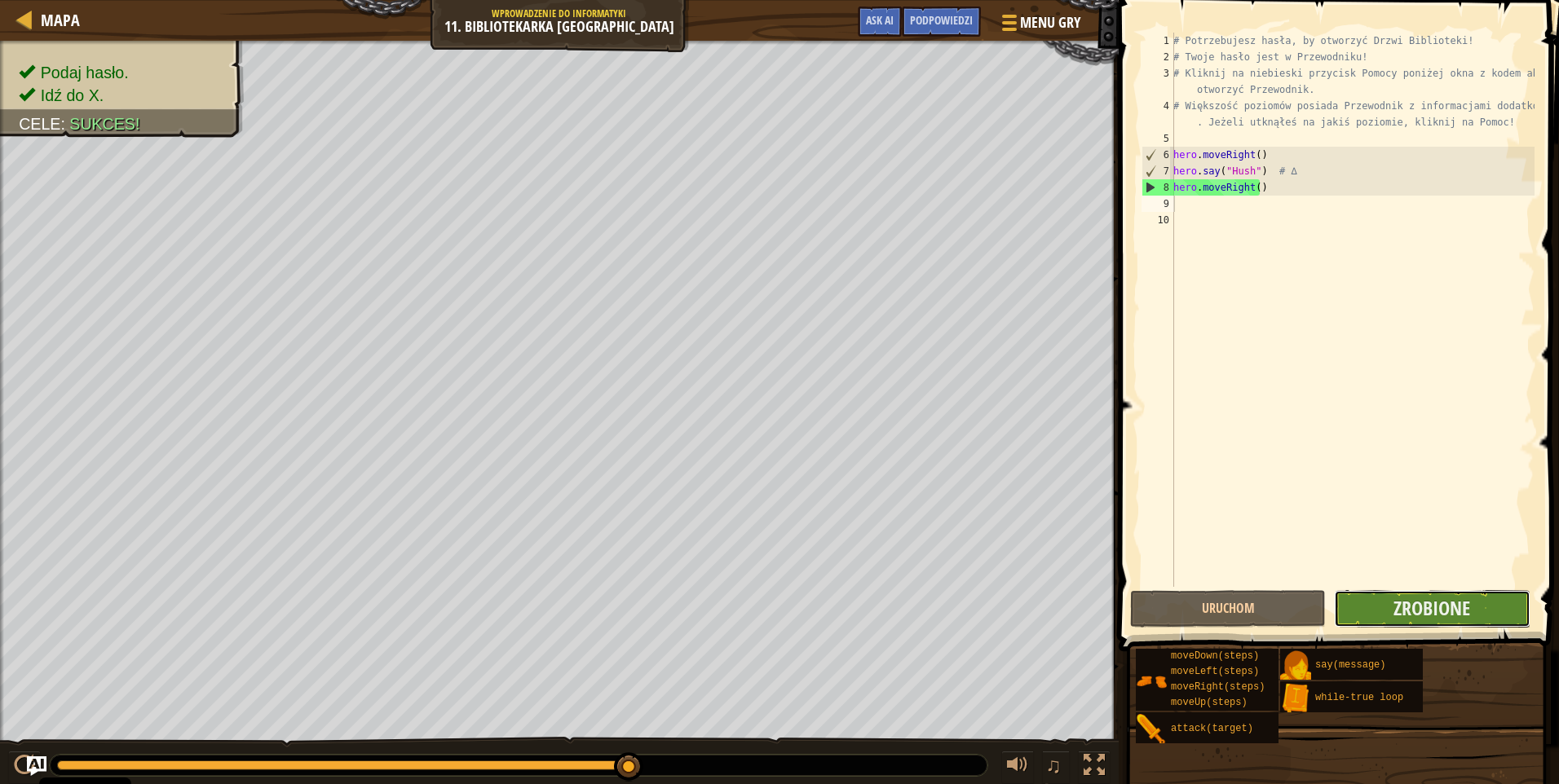
click at [1394, 610] on button "Zrobione" at bounding box center [1432, 609] width 196 height 38
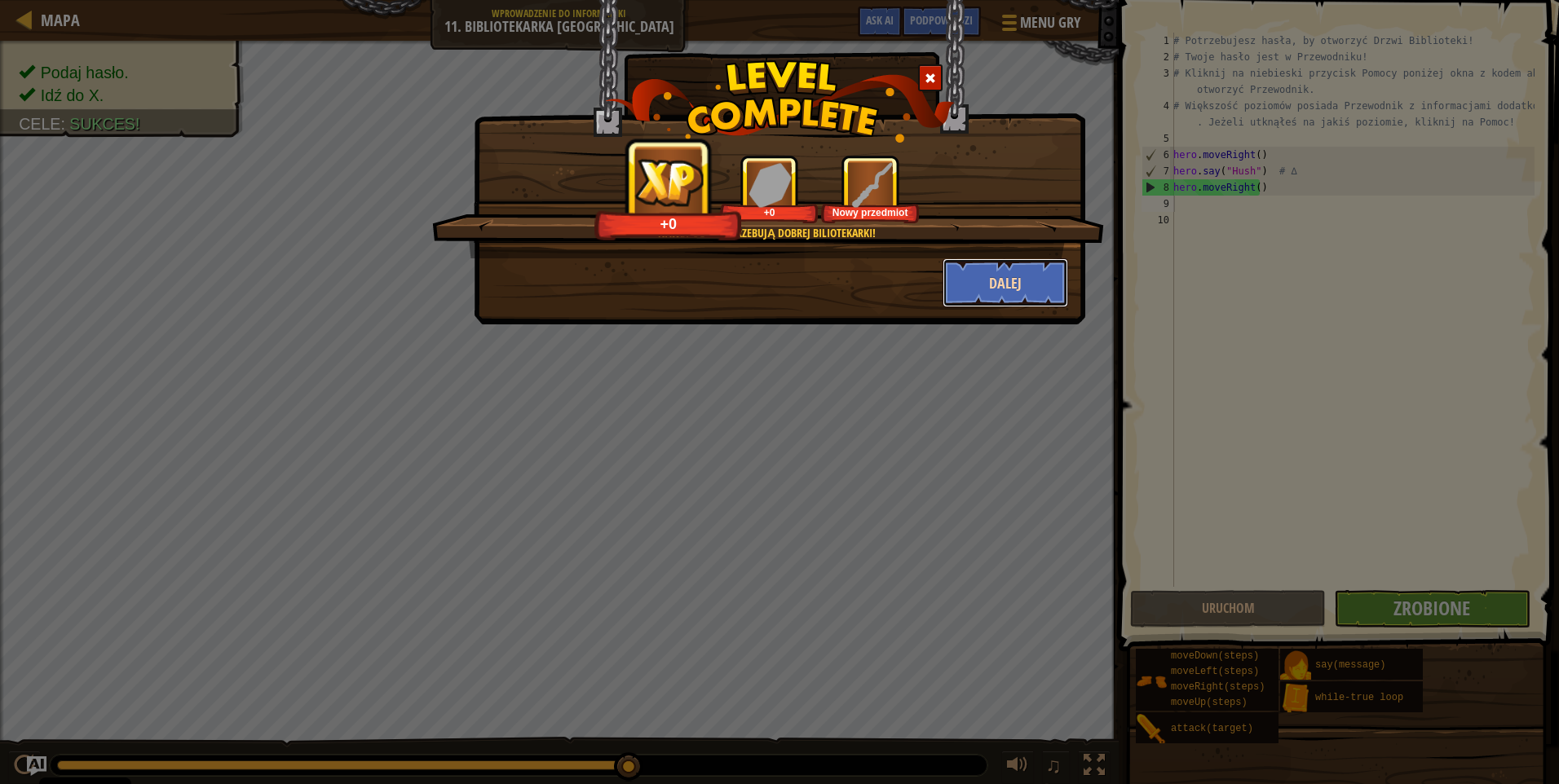
click at [1014, 268] on button "Dalej" at bounding box center [1005, 283] width 126 height 49
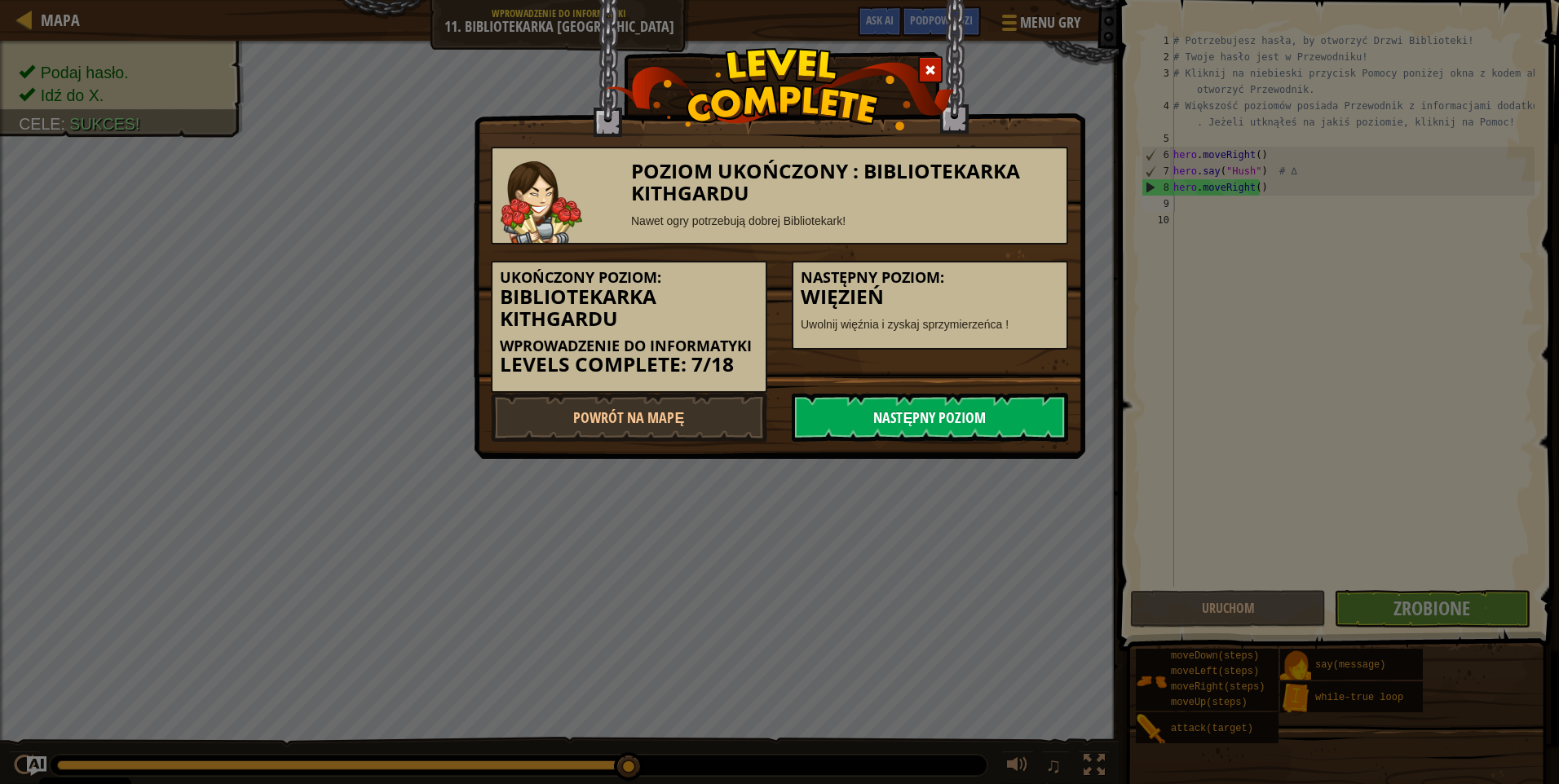
drag, startPoint x: 911, startPoint y: 436, endPoint x: 911, endPoint y: 418, distance: 18.0
click at [911, 433] on link "Następny poziom" at bounding box center [929, 416] width 277 height 49
click at [911, 418] on link "Następny poziom" at bounding box center [929, 416] width 277 height 49
click at [933, 414] on link "Następny poziom" at bounding box center [929, 416] width 277 height 49
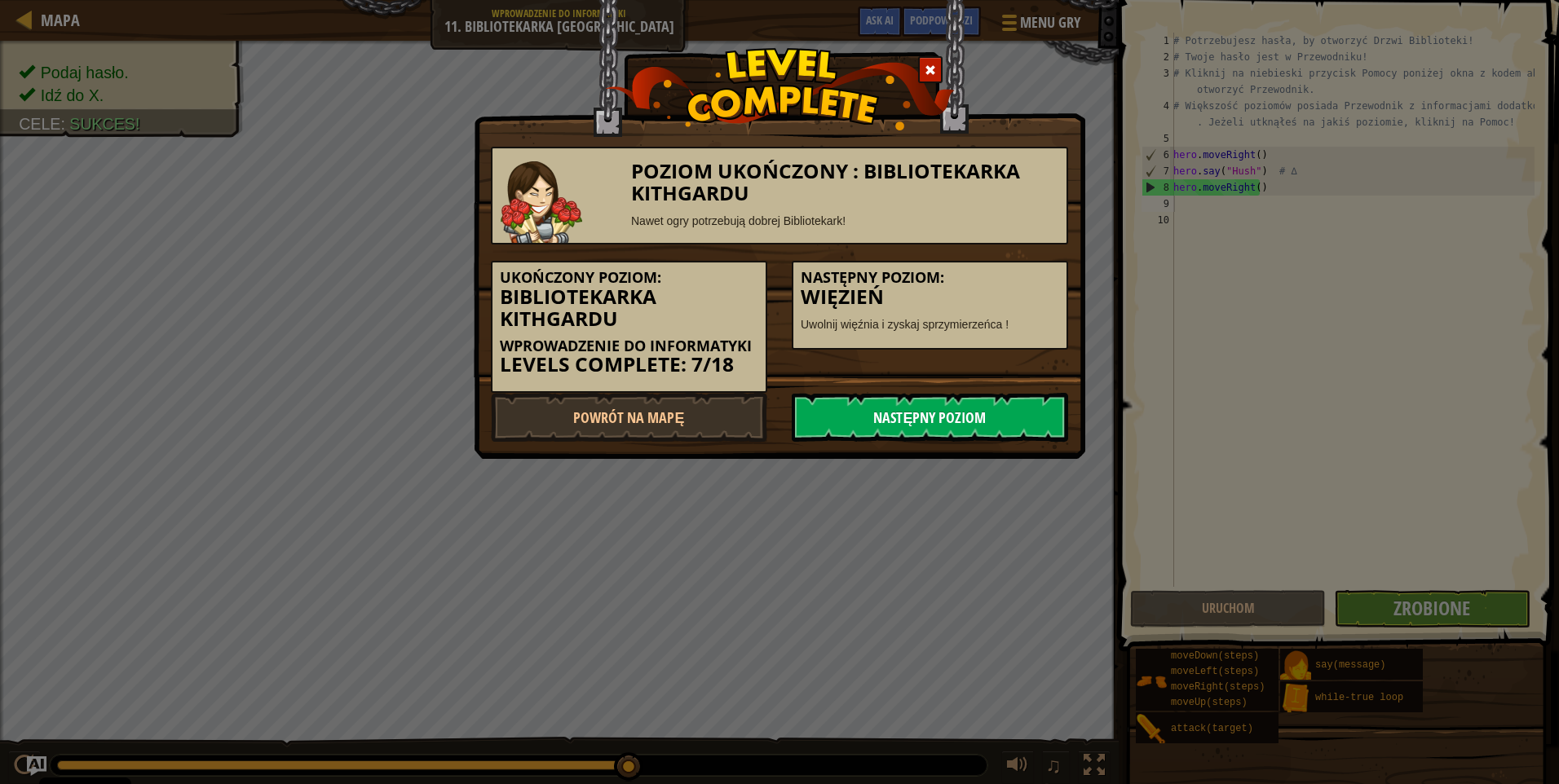
click at [934, 414] on link "Następny poziom" at bounding box center [929, 416] width 277 height 49
click at [935, 414] on link "Następny poziom" at bounding box center [929, 416] width 277 height 49
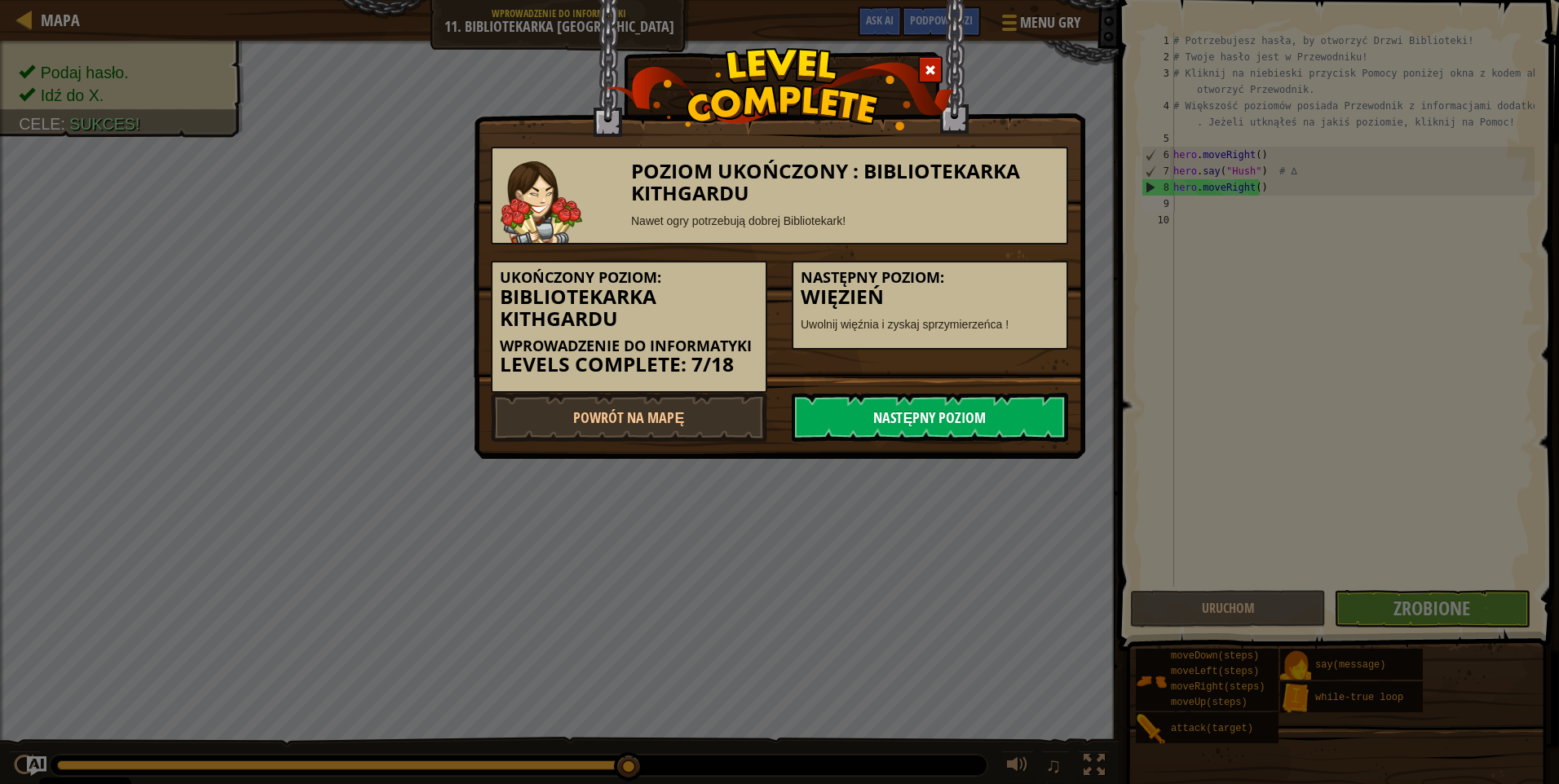
click at [939, 422] on link "Następny poziom" at bounding box center [929, 416] width 277 height 49
drag, startPoint x: 905, startPoint y: 436, endPoint x: 906, endPoint y: 428, distance: 8.1
click at [906, 430] on link "Następny poziom" at bounding box center [929, 416] width 277 height 49
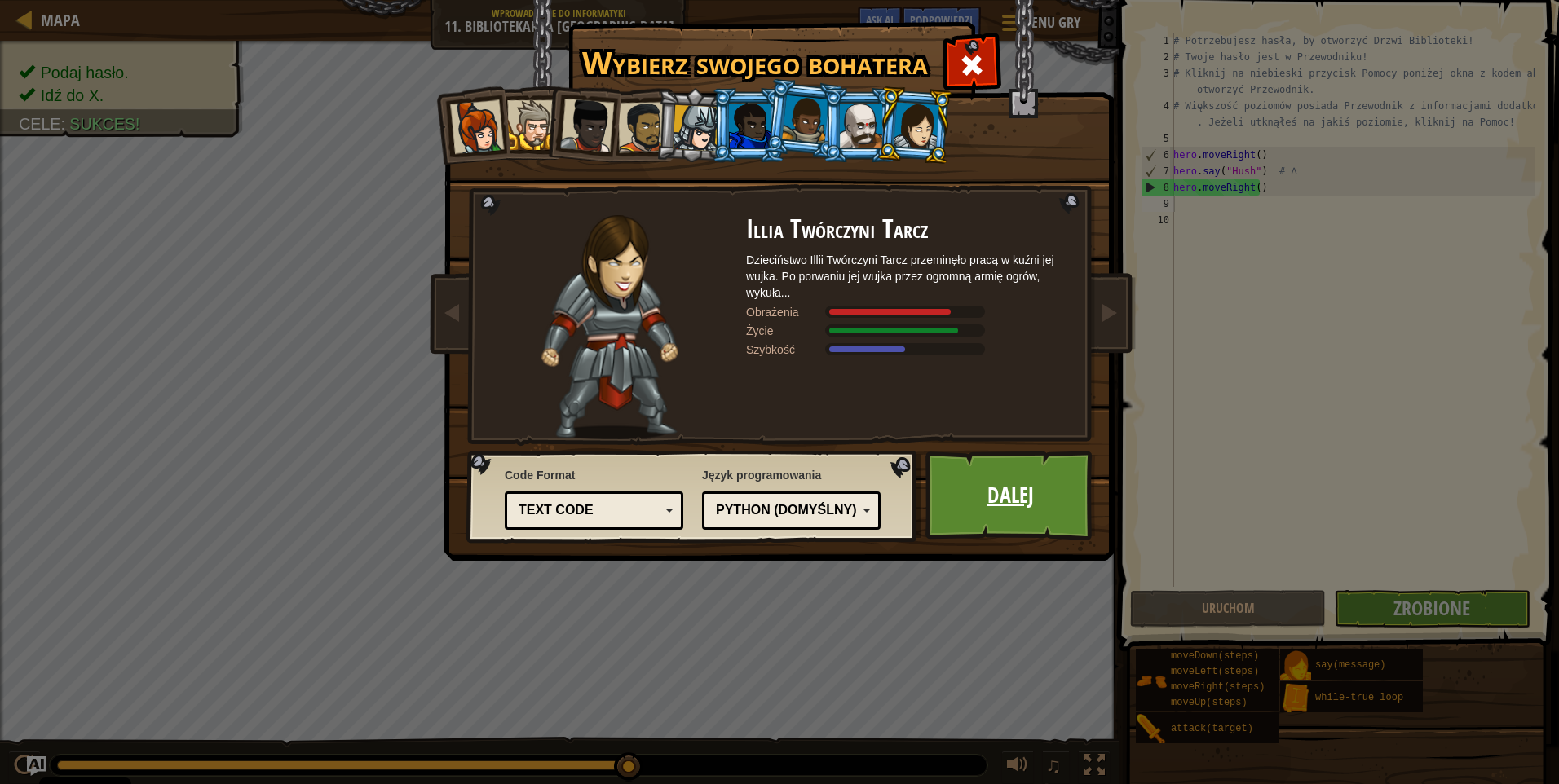
click at [1065, 463] on link "Dalej" at bounding box center [1010, 495] width 171 height 90
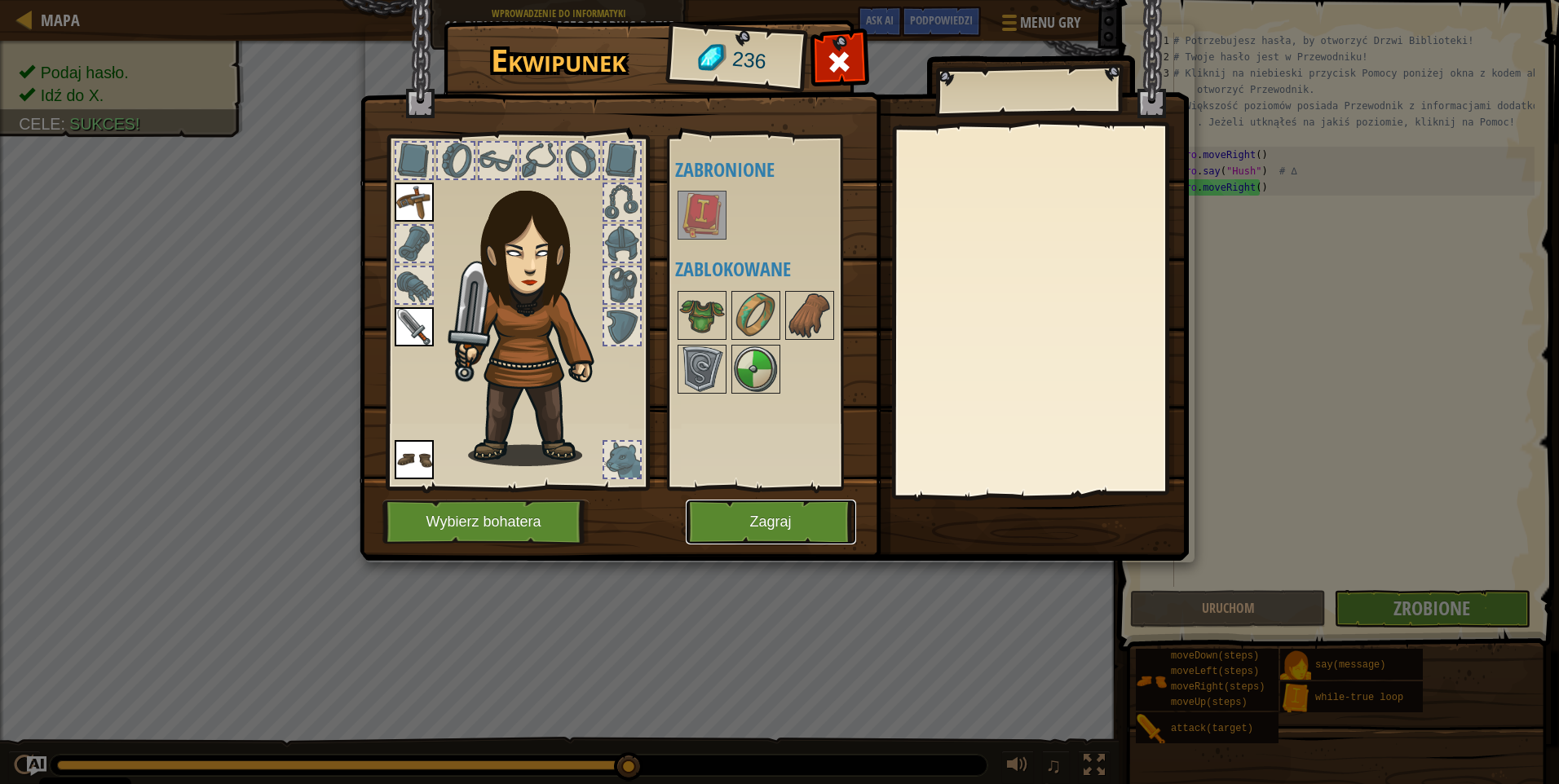
click at [743, 529] on button "Zagraj" at bounding box center [771, 521] width 171 height 45
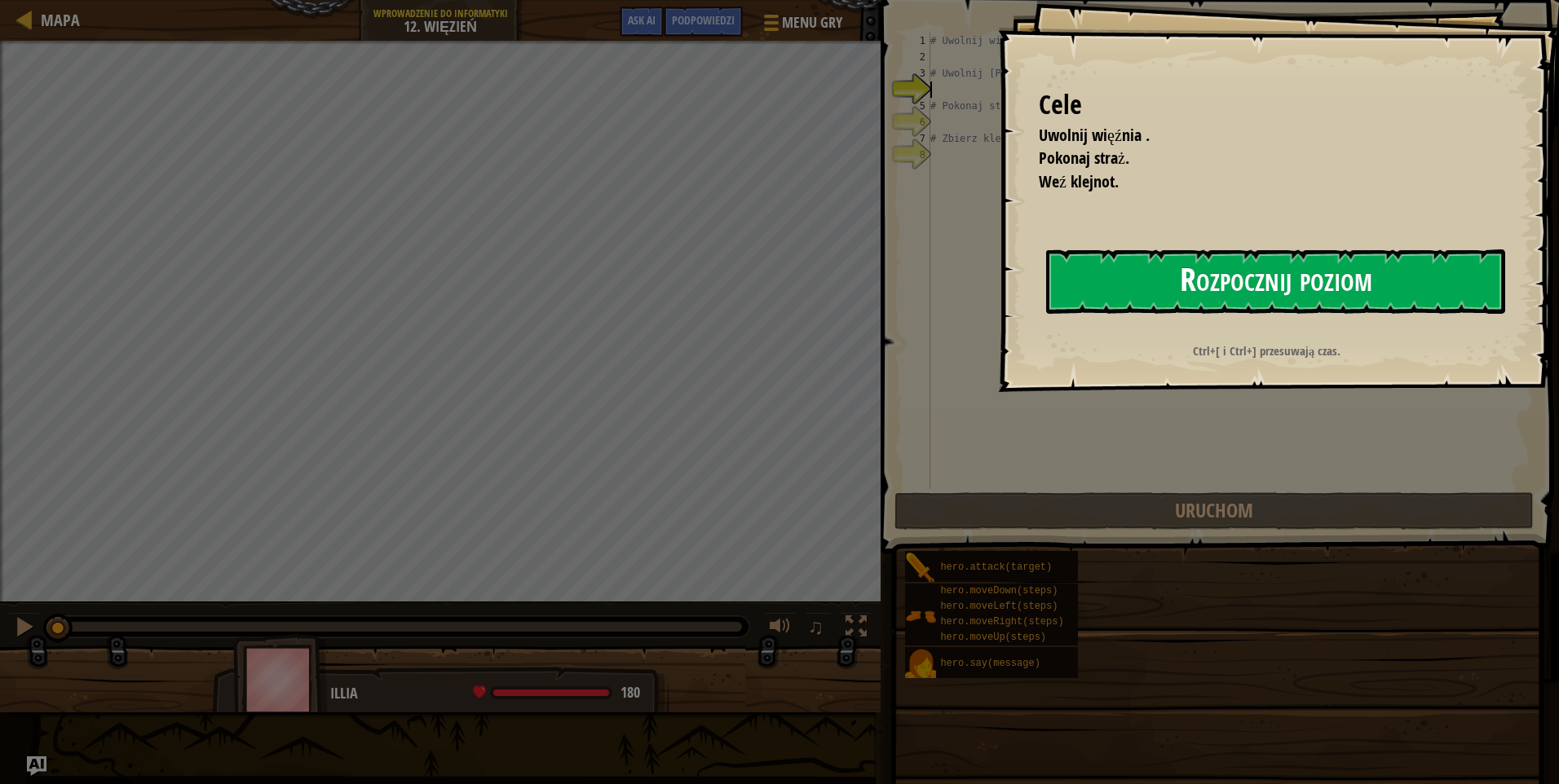
click at [1154, 255] on button "Rozpocznij poziom" at bounding box center [1275, 282] width 459 height 64
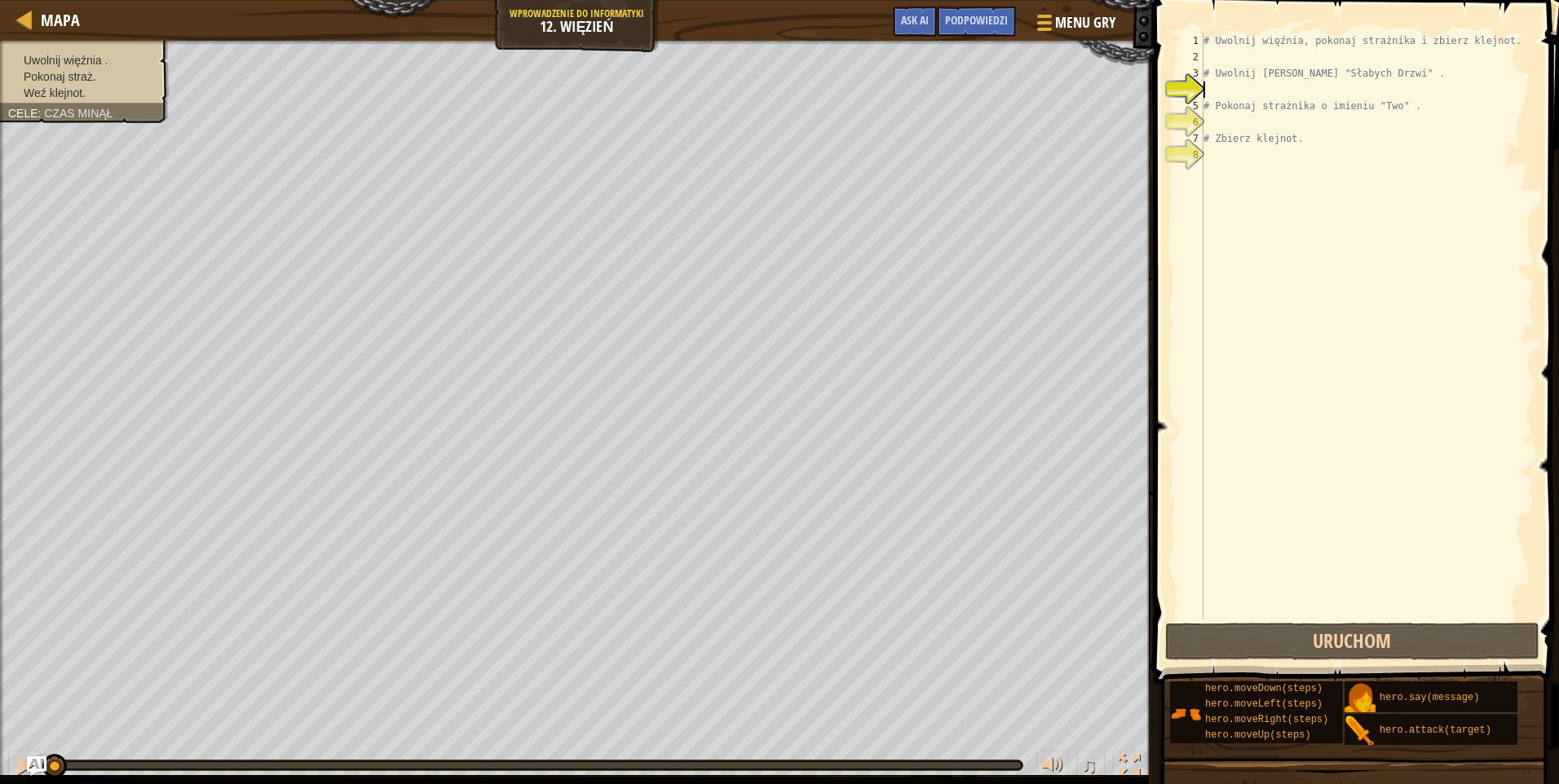
type textarea "h"
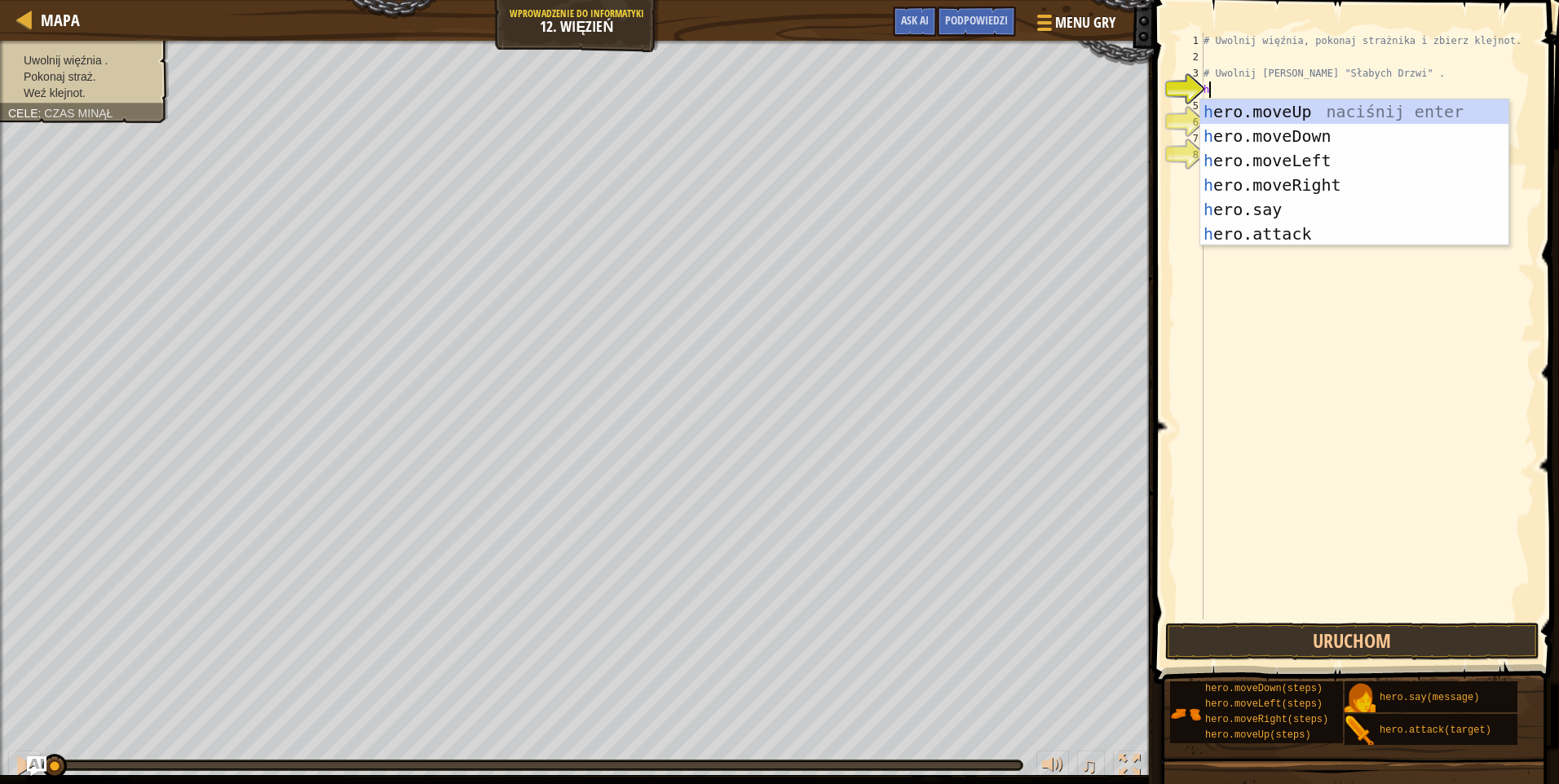
scroll to position [7, 0]
click at [1275, 111] on div "h ero.moveUp naciśnij enter h ero.moveDown naciśnij enter h ero.moveLeft naciśn…" at bounding box center [1354, 198] width 308 height 196
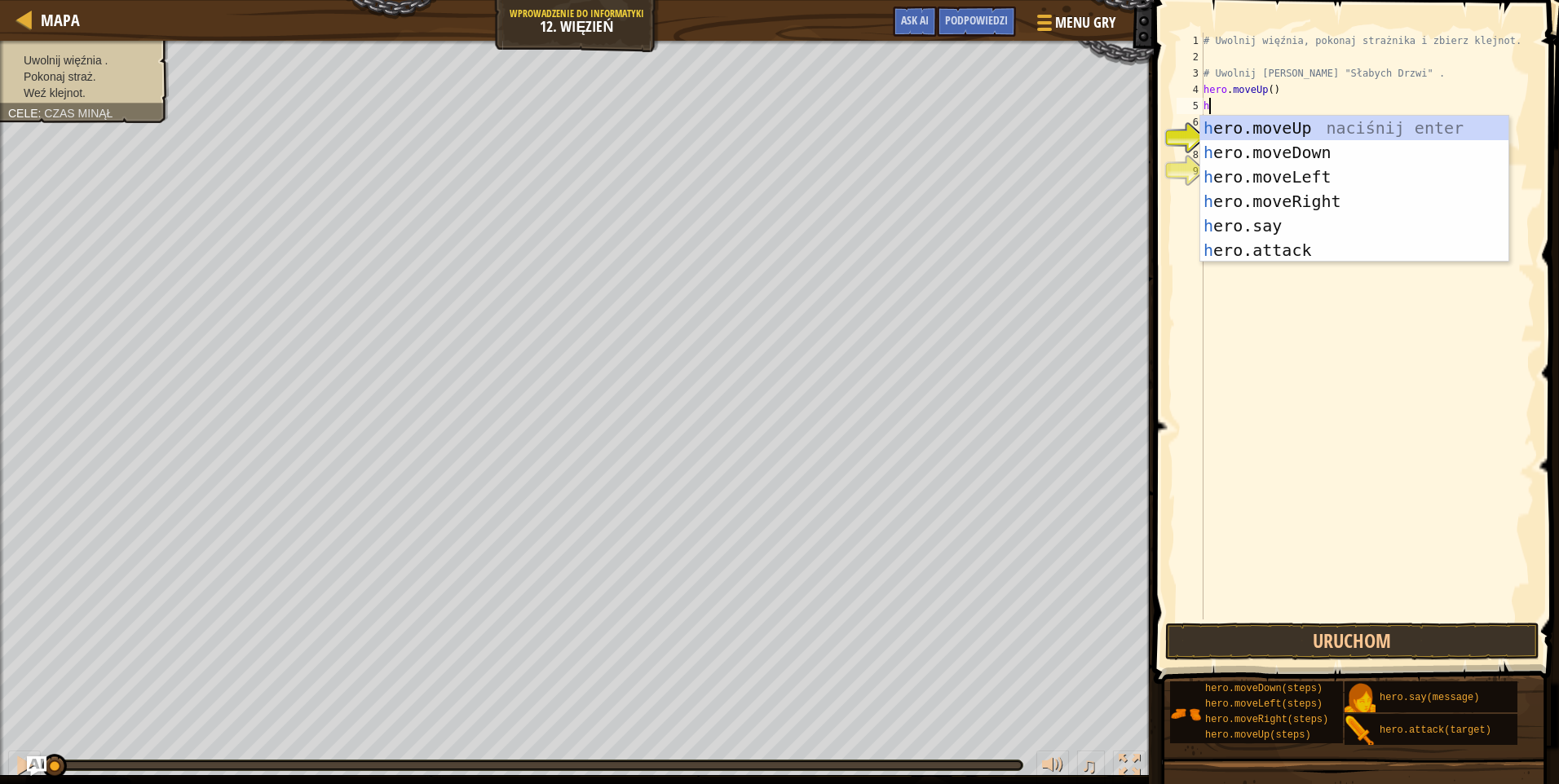
click at [1283, 88] on div "# Uwolnij więźnia, pokonaj strażnika i zbierz klejnot. # Uwolnij Patricka zza "…" at bounding box center [1367, 343] width 335 height 619
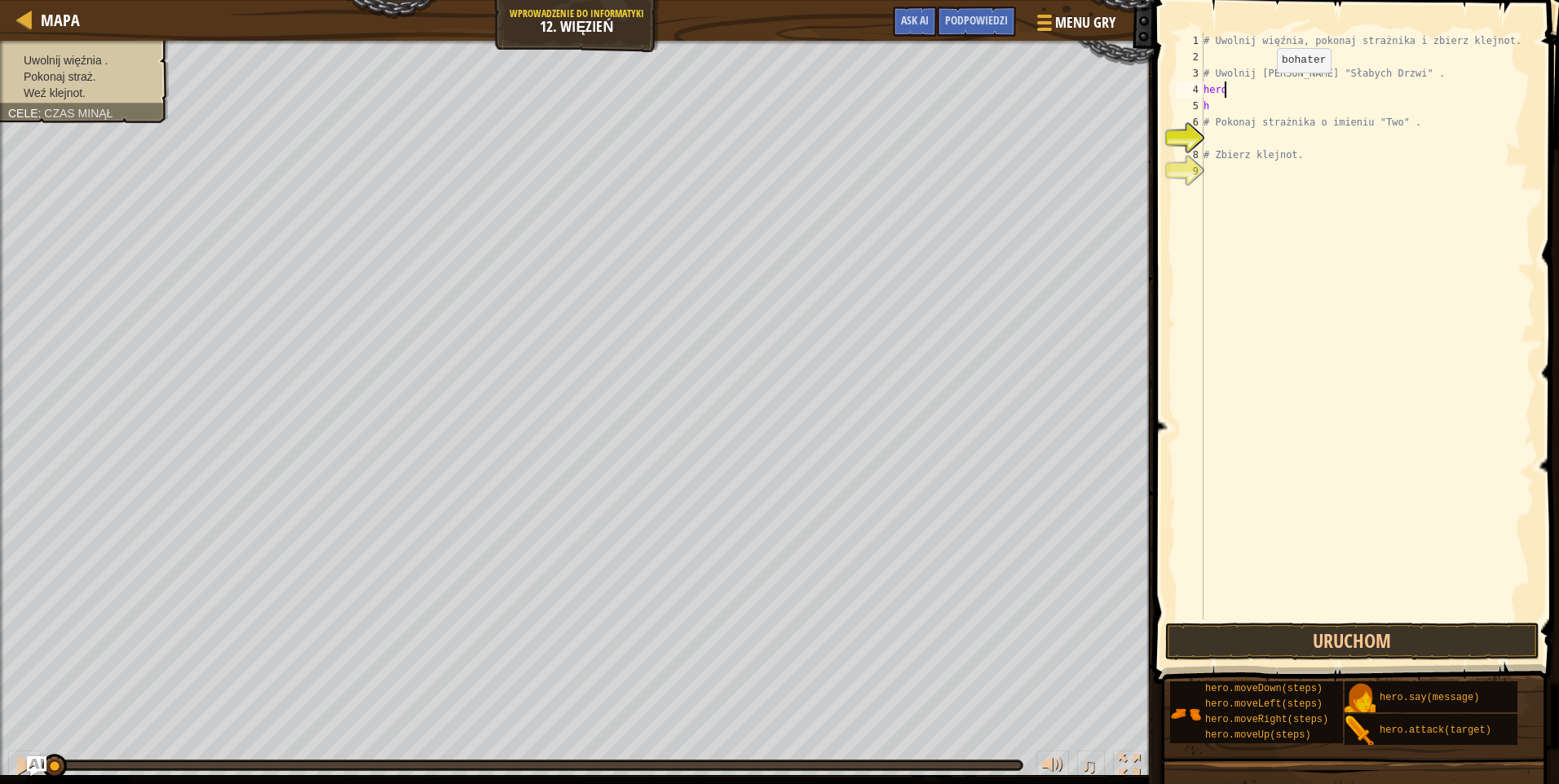
type textarea "h"
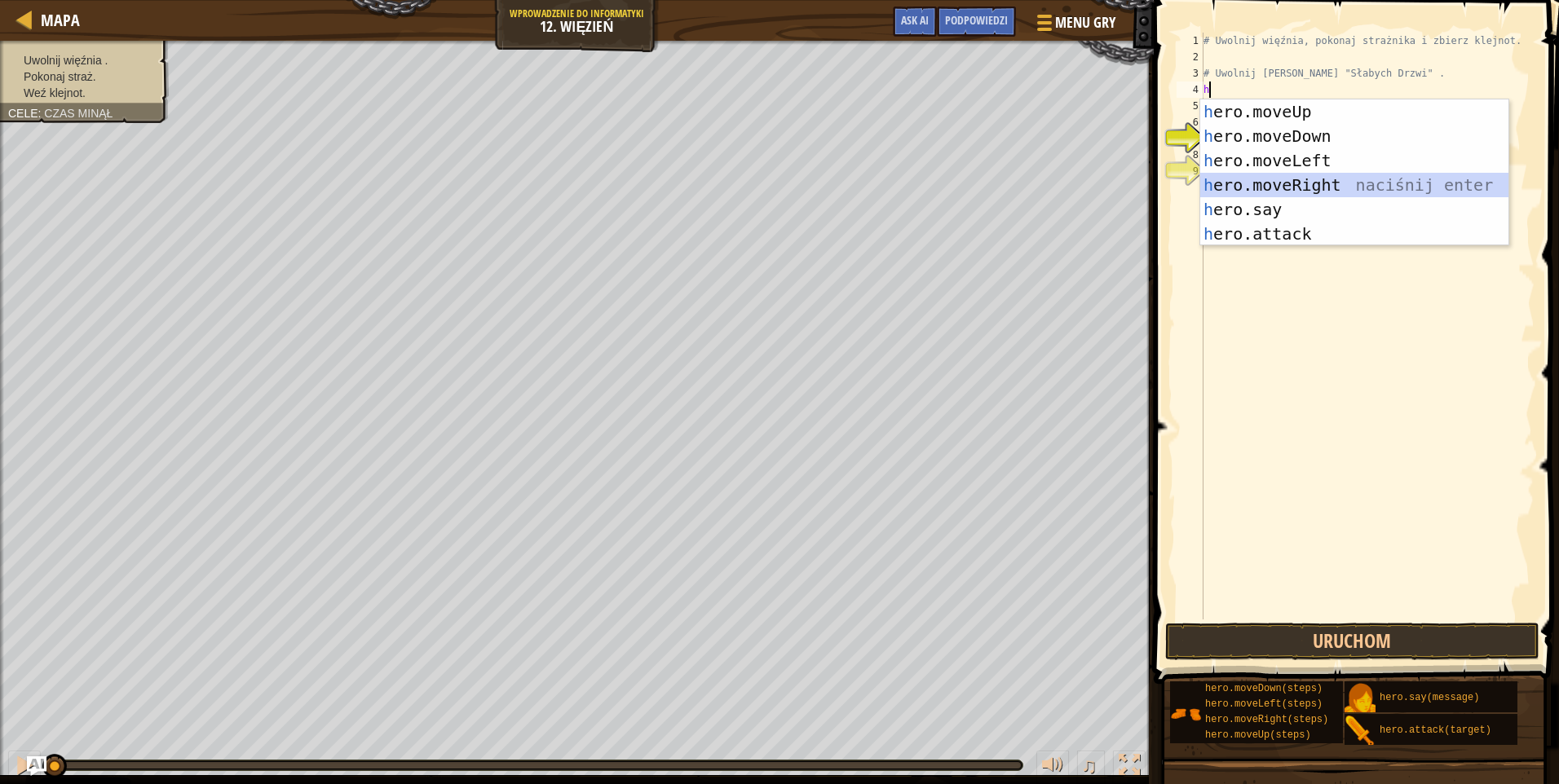
click at [1320, 182] on div "h ero.moveUp naciśnij enter h ero.moveDown naciśnij enter h ero.moveLeft naciśn…" at bounding box center [1354, 198] width 308 height 196
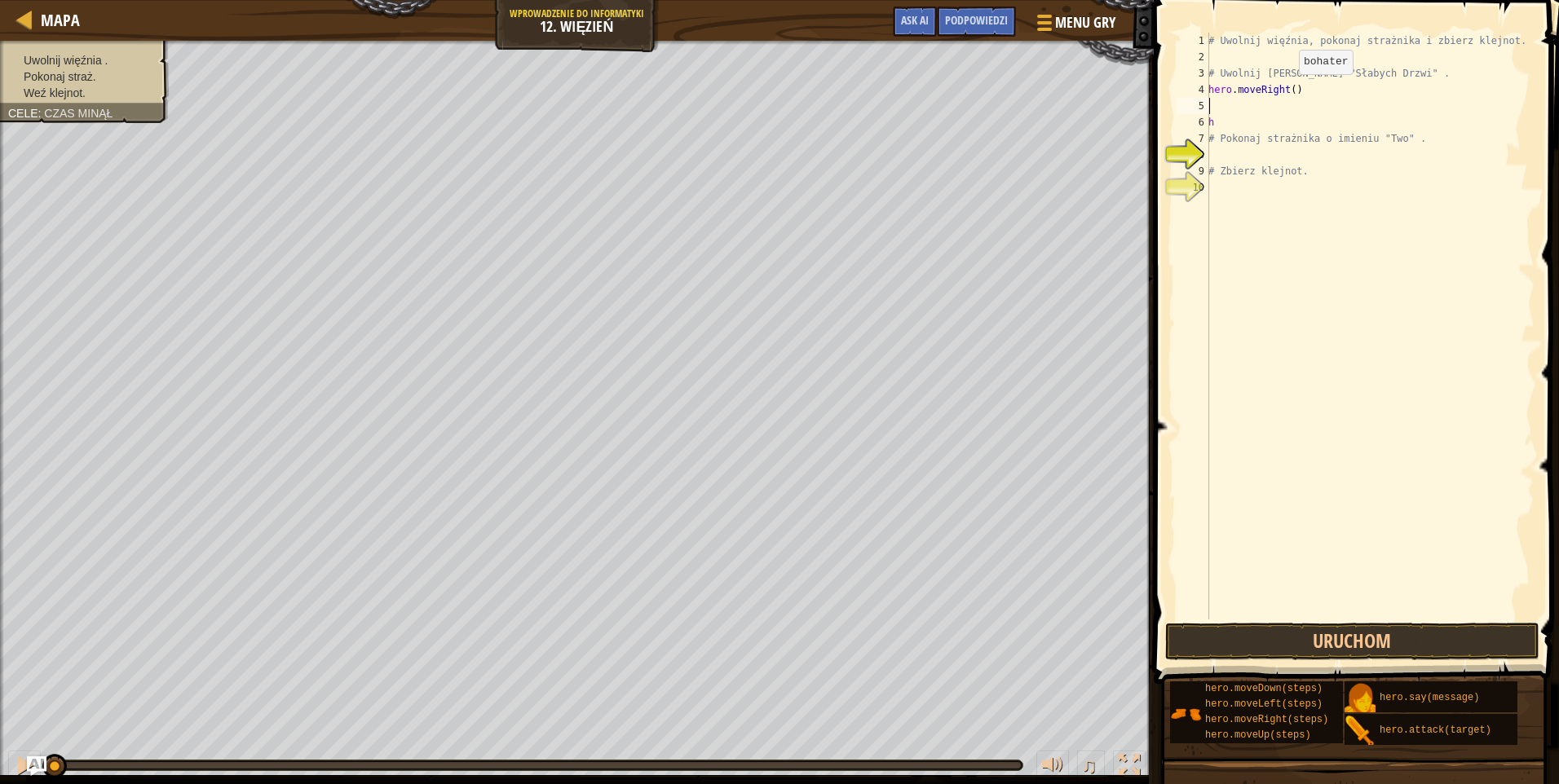
click at [1290, 91] on div "# Uwolnij więźnia, pokonaj strażnika i zbierz klejnot. # Uwolnij Patricka zza "…" at bounding box center [1370, 343] width 330 height 619
type textarea "hero.moveRight(3)"
click at [1253, 106] on div "# Uwolnij więźnia, pokonaj strażnika i zbierz klejnot. # Uwolnij Patricka zza "…" at bounding box center [1370, 343] width 330 height 619
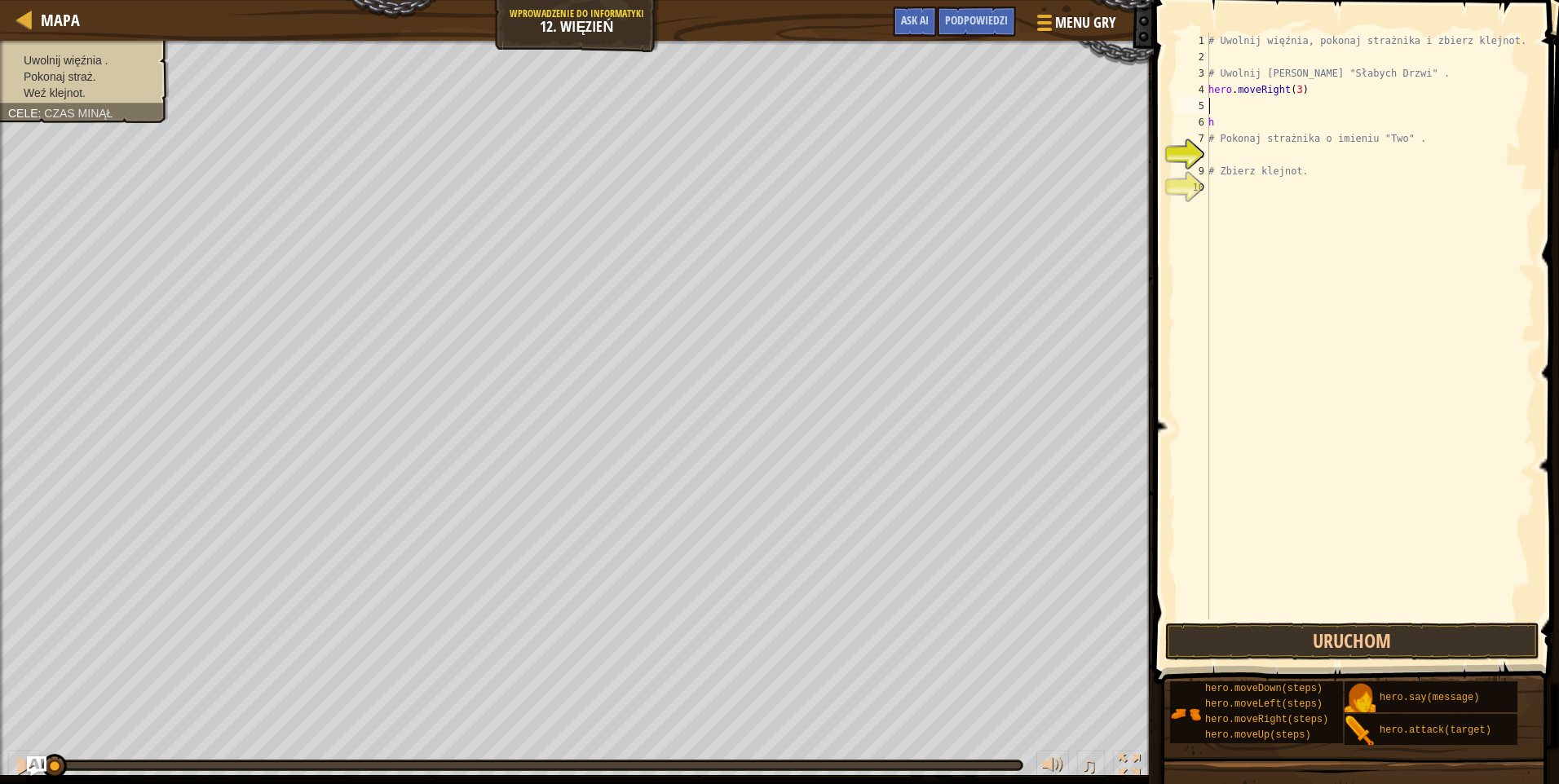
type textarea "h"
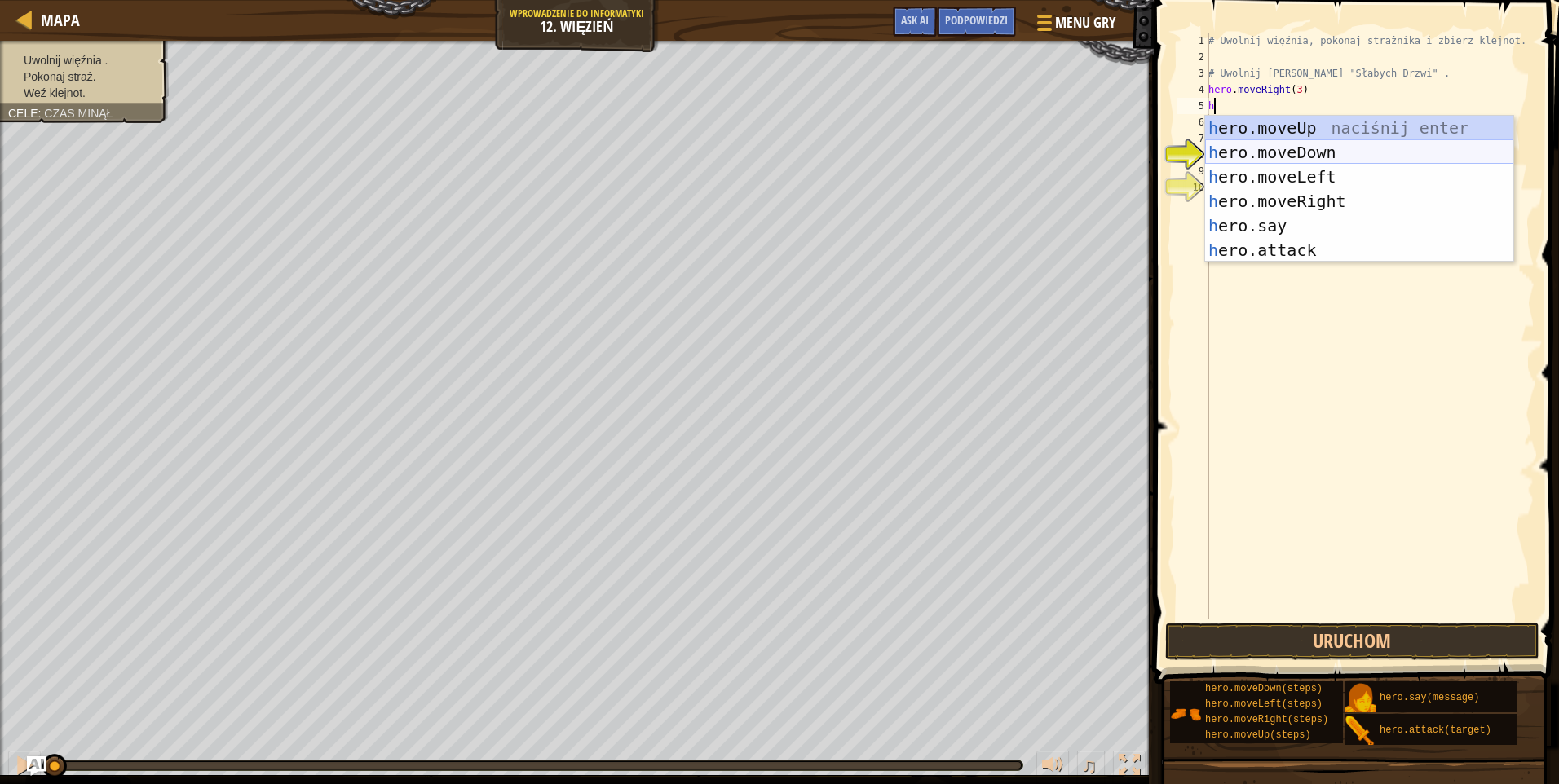
click at [1299, 153] on div "h ero.moveUp naciśnij enter h ero.moveDown naciśnij enter h ero.moveLeft naciśn…" at bounding box center [1359, 214] width 308 height 196
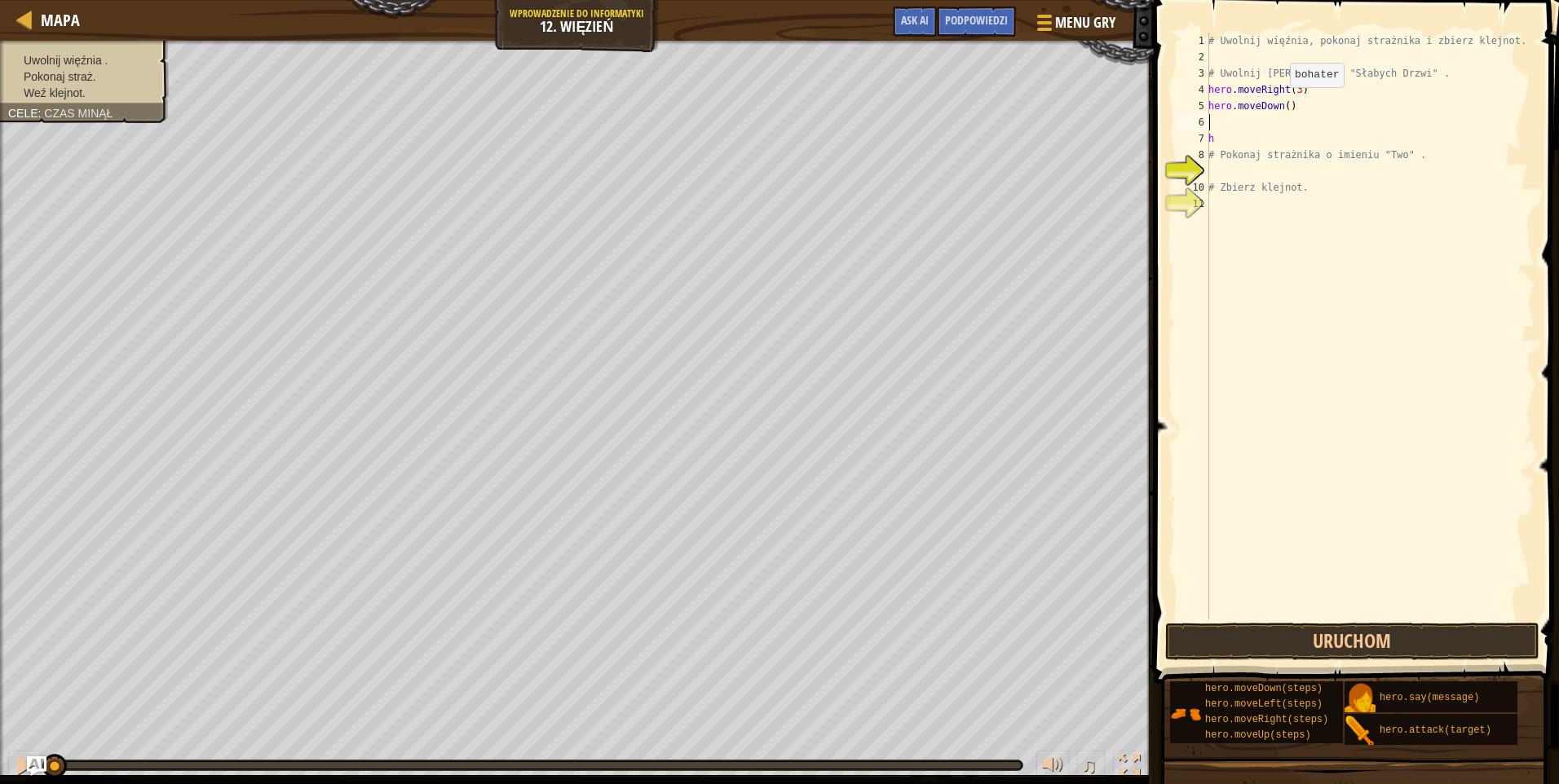
click at [1281, 104] on div "# Uwolnij więźnia, pokonaj strażnika i zbierz klejnot. # Uwolnij Patricka zza "…" at bounding box center [1370, 343] width 330 height 619
click at [1284, 105] on div "# Uwolnij więźnia, pokonaj strażnika i zbierz klejnot. # Uwolnij Patricka zza "…" at bounding box center [1370, 343] width 330 height 619
type textarea "hero.moveDown(3)"
click at [1244, 124] on div "# Uwolnij więźnia, pokonaj strażnika i zbierz klejnot. # Uwolnij Patricka zza "…" at bounding box center [1370, 343] width 330 height 619
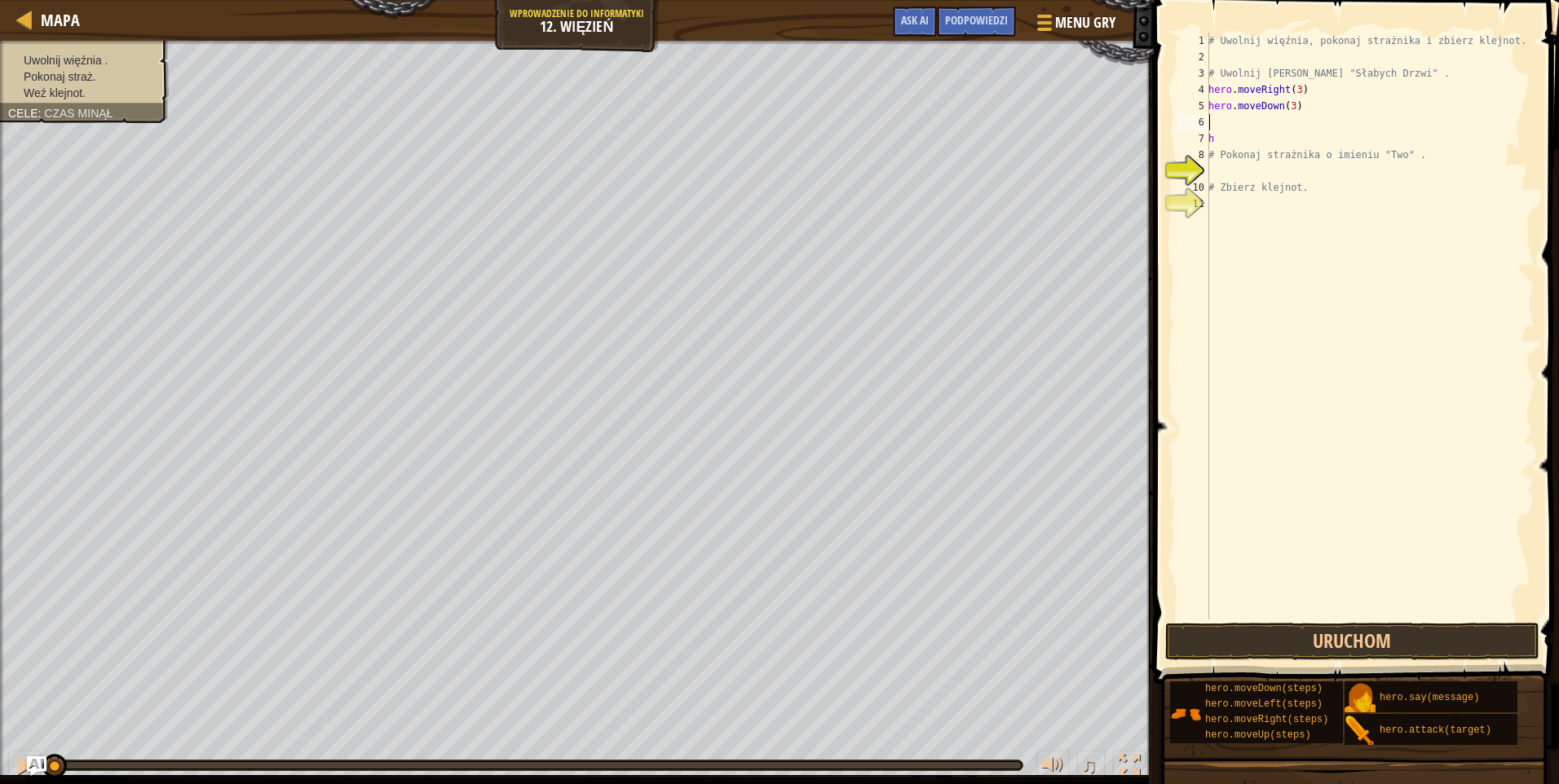
scroll to position [7, 0]
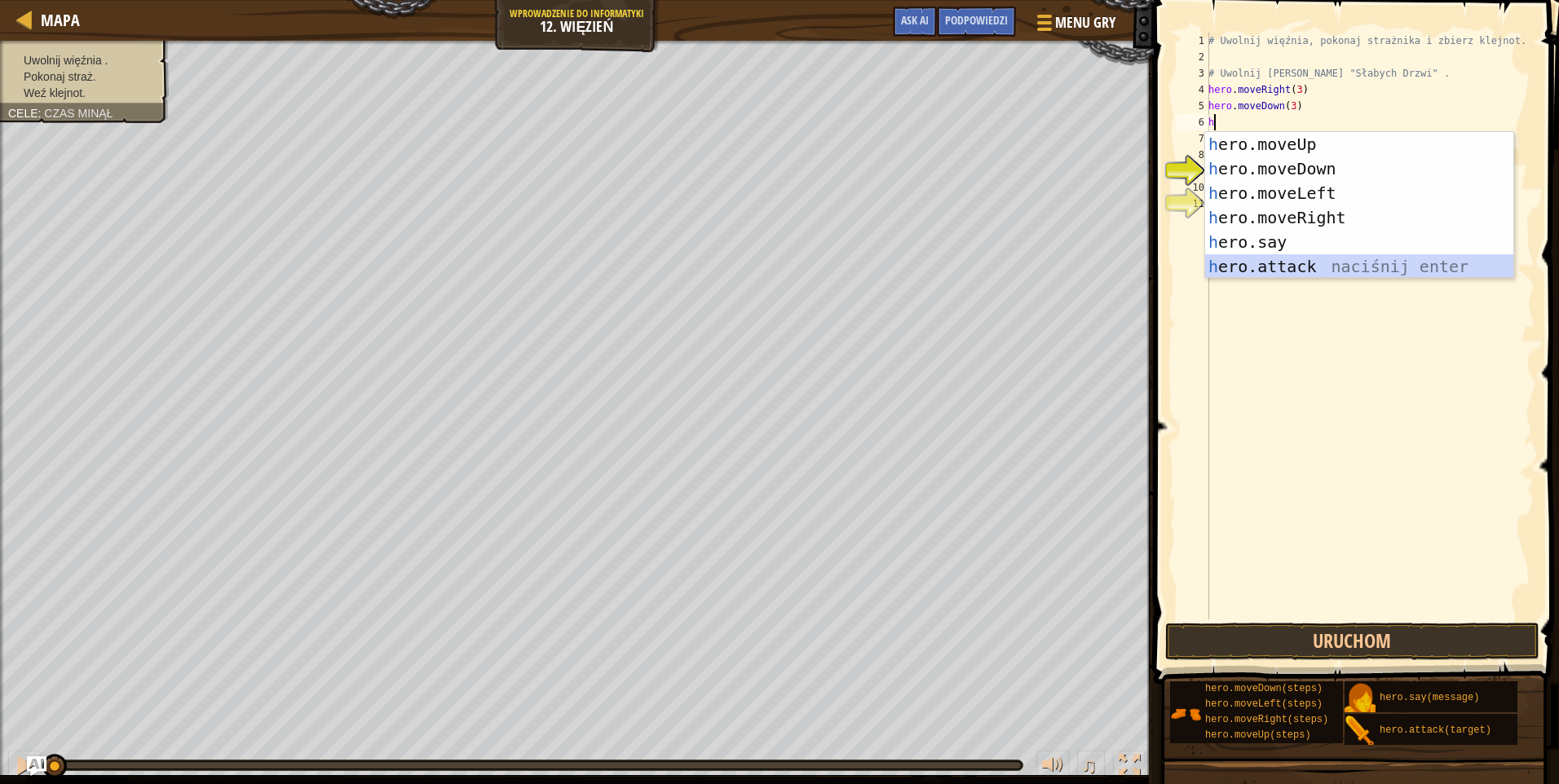
drag, startPoint x: 1319, startPoint y: 272, endPoint x: 1307, endPoint y: 279, distance: 13.9
click at [1307, 0] on body "Cookie Policy CodeCombat uses a few essential and non-essential cookies. Polity…" at bounding box center [780, 0] width 1559 height 0
click at [1310, 271] on div "h ero.moveUp naciśnij enter h ero.moveDown naciśnij enter h ero.moveLeft naciśn…" at bounding box center [1359, 230] width 308 height 196
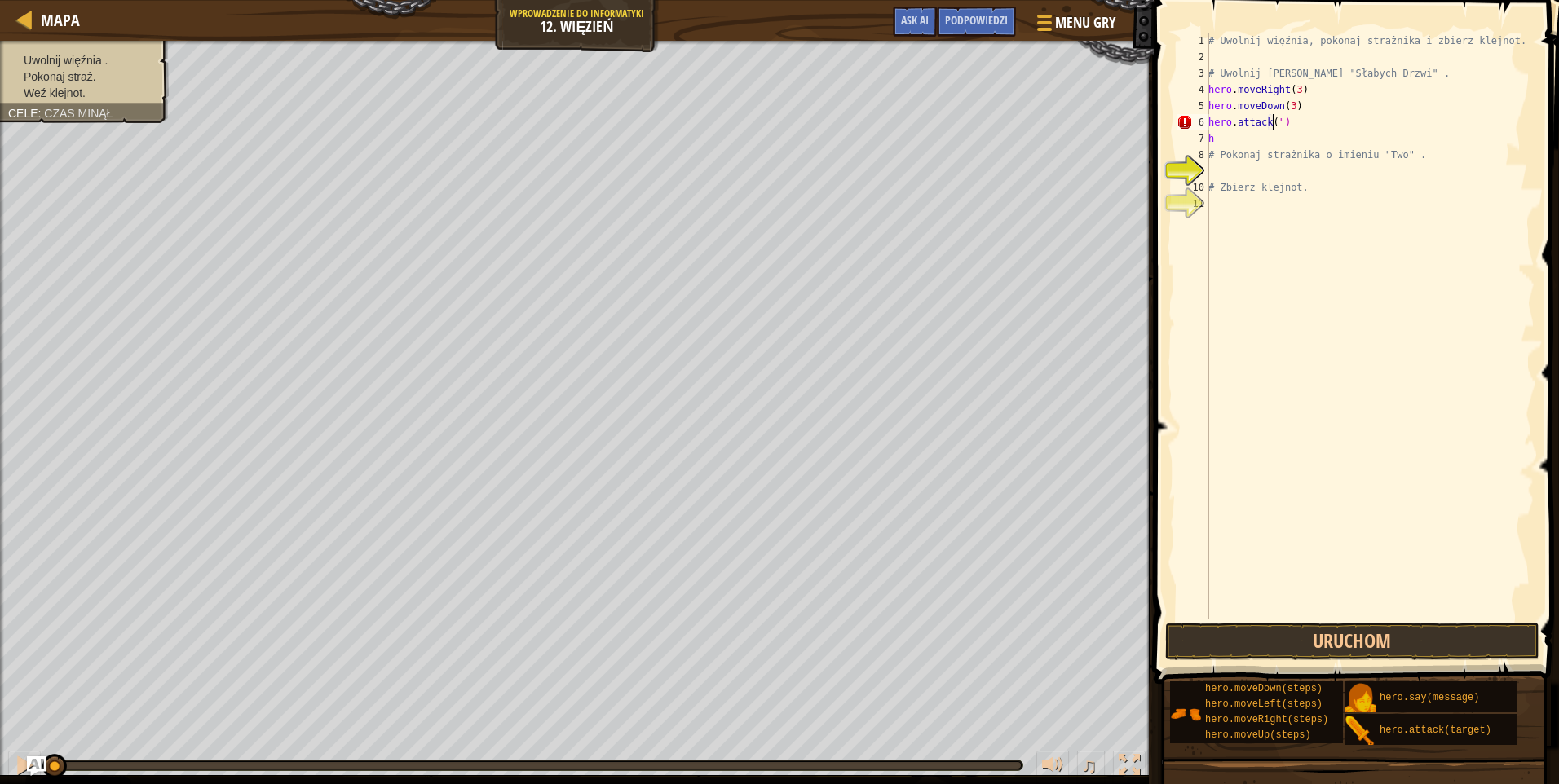
scroll to position [7, 6]
click at [1296, 118] on div "# Uwolnij więźnia, pokonaj strażnika i zbierz klejnot. # Uwolnij Patricka zza "…" at bounding box center [1370, 343] width 330 height 619
type textarea "h"
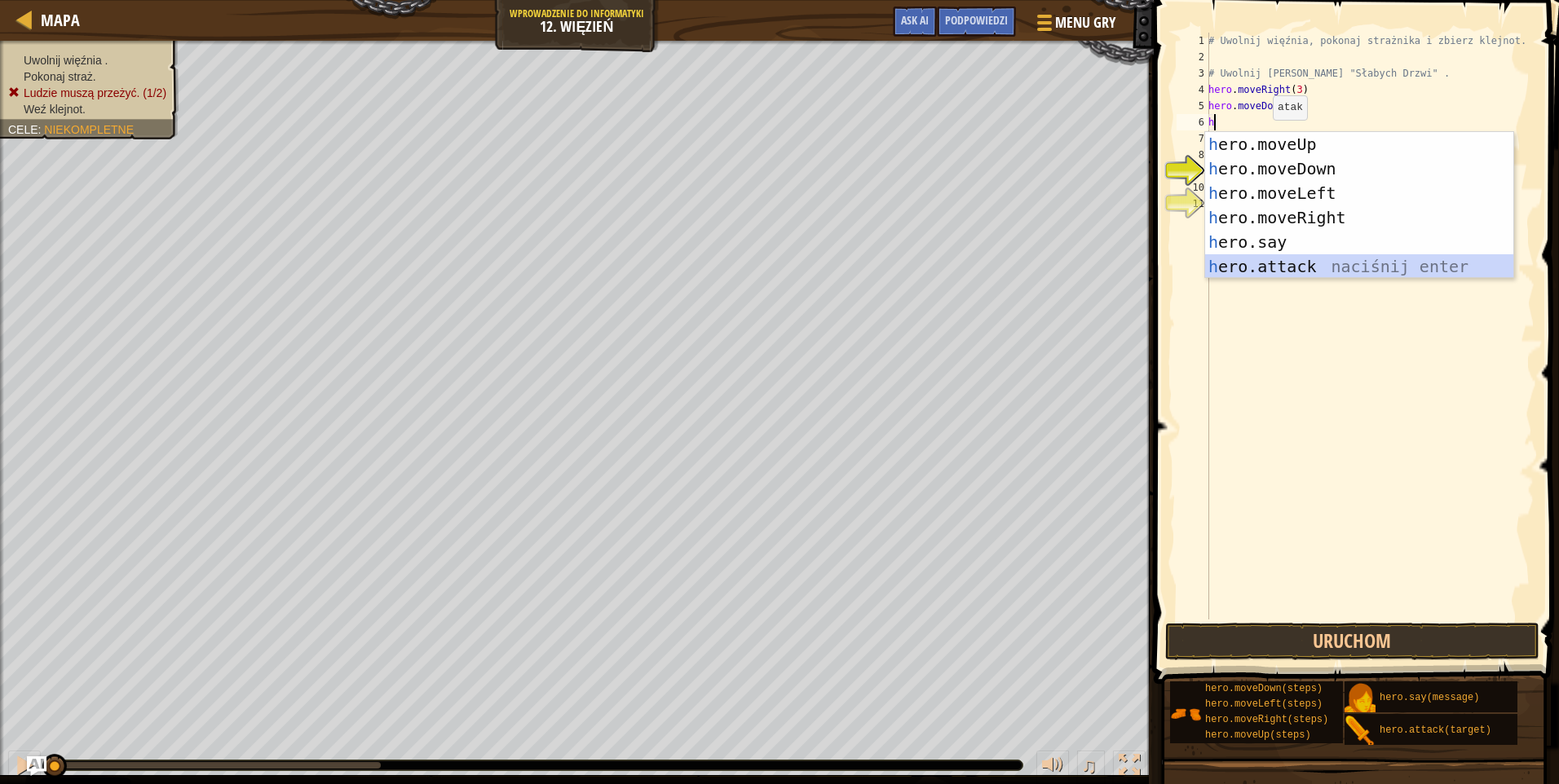
click at [1293, 263] on div "h ero.moveUp naciśnij enter h ero.moveDown naciśnij enter h ero.moveLeft naciśn…" at bounding box center [1359, 230] width 308 height 196
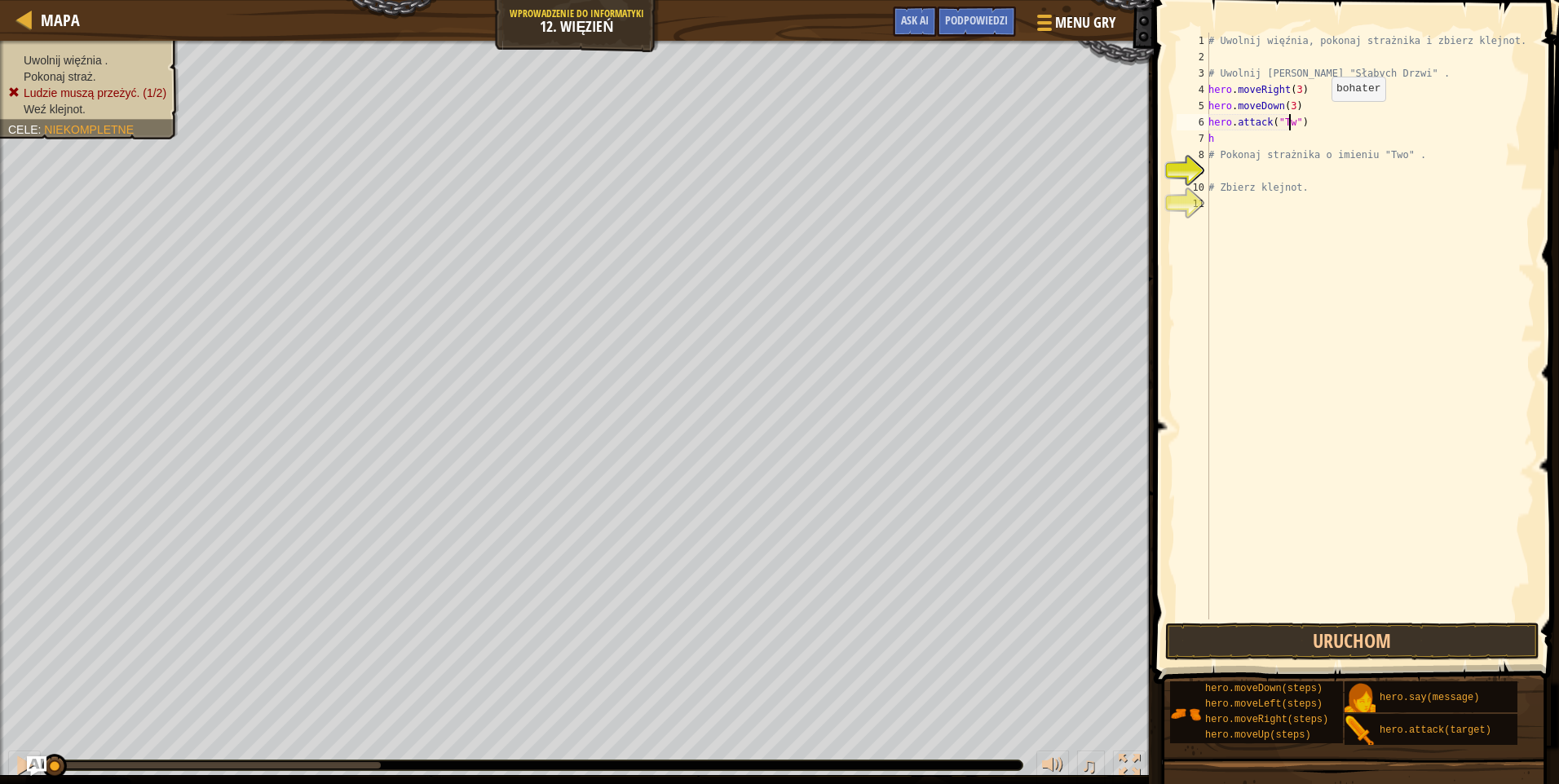
scroll to position [7, 7]
click at [1275, 148] on div "# Uwolnij więźnia, pokonaj strażnika i zbierz klejnot. # Uwolnij Patricka zza "…" at bounding box center [1370, 343] width 330 height 619
click at [1254, 136] on div "# Uwolnij więźnia, pokonaj strażnika i zbierz klejnot. # Uwolnij Patricka zza "…" at bounding box center [1370, 343] width 330 height 619
type textarea "he"
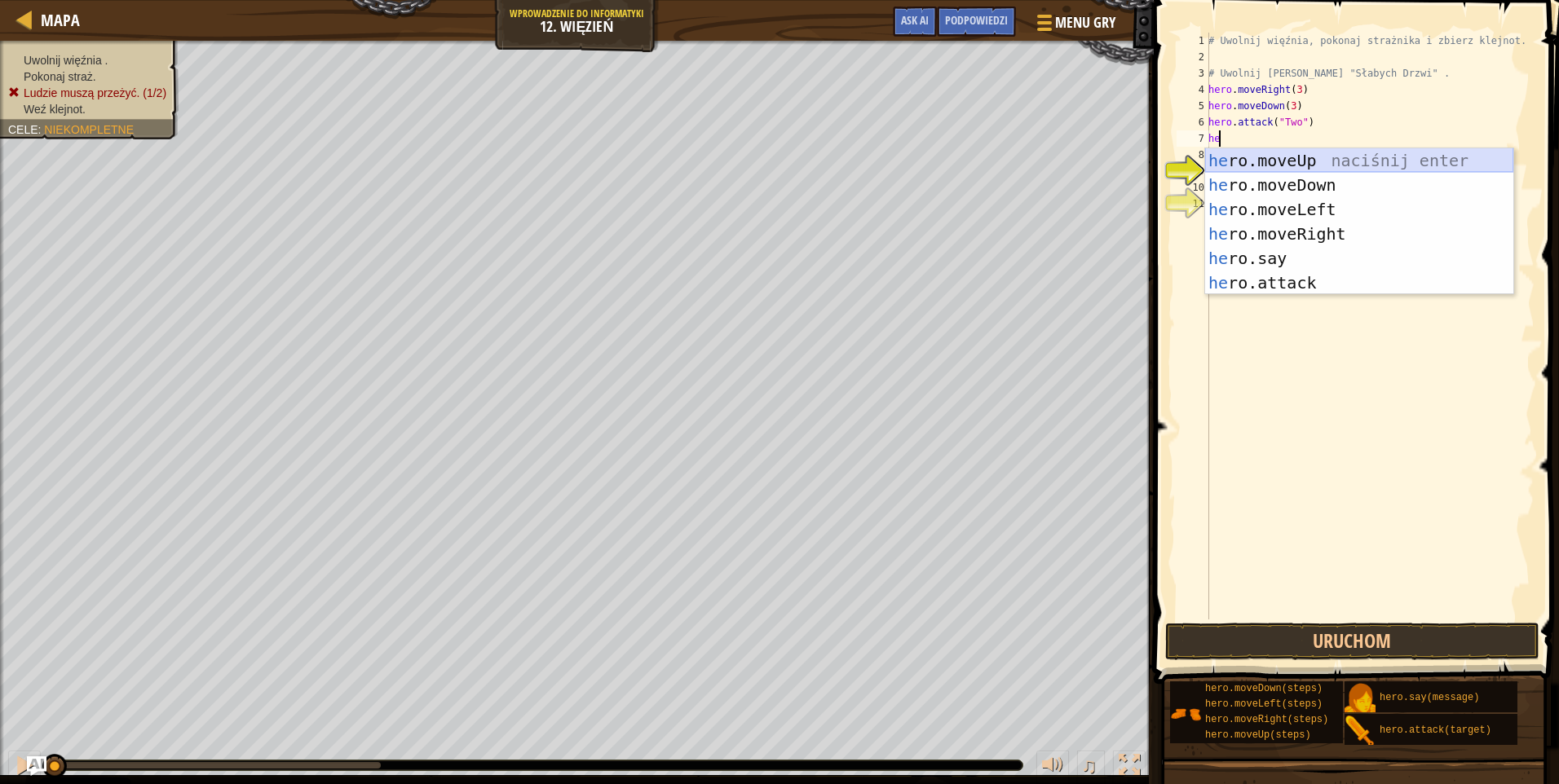
click at [1284, 159] on div "he ro.moveUp naciśnij enter he ro.moveDown naciśnij enter he ro.moveLeft naciśn…" at bounding box center [1359, 247] width 308 height 196
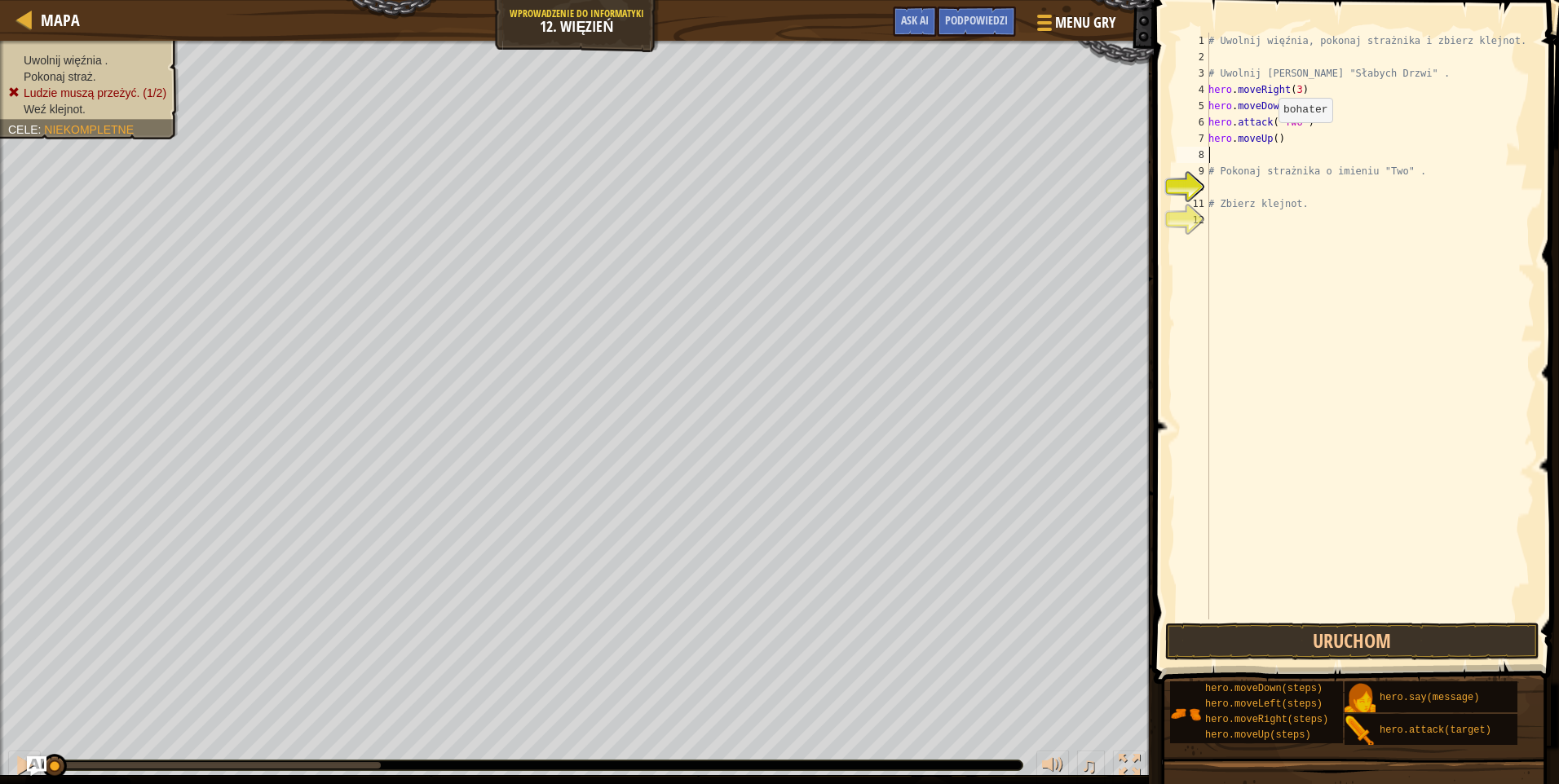
click at [1270, 139] on div "# Uwolnij więźnia, pokonaj strażnika i zbierz klejnot. # Uwolnij Patricka zza "…" at bounding box center [1370, 343] width 330 height 619
click at [1272, 138] on div "# Uwolnij więźnia, pokonaj strażnika i zbierz klejnot. # Uwolnij Patricka zza "…" at bounding box center [1370, 343] width 330 height 619
type textarea "hero.moveUp(3)"
click at [1266, 153] on div "# Uwolnij więźnia, pokonaj strażnika i zbierz klejnot. # Uwolnij Patricka zza "…" at bounding box center [1370, 343] width 330 height 619
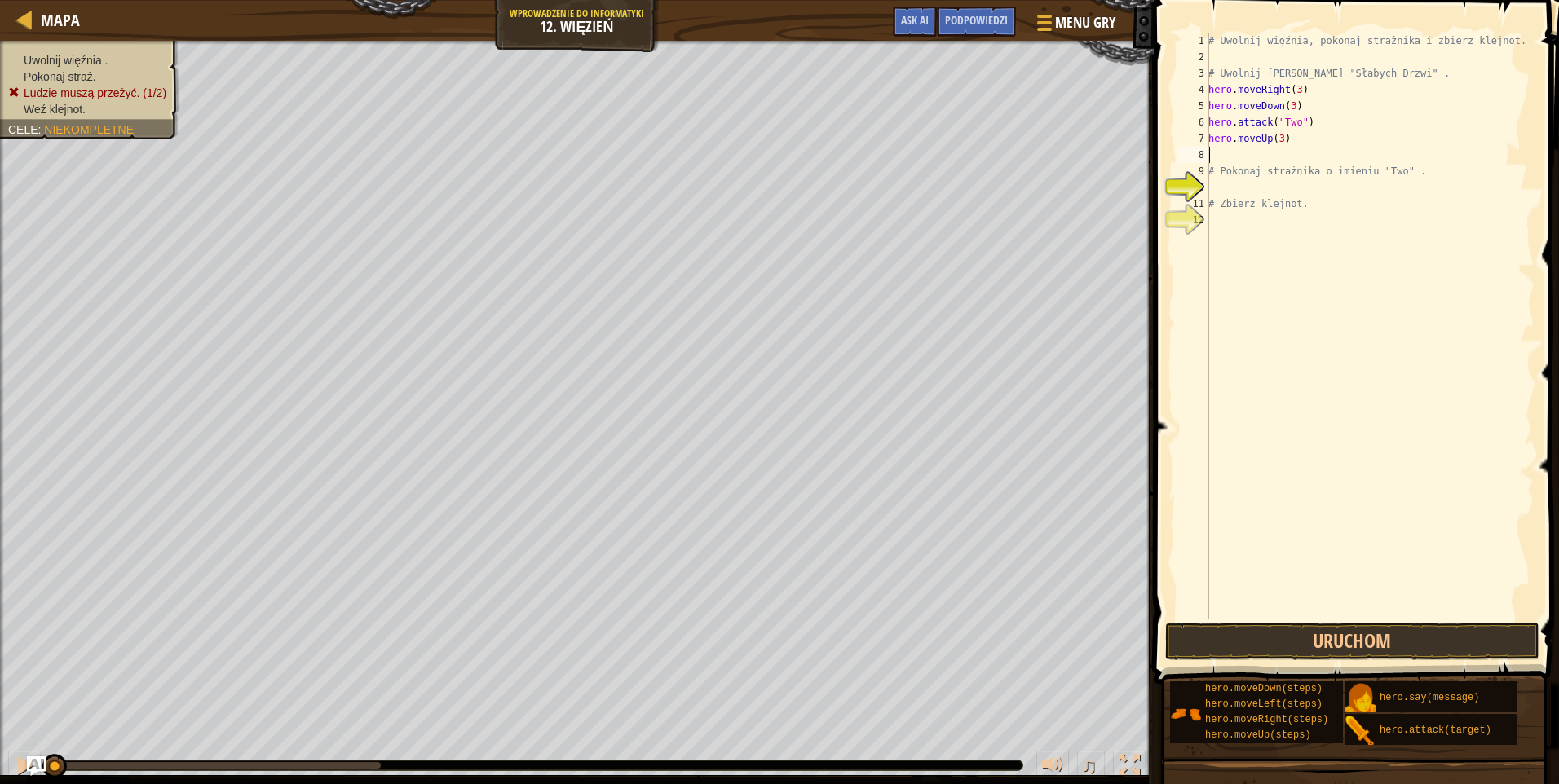
scroll to position [7, 0]
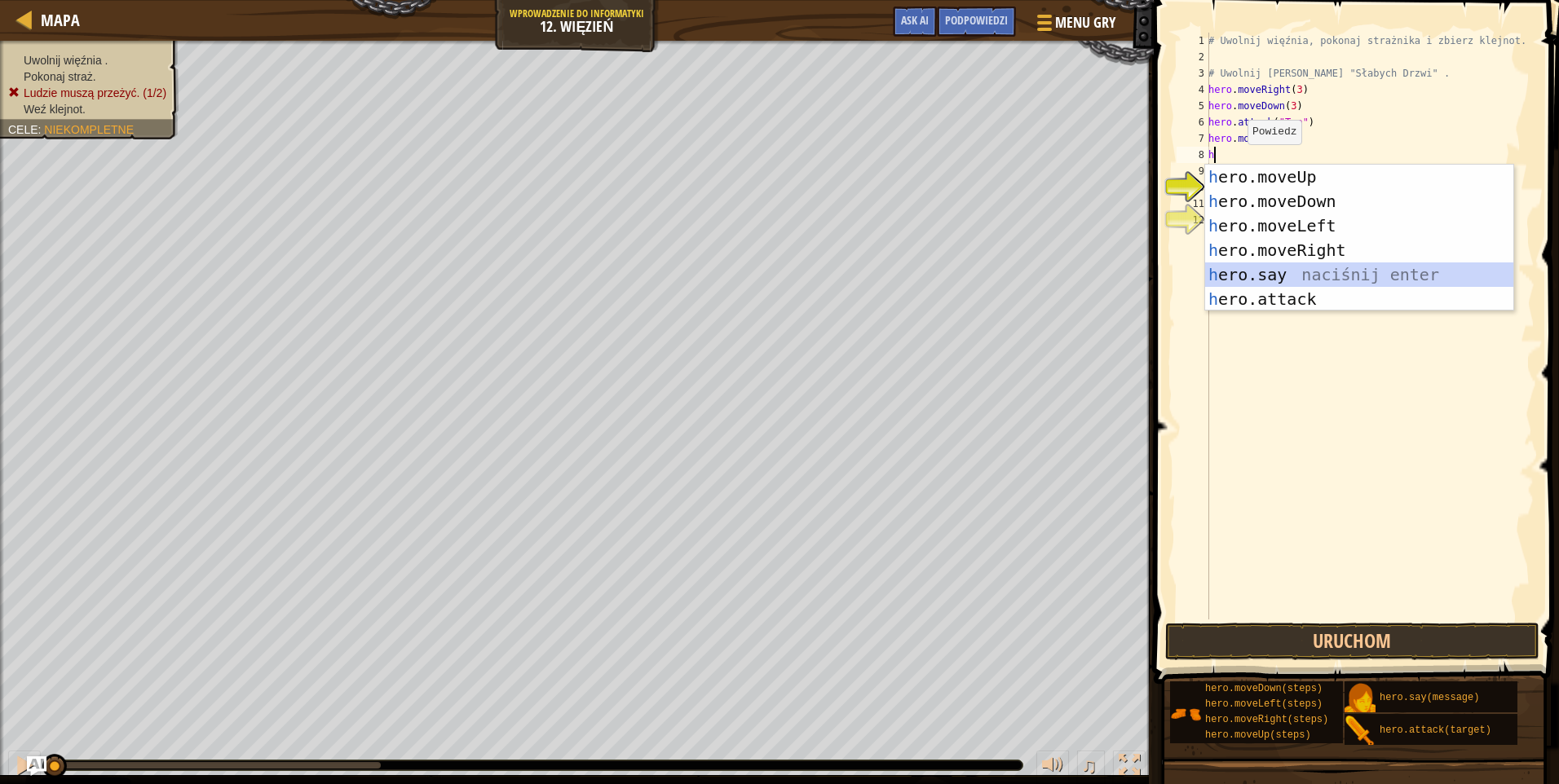
click at [1306, 271] on div "h ero.moveUp naciśnij enter h ero.moveDown naciśnij enter h ero.moveLeft naciśn…" at bounding box center [1359, 263] width 308 height 196
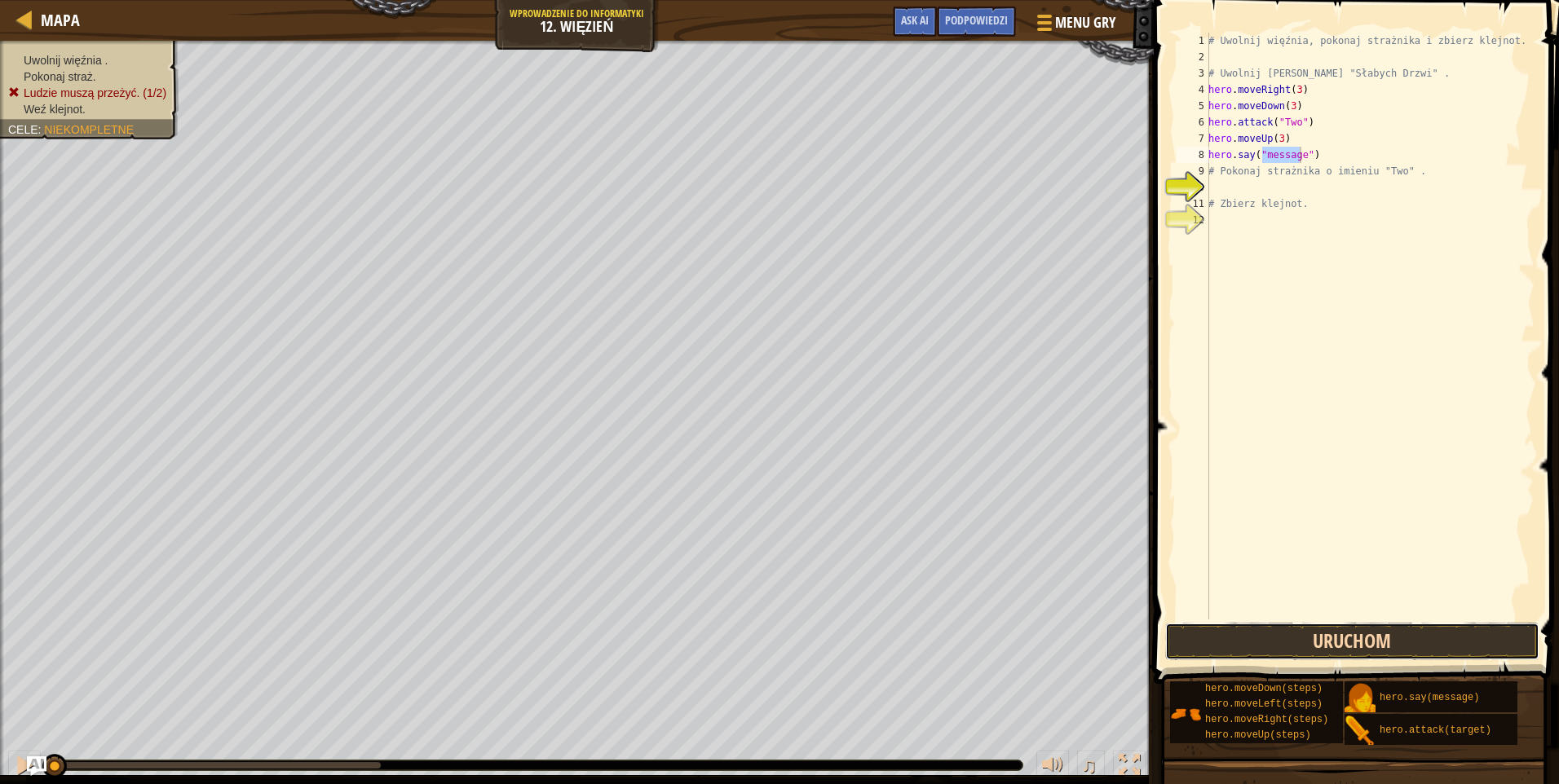
click at [1213, 636] on button "Uruchom" at bounding box center [1352, 641] width 375 height 38
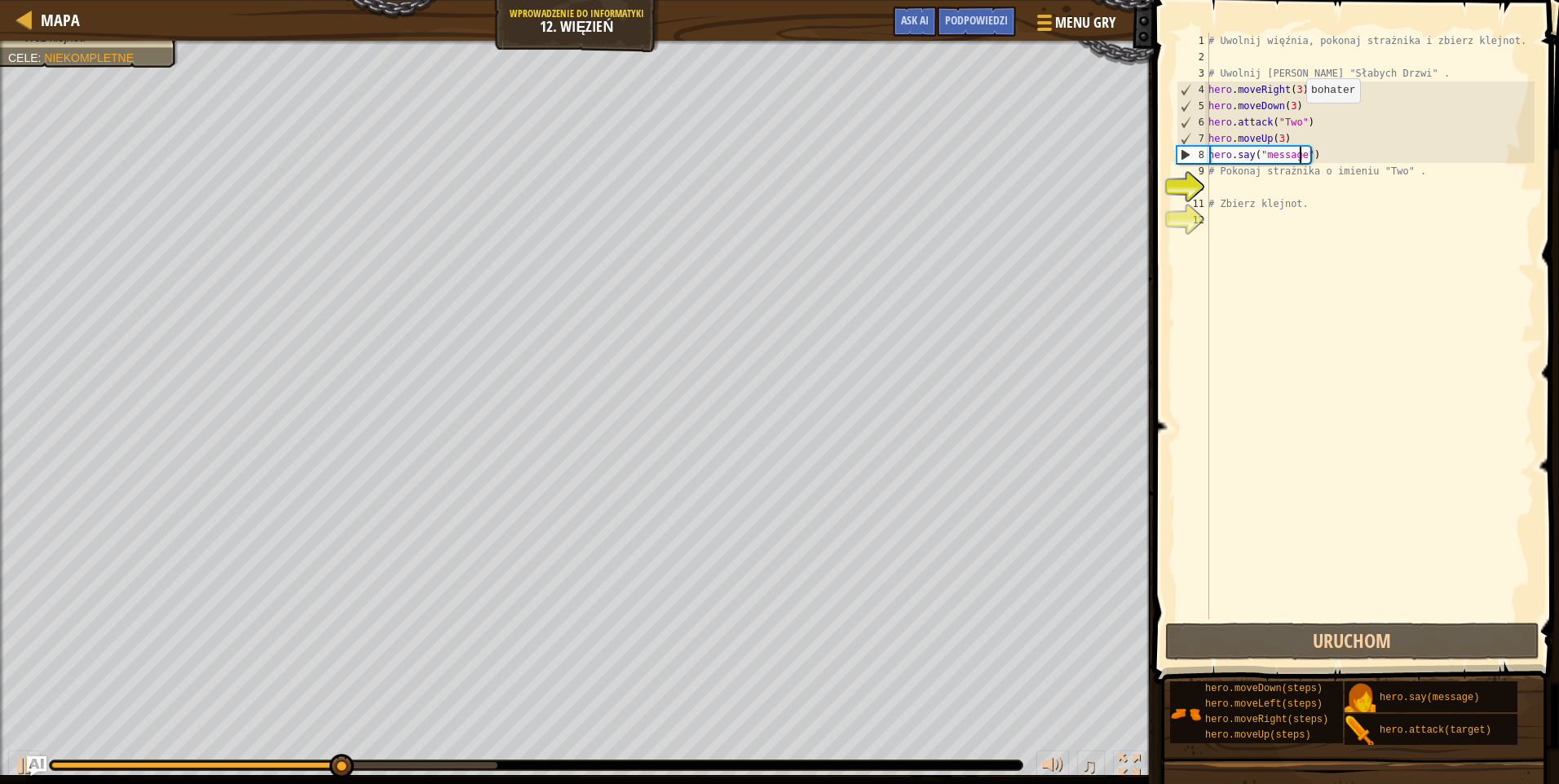
click at [1299, 118] on div "# Uwolnij więźnia, pokonaj strażnika i zbierz klejnot. # Uwolnij Patricka zza "…" at bounding box center [1370, 343] width 330 height 619
click at [1310, 113] on div "# Uwolnij więźnia, pokonaj strażnika i zbierz klejnot. # Uwolnij Patricka zza "…" at bounding box center [1370, 343] width 330 height 619
click at [1299, 120] on div "# Uwolnij więźnia, pokonaj strażnika i zbierz klejnot. # Uwolnij Patricka zza "…" at bounding box center [1370, 343] width 330 height 619
click at [1312, 120] on div "# Uwolnij więźnia, pokonaj strażnika i zbierz klejnot. # Uwolnij Patricka zza "…" at bounding box center [1370, 343] width 330 height 619
click at [1298, 133] on div "# Uwolnij więźnia, pokonaj strażnika i zbierz klejnot. # Uwolnij Patricka zza "…" at bounding box center [1370, 343] width 330 height 619
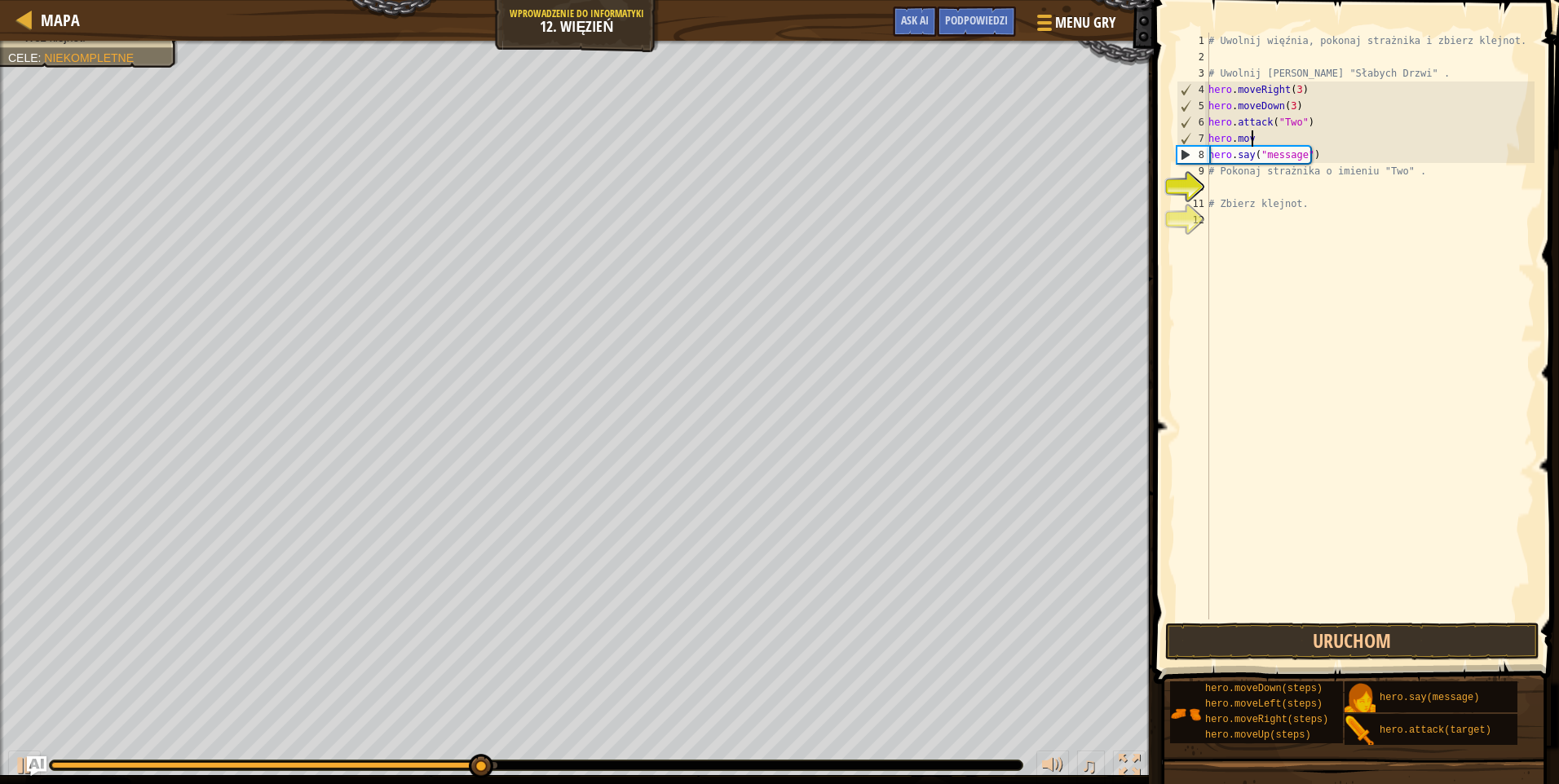
type textarea "h"
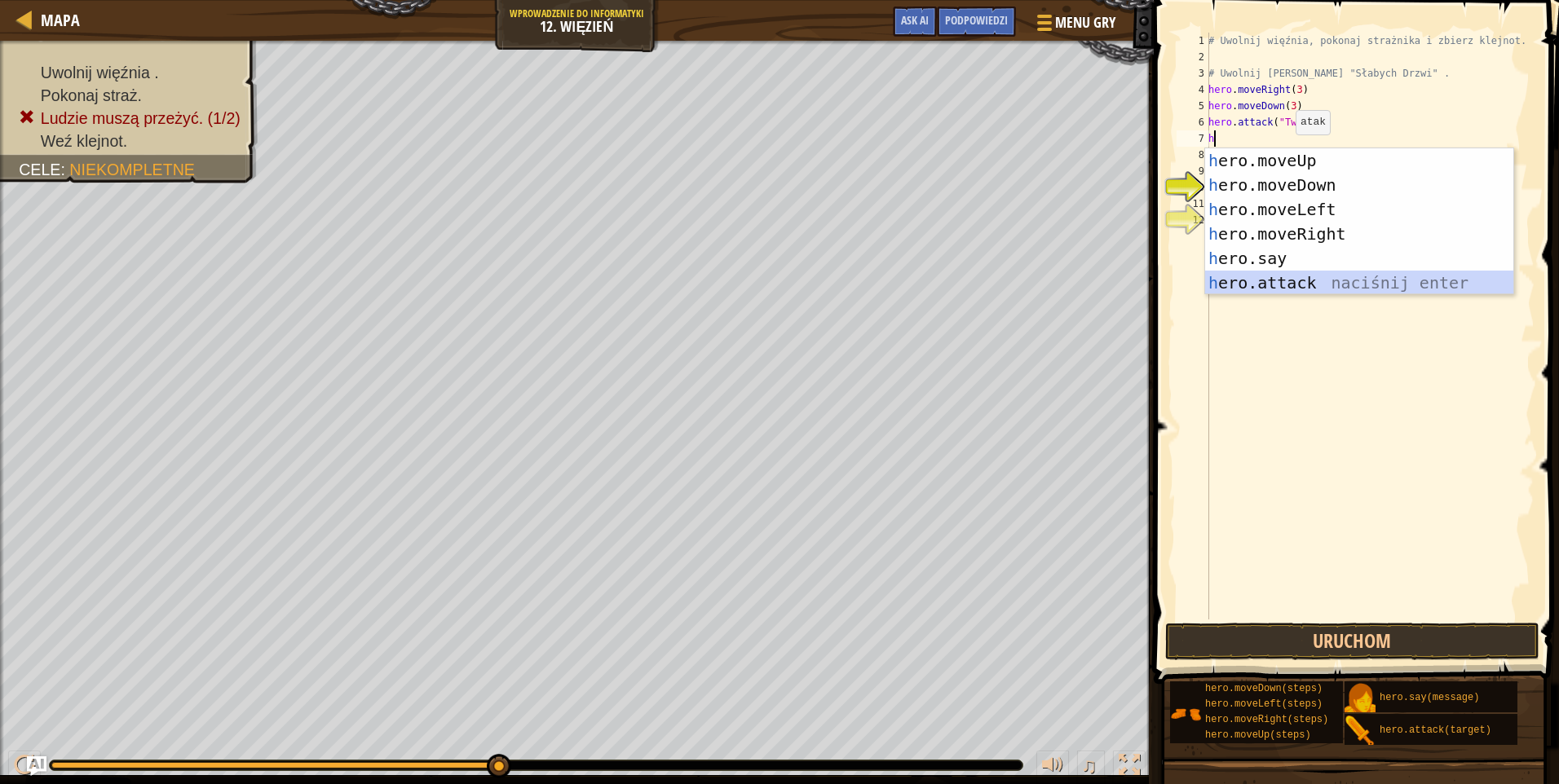
click at [1315, 276] on div "h ero.moveUp naciśnij enter h ero.moveDown naciśnij enter h ero.moveLeft naciśn…" at bounding box center [1359, 247] width 308 height 196
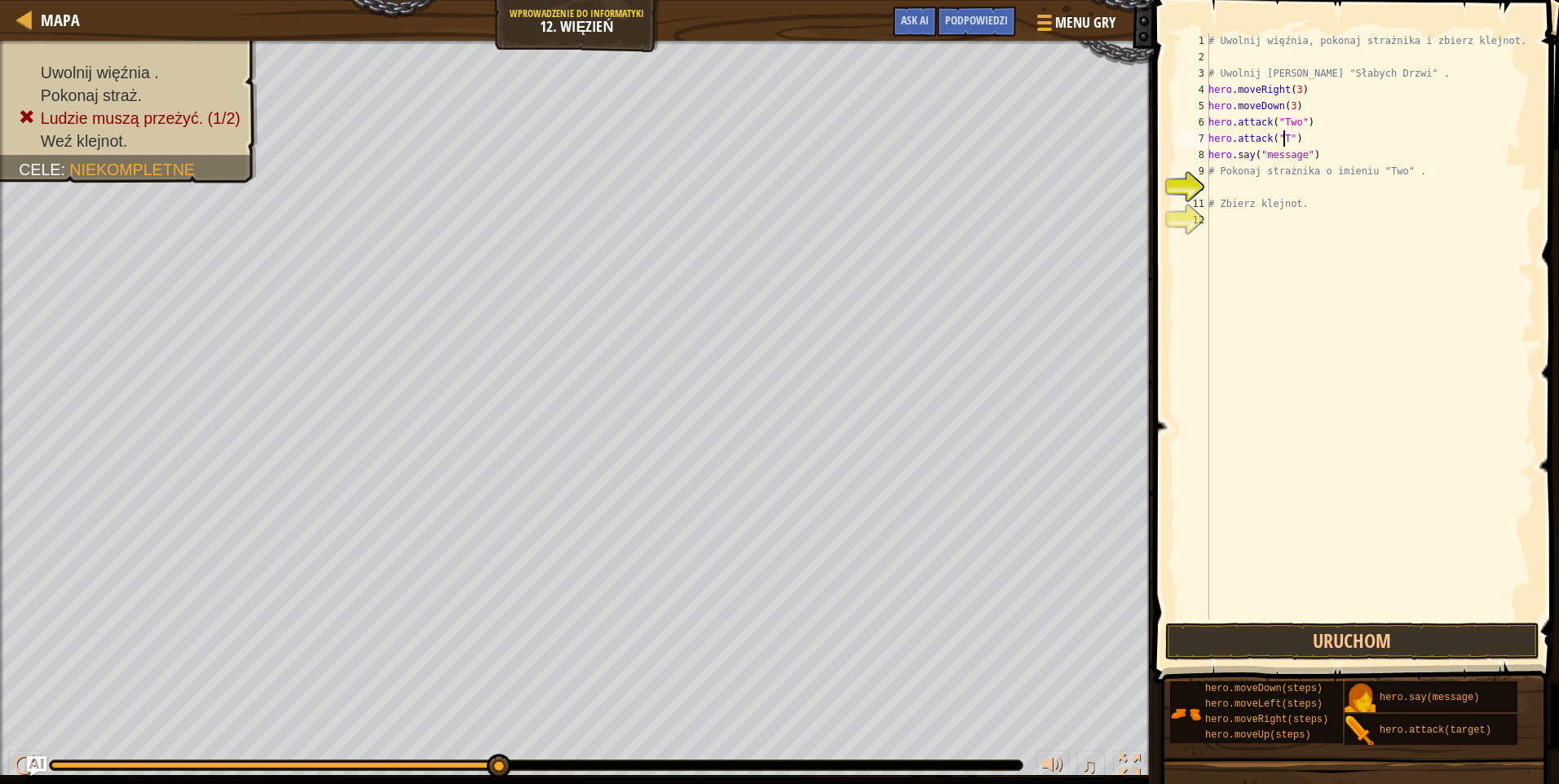
scroll to position [7, 7]
click at [1322, 155] on div "# Uwolnij więźnia, pokonaj strażnika i zbierz klejnot. # Uwolnij Patricka zza "…" at bounding box center [1370, 343] width 330 height 619
type textarea "h"
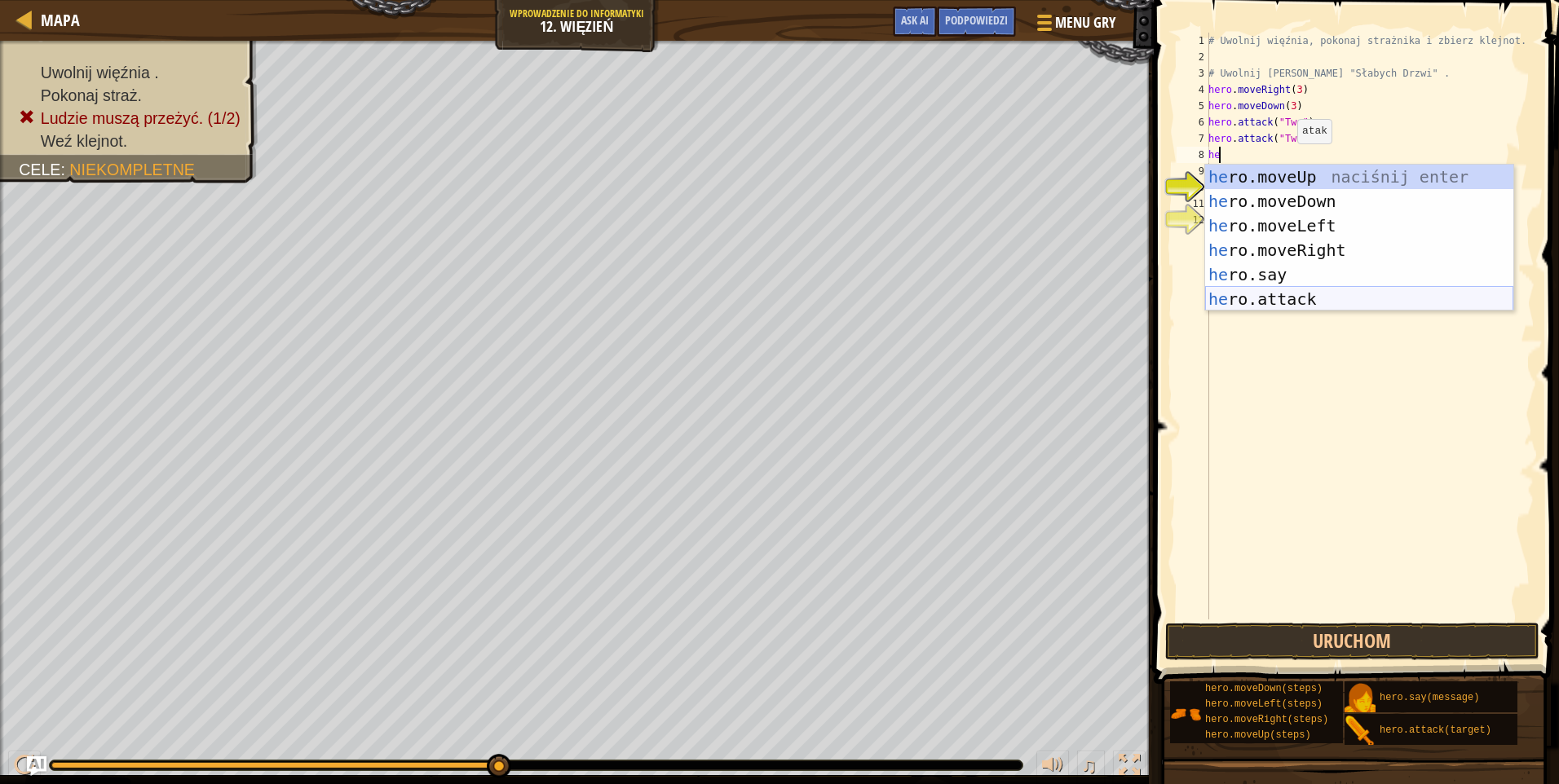
click at [1295, 297] on div "he ro.moveUp naciśnij enter he ro.moveDown naciśnij enter he ro.moveLeft naciśn…" at bounding box center [1359, 263] width 308 height 196
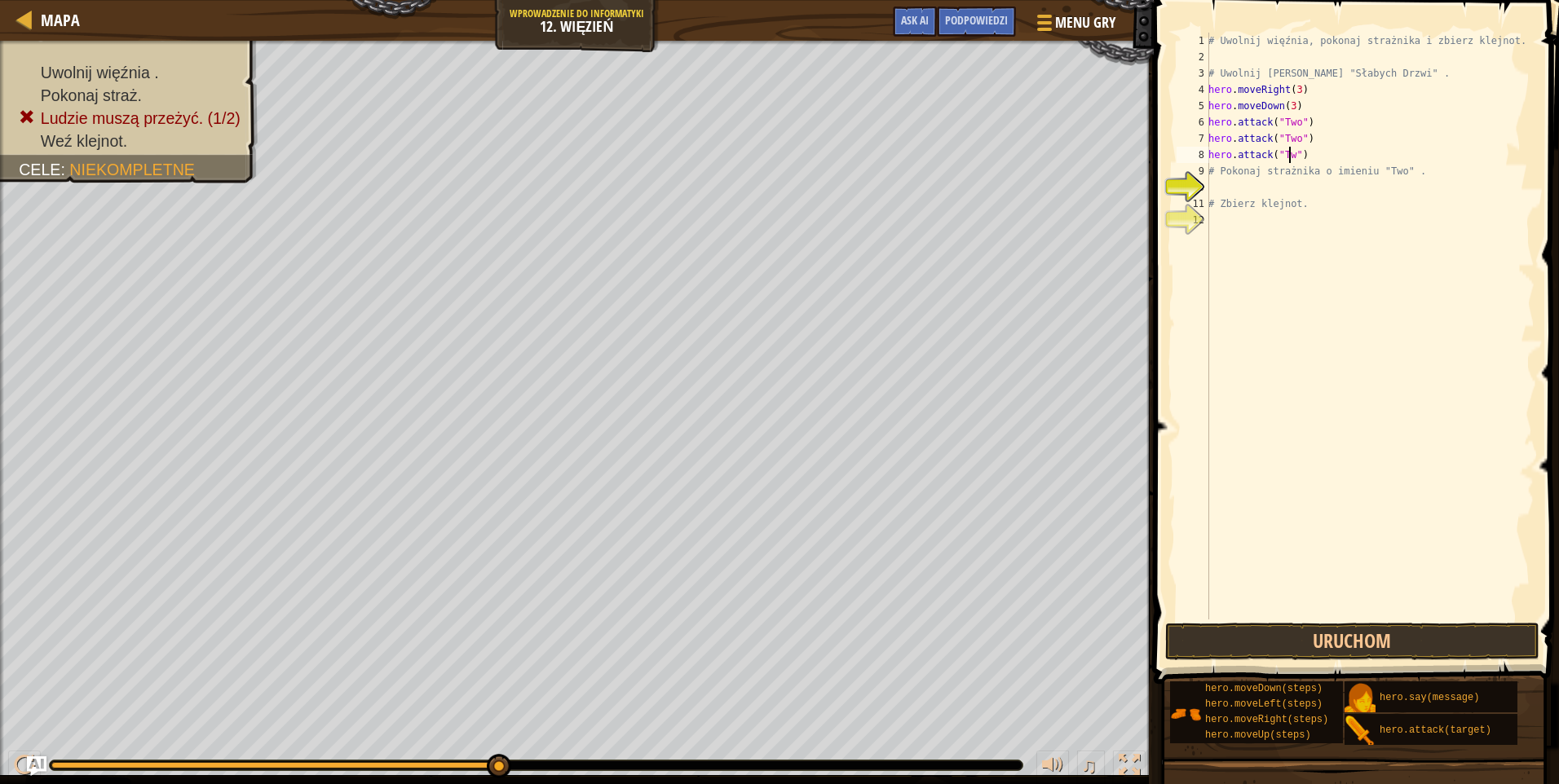
scroll to position [7, 7]
click at [1288, 107] on div "# Uwolnij więźnia, pokonaj strażnika i zbierz klejnot. # Uwolnij Patricka zza "…" at bounding box center [1370, 343] width 330 height 619
click at [1270, 636] on button "Uruchom" at bounding box center [1352, 641] width 375 height 38
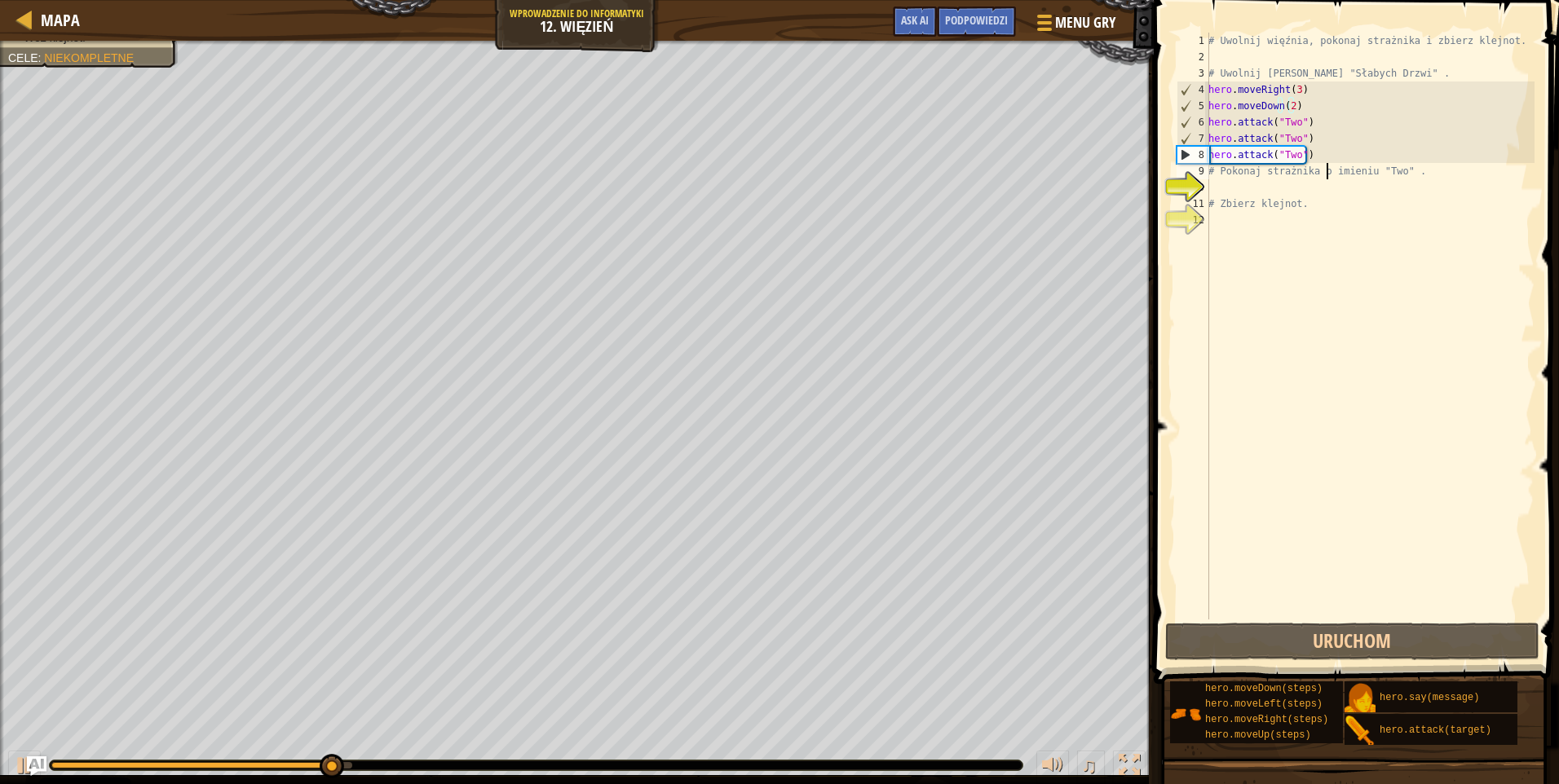
click at [1327, 176] on div "# Uwolnij więźnia, pokonaj strażnika i zbierz klejnot. # Uwolnij Patricka zza "…" at bounding box center [1370, 343] width 330 height 619
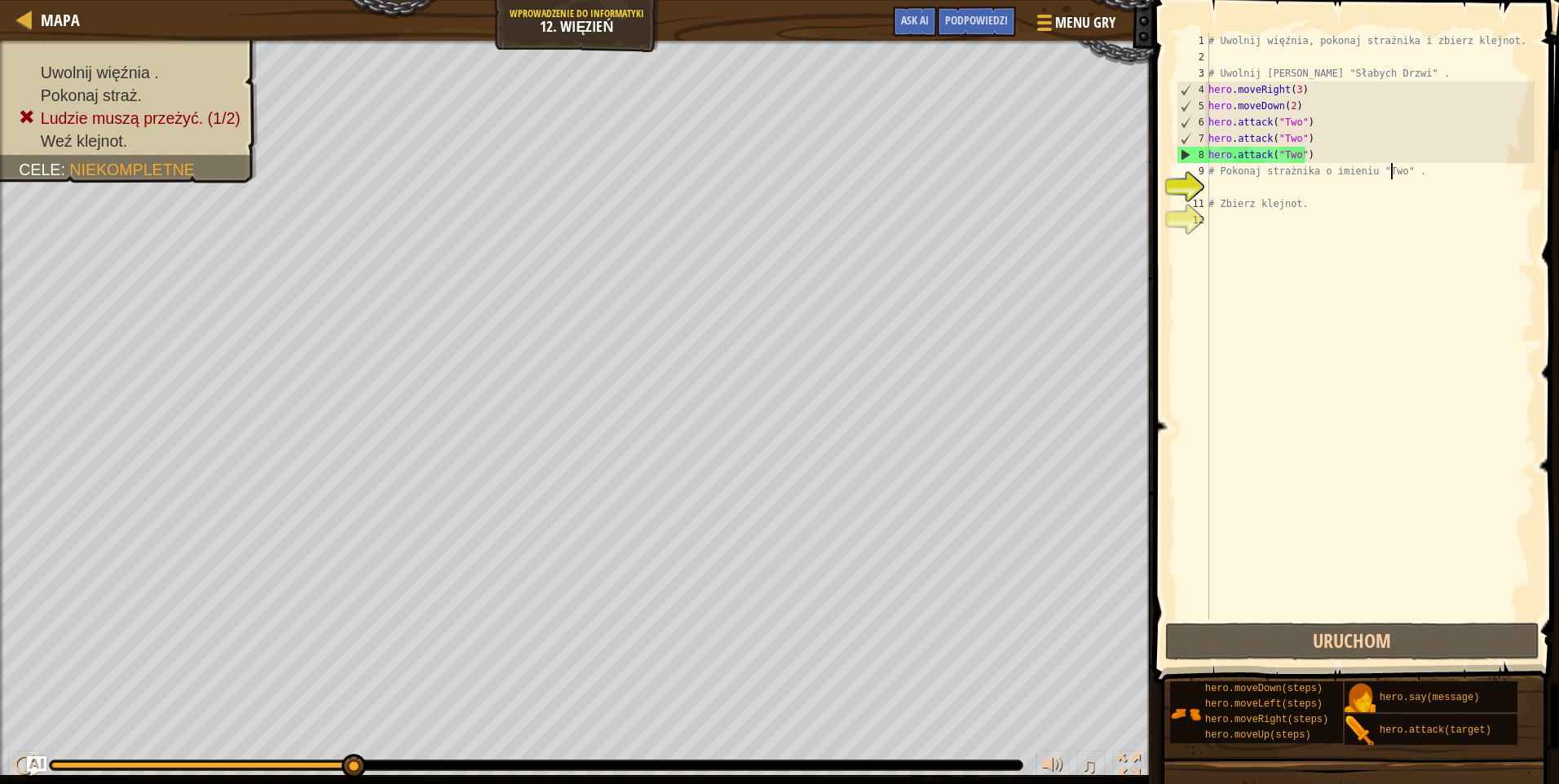
click at [1393, 167] on div "# Uwolnij więźnia, pokonaj strażnika i zbierz klejnot. # Uwolnij Patricka zza "…" at bounding box center [1370, 343] width 330 height 619
click at [1403, 166] on div "# Uwolnij więźnia, pokonaj strażnika i zbierz klejnot. # Uwolnij Patricka zza "…" at bounding box center [1370, 343] width 330 height 619
click at [1425, 158] on div "# Uwolnij więźnia, pokonaj strażnika i zbierz klejnot. # Uwolnij Patricka zza "…" at bounding box center [1370, 343] width 330 height 619
click at [1422, 176] on div "# Uwolnij więźnia, pokonaj strażnika i zbierz klejnot. # Uwolnij Patricka zza "…" at bounding box center [1370, 343] width 330 height 619
click at [1323, 148] on div "# Uwolnij więźnia, pokonaj strażnika i zbierz klejnot. # Uwolnij Patricka zza "…" at bounding box center [1370, 343] width 330 height 619
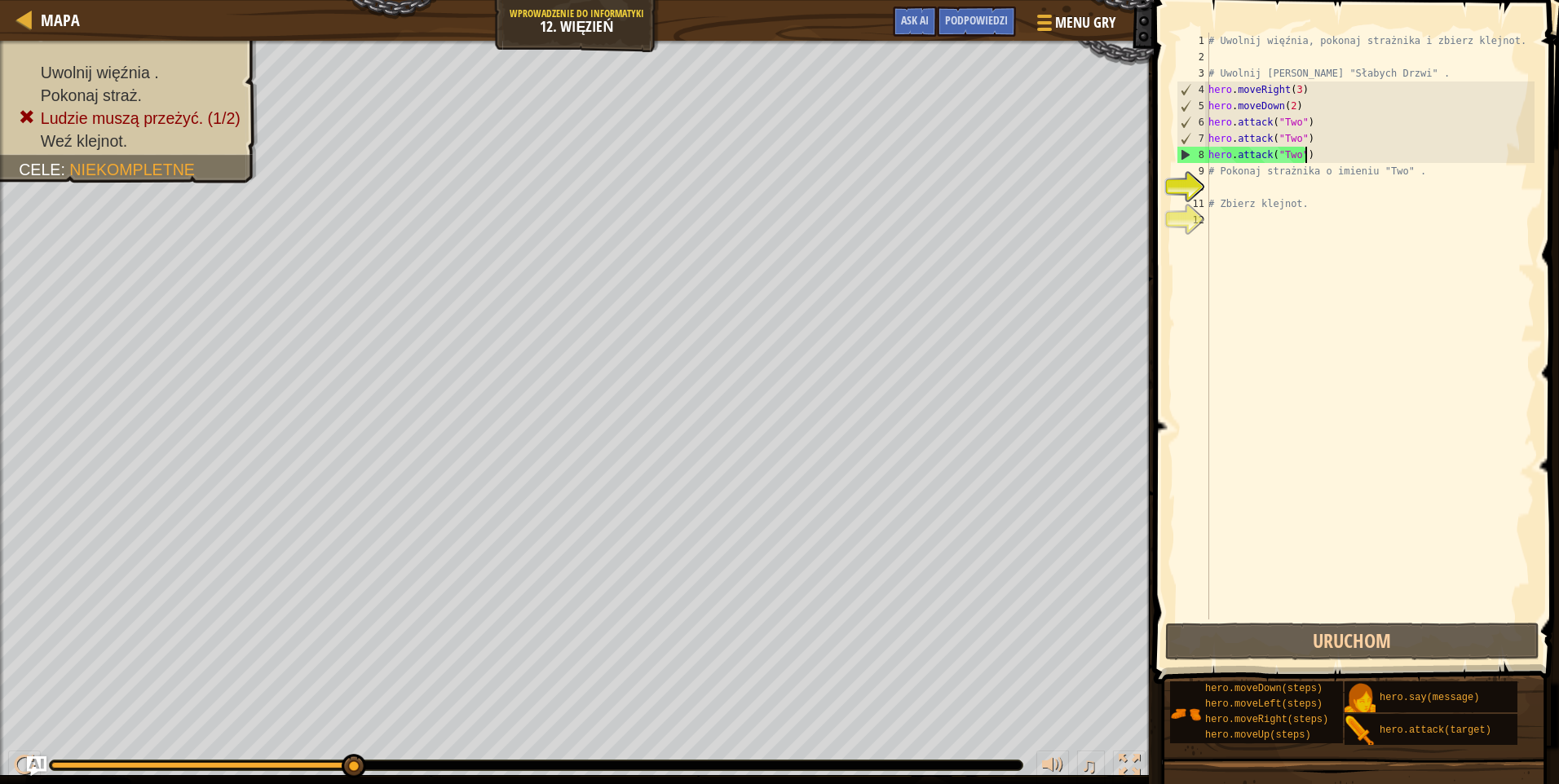
type textarea "hero.attack("Two")"
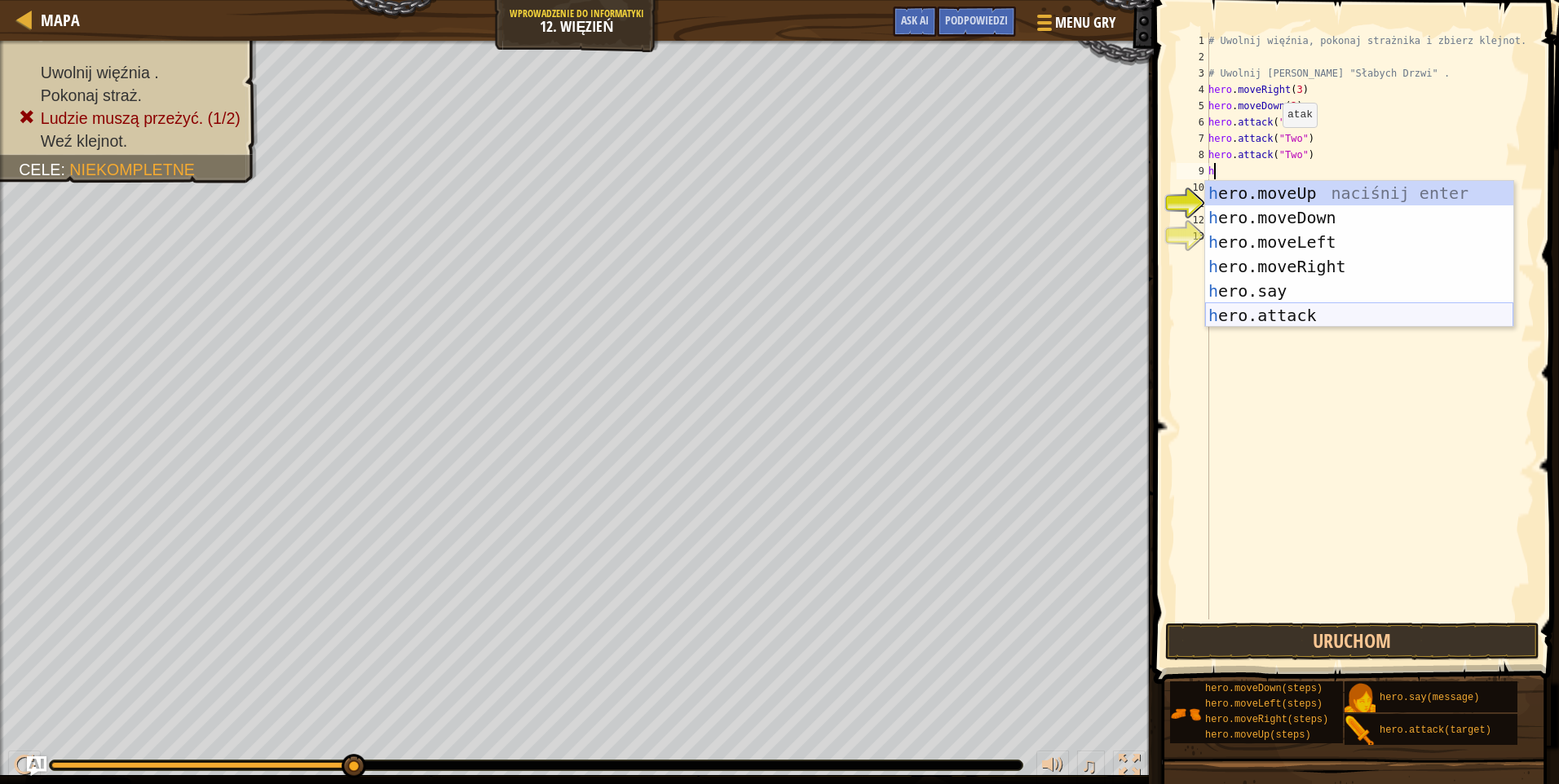
click at [1324, 307] on div "h ero.moveUp naciśnij enter h ero.moveDown naciśnij enter h ero.moveLeft naciśn…" at bounding box center [1359, 279] width 308 height 196
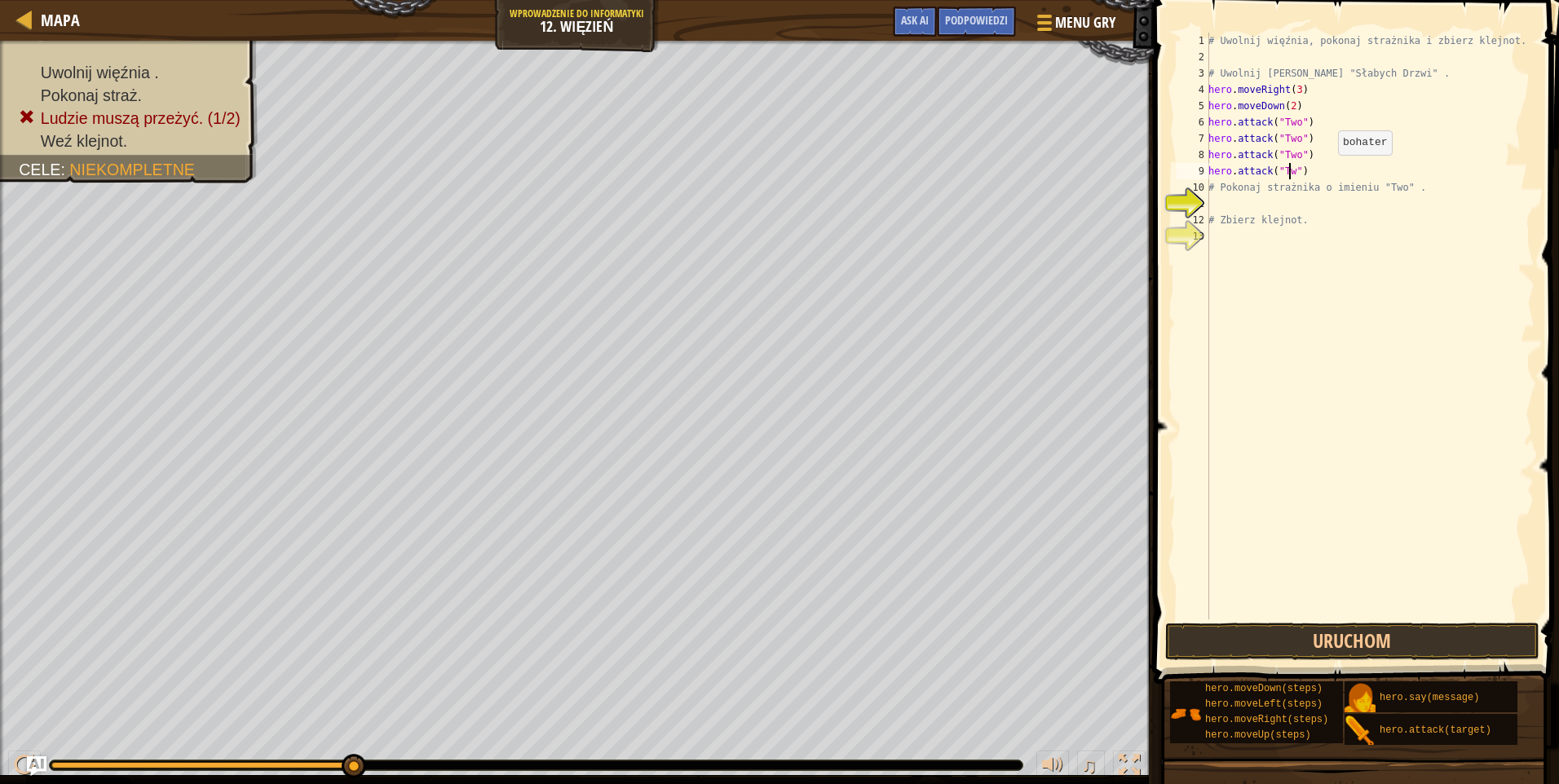
scroll to position [7, 7]
type textarea "hero.attack("Two")"
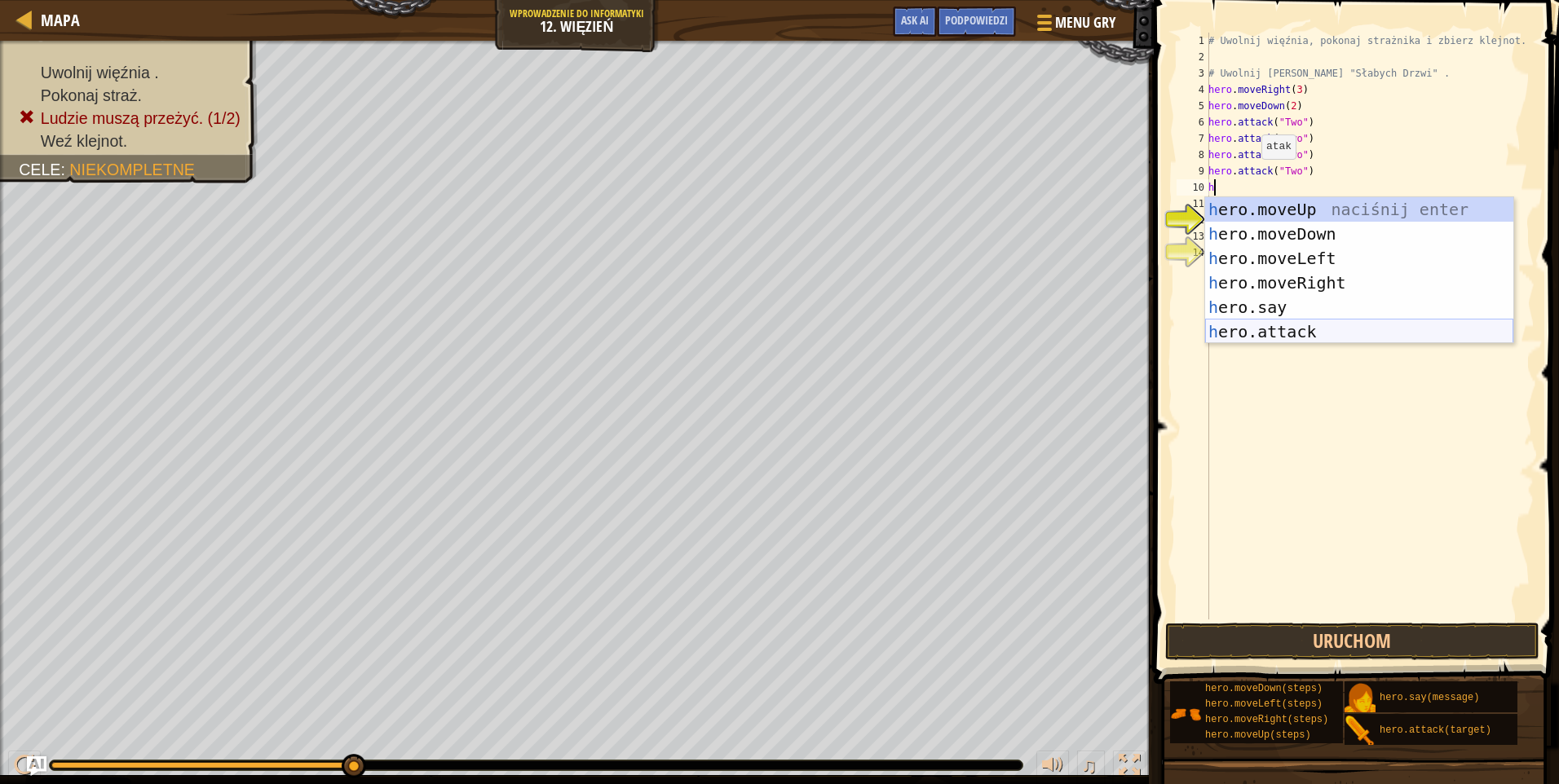
click at [1285, 320] on div "h ero.moveUp naciśnij enter h ero.moveDown naciśnij enter h ero.moveLeft naciśn…" at bounding box center [1359, 295] width 308 height 196
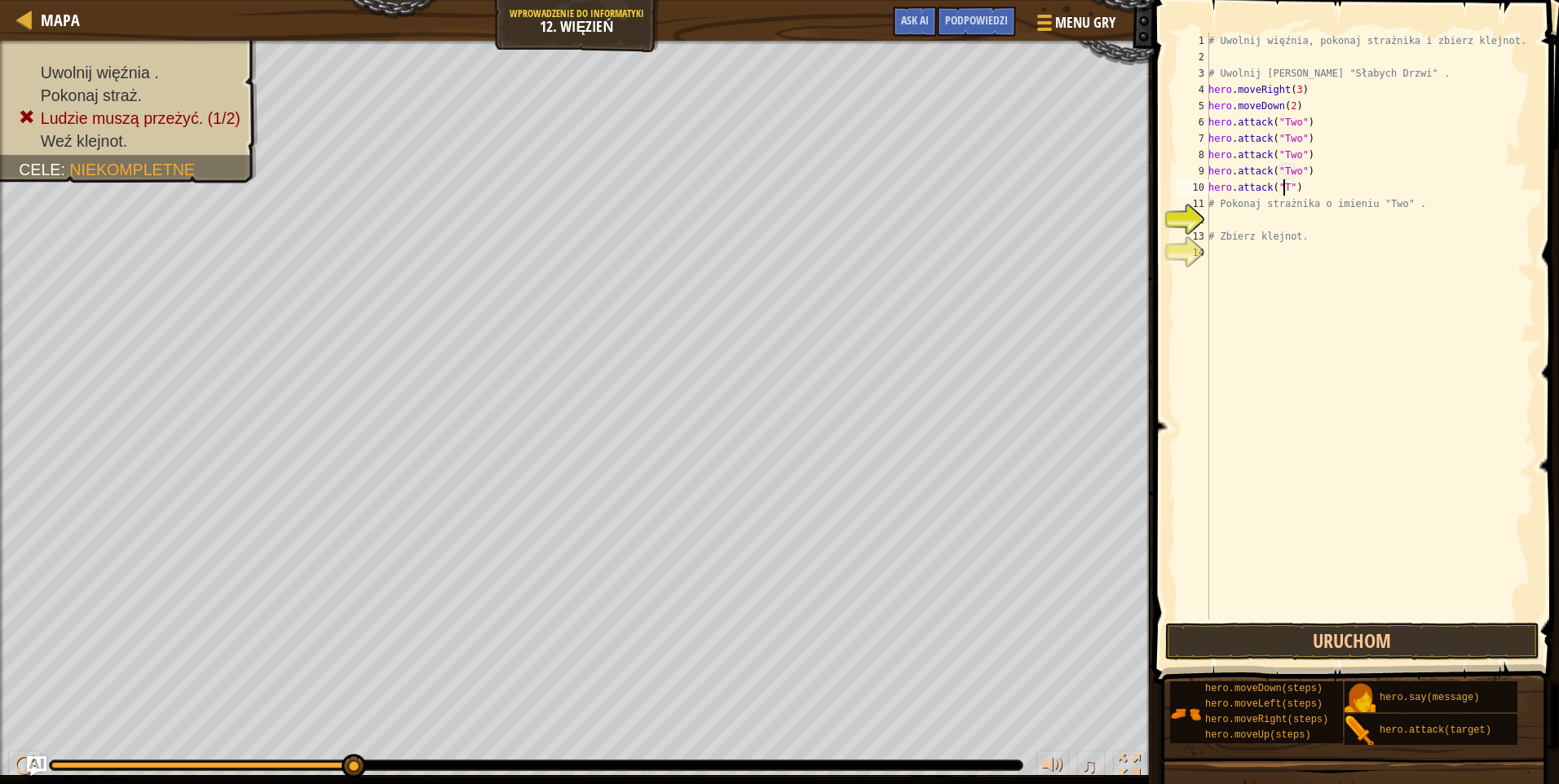
scroll to position [7, 7]
click at [1391, 625] on button "Uruchom" at bounding box center [1352, 641] width 375 height 38
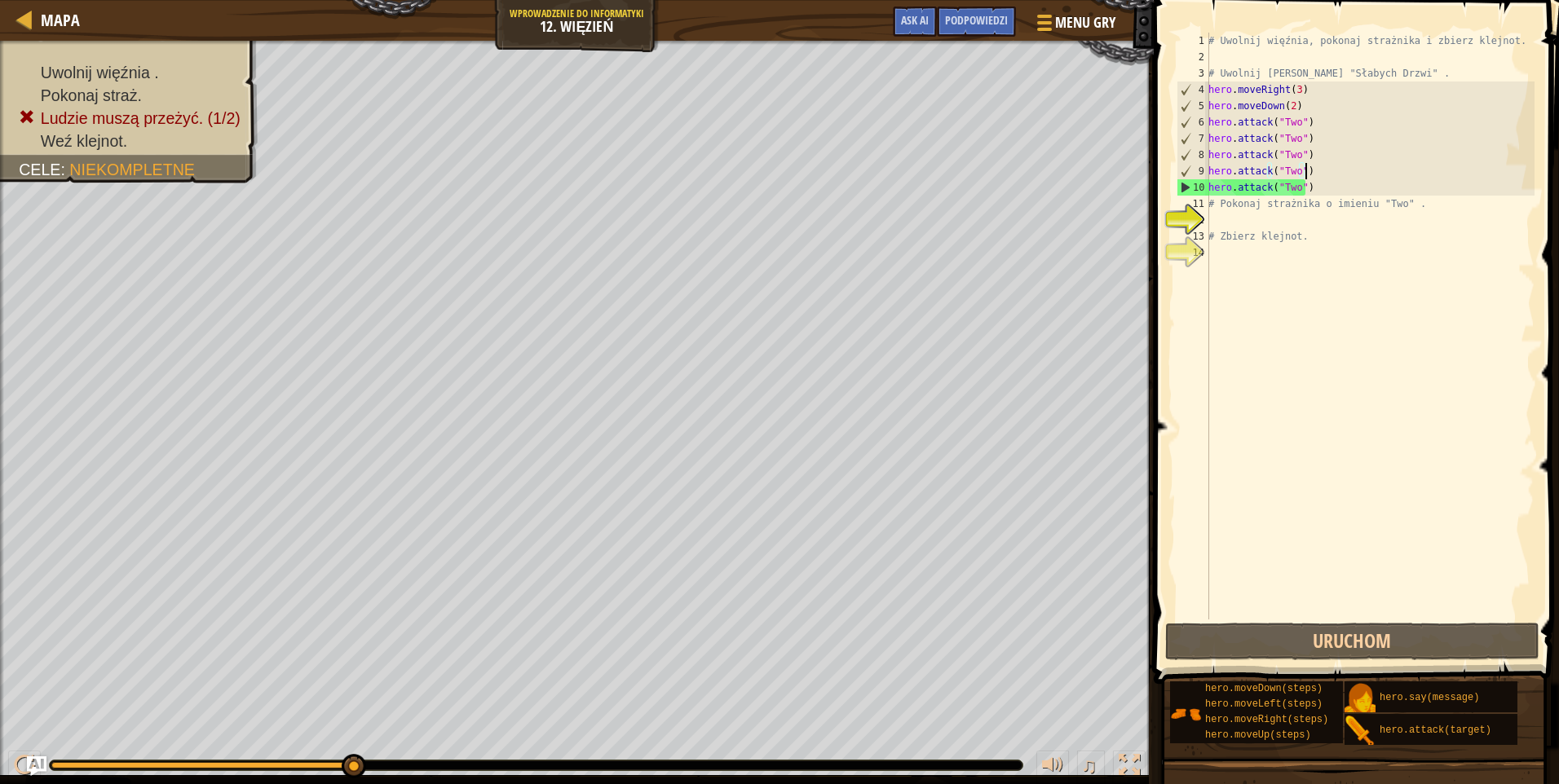
click at [1345, 171] on div "# Uwolnij więźnia, pokonaj strażnika i zbierz klejnot. # Uwolnij Patricka zza "…" at bounding box center [1370, 343] width 330 height 619
click at [1336, 197] on div "# Uwolnij więźnia, pokonaj strażnika i zbierz klejnot. # Uwolnij Patricka zza "…" at bounding box center [1370, 343] width 330 height 619
drag, startPoint x: 1304, startPoint y: 182, endPoint x: 1317, endPoint y: 187, distance: 13.9
click at [1315, 186] on div "# Uwolnij więźnia, pokonaj strażnika i zbierz klejnot. # Uwolnij Patricka zza "…" at bounding box center [1370, 343] width 330 height 619
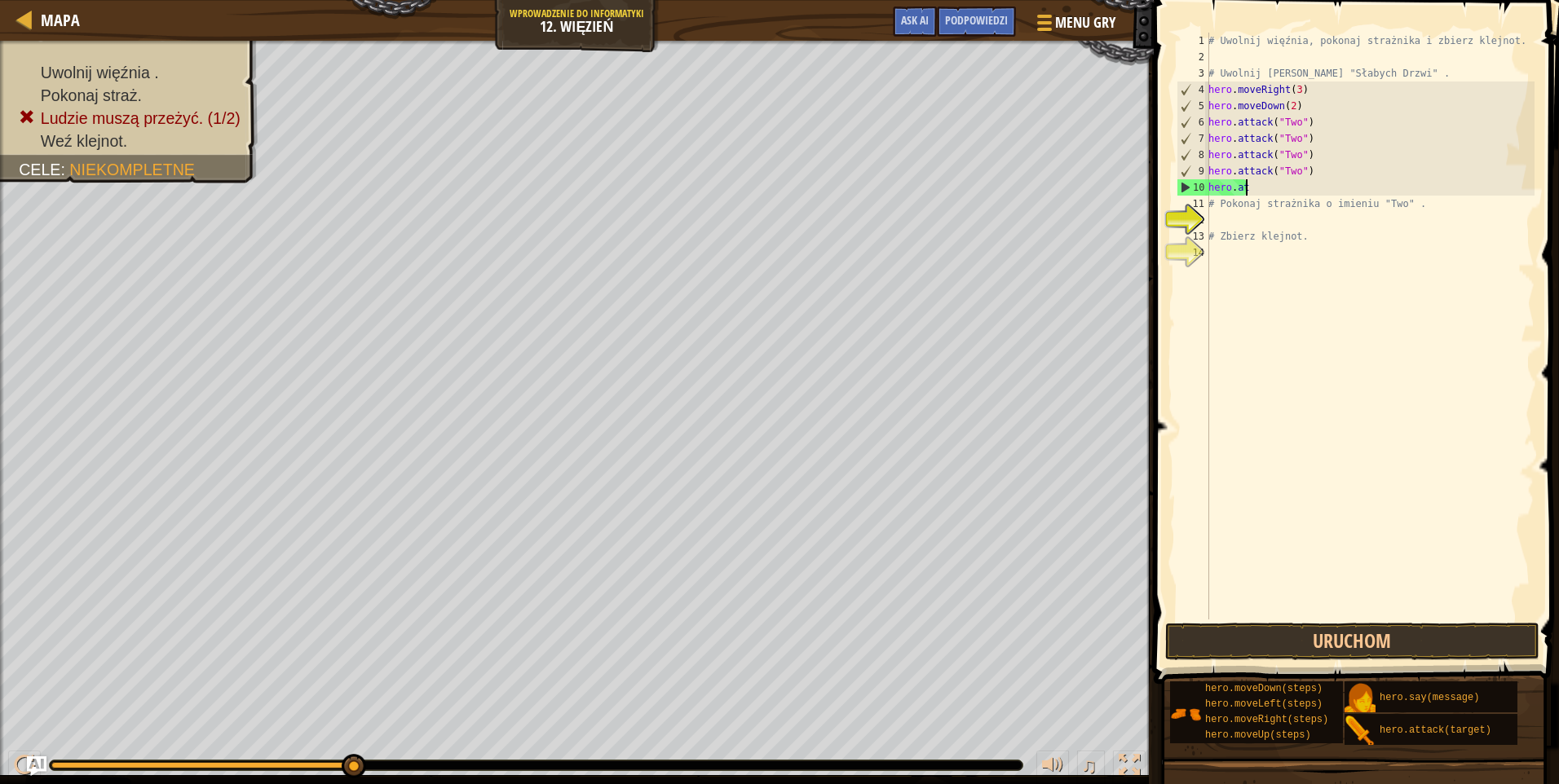
scroll to position [7, 0]
type textarea "h"
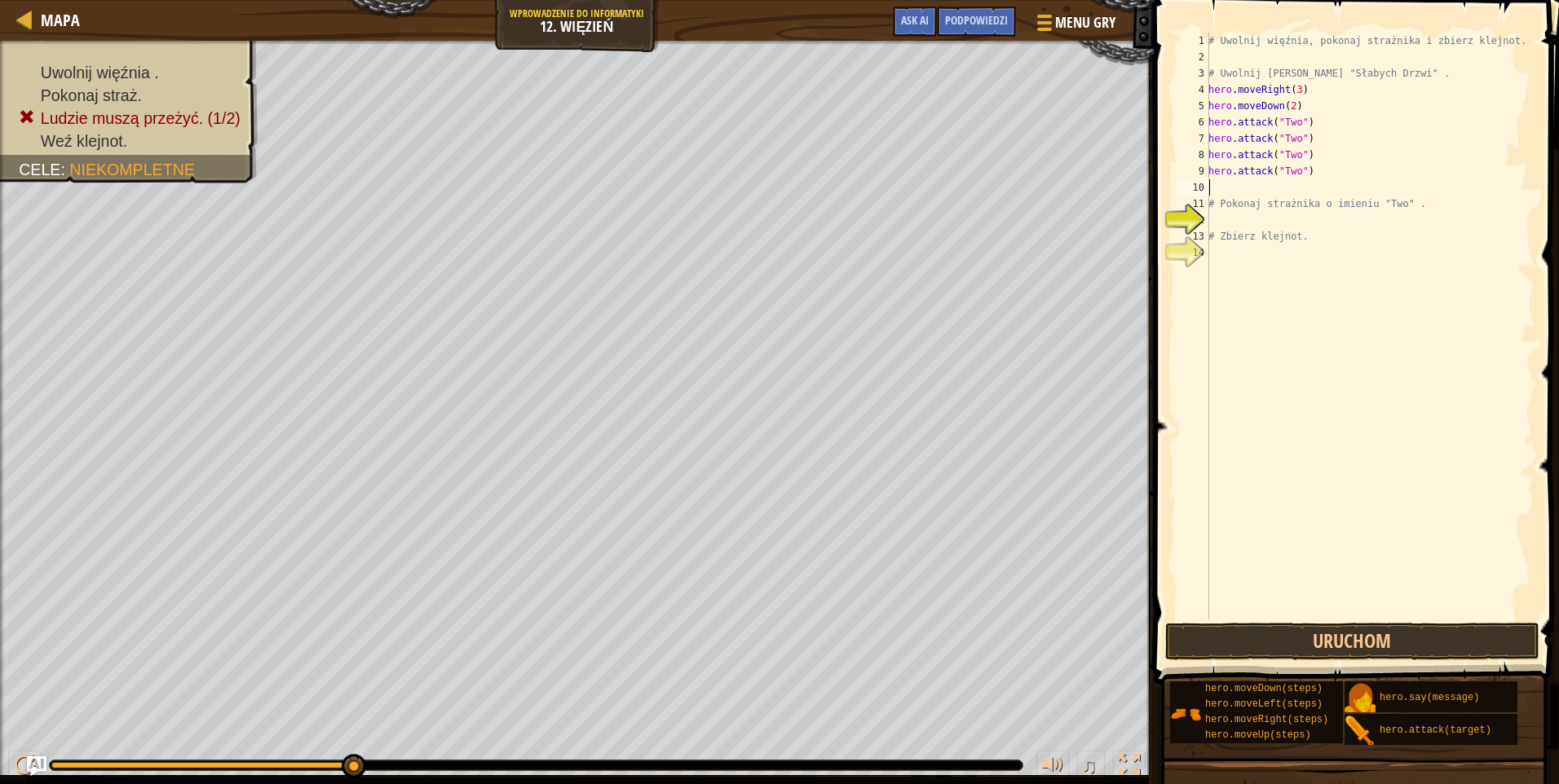
click at [1332, 180] on div "# Uwolnij więźnia, pokonaj strażnika i zbierz klejnot. # Uwolnij Patricka zza "…" at bounding box center [1370, 343] width 330 height 619
click at [1330, 178] on div "# Uwolnij więźnia, pokonaj strażnika i zbierz klejnot. # Uwolnij Patricka zza "…" at bounding box center [1370, 343] width 330 height 619
type textarea "h"
click at [1323, 155] on div "# Uwolnij więźnia, pokonaj strażnika i zbierz klejnot. # Uwolnij Patricka zza "…" at bounding box center [1370, 343] width 330 height 619
type textarea "h"
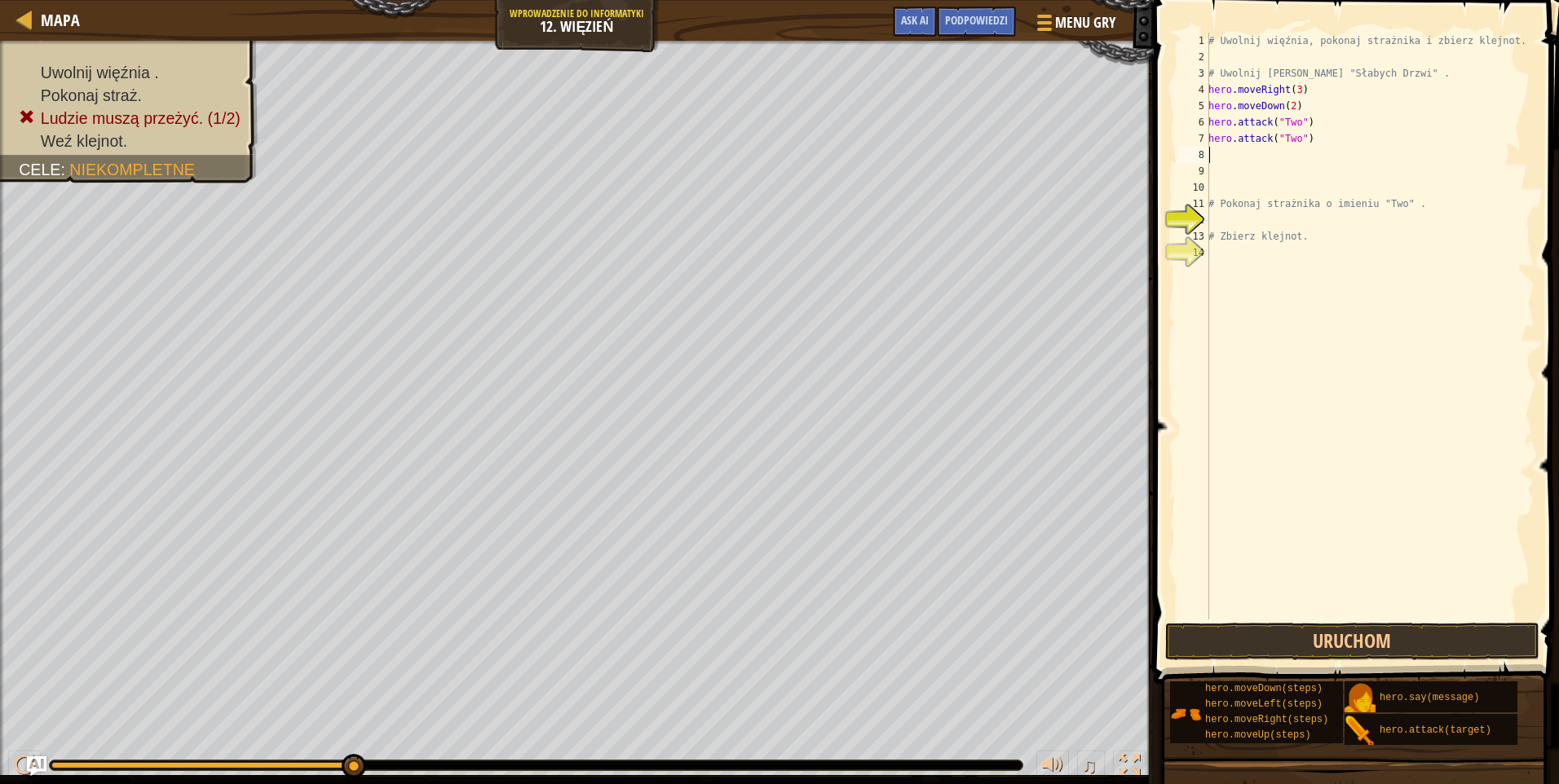
click at [1314, 141] on div "# Uwolnij więźnia, pokonaj strażnika i zbierz klejnot. # Uwolnij Patricka zza "…" at bounding box center [1370, 343] width 330 height 619
type textarea "h"
click at [1306, 90] on div "# Uwolnij więźnia, pokonaj strażnika i zbierz klejnot. # Uwolnij Patricka zza "…" at bounding box center [1370, 343] width 330 height 619
type textarea "hero.moveRight()"
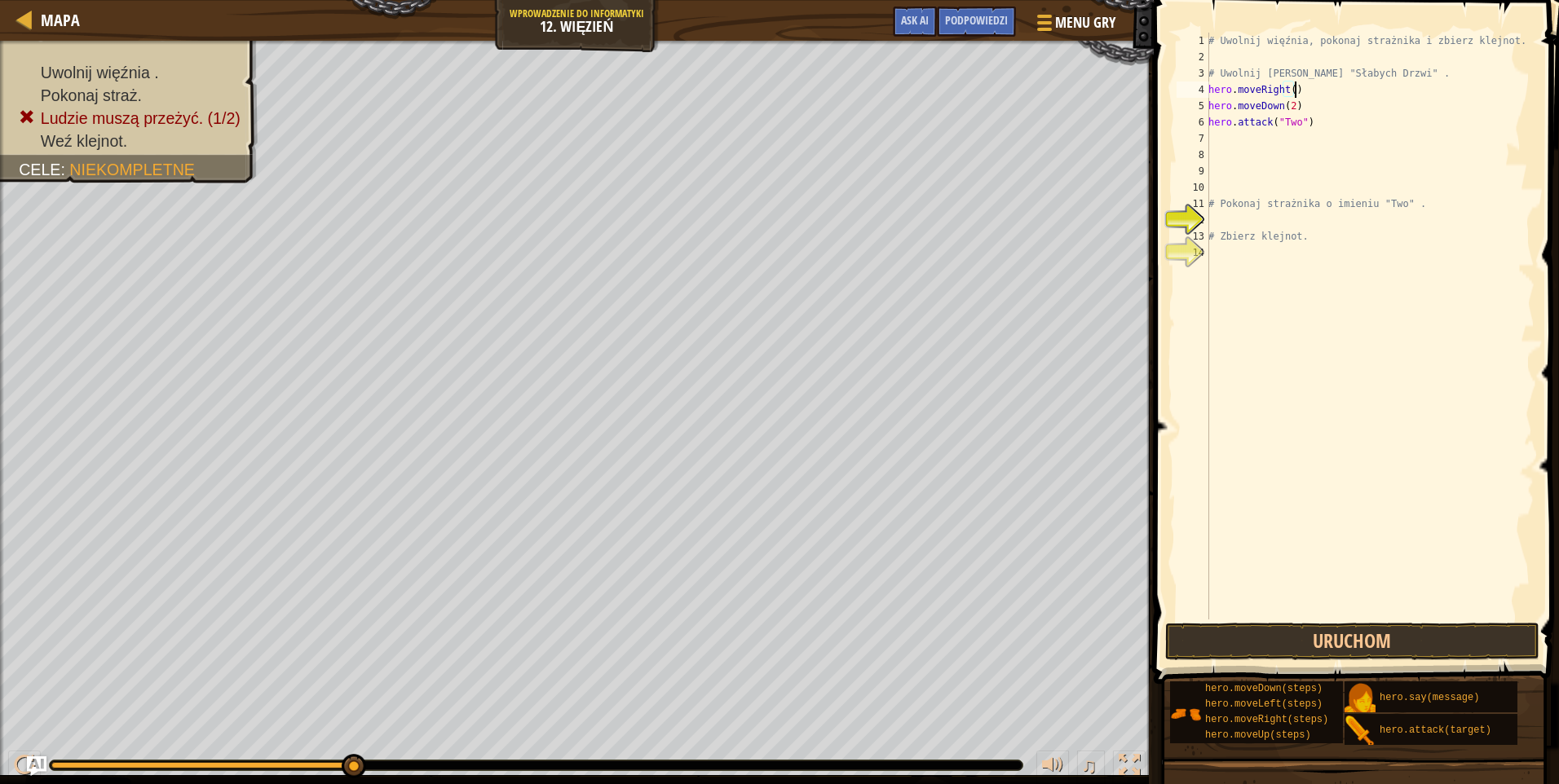
scroll to position [7, 0]
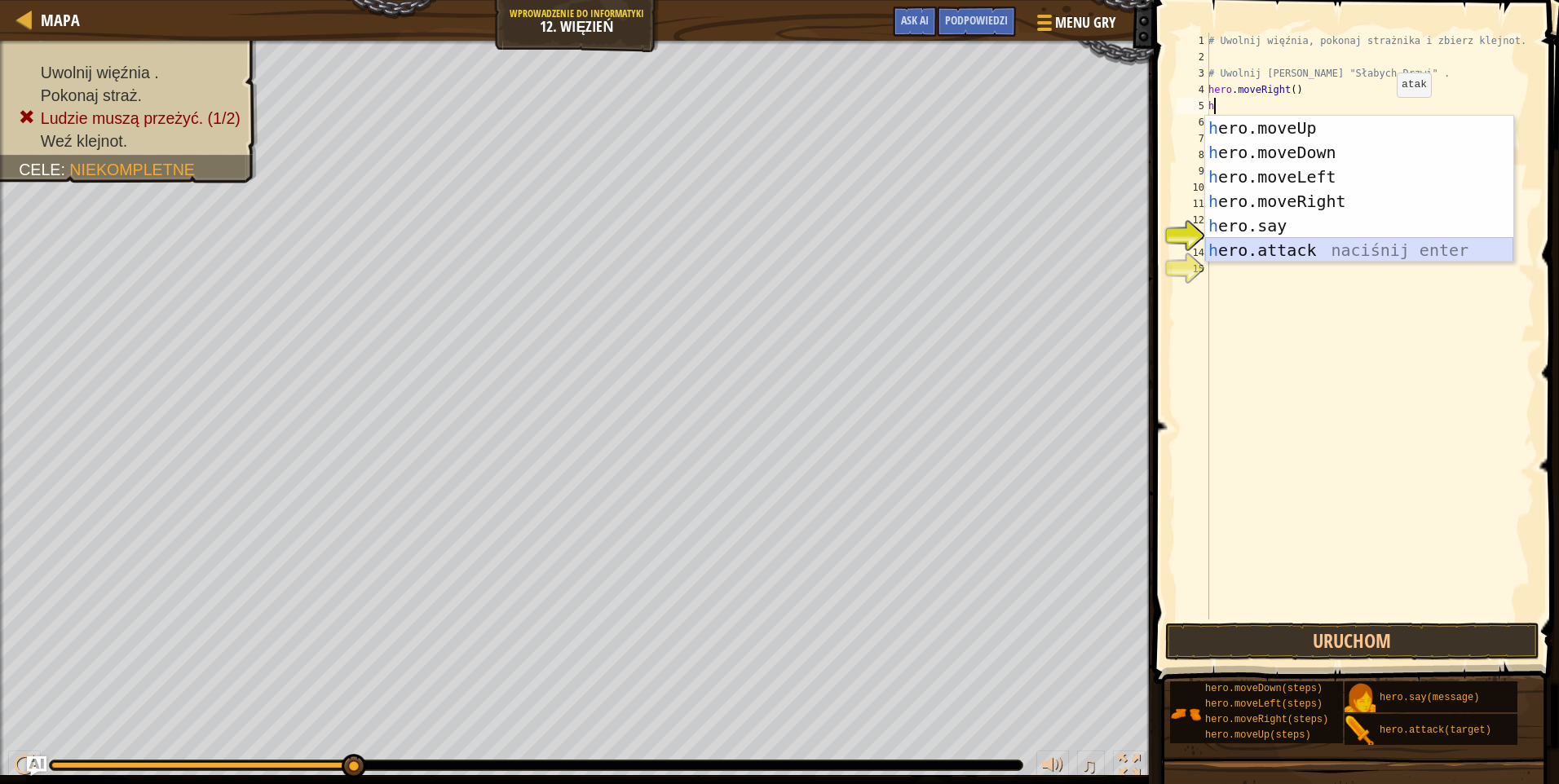
click at [1279, 240] on div "h ero.moveUp naciśnij enter h ero.moveDown naciśnij enter h ero.moveLeft naciśn…" at bounding box center [1359, 214] width 308 height 196
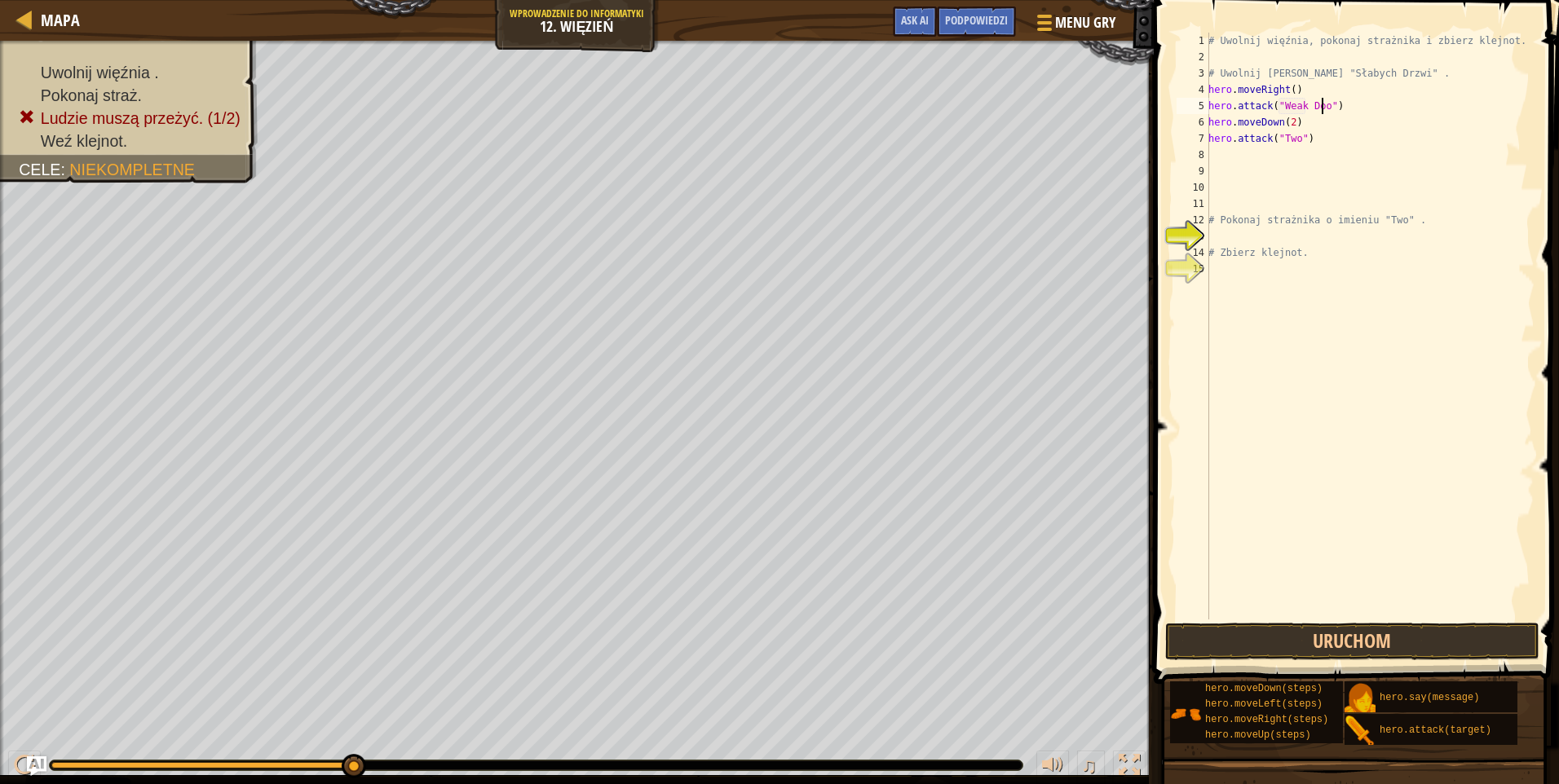
scroll to position [7, 10]
click at [1293, 121] on div "# Uwolnij więźnia, pokonaj strażnika i zbierz klejnot. # Uwolnij Patricka zza "…" at bounding box center [1370, 343] width 330 height 619
type textarea "hero.moveR"
click at [1301, 143] on div "hero.moveR ight naciśnij enter" at bounding box center [1359, 168] width 308 height 73
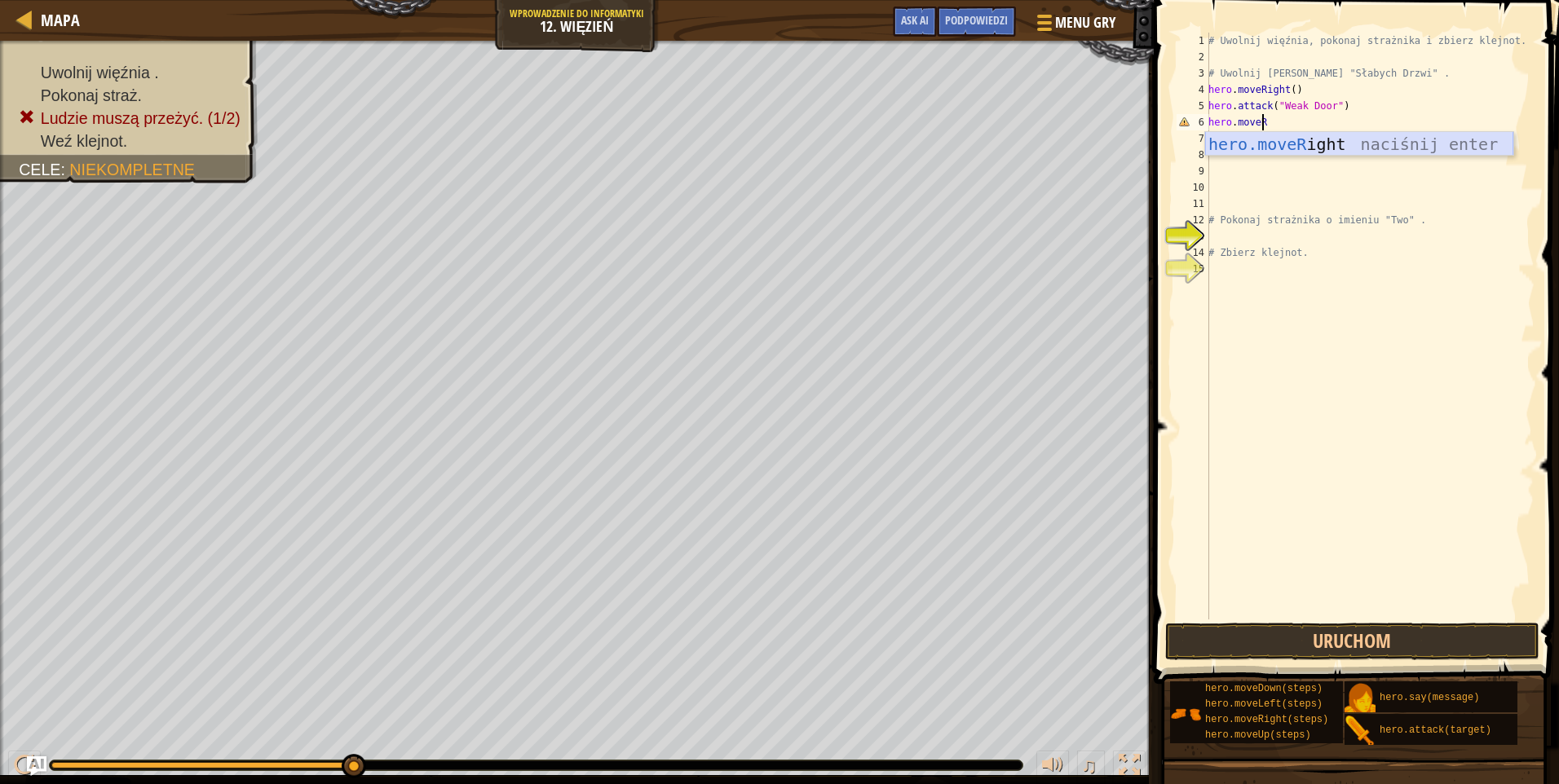
scroll to position [7, 0]
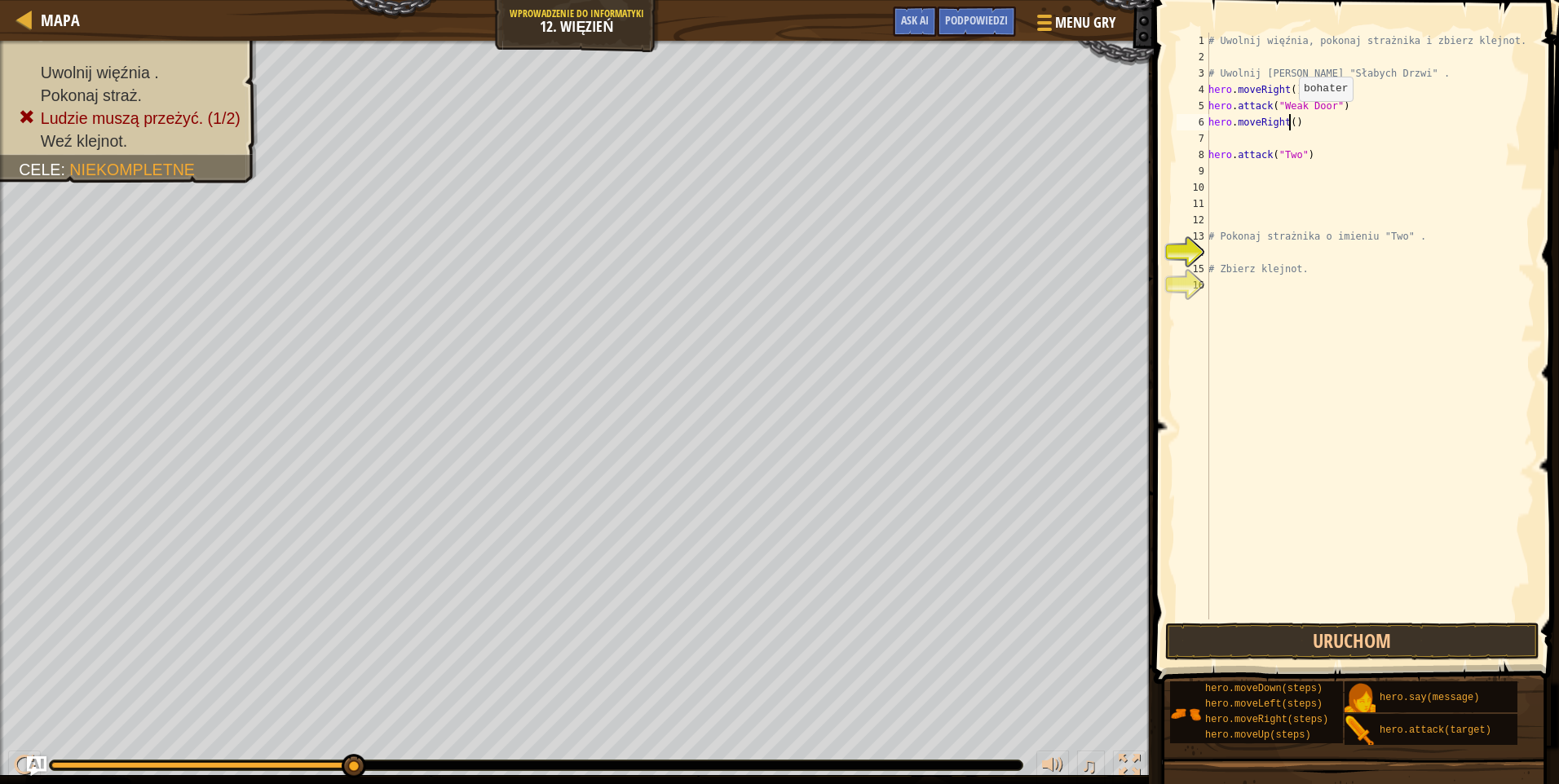
click at [1290, 118] on div "# Uwolnij więźnia, pokonaj strażnika i zbierz klejnot. # Uwolnij Patricka zza "…" at bounding box center [1370, 343] width 330 height 619
type textarea "hero.moveRight(2)"
click at [1226, 144] on div "# Uwolnij więźnia, pokonaj strażnika i zbierz klejnot. # Uwolnij Patricka zza "…" at bounding box center [1370, 343] width 330 height 619
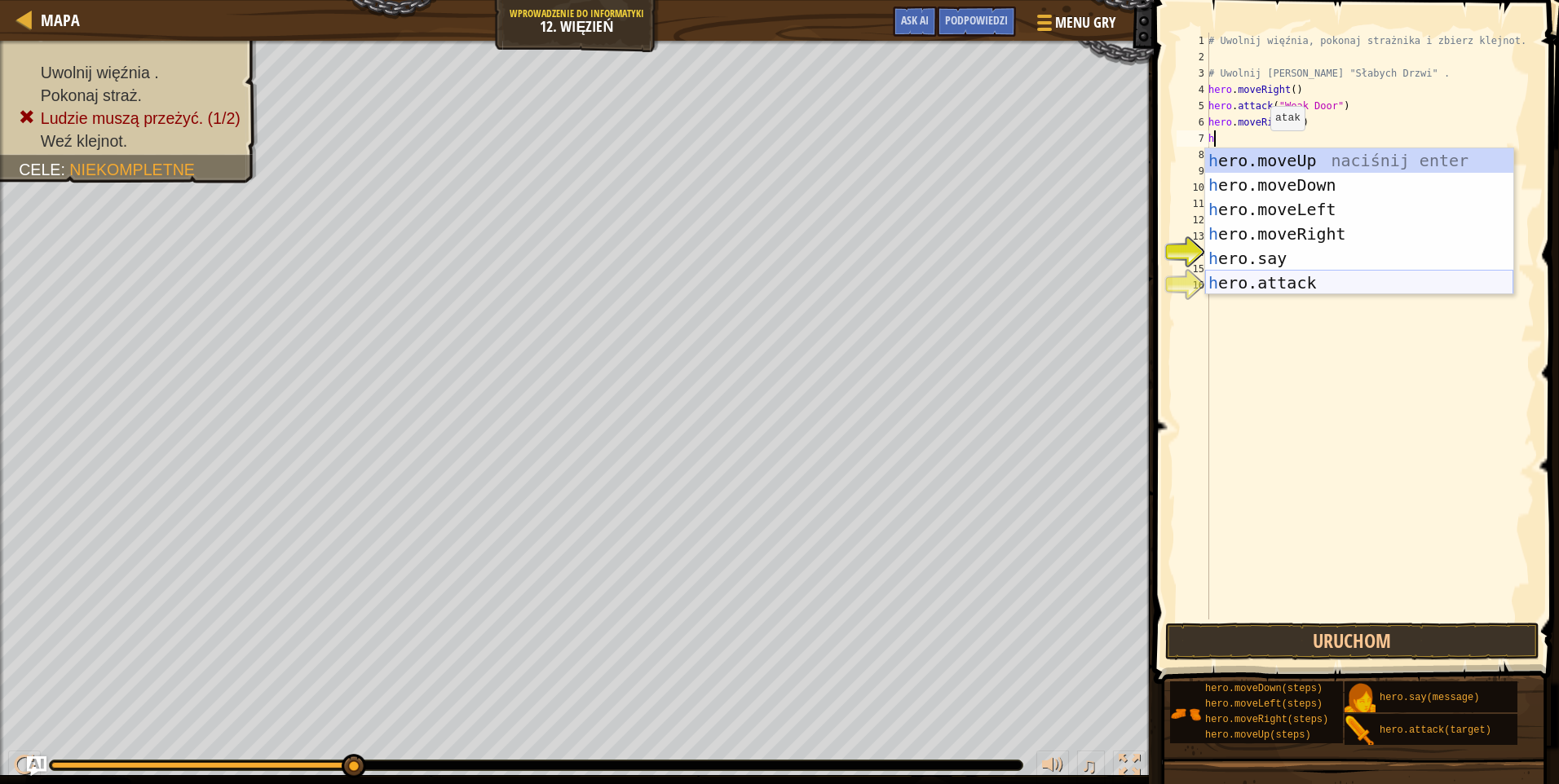
drag, startPoint x: 1288, startPoint y: 280, endPoint x: 1290, endPoint y: 271, distance: 9.2
click at [1288, 279] on div "h ero.moveUp naciśnij enter h ero.moveDown naciśnij enter h ero.moveLeft naciśn…" at bounding box center [1359, 247] width 308 height 196
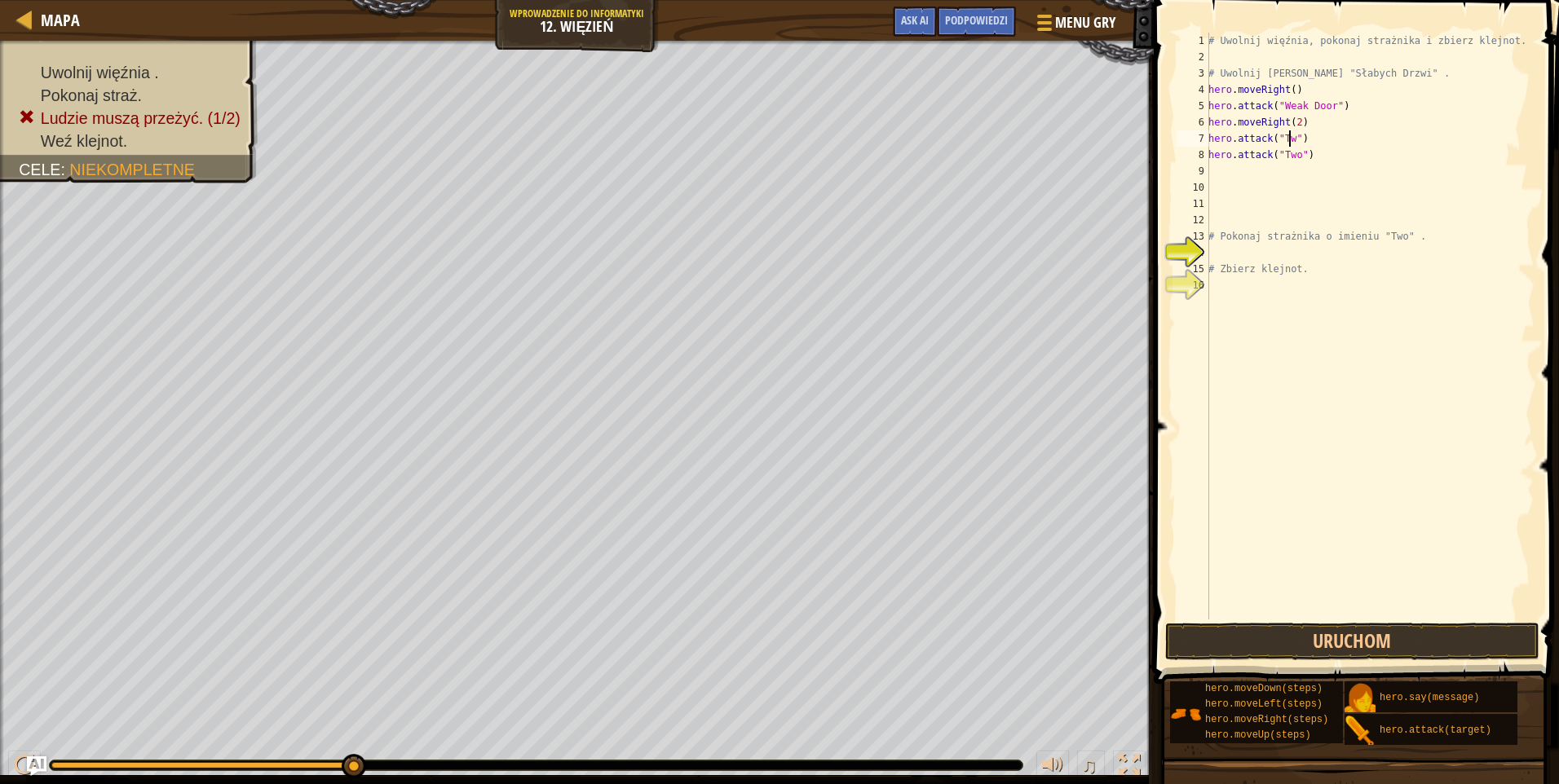
scroll to position [7, 7]
click at [1379, 634] on button "Uruchom" at bounding box center [1352, 641] width 375 height 38
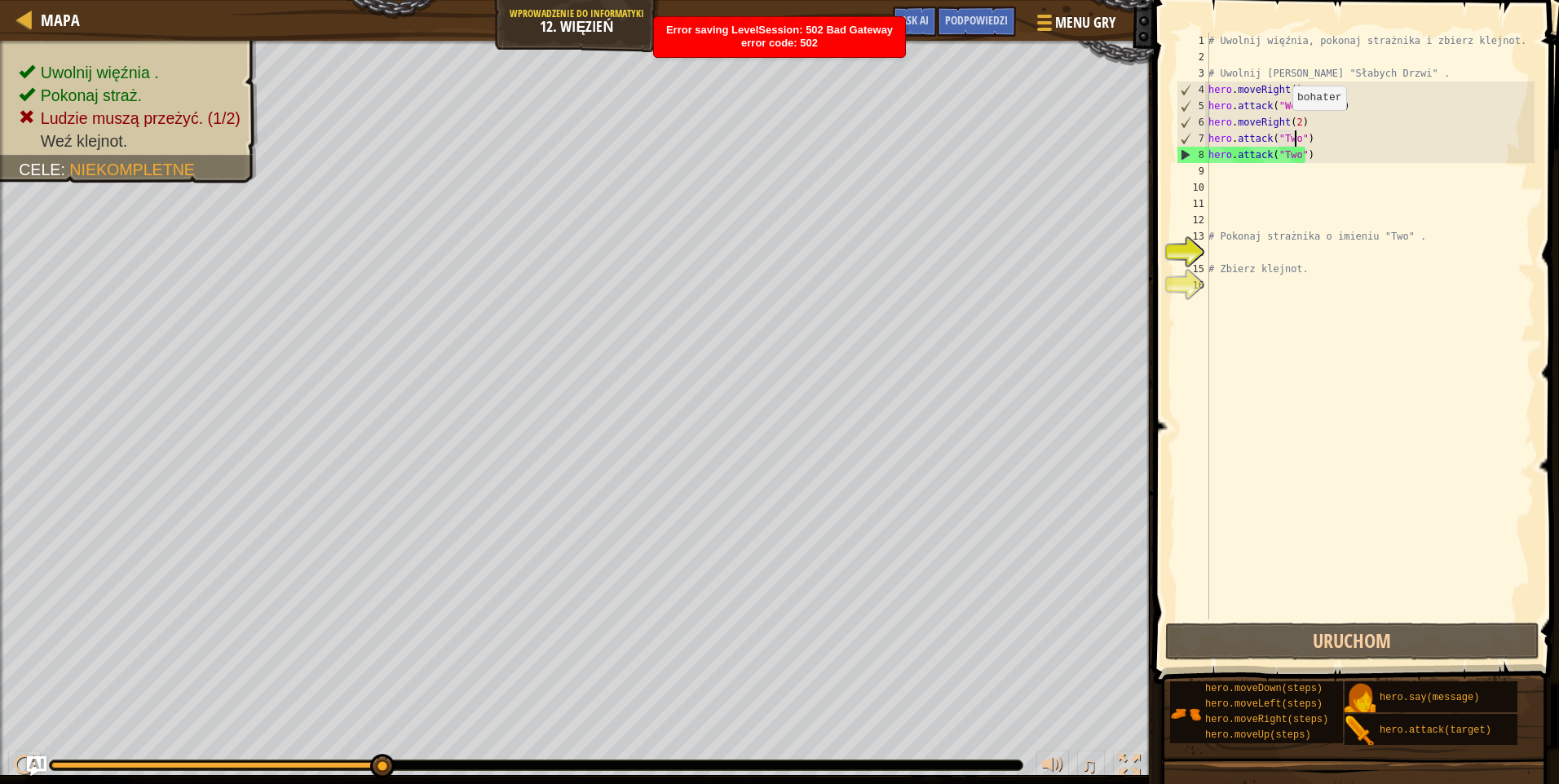
click at [1284, 126] on div "# Uwolnij więźnia, pokonaj strażnika i zbierz klejnot. # Uwolnij Patricka zza "…" at bounding box center [1370, 343] width 330 height 619
type textarea "hero.moveRight(2)"
click at [1298, 124] on div "# Uwolnij więźnia, pokonaj strażnika i zbierz klejnot. # Uwolnij Patricka zza "…" at bounding box center [1370, 343] width 330 height 619
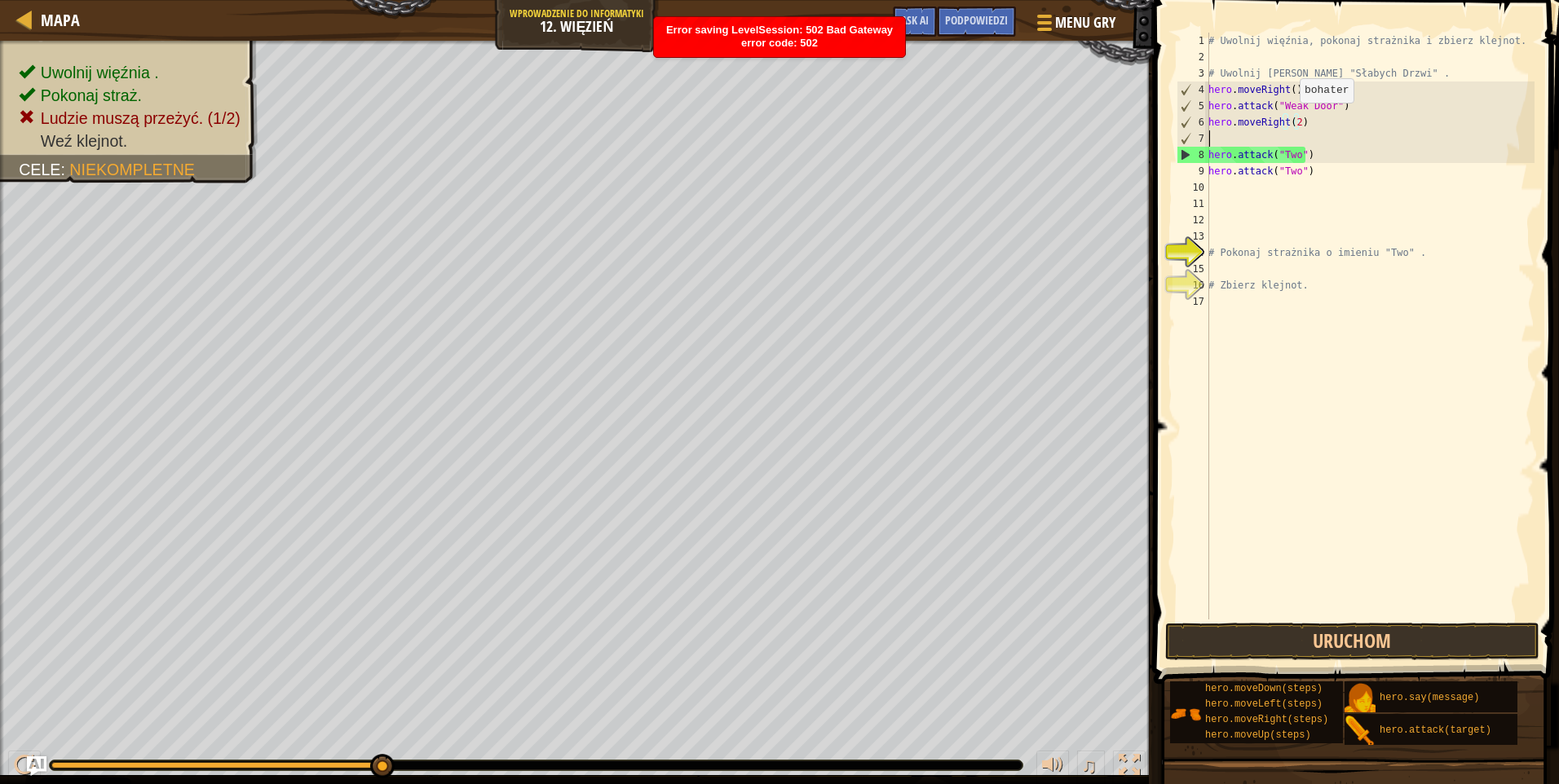
scroll to position [7, 0]
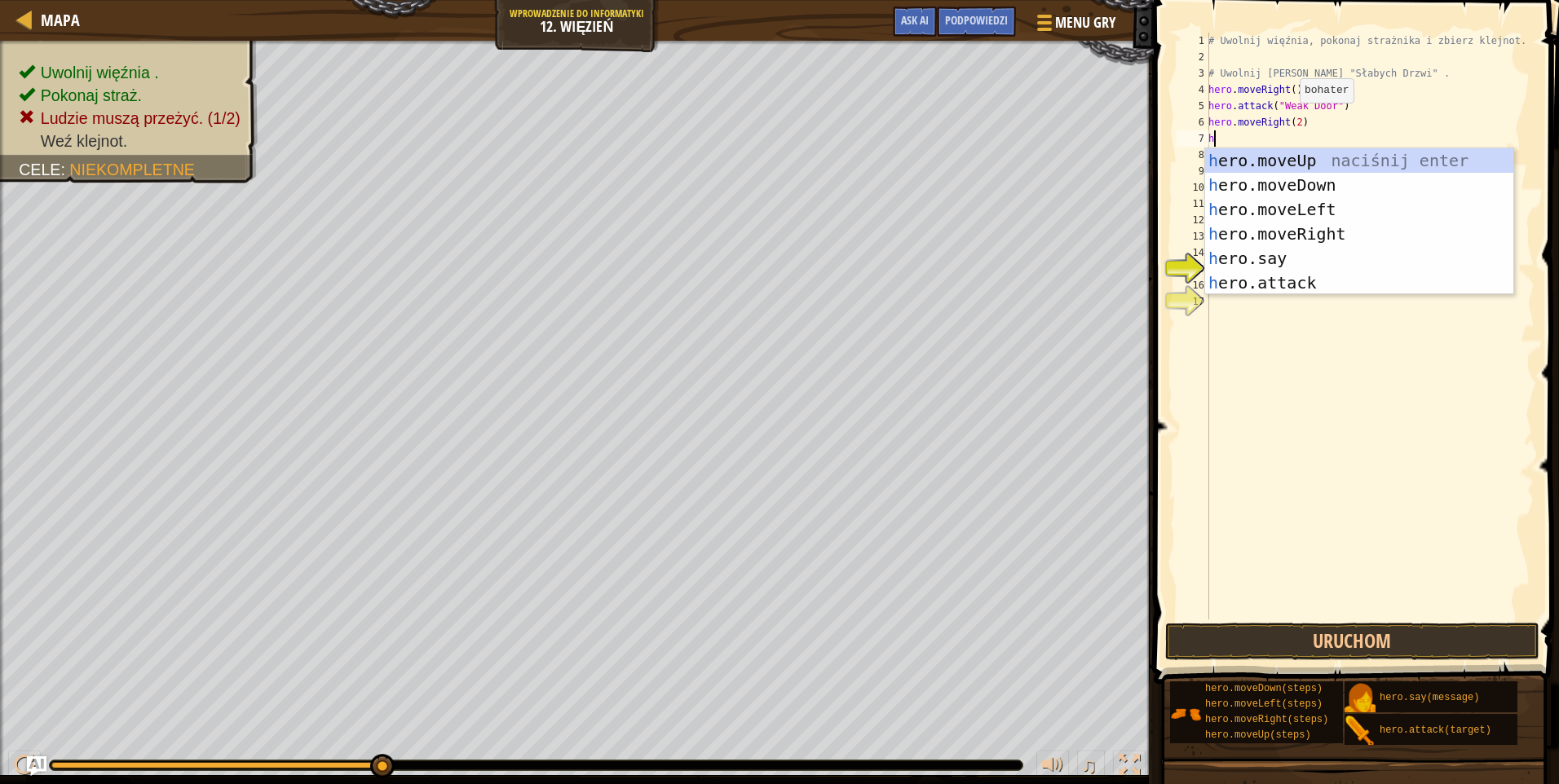
type textarea "he"
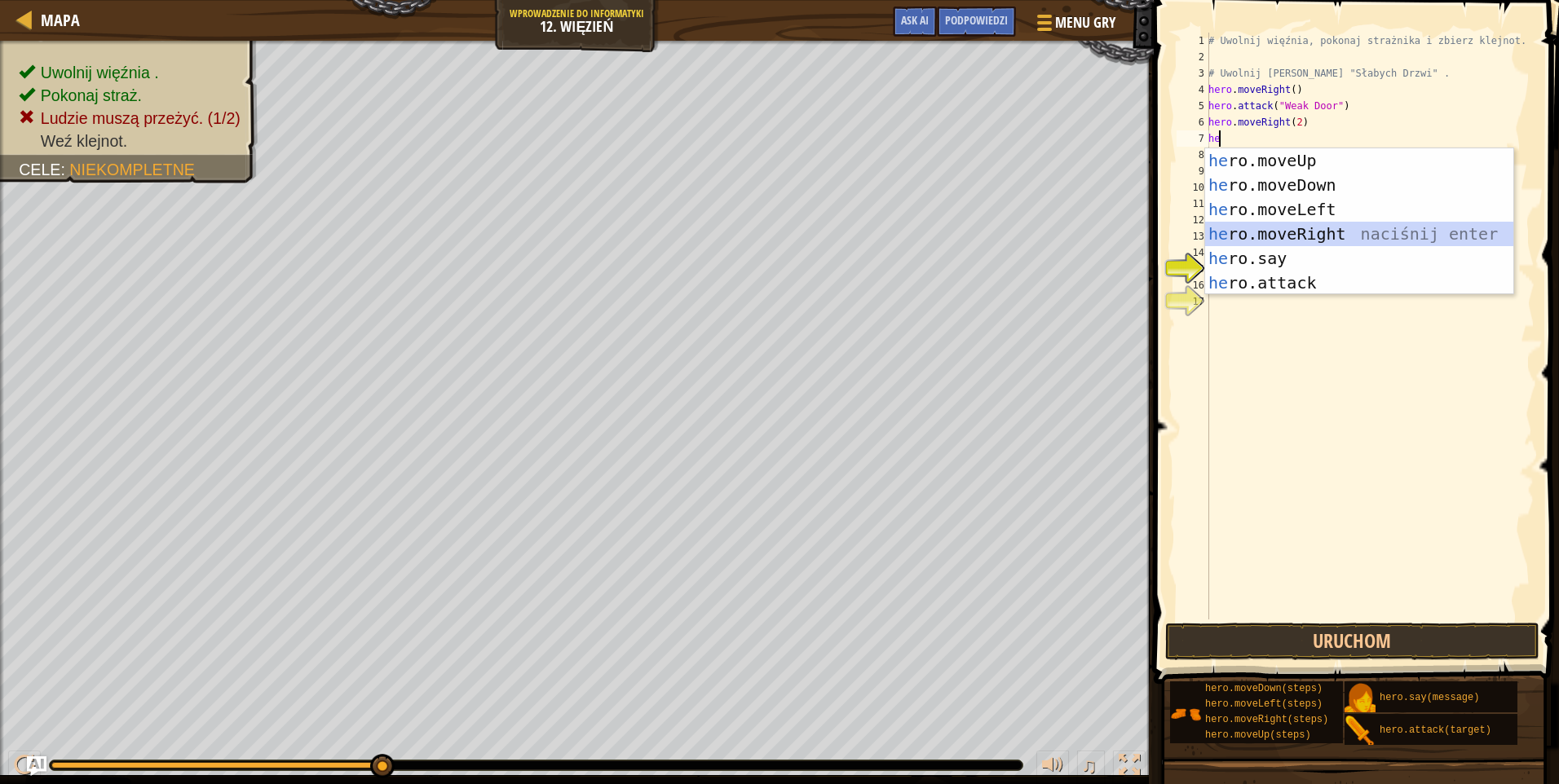
click at [1331, 229] on div "he ro.moveUp naciśnij enter he ro.moveDown naciśnij enter he ro.moveLeft naciśn…" at bounding box center [1359, 247] width 308 height 196
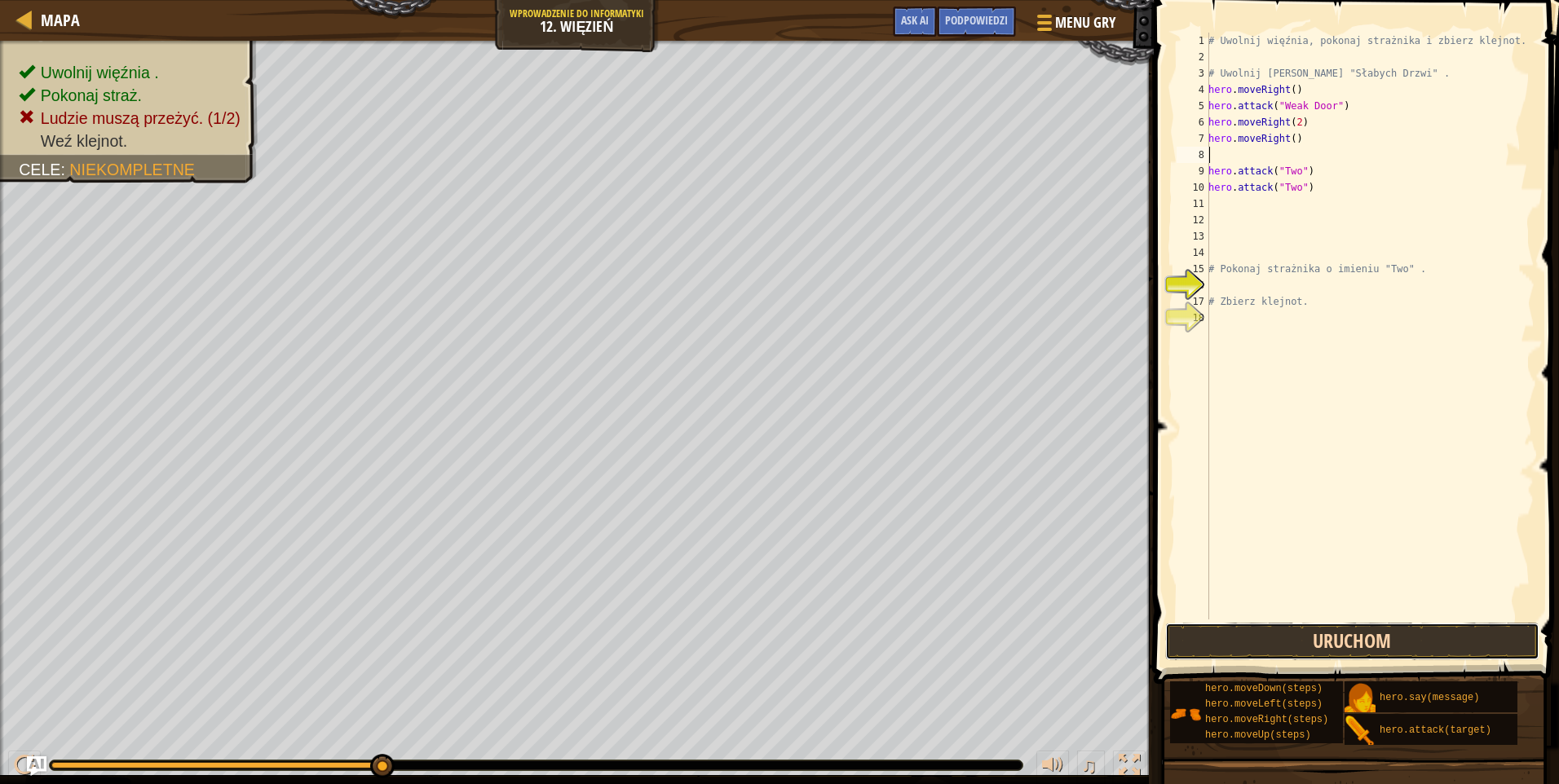
click at [1270, 636] on button "Uruchom" at bounding box center [1352, 641] width 375 height 38
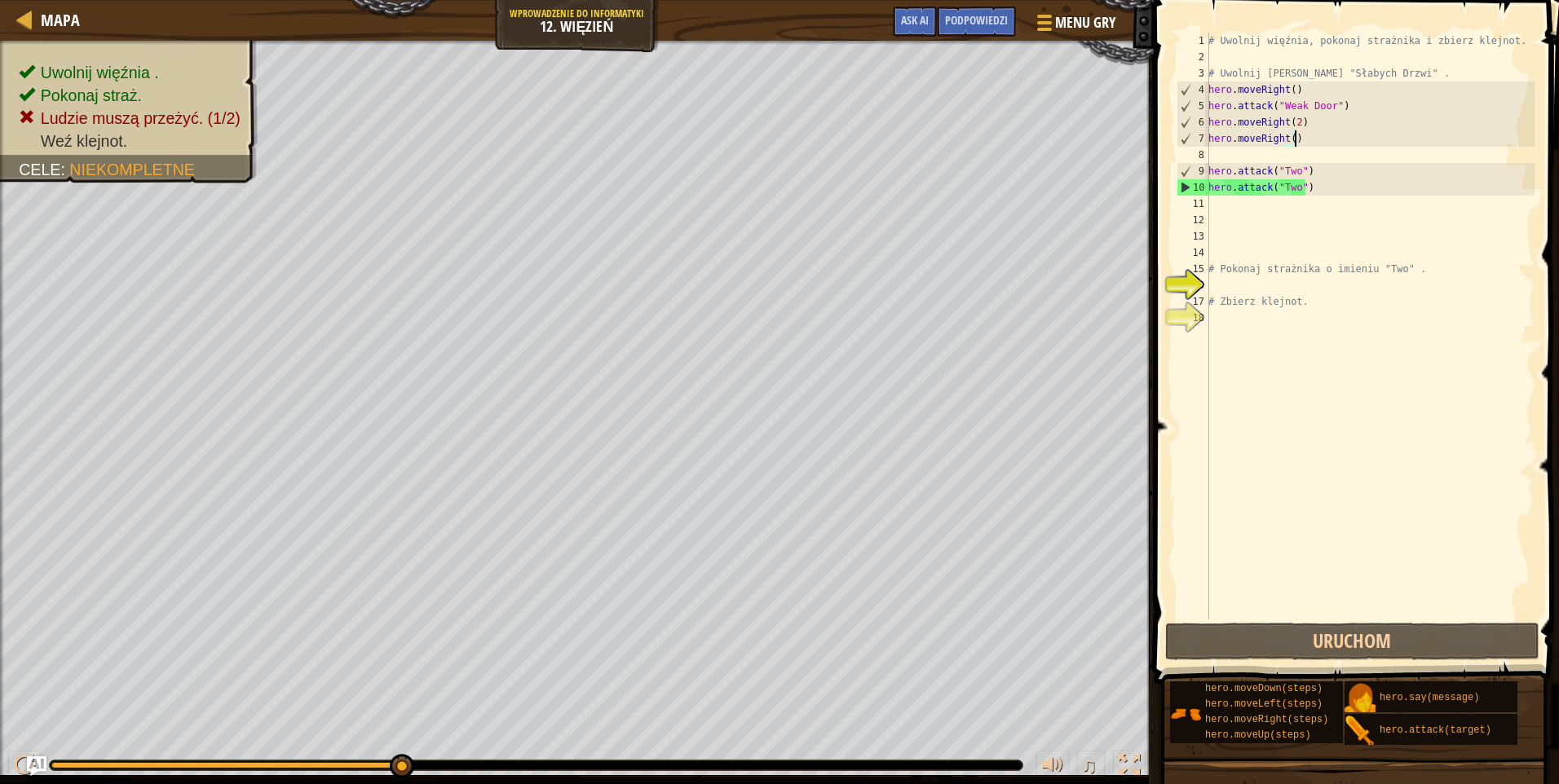
click at [1303, 137] on div "# Uwolnij więźnia, pokonaj strażnika i zbierz klejnot. # Uwolnij Patricka zza "…" at bounding box center [1370, 343] width 330 height 619
type textarea "hero.moveRight()"
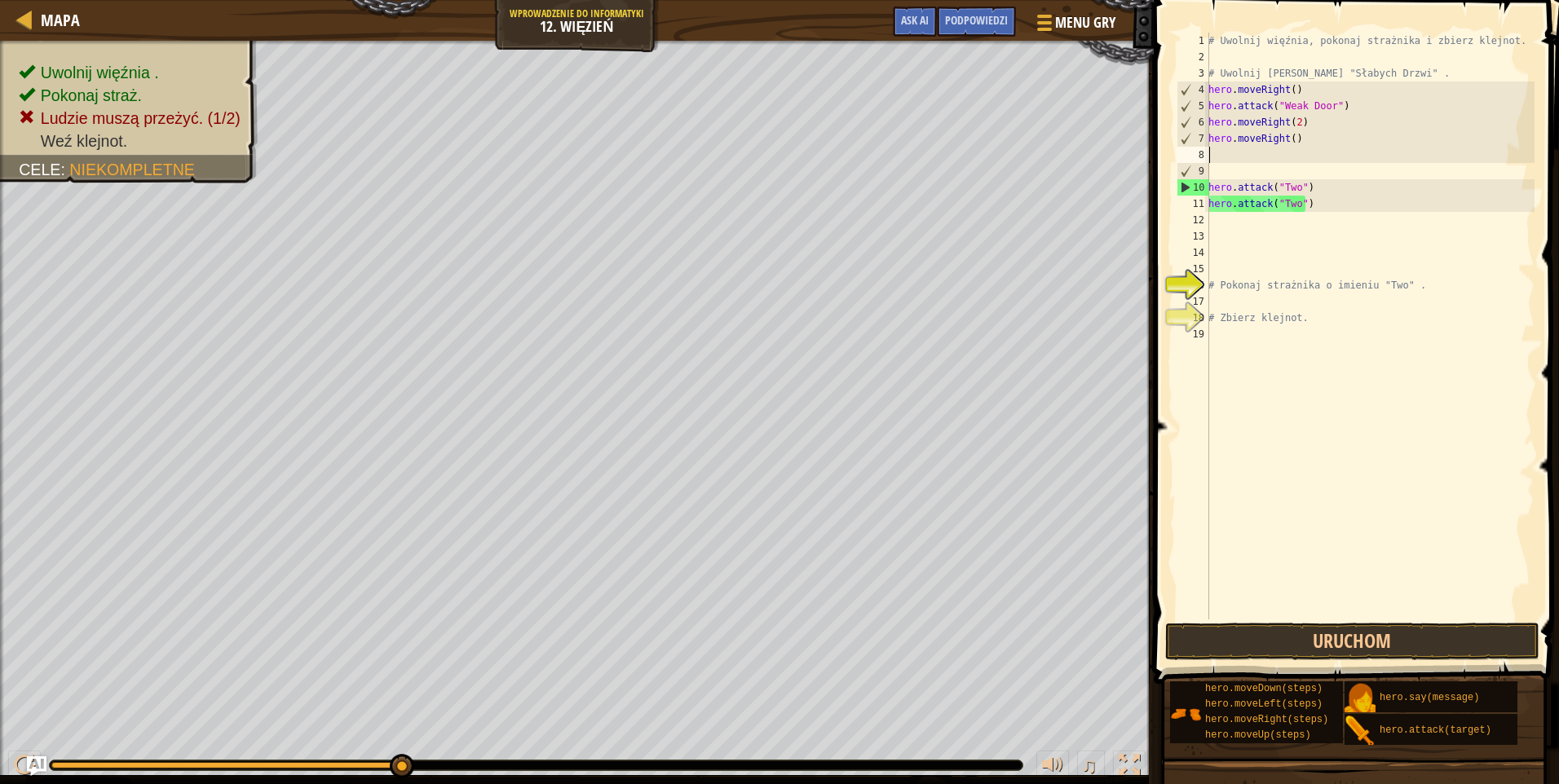
type textarea "h"
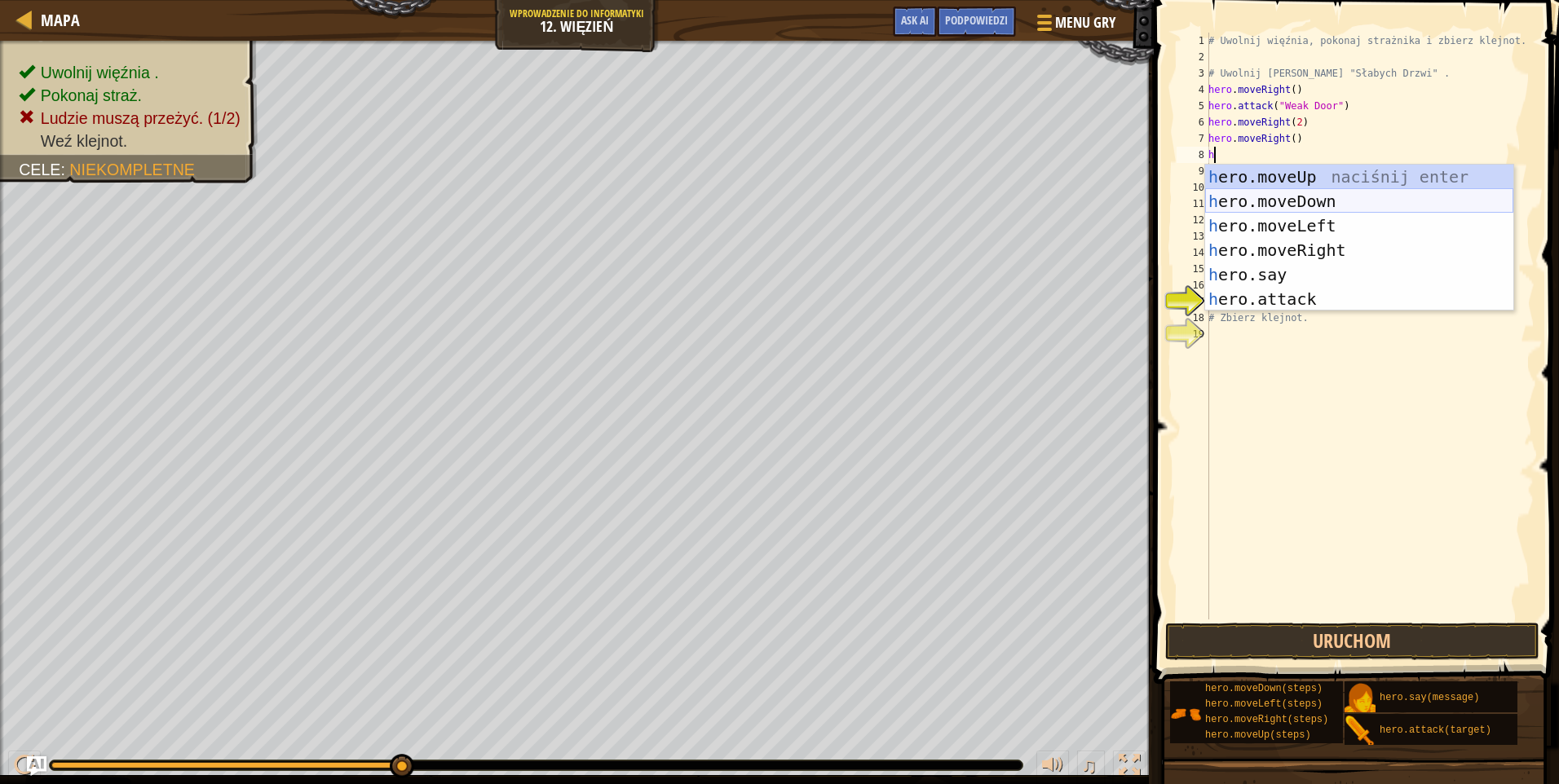
click at [1264, 184] on div "h ero.moveUp naciśnij enter h ero.moveDown naciśnij enter h ero.moveLeft naciśn…" at bounding box center [1359, 263] width 308 height 196
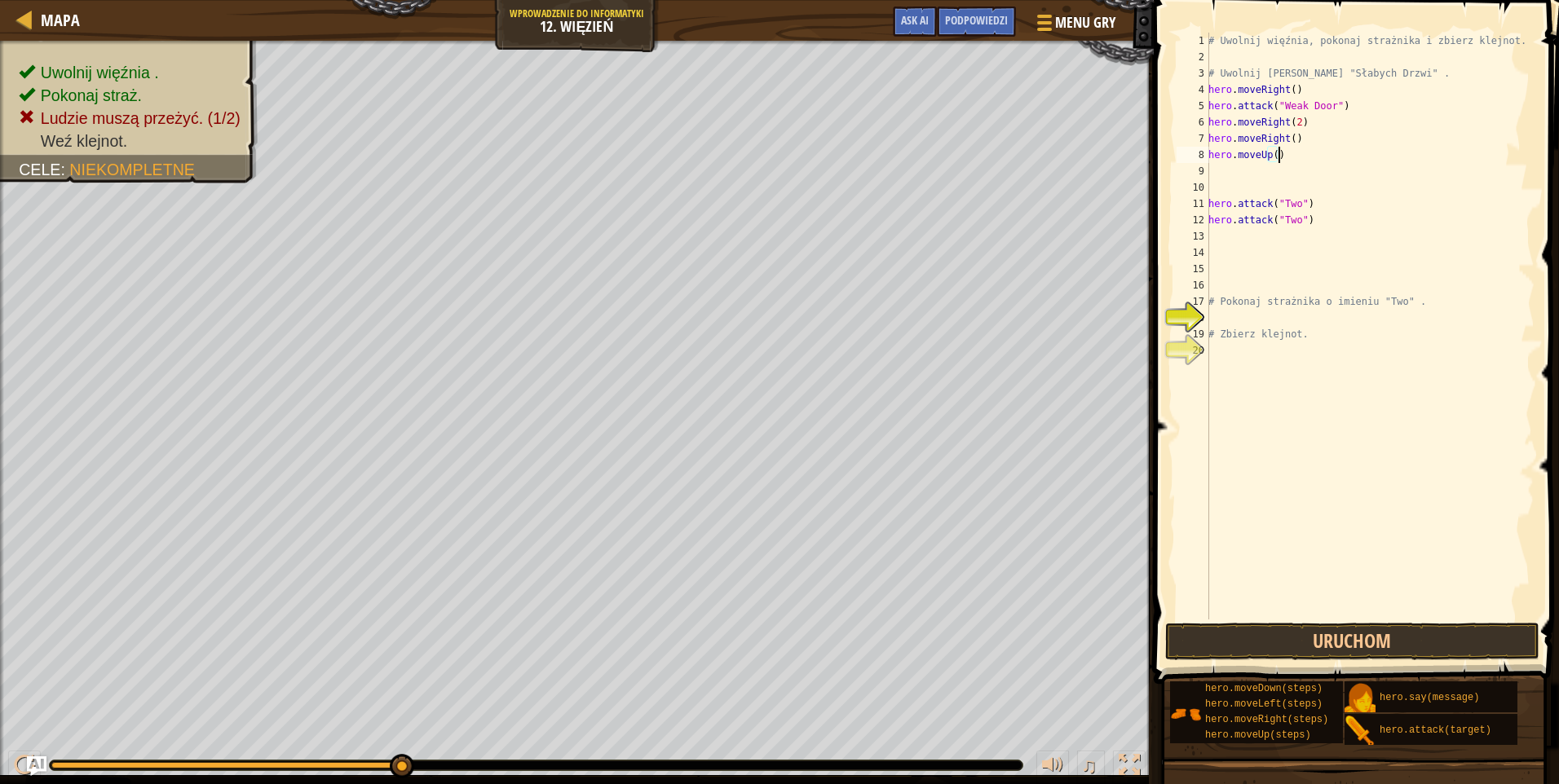
click at [1283, 158] on div "# Uwolnij więźnia, pokonaj strażnika i zbierz klejnot. # Uwolnij Patricka zza "…" at bounding box center [1370, 343] width 330 height 619
type textarea "hero.moveD"
click at [1354, 172] on div "hero.moveD own naciśnij enter" at bounding box center [1359, 201] width 308 height 73
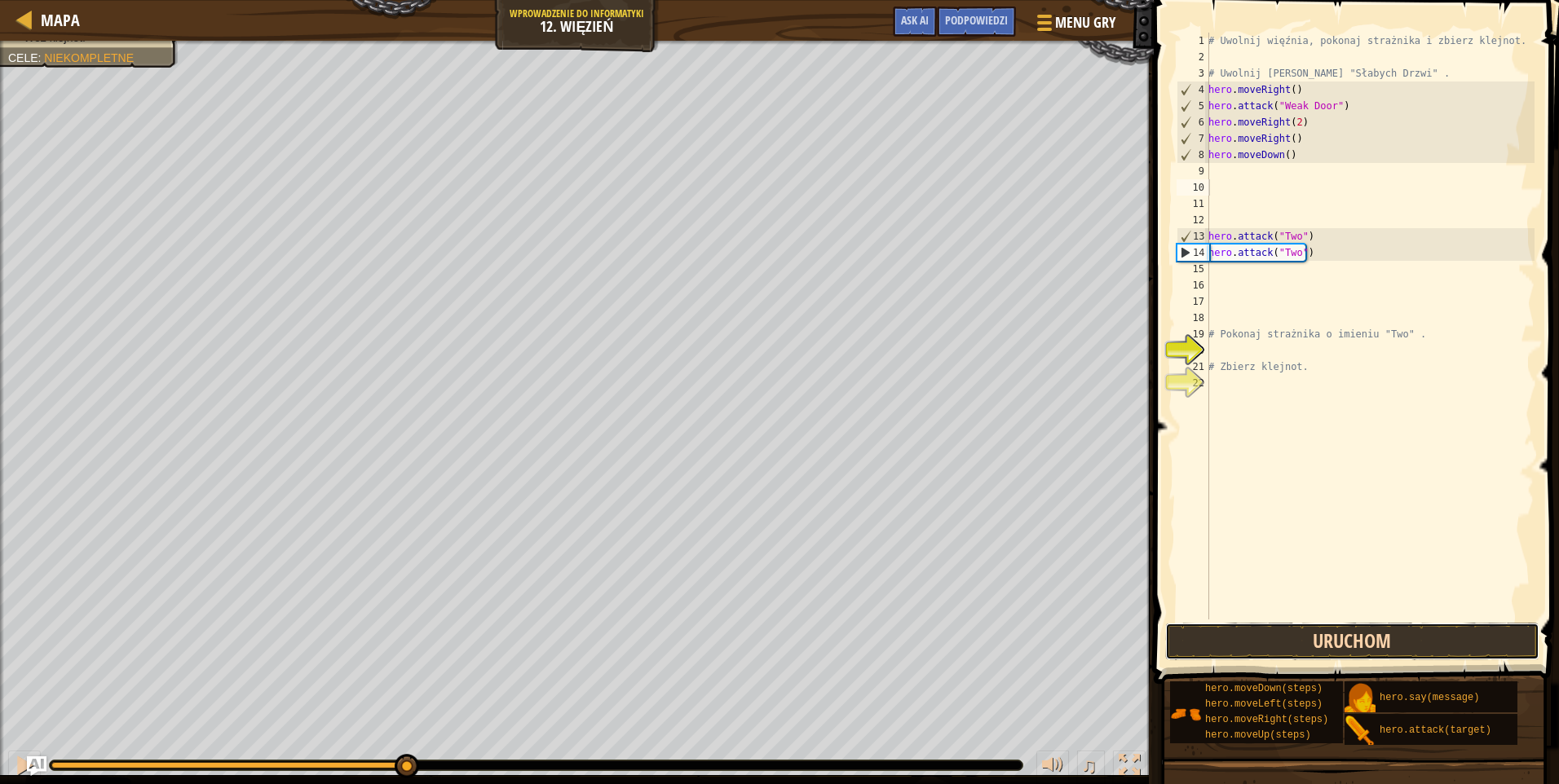
click at [1304, 623] on button "Uruchom" at bounding box center [1352, 641] width 375 height 38
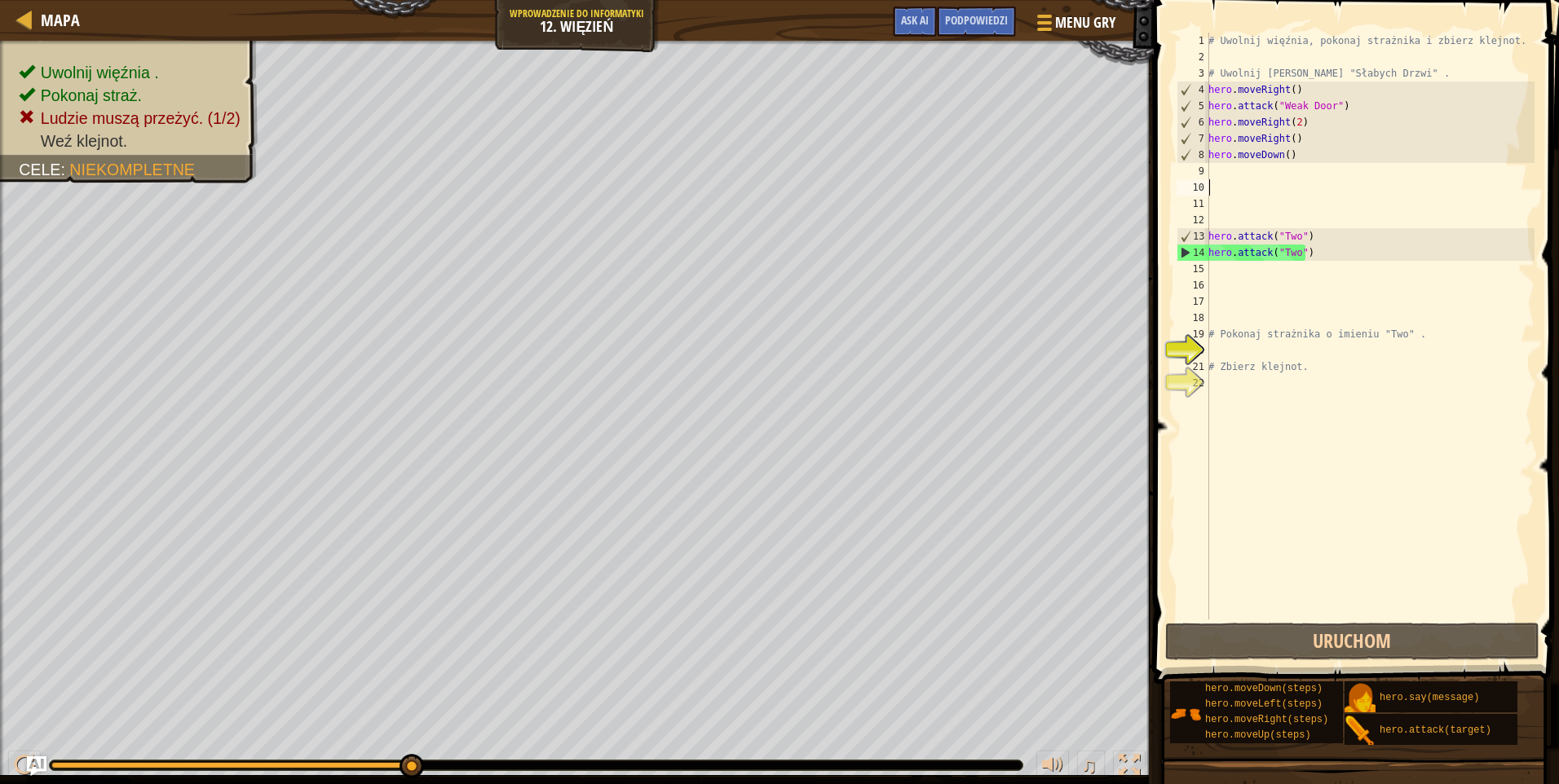
click at [1291, 151] on div "# Uwolnij więźnia, pokonaj strażnika i zbierz klejnot. # Uwolnij Patricka zza "…" at bounding box center [1370, 343] width 330 height 619
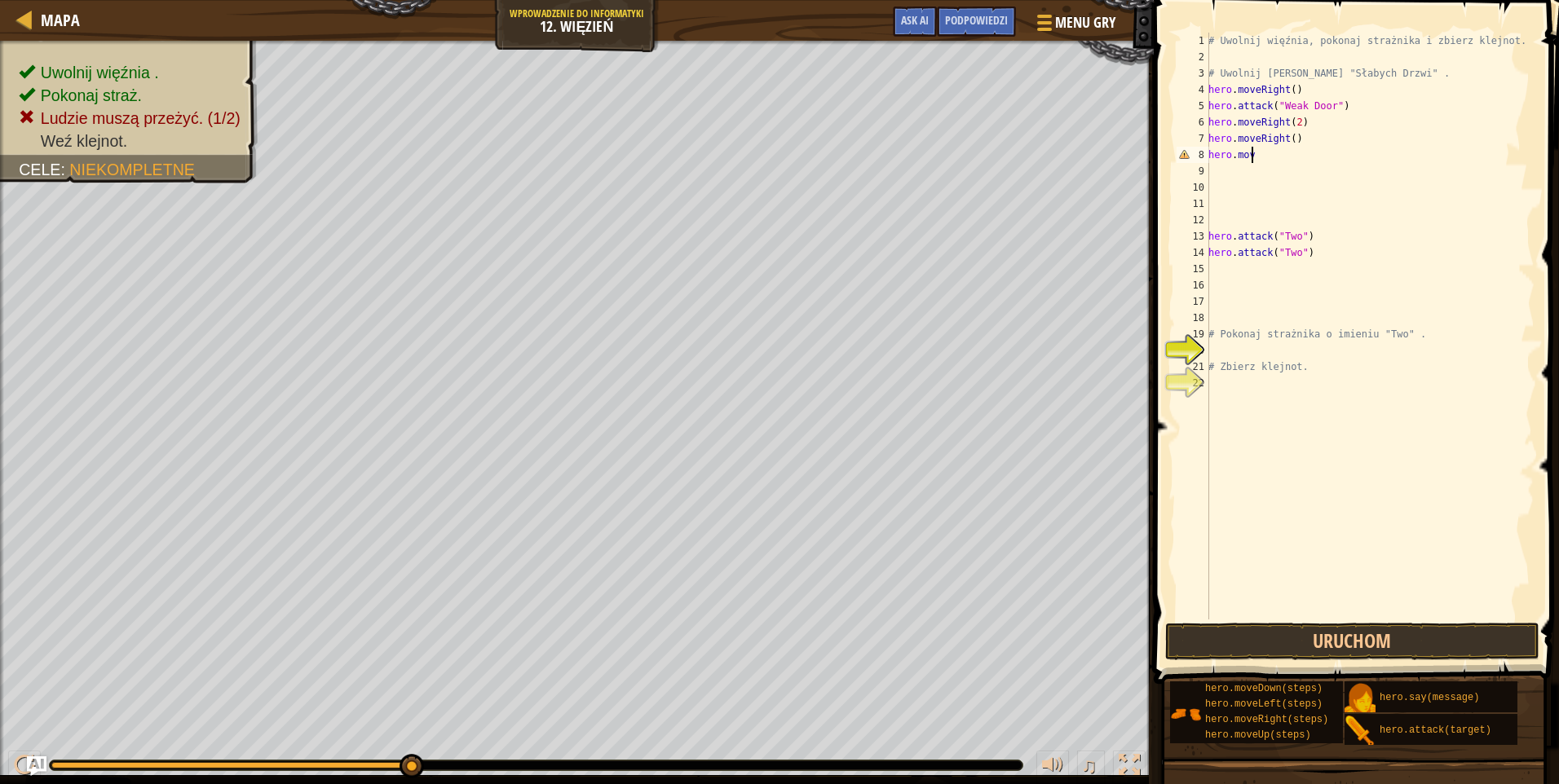
type textarea "hero.move"
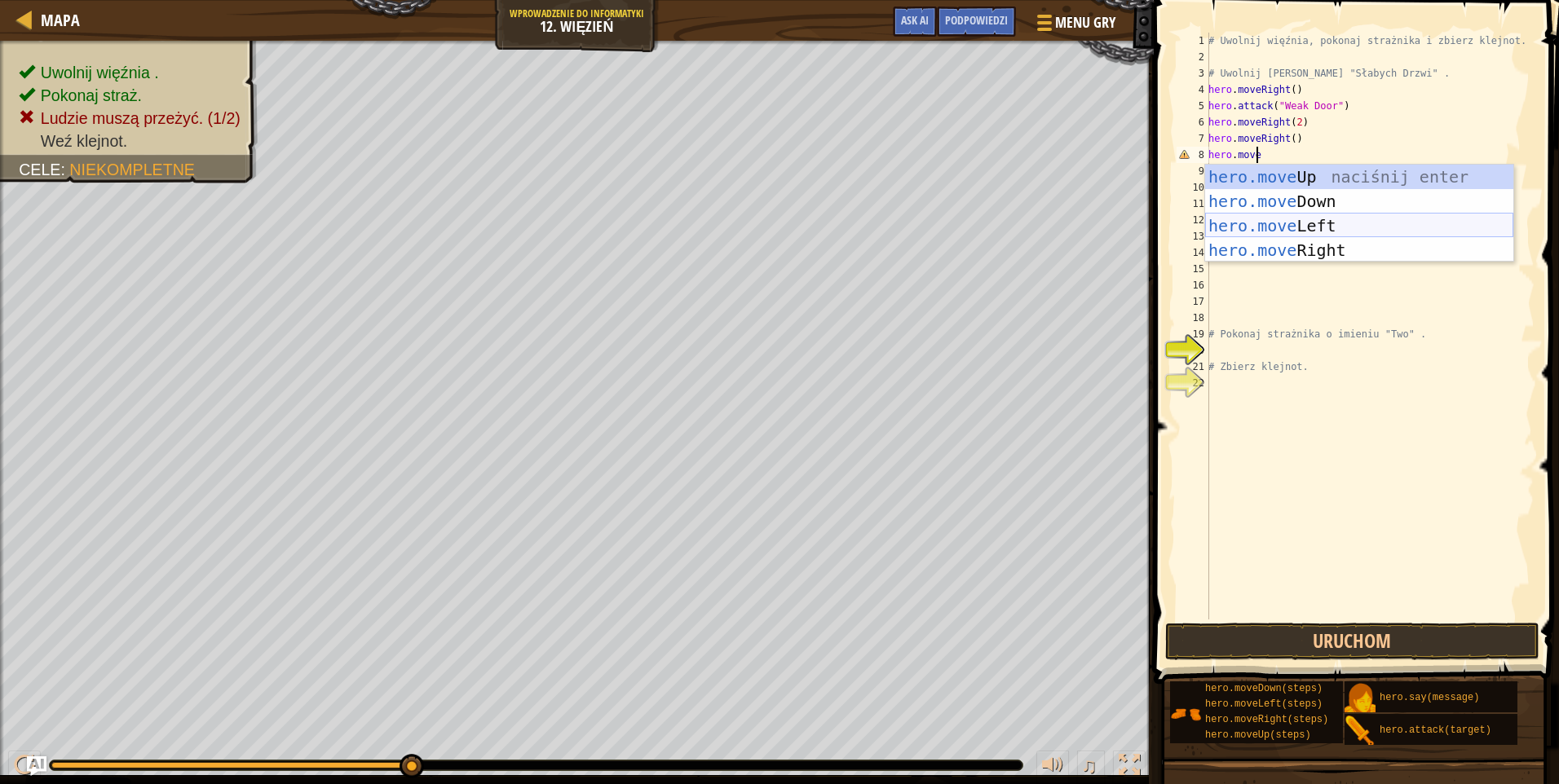
click at [1301, 224] on div "hero.move Up naciśnij enter hero.move Down naciśnij enter hero.move Left naciśn…" at bounding box center [1359, 238] width 308 height 147
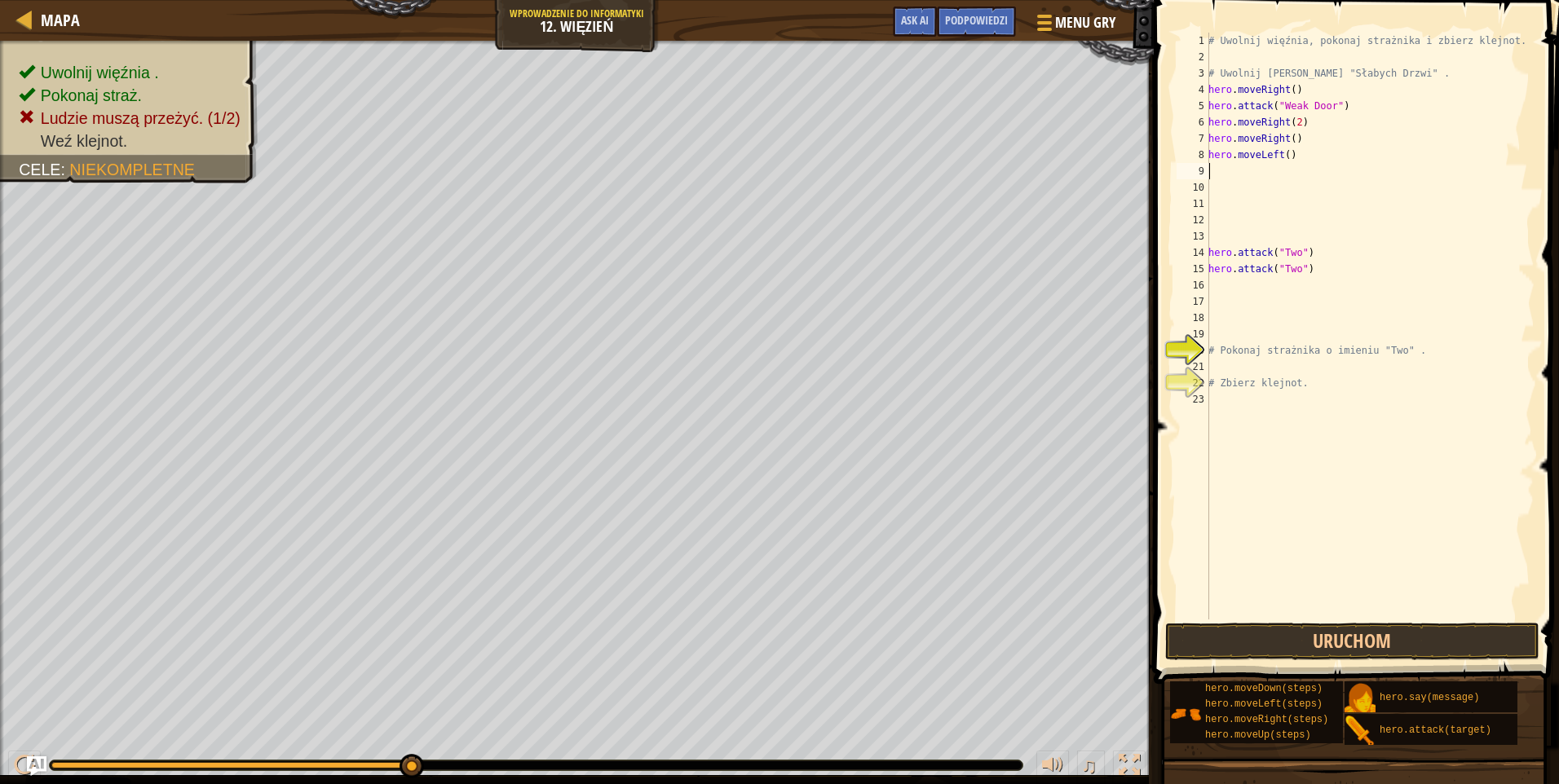
scroll to position [7, 0]
click at [1276, 648] on button "Uruchom" at bounding box center [1352, 641] width 375 height 38
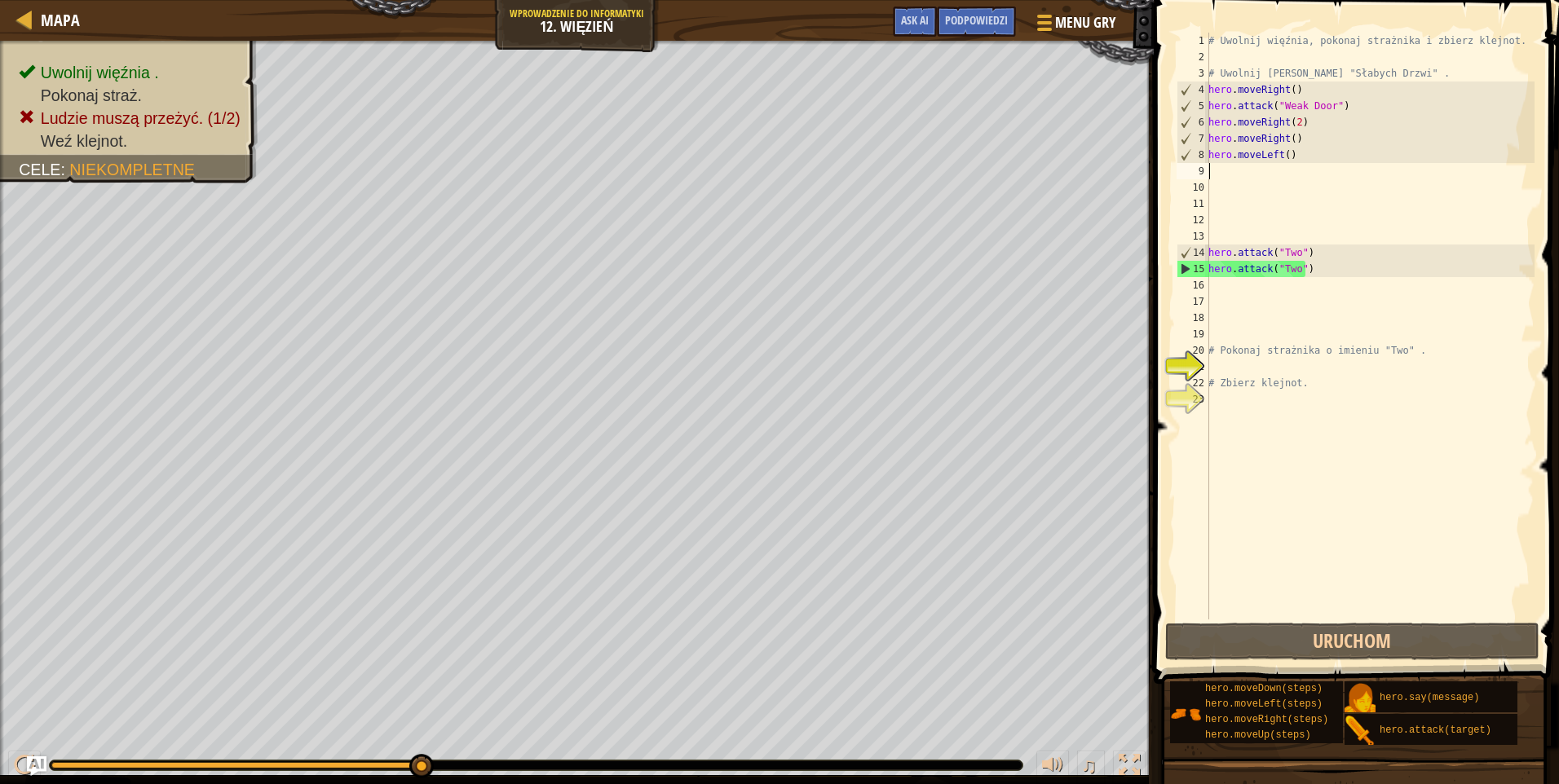
click at [1288, 159] on div "# Uwolnij więźnia, pokonaj strażnika i zbierz klejnot. # Uwolnij Patricka zza "…" at bounding box center [1370, 343] width 330 height 619
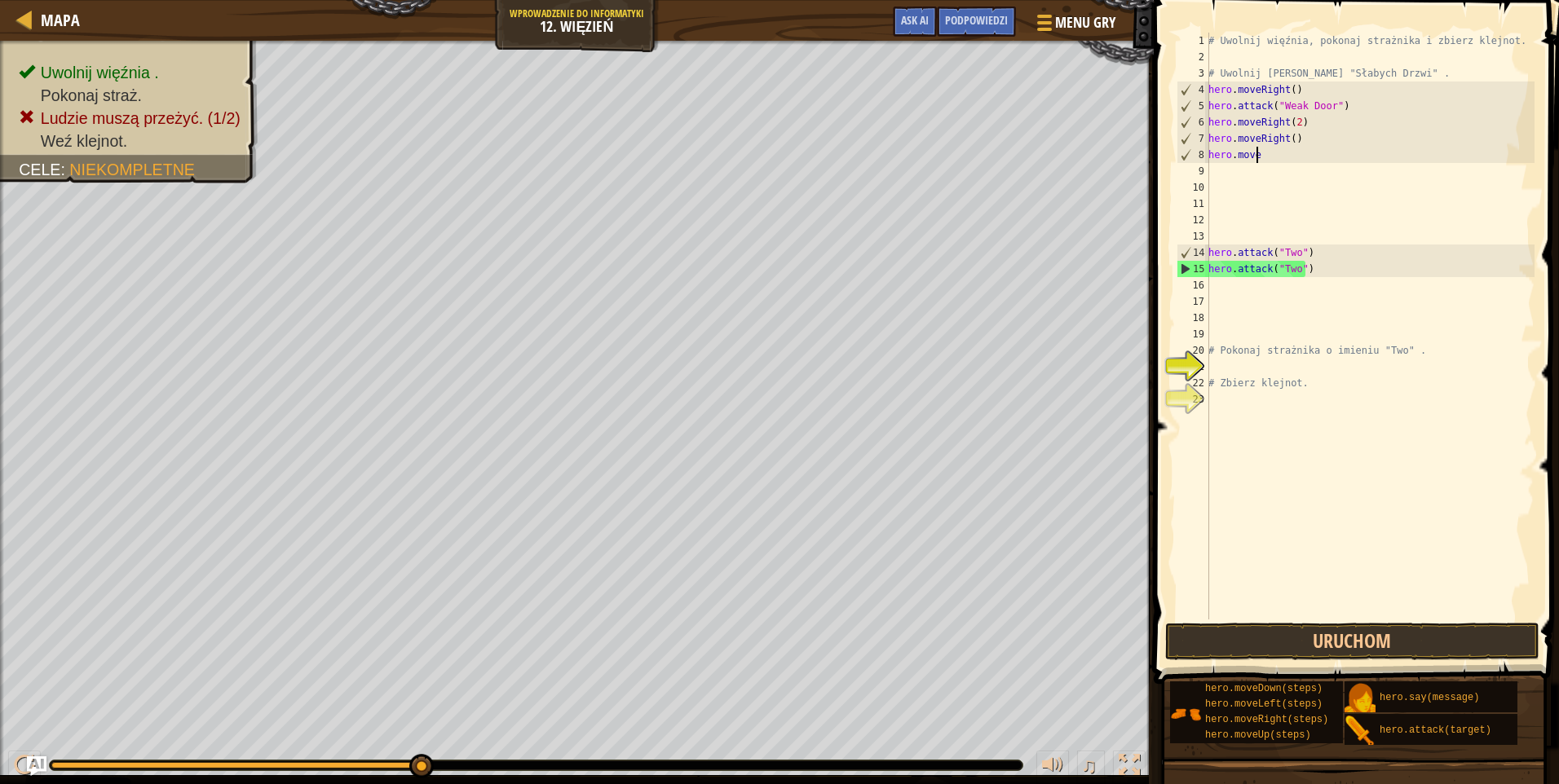
type textarea "h"
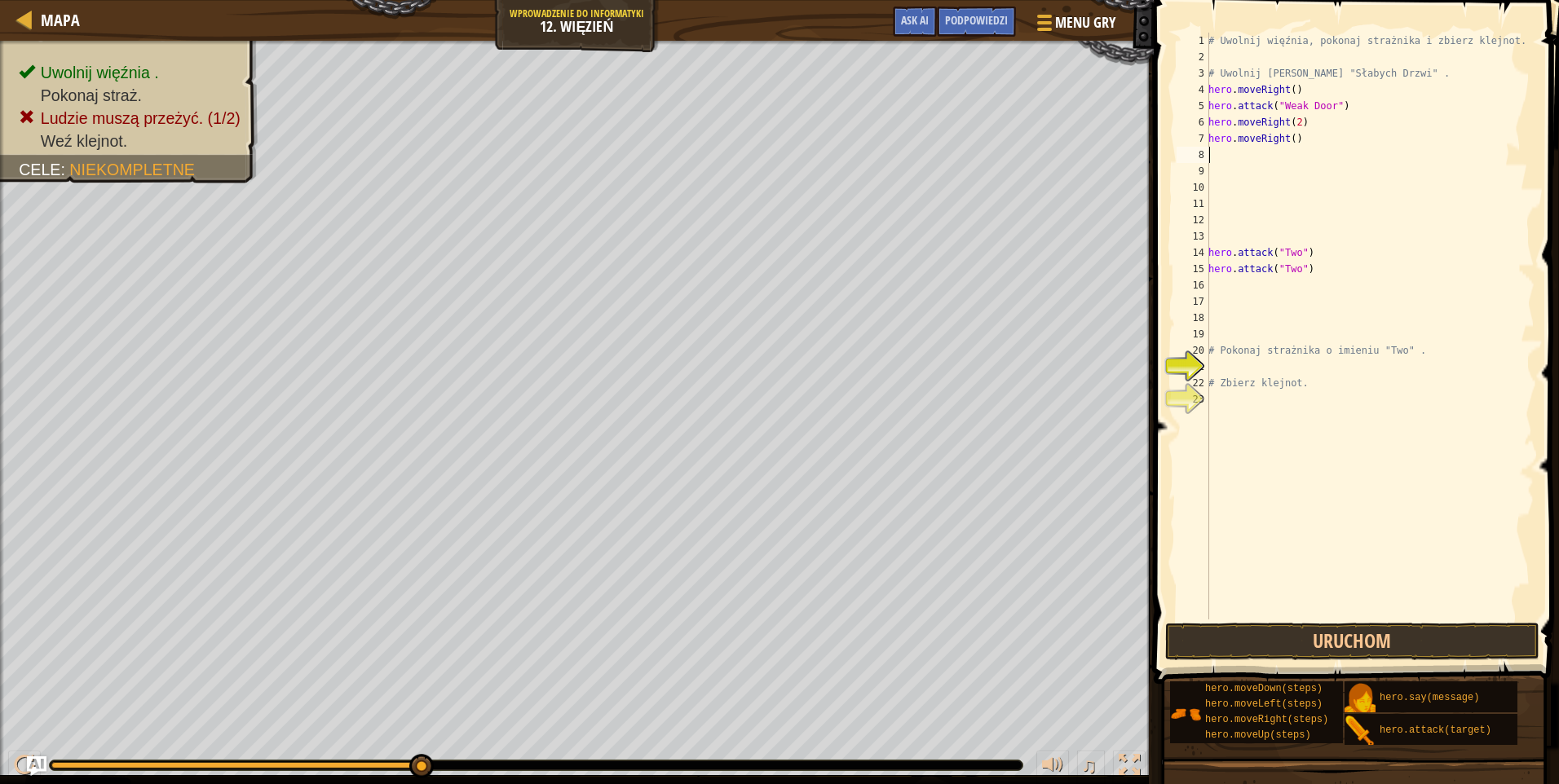
click at [1293, 140] on div "# Uwolnij więźnia, pokonaj strażnika i zbierz klejnot. # Uwolnij Patricka zza "…" at bounding box center [1370, 343] width 330 height 619
type textarea "h"
click at [1326, 273] on div "# Uwolnij więźnia, pokonaj strażnika i zbierz klejnot. # Uwolnij Patricka zza "…" at bounding box center [1370, 343] width 330 height 619
type textarea "h"
click at [1331, 633] on button "Uruchom" at bounding box center [1352, 641] width 375 height 38
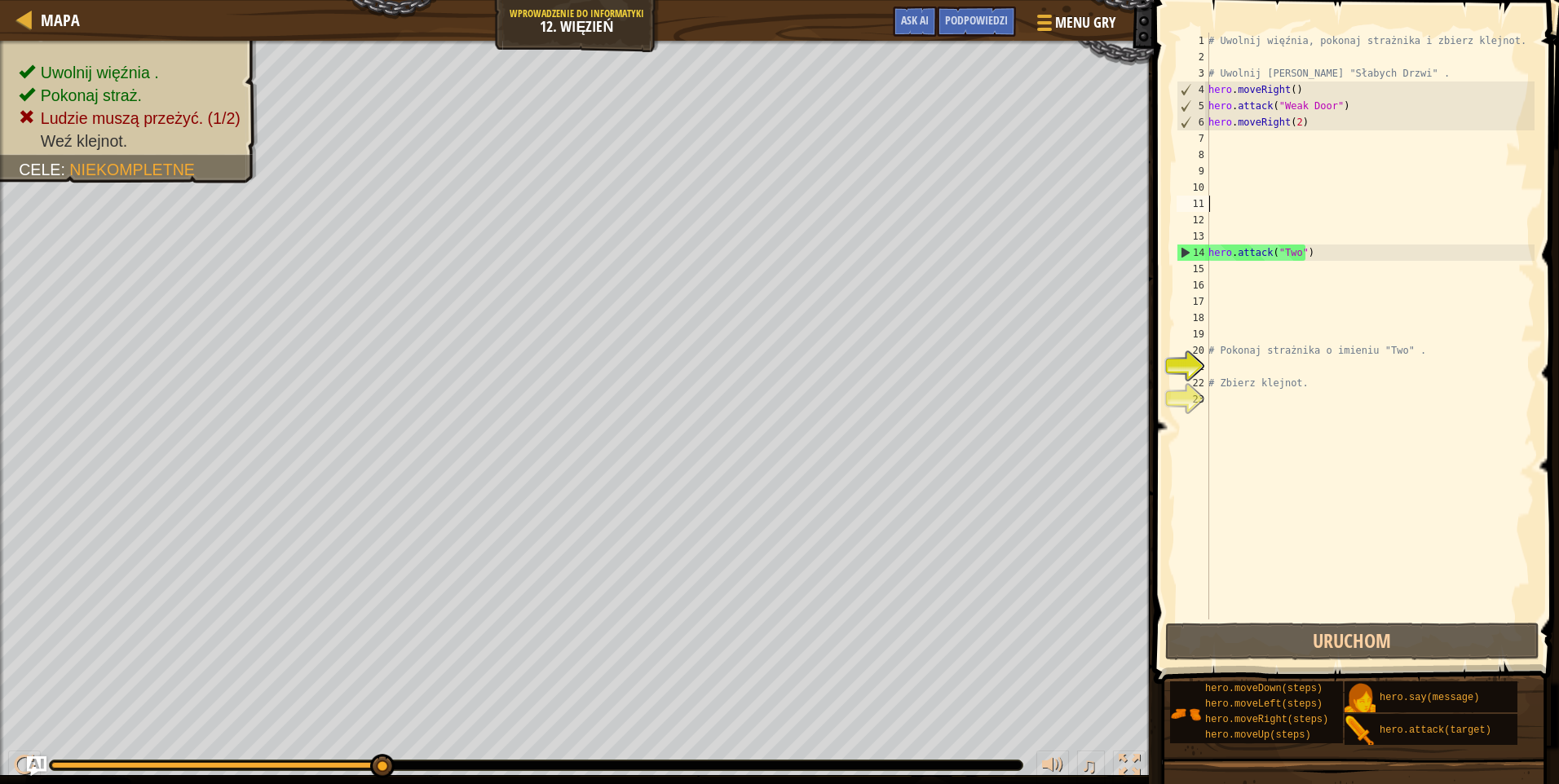
click at [1222, 201] on div "# Uwolnij więźnia, pokonaj strażnika i zbierz klejnot. # Uwolnij Patricka zza "…" at bounding box center [1370, 343] width 330 height 619
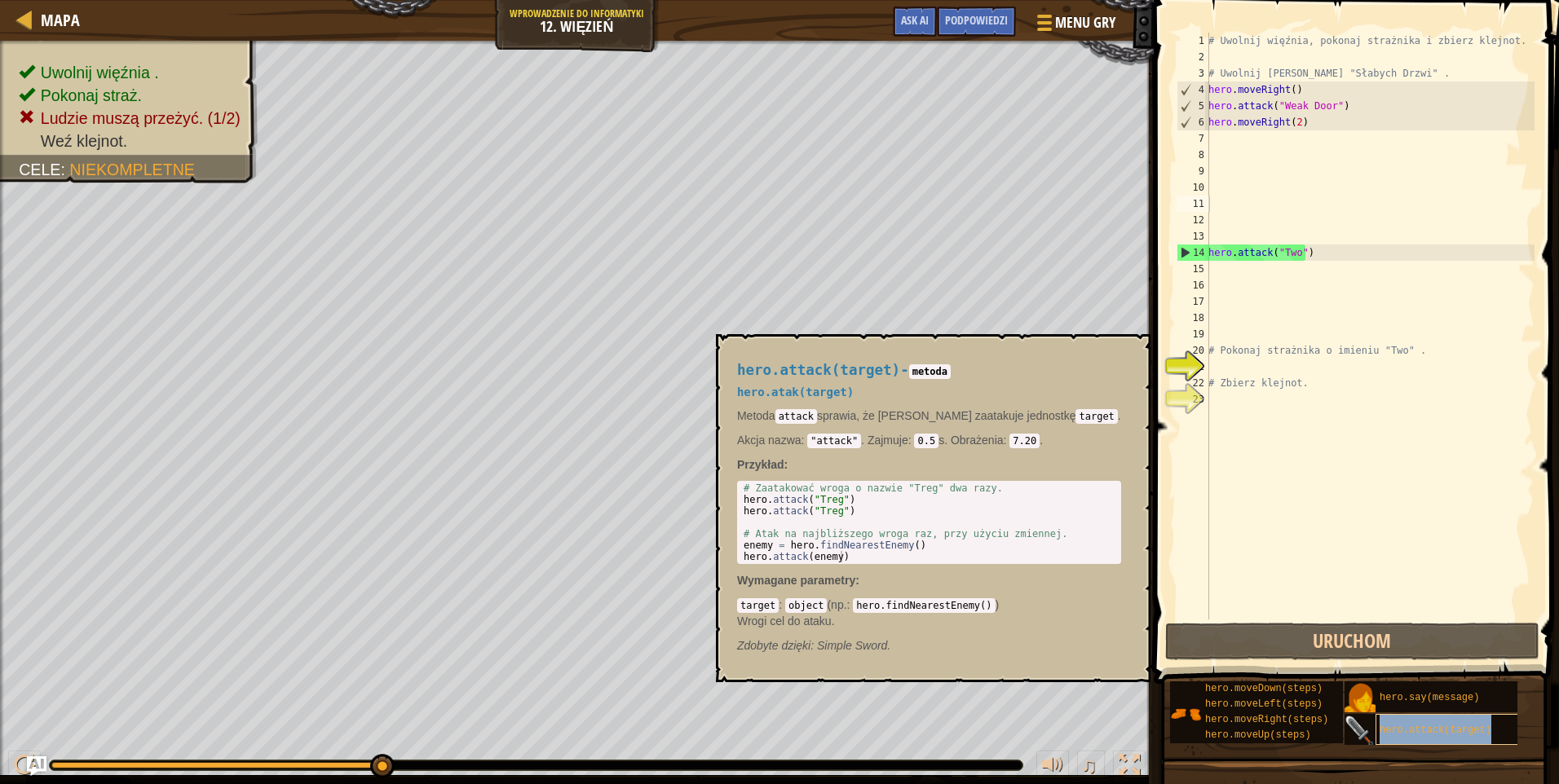
click at [1403, 723] on div "hero.attack(target)" at bounding box center [1454, 729] width 156 height 31
click at [1026, 440] on code "7.20" at bounding box center [1024, 440] width 30 height 15
click at [1023, 441] on code "7.20" at bounding box center [1024, 440] width 30 height 15
click at [1013, 441] on code "7.20" at bounding box center [1024, 440] width 30 height 15
click at [1209, 458] on div "# Uwolnij więźnia, pokonaj strażnika i zbierz klejnot. # Uwolnij Patricka zza "…" at bounding box center [1370, 343] width 330 height 619
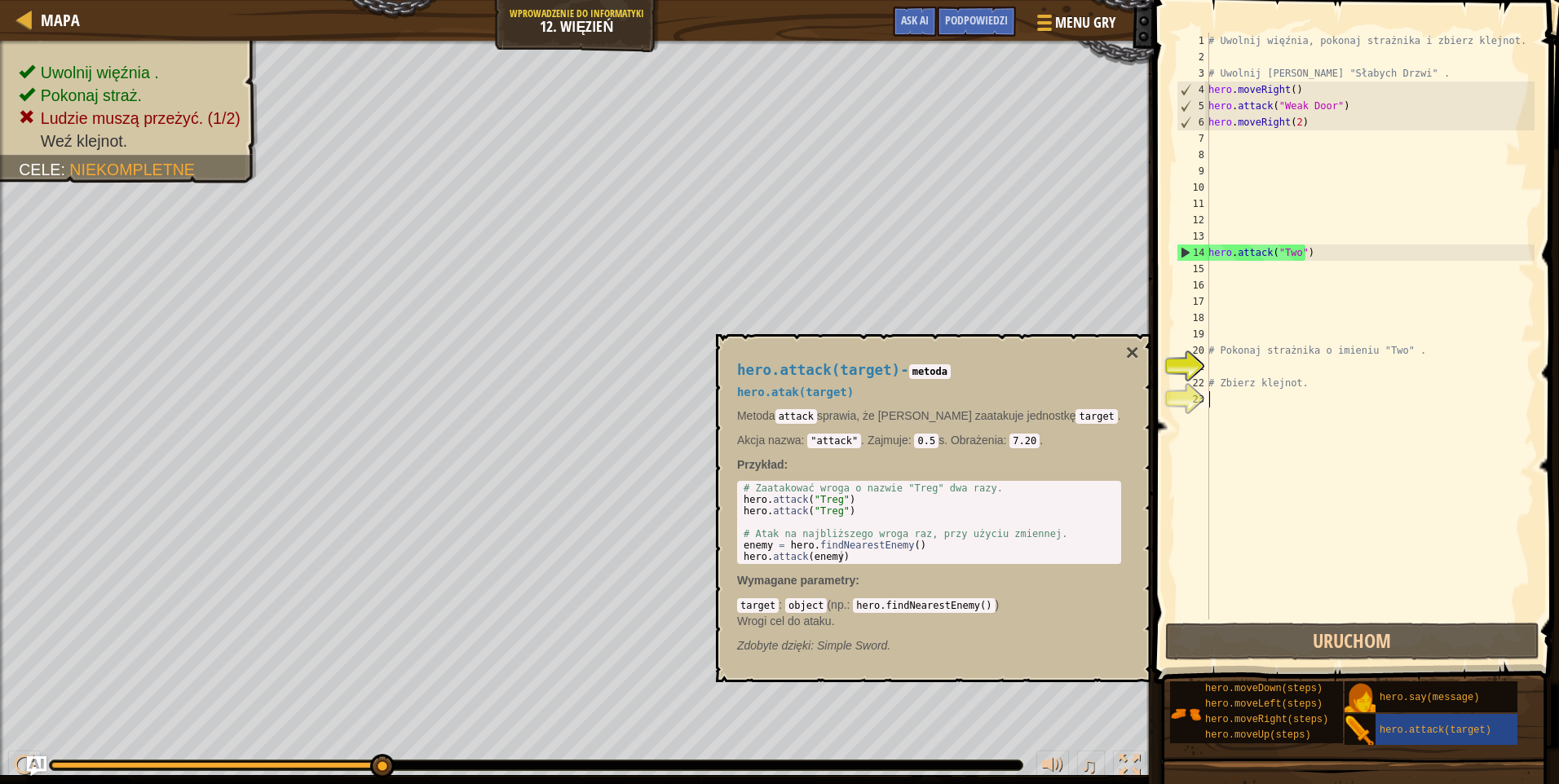
click at [1274, 433] on div "# Uwolnij więźnia, pokonaj strażnika i zbierz klejnot. # Uwolnij Patricka zza "…" at bounding box center [1370, 343] width 330 height 619
click at [1356, 579] on div "# Uwolnij więźnia, pokonaj strażnika i zbierz klejnot. # Uwolnij Patricka zza "…" at bounding box center [1370, 343] width 330 height 619
click at [1404, 724] on div "hero.attack(target)" at bounding box center [1454, 729] width 156 height 31
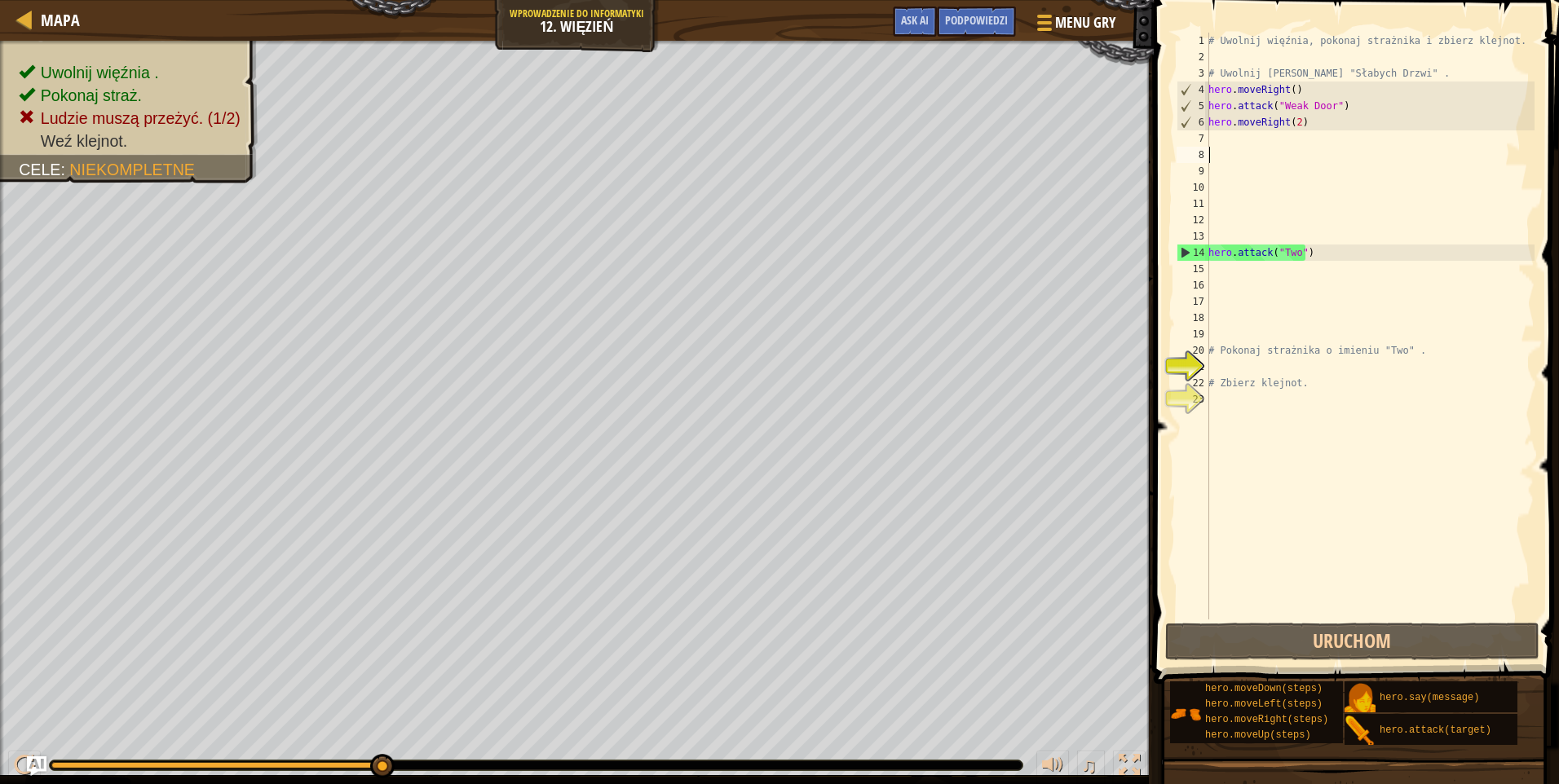
drag, startPoint x: 1223, startPoint y: 156, endPoint x: 1222, endPoint y: 134, distance: 22.0
click at [1223, 144] on div "# Uwolnij więźnia, pokonaj strażnika i zbierz klejnot. # Uwolnij Patricka zza "…" at bounding box center [1370, 343] width 330 height 619
click at [1222, 134] on div "# Uwolnij więźnia, pokonaj strażnika i zbierz klejnot. # Uwolnij Patricka zza "…" at bounding box center [1370, 327] width 330 height 587
click at [1293, 119] on div "# Uwolnij więźnia, pokonaj strażnika i zbierz klejnot. # Uwolnij Patricka zza "…" at bounding box center [1370, 343] width 330 height 619
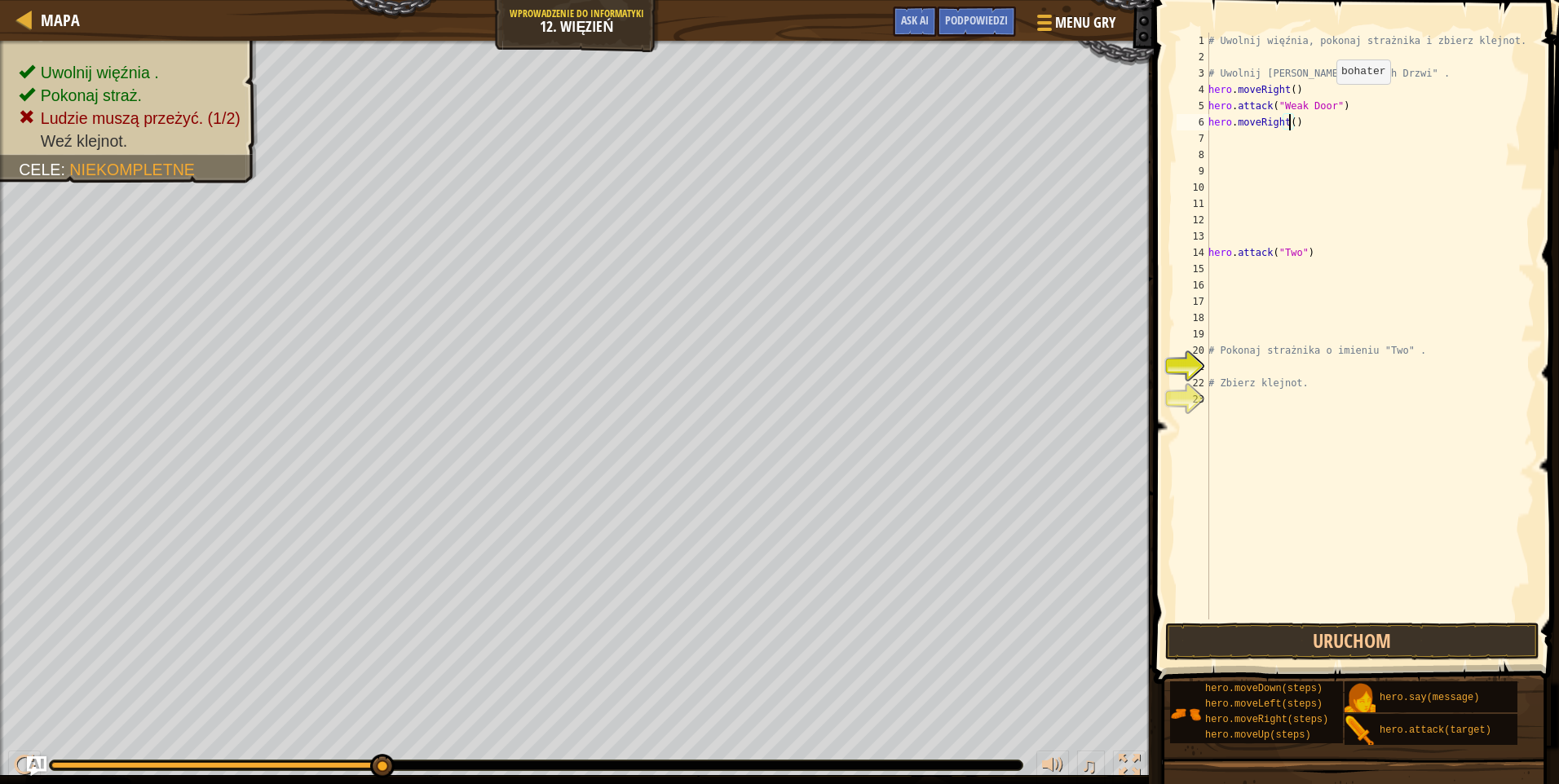
type textarea "hero.moveRight(3)"
click at [1235, 132] on div "# Uwolnij więźnia, pokonaj strażnika i zbierz klejnot. # Uwolnij Patricka zza "…" at bounding box center [1370, 343] width 330 height 619
type textarea "h"
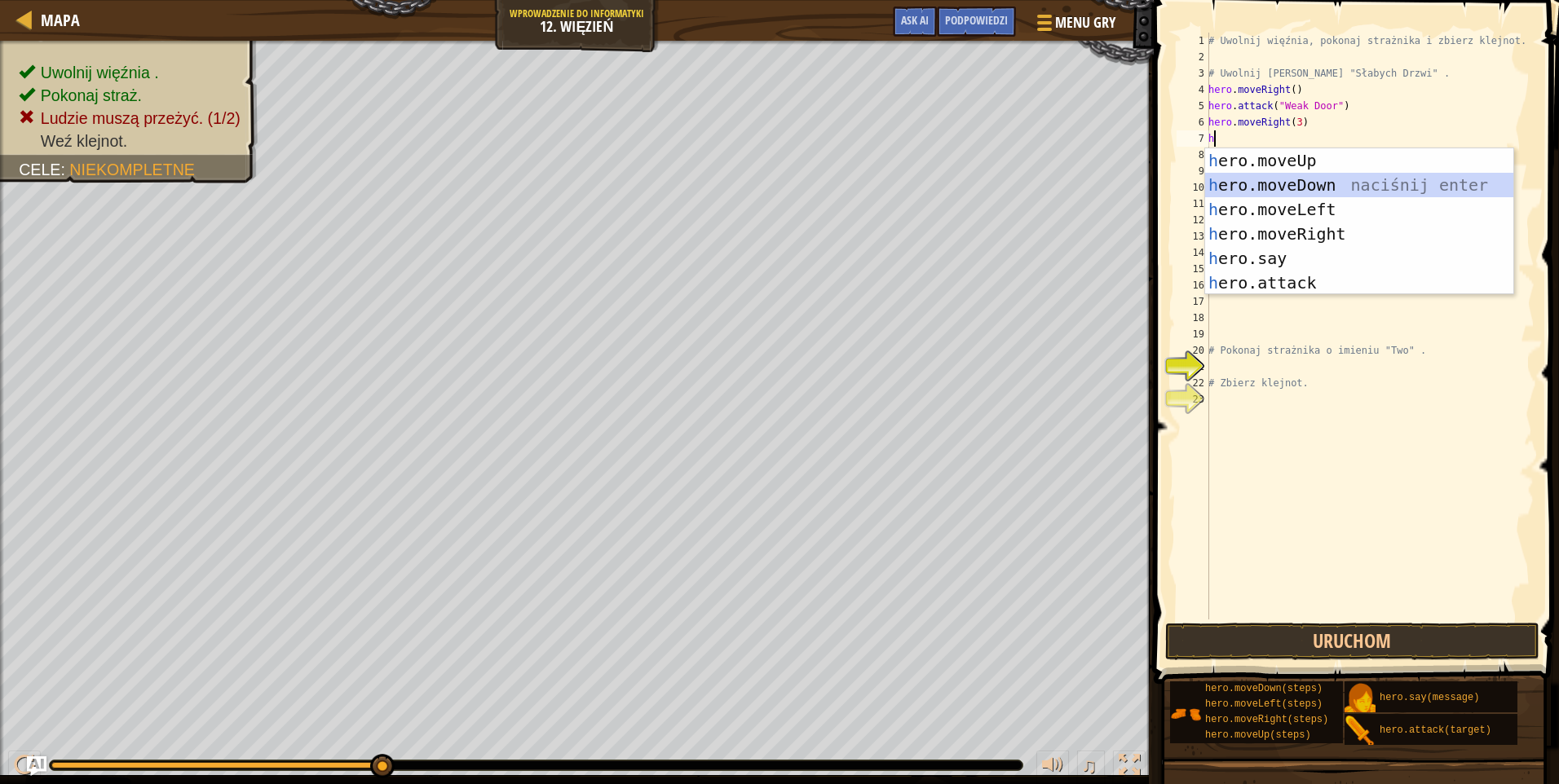
click at [1292, 184] on div "h ero.moveUp naciśnij enter h ero.moveDown naciśnij enter h ero.moveLeft naciśn…" at bounding box center [1359, 247] width 308 height 196
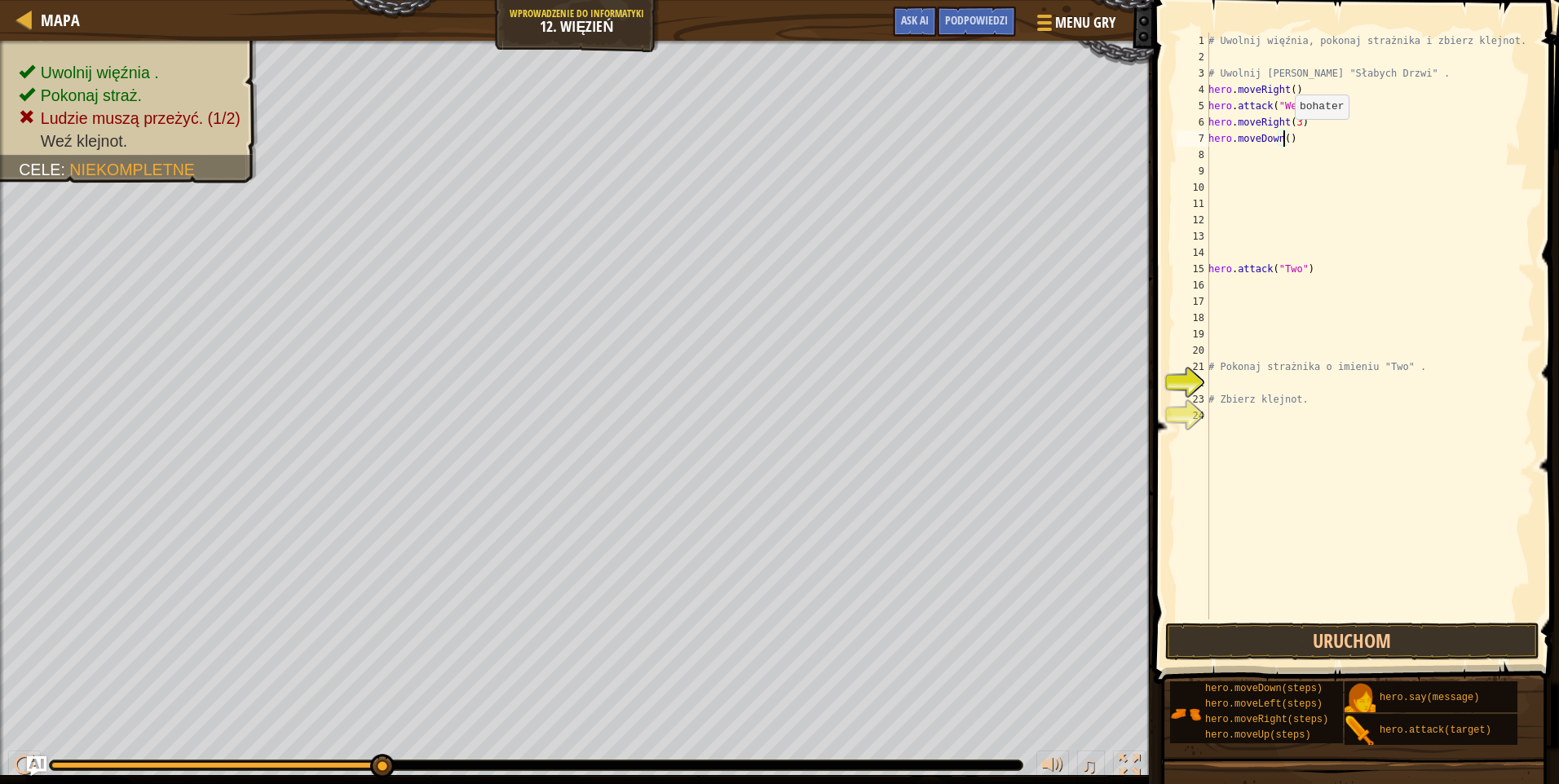
click at [1286, 135] on div "# Uwolnij więźnia, pokonaj strażnika i zbierz klejnot. # Uwolnij Patricka zza "…" at bounding box center [1370, 343] width 330 height 619
type textarea "hero.moveDown(3)"
click at [1255, 645] on button "Uruchom" at bounding box center [1352, 641] width 375 height 38
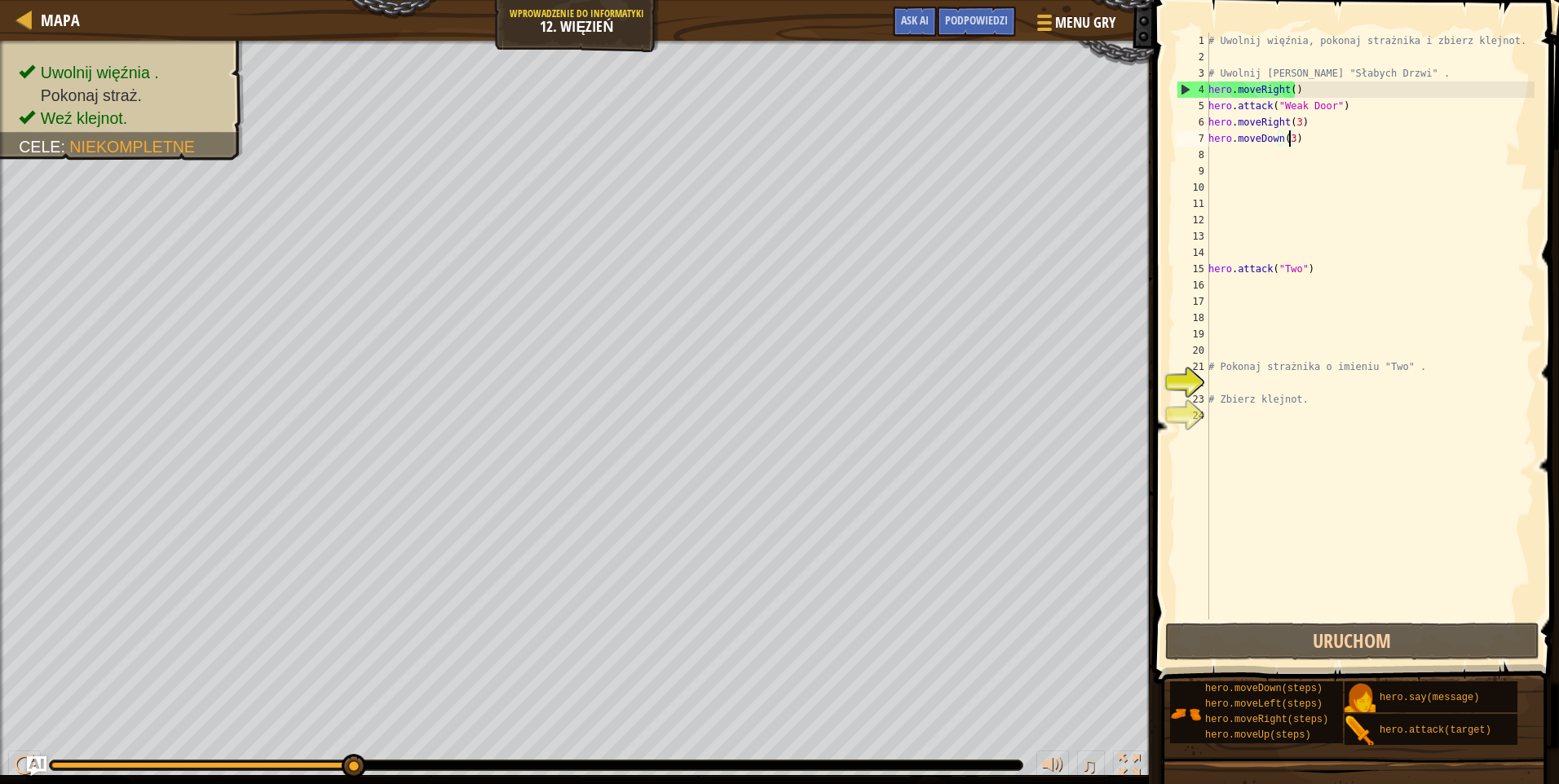
click at [1341, 197] on div "# Uwolnij więźnia, pokonaj strażnika i zbierz klejnot. # Uwolnij Patricka zza "…" at bounding box center [1370, 343] width 330 height 619
click at [1330, 265] on div "# Uwolnij więźnia, pokonaj strażnika i zbierz klejnot. # Uwolnij Patricka zza "…" at bounding box center [1370, 343] width 330 height 619
type textarea "hero.attack("Two")"
click at [1241, 260] on div "# Uwolnij więźnia, pokonaj strażnika i zbierz klejnot. # Uwolnij Patricka zza "…" at bounding box center [1370, 343] width 330 height 619
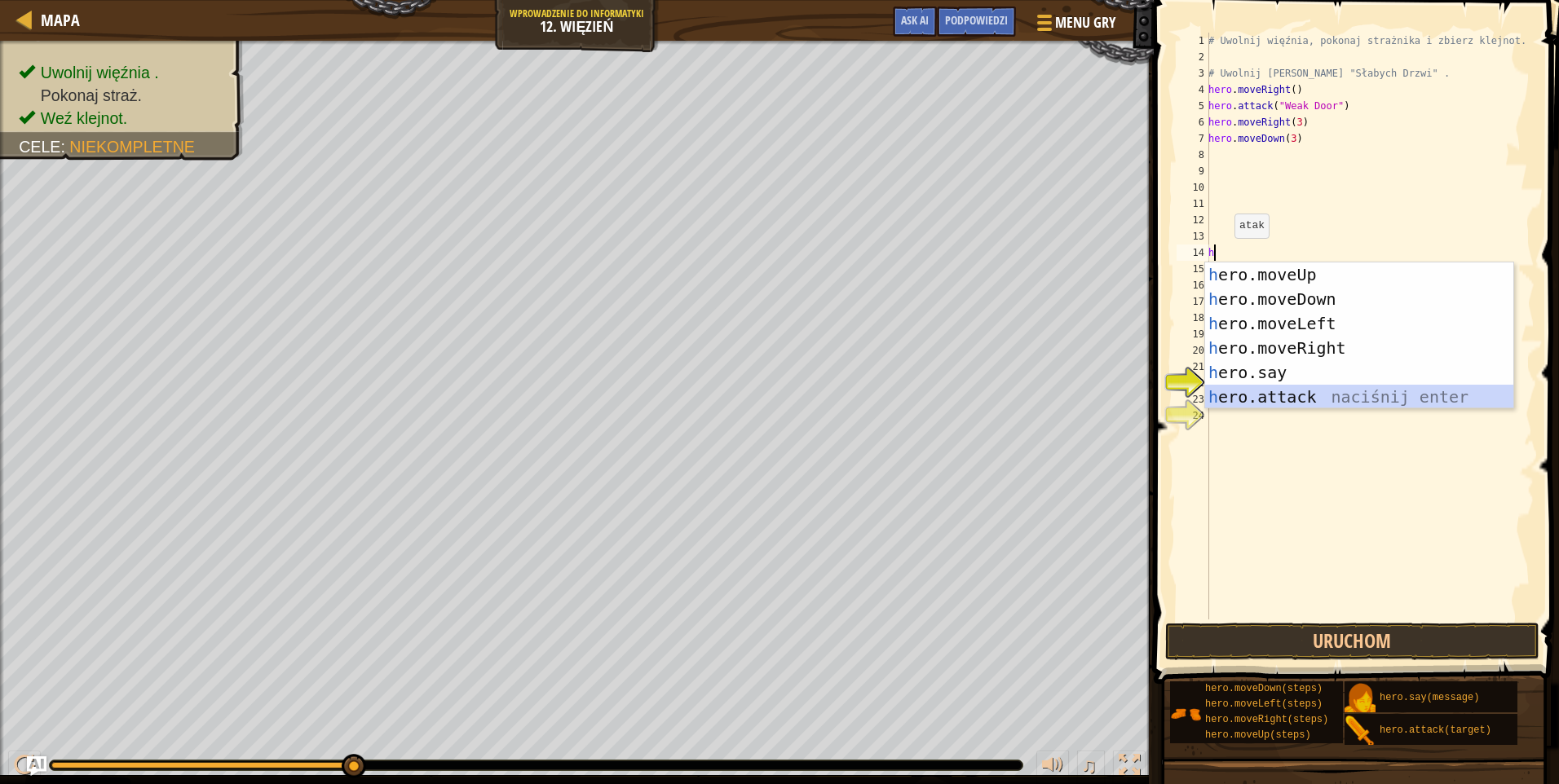
click at [1293, 401] on div "h ero.moveUp naciśnij enter h ero.moveDown naciśnij enter h ero.moveLeft naciśn…" at bounding box center [1359, 361] width 308 height 196
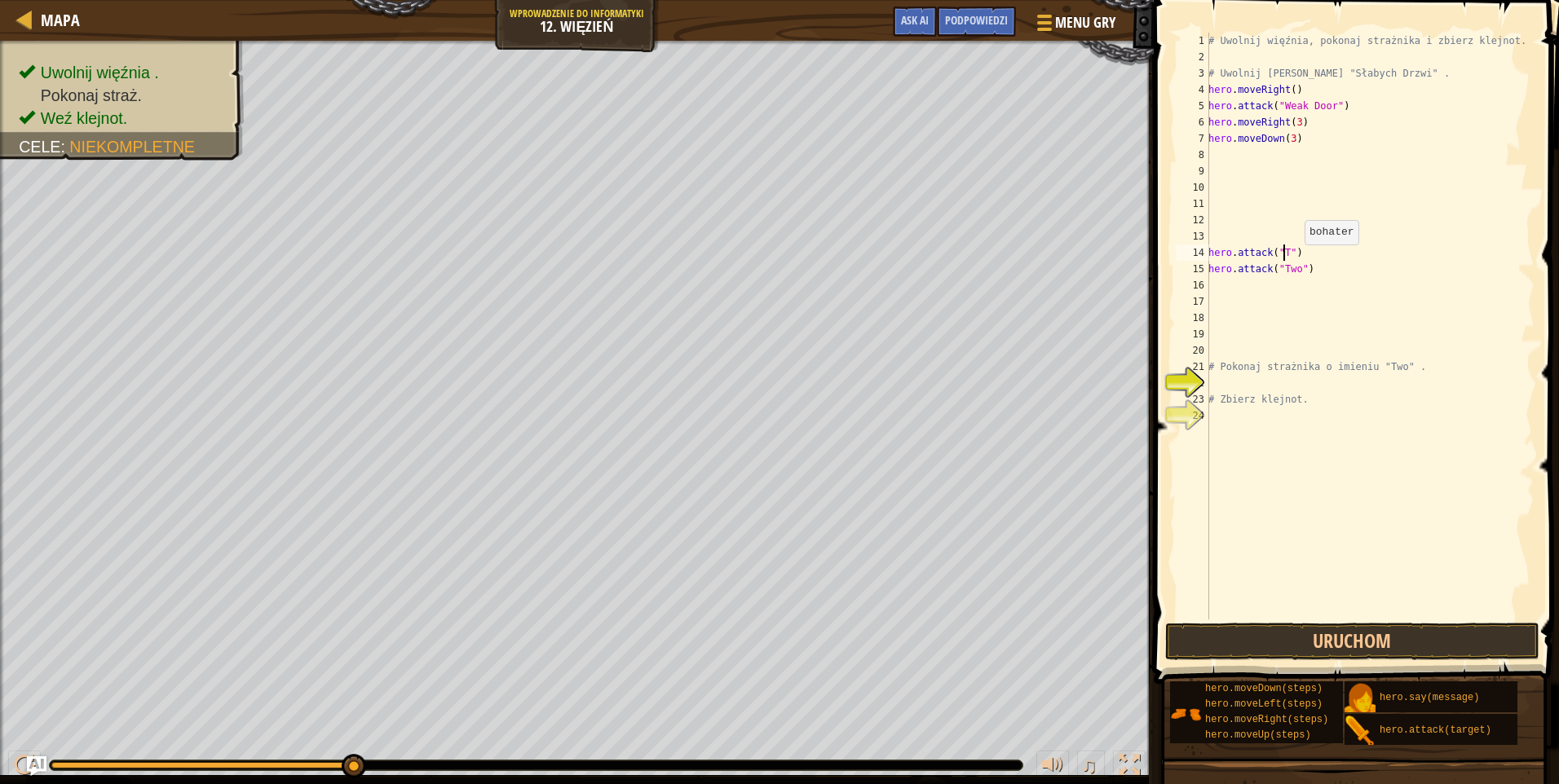
scroll to position [7, 7]
type textarea "hero.attack("Two")"
click at [1302, 630] on button "Uruchom" at bounding box center [1352, 641] width 375 height 38
click at [1364, 641] on button "Uruchom" at bounding box center [1352, 641] width 375 height 38
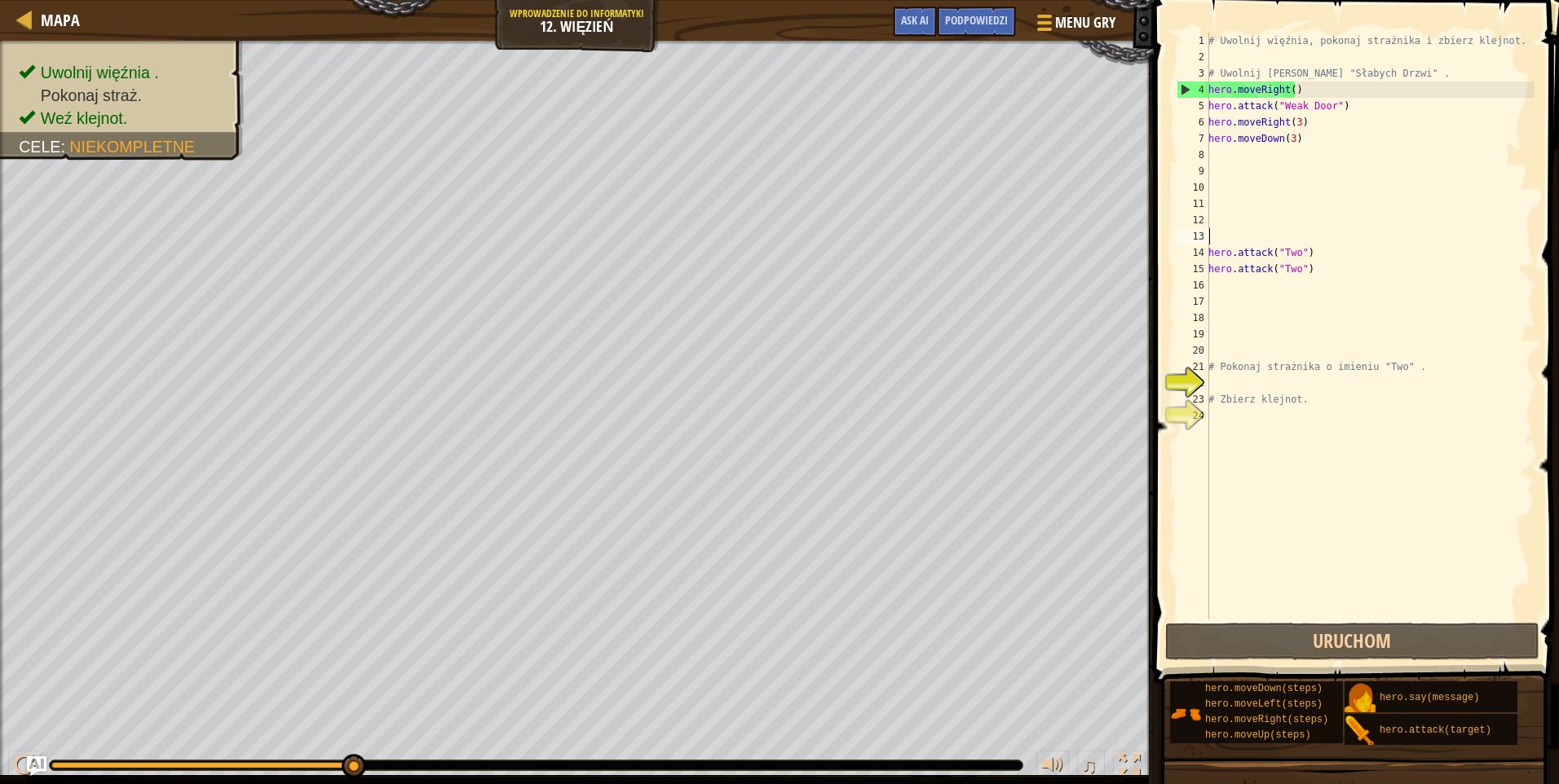
click at [1222, 240] on div "# Uwolnij więźnia, pokonaj strażnika i zbierz klejnot. # Uwolnij Patricka zza "…" at bounding box center [1370, 343] width 330 height 619
click at [1319, 274] on div "# Uwolnij więźnia, pokonaj strażnika i zbierz klejnot. # Uwolnij Patricka zza "…" at bounding box center [1370, 343] width 330 height 619
click at [1305, 270] on div "# Uwolnij więźnia, pokonaj strażnika i zbierz klejnot. # Uwolnij Patricka zza "…" at bounding box center [1370, 327] width 330 height 587
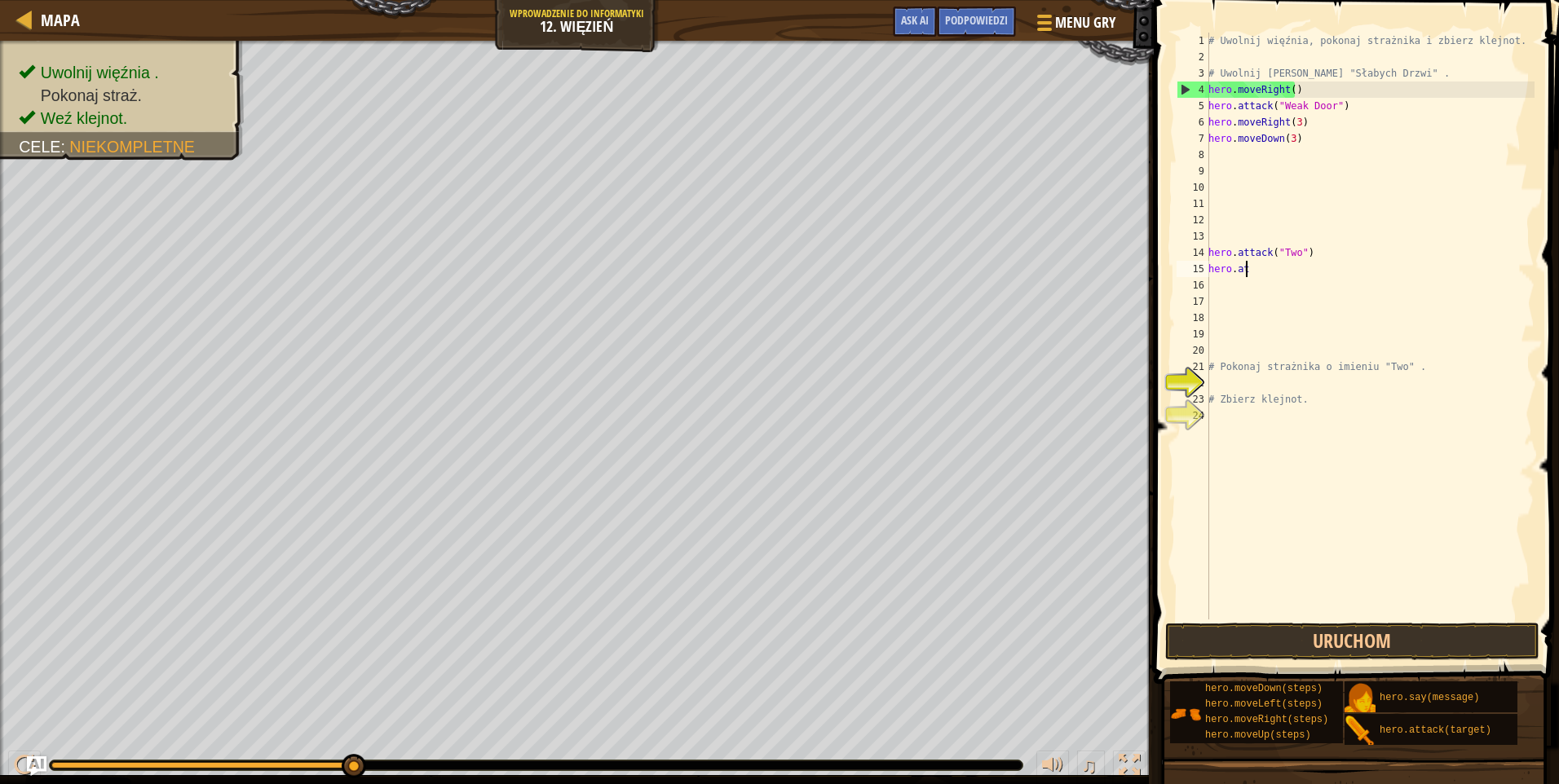
type textarea "h"
click at [1303, 249] on div "# Uwolnij więźnia, pokonaj strażnika i zbierz klejnot. # Uwolnij Patricka zza "…" at bounding box center [1370, 343] width 330 height 619
type textarea "h"
click at [1230, 149] on div "# Uwolnij więźnia, pokonaj strażnika i zbierz klejnot. # Uwolnij Patricka zza "…" at bounding box center [1370, 343] width 330 height 619
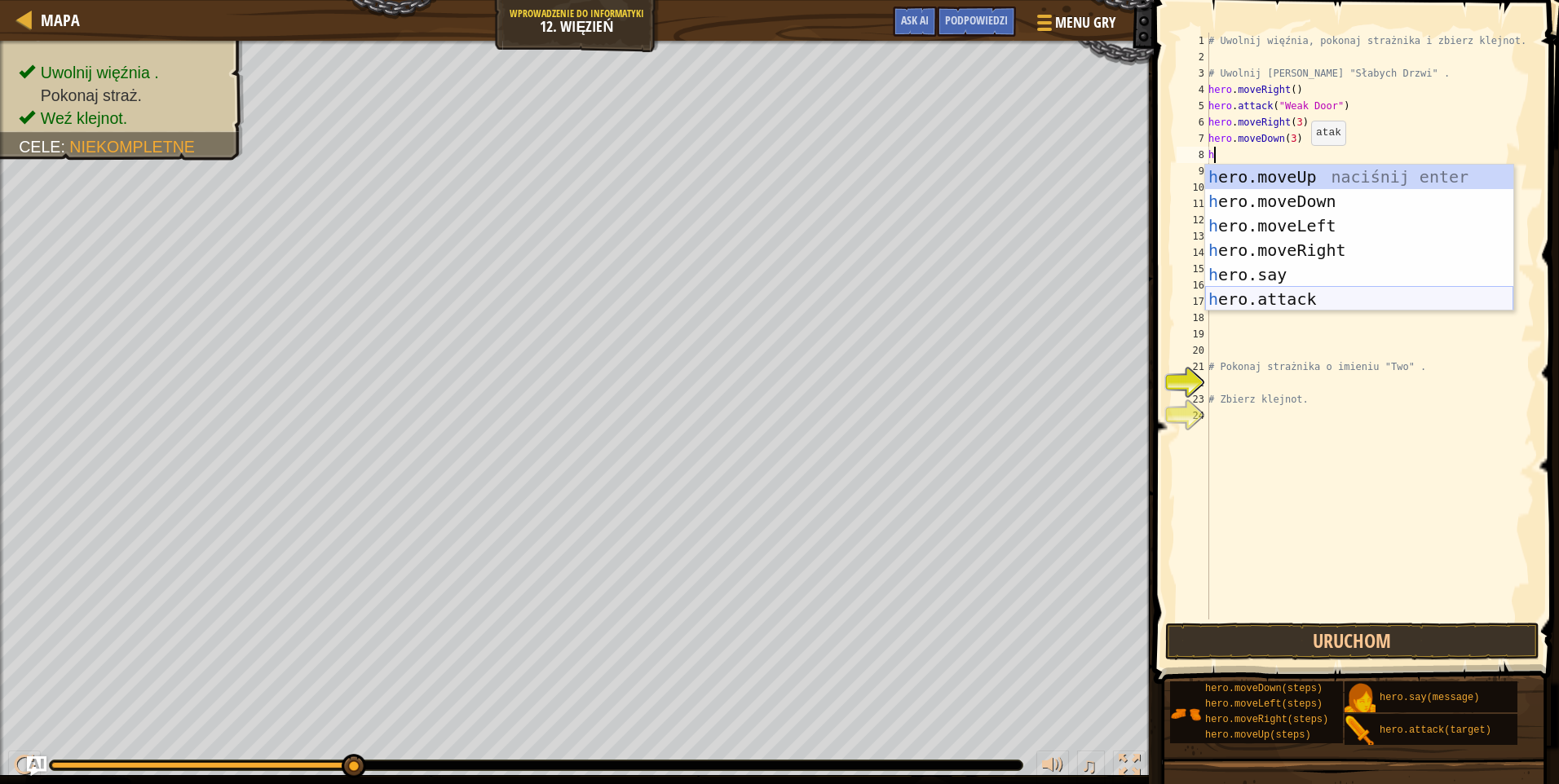
click at [1262, 300] on div "h ero.moveUp naciśnij enter h ero.moveDown naciśnij enter h ero.moveLeft naciśn…" at bounding box center [1359, 263] width 308 height 196
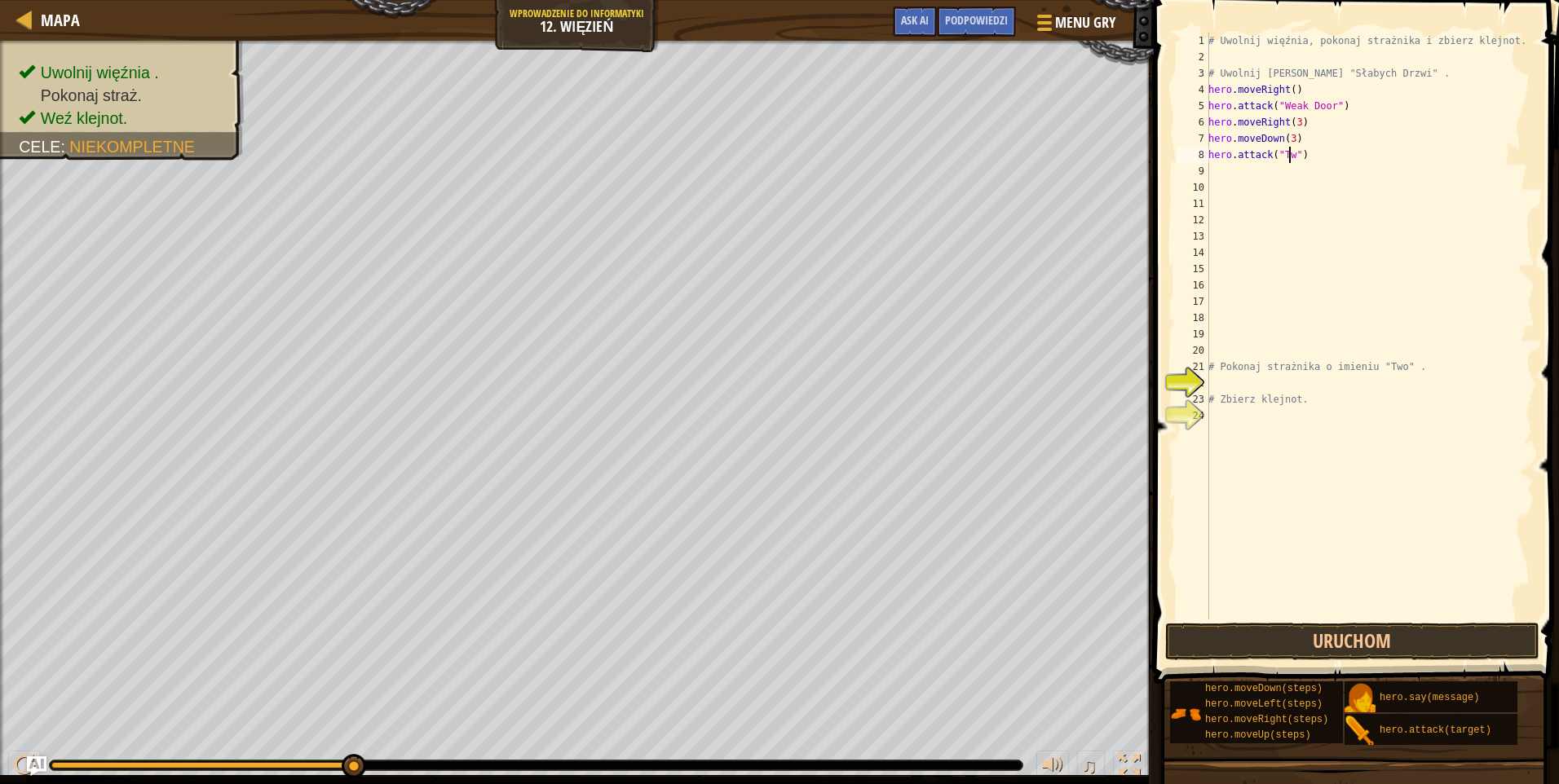
scroll to position [7, 7]
type textarea "hero.attack("Two")"
click at [1292, 632] on button "Uruchom" at bounding box center [1352, 641] width 375 height 38
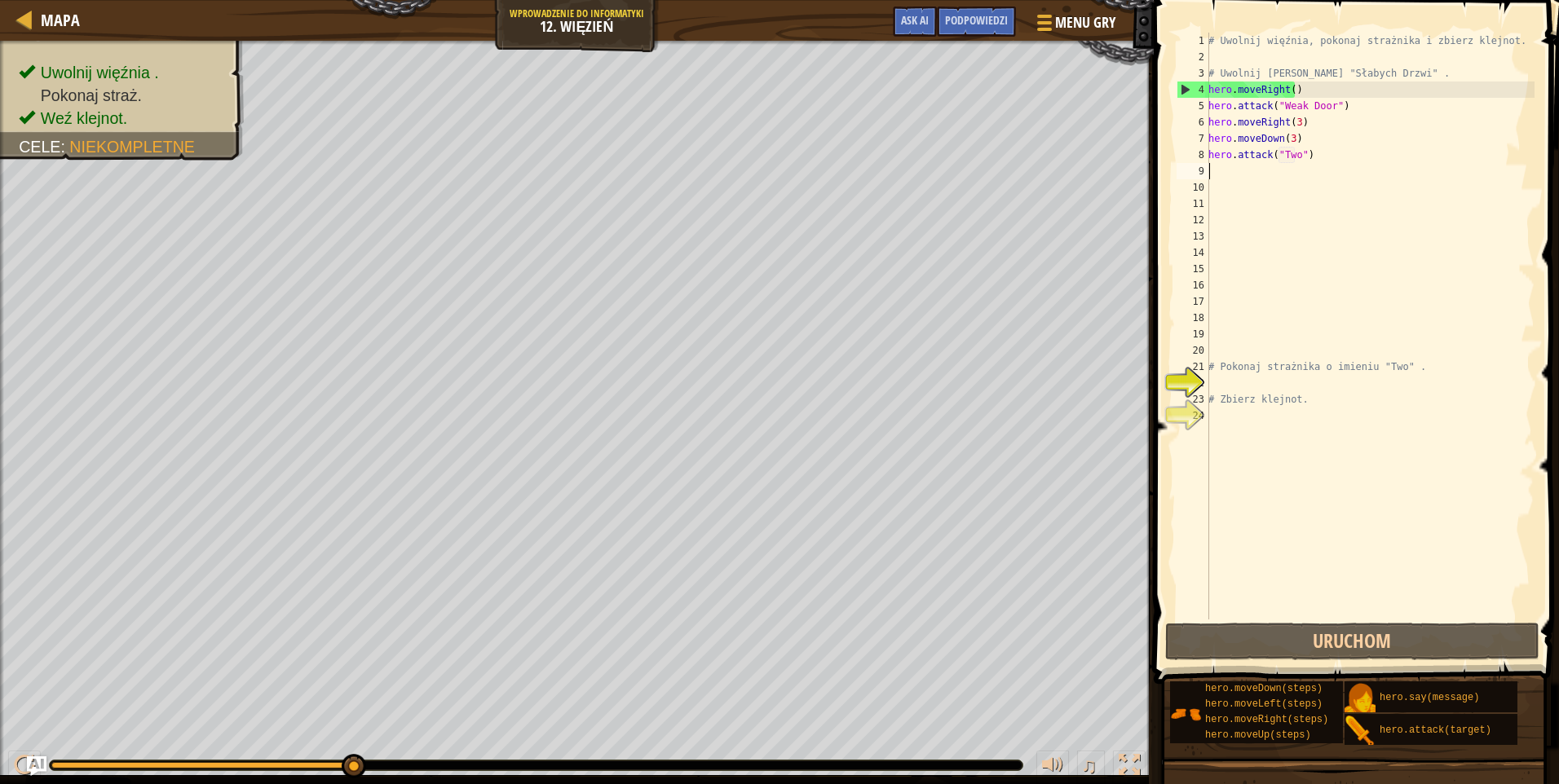
click at [1223, 166] on div "# Uwolnij więźnia, pokonaj strażnika i zbierz klejnot. # Uwolnij Patricka zza "…" at bounding box center [1370, 343] width 330 height 619
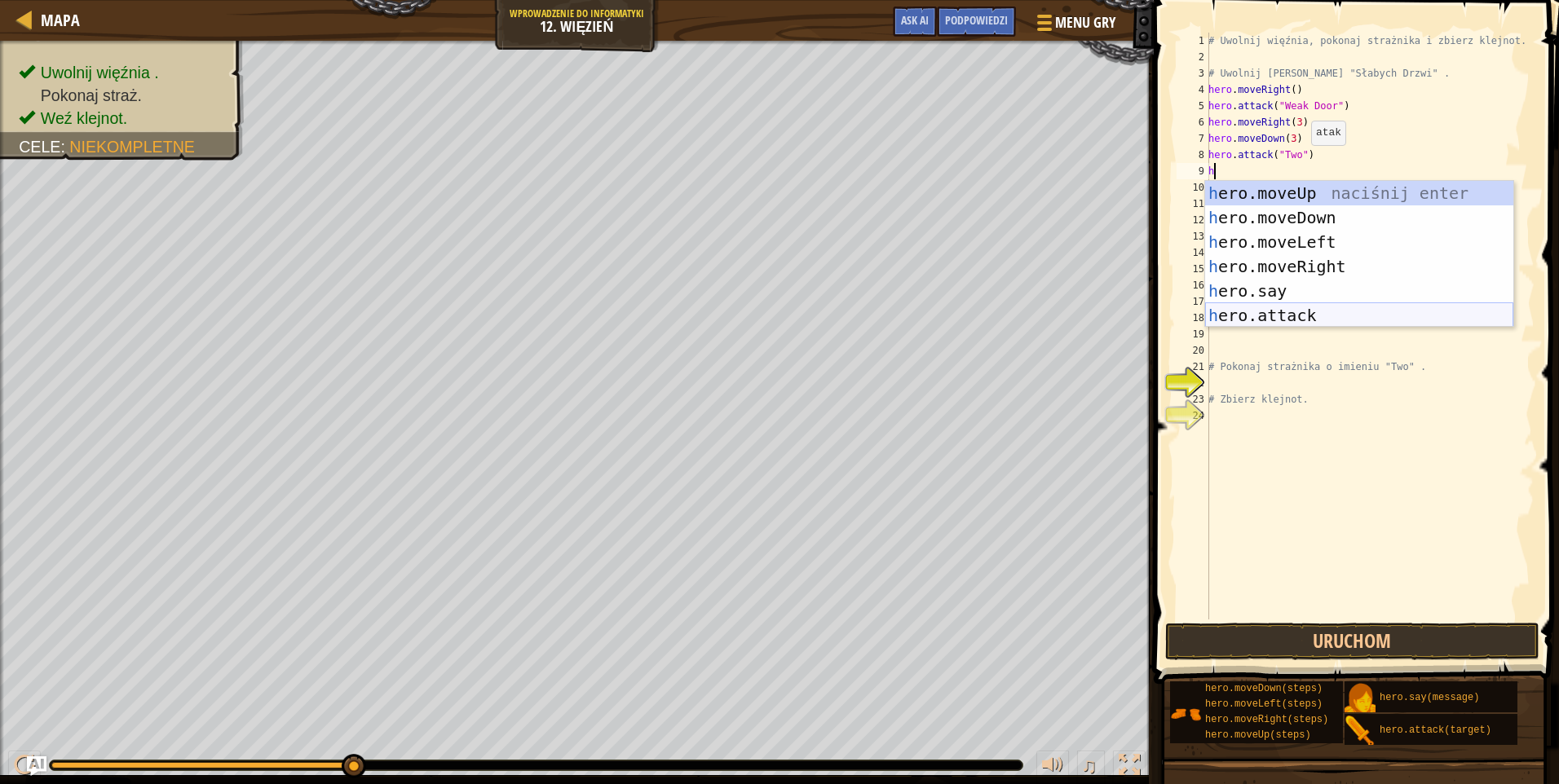
click at [1252, 309] on div "h ero.moveUp naciśnij enter h ero.moveDown naciśnij enter h ero.moveLeft naciśn…" at bounding box center [1359, 279] width 308 height 196
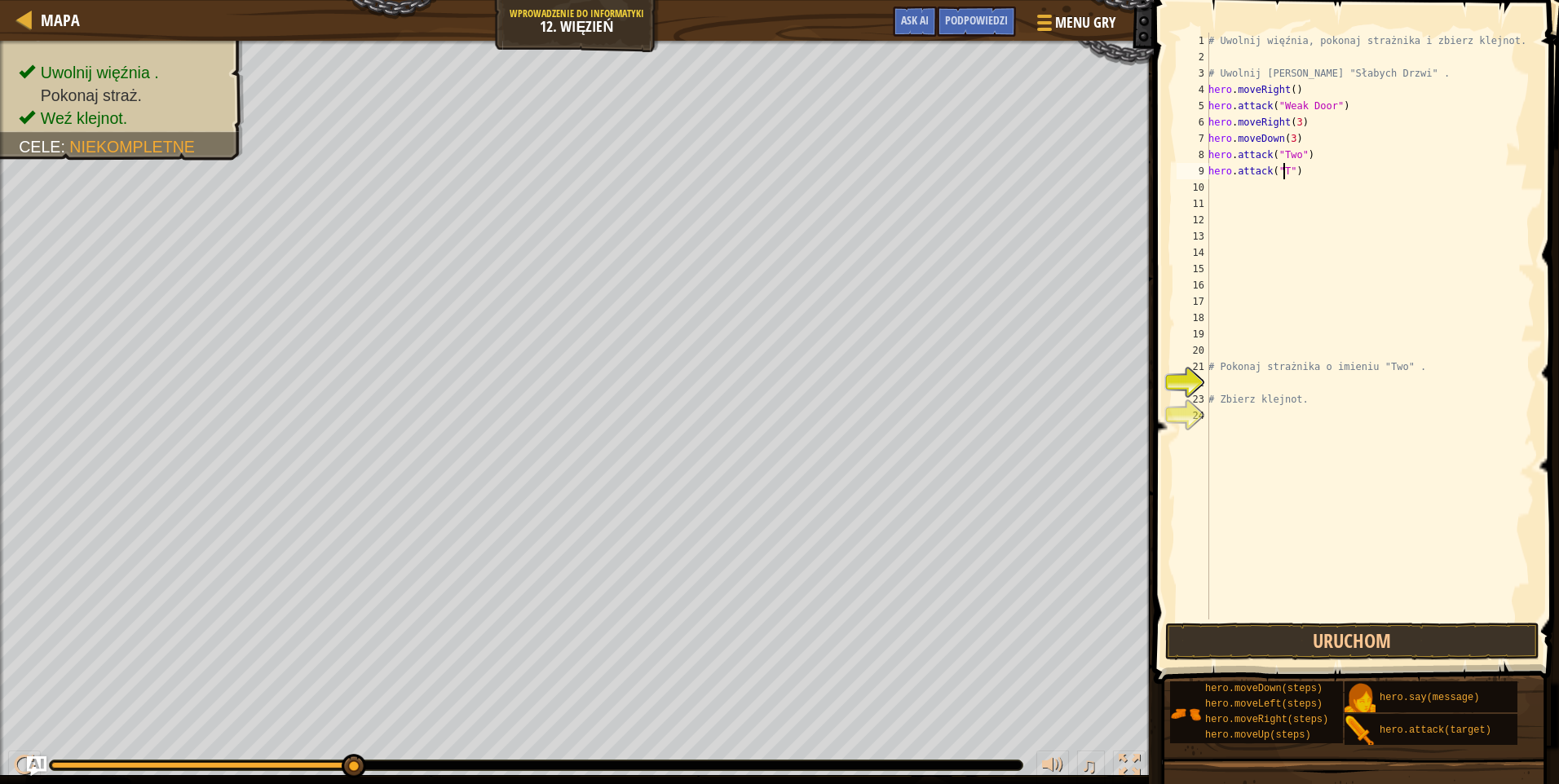
scroll to position [7, 7]
type textarea "hero.attack("Two")"
click at [1258, 180] on div "# Uwolnij więźnia, pokonaj strażnika i zbierz klejnot. # Uwolnij Patricka zza "…" at bounding box center [1370, 343] width 330 height 619
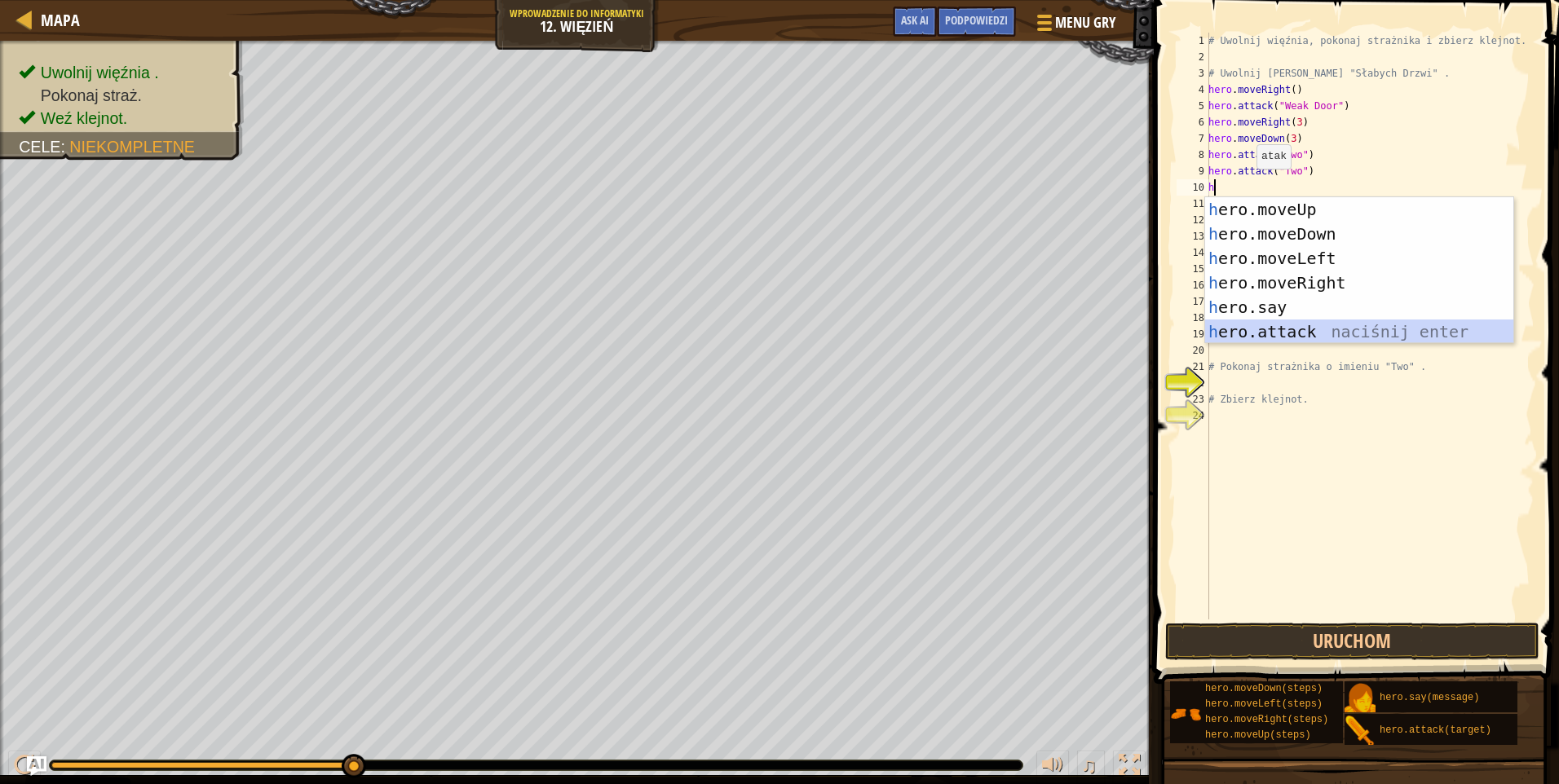
click at [1279, 338] on div "h ero.moveUp naciśnij enter h ero.moveDown naciśnij enter h ero.moveLeft naciśn…" at bounding box center [1359, 295] width 308 height 196
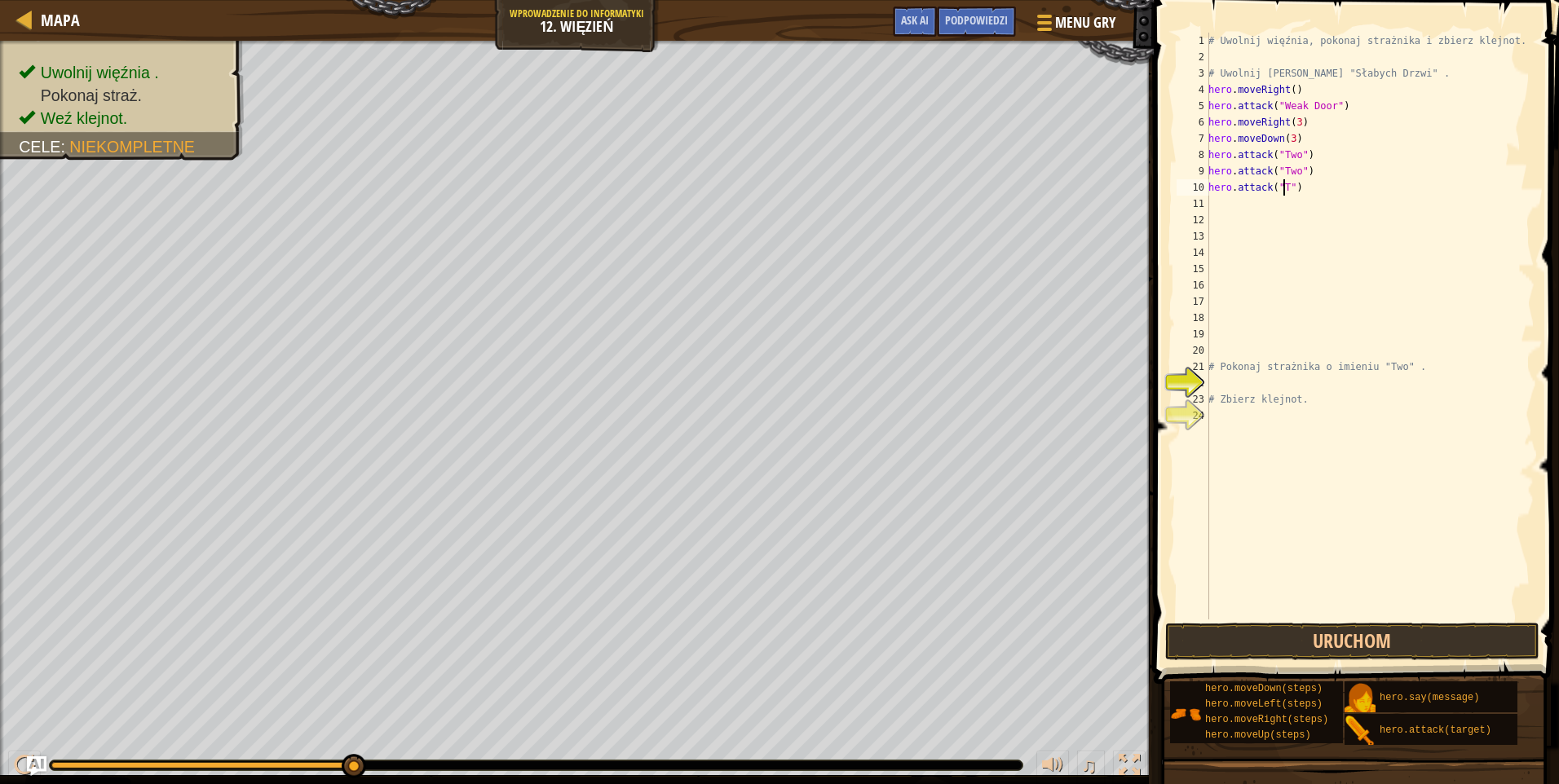
scroll to position [7, 7]
type textarea "hero.attack("Two")"
click at [1319, 189] on div "# Uwolnij więźnia, pokonaj strażnika i zbierz klejnot. # Uwolnij Patricka zza "…" at bounding box center [1370, 343] width 330 height 619
click at [1315, 643] on button "Uruchom" at bounding box center [1352, 641] width 375 height 38
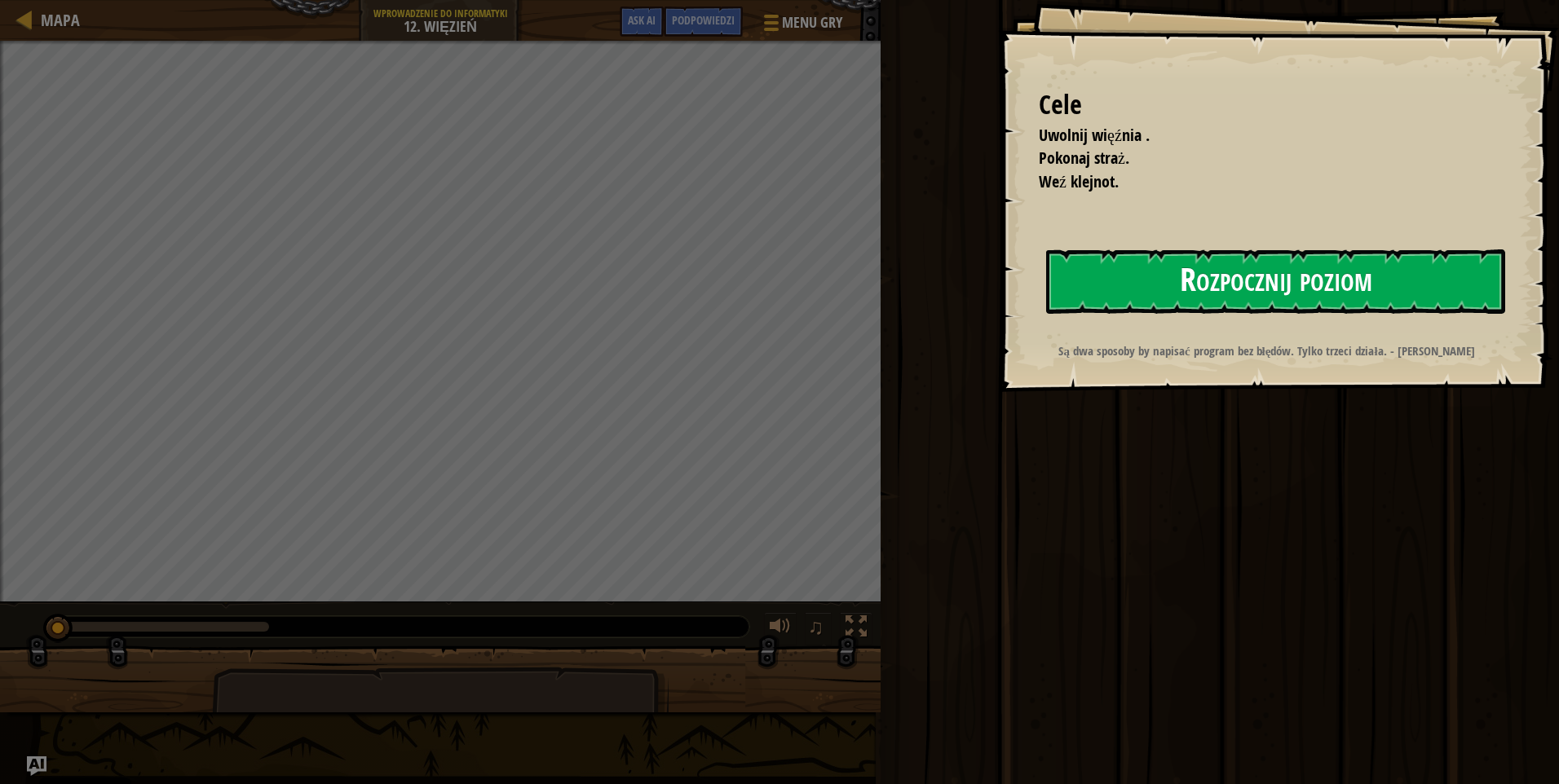
click at [1130, 300] on button "Rozpocznij poziom" at bounding box center [1275, 282] width 459 height 64
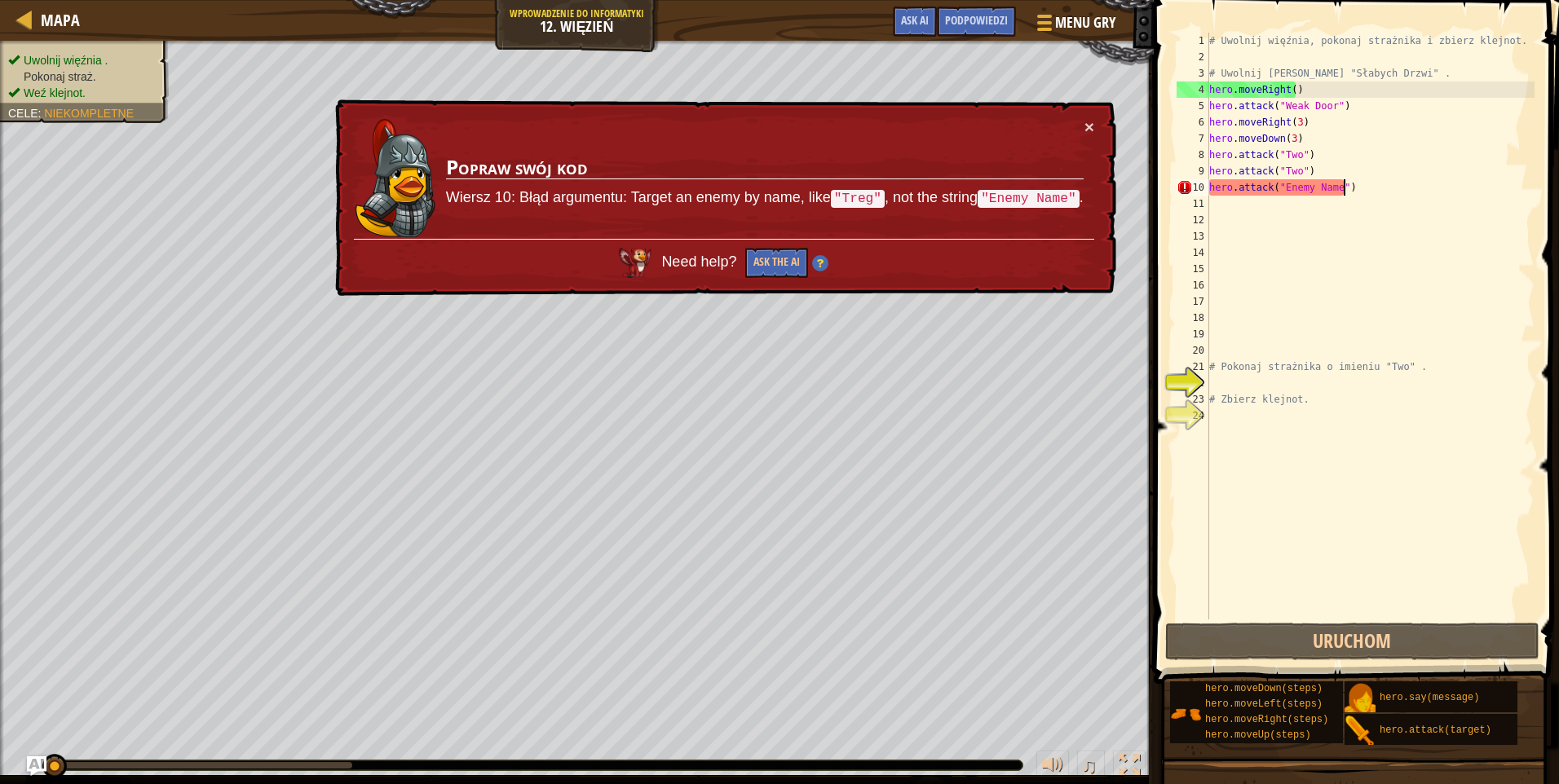
click at [1348, 189] on div "# Uwolnij więźnia, pokonaj strażnika i zbierz klejnot. # [PERSON_NAME] zza "Sła…" at bounding box center [1370, 343] width 329 height 619
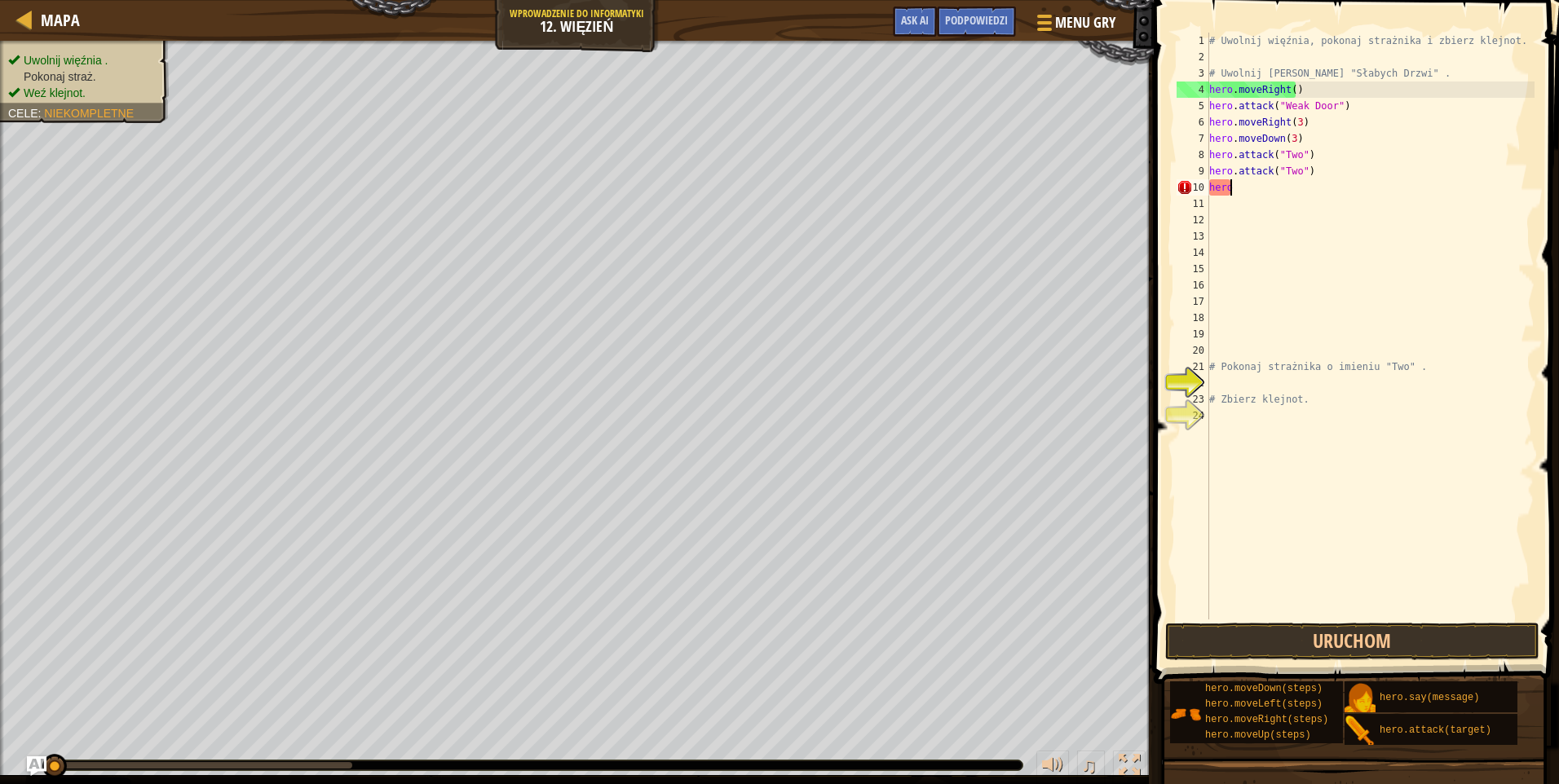
type textarea "h"
click at [1319, 637] on button "Uruchom" at bounding box center [1352, 641] width 375 height 38
